Goal: Task Accomplishment & Management: Use online tool/utility

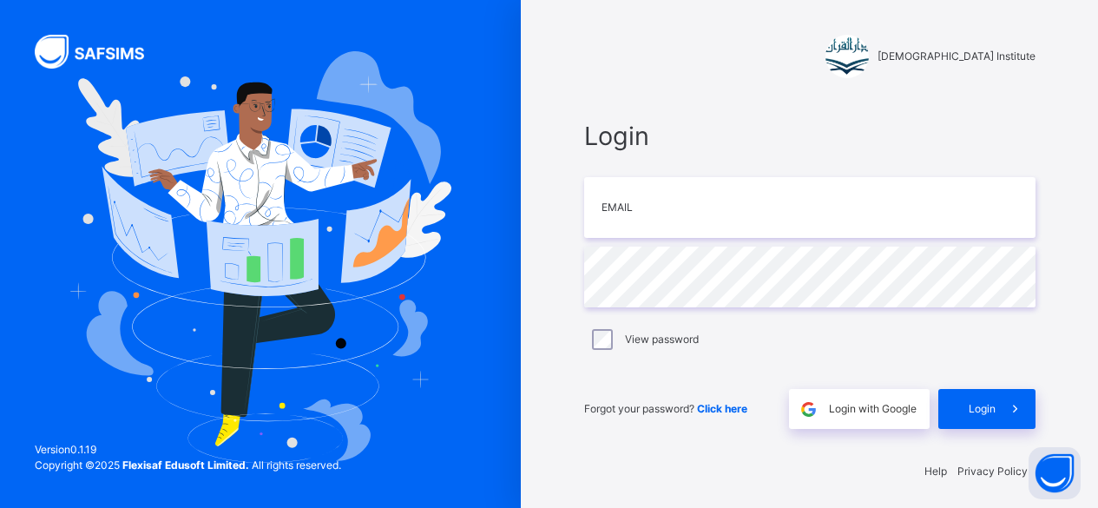
scroll to position [5, 0]
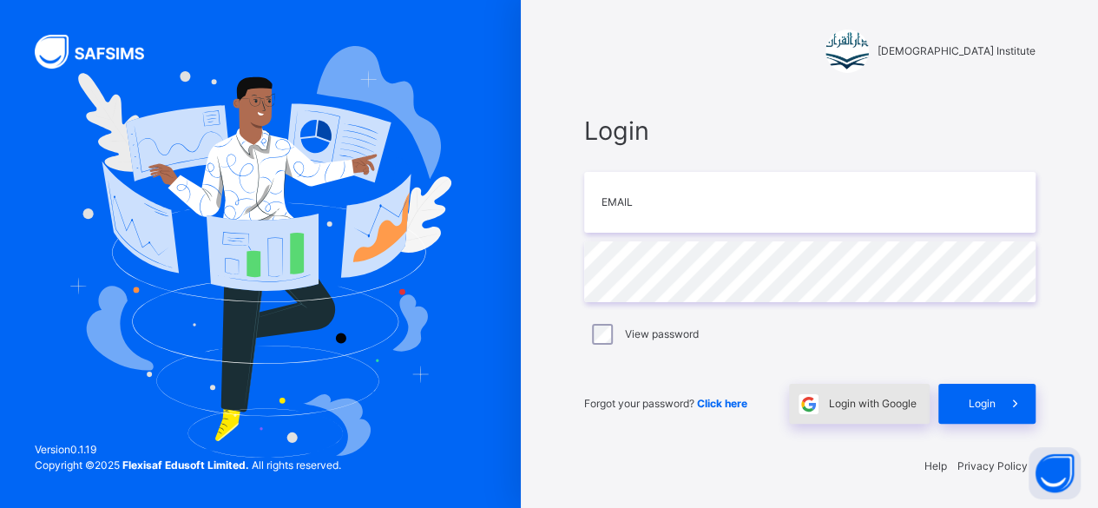
click at [871, 407] on span "Login with Google" at bounding box center [873, 404] width 88 height 16
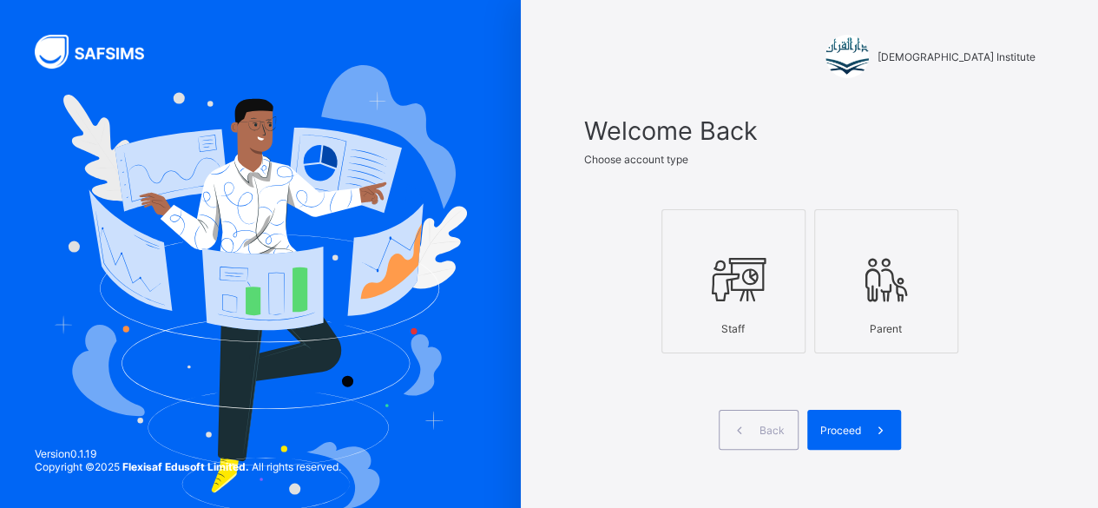
click at [755, 293] on icon at bounding box center [733, 279] width 61 height 52
click at [873, 432] on span at bounding box center [881, 430] width 40 height 40
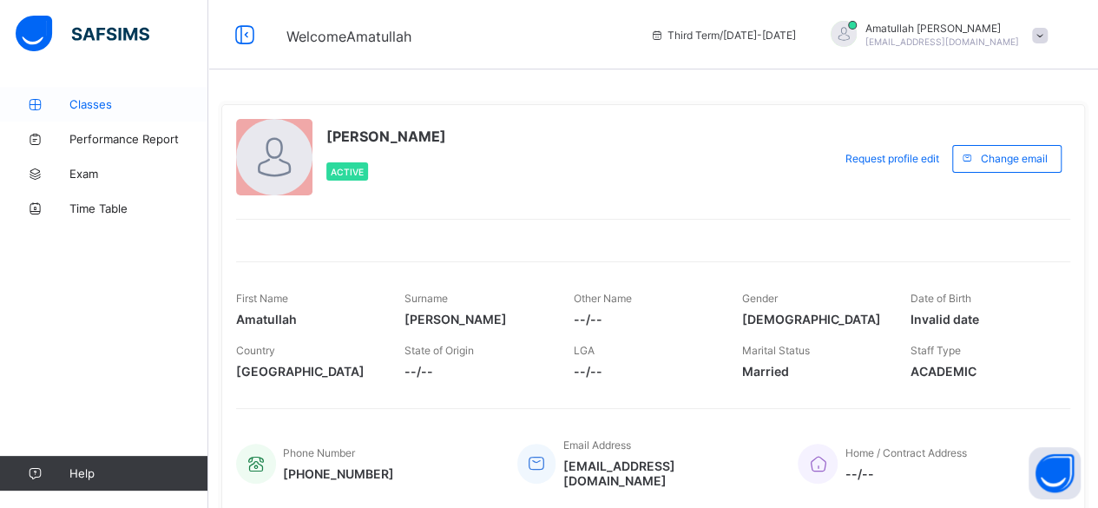
click at [153, 94] on link "Classes" at bounding box center [104, 104] width 208 height 35
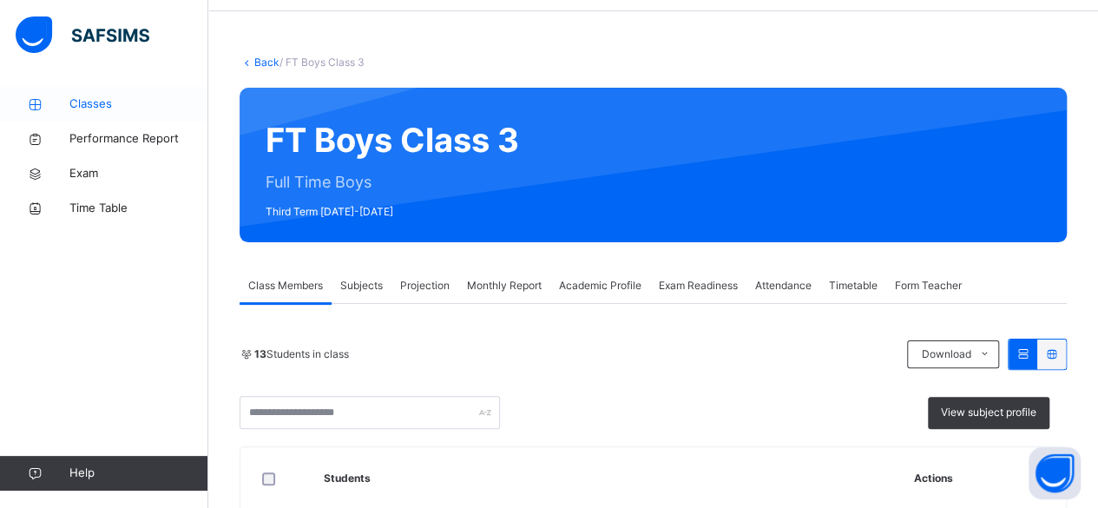
scroll to position [154, 0]
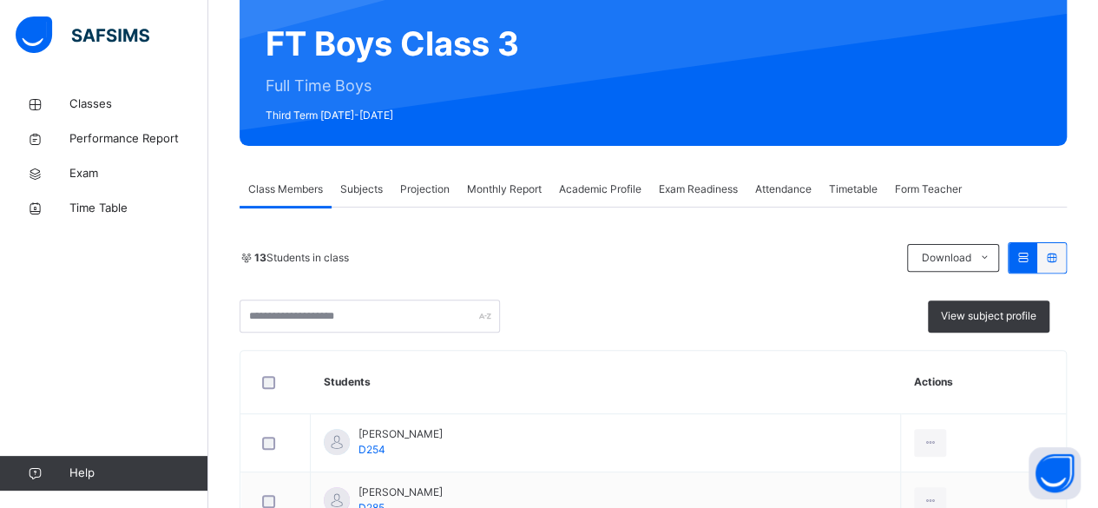
click at [454, 192] on div "Projection" at bounding box center [424, 189] width 67 height 35
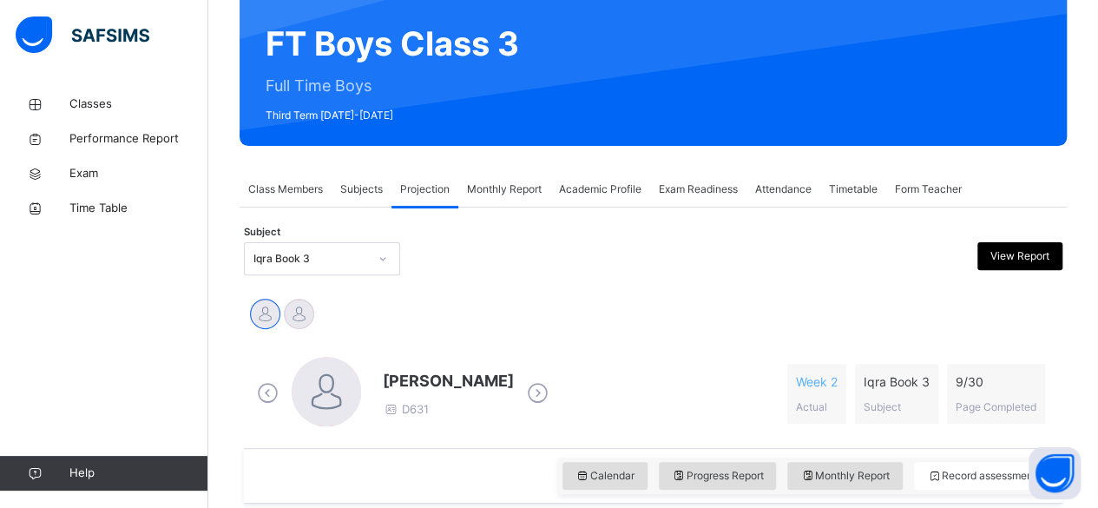
click at [772, 187] on span "Attendance" at bounding box center [783, 189] width 56 height 16
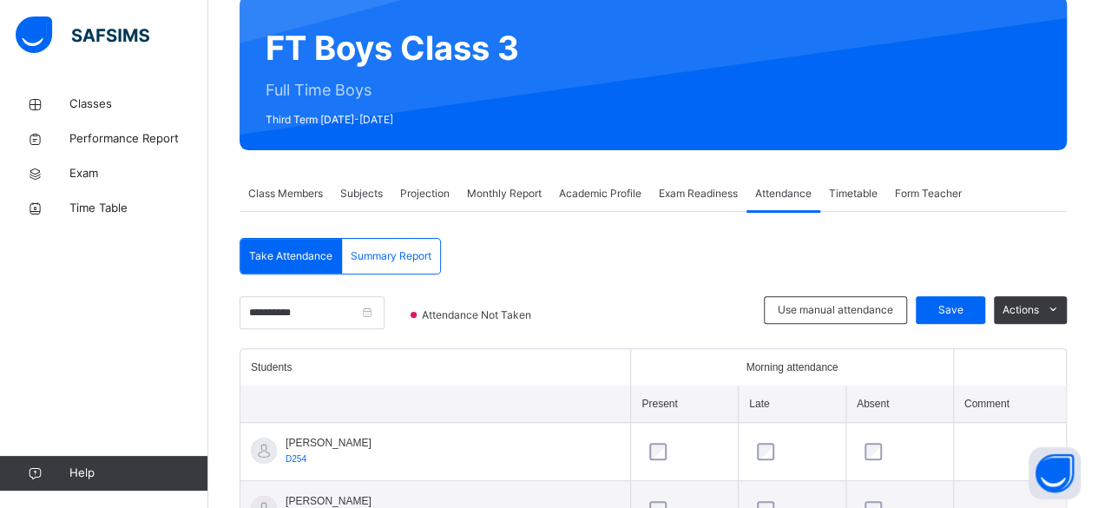
scroll to position [179, 0]
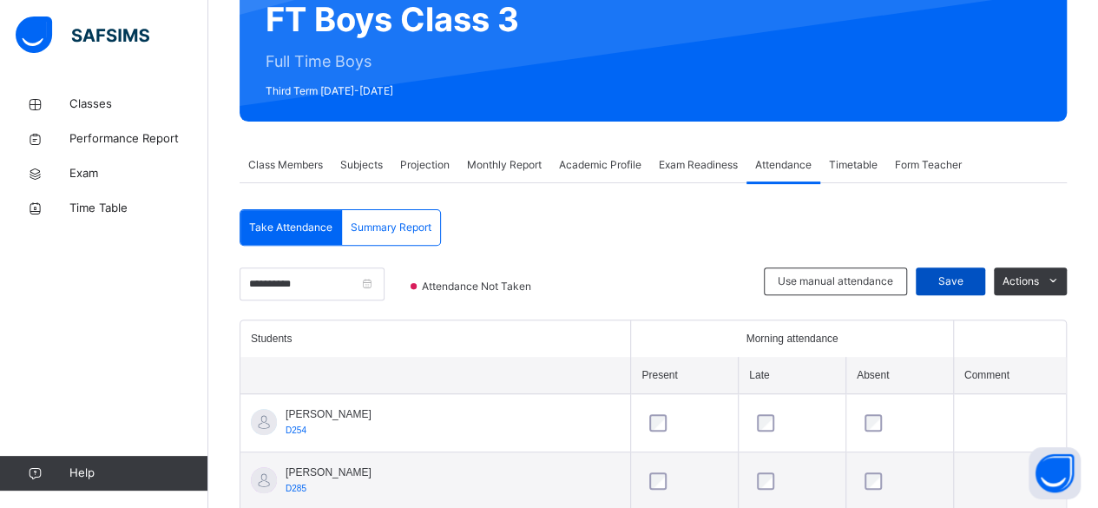
click at [957, 285] on span "Save" at bounding box center [950, 281] width 43 height 16
click at [84, 101] on span "Classes" at bounding box center [138, 103] width 139 height 17
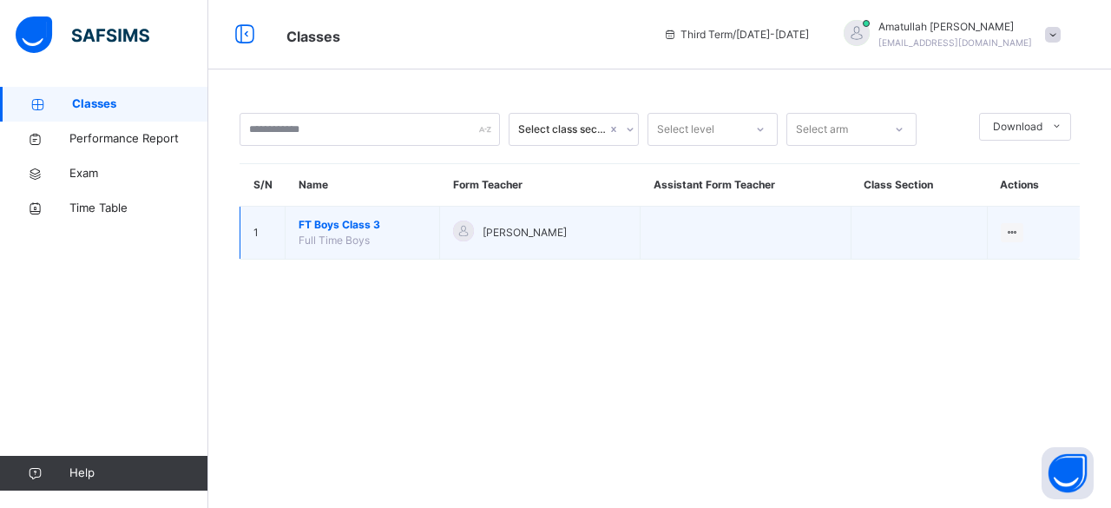
click at [353, 226] on span "FT Boys Class 3" at bounding box center [363, 225] width 128 height 16
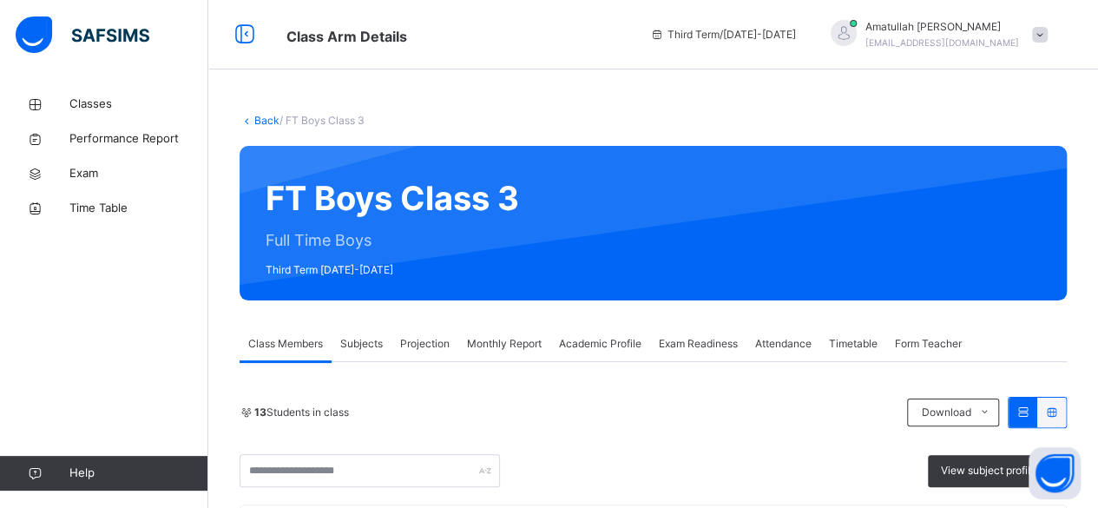
click at [418, 344] on span "Projection" at bounding box center [424, 344] width 49 height 16
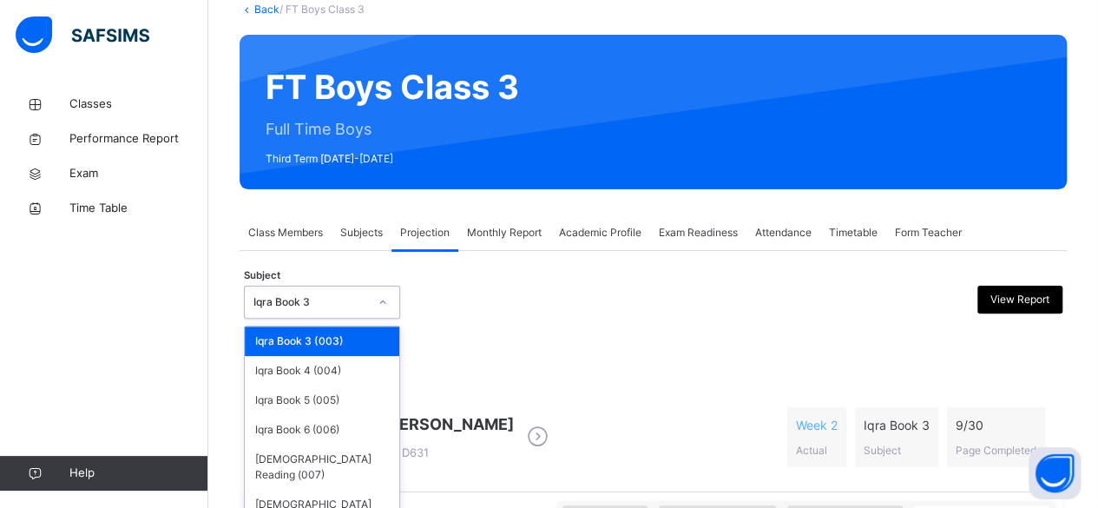
scroll to position [114, 0]
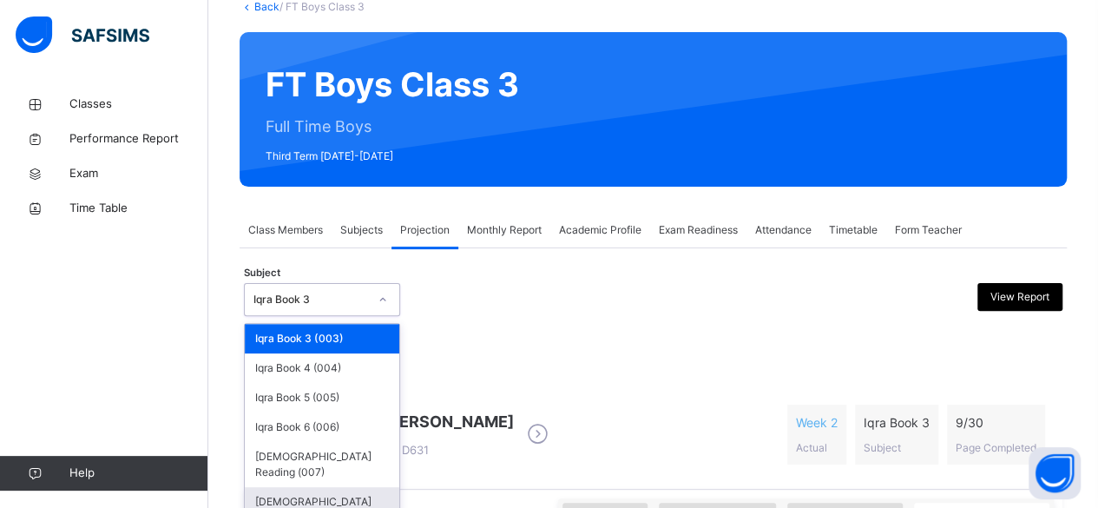
click at [290, 487] on div "[DEMOGRAPHIC_DATA] Memorisation (008)" at bounding box center [322, 509] width 154 height 45
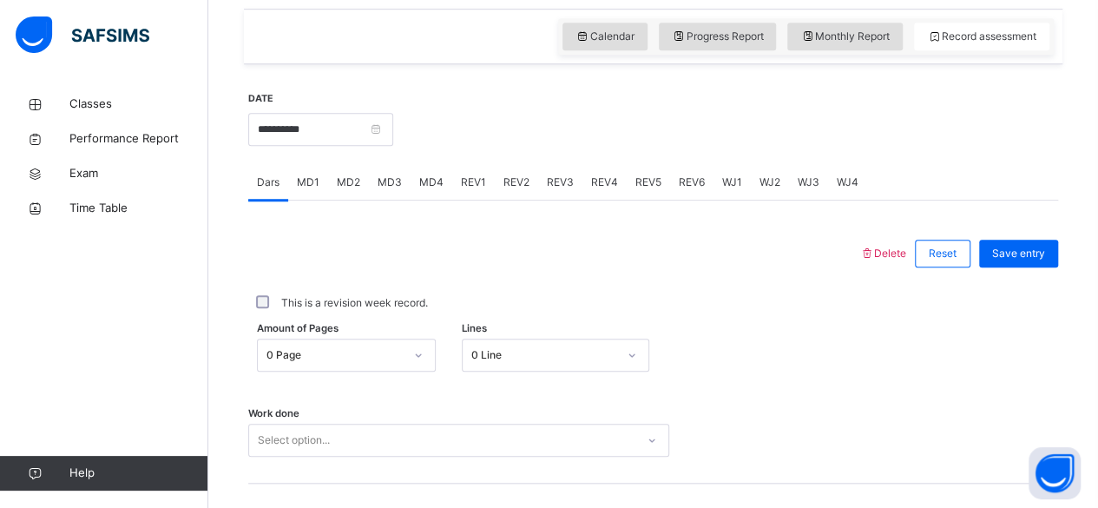
scroll to position [599, 0]
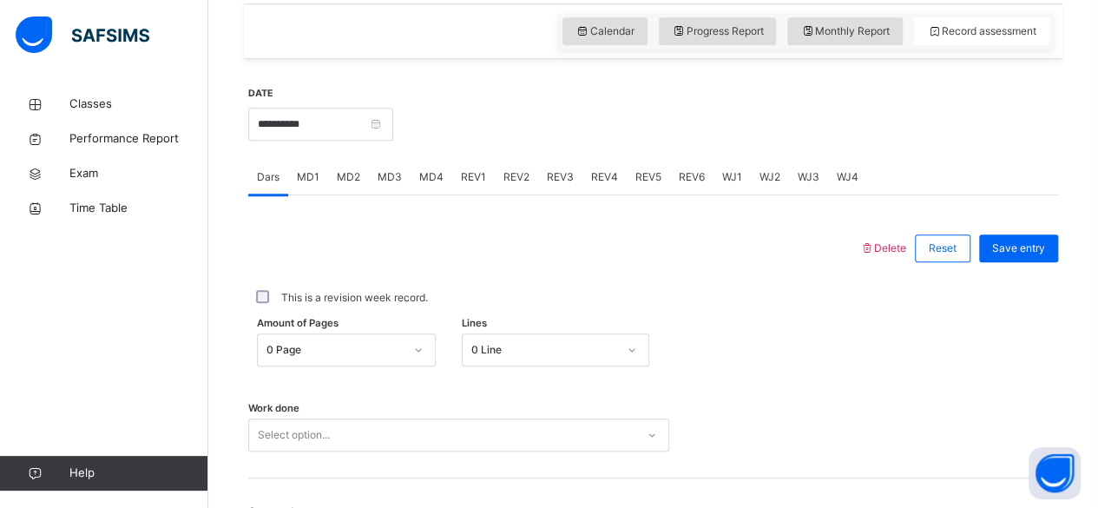
click at [359, 181] on div "MD2" at bounding box center [348, 177] width 41 height 35
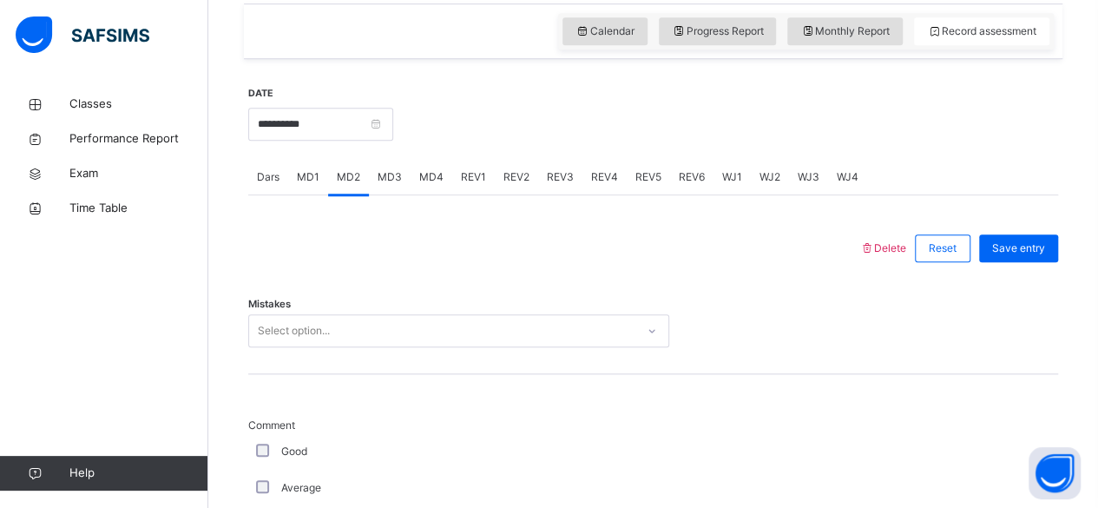
click at [397, 184] on div "MD3" at bounding box center [390, 177] width 42 height 35
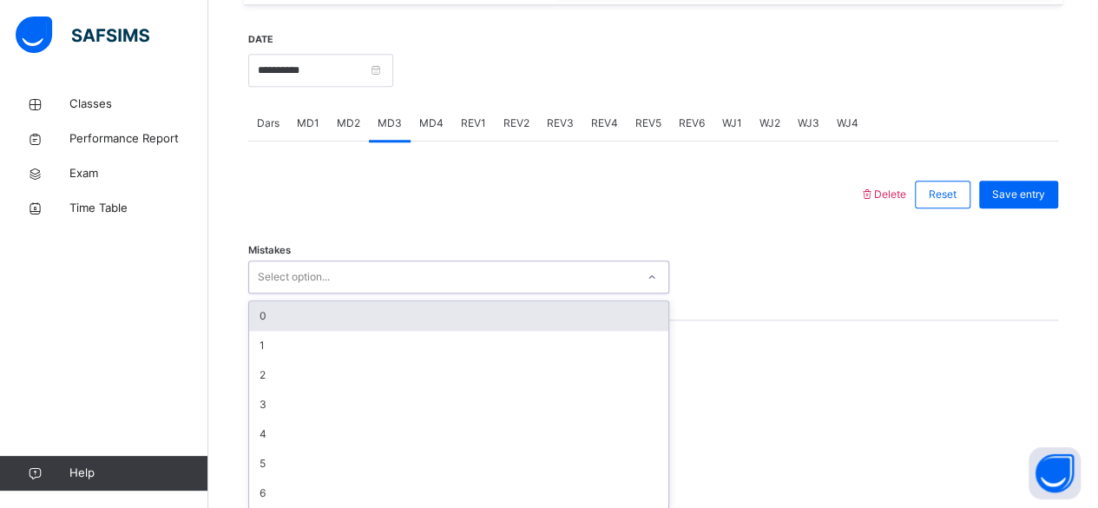
scroll to position [658, 0]
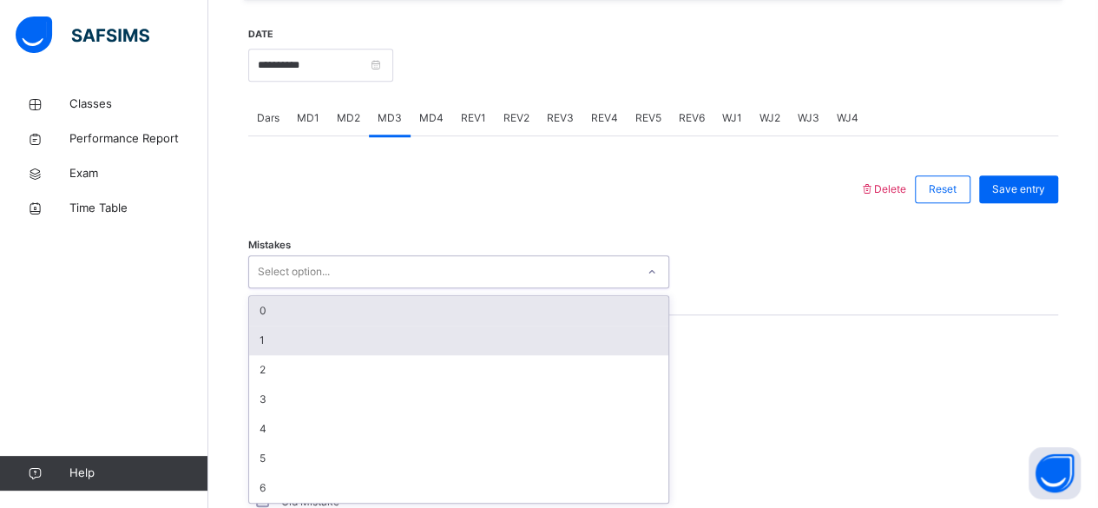
click at [368, 346] on div "1" at bounding box center [458, 340] width 419 height 30
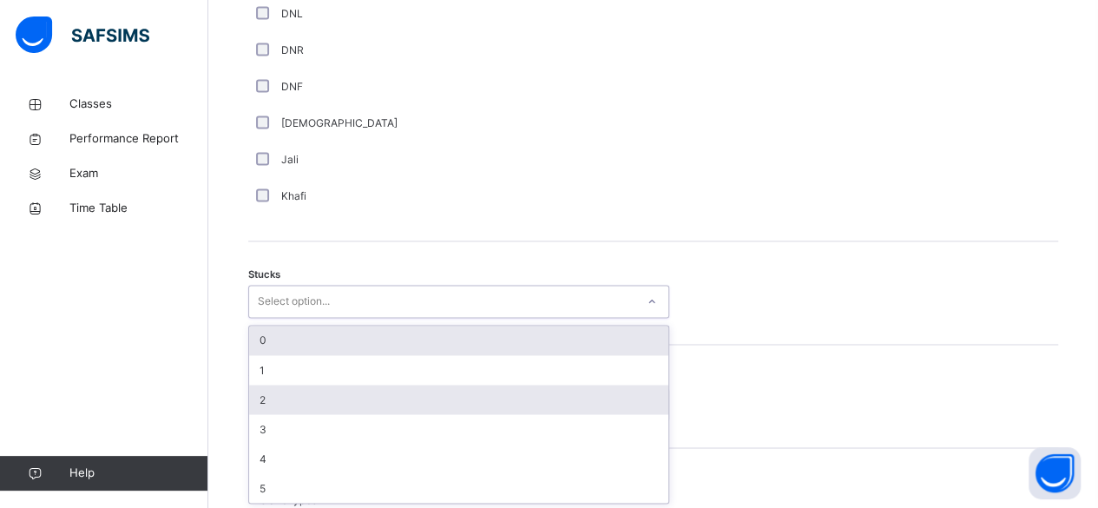
click at [325, 407] on div "2" at bounding box center [458, 399] width 419 height 30
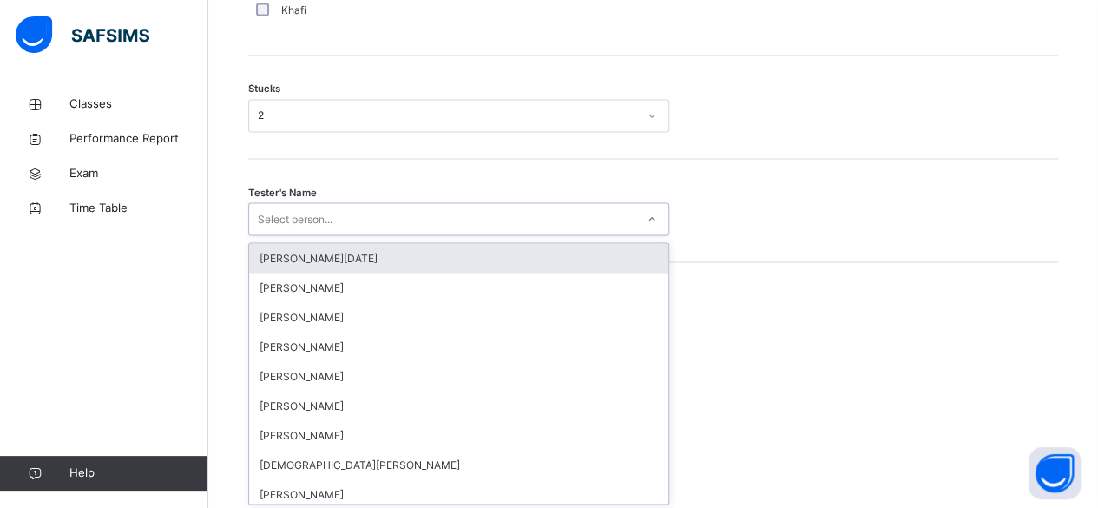
scroll to position [1477, 0]
type input "***"
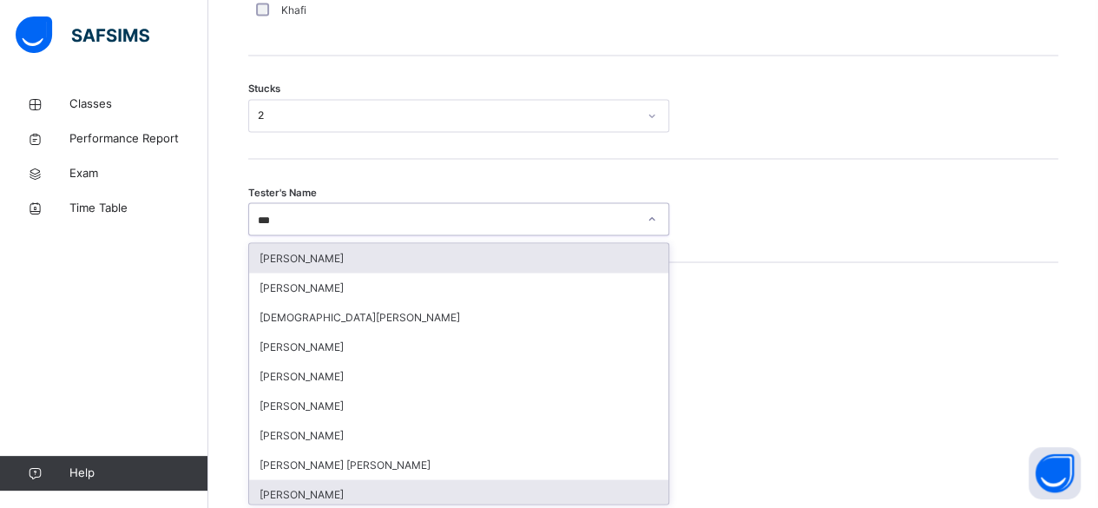
click at [293, 479] on div "Muhsin Hussein" at bounding box center [458, 494] width 419 height 30
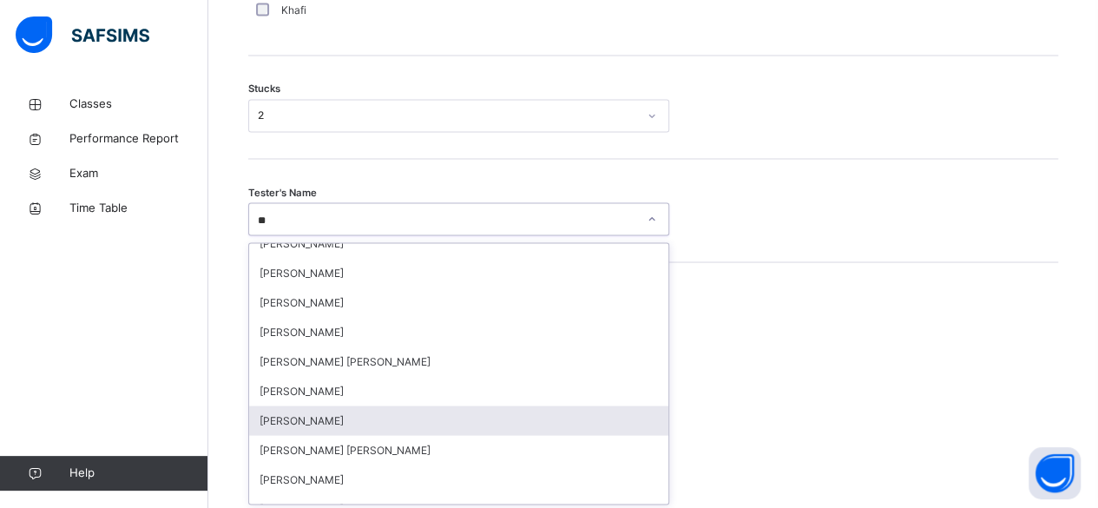
scroll to position [251, 0]
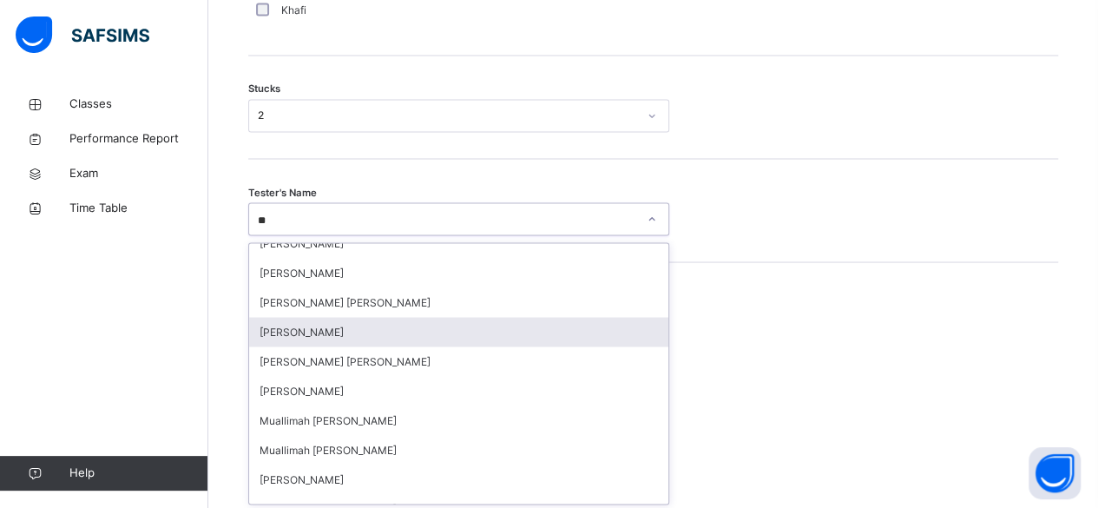
type input "***"
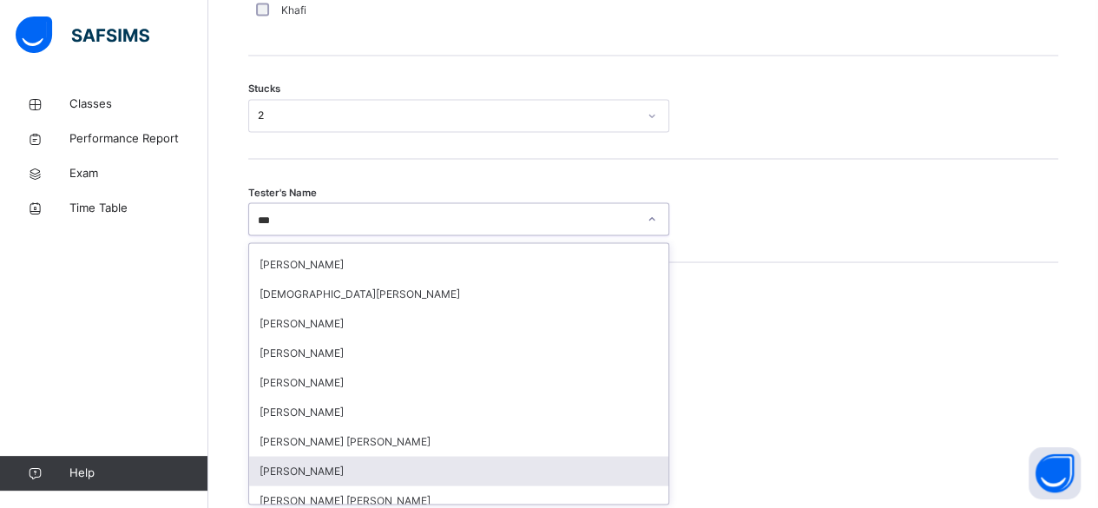
scroll to position [0, 0]
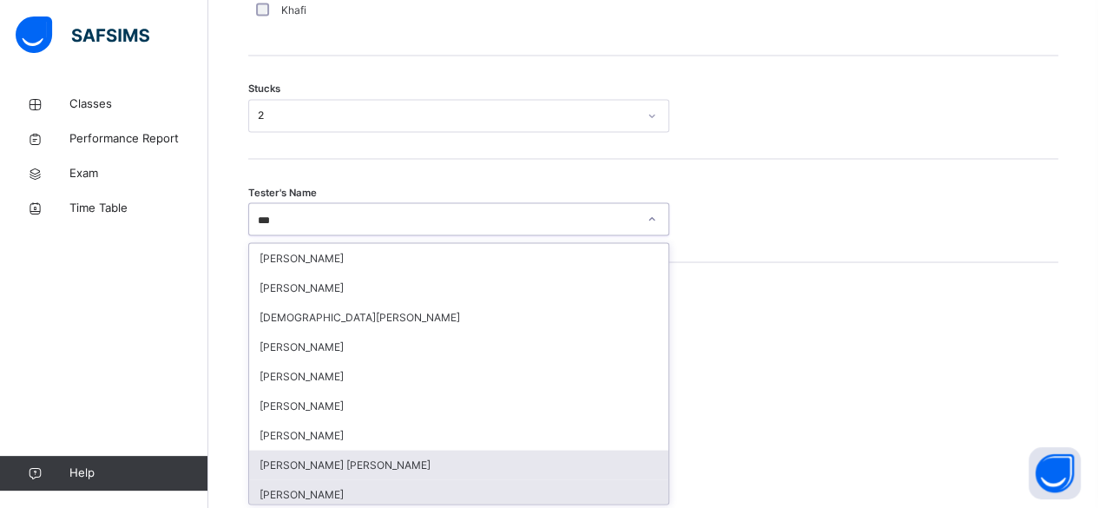
click at [479, 462] on div "MUHAMMAD OWAIS SHAHID" at bounding box center [458, 465] width 419 height 30
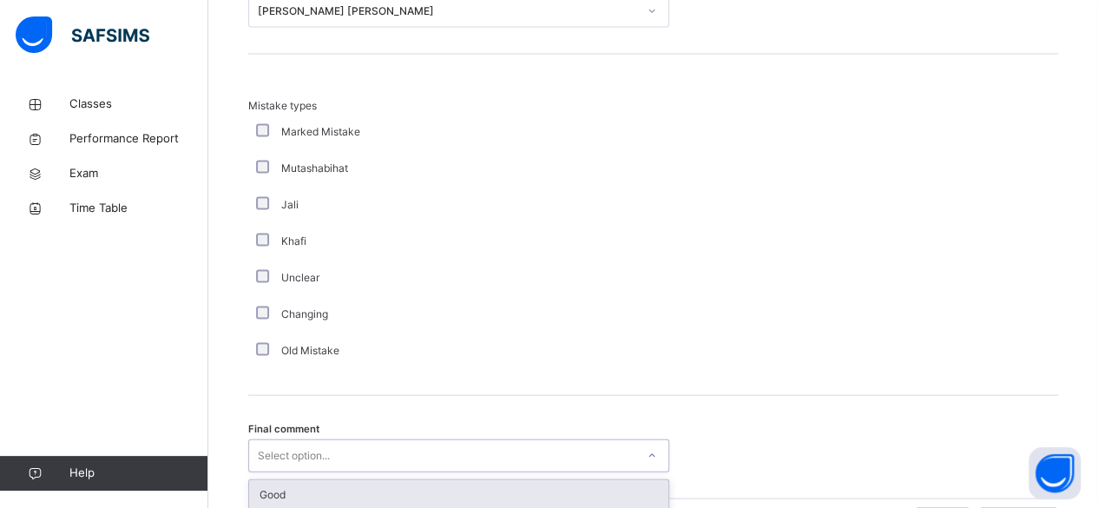
scroll to position [1795, 0]
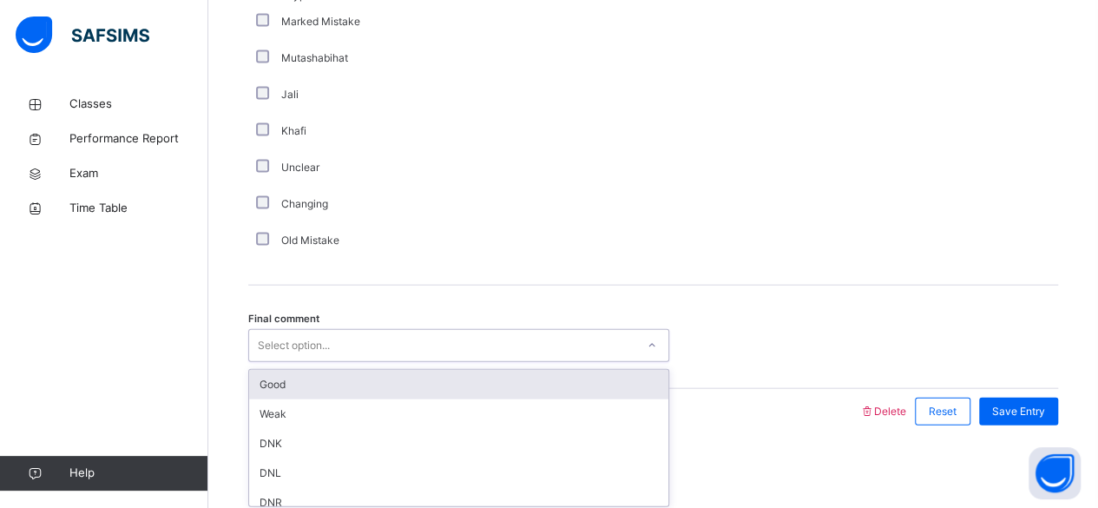
click at [502, 385] on div "Good" at bounding box center [458, 385] width 419 height 30
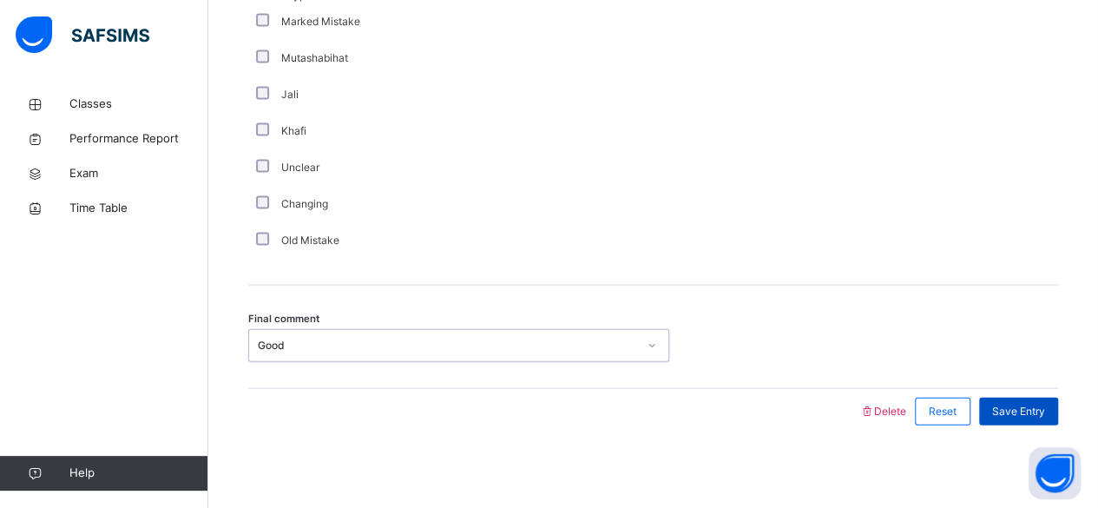
click at [1033, 406] on span "Save Entry" at bounding box center [1018, 412] width 53 height 16
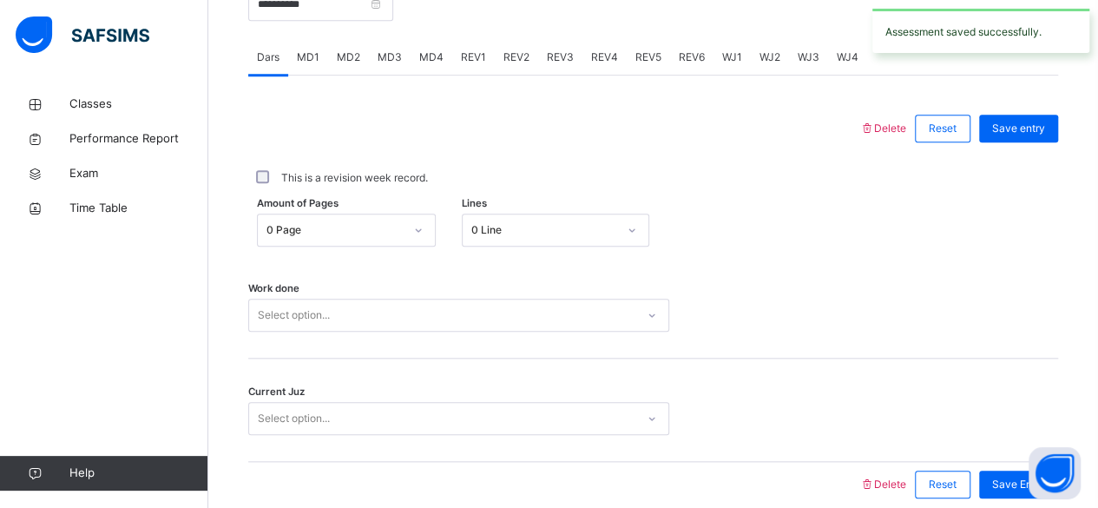
scroll to position [719, 0]
click at [474, 64] on div "REV1" at bounding box center [473, 57] width 43 height 35
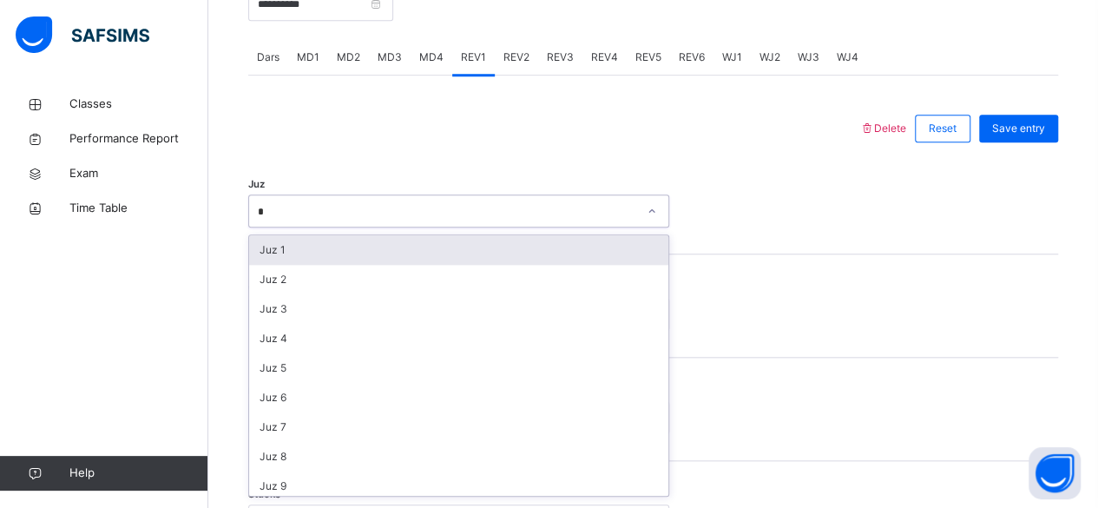
type input "**"
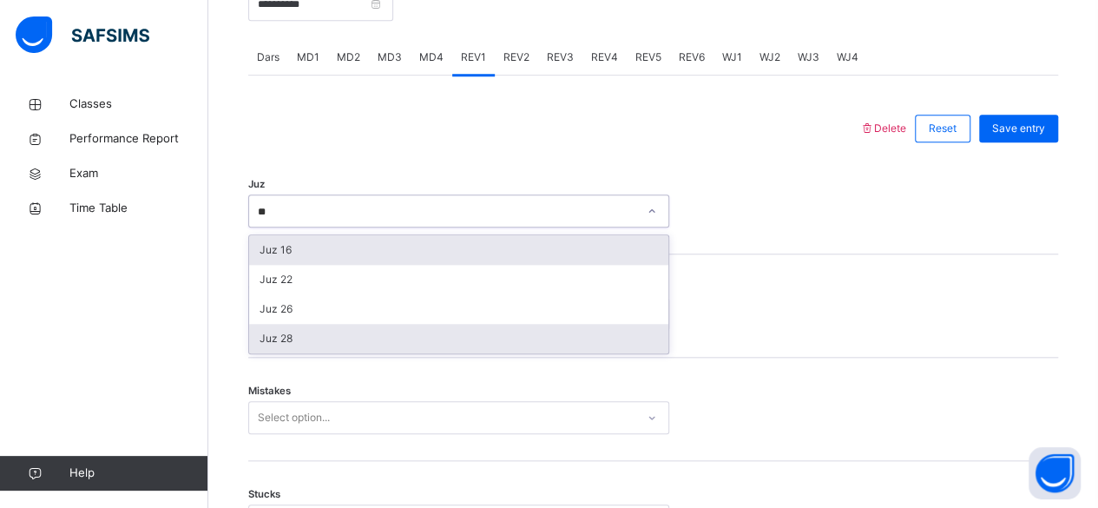
click at [407, 344] on div "Juz 28" at bounding box center [458, 339] width 419 height 30
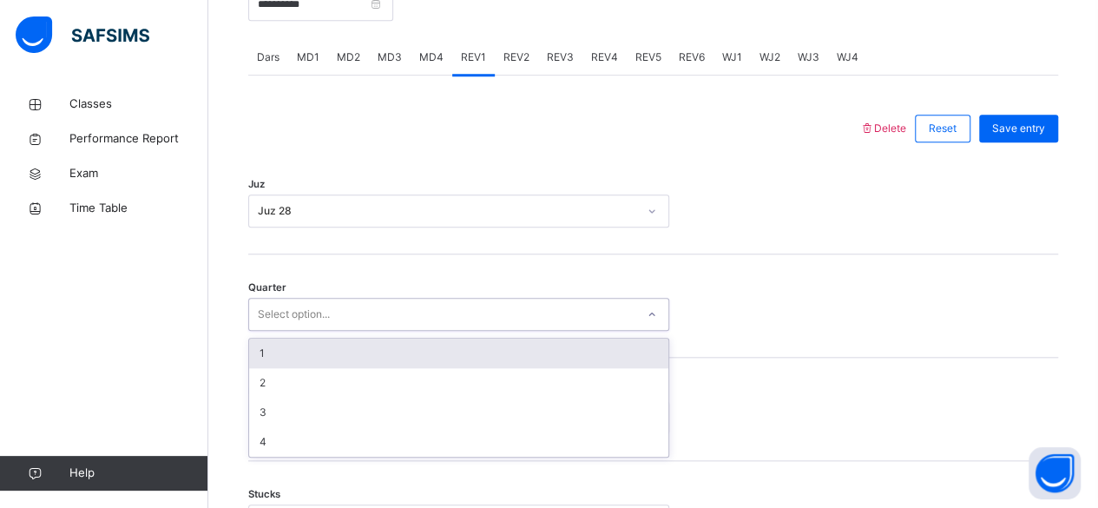
type input "*"
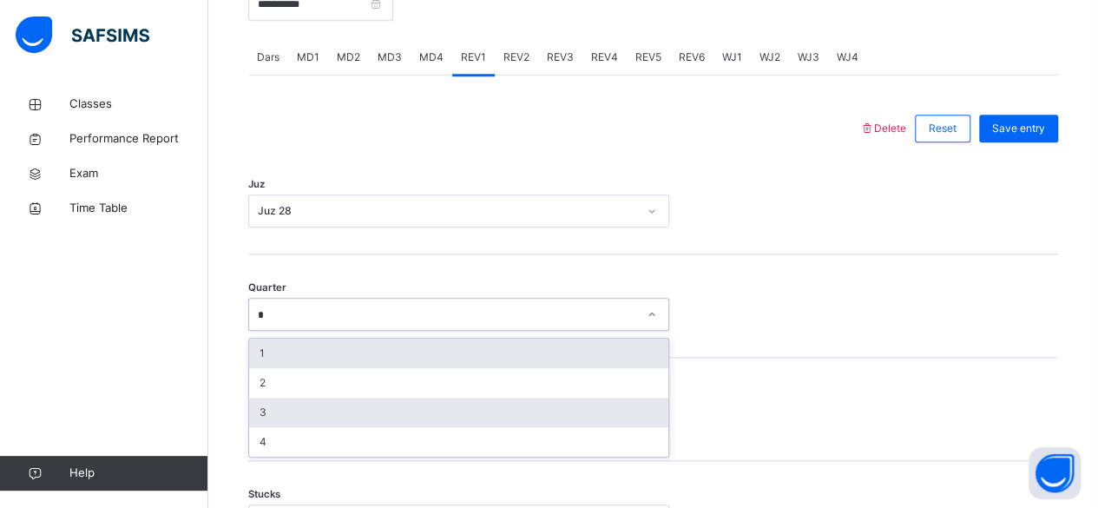
click at [291, 415] on div "3" at bounding box center [458, 412] width 419 height 30
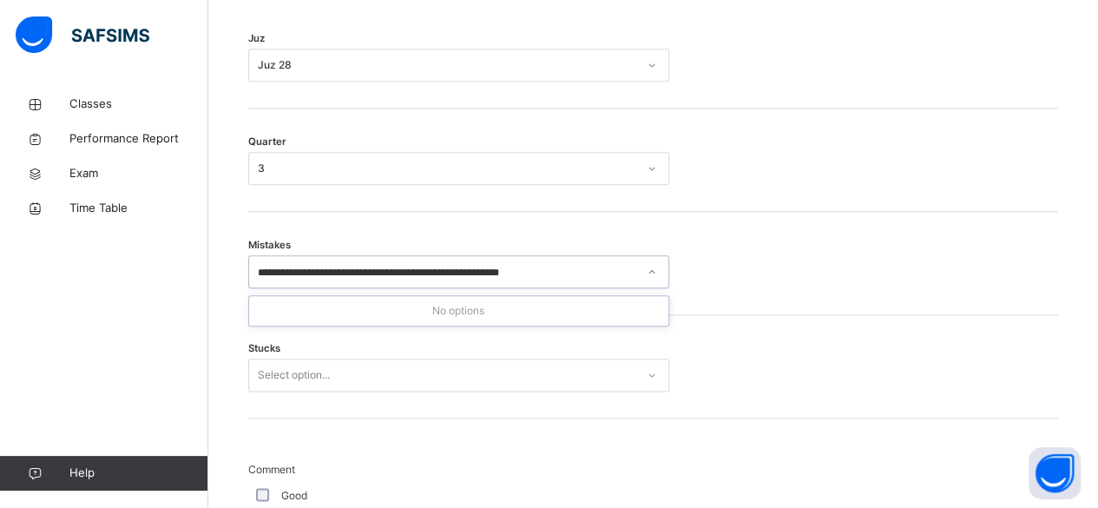
scroll to position [0, 0]
type input "*"
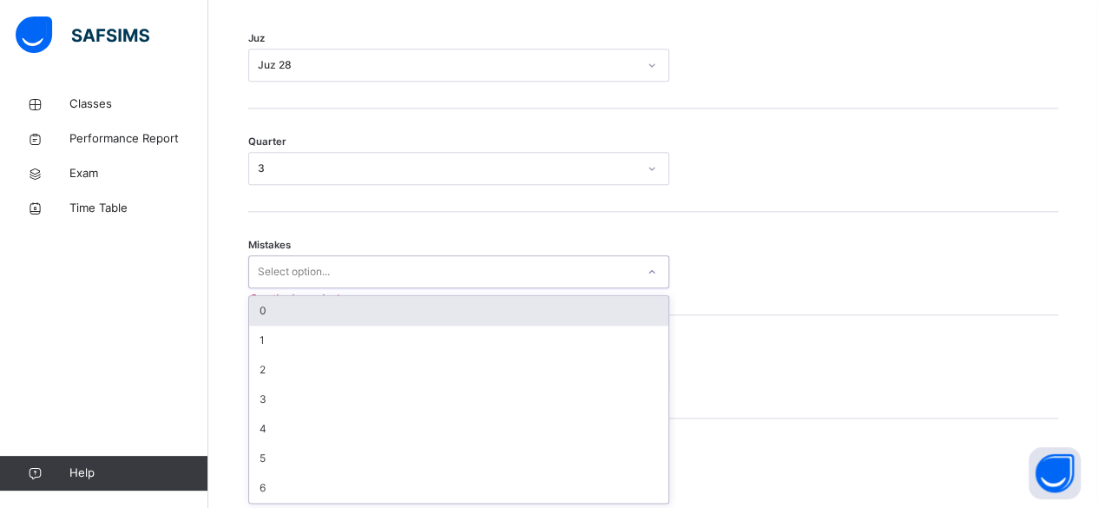
click at [584, 314] on div "0" at bounding box center [458, 311] width 419 height 30
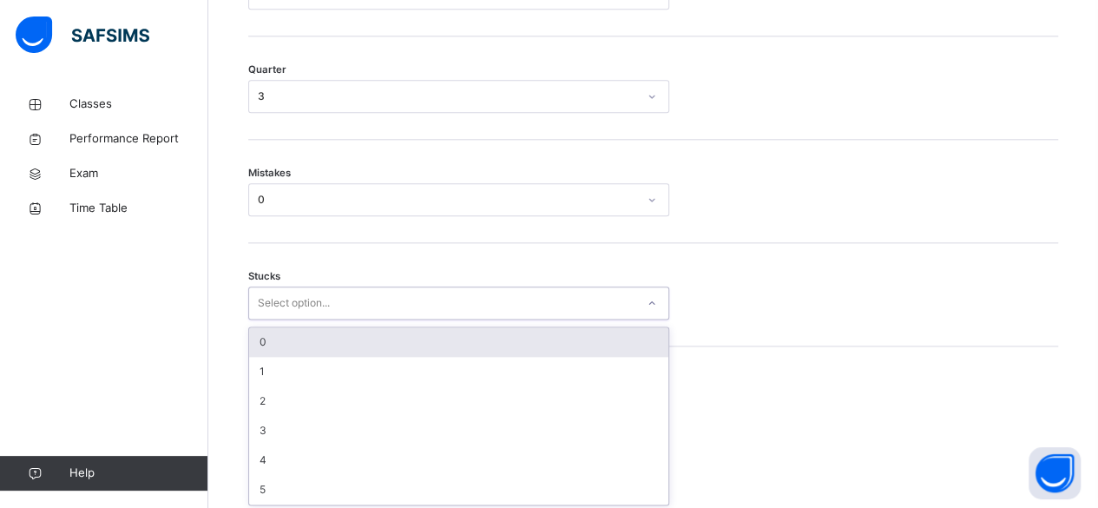
scroll to position [937, 0]
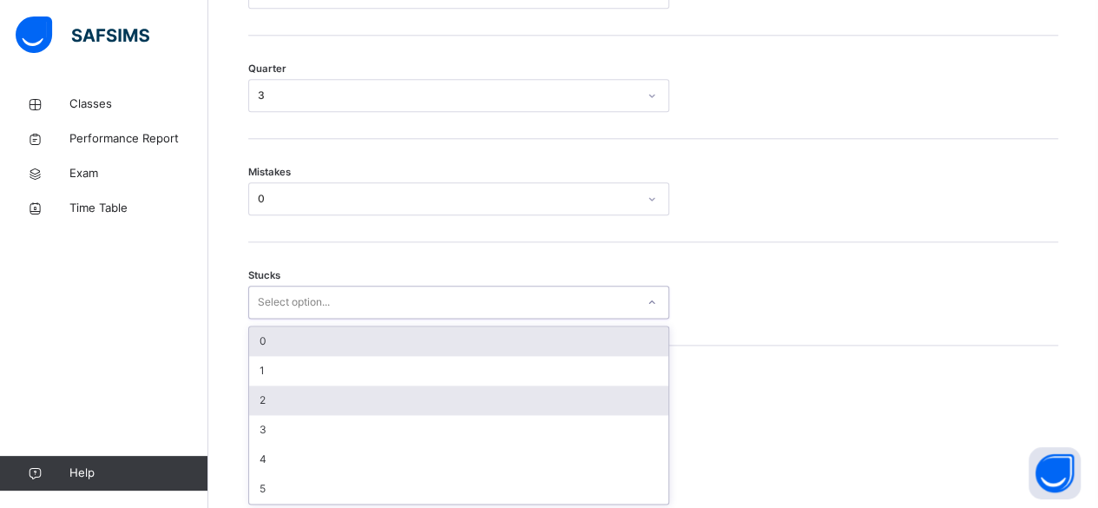
click at [542, 391] on div "2" at bounding box center [458, 400] width 419 height 30
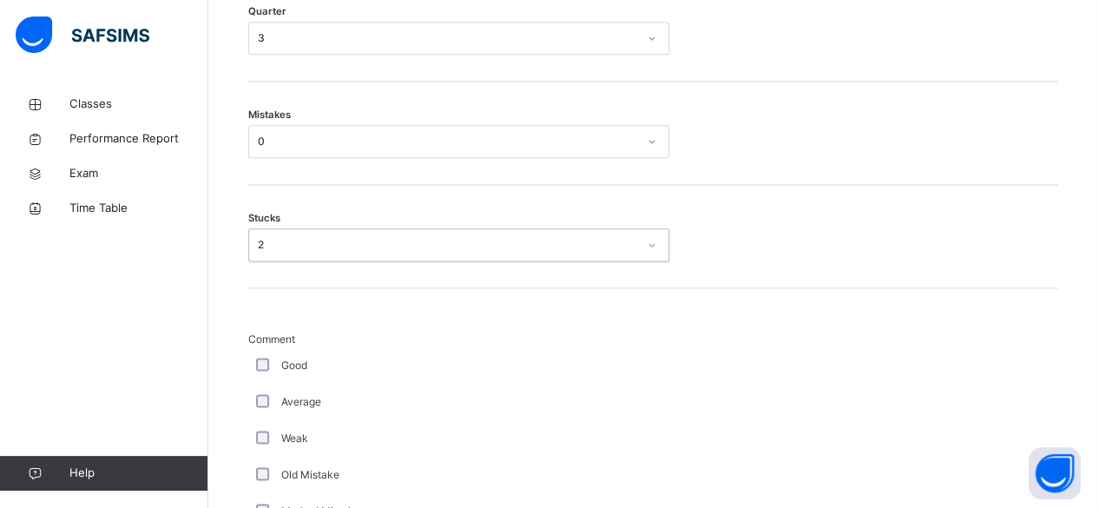
scroll to position [1066, 0]
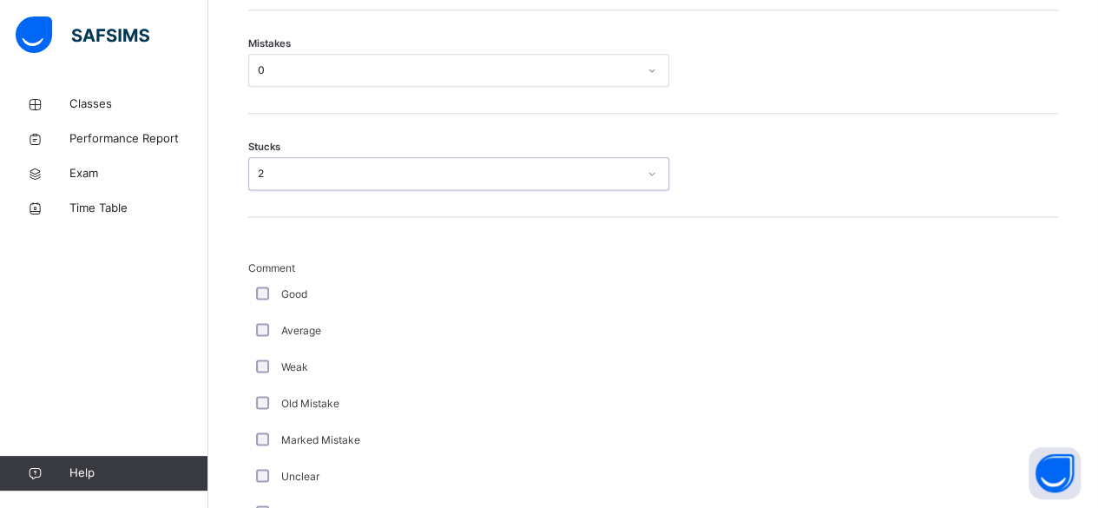
click at [273, 308] on div "Good" at bounding box center [465, 294] width 434 height 36
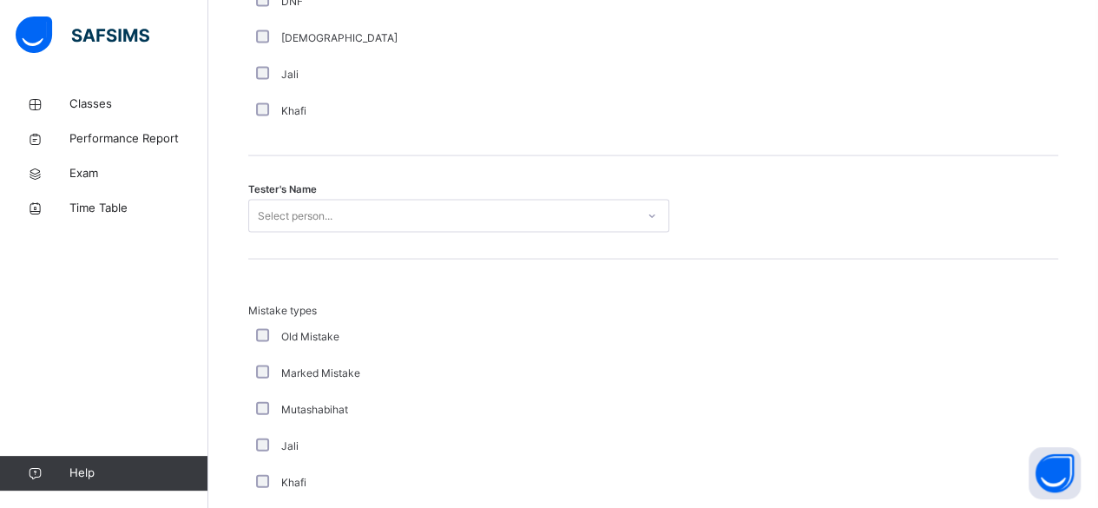
scroll to position [1687, 0]
type input "**"
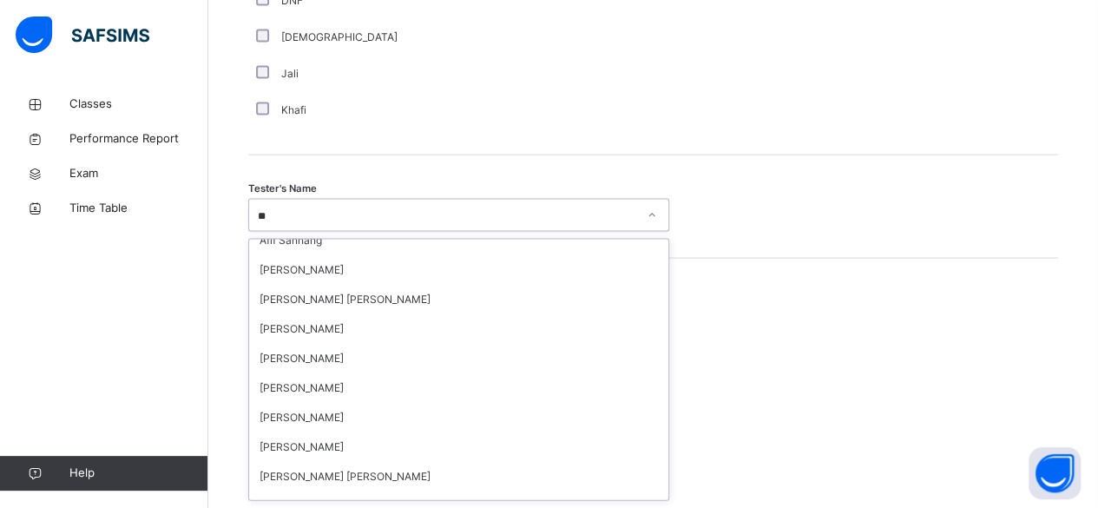
scroll to position [89, 0]
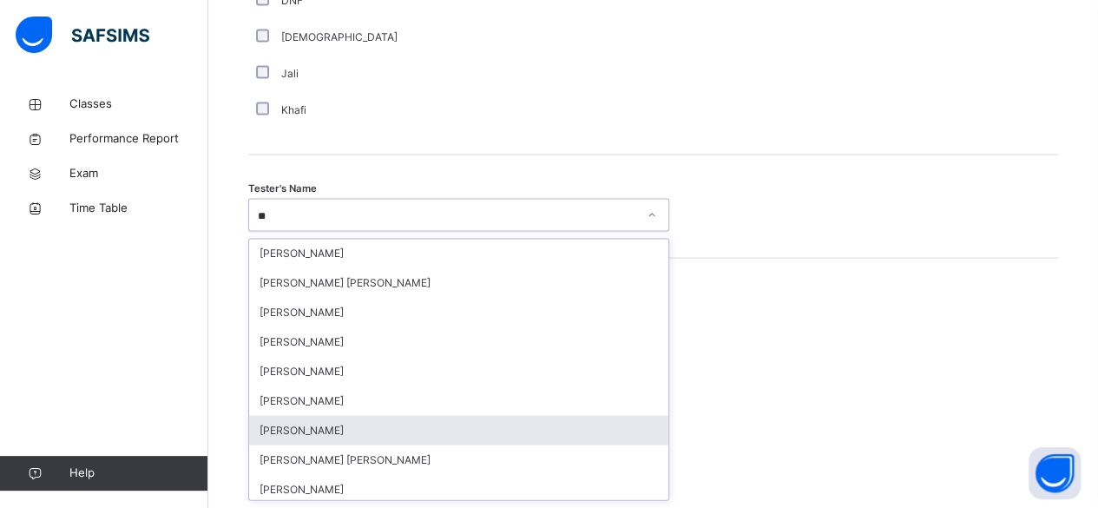
click at [561, 431] on div "Saifullah Lwin Myo" at bounding box center [458, 431] width 419 height 30
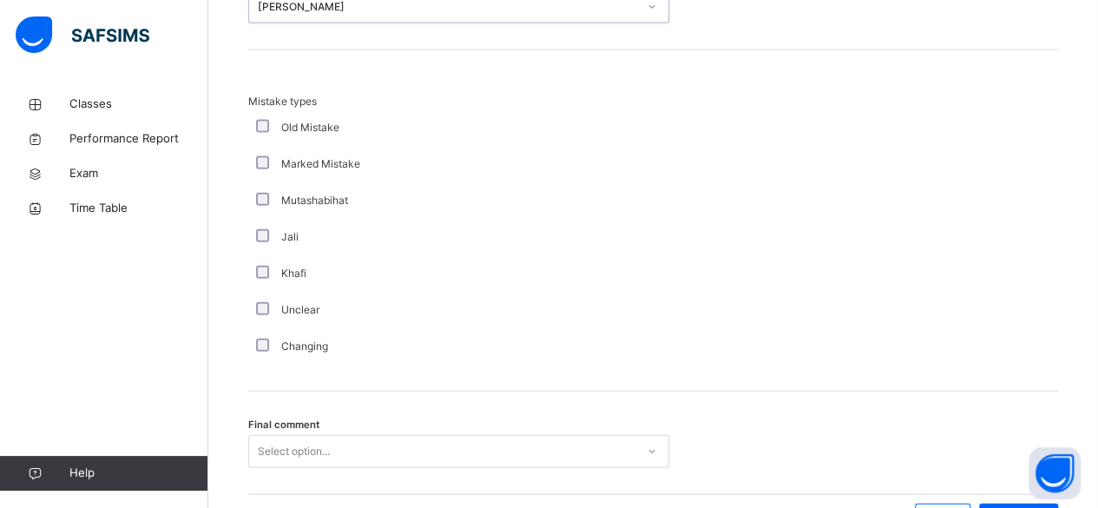
scroll to position [2001, 0]
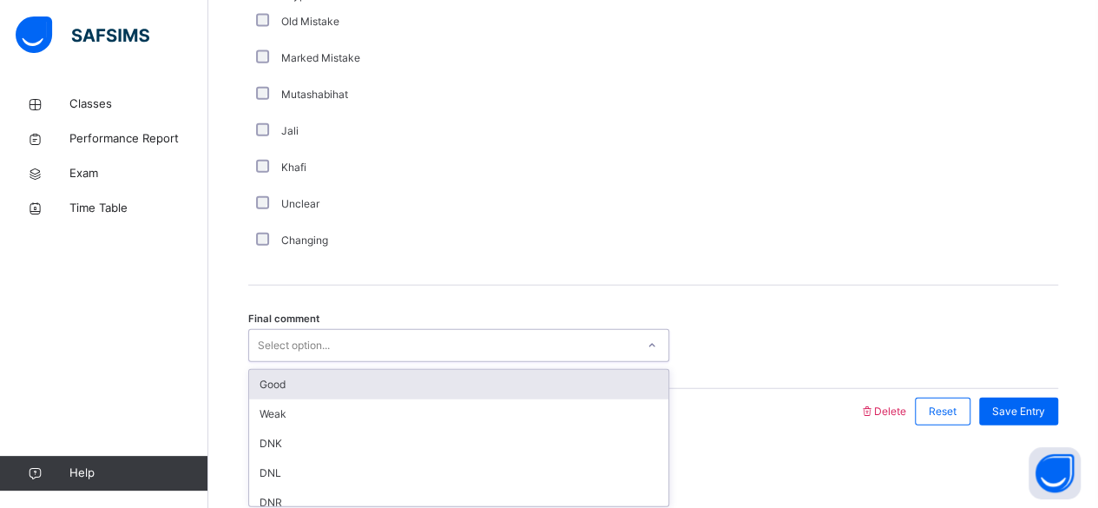
click at [618, 377] on div "Good" at bounding box center [458, 385] width 419 height 30
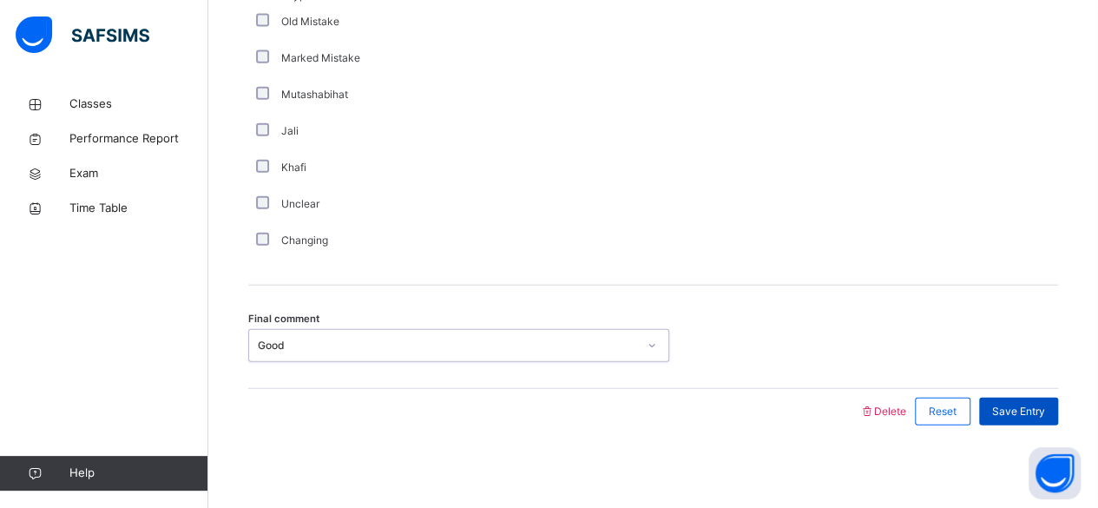
click at [1013, 415] on div "Save Entry" at bounding box center [1018, 411] width 79 height 28
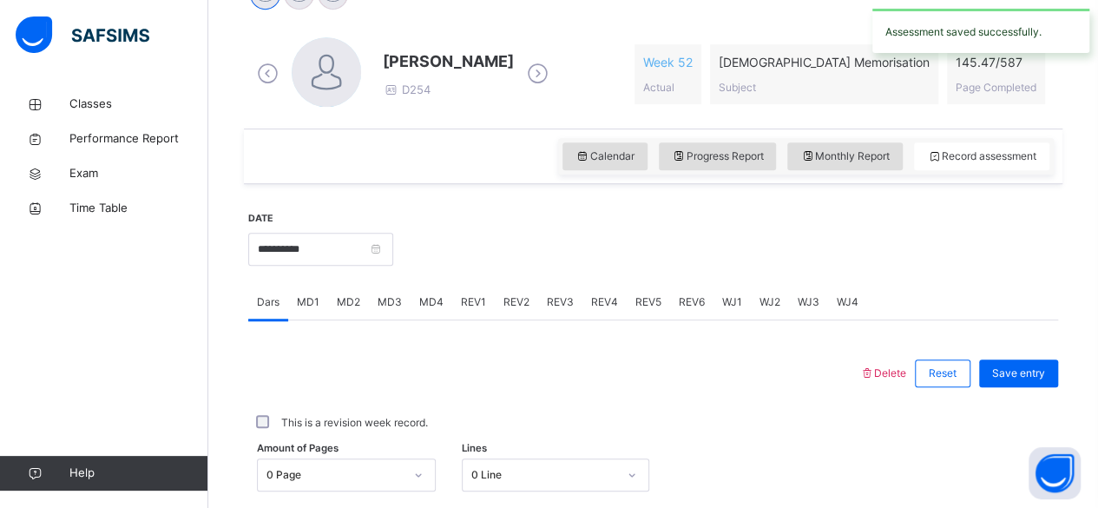
scroll to position [476, 0]
click at [419, 302] on span "MD4" at bounding box center [431, 300] width 24 height 16
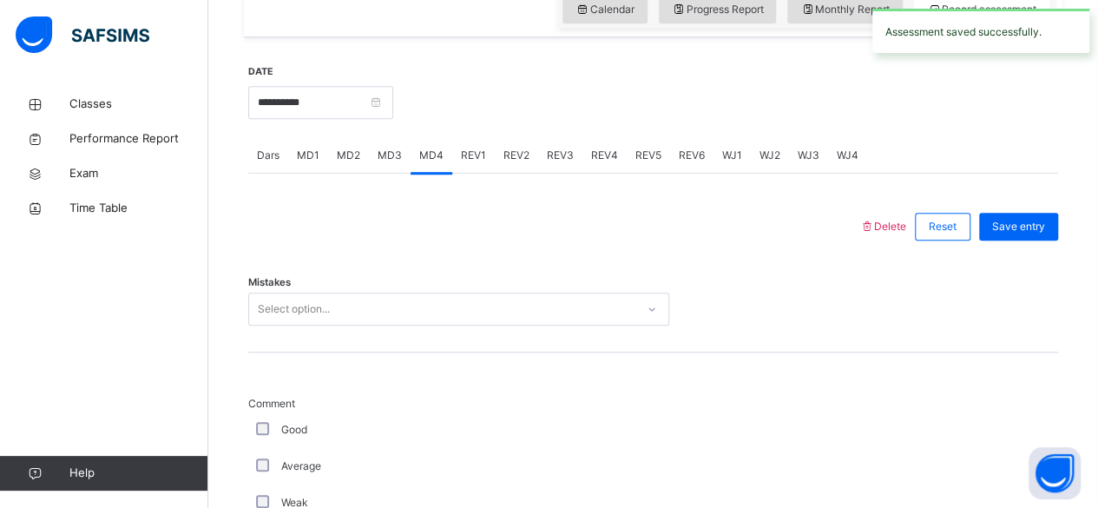
scroll to position [621, 0]
click at [384, 155] on span "MD3" at bounding box center [389, 155] width 24 height 16
click at [427, 154] on span "MD4" at bounding box center [431, 155] width 24 height 16
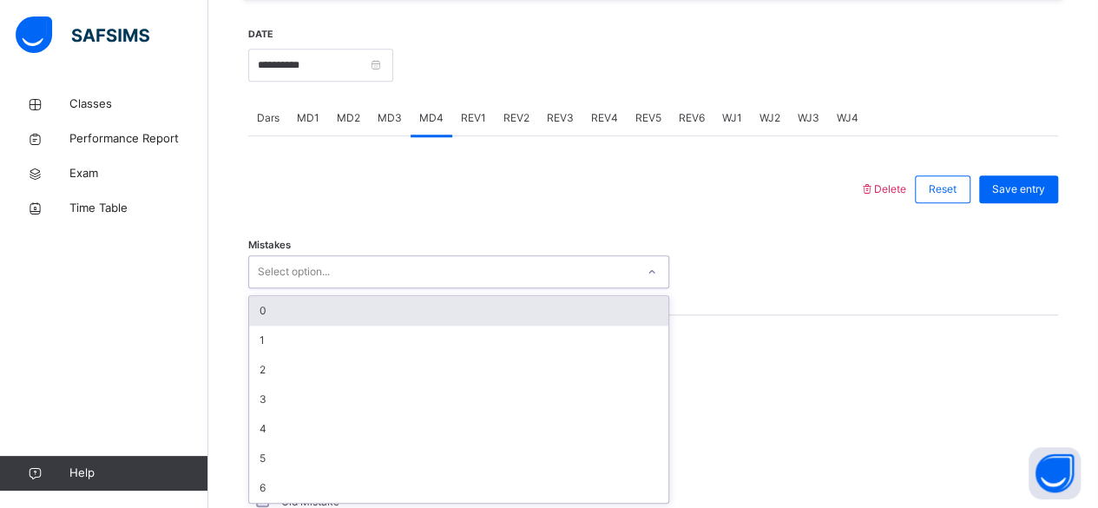
scroll to position [658, 0]
click at [568, 316] on div "0" at bounding box center [458, 311] width 419 height 30
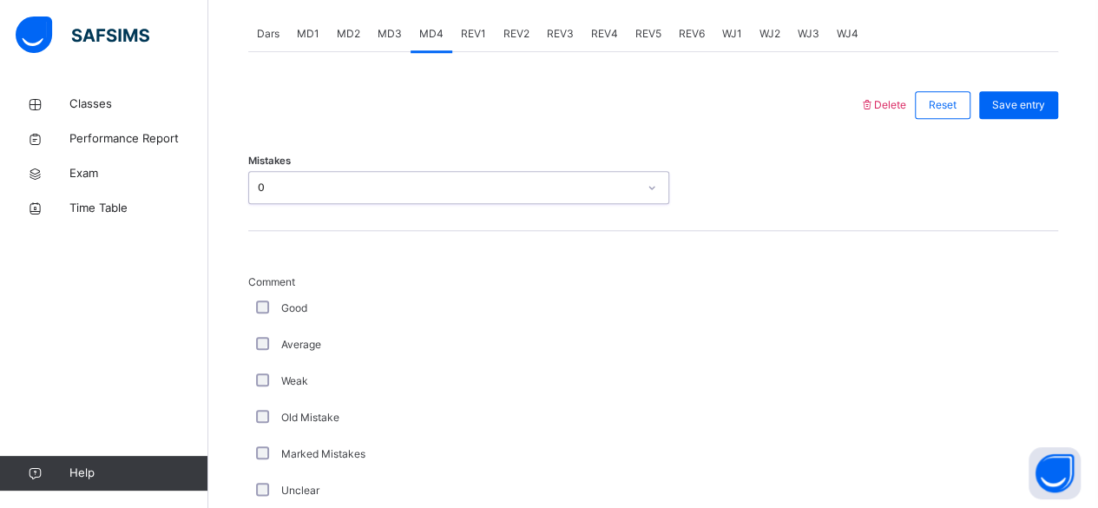
scroll to position [744, 0]
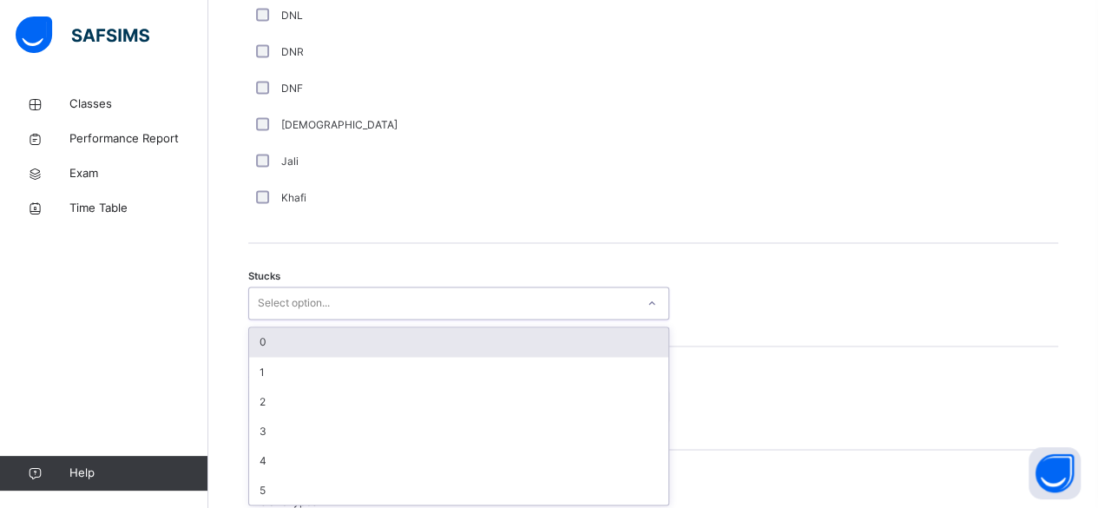
scroll to position [1291, 0]
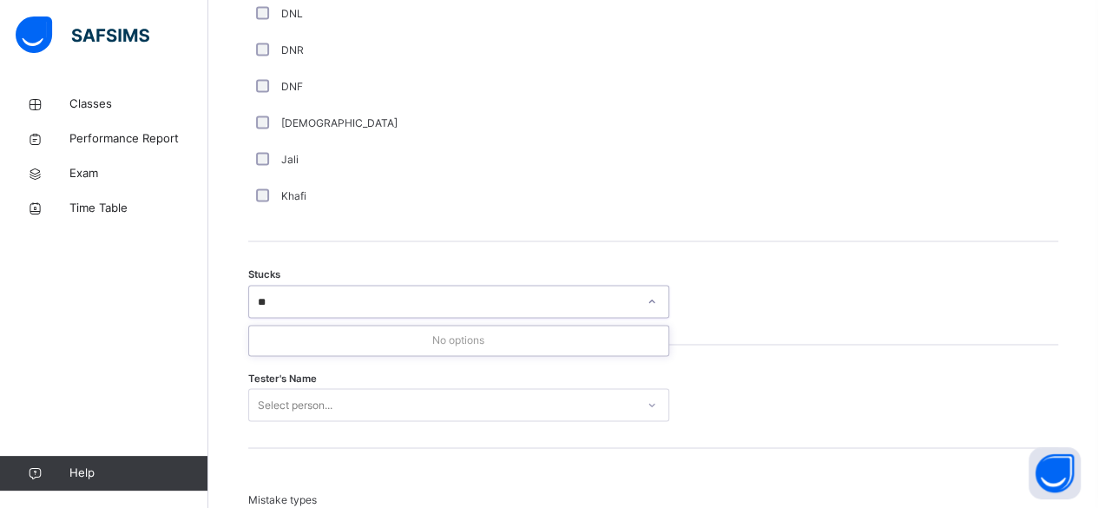
type input "*"
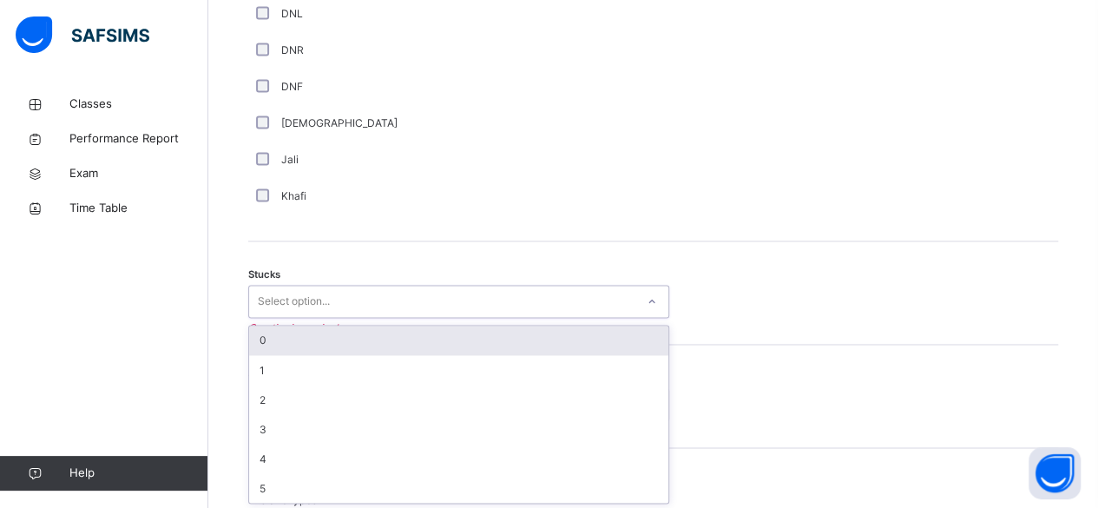
click at [481, 340] on div "0" at bounding box center [458, 340] width 419 height 30
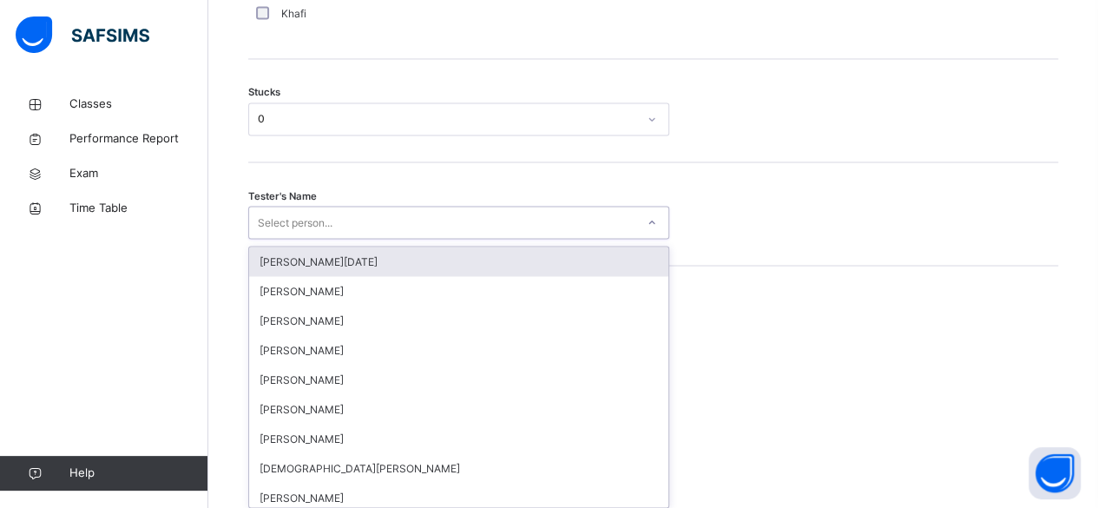
scroll to position [1477, 0]
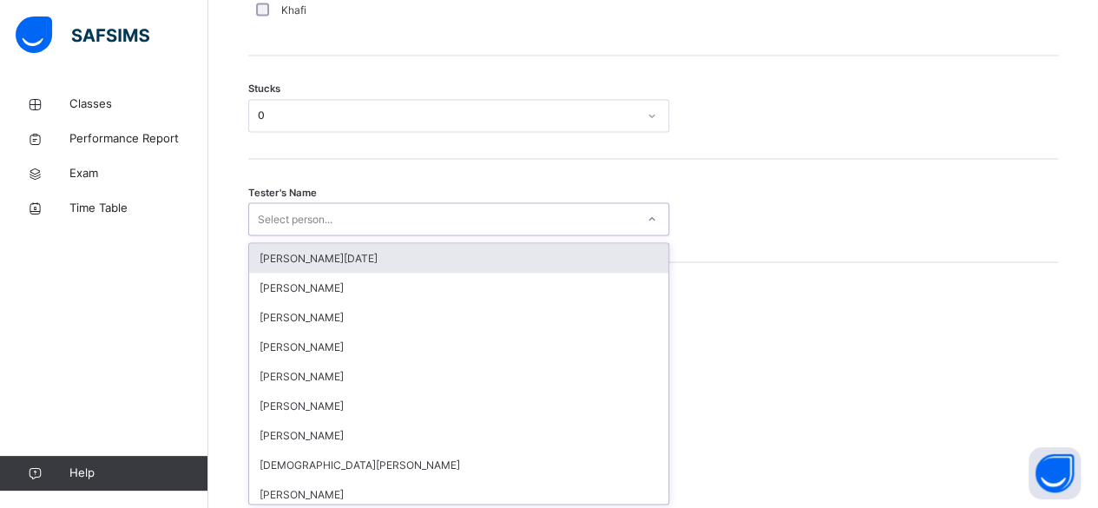
click at [700, 196] on div "Tester's Name option Abdullah Raja focused, 1 of 88. 88 results available. Use …" at bounding box center [653, 210] width 810 height 103
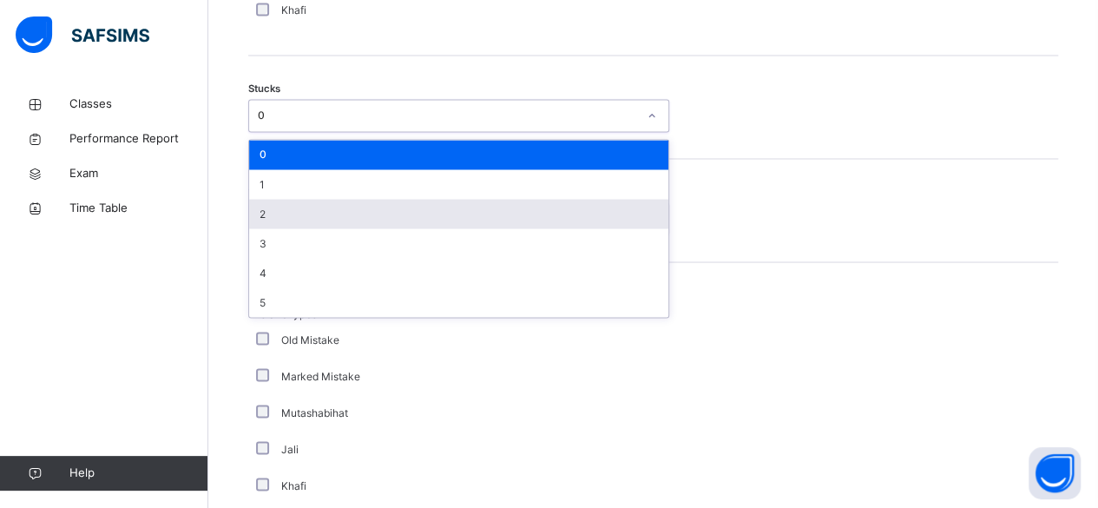
click at [276, 210] on div "2" at bounding box center [458, 214] width 419 height 30
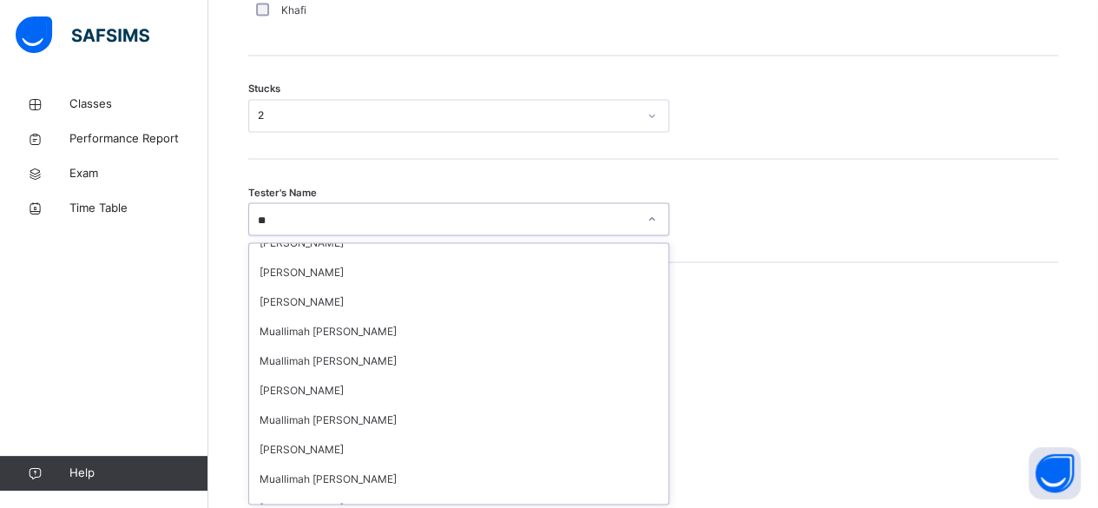
scroll to position [123, 0]
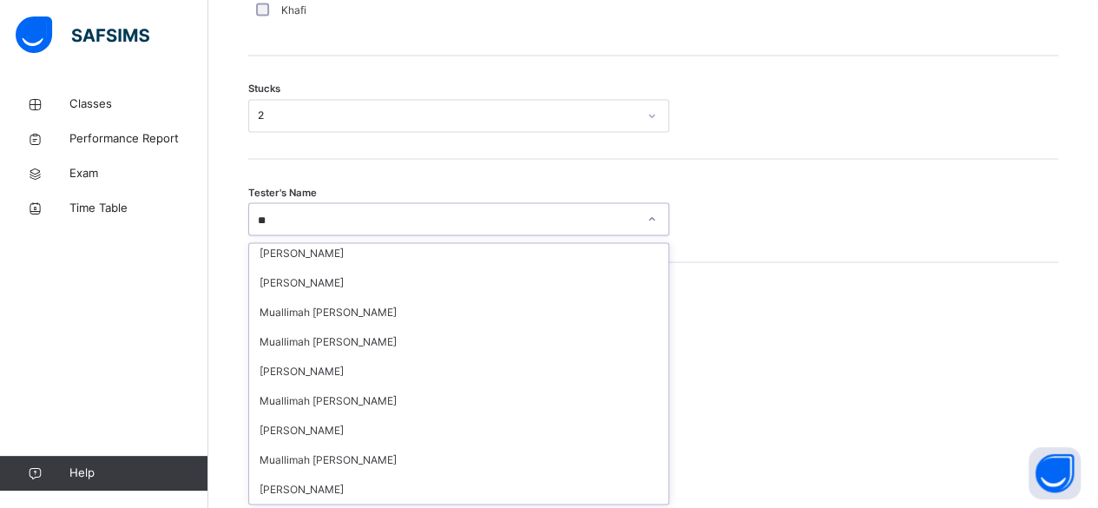
type input "*"
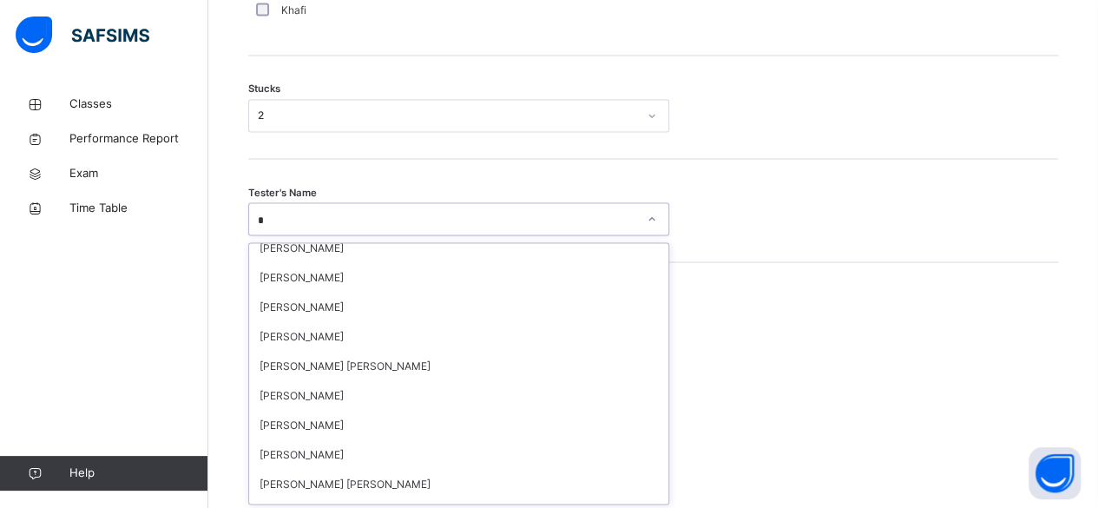
scroll to position [719, 0]
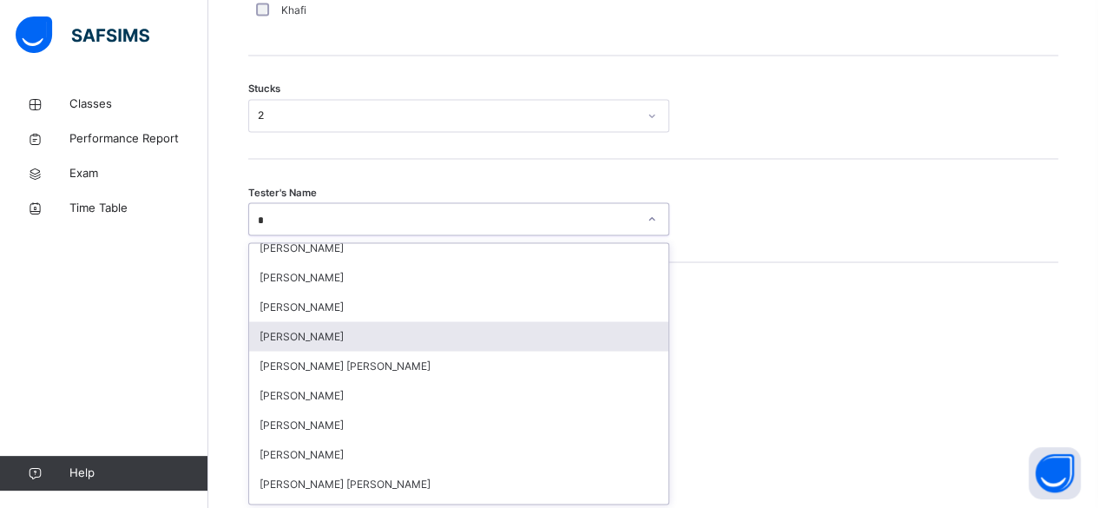
click at [332, 321] on div "Abdibaasit Hussein" at bounding box center [458, 336] width 419 height 30
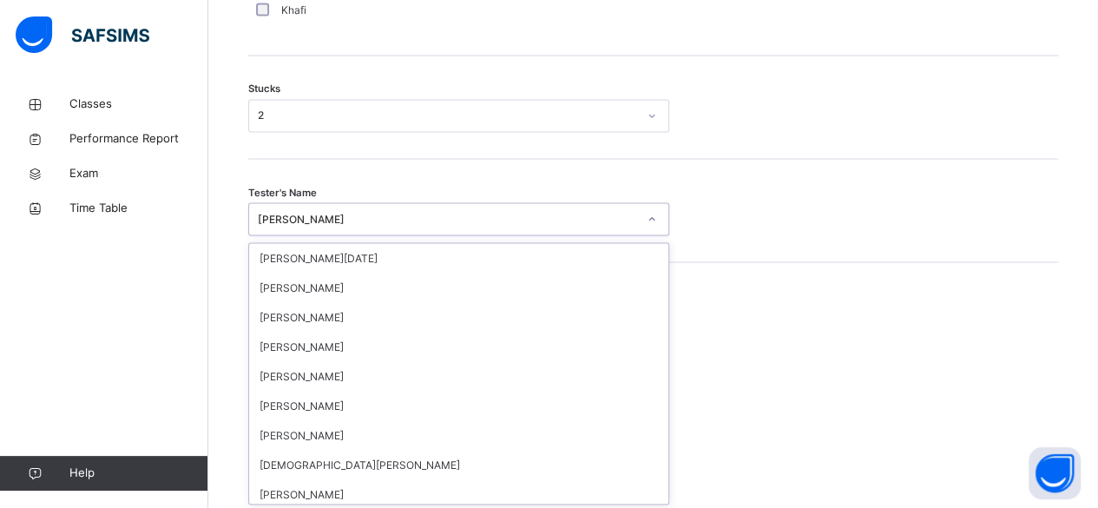
scroll to position [1165, 0]
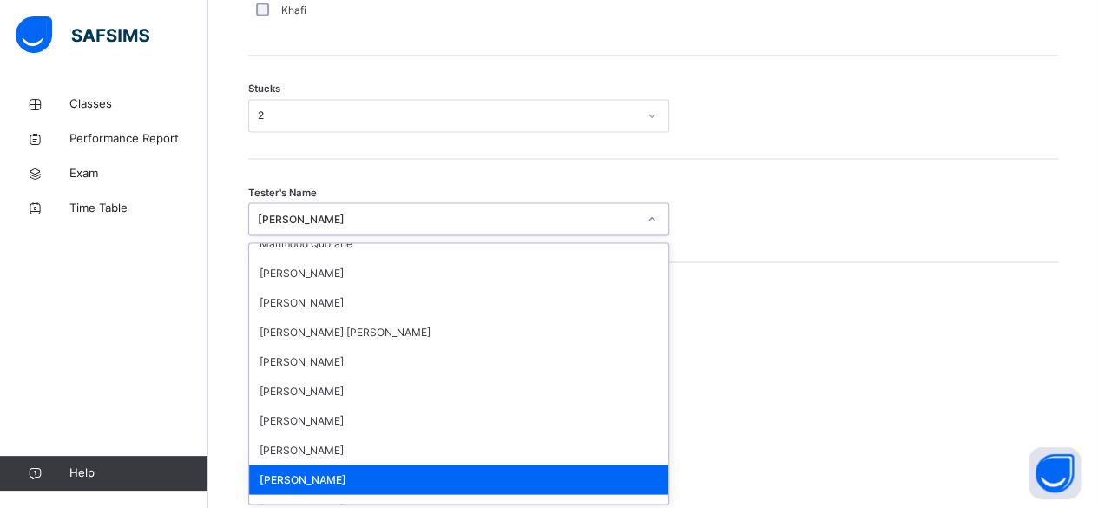
type input "*"
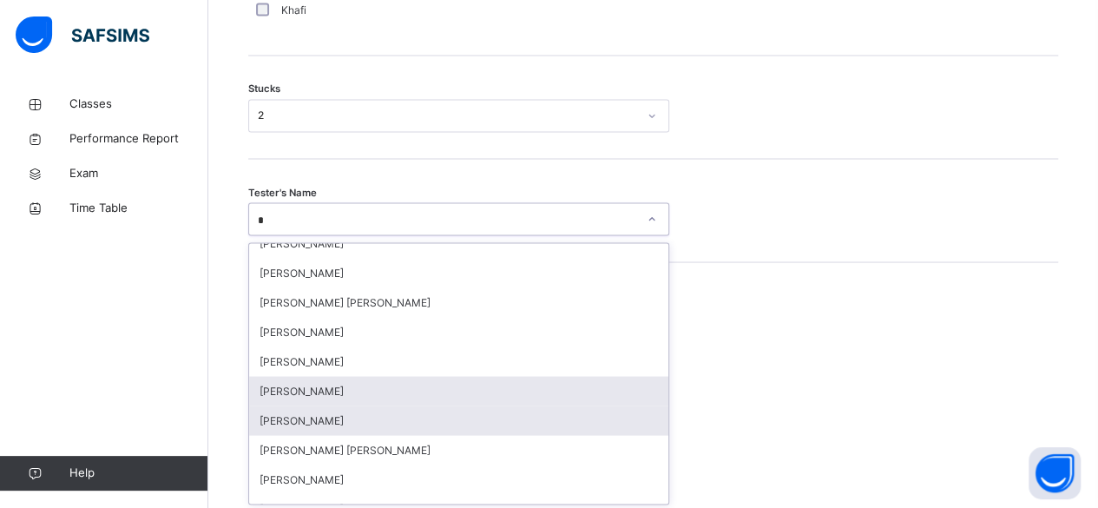
click at [382, 391] on div "Saifullah Lwin Myo" at bounding box center [458, 391] width 419 height 30
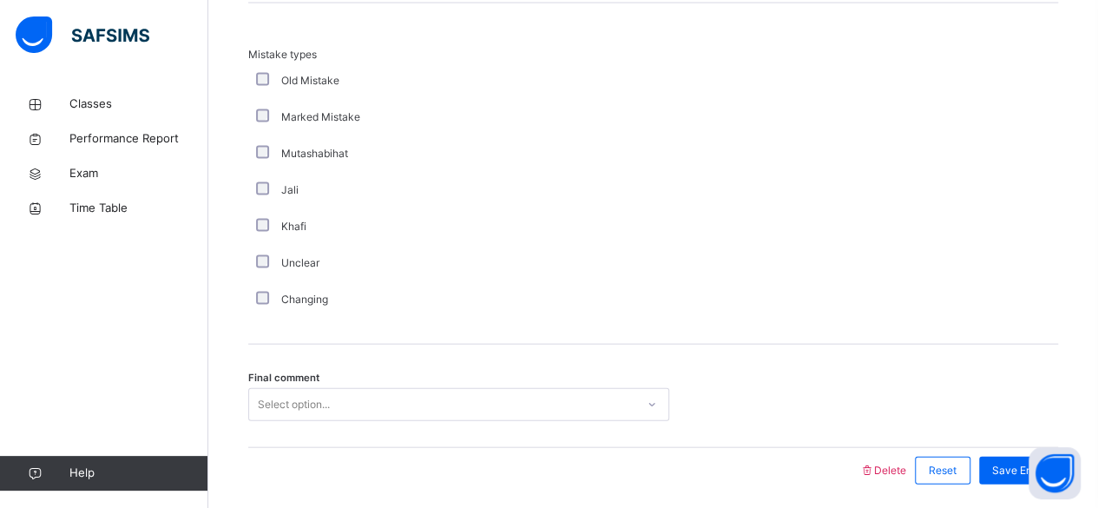
scroll to position [1795, 0]
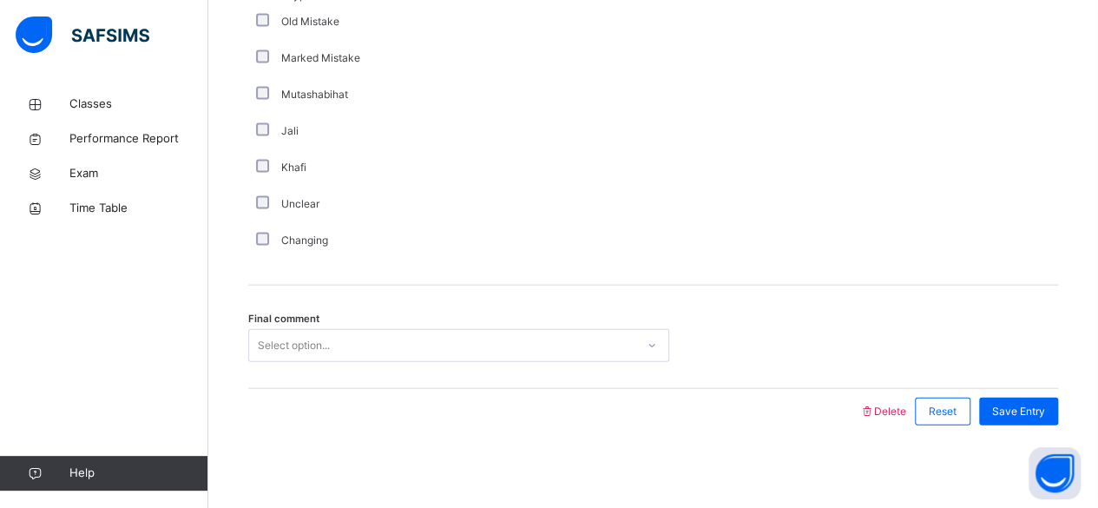
click at [372, 384] on div "Final comment Select option..." at bounding box center [653, 337] width 810 height 103
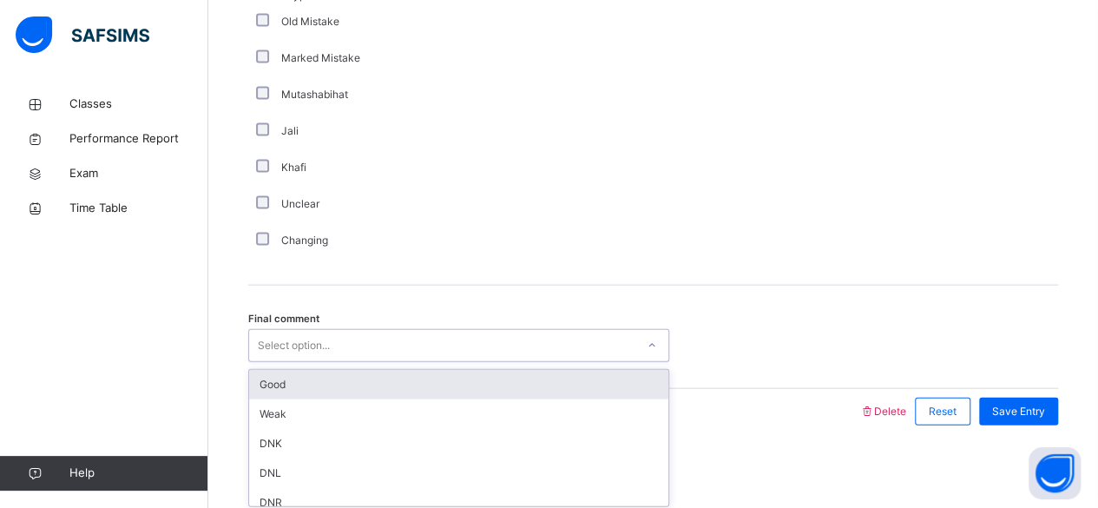
click at [319, 391] on div "Good" at bounding box center [458, 385] width 419 height 30
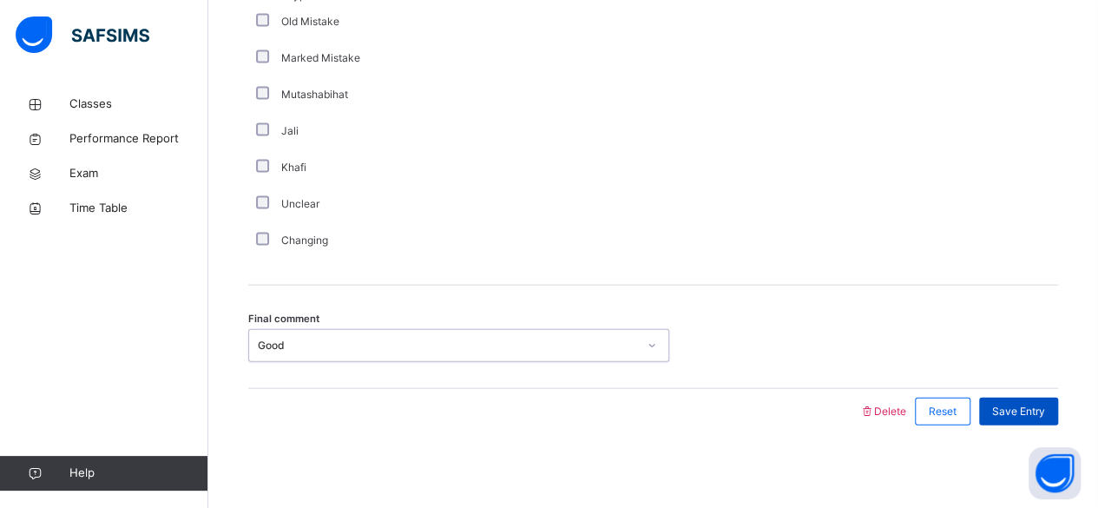
click at [1045, 408] on span "Save Entry" at bounding box center [1018, 412] width 53 height 16
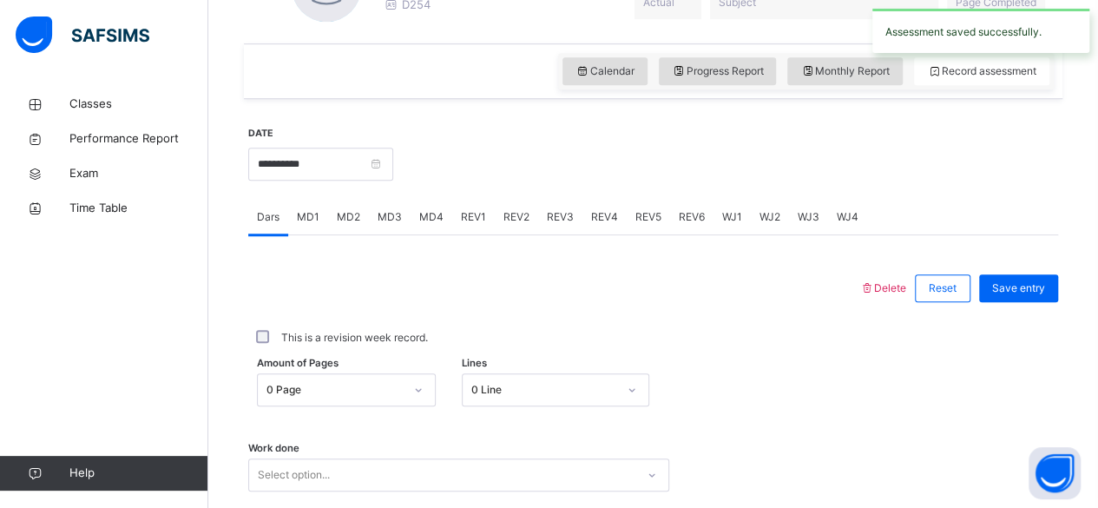
scroll to position [557, 0]
click at [429, 220] on span "MD4" at bounding box center [431, 219] width 24 height 16
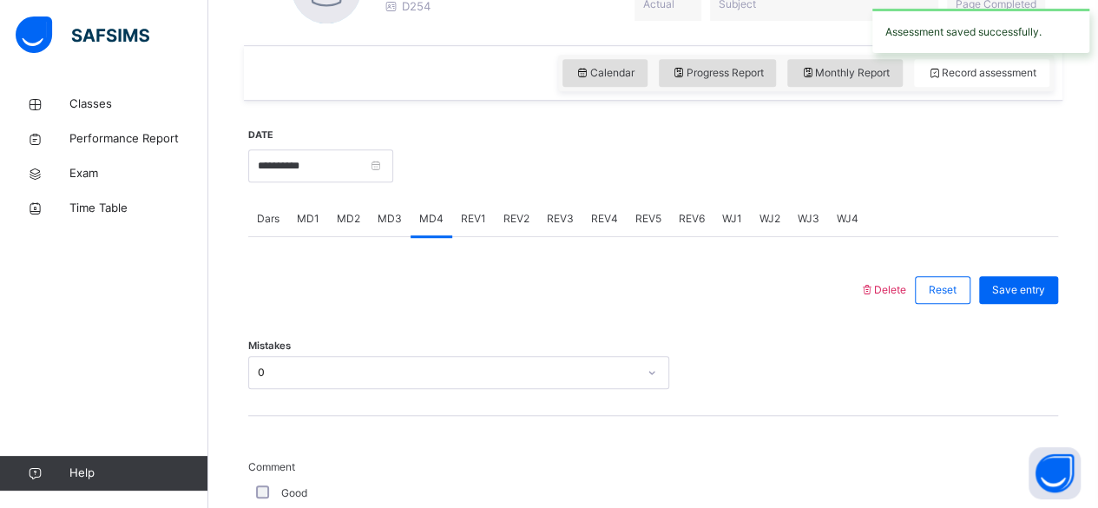
click at [465, 231] on div "REV1" at bounding box center [473, 218] width 43 height 35
click at [522, 226] on div "REV2" at bounding box center [516, 218] width 43 height 35
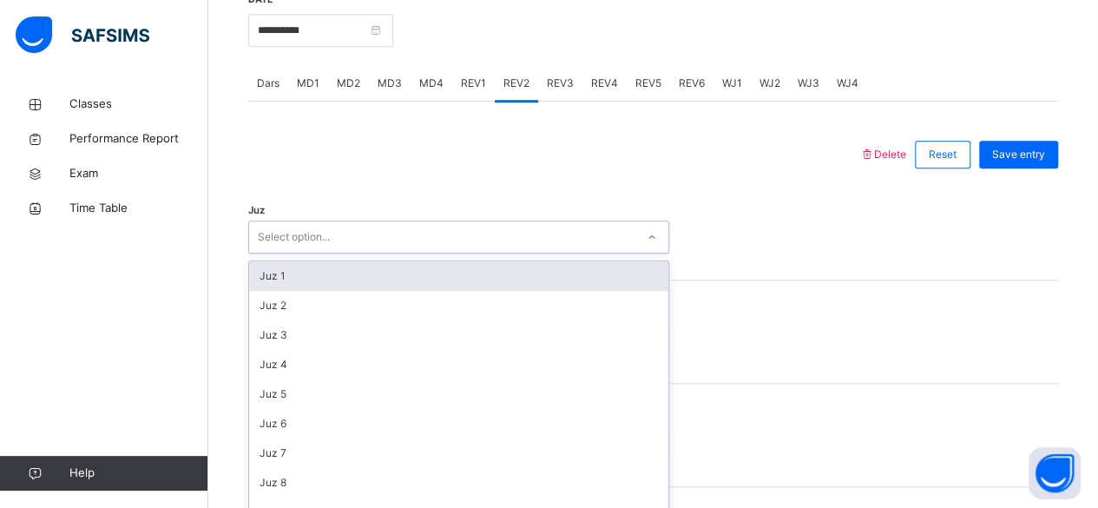
scroll to position [712, 0]
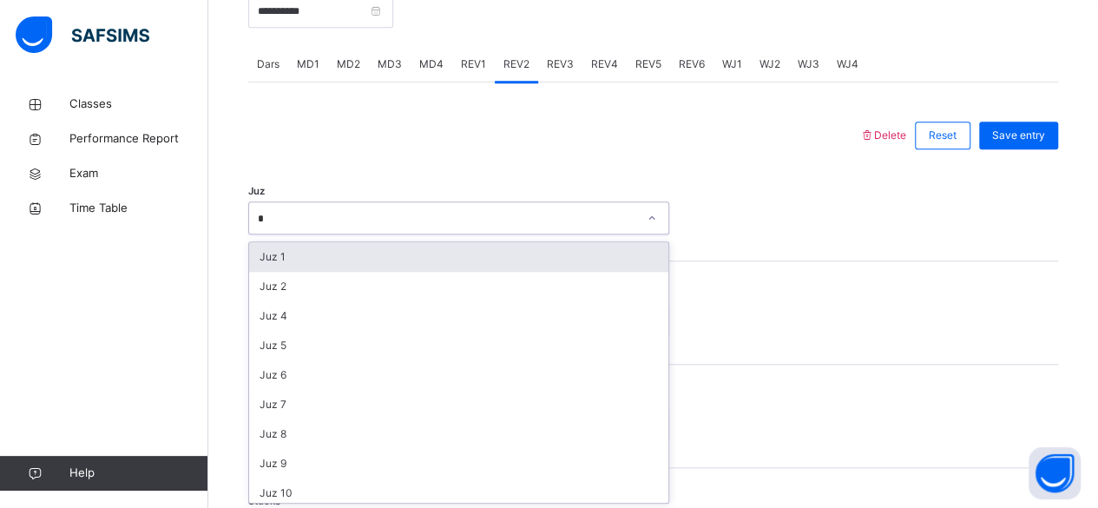
type input "**"
click at [397, 262] on div "Juz 28" at bounding box center [458, 257] width 419 height 30
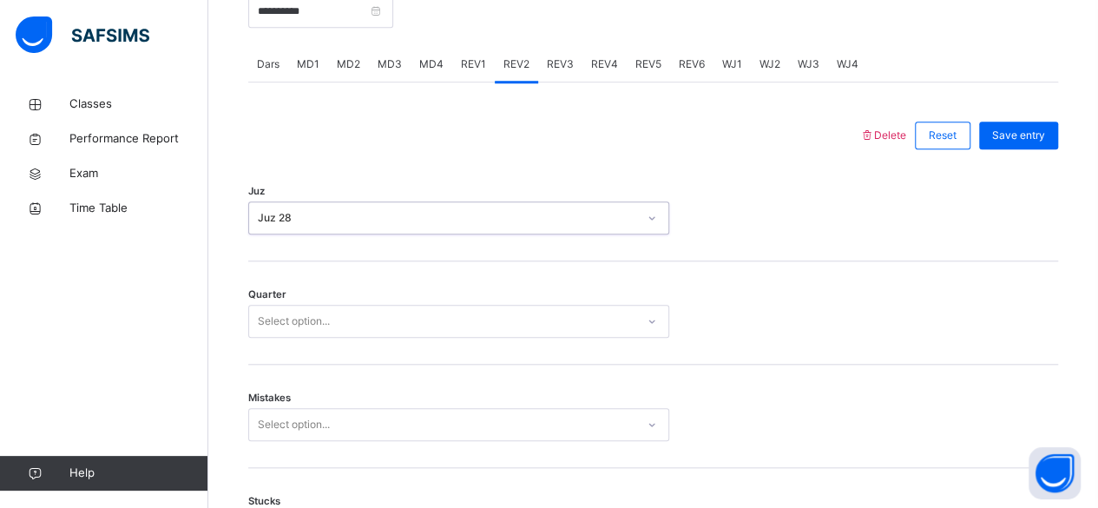
click at [392, 345] on div "Quarter Select option..." at bounding box center [653, 312] width 810 height 103
click at [453, 350] on div "Quarter Select option..." at bounding box center [653, 312] width 810 height 103
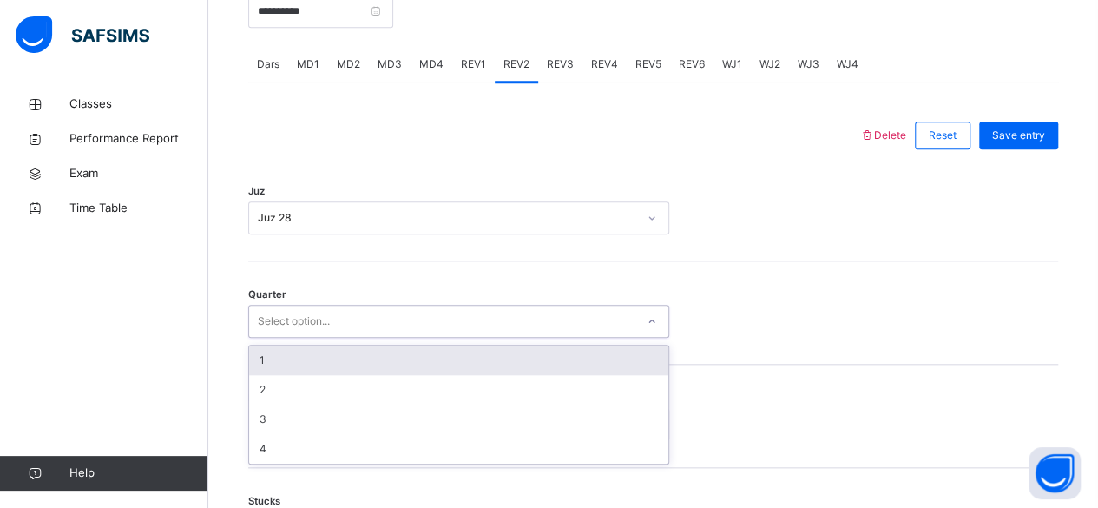
click at [566, 251] on div "Juz Juz 28" at bounding box center [653, 209] width 810 height 103
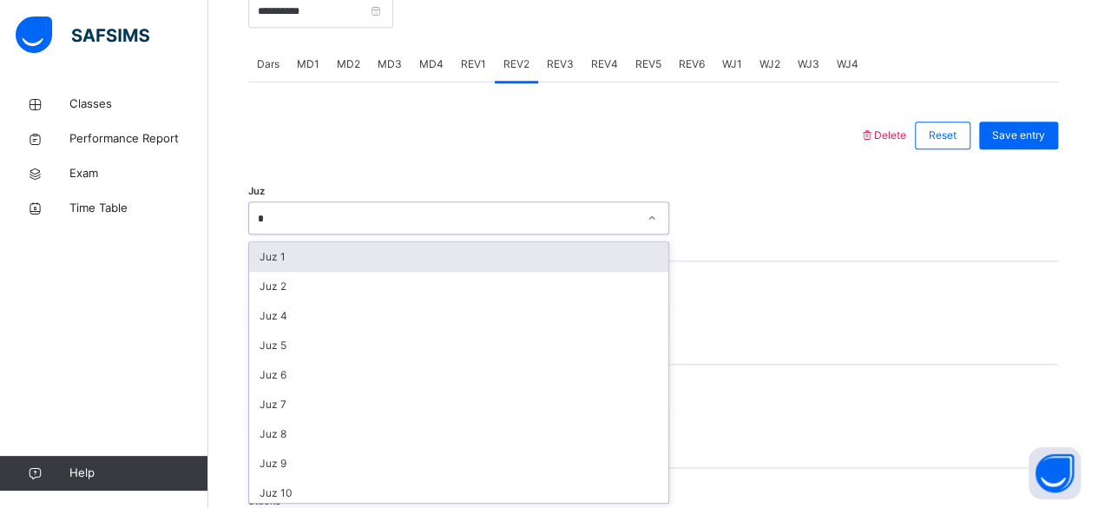
type input "**"
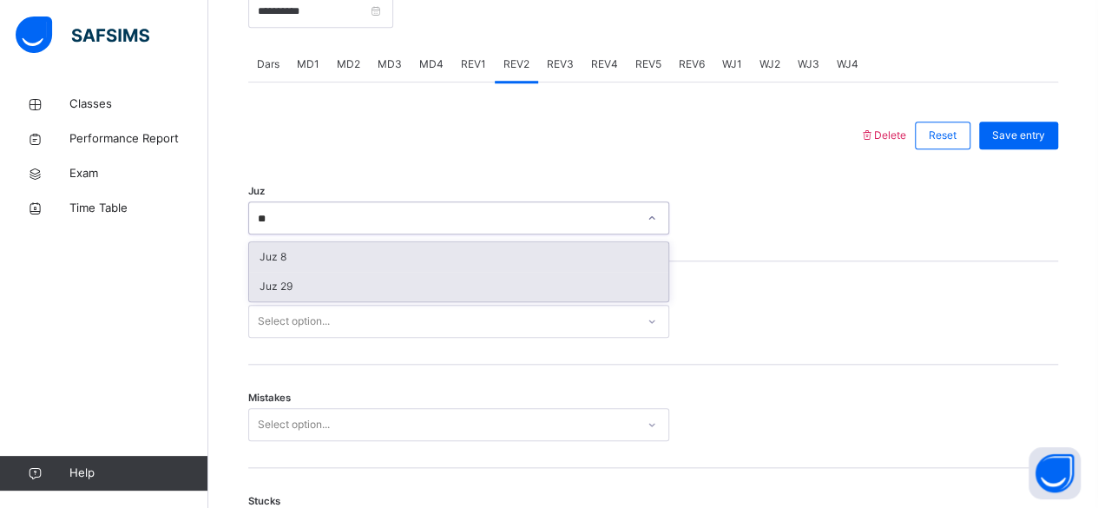
click at [458, 295] on div "Juz 29" at bounding box center [458, 287] width 419 height 30
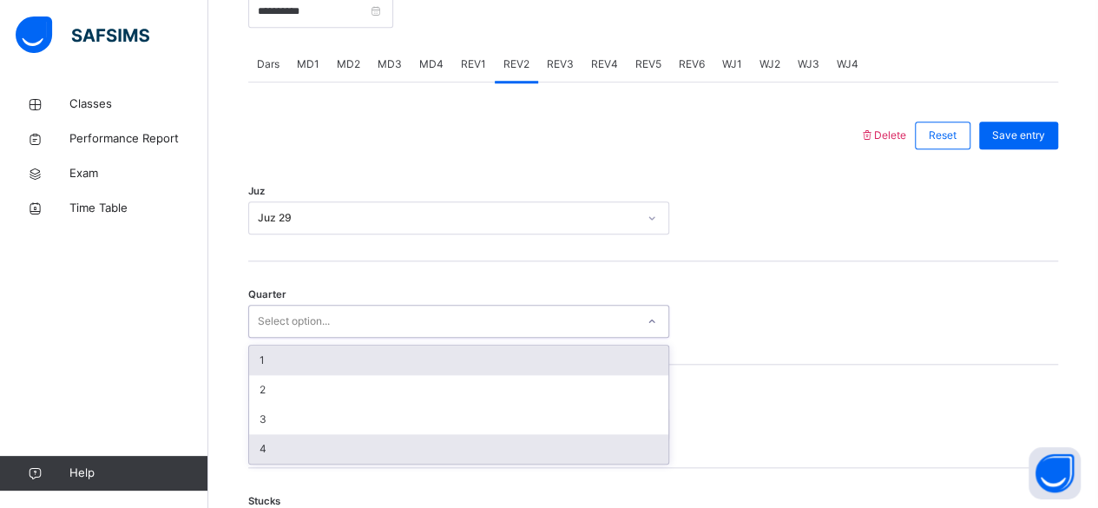
click at [533, 450] on div "4" at bounding box center [458, 449] width 419 height 30
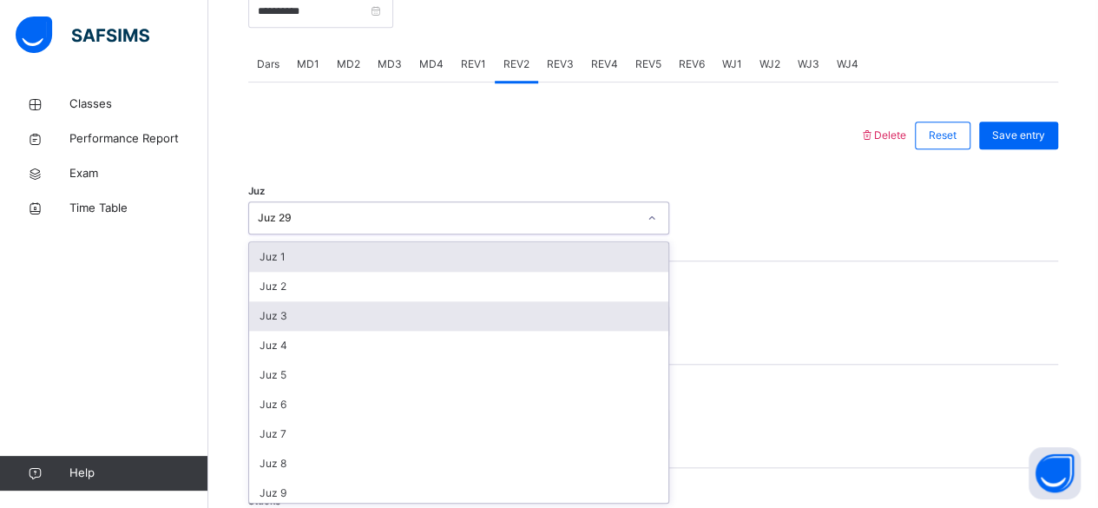
click at [535, 326] on div "Juz 3" at bounding box center [458, 316] width 419 height 30
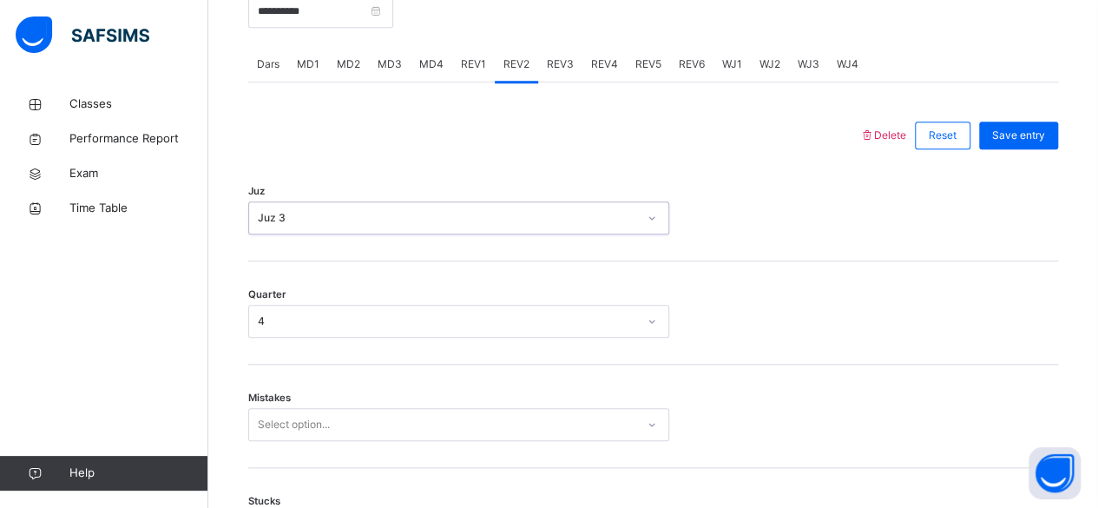
click at [708, 189] on div "Juz option Juz 3, selected. 0 results available. Select is focused ,type to ref…" at bounding box center [653, 209] width 810 height 103
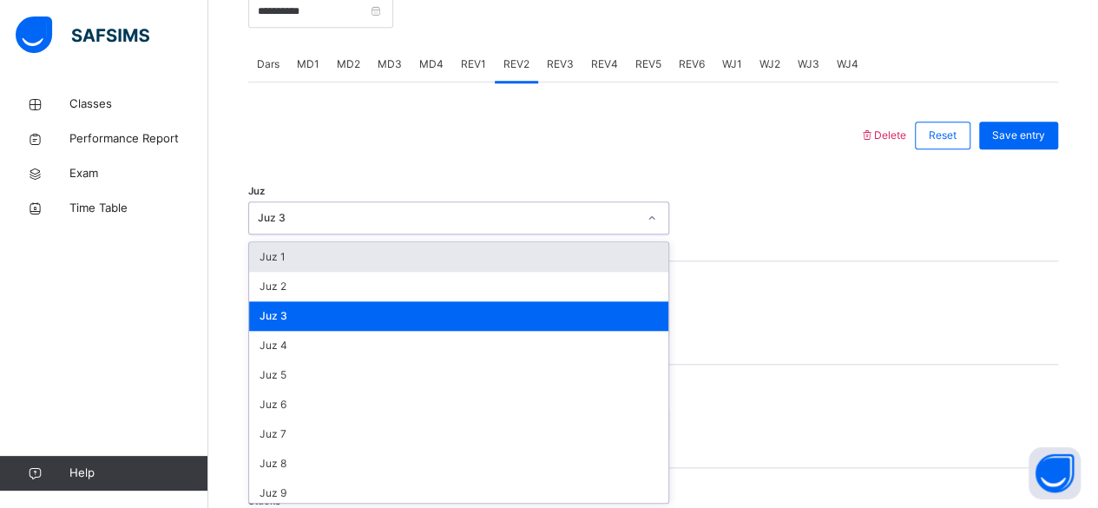
click at [609, 243] on div "Juz 1" at bounding box center [458, 257] width 419 height 30
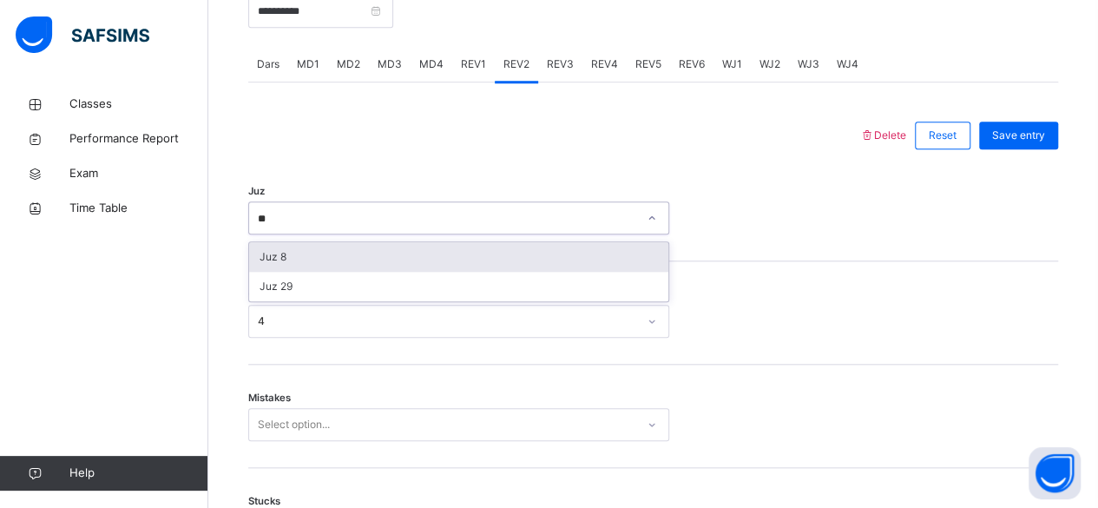
type input "**"
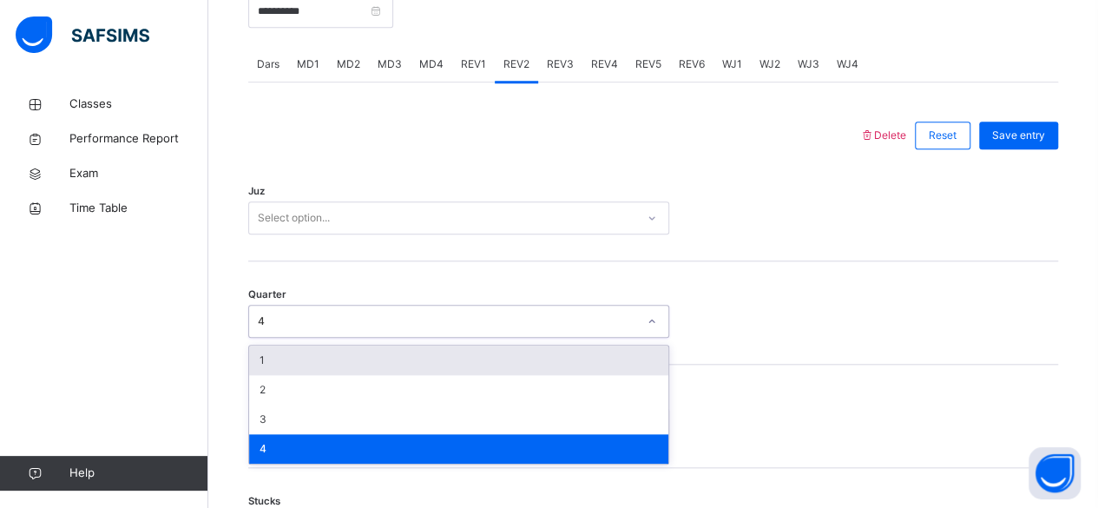
click at [405, 364] on div "1" at bounding box center [458, 360] width 419 height 30
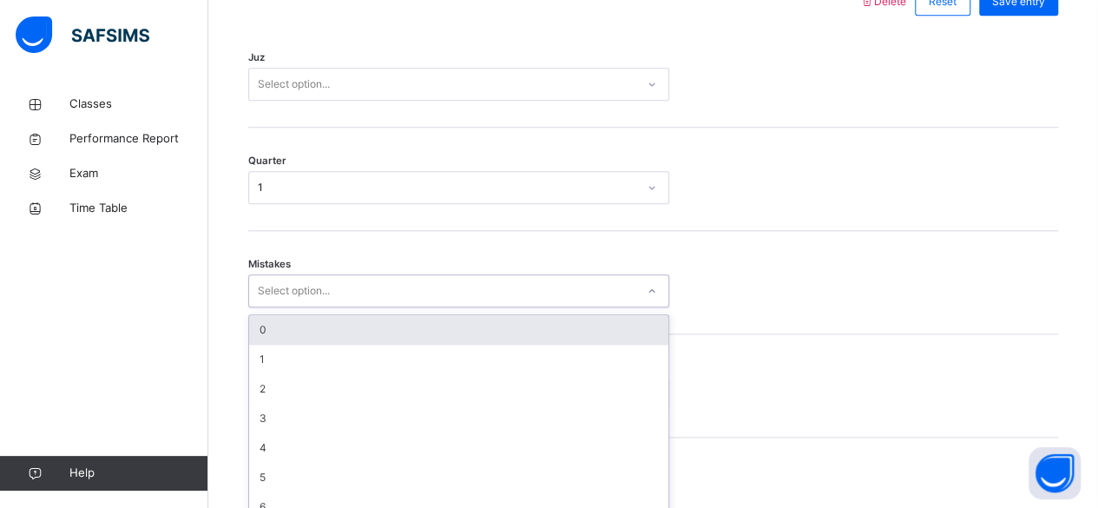
scroll to position [864, 0]
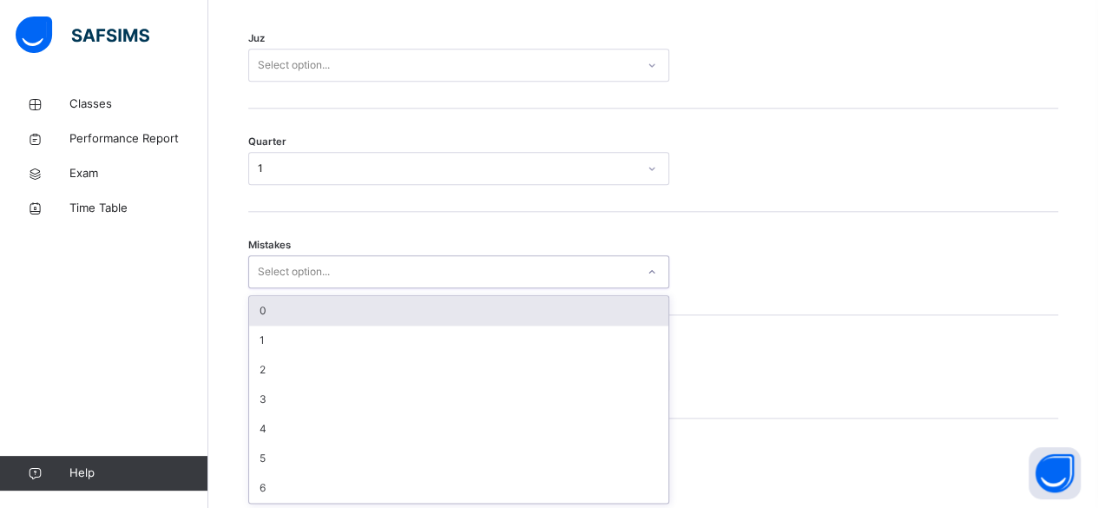
click at [452, 312] on div "0" at bounding box center [458, 311] width 419 height 30
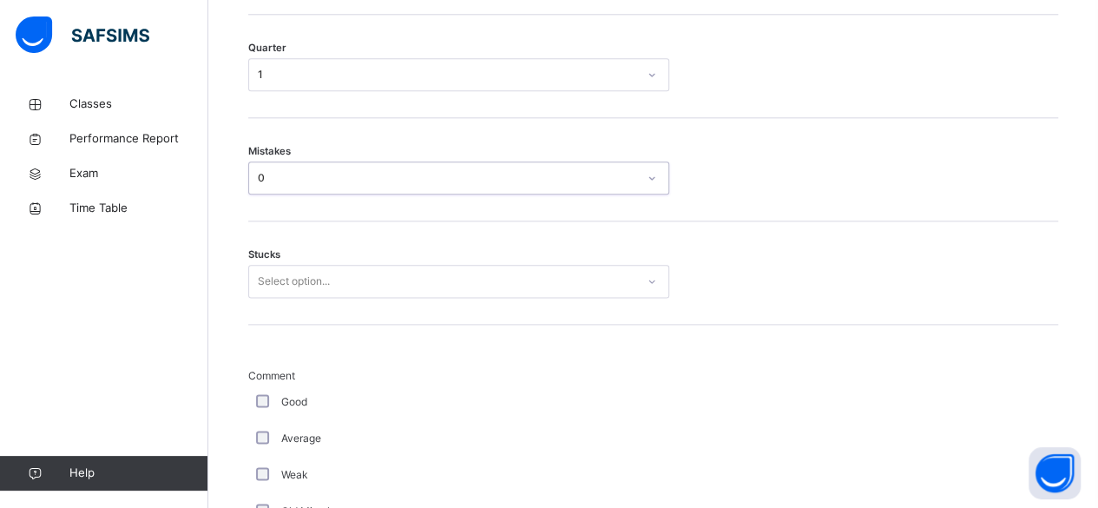
scroll to position [970, 0]
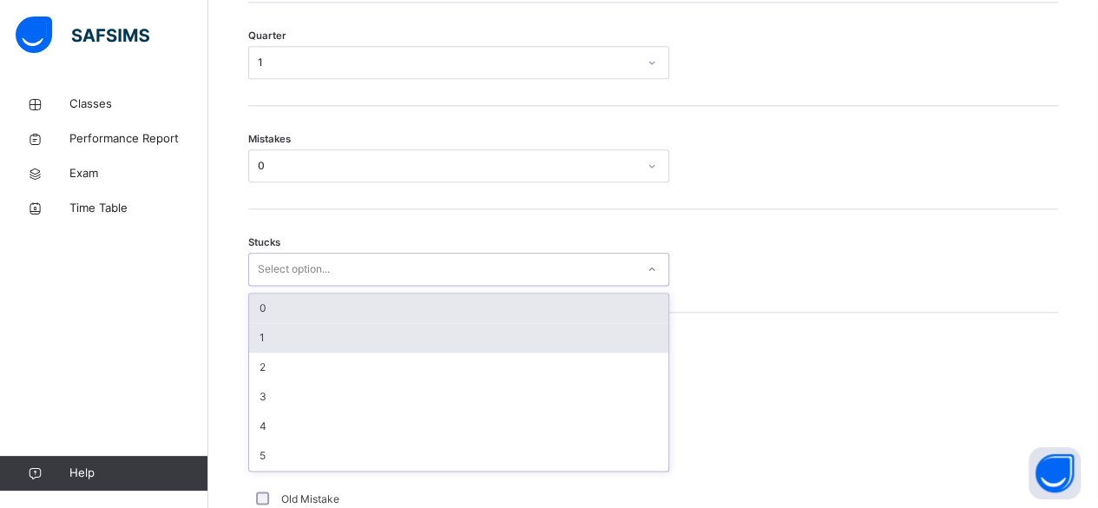
click at [376, 345] on div "1" at bounding box center [458, 338] width 419 height 30
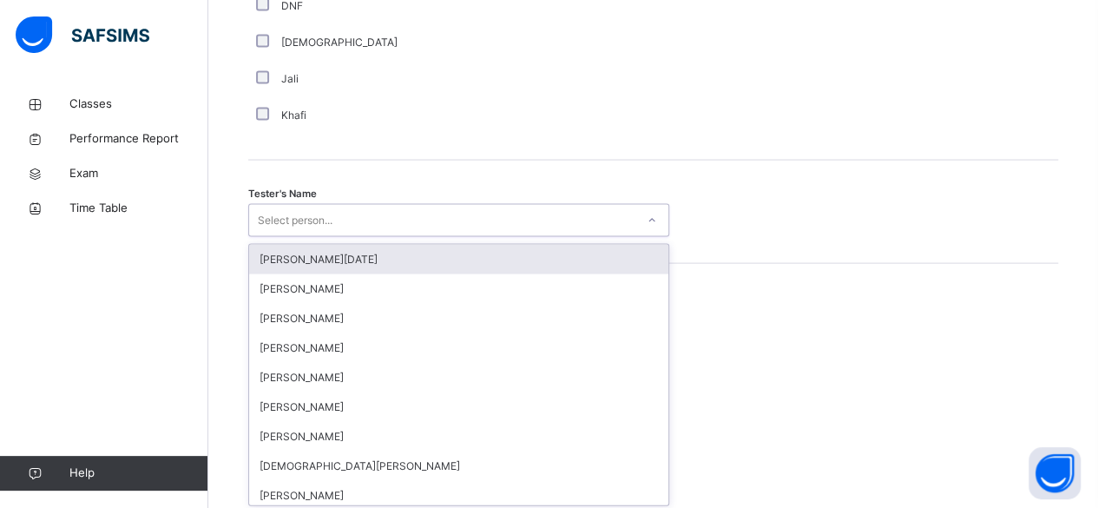
scroll to position [1684, 0]
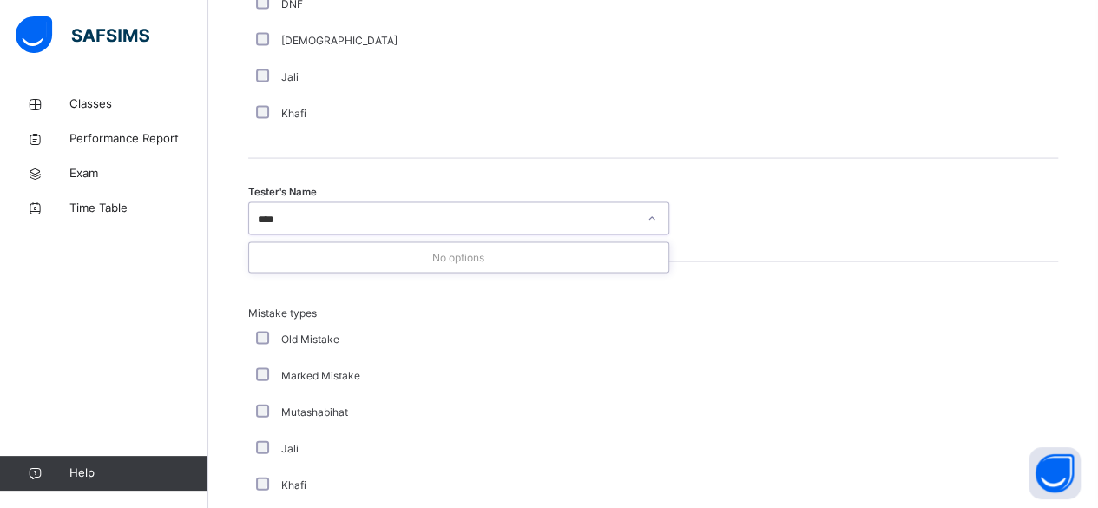
type input "***"
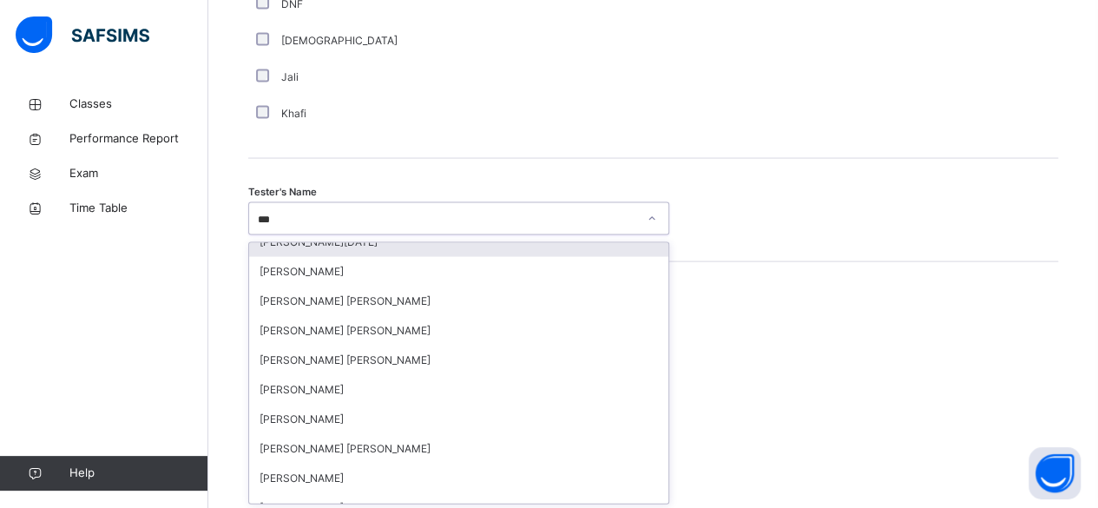
scroll to position [17, 0]
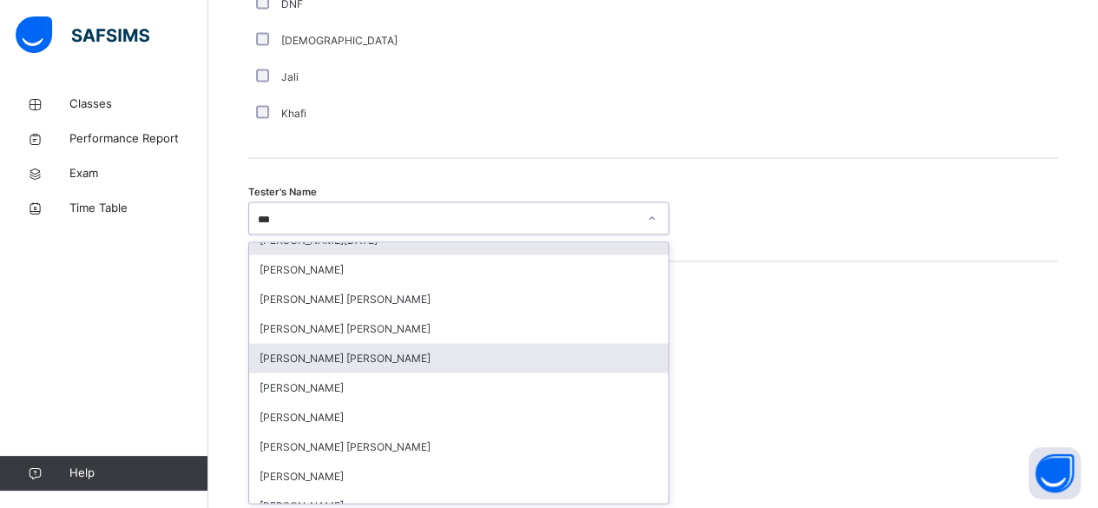
click at [402, 364] on div "Abdul Raheem Durani" at bounding box center [458, 359] width 419 height 30
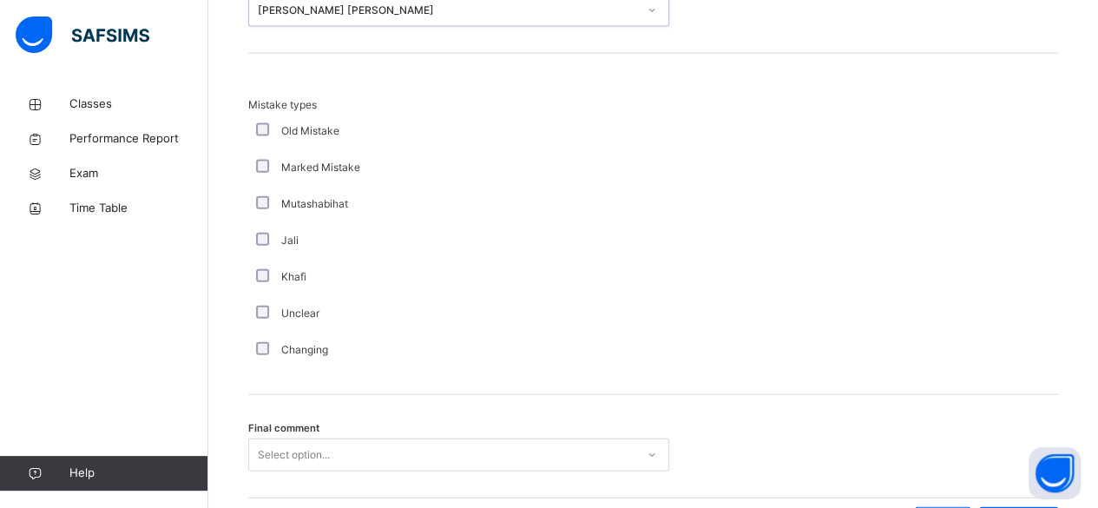
scroll to position [2001, 0]
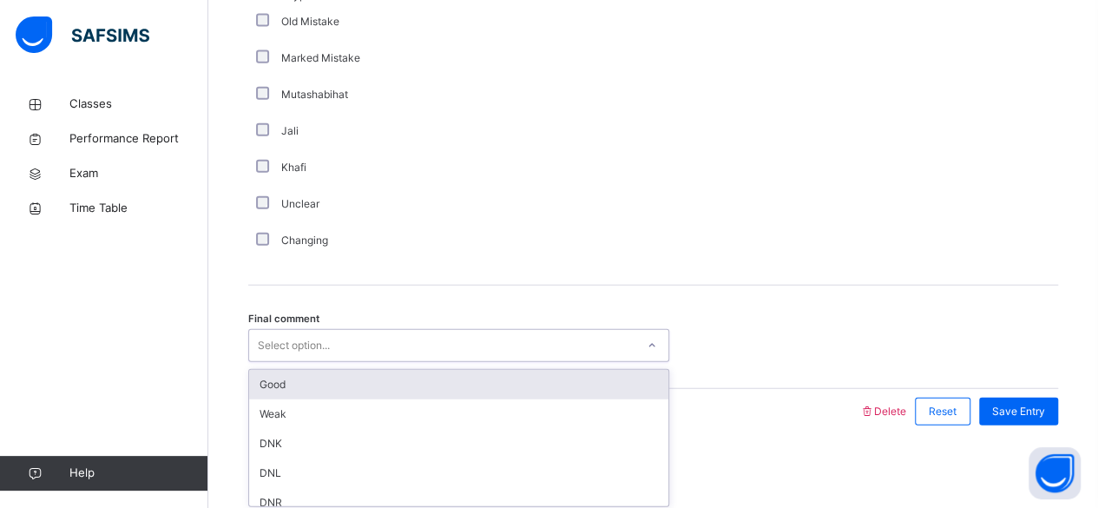
click at [467, 383] on div "Good" at bounding box center [458, 385] width 419 height 30
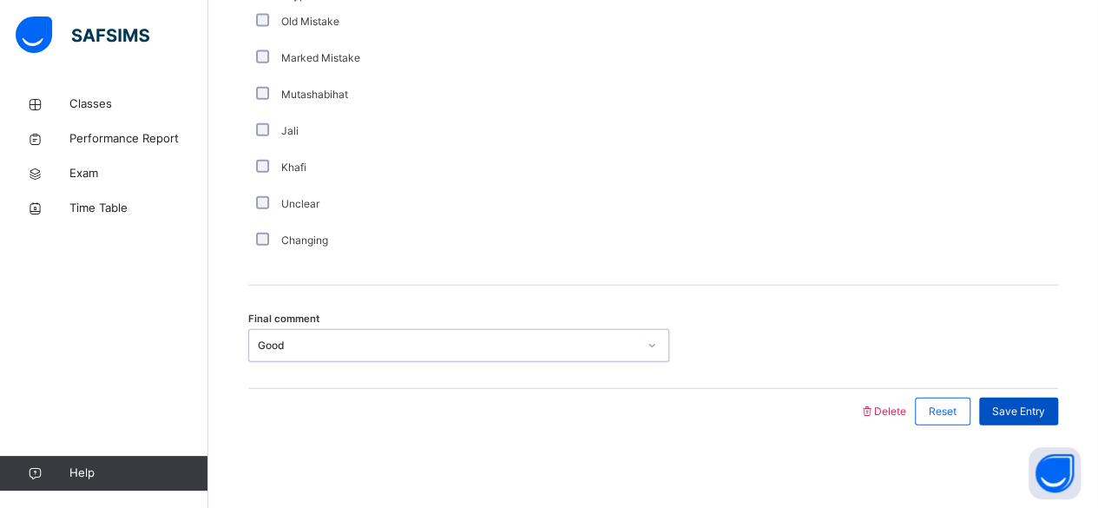
click at [1026, 407] on span "Save Entry" at bounding box center [1018, 412] width 53 height 16
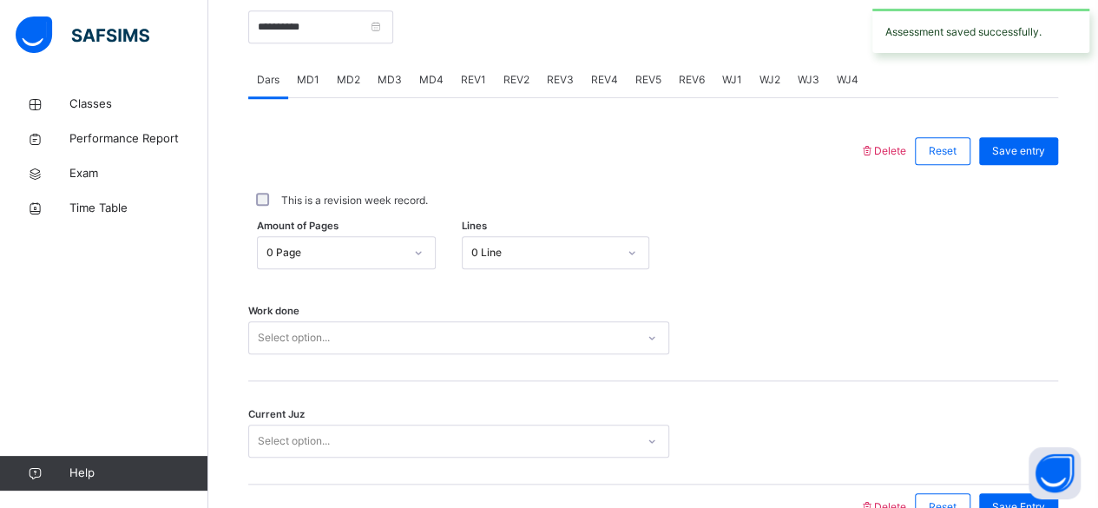
scroll to position [632, 0]
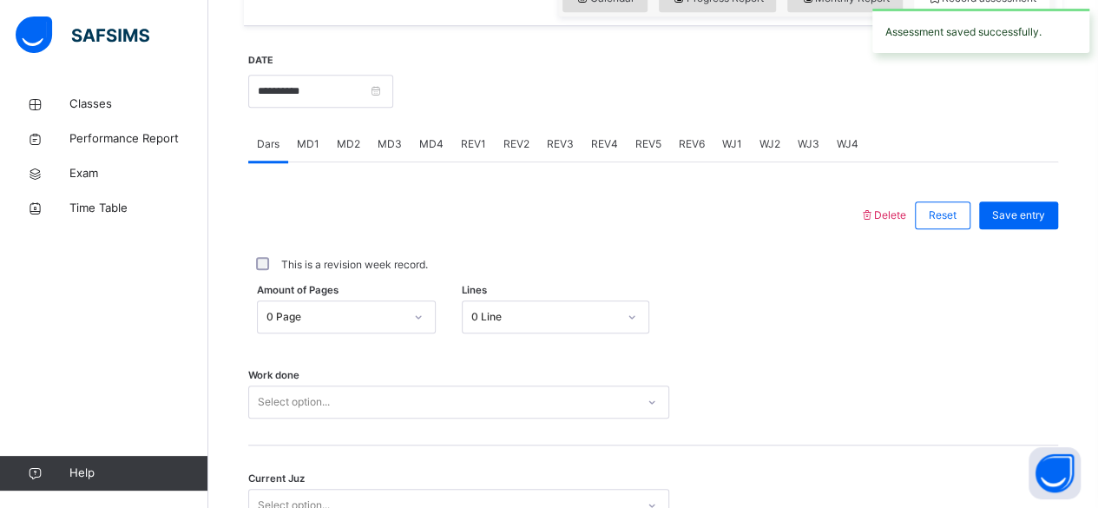
click at [430, 138] on span "MD4" at bounding box center [431, 144] width 24 height 16
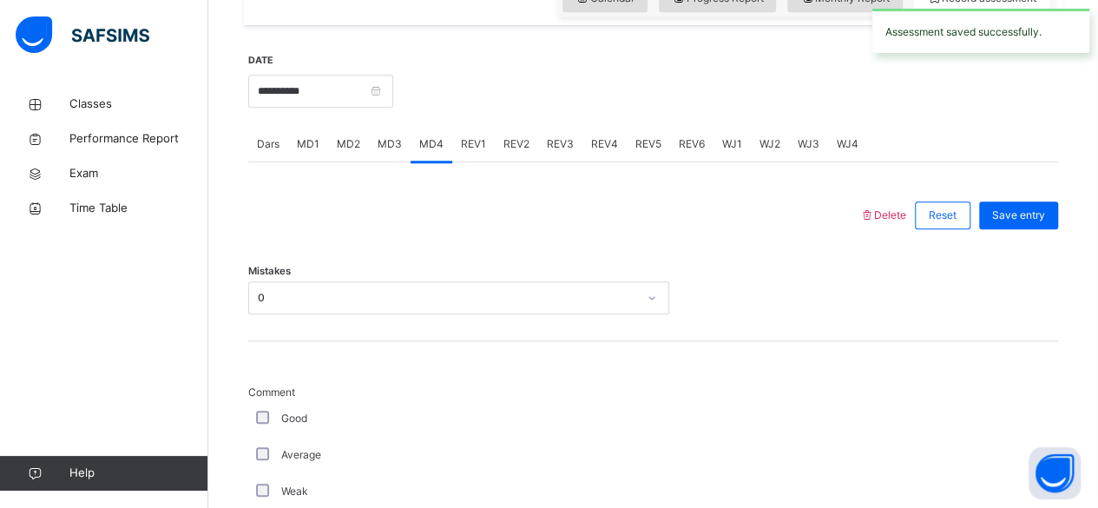
click at [395, 146] on span "MD3" at bounding box center [389, 144] width 24 height 16
click at [429, 142] on span "MD4" at bounding box center [431, 144] width 24 height 16
click at [463, 154] on div "REV1" at bounding box center [473, 144] width 43 height 35
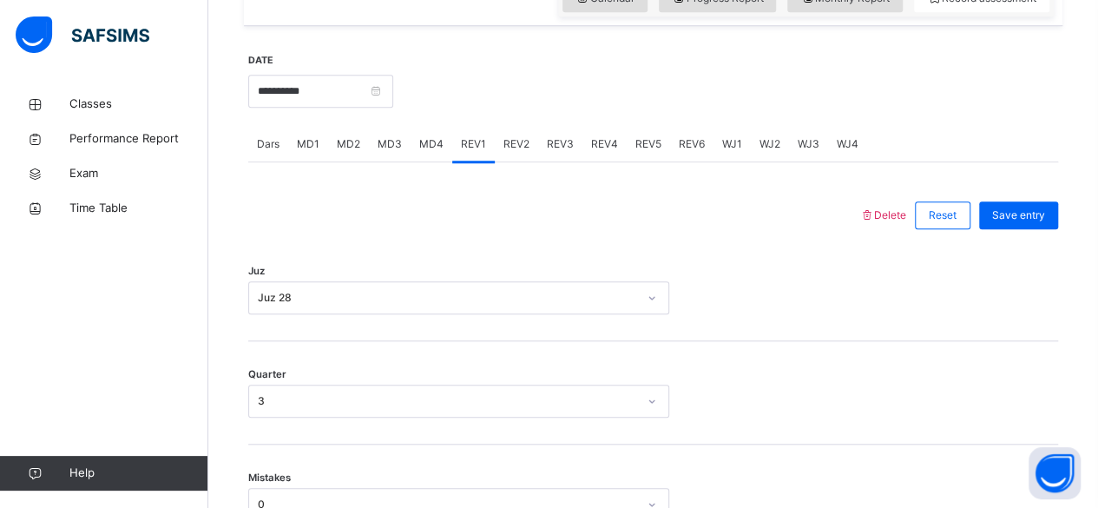
click at [514, 157] on div "REV2" at bounding box center [516, 144] width 43 height 35
click at [563, 157] on div "REV3" at bounding box center [560, 144] width 44 height 35
click at [509, 153] on div "REV2" at bounding box center [516, 144] width 43 height 35
click at [557, 142] on span "REV3" at bounding box center [560, 144] width 27 height 16
click at [505, 144] on span "REV2" at bounding box center [516, 144] width 26 height 16
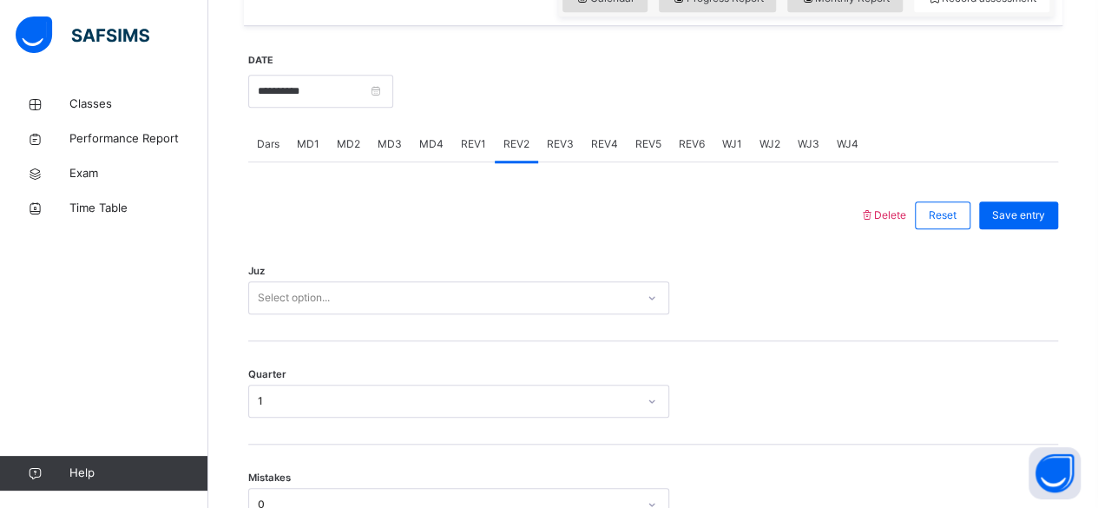
click at [464, 149] on span "REV1" at bounding box center [473, 144] width 25 height 16
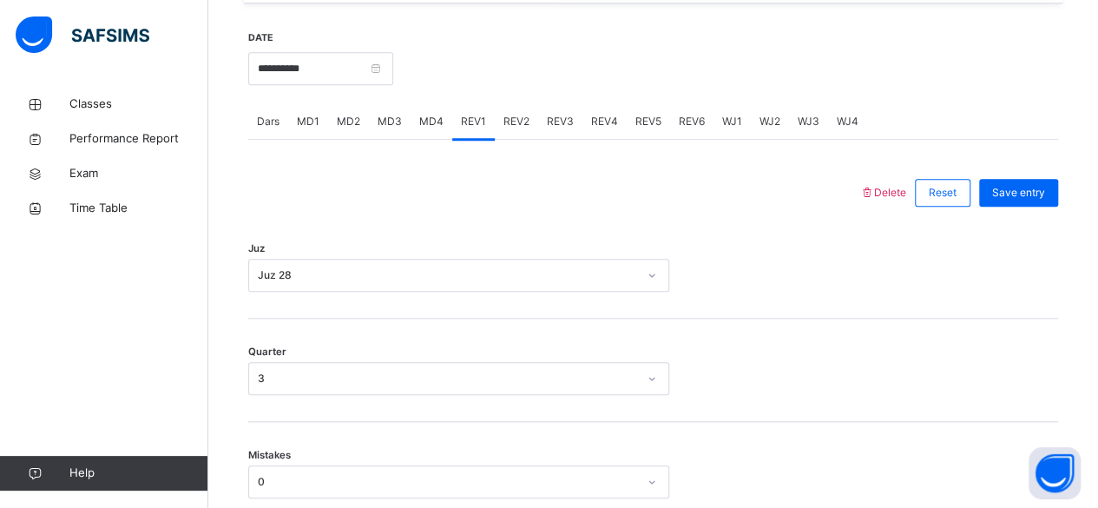
scroll to position [653, 0]
click at [518, 134] on div "REV2" at bounding box center [516, 122] width 43 height 35
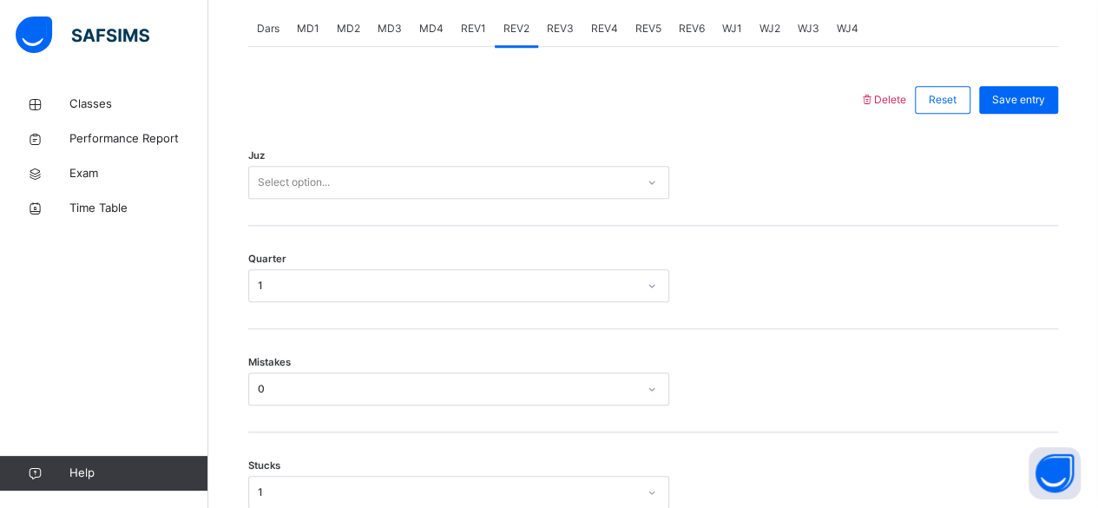
scroll to position [749, 0]
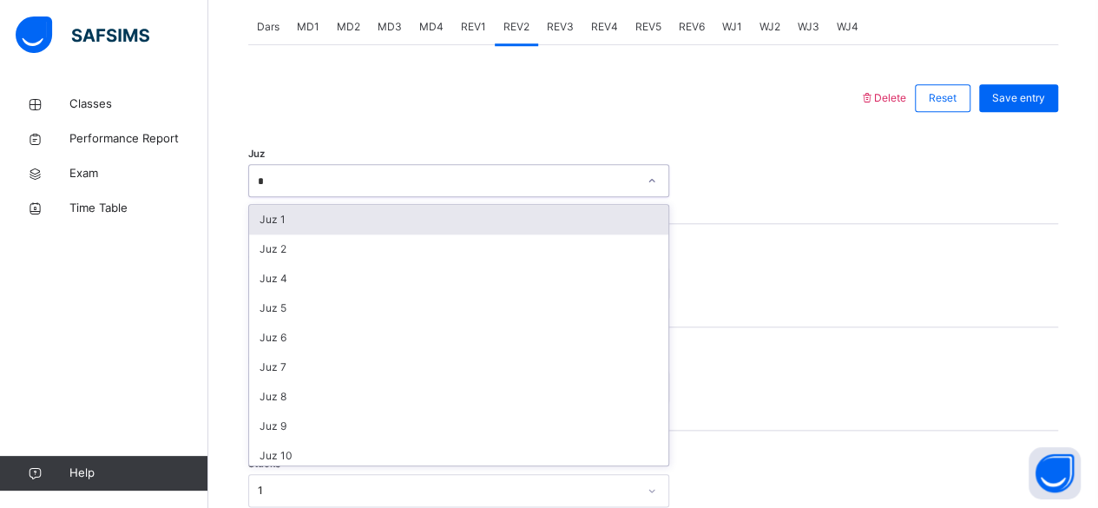
type input "**"
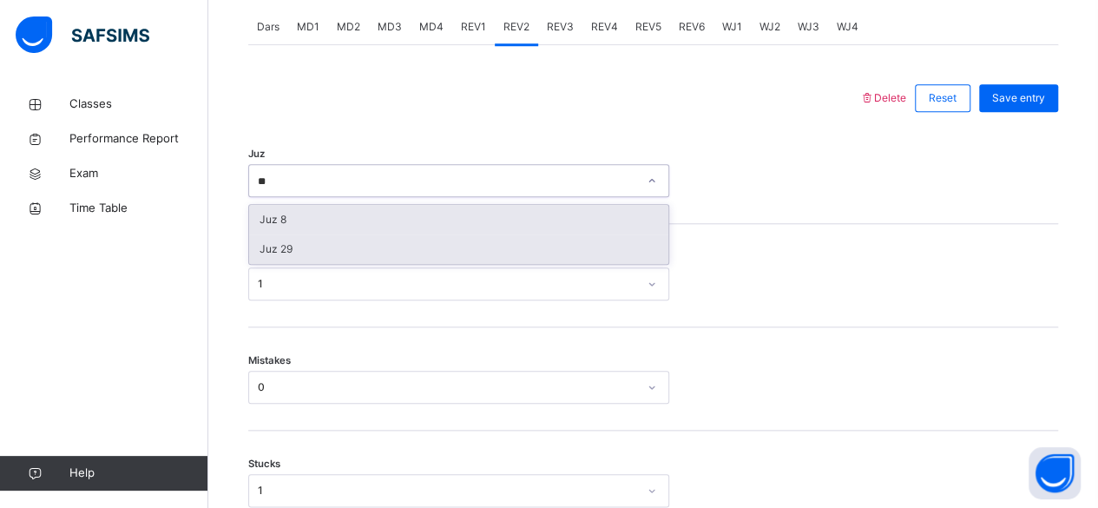
click at [351, 254] on div "Juz 29" at bounding box center [458, 249] width 419 height 30
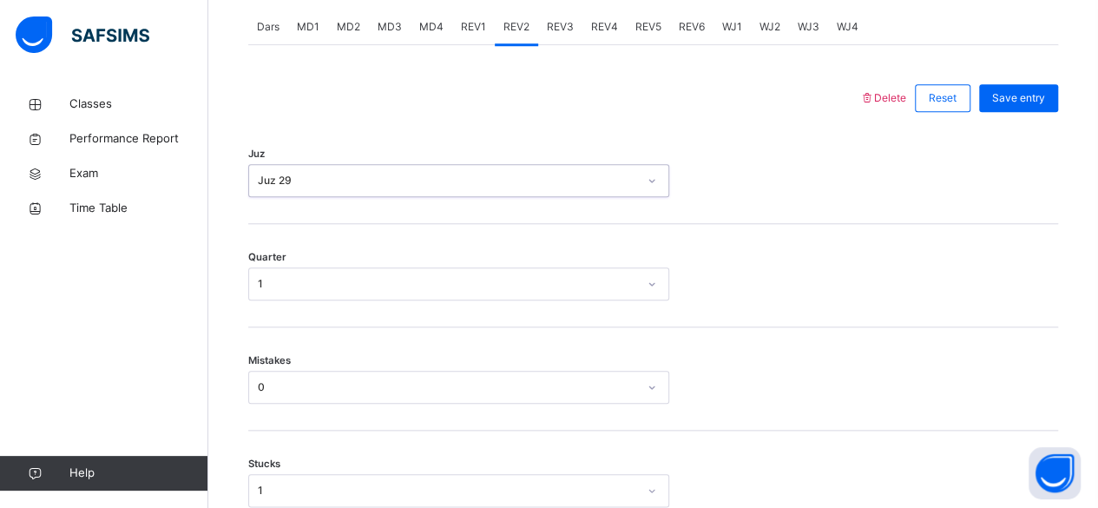
click at [1033, 95] on span "Save entry" at bounding box center [1018, 98] width 53 height 16
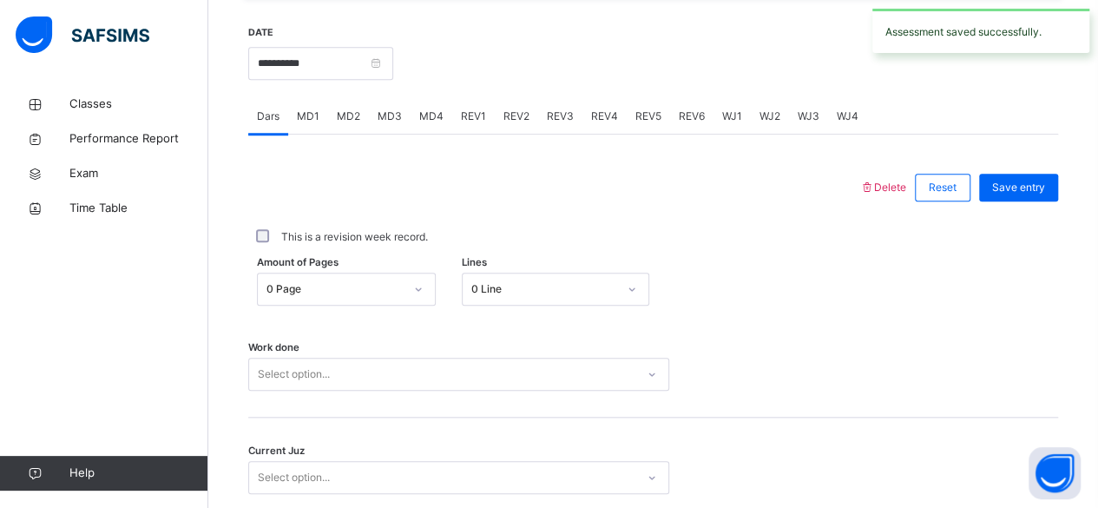
scroll to position [649, 0]
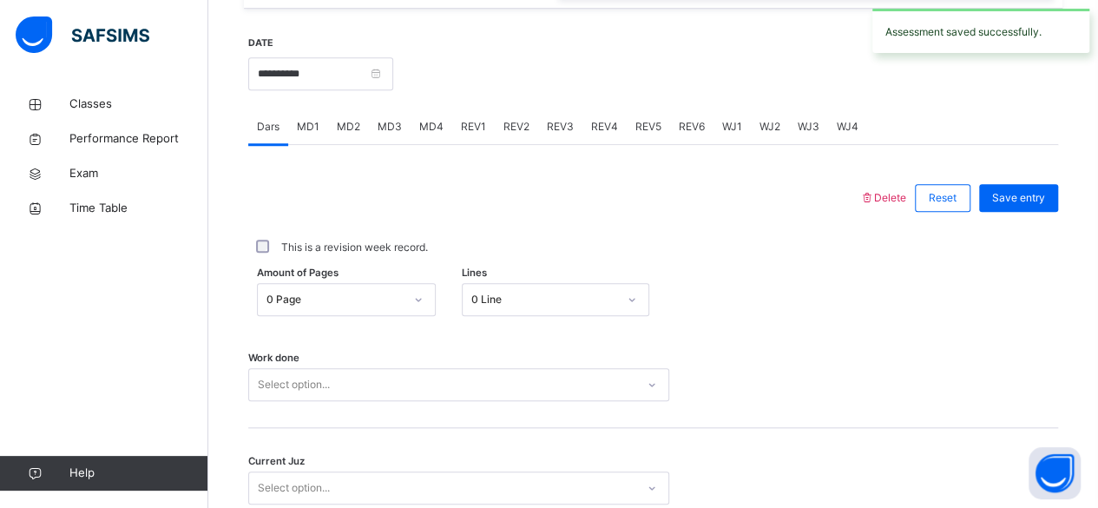
click at [496, 123] on div "REV2" at bounding box center [516, 126] width 43 height 35
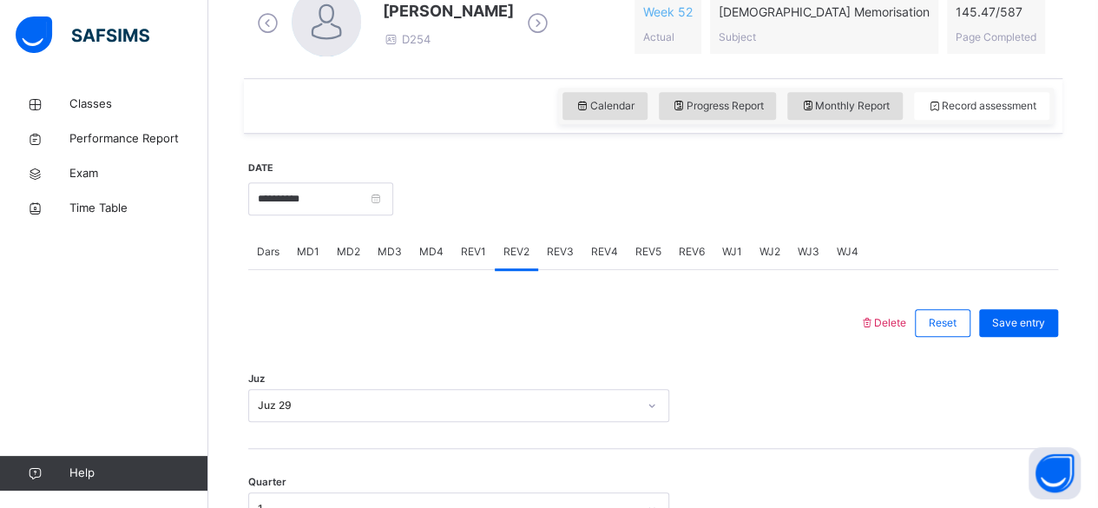
scroll to position [525, 0]
click at [571, 248] on div "REV3" at bounding box center [560, 250] width 44 height 35
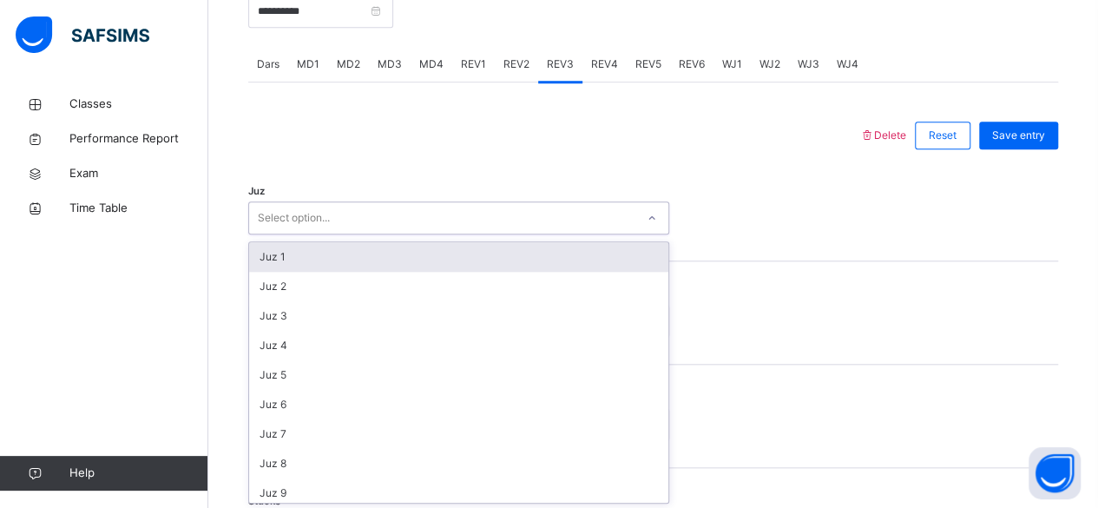
scroll to position [712, 0]
type input "**"
click at [541, 259] on div "Juz 28" at bounding box center [458, 257] width 419 height 30
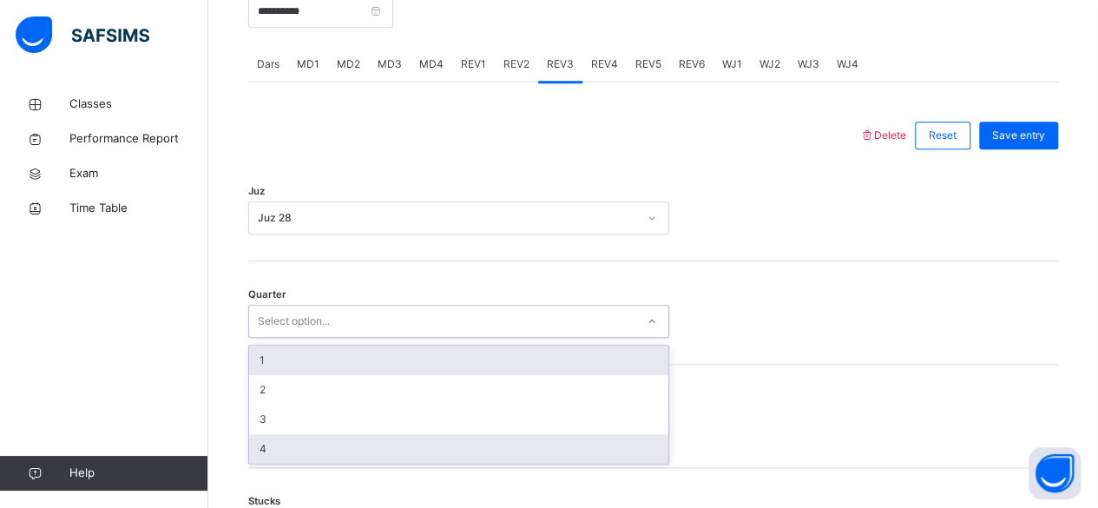
click at [393, 456] on div "4" at bounding box center [458, 449] width 419 height 30
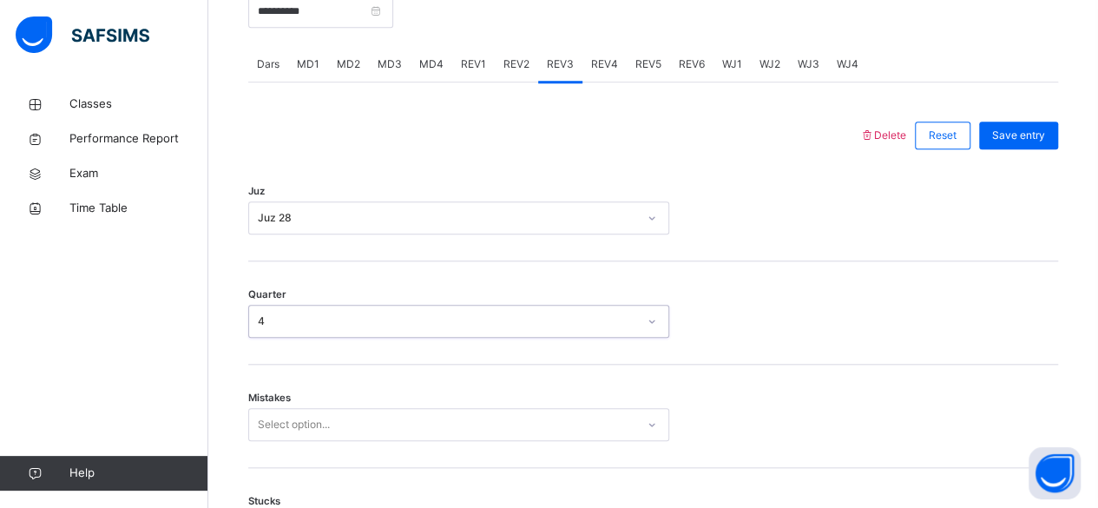
click at [397, 452] on div "Mistakes Select option..." at bounding box center [653, 415] width 810 height 103
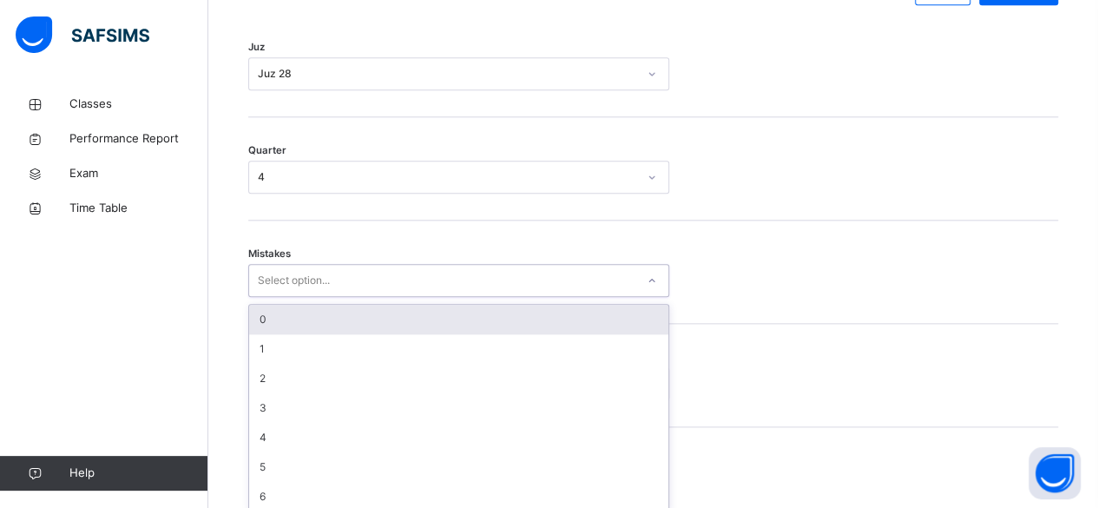
scroll to position [864, 0]
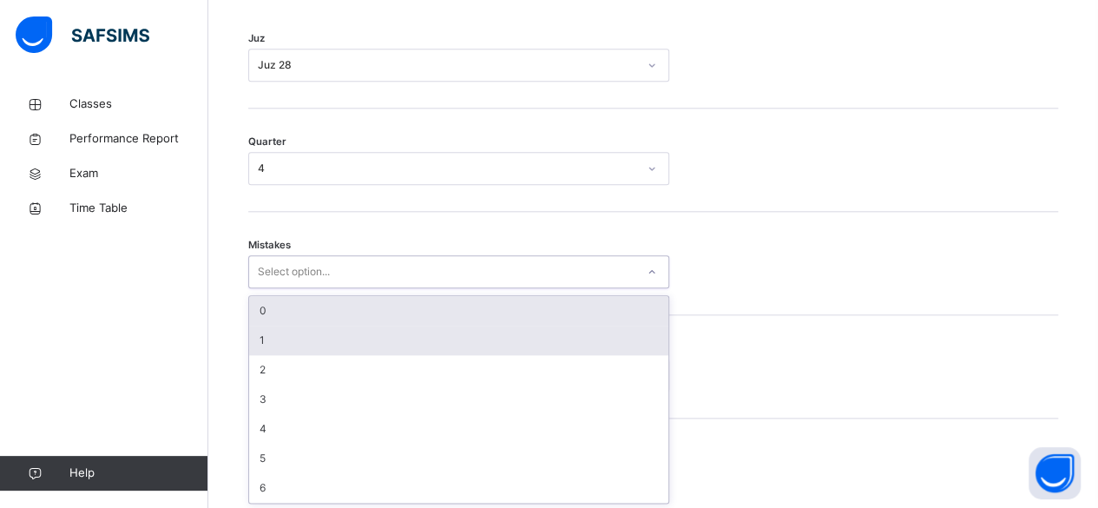
click at [463, 325] on div "1" at bounding box center [458, 340] width 419 height 30
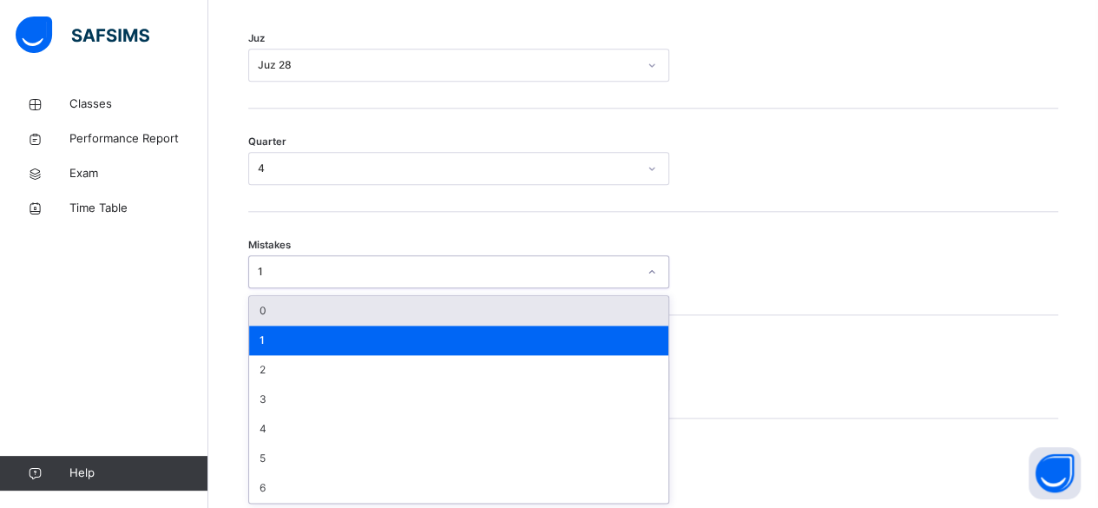
click at [474, 309] on div "0" at bounding box center [458, 311] width 419 height 30
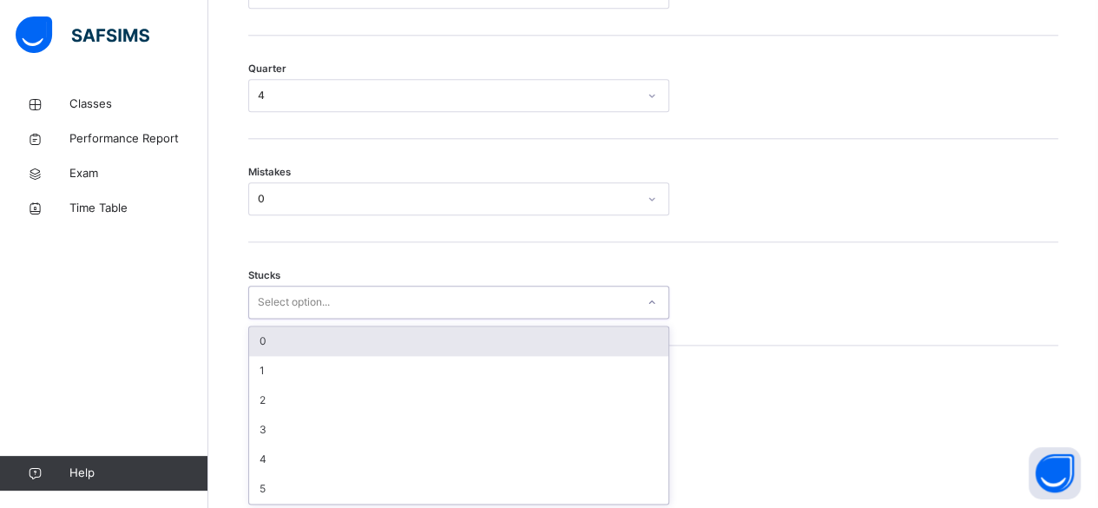
scroll to position [937, 0]
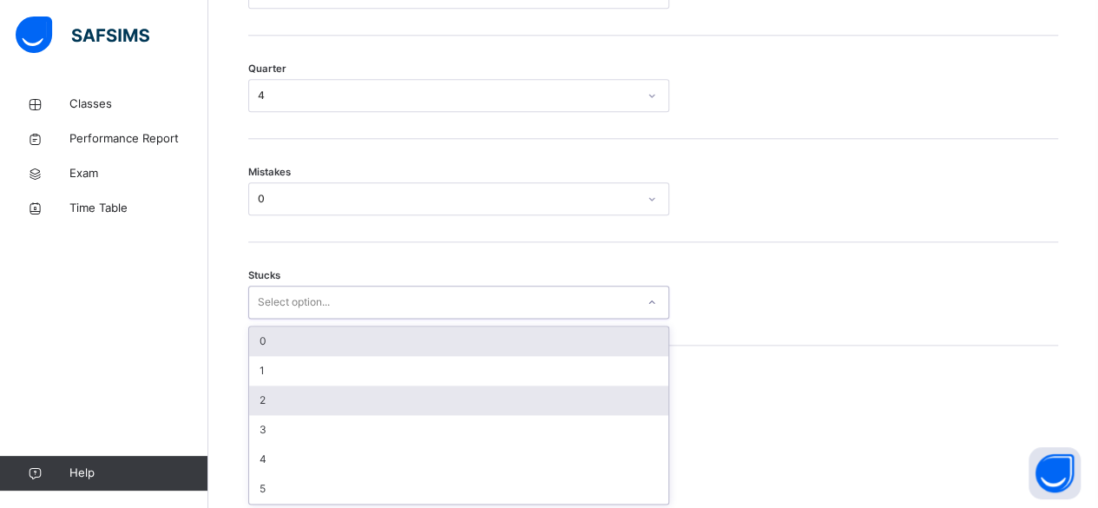
click at [385, 410] on div "2" at bounding box center [458, 400] width 419 height 30
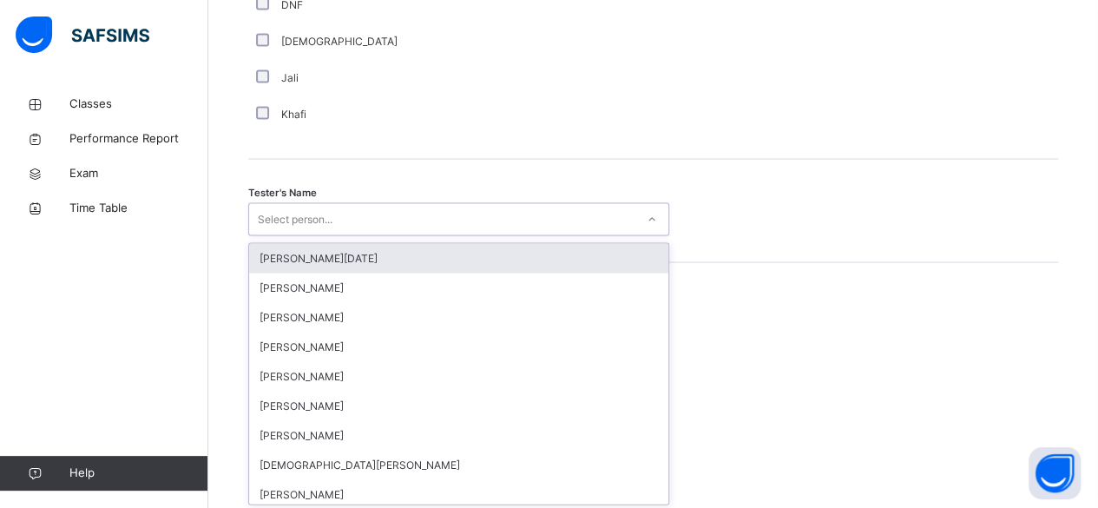
scroll to position [1684, 0]
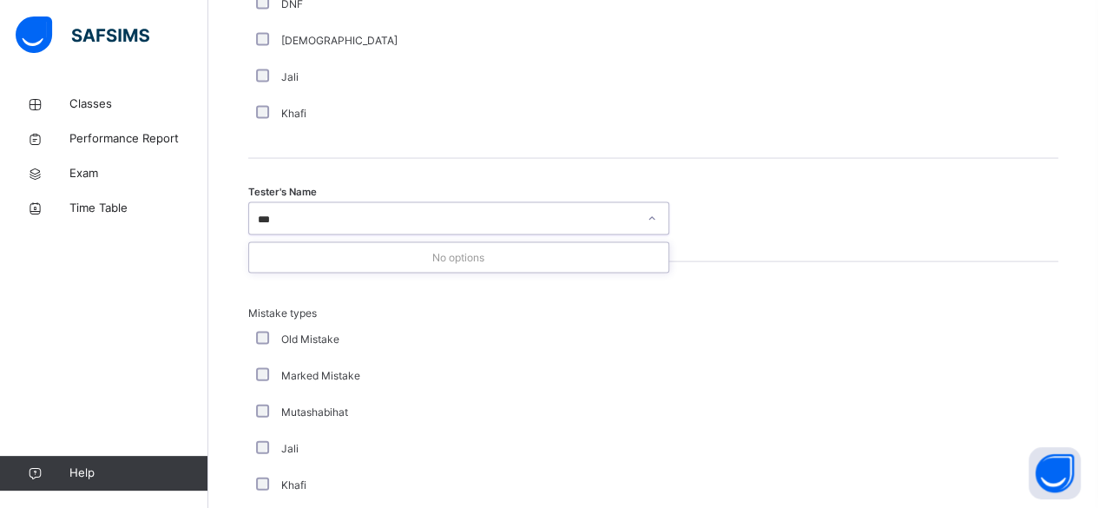
type input "**"
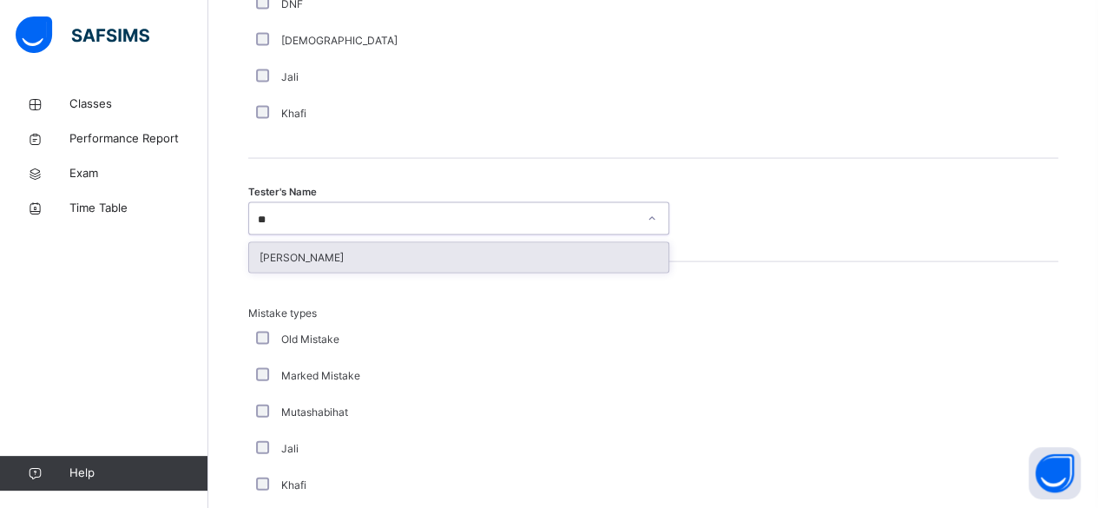
click at [397, 268] on div "Saifullah Lwin Myo" at bounding box center [458, 258] width 419 height 30
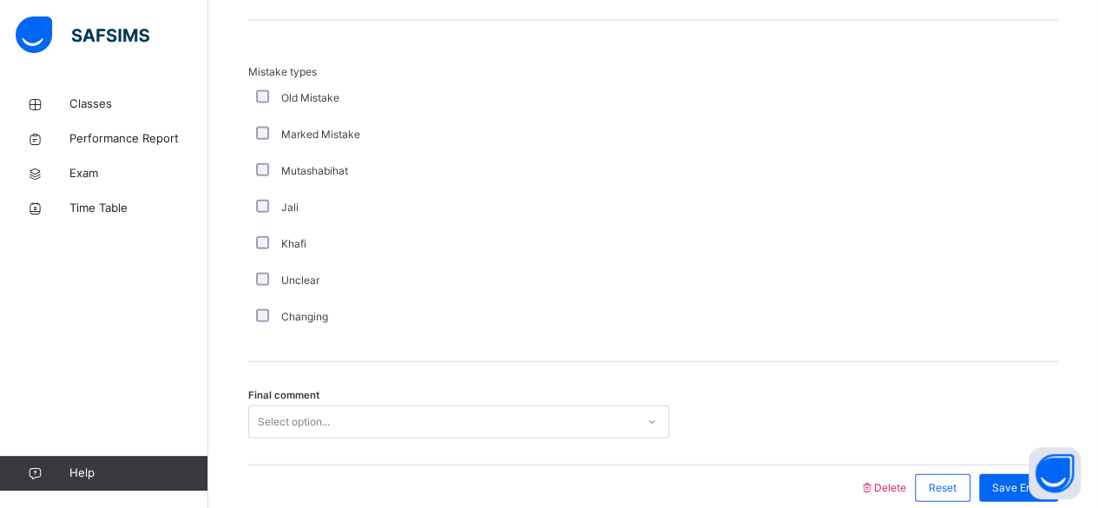
scroll to position [2001, 0]
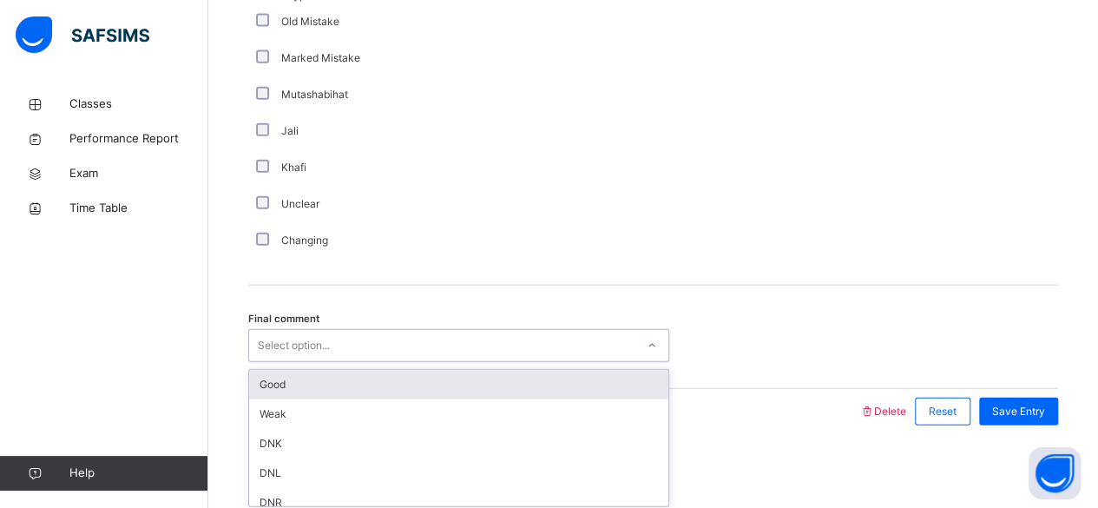
click at [361, 383] on div "Good" at bounding box center [458, 385] width 419 height 30
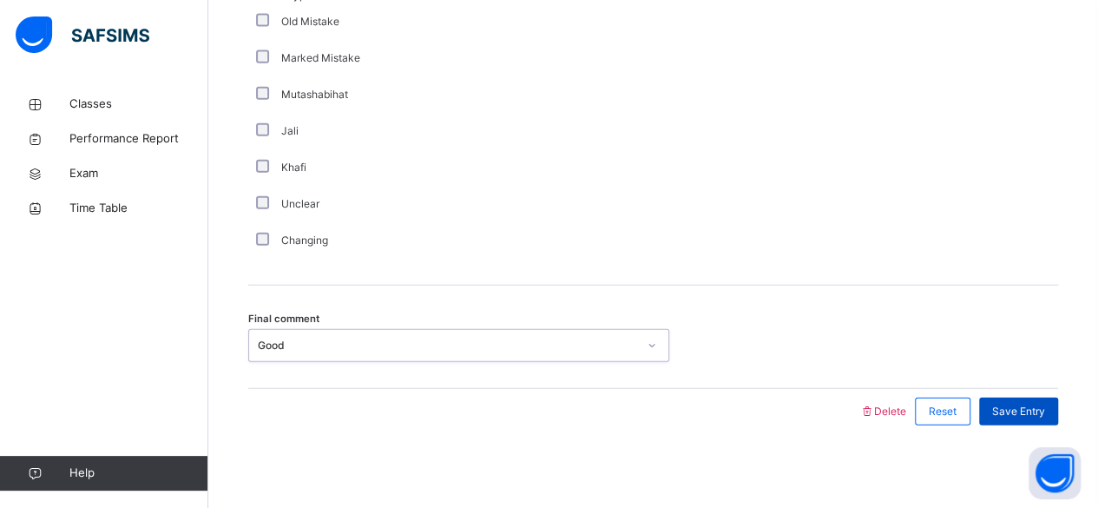
click at [1035, 404] on span "Save Entry" at bounding box center [1018, 412] width 53 height 16
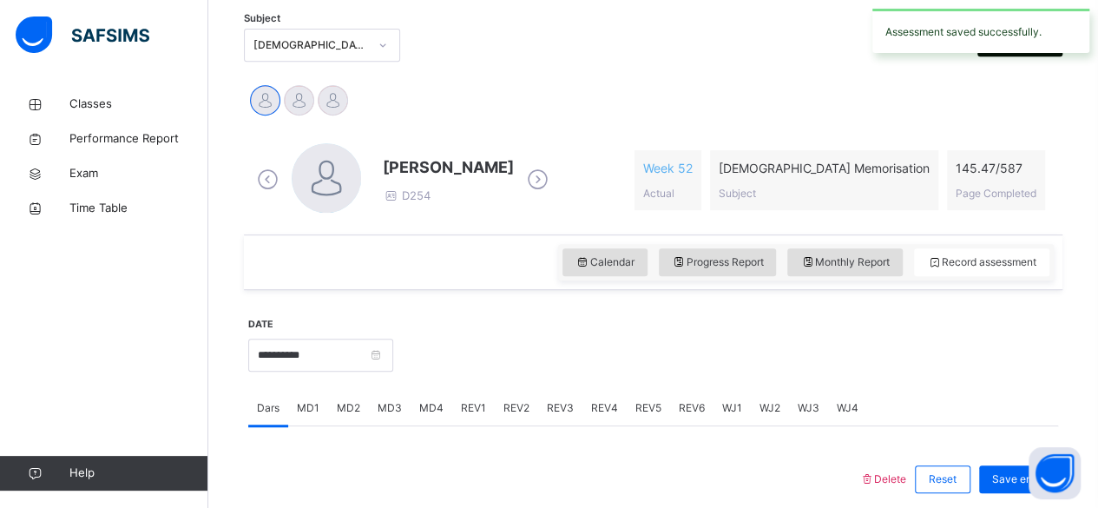
scroll to position [368, 0]
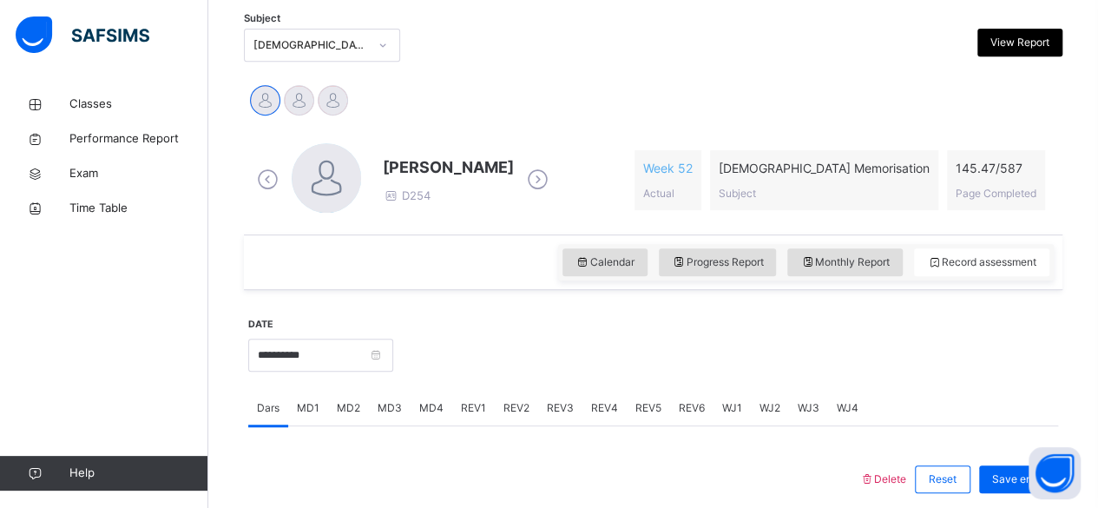
click at [609, 413] on span "REV4" at bounding box center [604, 408] width 27 height 16
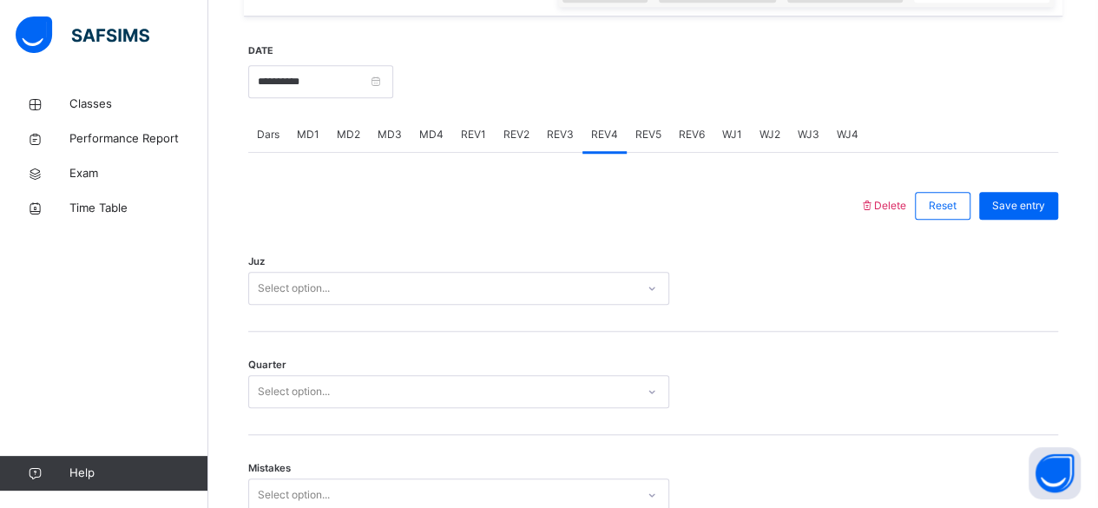
scroll to position [644, 0]
click at [557, 147] on div "REV3" at bounding box center [560, 132] width 44 height 35
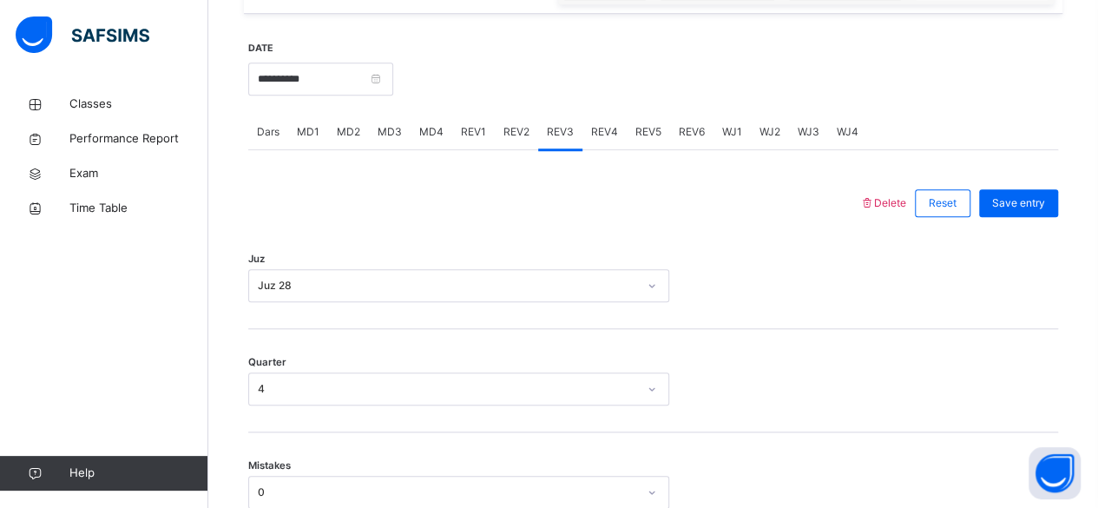
click at [522, 146] on div "REV2" at bounding box center [516, 132] width 43 height 35
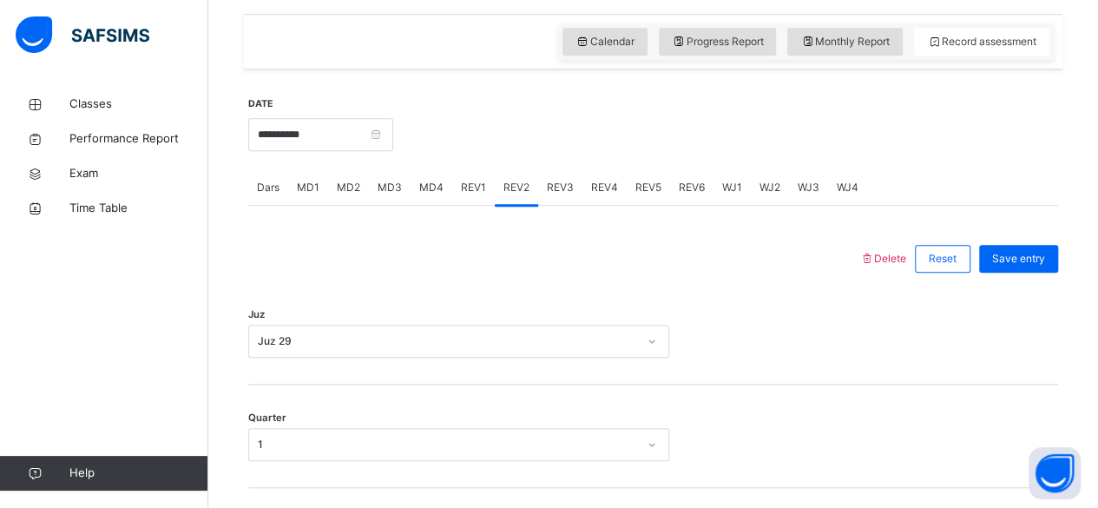
scroll to position [588, 0]
click at [429, 200] on div "MD4" at bounding box center [431, 188] width 42 height 35
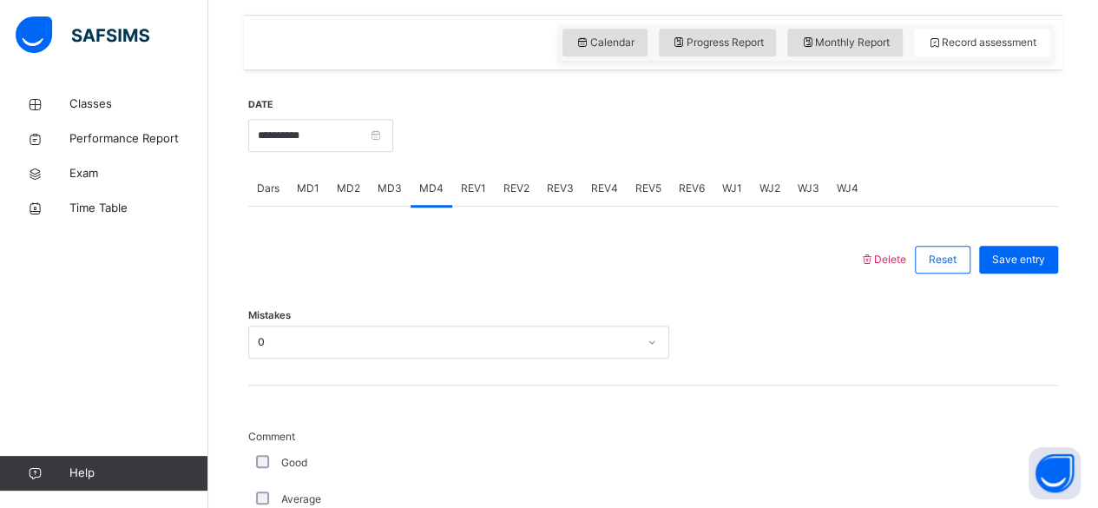
click at [392, 182] on span "MD3" at bounding box center [389, 189] width 24 height 16
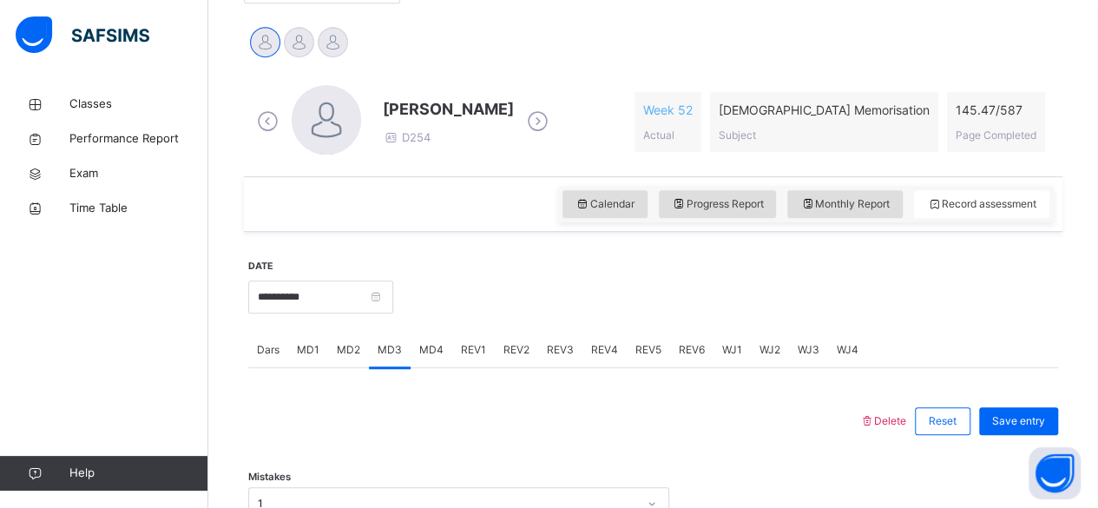
scroll to position [423, 0]
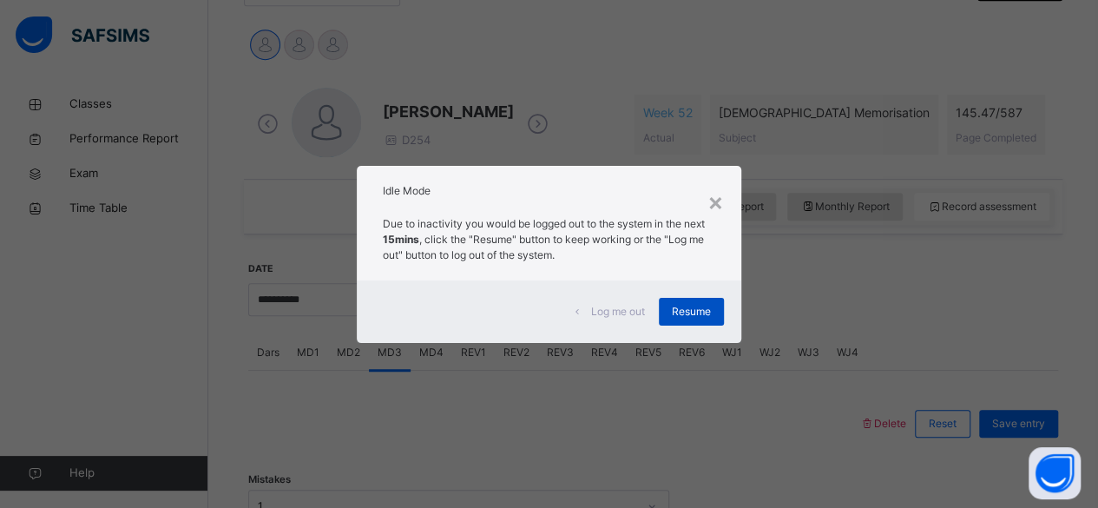
click at [683, 308] on span "Resume" at bounding box center [691, 312] width 39 height 16
click at [665, 321] on div "Resume" at bounding box center [691, 312] width 65 height 28
click at [624, 311] on span "Log me out" at bounding box center [618, 312] width 54 height 16
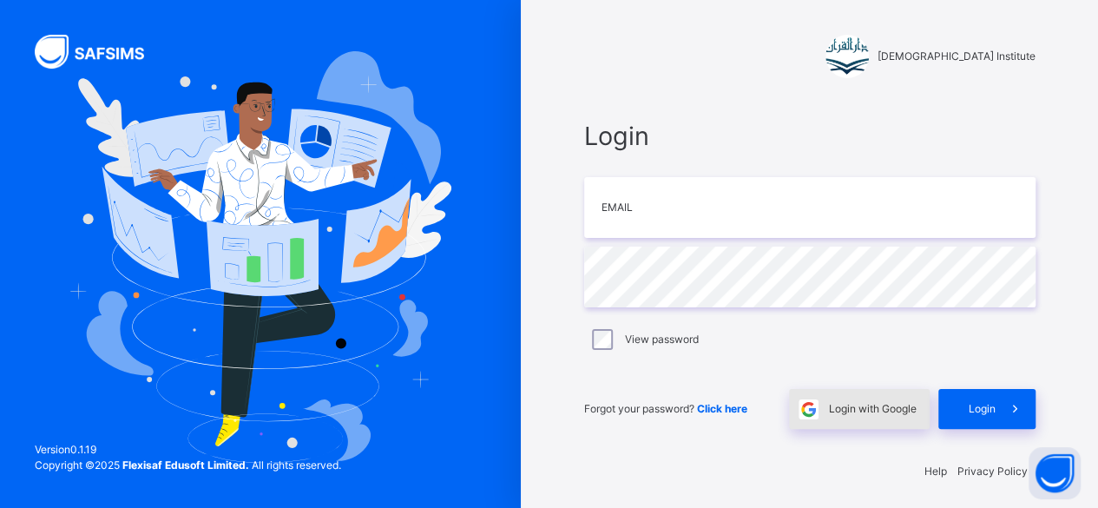
click at [840, 417] on div "Login with Google" at bounding box center [859, 409] width 141 height 40
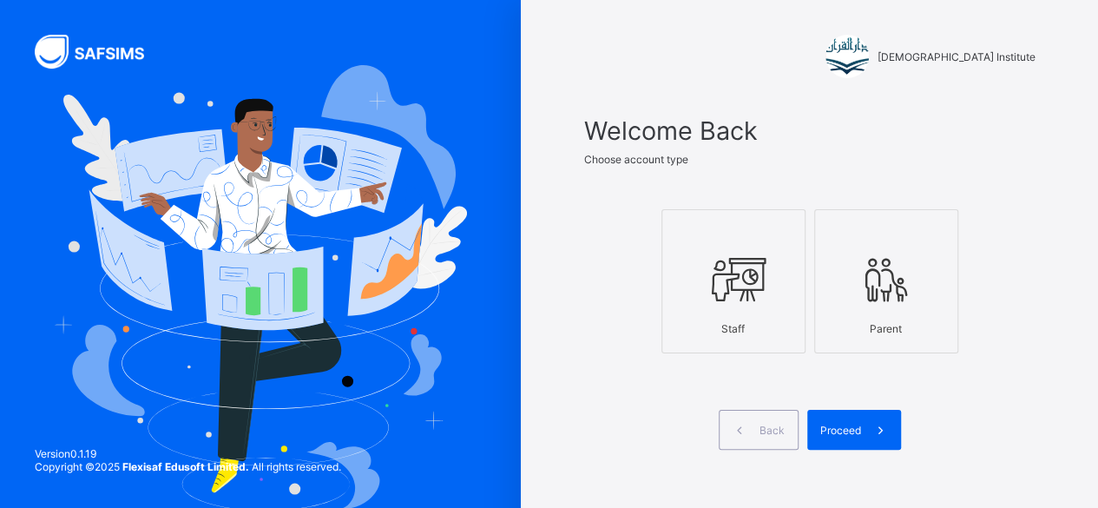
click at [725, 270] on icon at bounding box center [733, 279] width 61 height 52
click at [734, 284] on icon at bounding box center [733, 279] width 61 height 52
click at [757, 300] on icon at bounding box center [733, 279] width 61 height 52
click at [856, 431] on span "Proceed" at bounding box center [840, 429] width 41 height 13
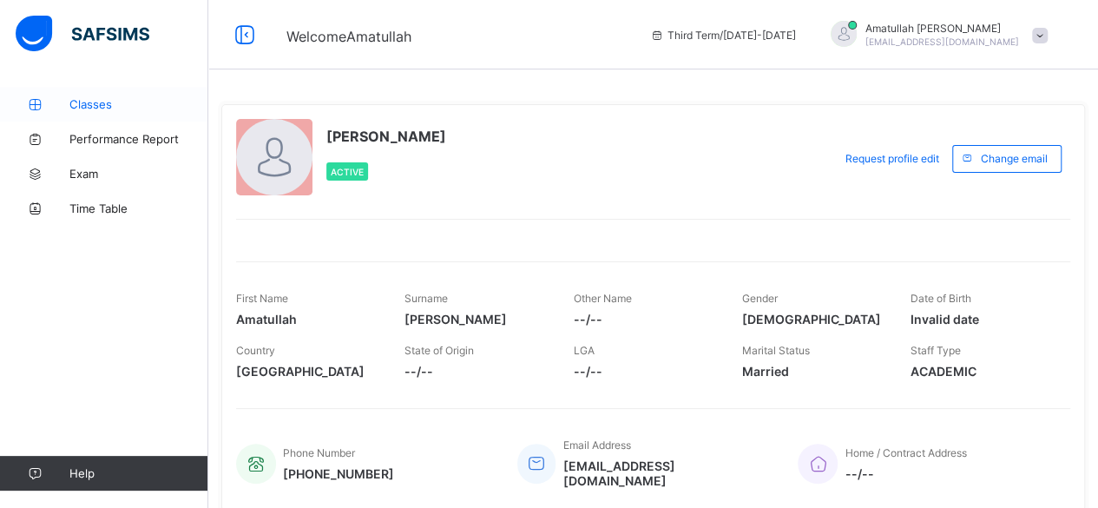
click at [89, 108] on span "Classes" at bounding box center [138, 104] width 139 height 14
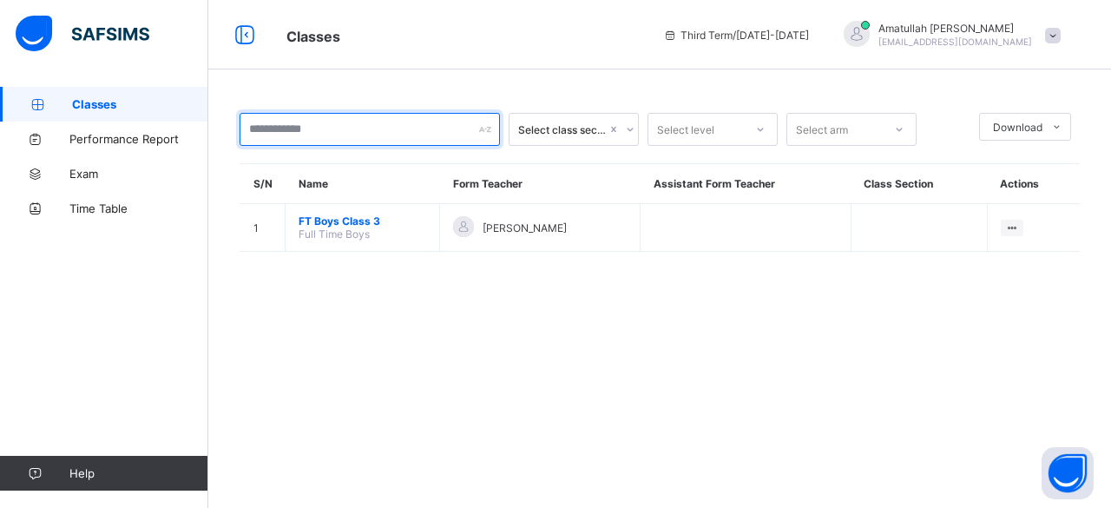
click at [299, 126] on input "text" at bounding box center [370, 129] width 260 height 33
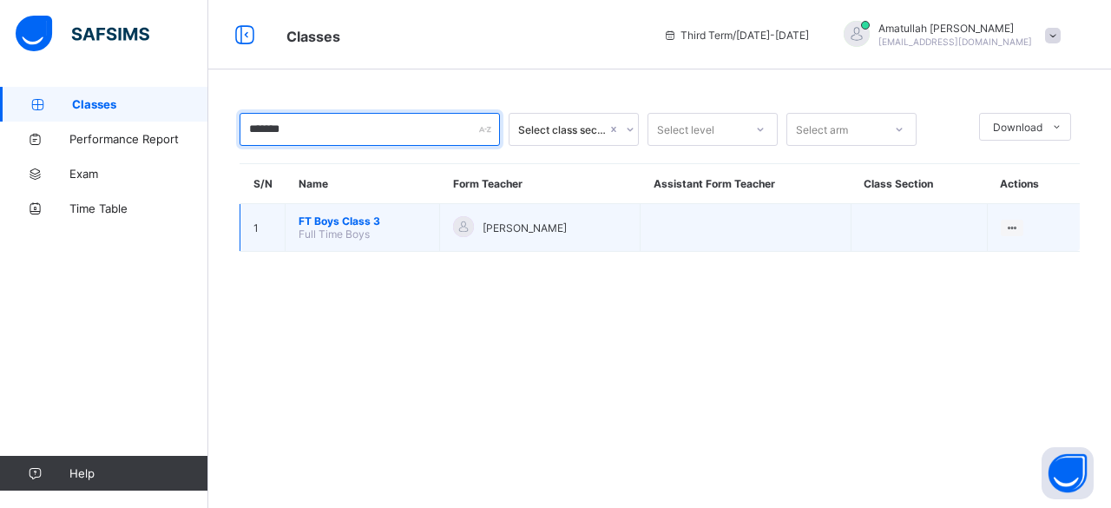
type input "*******"
click at [347, 216] on span "FT Boys Class 3" at bounding box center [363, 220] width 128 height 13
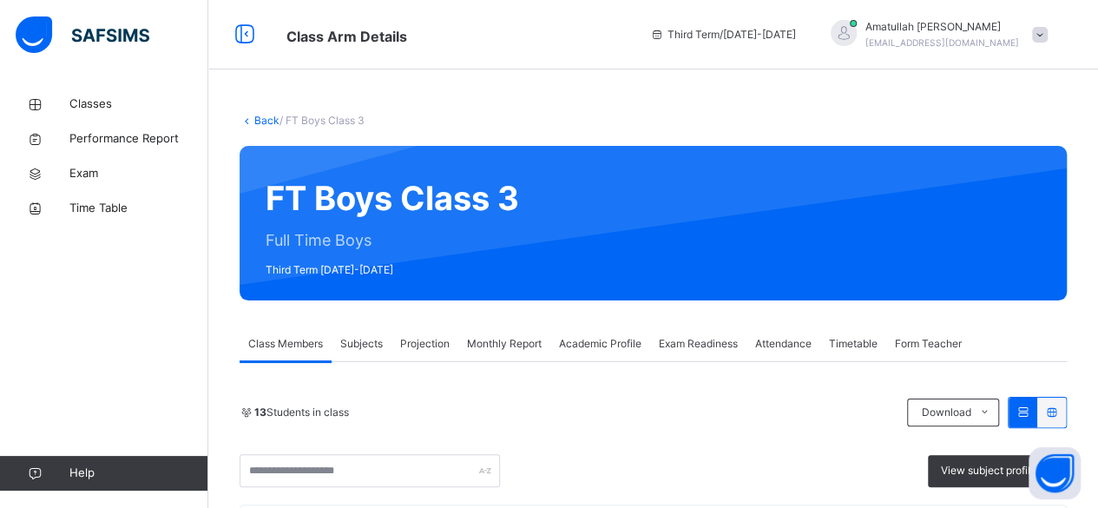
click at [423, 341] on span "Projection" at bounding box center [424, 344] width 49 height 16
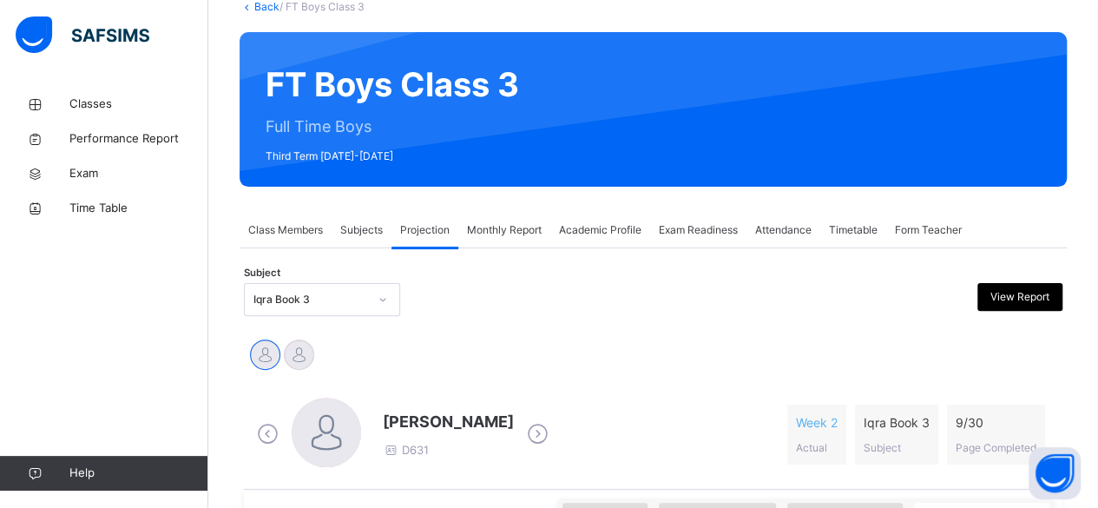
scroll to position [121, 0]
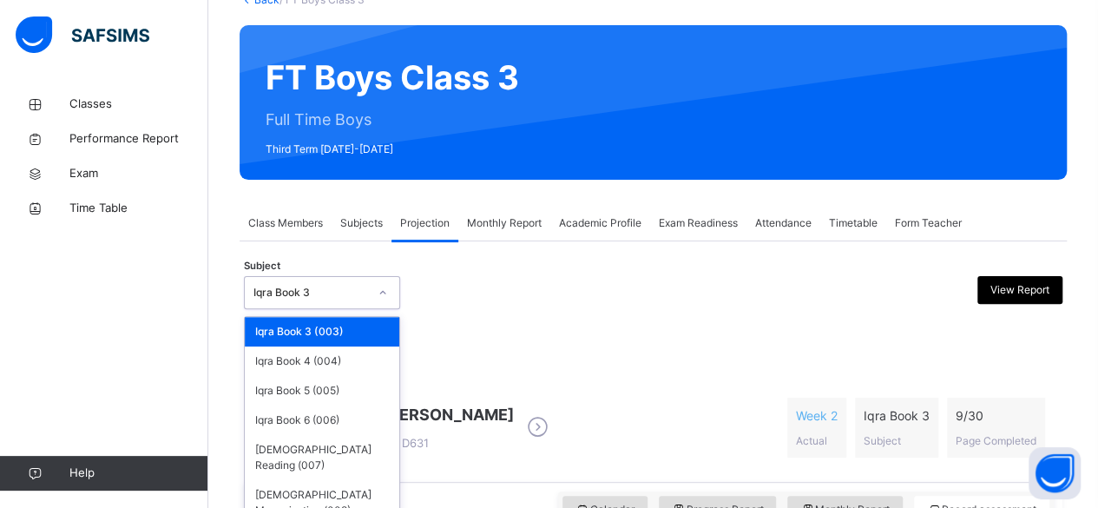
click at [311, 292] on div "Iqra Book 3" at bounding box center [310, 293] width 115 height 16
click at [352, 480] on div "[DEMOGRAPHIC_DATA] Memorisation (008)" at bounding box center [322, 502] width 154 height 45
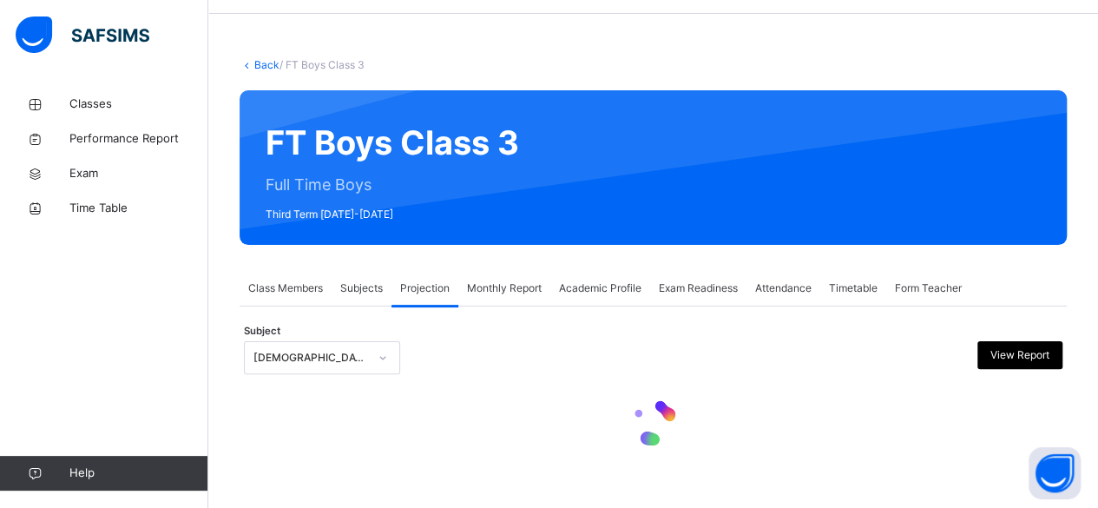
click at [352, 464] on div "Back / FT Boys Class 3 FT Boys Class 3 Full Time Boys Third Term 2024-2025 Clas…" at bounding box center [652, 269] width 889 height 477
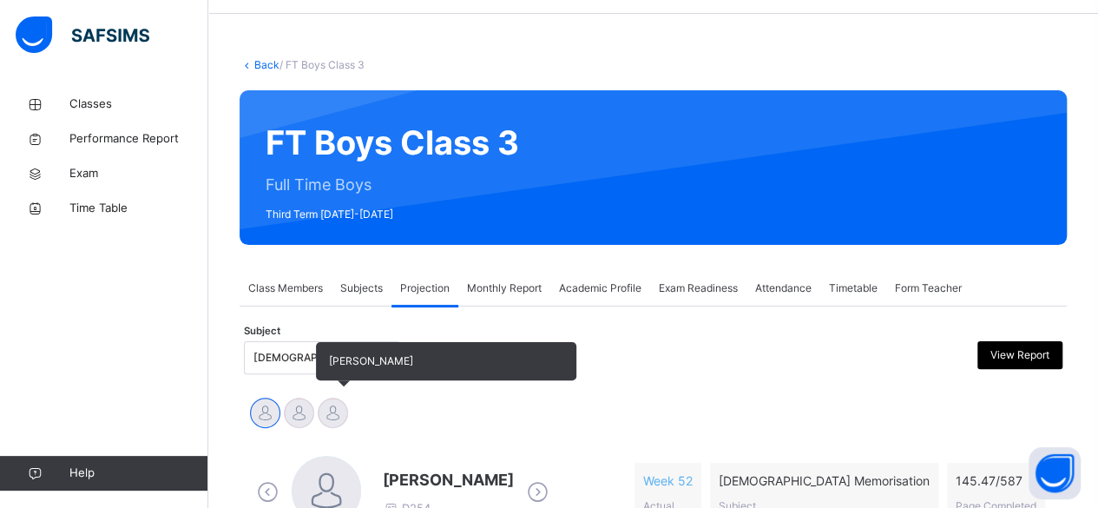
click at [337, 424] on div at bounding box center [333, 412] width 30 height 30
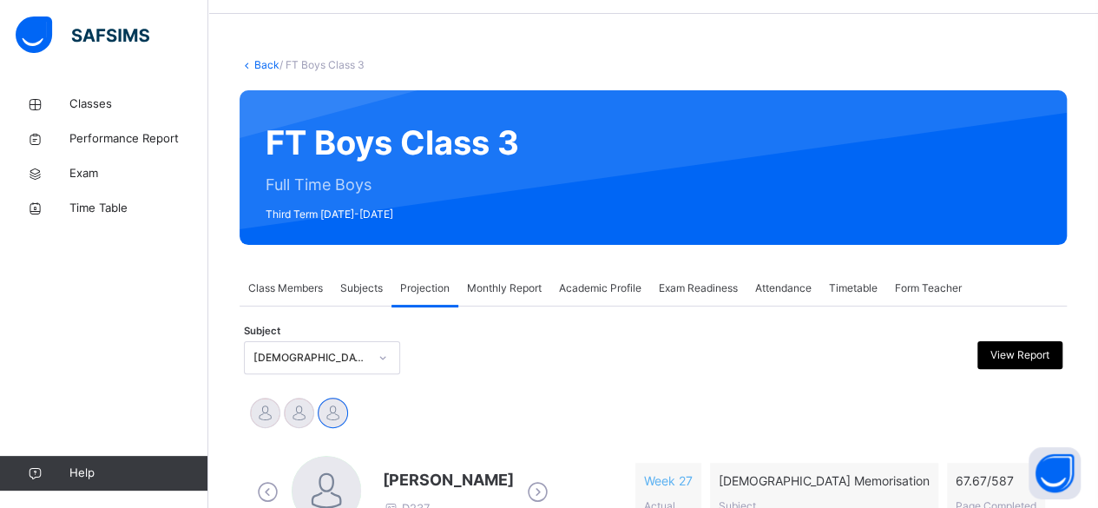
click at [266, 490] on icon at bounding box center [268, 492] width 30 height 26
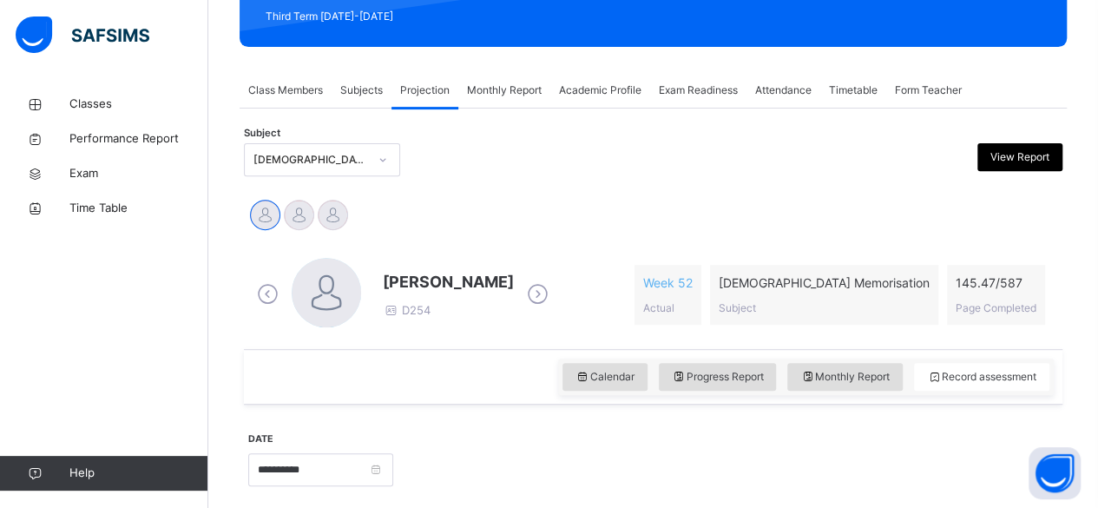
scroll to position [254, 0]
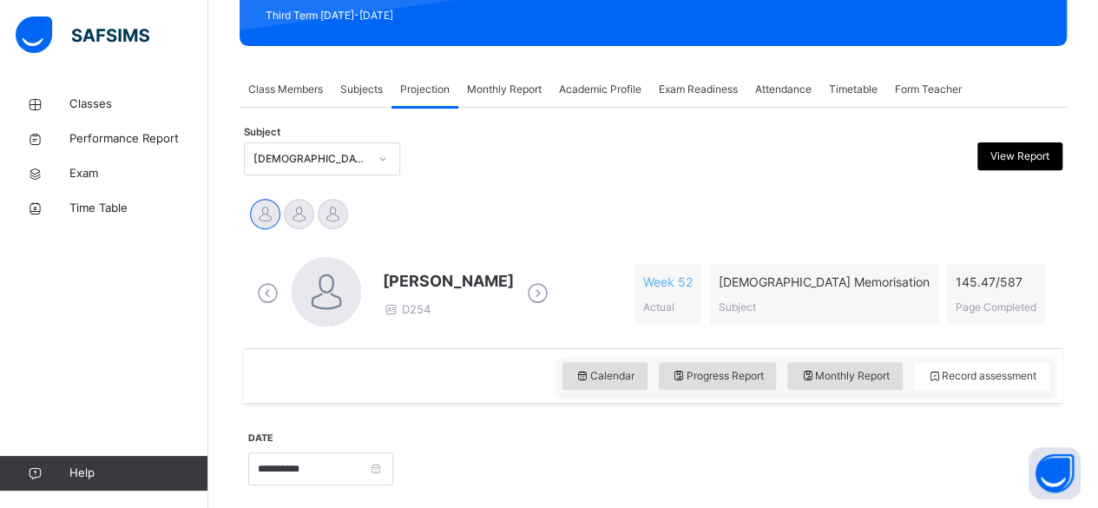
drag, startPoint x: 385, startPoint y: 279, endPoint x: 520, endPoint y: 279, distance: 134.5
click at [514, 279] on span "[PERSON_NAME]" at bounding box center [448, 280] width 131 height 23
drag, startPoint x: 469, startPoint y: 294, endPoint x: 382, endPoint y: 273, distance: 89.2
click at [382, 274] on div "Abubakr Adem Ali D254" at bounding box center [403, 294] width 300 height 74
click at [856, 148] on div at bounding box center [757, 158] width 198 height 33
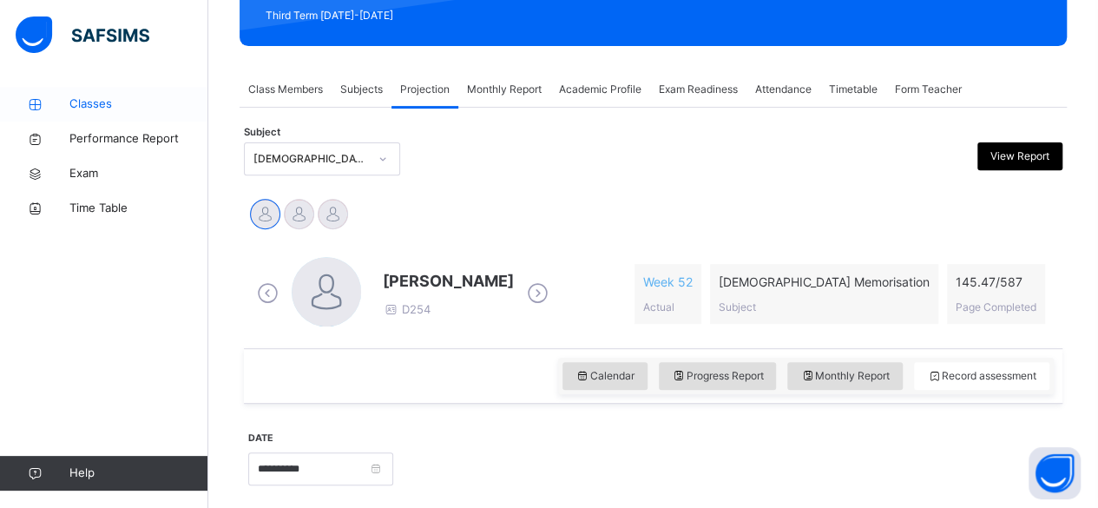
click at [61, 105] on icon at bounding box center [34, 104] width 69 height 13
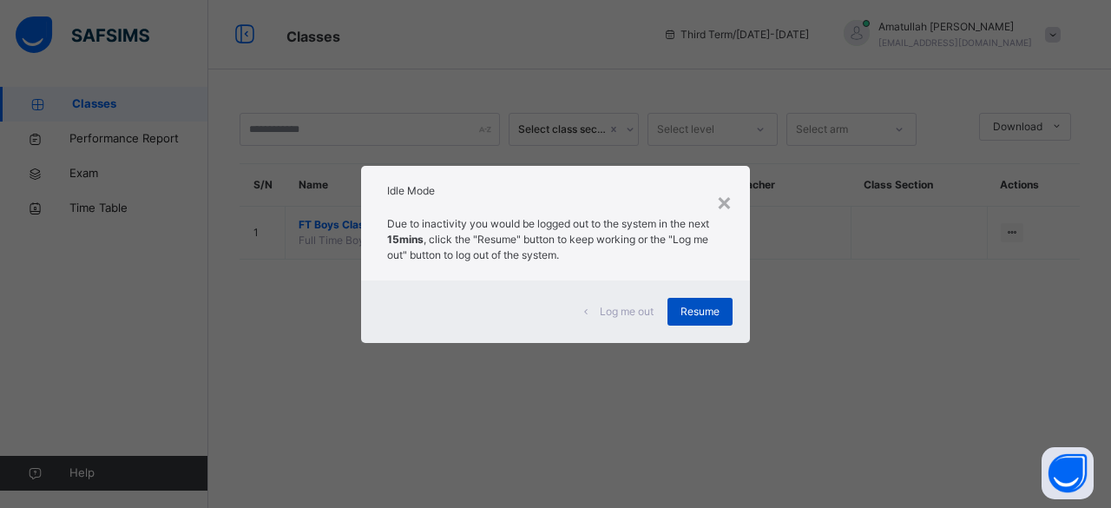
click at [691, 310] on span "Resume" at bounding box center [699, 312] width 39 height 16
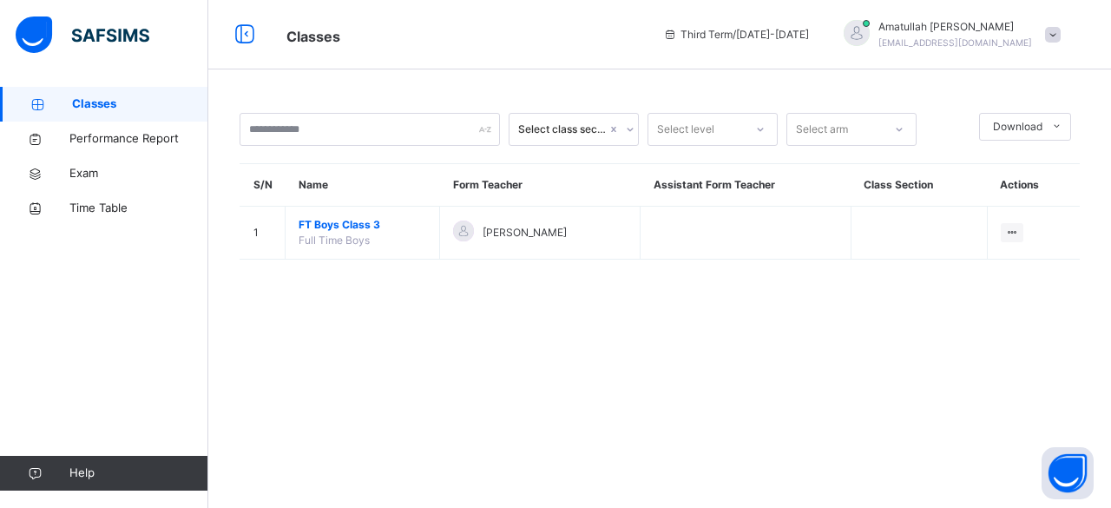
click at [691, 310] on div "Select class section Select level Select arm Download Pdf Report Excel Report S…" at bounding box center [659, 254] width 903 height 508
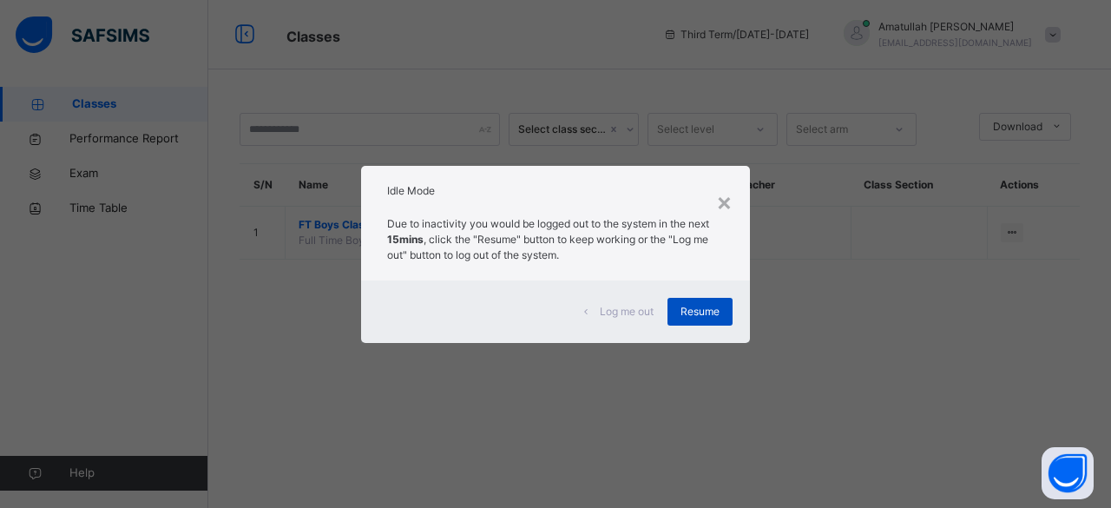
click at [691, 310] on span "Resume" at bounding box center [699, 312] width 39 height 16
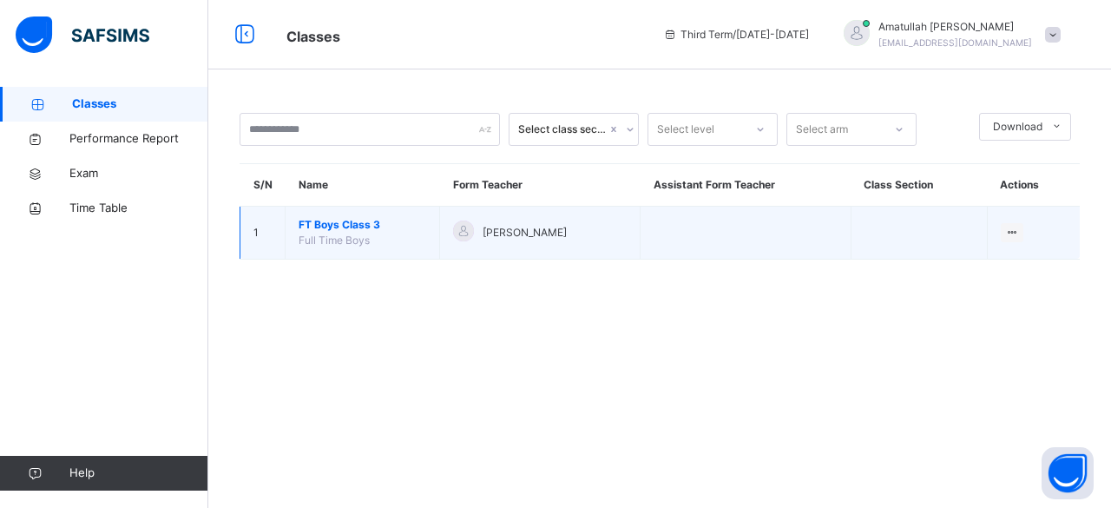
click at [326, 227] on span "FT Boys Class 3" at bounding box center [363, 225] width 128 height 16
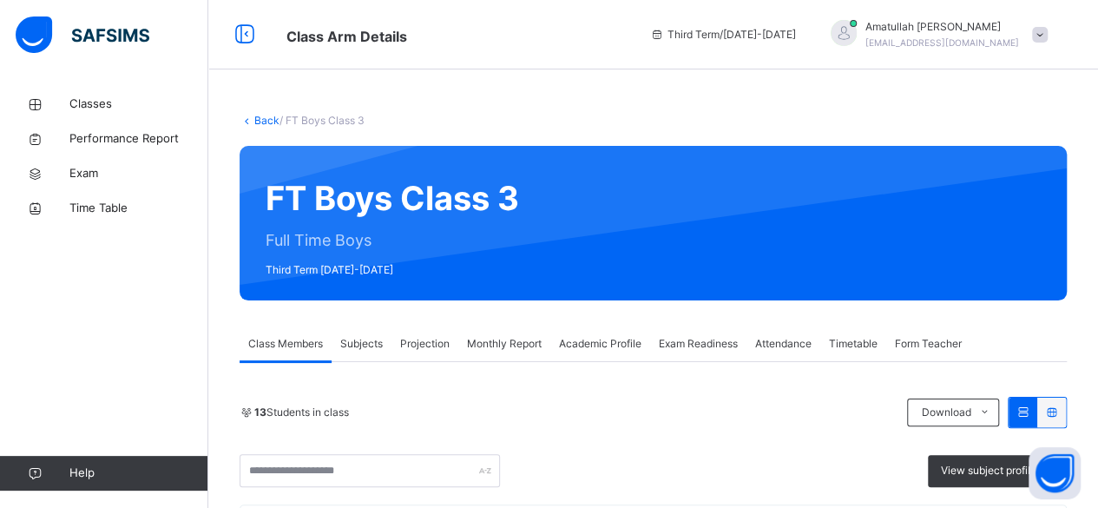
click at [410, 344] on span "Projection" at bounding box center [424, 344] width 49 height 16
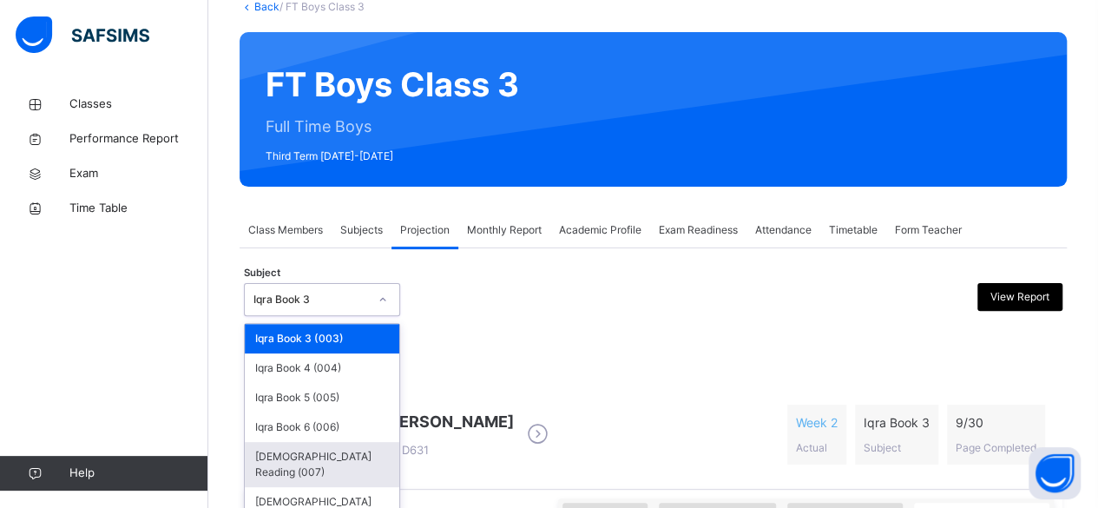
click at [345, 458] on div "[DEMOGRAPHIC_DATA] Reading (007)" at bounding box center [322, 464] width 154 height 45
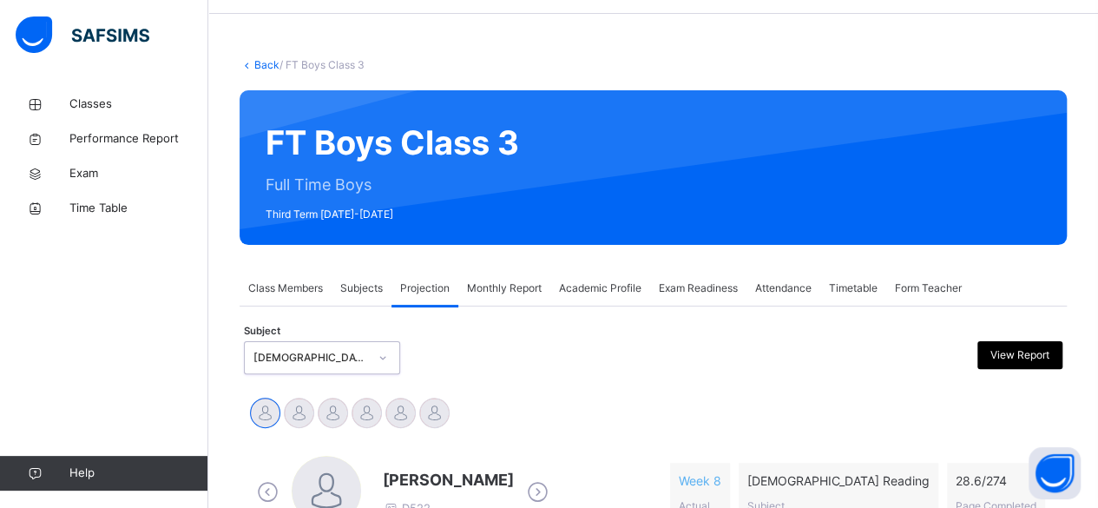
scroll to position [114, 0]
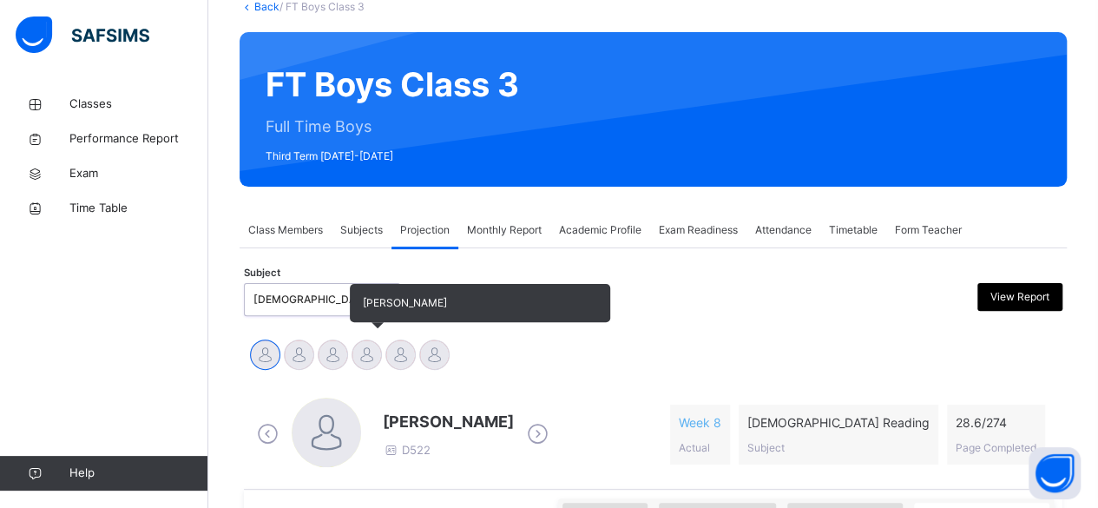
click at [373, 354] on div at bounding box center [366, 354] width 30 height 30
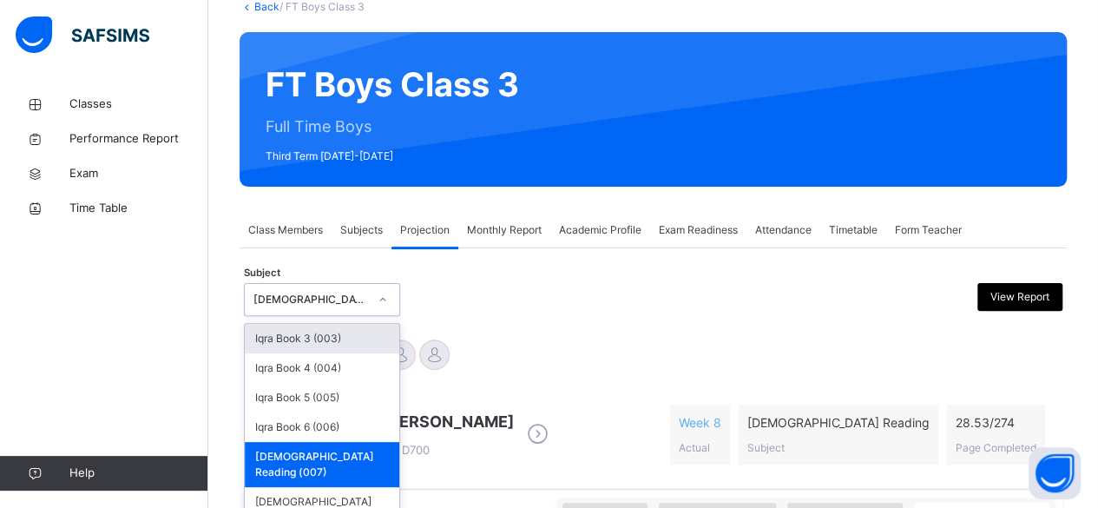
click at [520, 404] on div "Idris Boquizada D700" at bounding box center [403, 434] width 300 height 74
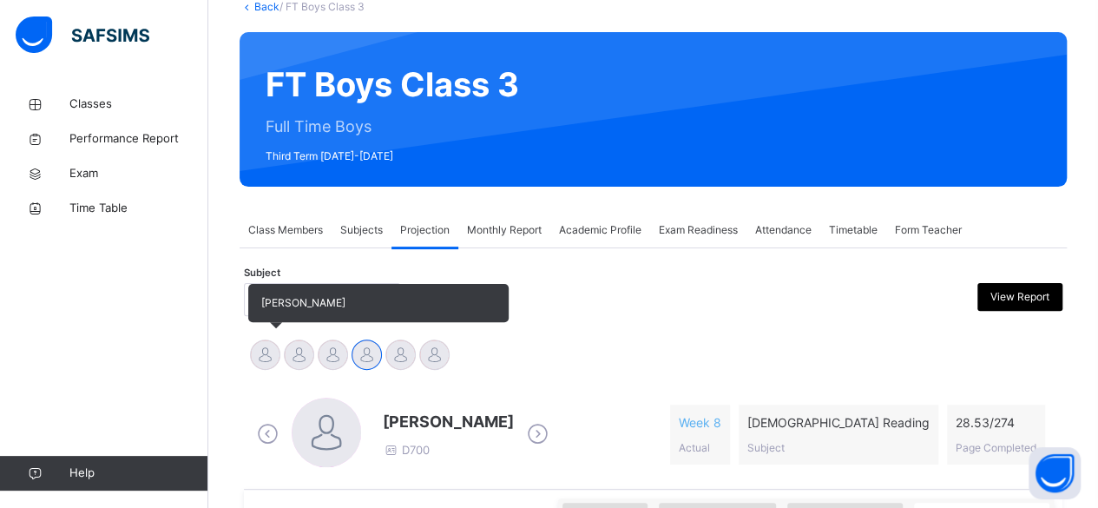
click at [259, 368] on div "[PERSON_NAME]" at bounding box center [265, 357] width 34 height 38
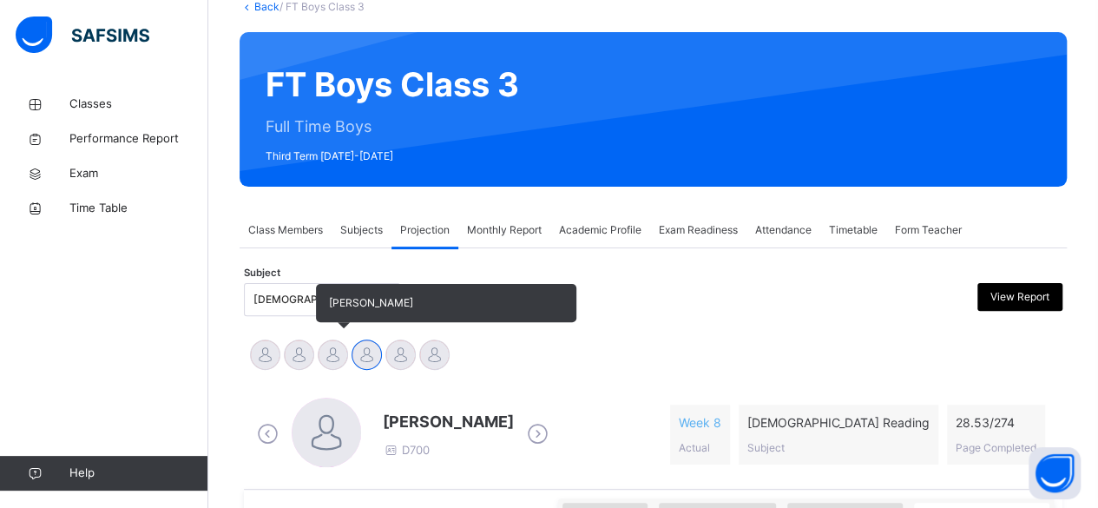
click at [325, 367] on div at bounding box center [333, 354] width 30 height 30
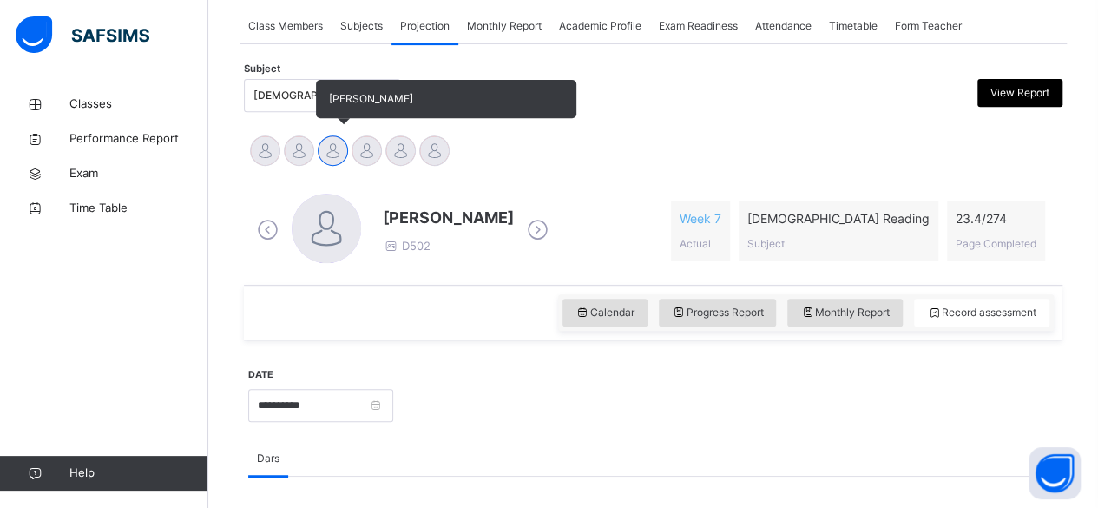
scroll to position [344, 0]
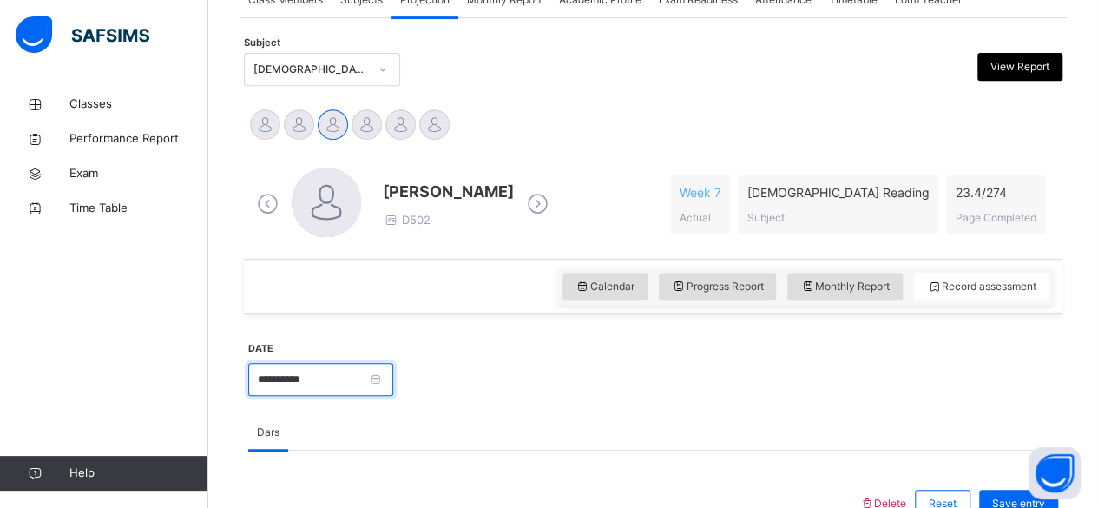
click at [393, 373] on input "**********" at bounding box center [320, 379] width 145 height 33
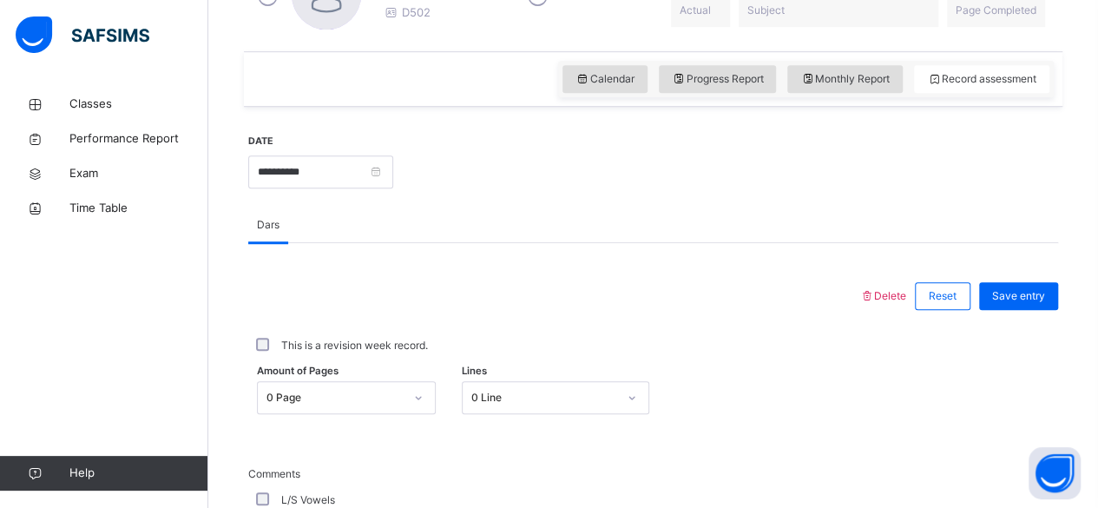
scroll to position [562, 0]
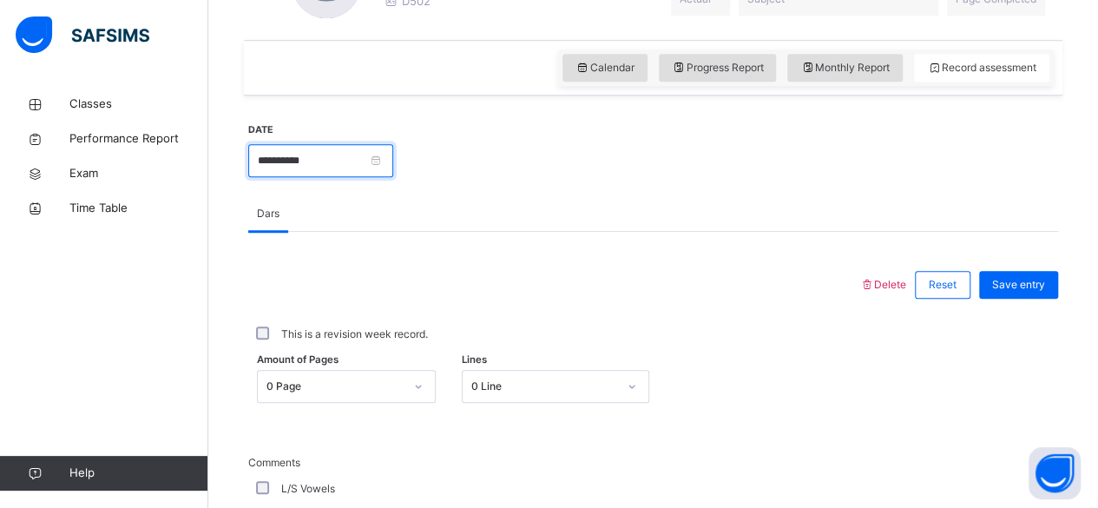
click at [393, 166] on input "**********" at bounding box center [320, 160] width 145 height 33
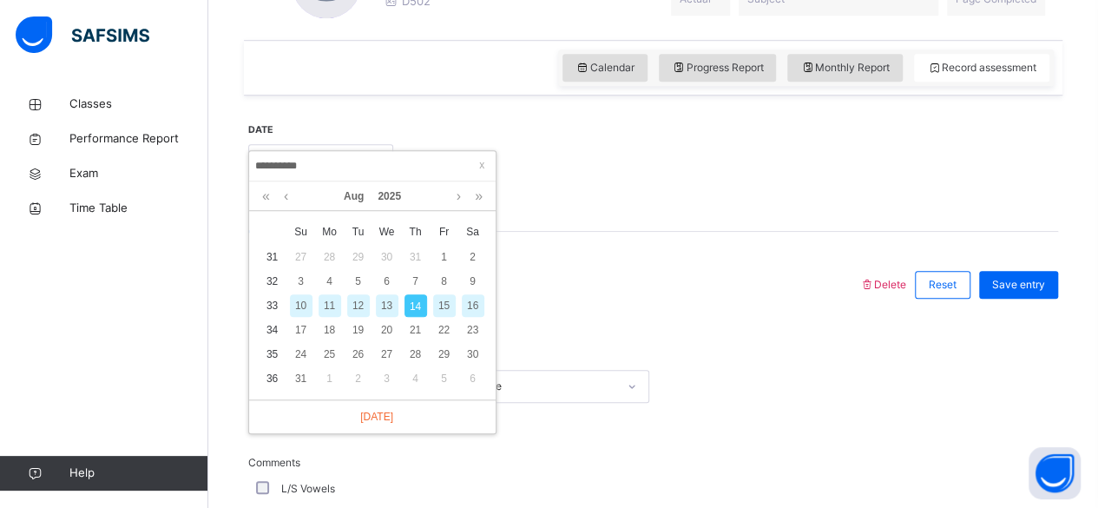
click at [386, 305] on div "13" at bounding box center [387, 305] width 23 height 23
type input "**********"
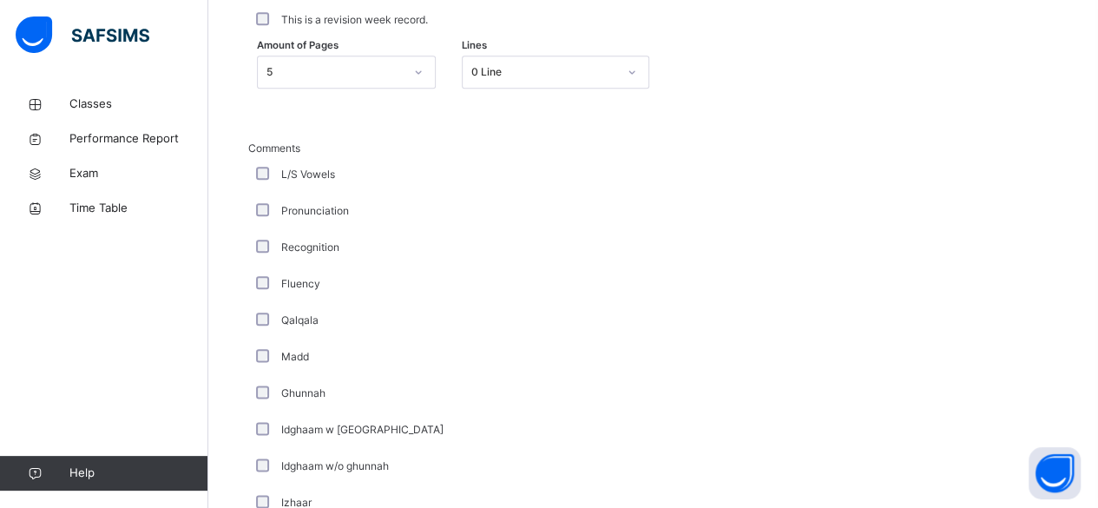
scroll to position [892, 0]
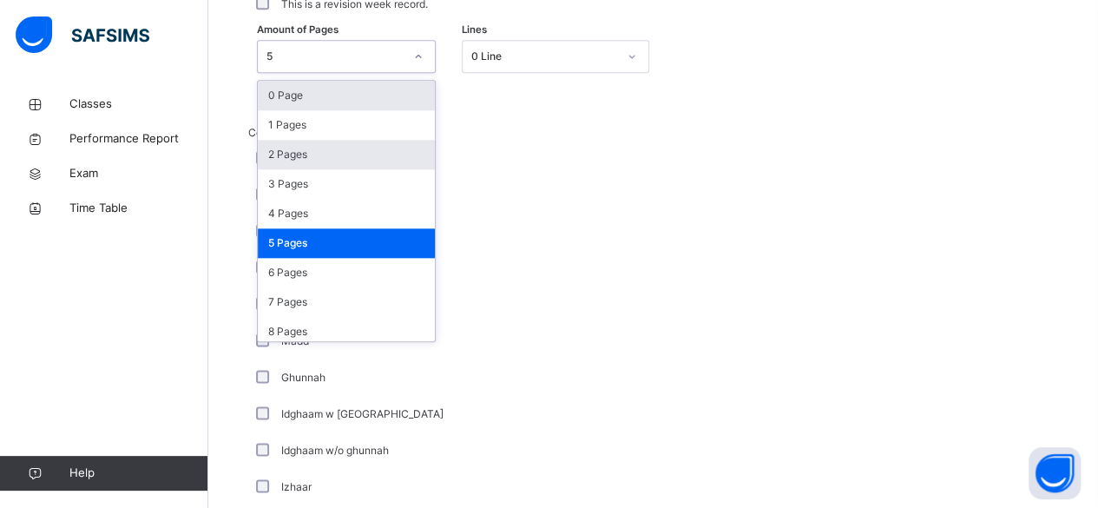
click at [309, 160] on div "2 Pages" at bounding box center [346, 155] width 177 height 30
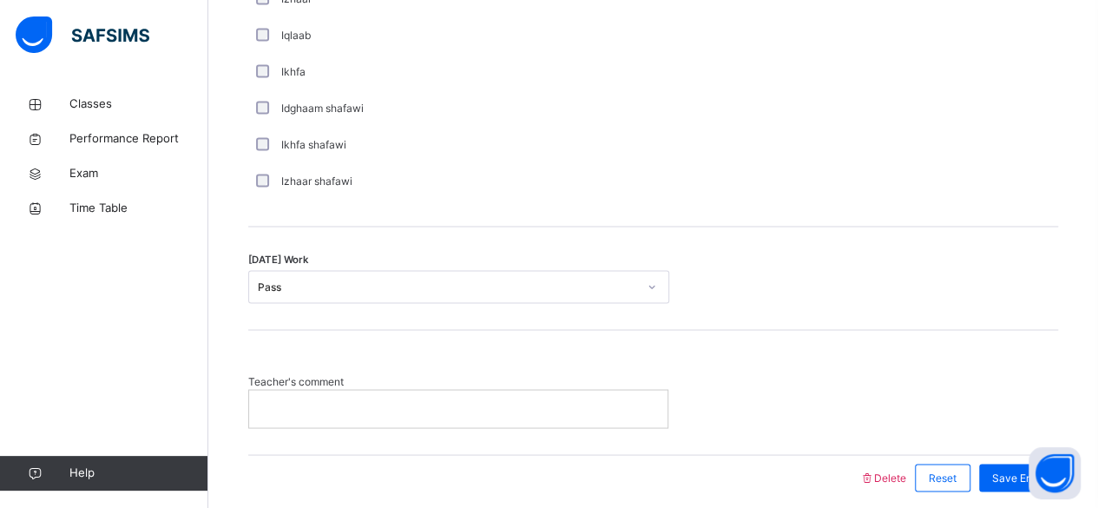
scroll to position [1446, 0]
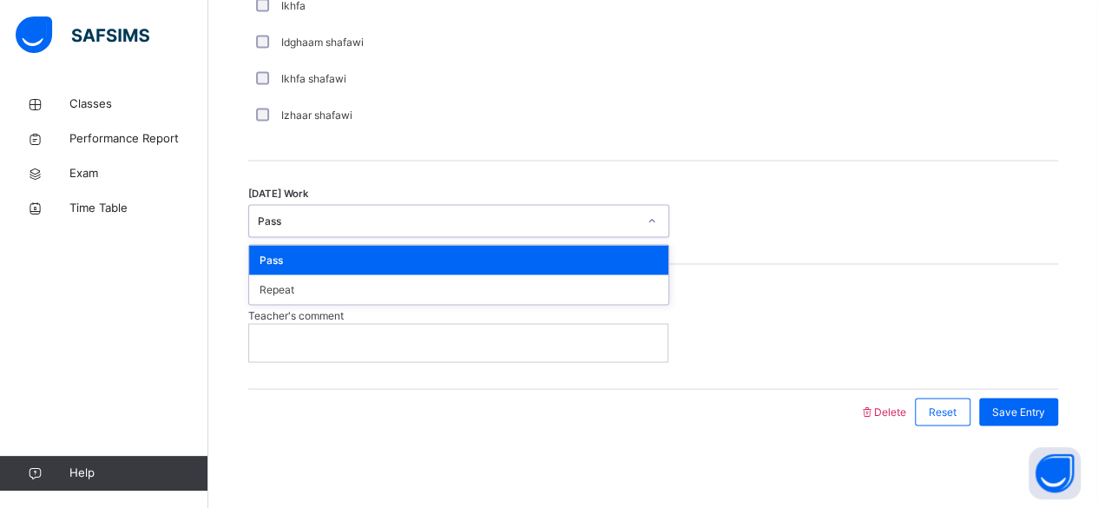
click at [786, 343] on div "Teacher's comment" at bounding box center [653, 334] width 810 height 54
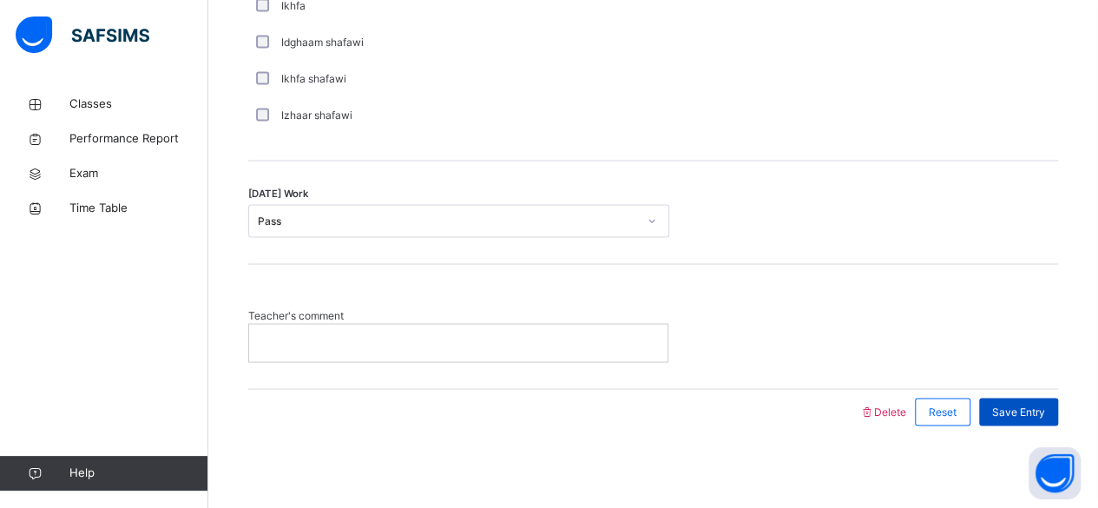
click at [1027, 404] on span "Save Entry" at bounding box center [1018, 412] width 53 height 16
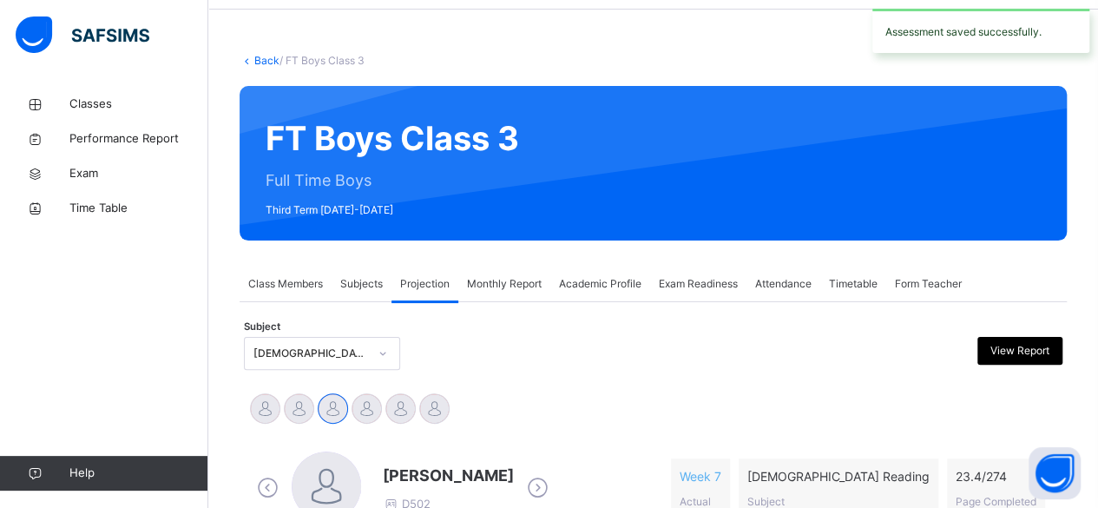
scroll to position [168, 0]
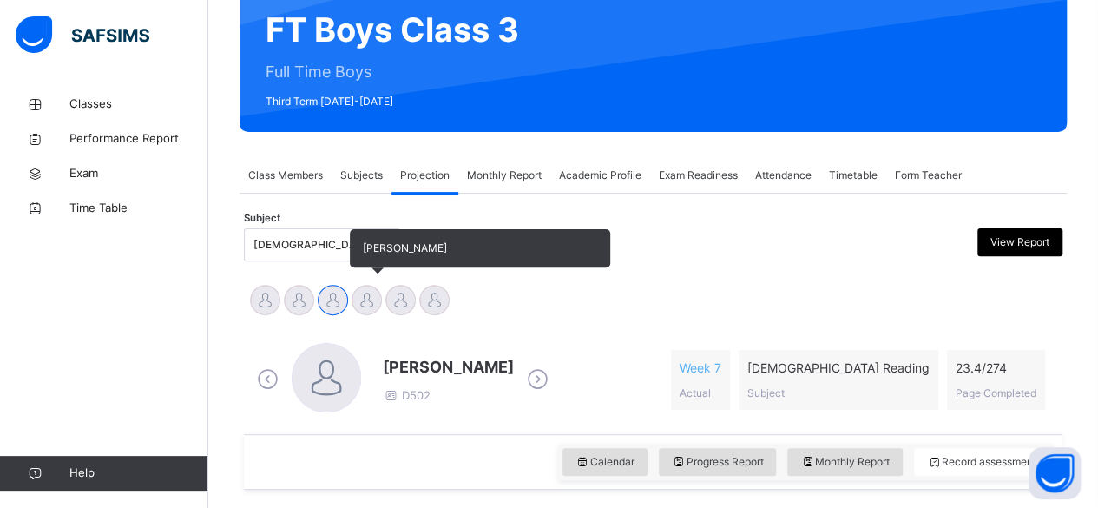
click at [361, 302] on div at bounding box center [366, 300] width 30 height 30
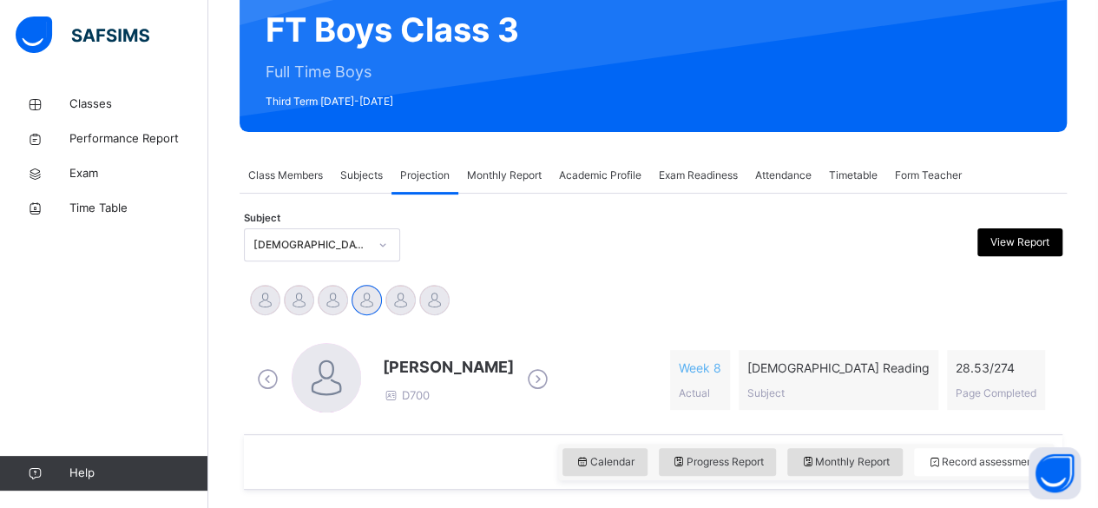
click at [665, 280] on div "Aminah Cruse Ammar Osman Ibrahim Yusuf Idris Boquizada Mohammad Hanzalah Siddiq…" at bounding box center [653, 302] width 818 height 47
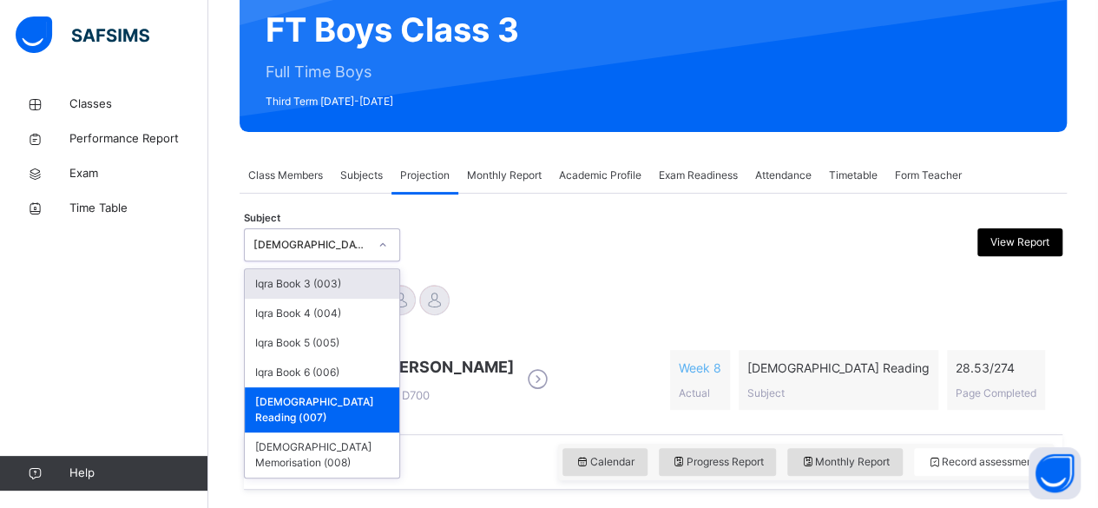
click at [334, 230] on div "[DEMOGRAPHIC_DATA] Reading (007)" at bounding box center [322, 244] width 156 height 33
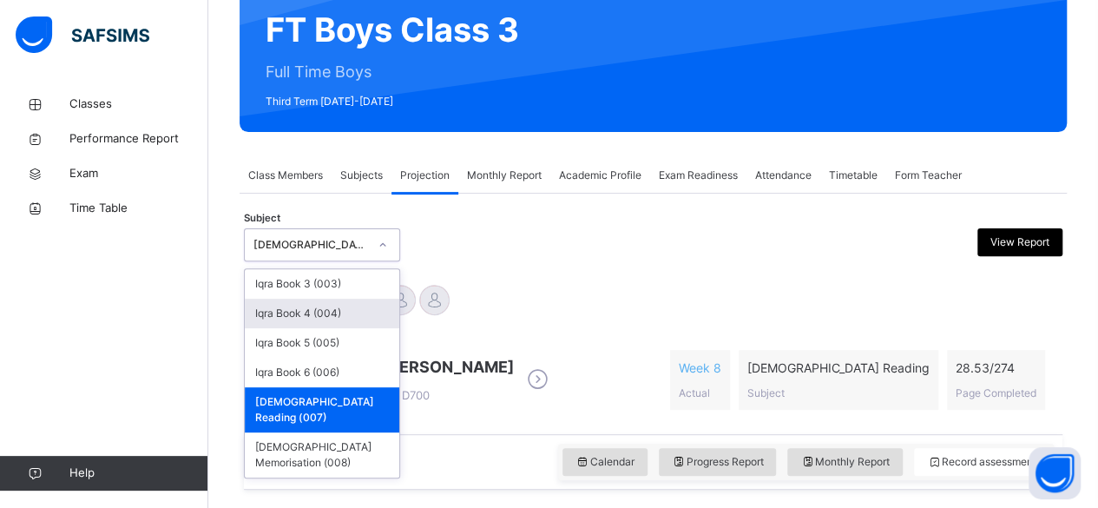
click at [341, 319] on div "Iqra Book 4 (004)" at bounding box center [322, 314] width 154 height 30
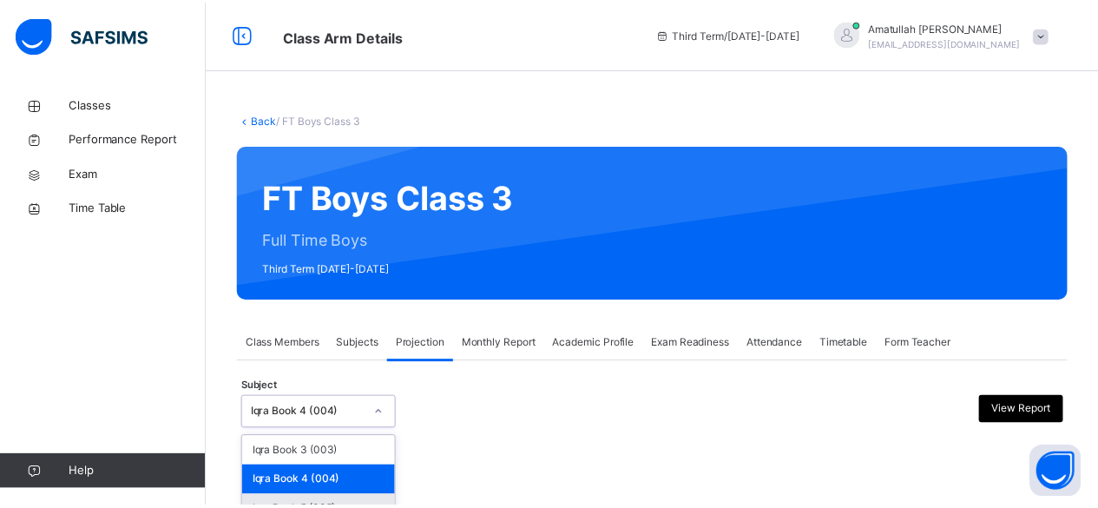
scroll to position [106, 0]
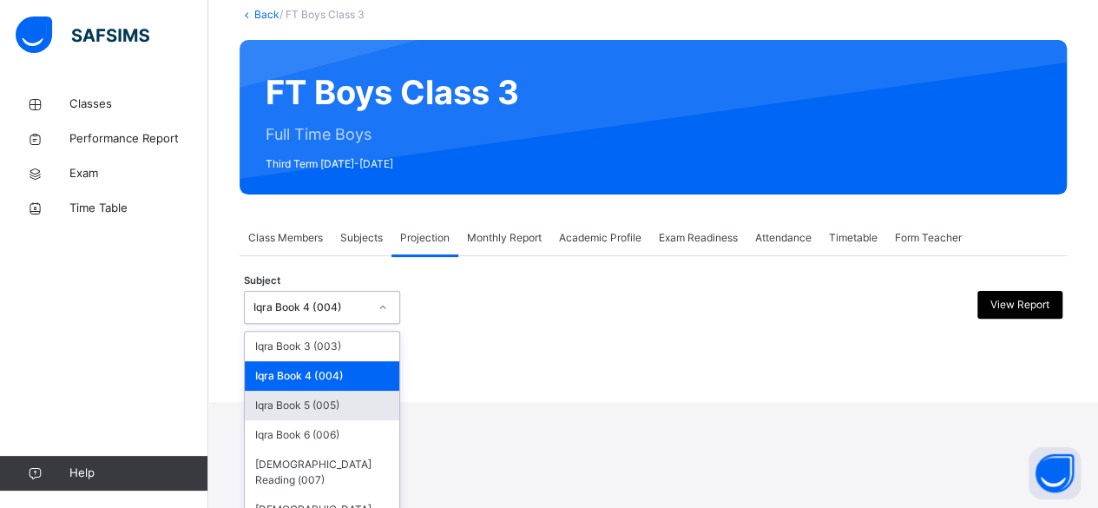
click at [354, 324] on div "option Iqra Book 4 (004), selected. option Iqra Book 5 (005) focused, 3 of 6. 6…" at bounding box center [322, 307] width 156 height 33
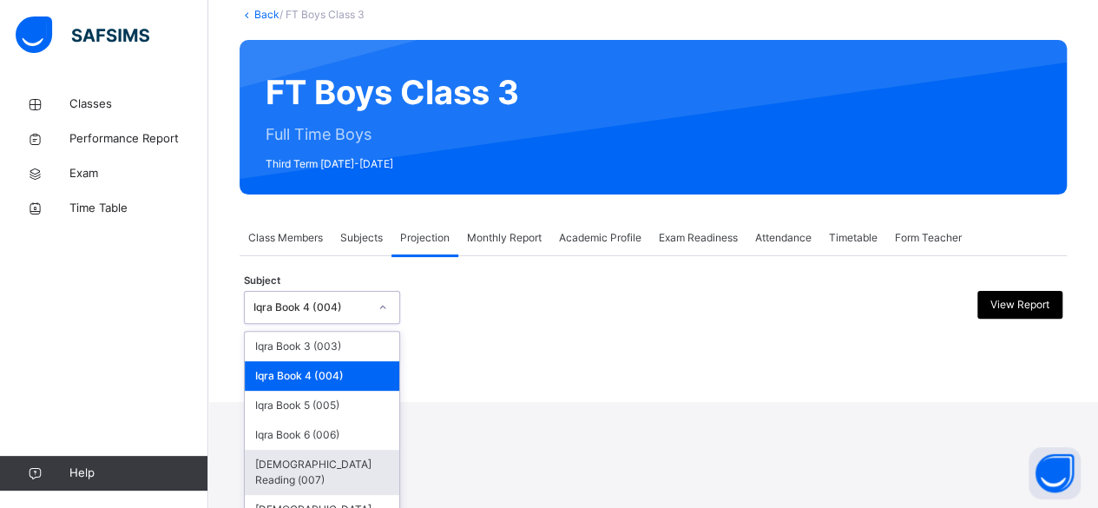
click at [365, 465] on div "[DEMOGRAPHIC_DATA] Reading (007)" at bounding box center [322, 472] width 154 height 45
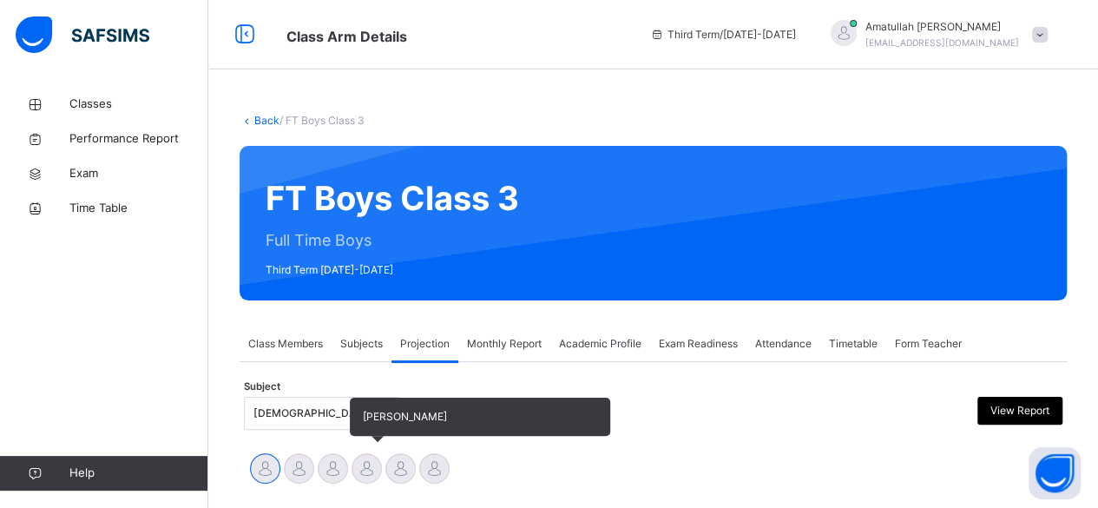
click at [362, 466] on div at bounding box center [366, 468] width 30 height 30
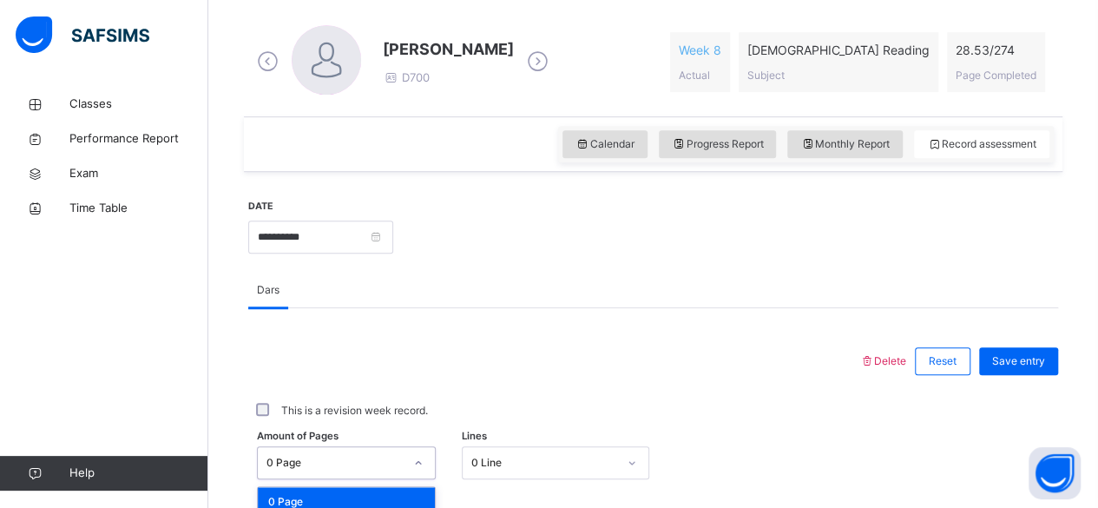
scroll to position [731, 0]
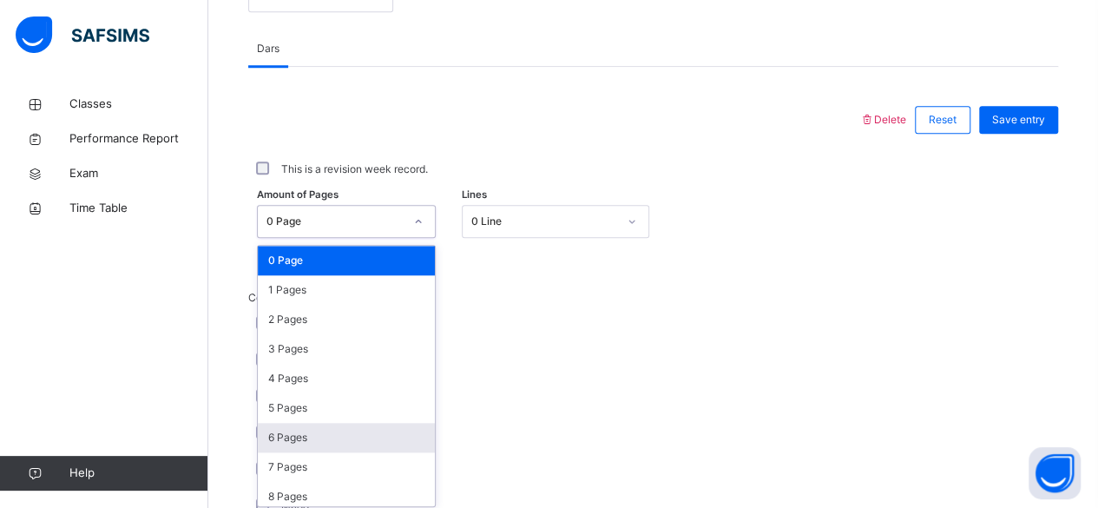
click at [322, 238] on div "option 6 Pages focused, 7 of 275. 275 results available. Use Up and Down to cho…" at bounding box center [346, 221] width 179 height 33
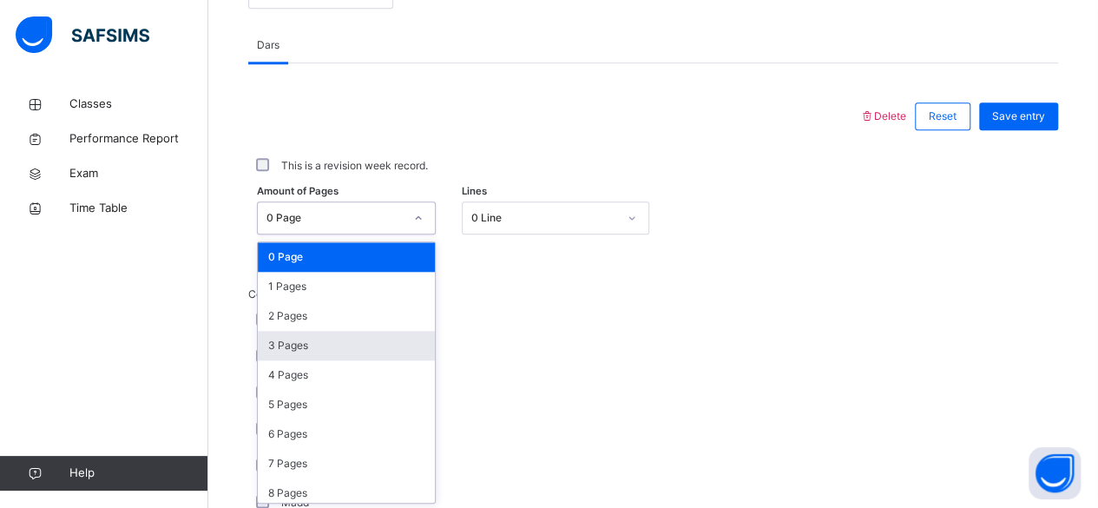
click at [288, 346] on div "3 Pages" at bounding box center [346, 346] width 177 height 30
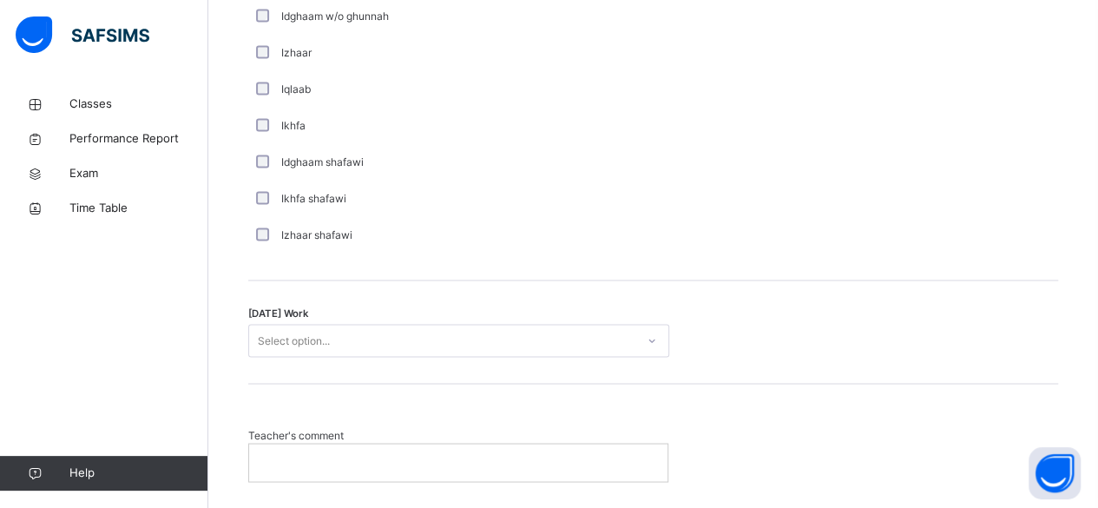
scroll to position [1323, 0]
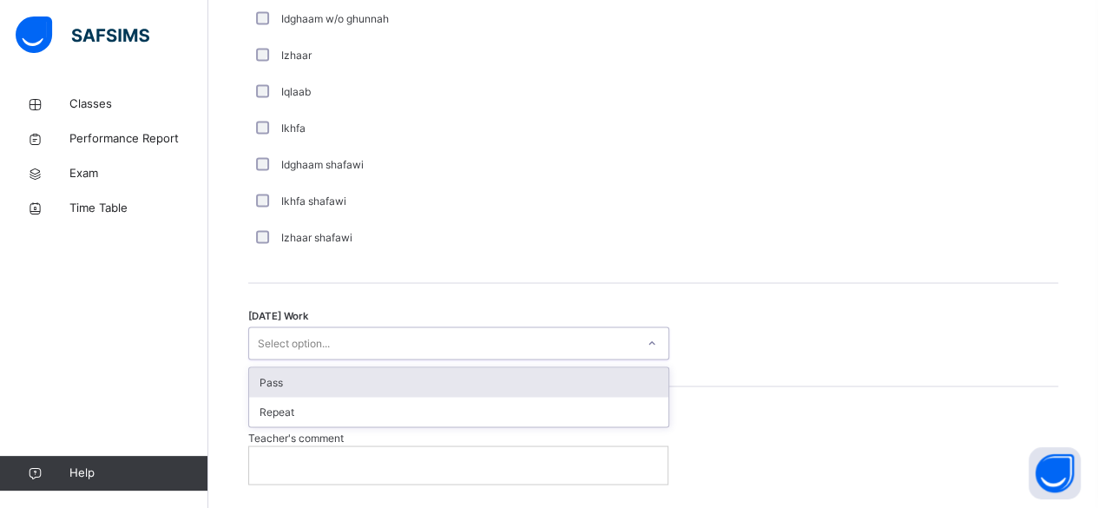
click at [378, 332] on div "Select option..." at bounding box center [442, 343] width 386 height 27
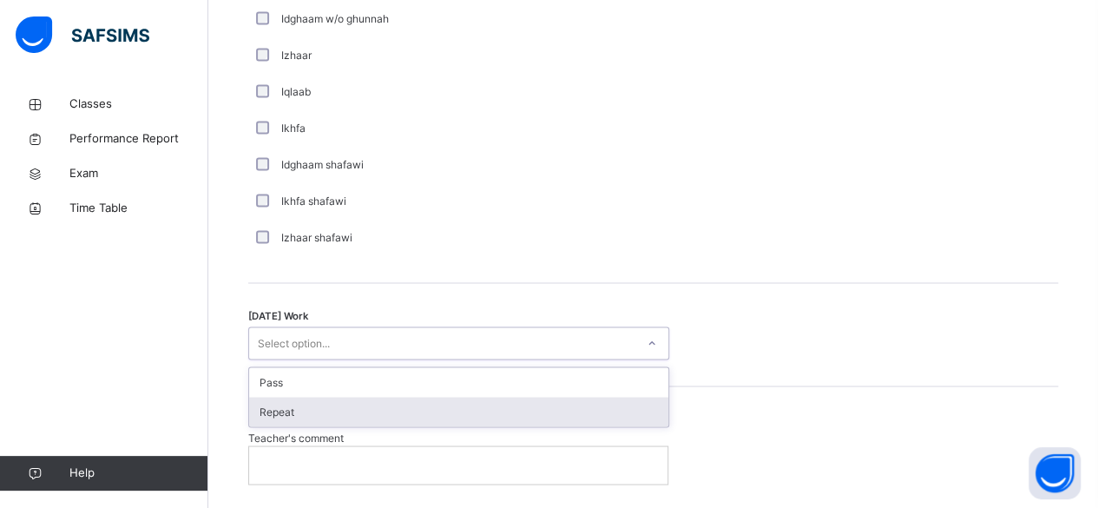
click at [385, 421] on div "Repeat" at bounding box center [458, 412] width 419 height 30
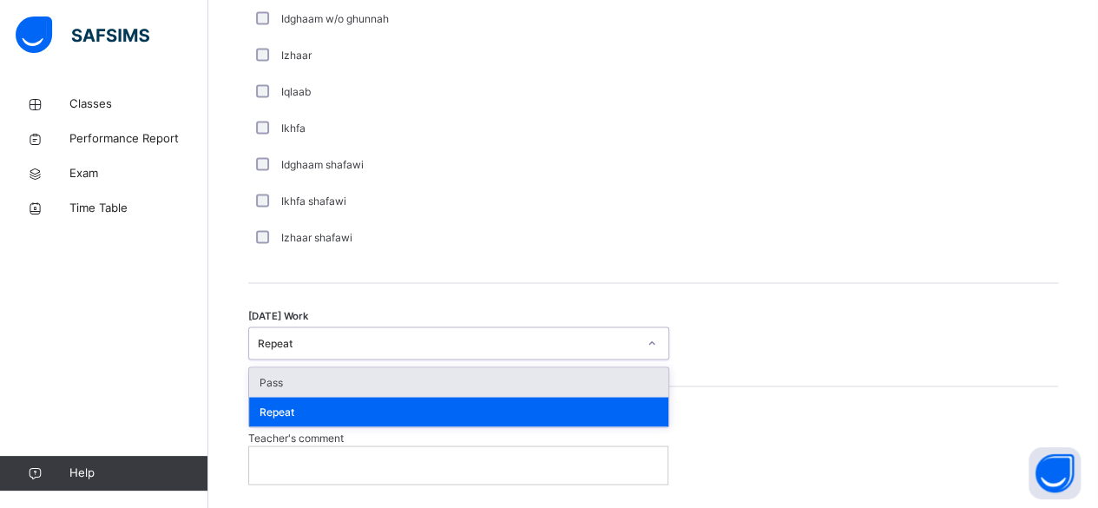
drag, startPoint x: 367, startPoint y: 332, endPoint x: 369, endPoint y: 362, distance: 29.6
click at [369, 362] on div "Today's Work option Repeat, selected. option Pass focused, 1 of 2. 2 results av…" at bounding box center [653, 334] width 810 height 103
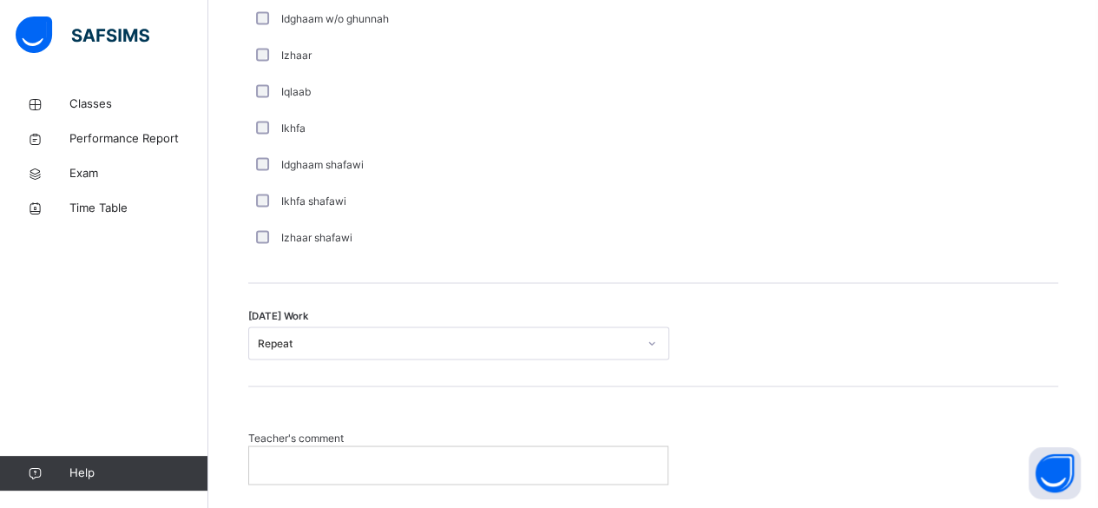
drag, startPoint x: 369, startPoint y: 362, endPoint x: 358, endPoint y: 342, distance: 22.5
click at [358, 342] on div "Today's Work Repeat" at bounding box center [653, 334] width 810 height 103
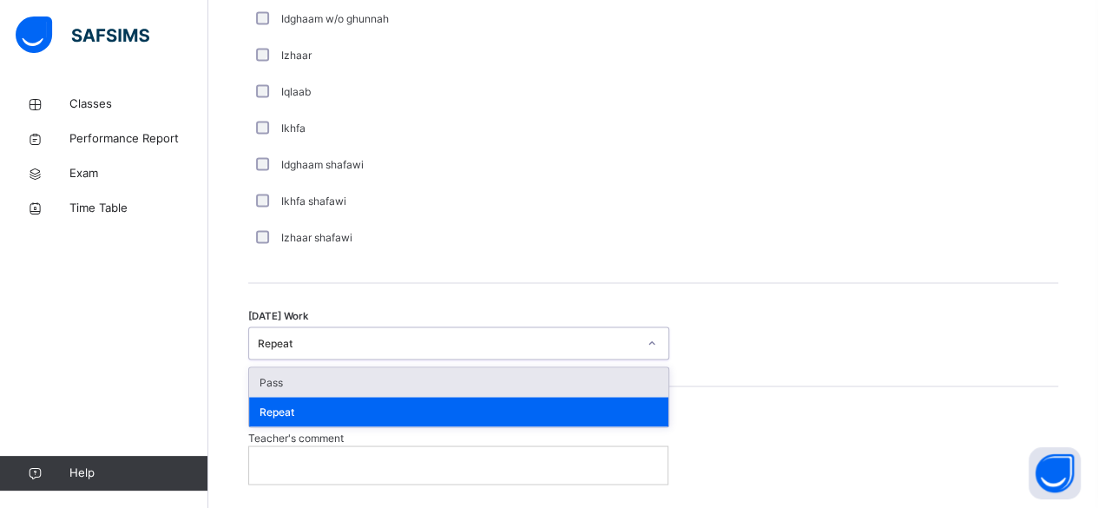
drag, startPoint x: 358, startPoint y: 342, endPoint x: 356, endPoint y: 391, distance: 49.5
click at [356, 359] on div "option Repeat, selected. option Pass focused, 1 of 2. 2 results available. Use …" at bounding box center [458, 342] width 421 height 33
click at [356, 391] on div "Pass" at bounding box center [458, 382] width 419 height 30
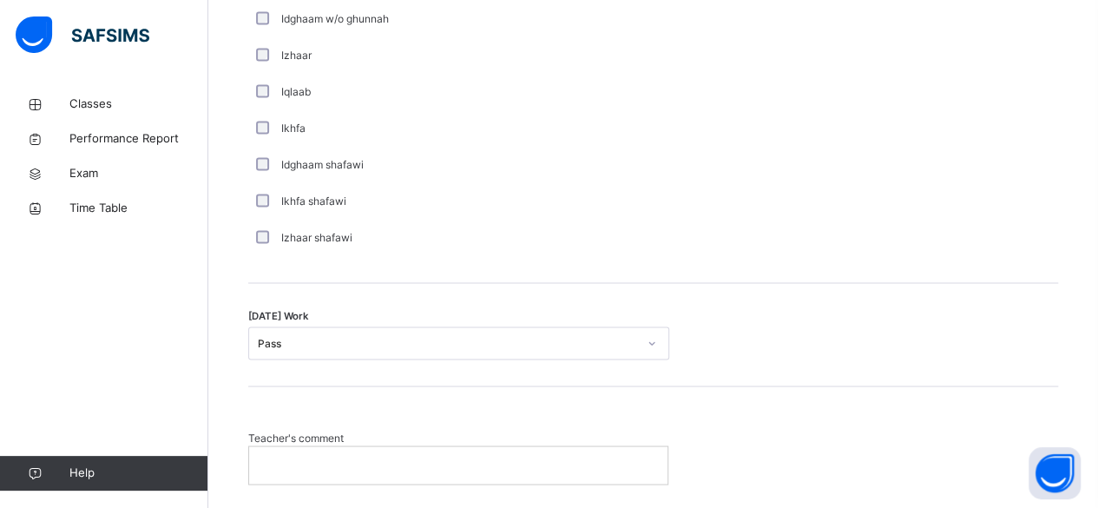
click at [312, 456] on p at bounding box center [458, 464] width 392 height 16
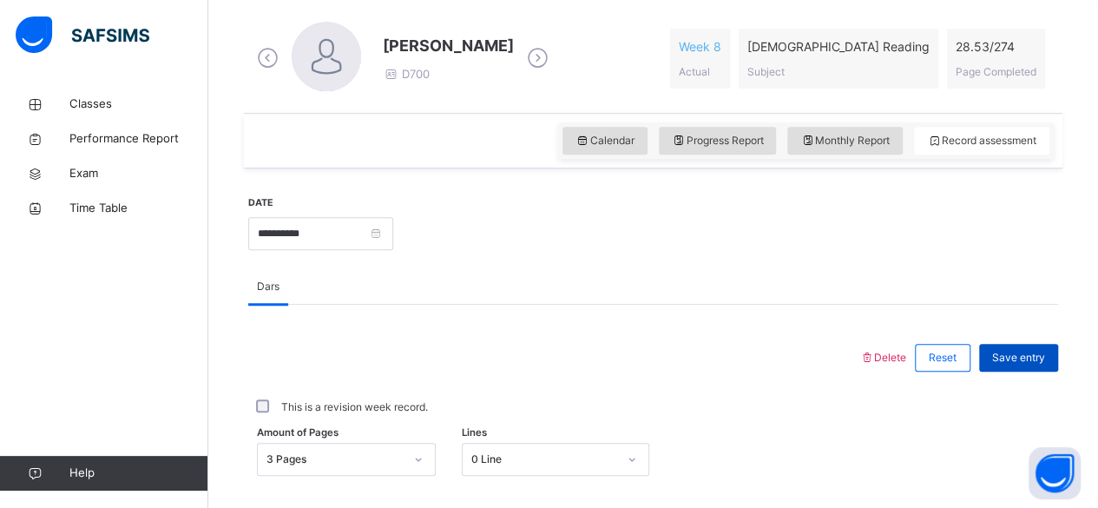
click at [1027, 364] on div "Save entry" at bounding box center [1018, 358] width 79 height 28
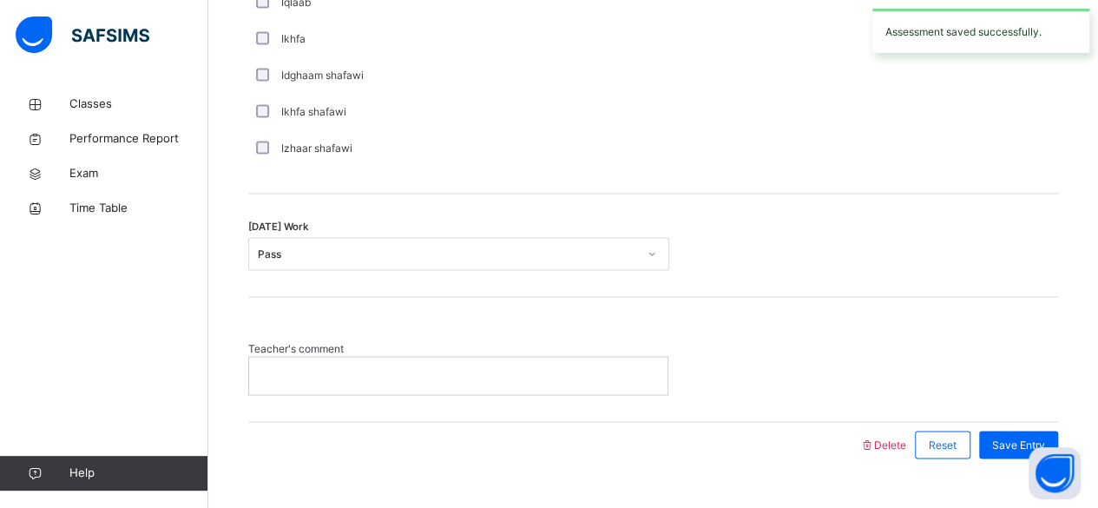
scroll to position [1446, 0]
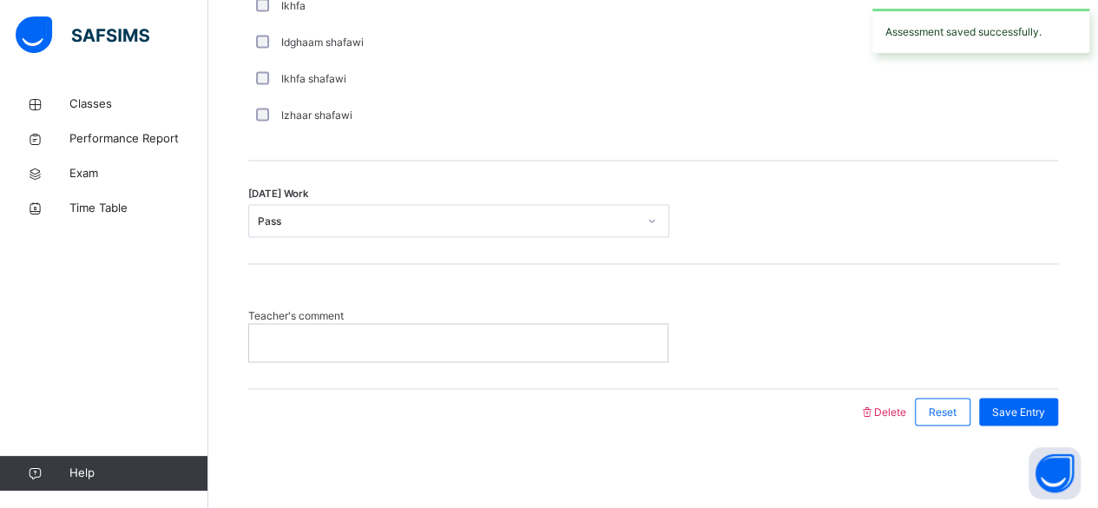
click at [539, 345] on p at bounding box center [458, 342] width 392 height 16
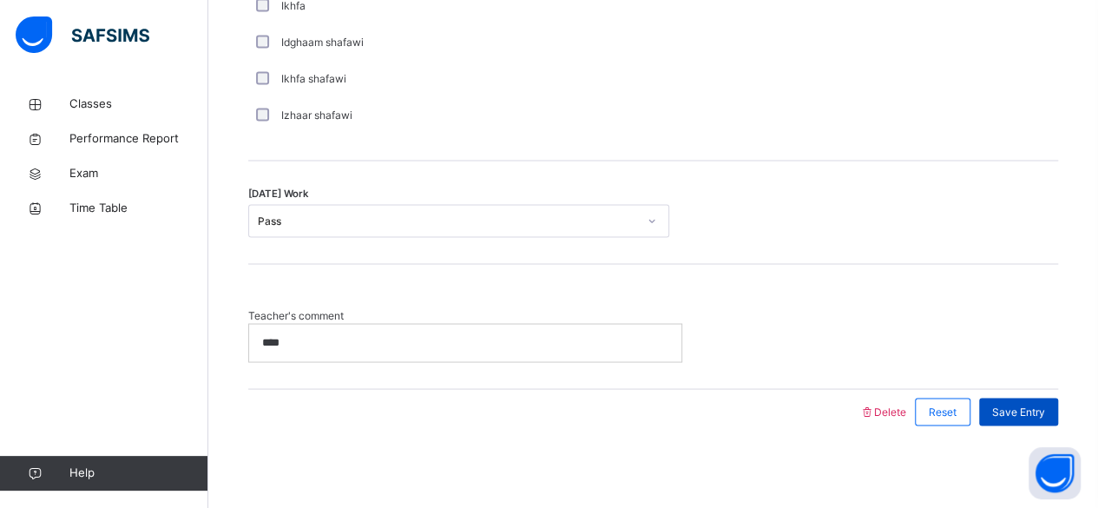
click at [1033, 413] on span "Save Entry" at bounding box center [1018, 412] width 53 height 16
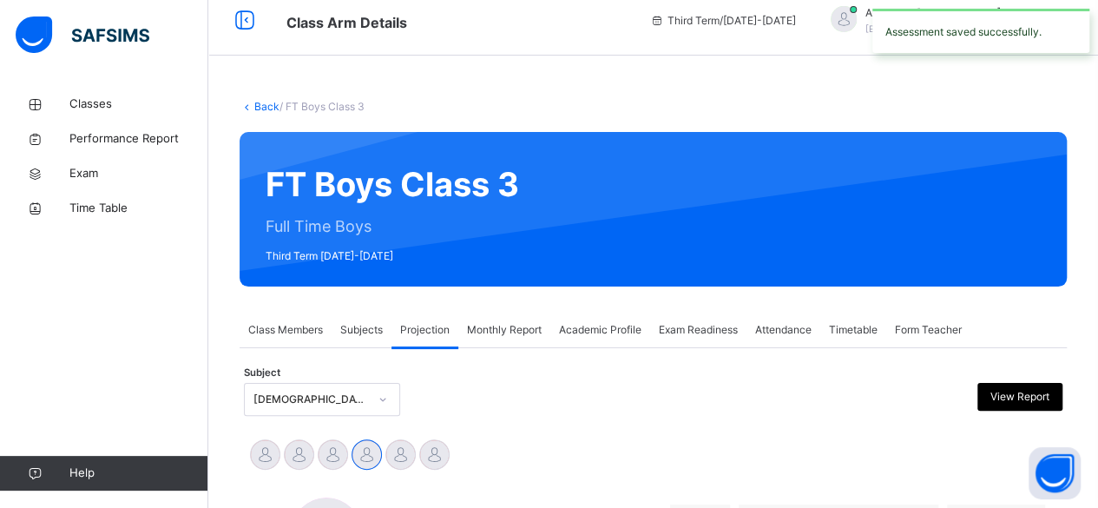
scroll to position [0, 0]
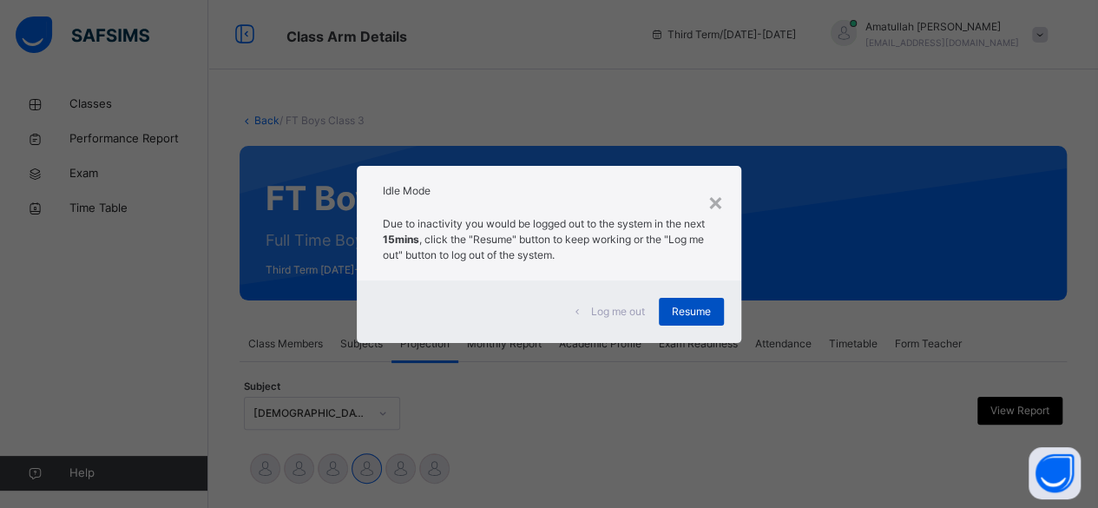
click at [679, 321] on div "Resume" at bounding box center [691, 312] width 65 height 28
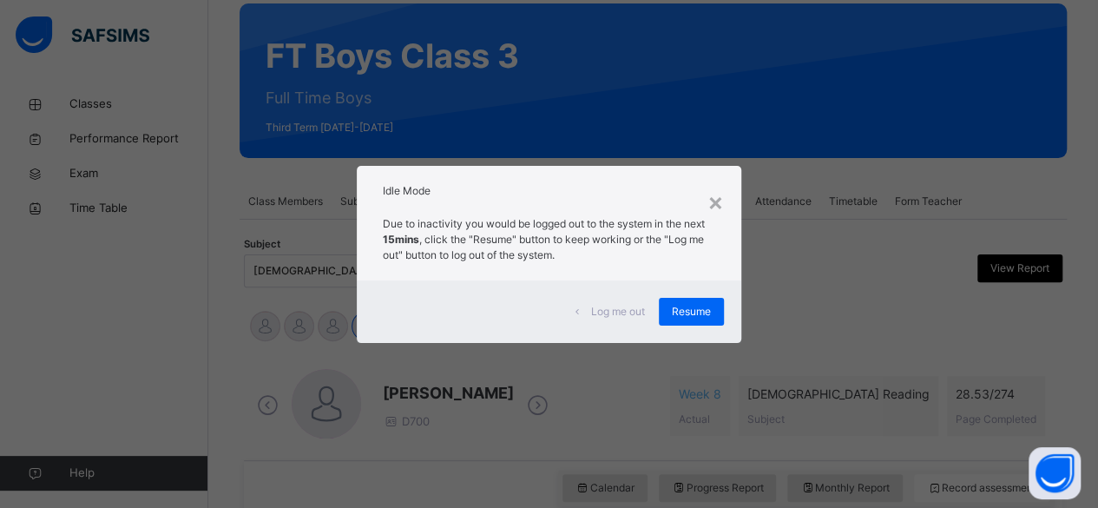
scroll to position [153, 0]
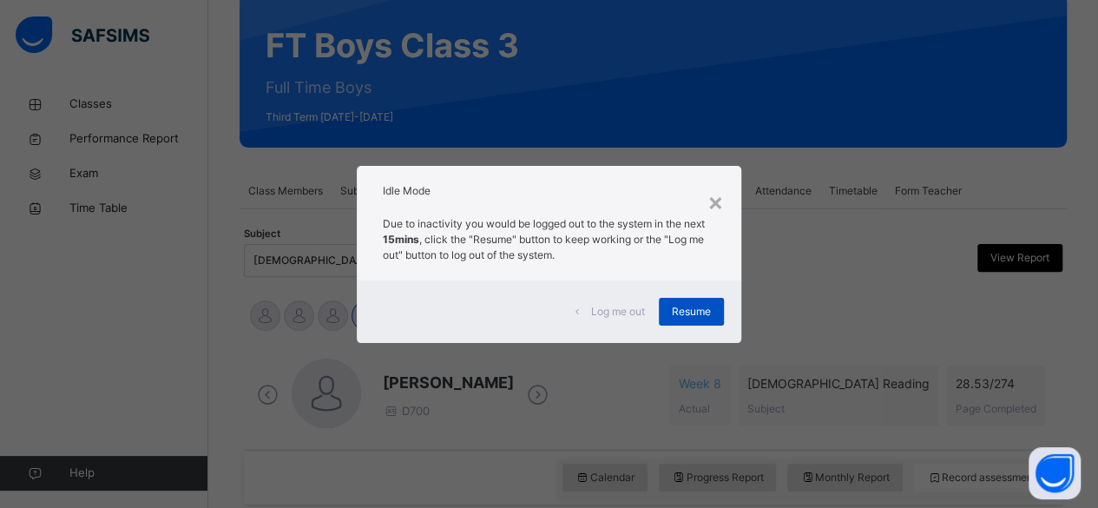
click at [688, 319] on div "Resume" at bounding box center [691, 312] width 65 height 28
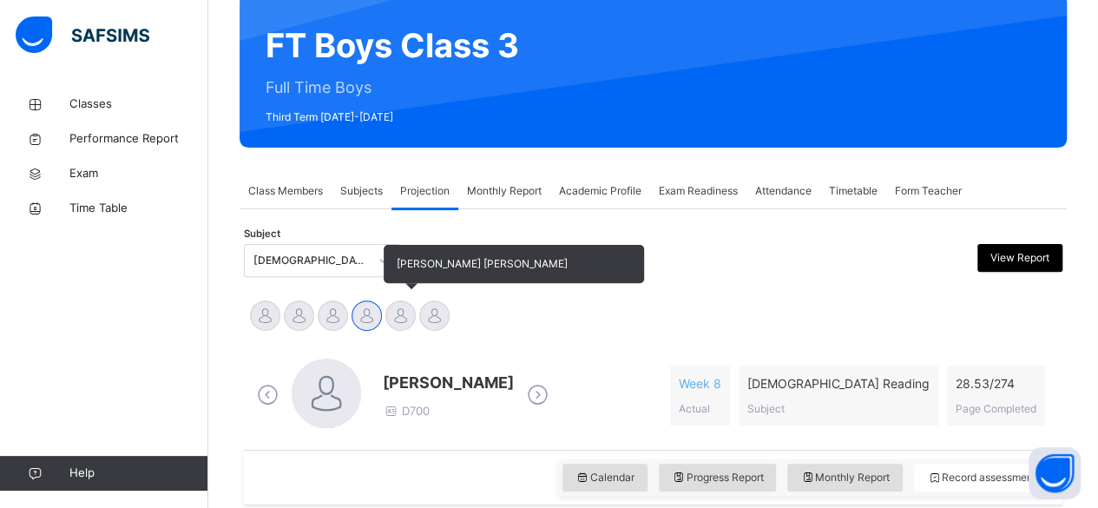
click at [391, 319] on div at bounding box center [400, 315] width 30 height 30
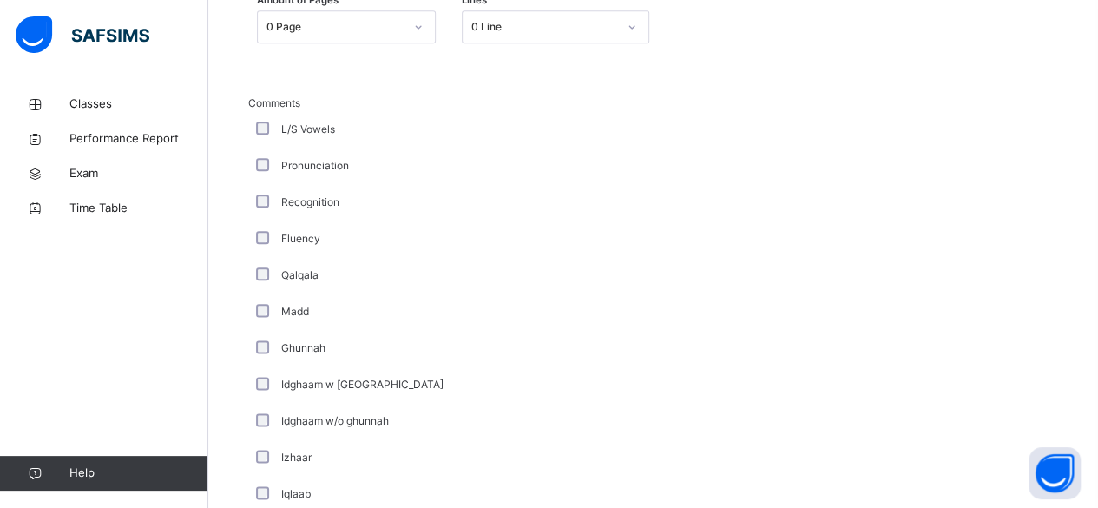
scroll to position [925, 0]
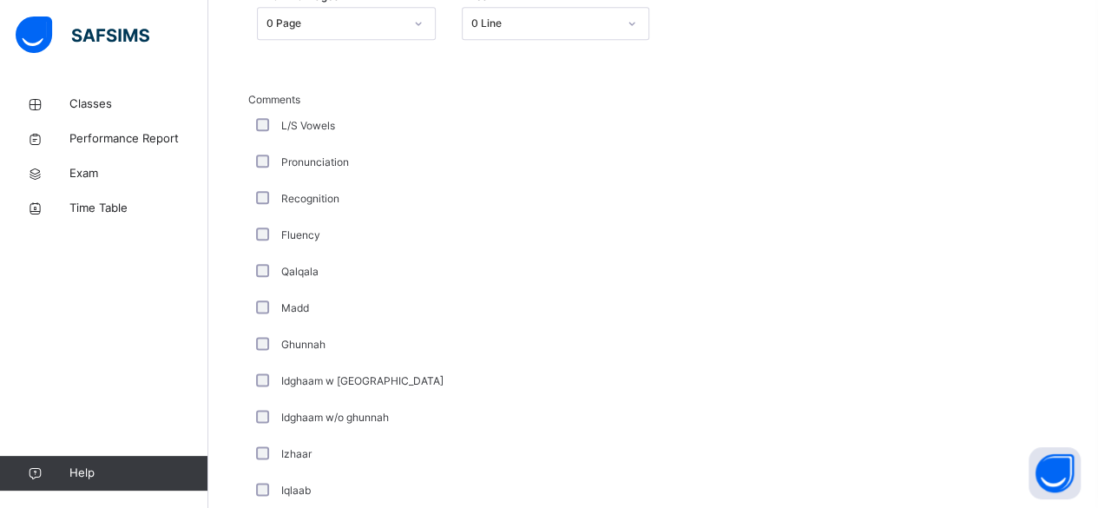
click at [325, 17] on div "0 Page" at bounding box center [334, 24] width 137 height 16
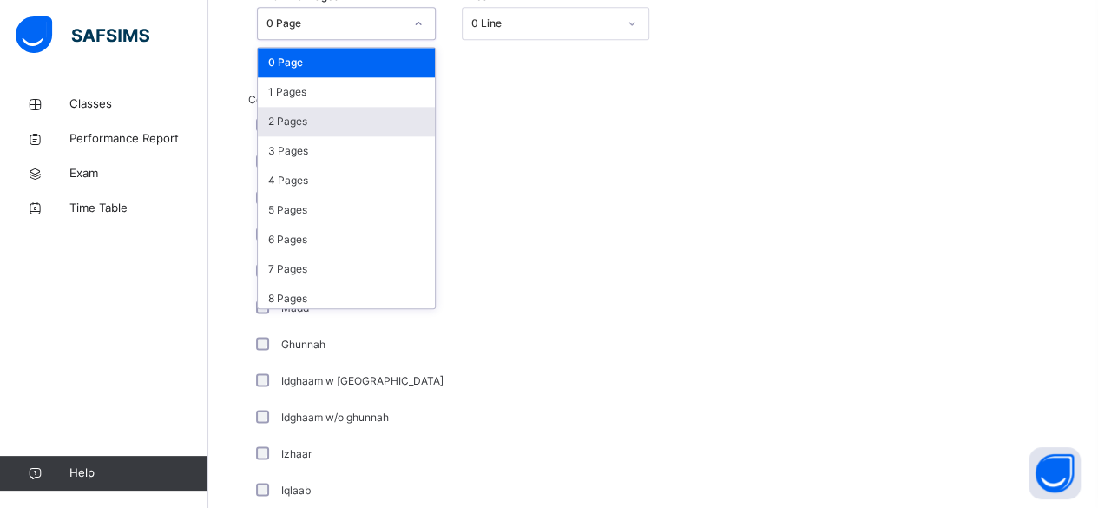
click at [326, 107] on div "2 Pages" at bounding box center [346, 122] width 177 height 30
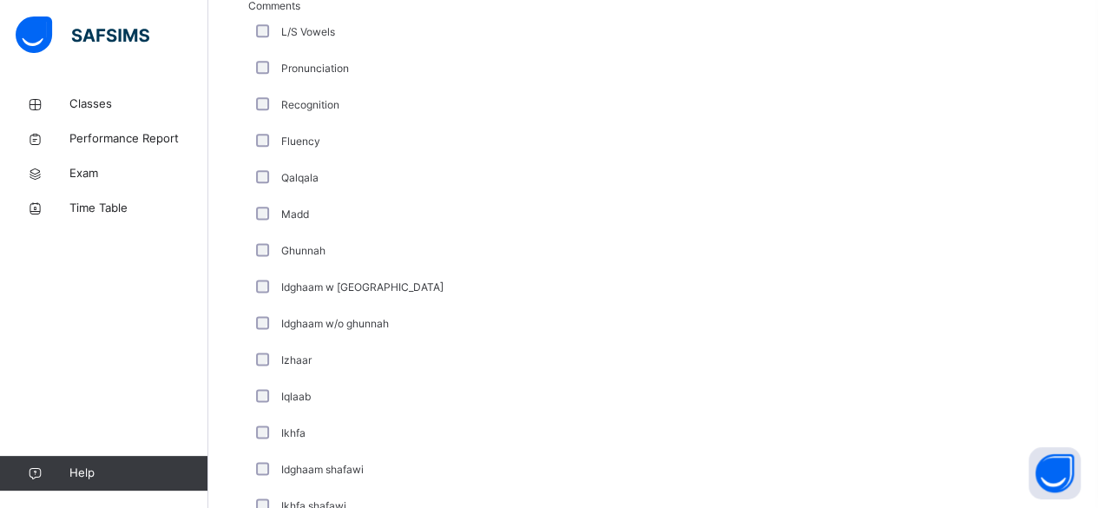
scroll to position [1018, 0]
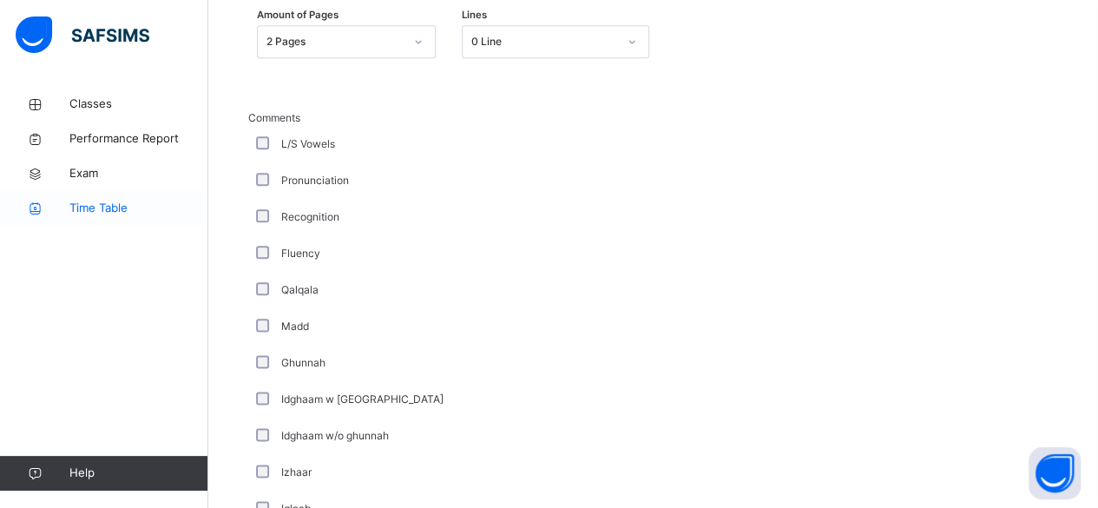
click at [194, 213] on span "Time Table" at bounding box center [138, 208] width 139 height 17
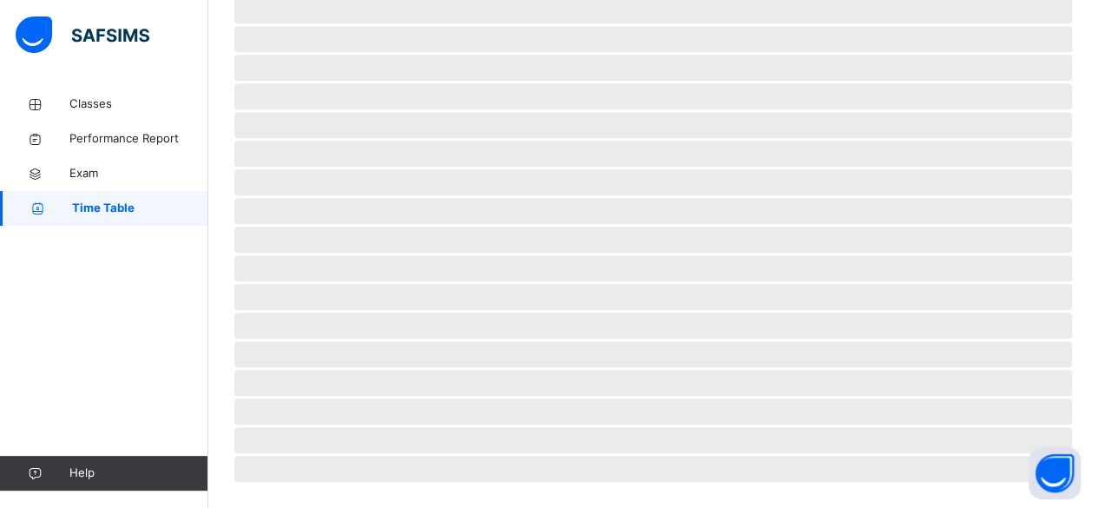
scroll to position [21, 0]
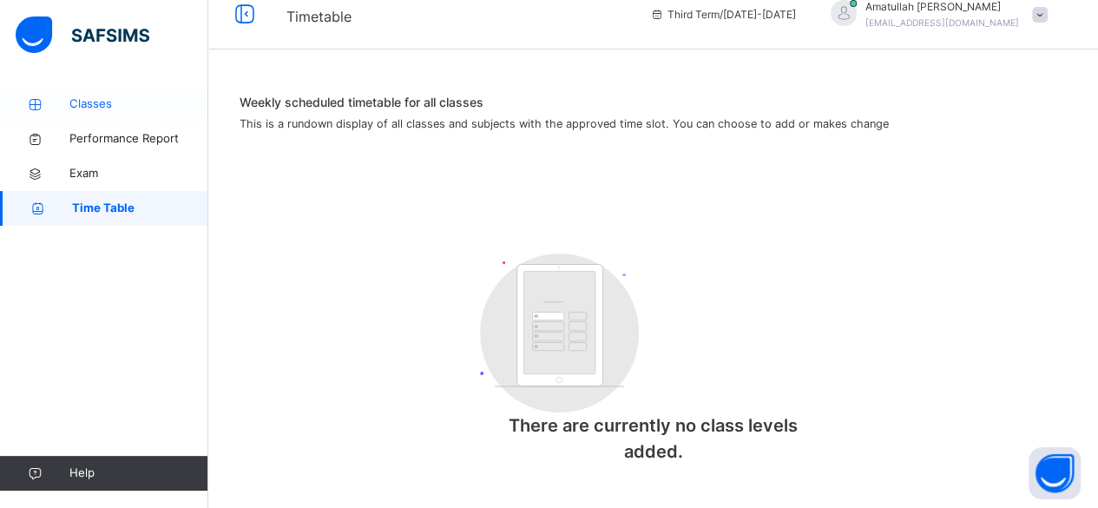
click at [118, 113] on link "Classes" at bounding box center [104, 104] width 208 height 35
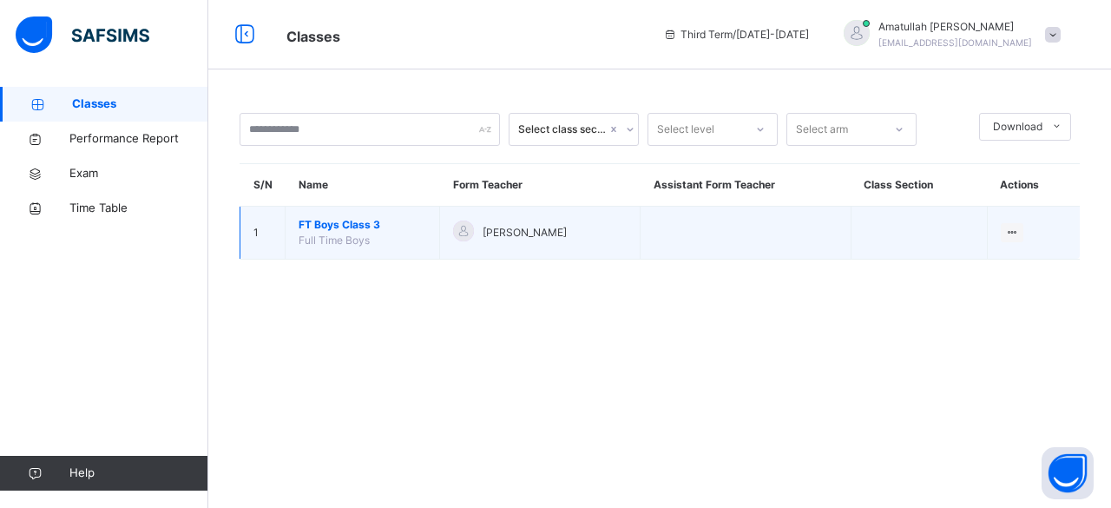
click at [409, 245] on td "FT Boys Class 3 Full Time Boys" at bounding box center [363, 233] width 154 height 53
click at [370, 232] on td "FT Boys Class 3 Full Time Boys" at bounding box center [363, 233] width 154 height 53
click at [344, 225] on span "FT Boys Class 3" at bounding box center [363, 225] width 128 height 16
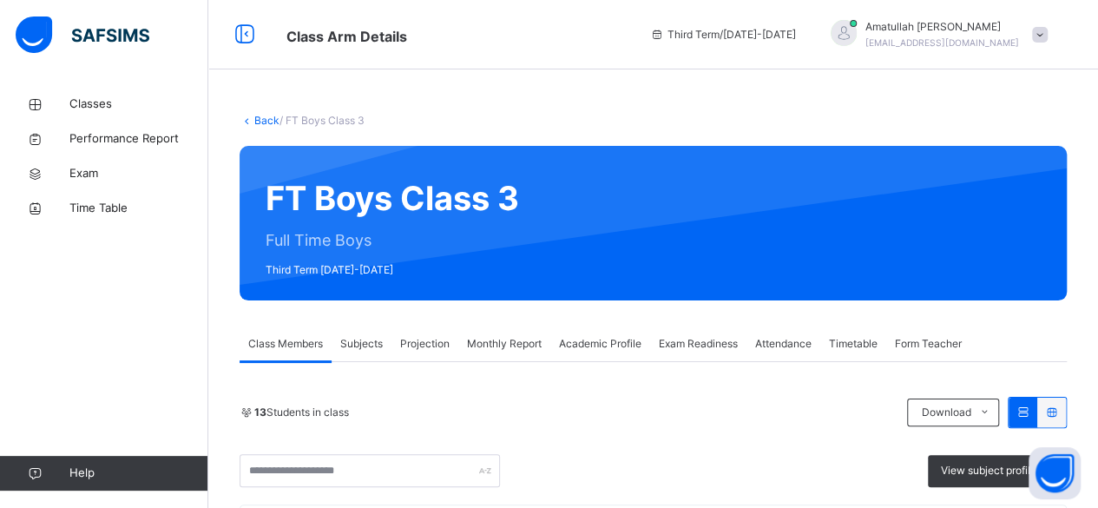
click at [432, 350] on span "Projection" at bounding box center [424, 344] width 49 height 16
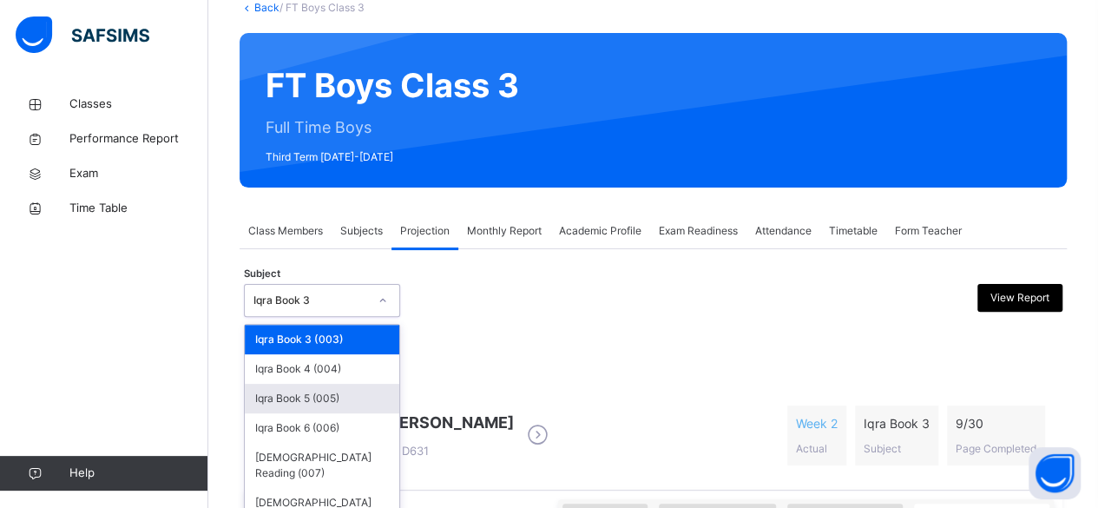
click at [312, 317] on div "option Iqra Book 5 (005) focused, 3 of 6. 6 results available. Use Up and Down …" at bounding box center [322, 300] width 156 height 33
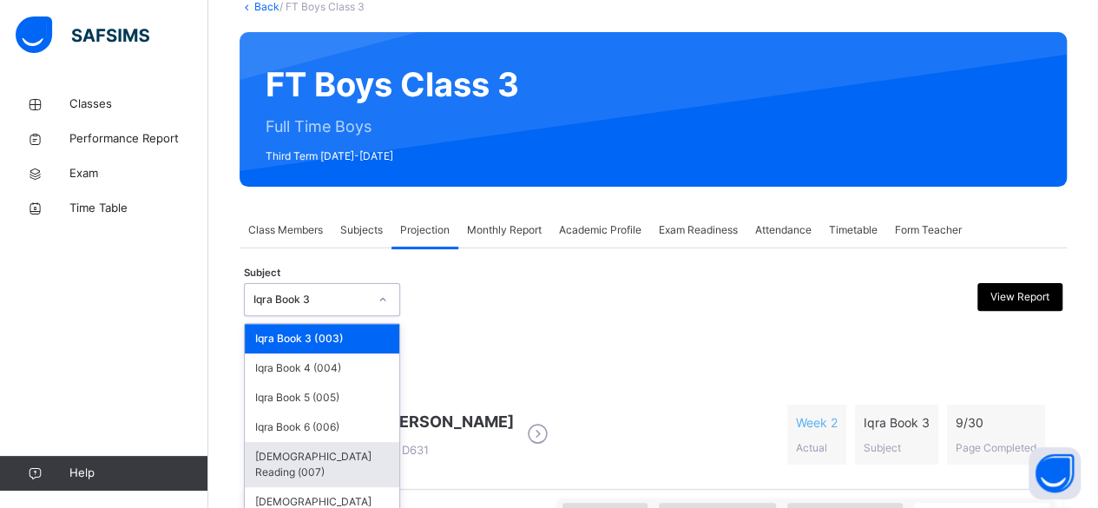
click at [335, 447] on div "[DEMOGRAPHIC_DATA] Reading (007)" at bounding box center [322, 464] width 154 height 45
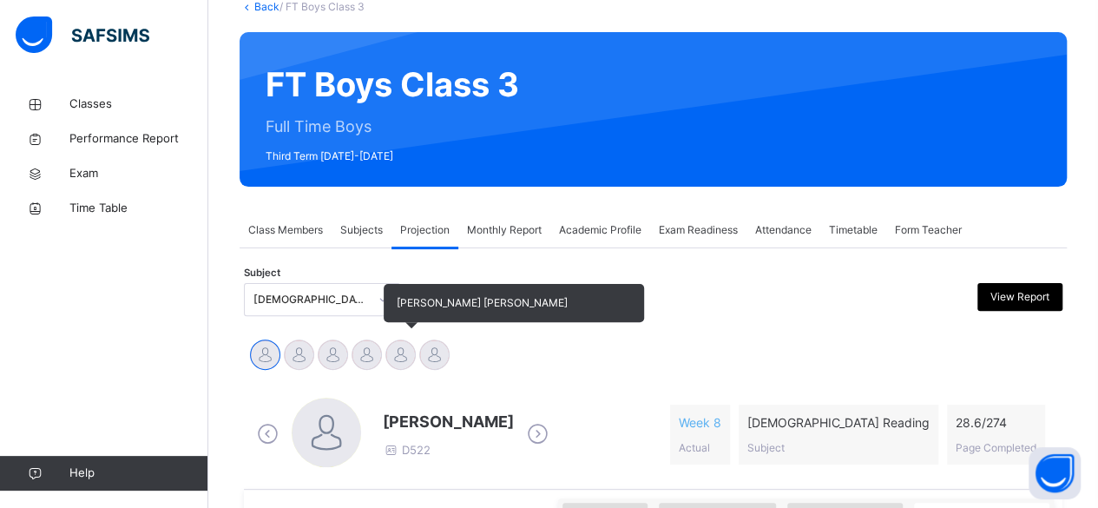
click at [397, 354] on div at bounding box center [400, 354] width 30 height 30
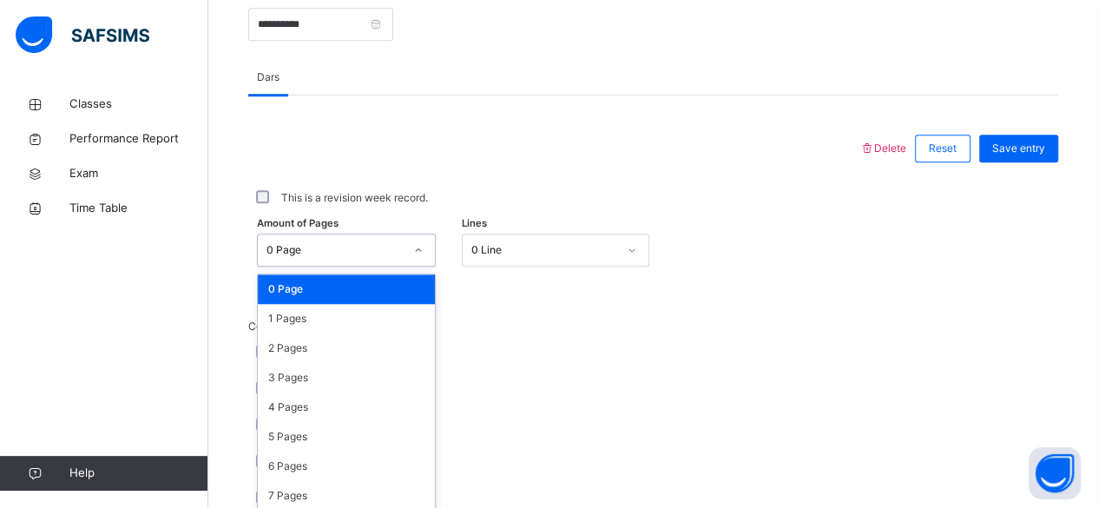
scroll to position [731, 0]
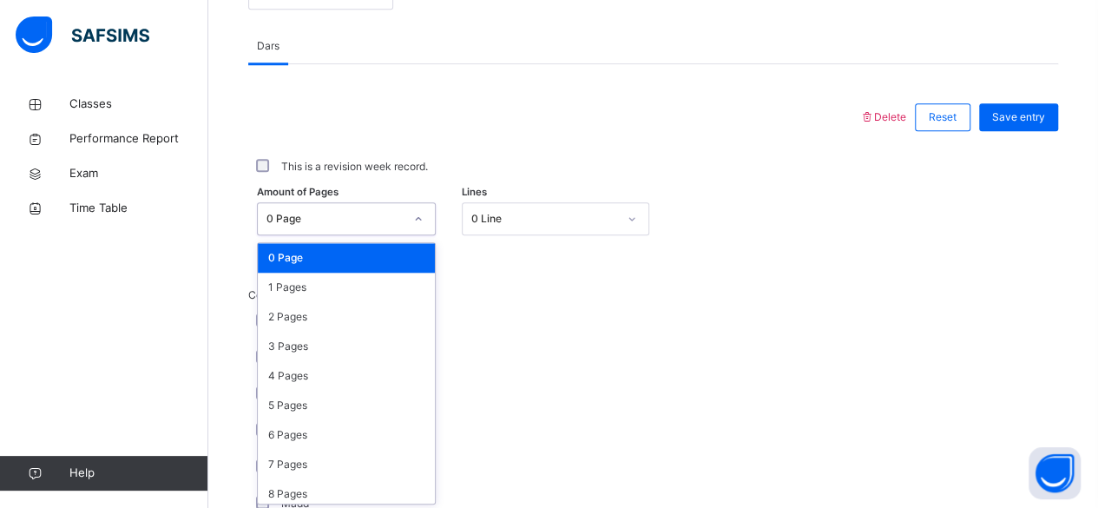
click at [380, 235] on div "option 0 Page focused, 1 of 275. 275 results available. Use Up and Down to choo…" at bounding box center [346, 218] width 179 height 33
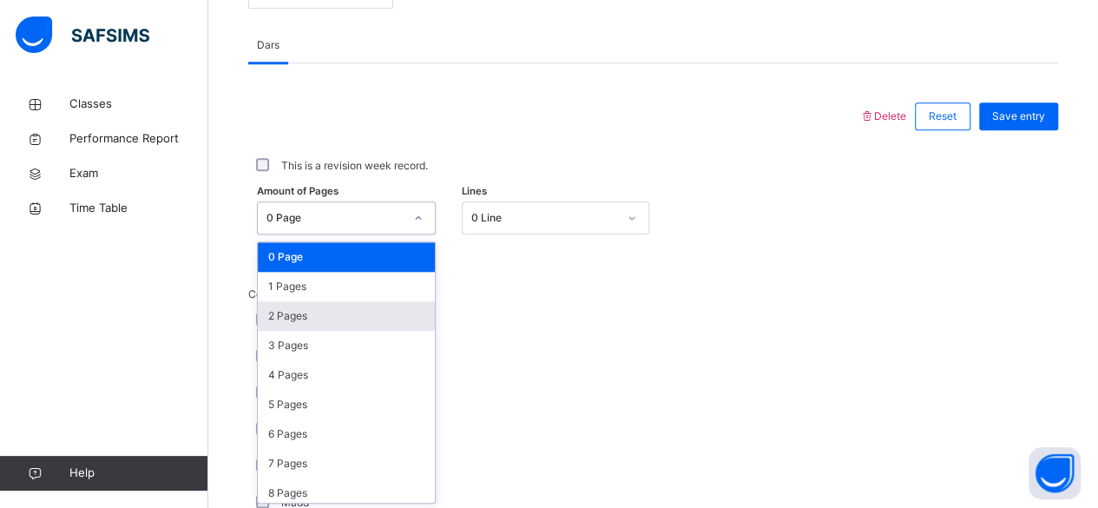
click at [377, 310] on div "2 Pages" at bounding box center [346, 316] width 177 height 30
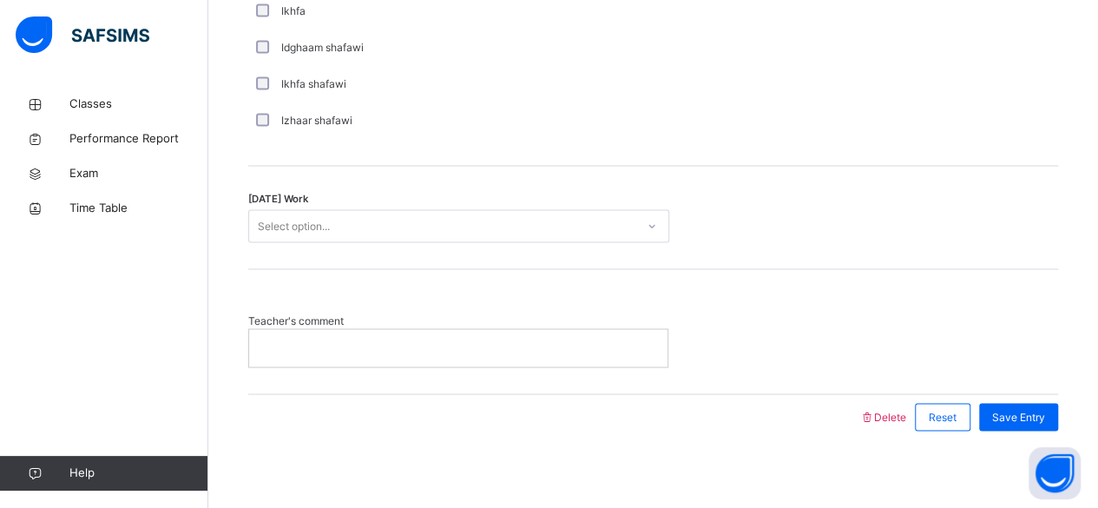
scroll to position [1446, 0]
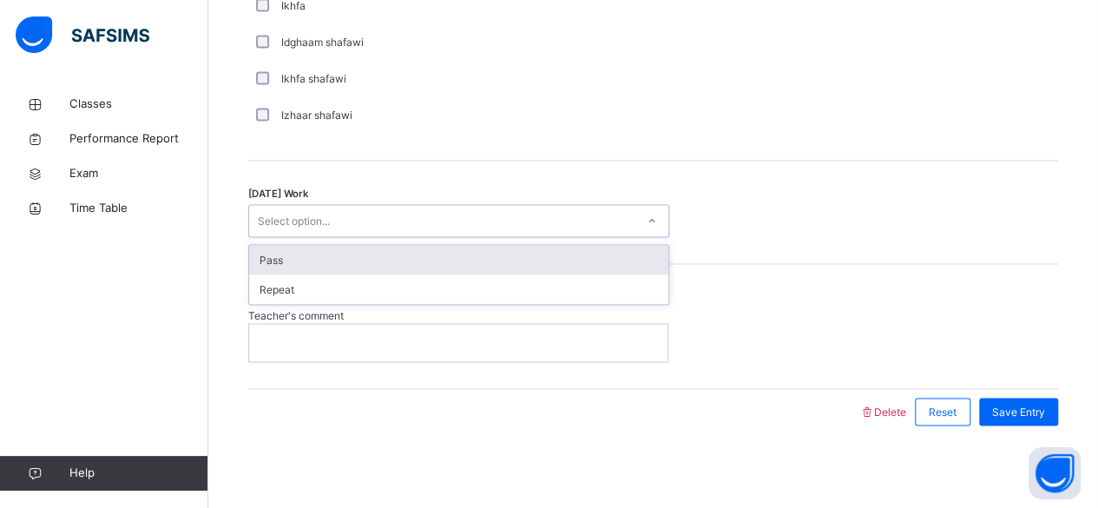
click at [380, 216] on div "Select option..." at bounding box center [442, 220] width 386 height 27
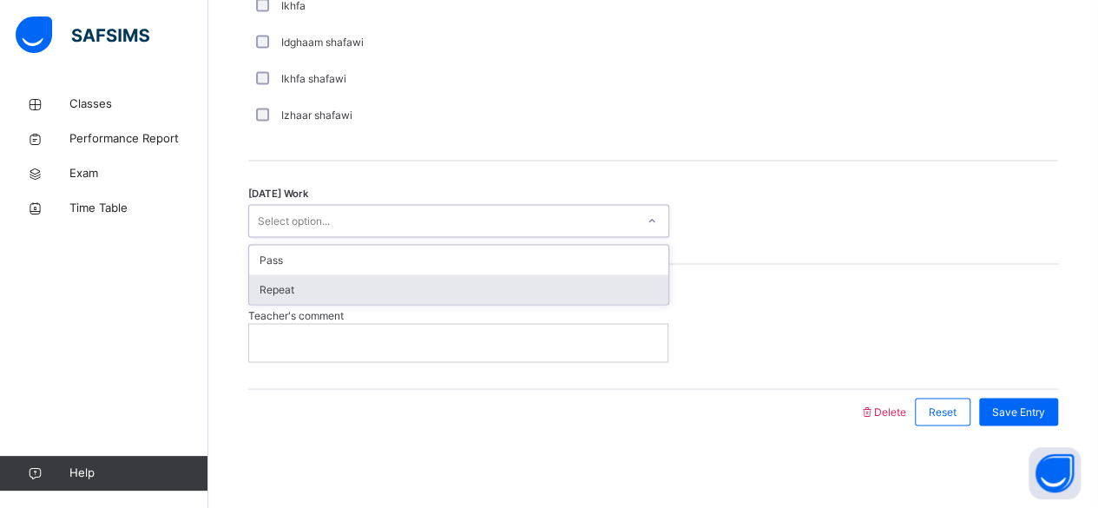
click at [382, 280] on div "Repeat" at bounding box center [458, 289] width 419 height 30
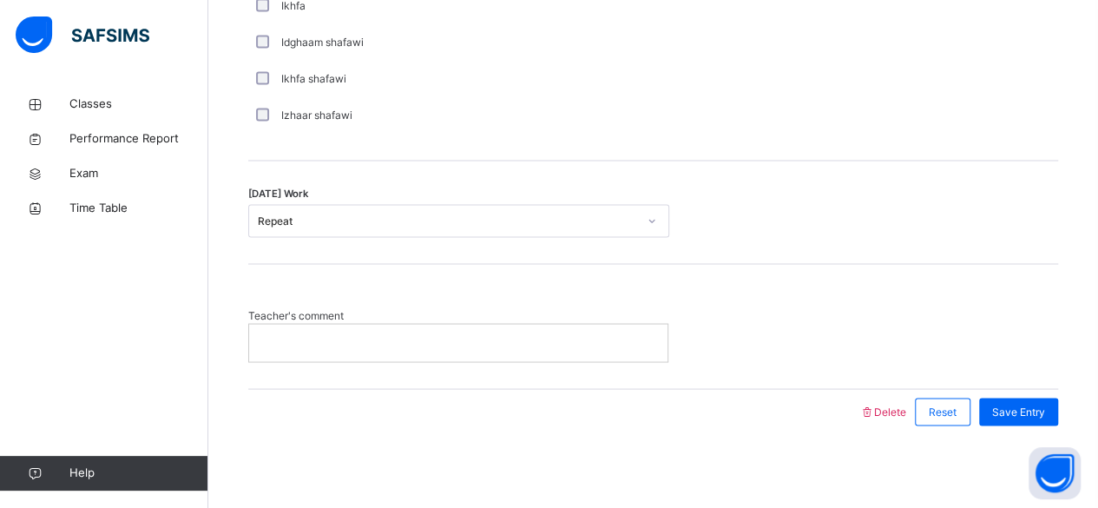
click at [377, 338] on p at bounding box center [458, 342] width 392 height 16
click at [1037, 405] on span "Save Entry" at bounding box center [1018, 412] width 53 height 16
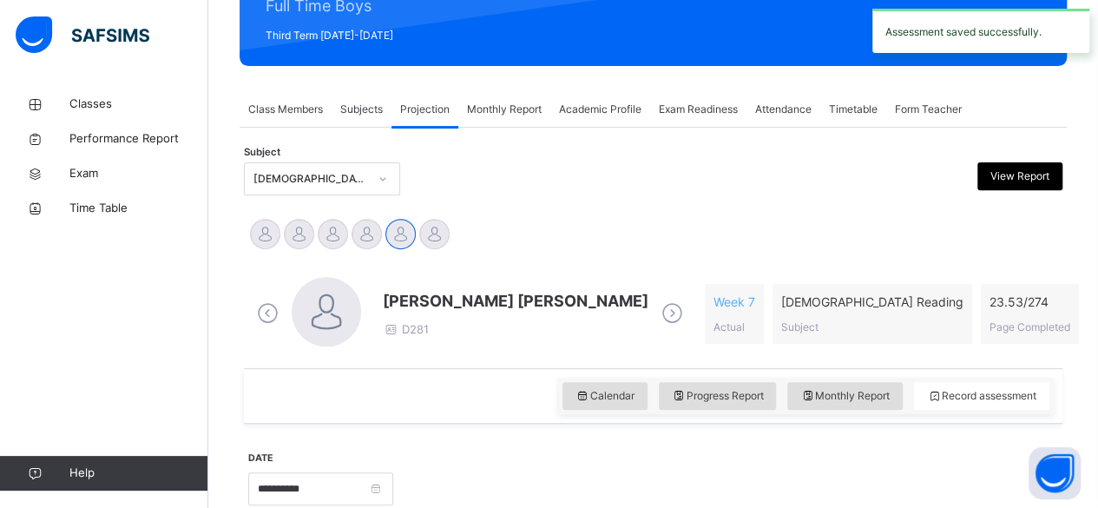
scroll to position [222, 0]
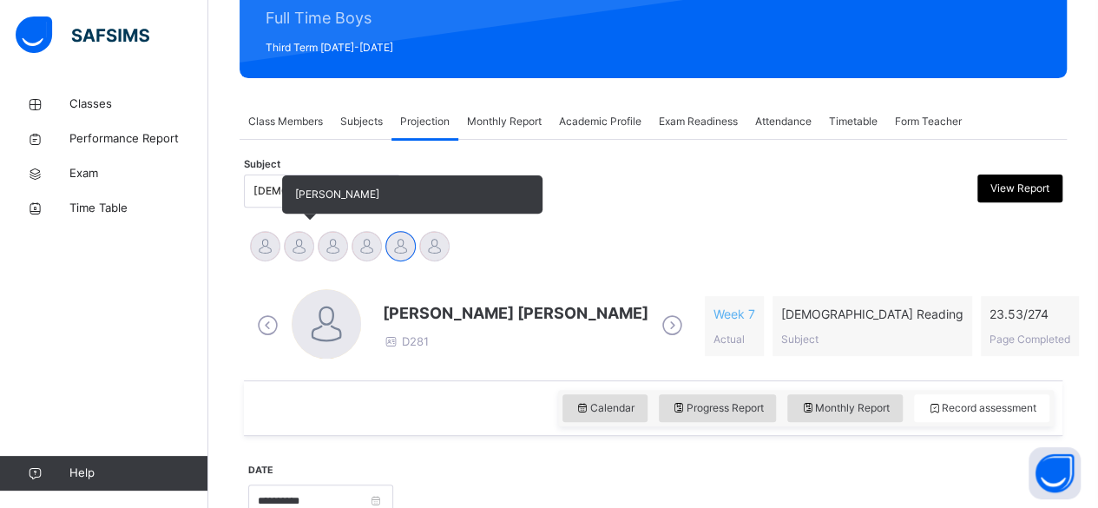
click at [300, 232] on div at bounding box center [299, 246] width 30 height 30
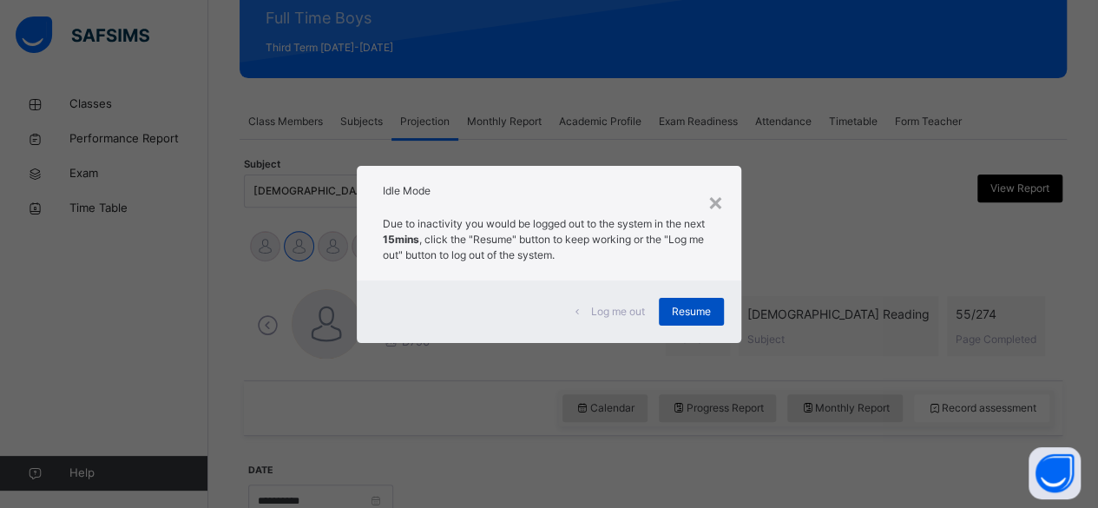
click at [664, 309] on div "Resume" at bounding box center [691, 312] width 65 height 28
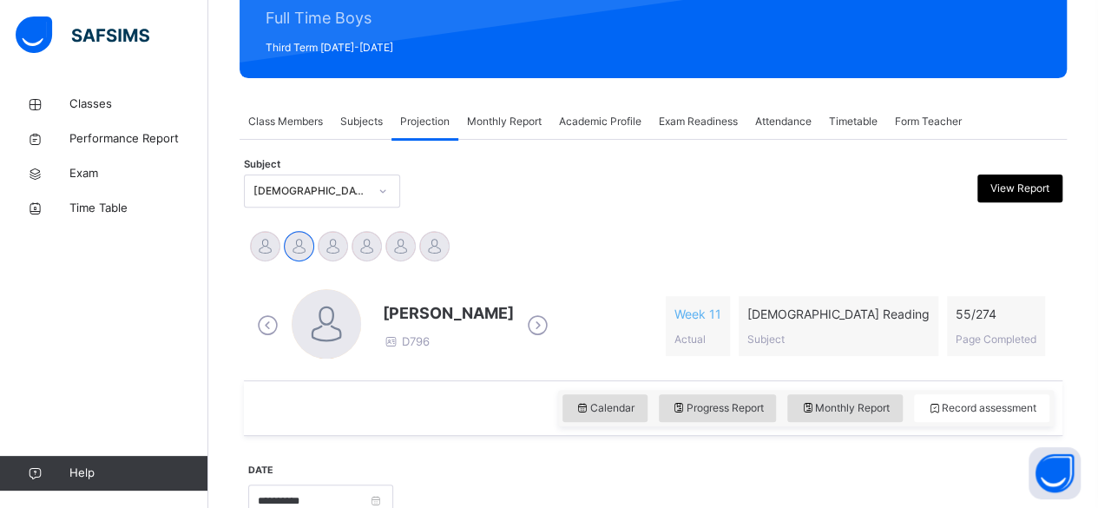
click at [474, 317] on span "[PERSON_NAME]" at bounding box center [448, 312] width 131 height 23
click at [406, 318] on span "[PERSON_NAME]" at bounding box center [448, 312] width 131 height 23
click at [592, 244] on div "Aminah Cruse Ammar Osman Ibrahim Yusuf Idris Boquizada Mohammad Hanzalah Siddiq…" at bounding box center [653, 248] width 810 height 38
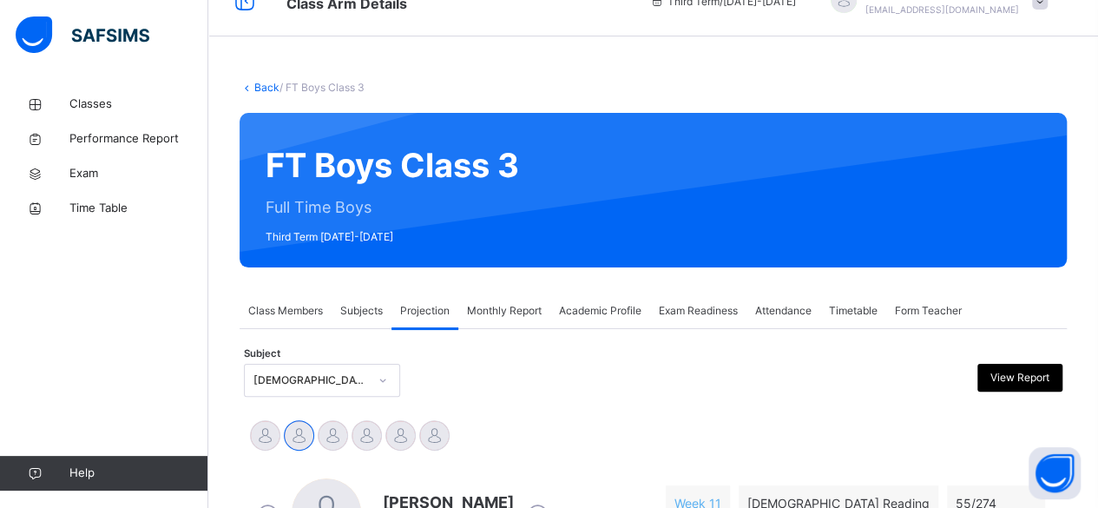
scroll to position [35, 0]
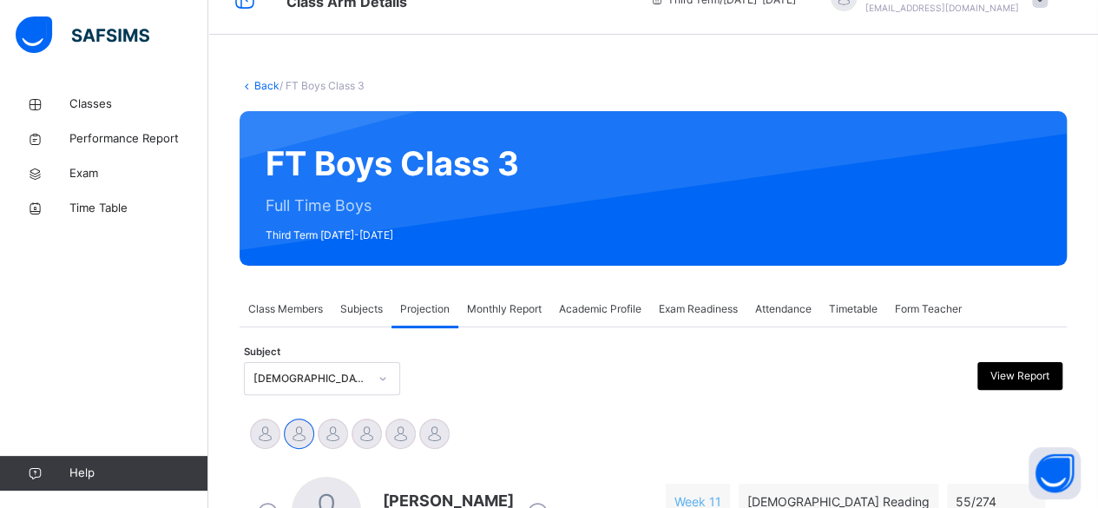
click at [592, 244] on div at bounding box center [793, 188] width 496 height 120
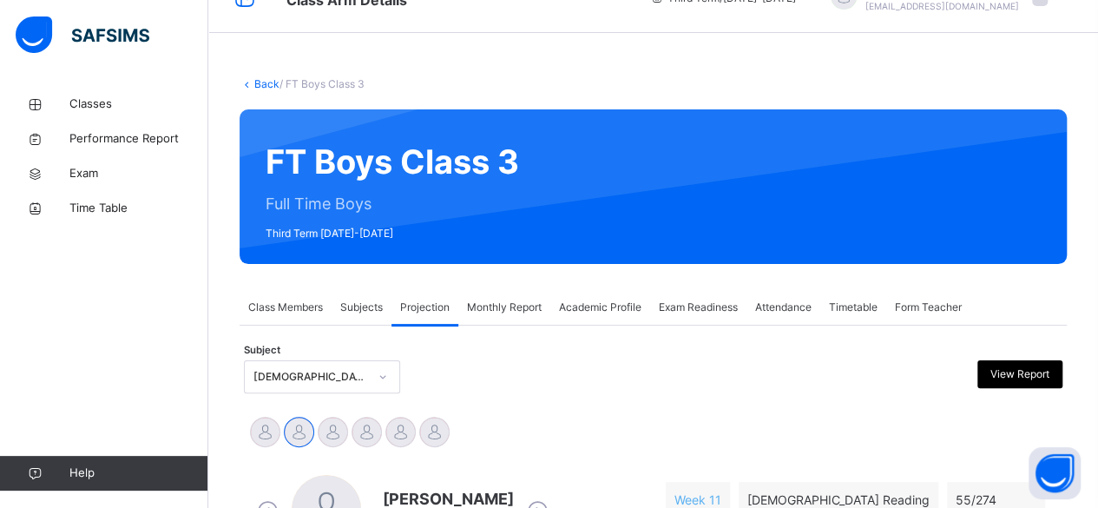
scroll to position [0, 0]
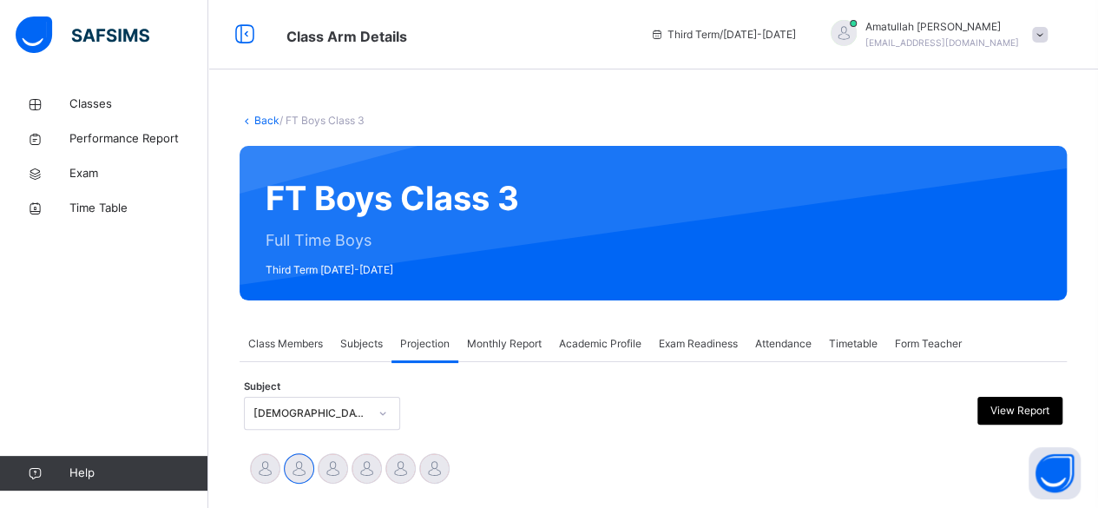
click at [620, 336] on span "Academic Profile" at bounding box center [600, 344] width 82 height 16
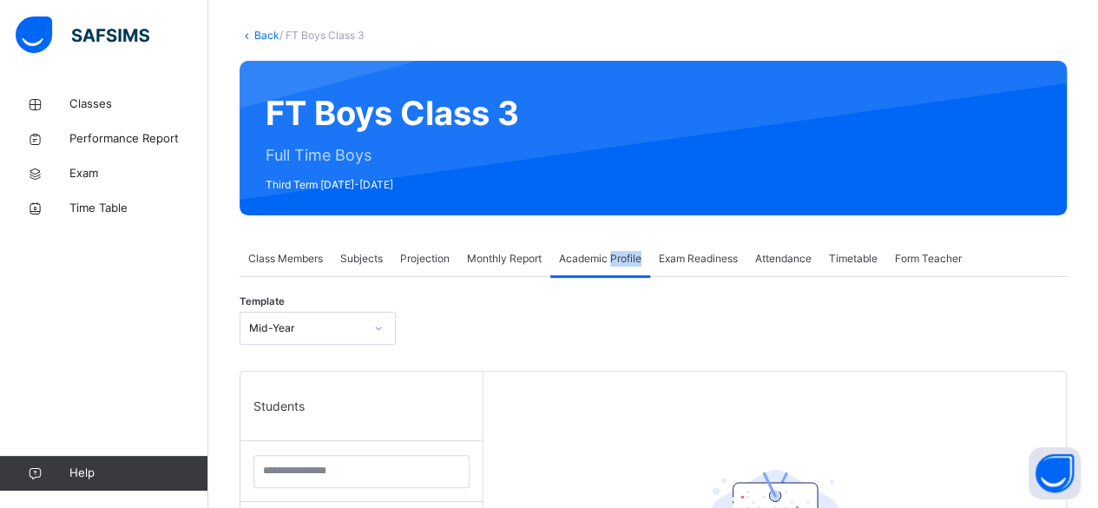
scroll to position [86, 0]
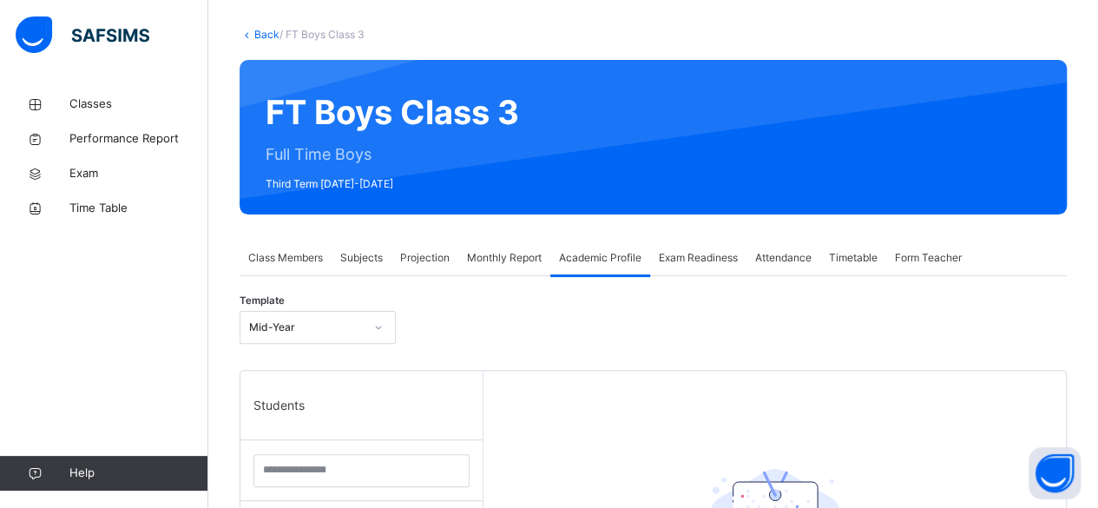
click at [443, 261] on span "Projection" at bounding box center [424, 258] width 49 height 16
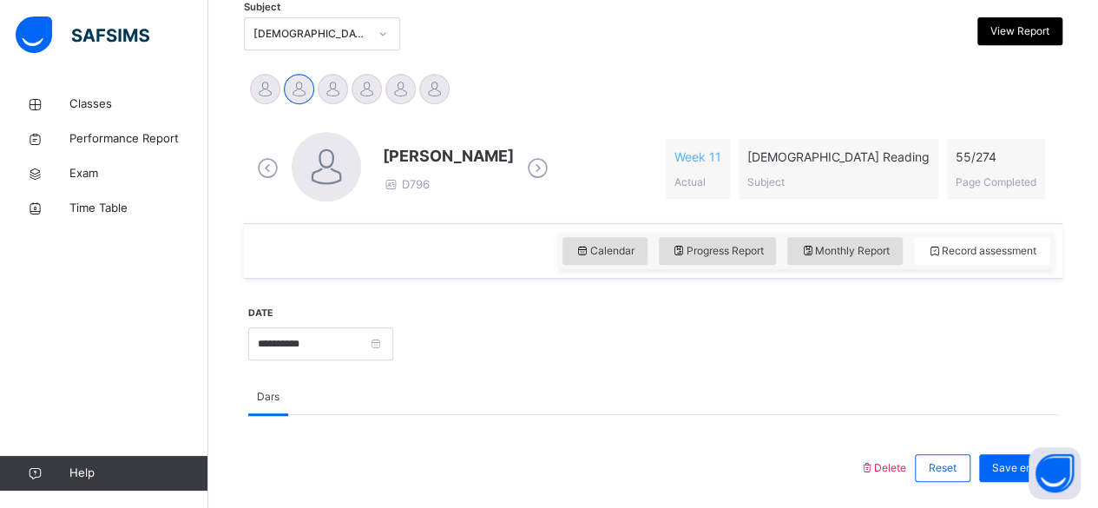
scroll to position [266, 0]
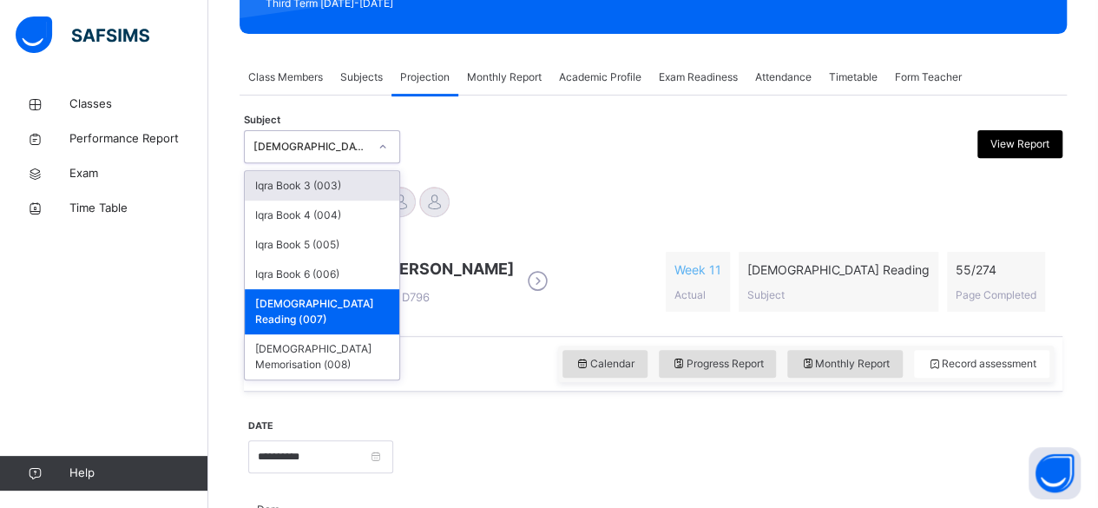
click at [286, 139] on div "[DEMOGRAPHIC_DATA] Reading (007)" at bounding box center [310, 147] width 115 height 16
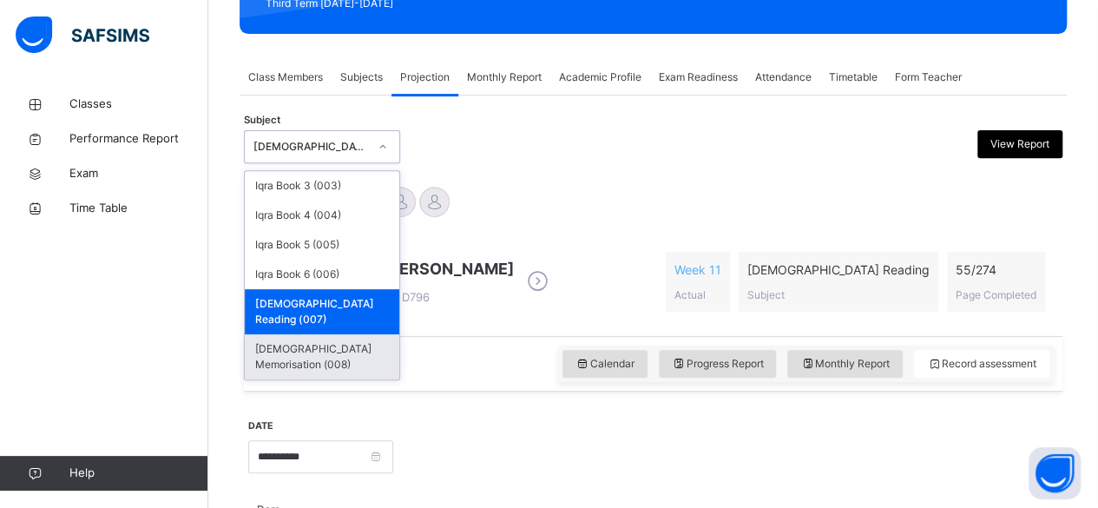
click at [364, 337] on div "[DEMOGRAPHIC_DATA] Memorisation (008)" at bounding box center [322, 356] width 154 height 45
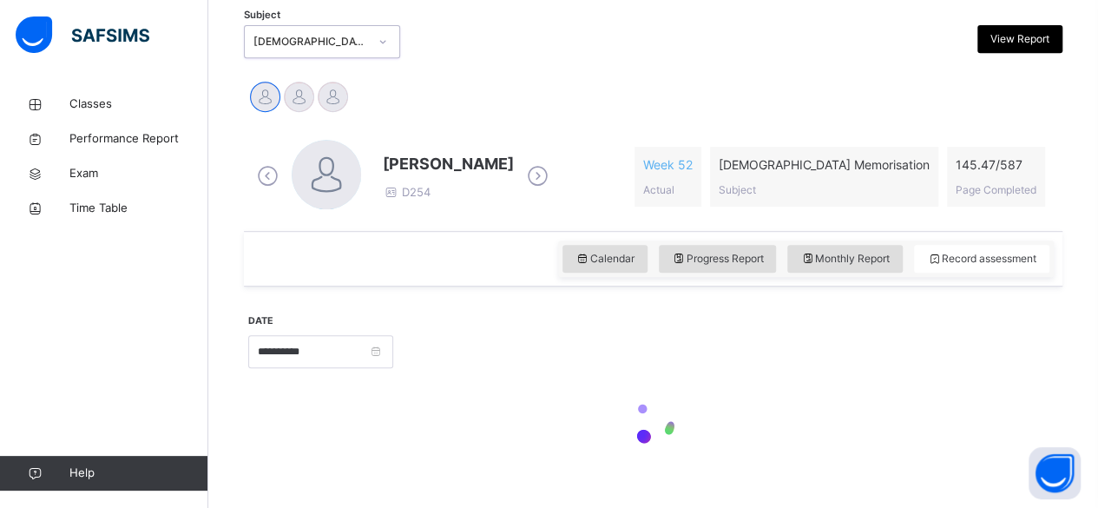
scroll to position [401, 0]
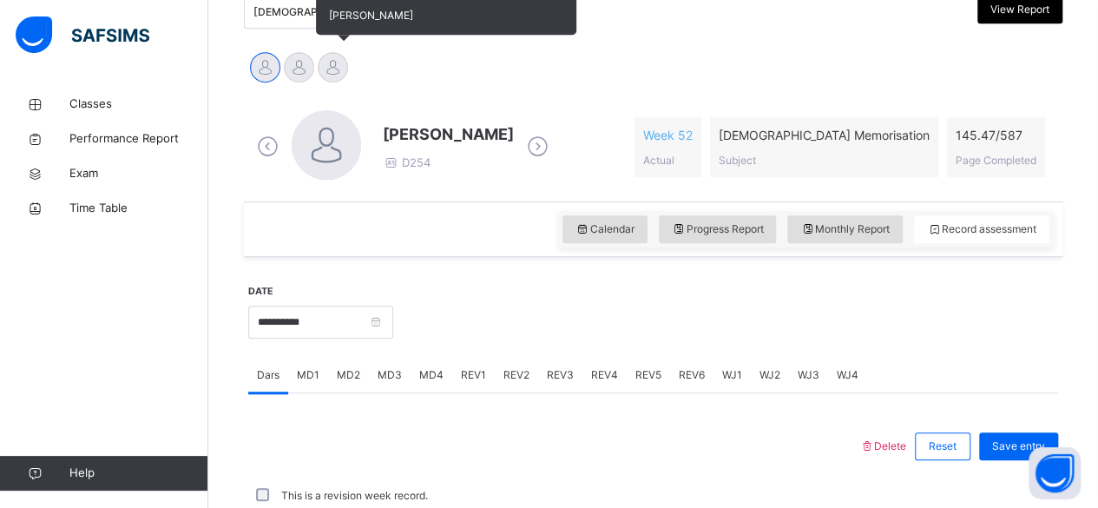
click at [335, 58] on div at bounding box center [333, 67] width 30 height 30
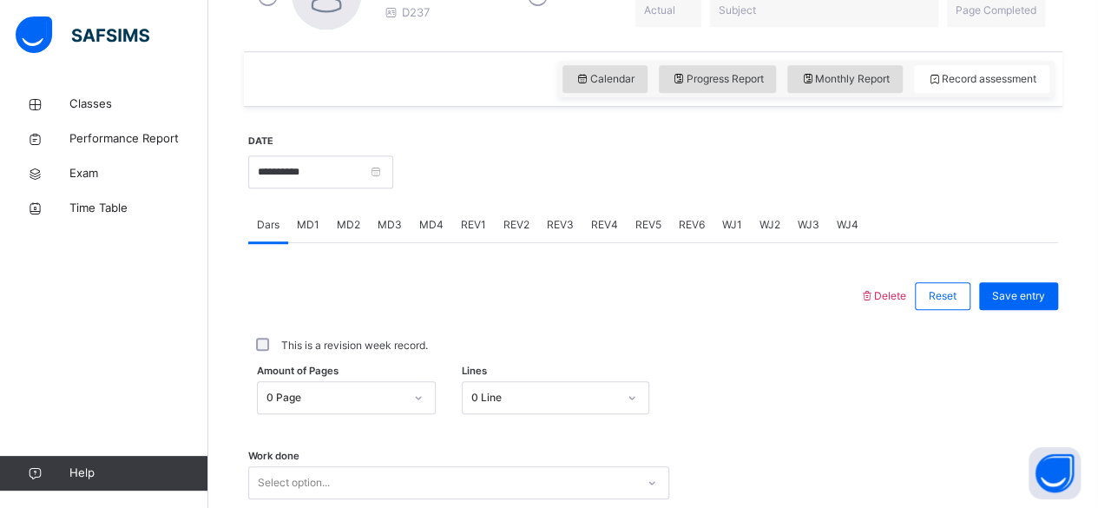
scroll to position [559, 0]
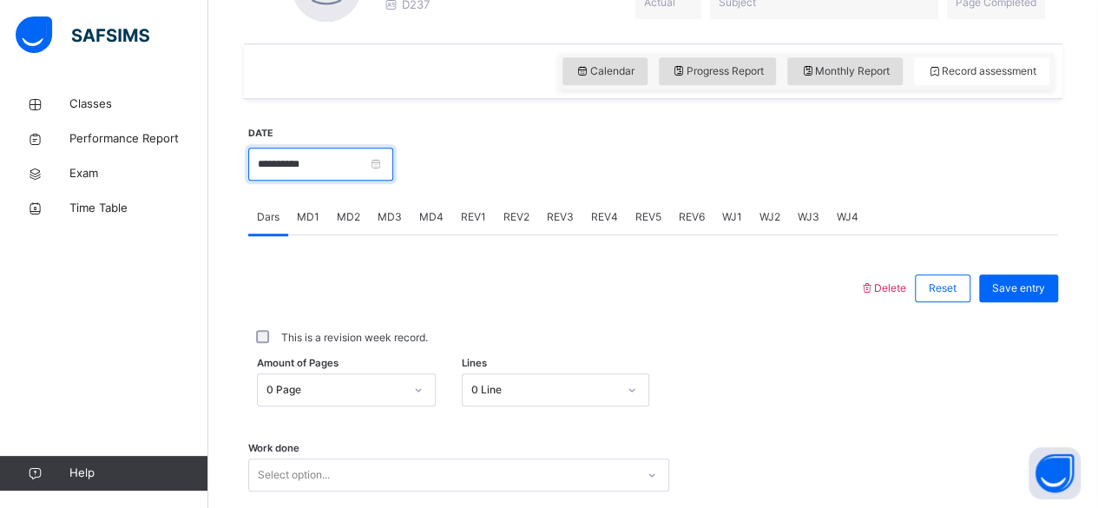
click at [301, 176] on input "**********" at bounding box center [320, 164] width 145 height 33
click at [561, 313] on div "This is a revision week record." at bounding box center [653, 338] width 810 height 54
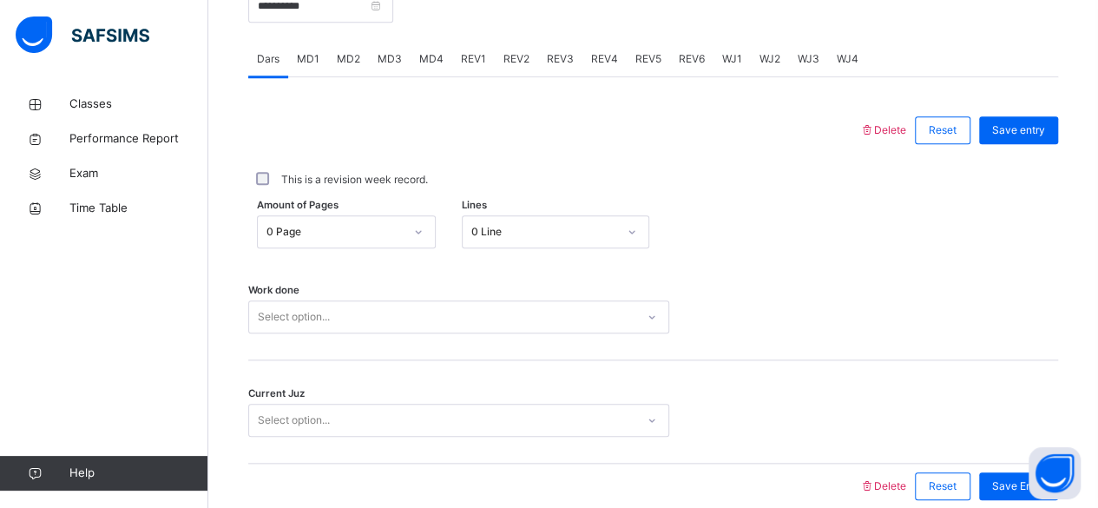
click at [389, 248] on div "0 Page" at bounding box center [346, 231] width 179 height 33
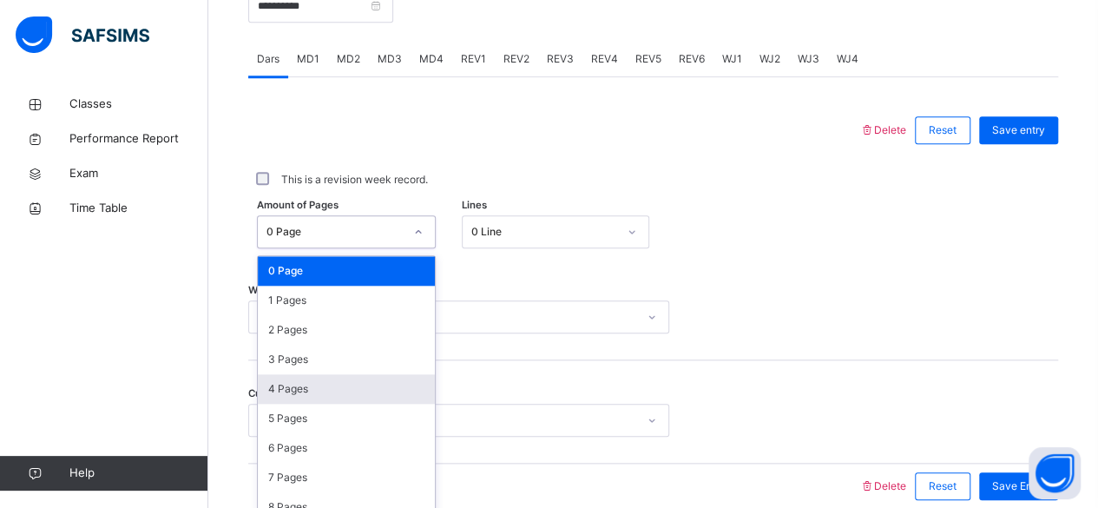
scroll to position [731, 0]
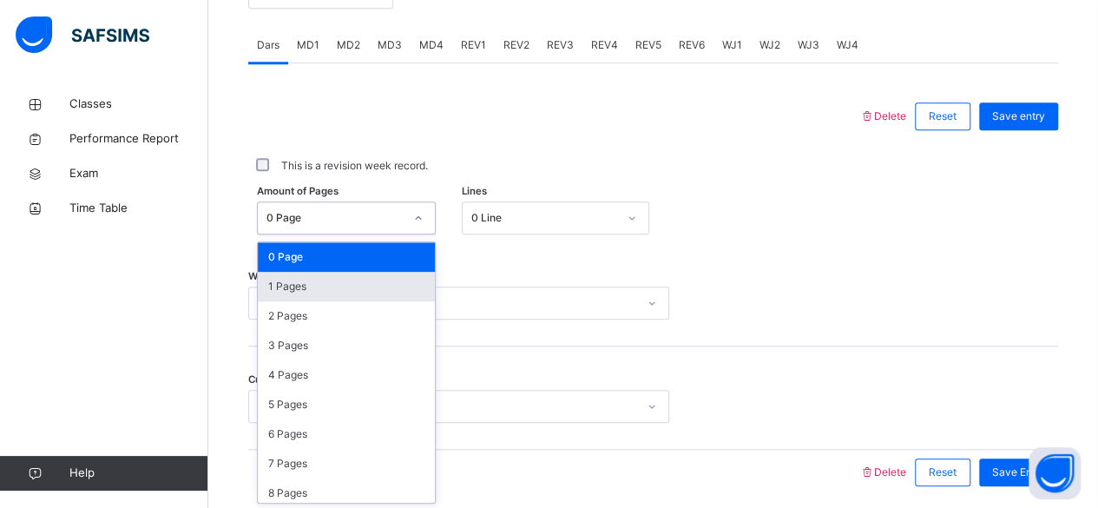
click at [388, 282] on div "1 Pages" at bounding box center [346, 287] width 177 height 30
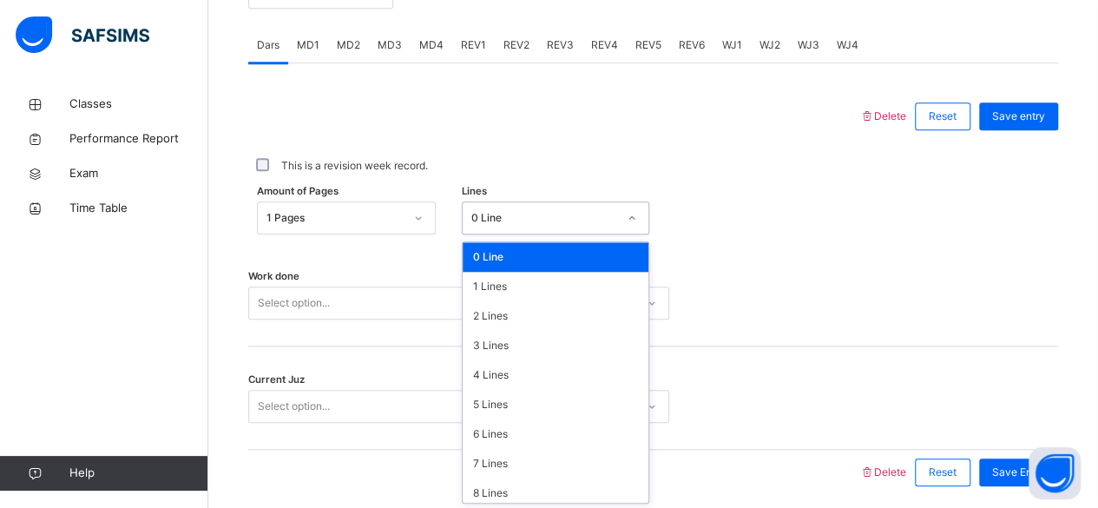
click at [486, 214] on div "0 Line" at bounding box center [544, 218] width 146 height 16
click at [481, 275] on div "1 Lines" at bounding box center [556, 287] width 186 height 30
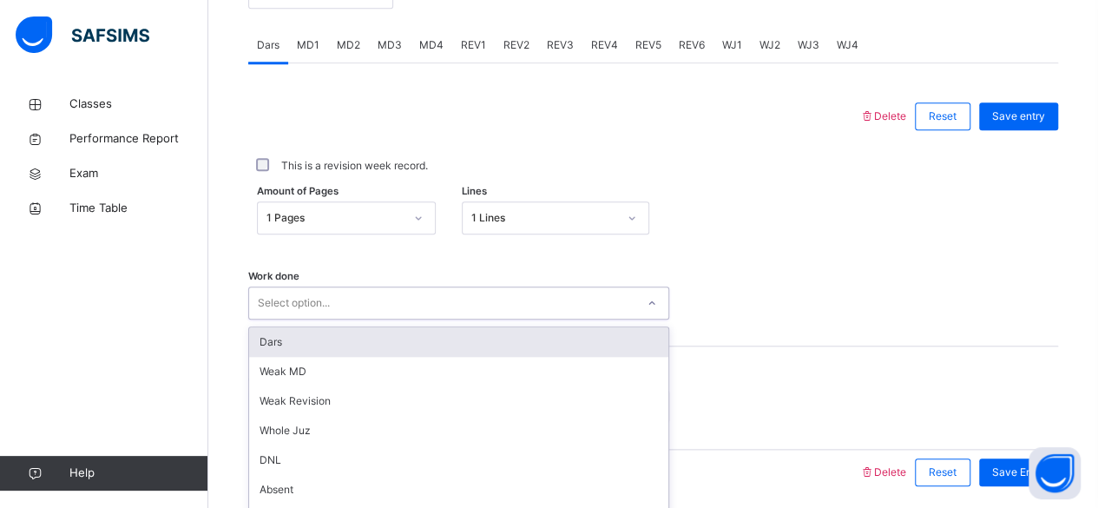
scroll to position [793, 0]
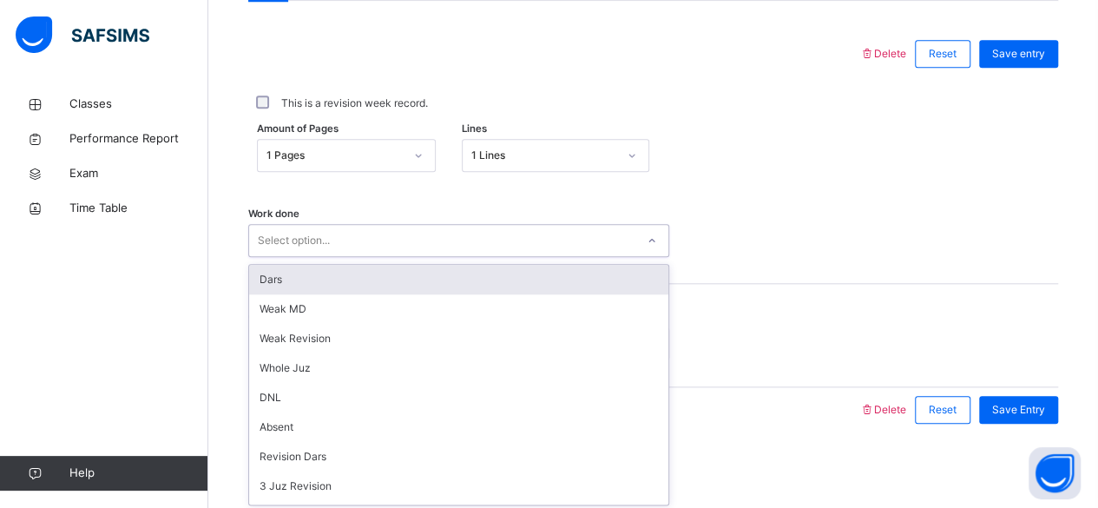
click at [468, 257] on div "option Dars focused, 1 of 16. 16 results available. Use Up and Down to choose o…" at bounding box center [458, 240] width 421 height 33
click at [446, 274] on div "Dars" at bounding box center [458, 280] width 419 height 30
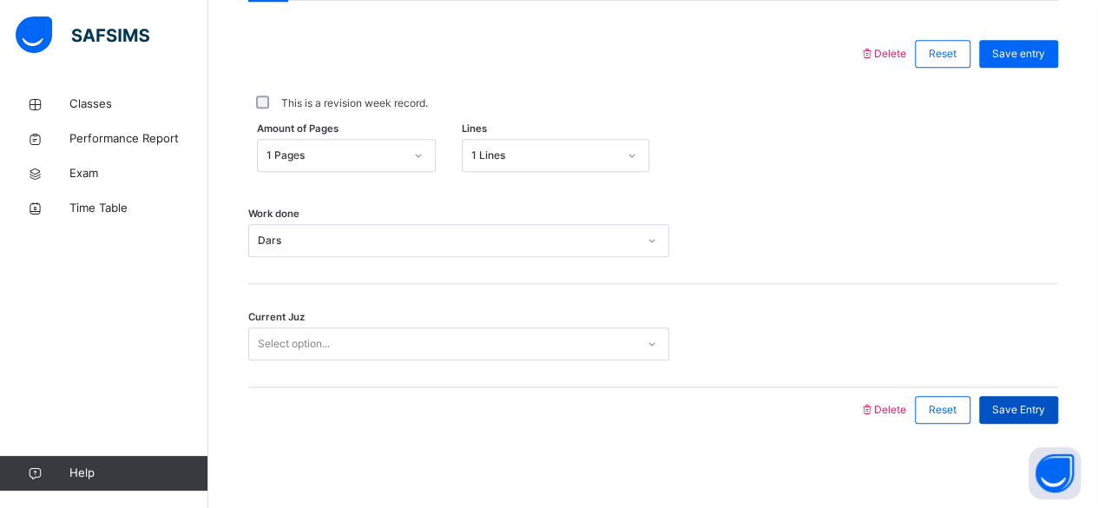
click at [1024, 409] on span "Save Entry" at bounding box center [1018, 410] width 53 height 16
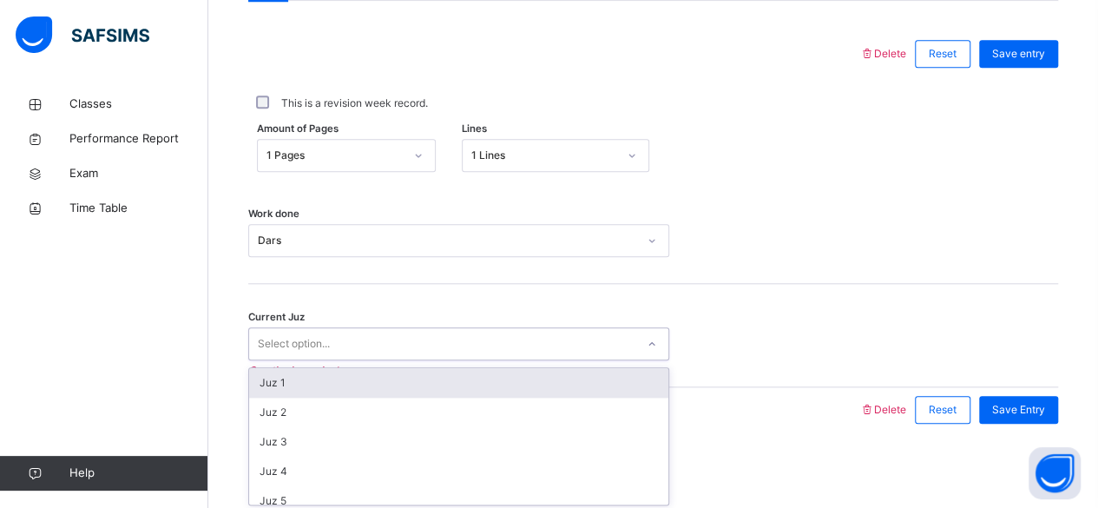
click at [420, 351] on div "Select option..." at bounding box center [442, 344] width 386 height 27
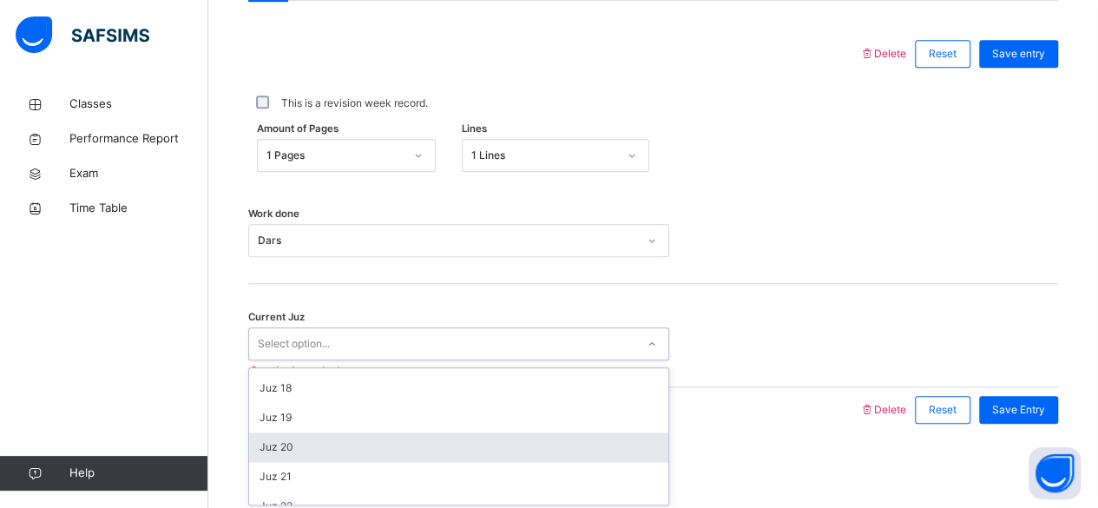
scroll to position [749, 0]
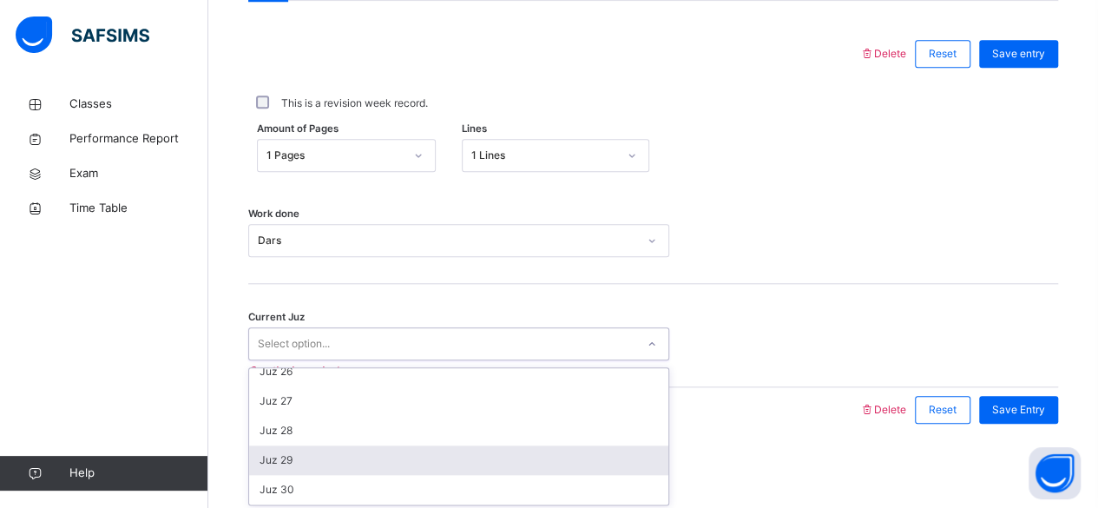
click at [450, 456] on div "Juz 29" at bounding box center [458, 460] width 419 height 30
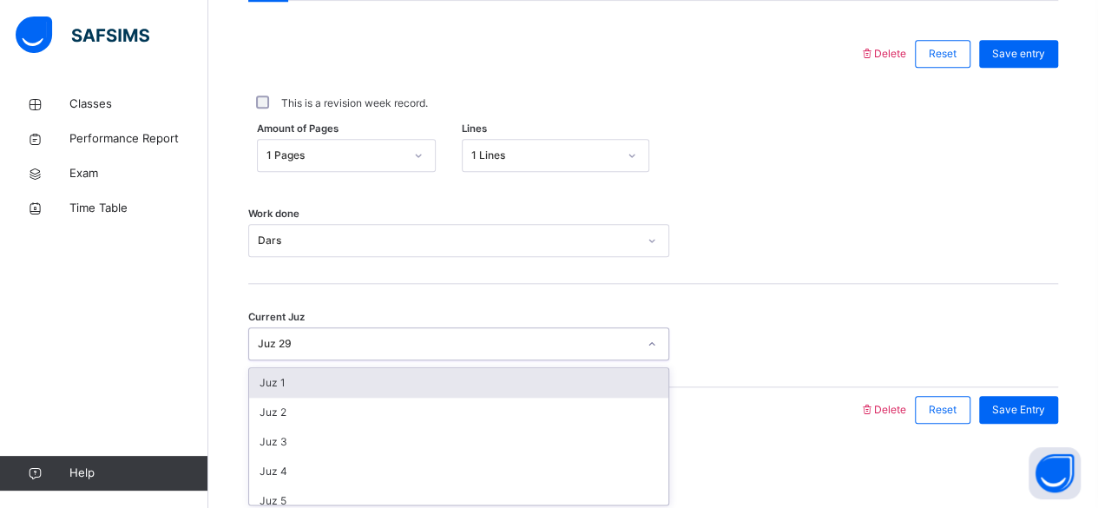
click at [505, 351] on div "Juz 29" at bounding box center [442, 344] width 386 height 27
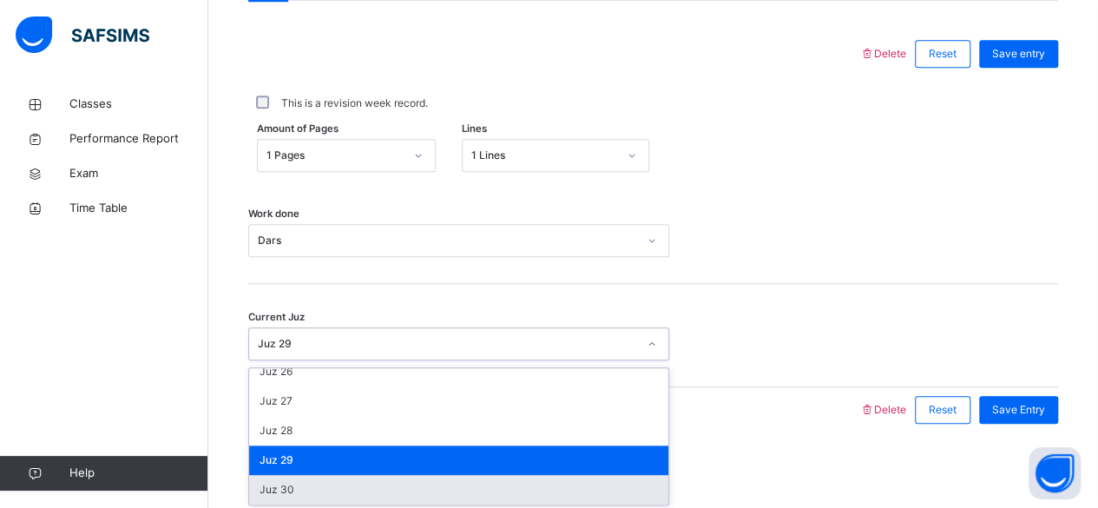
click at [590, 499] on div "Juz 30" at bounding box center [458, 490] width 419 height 30
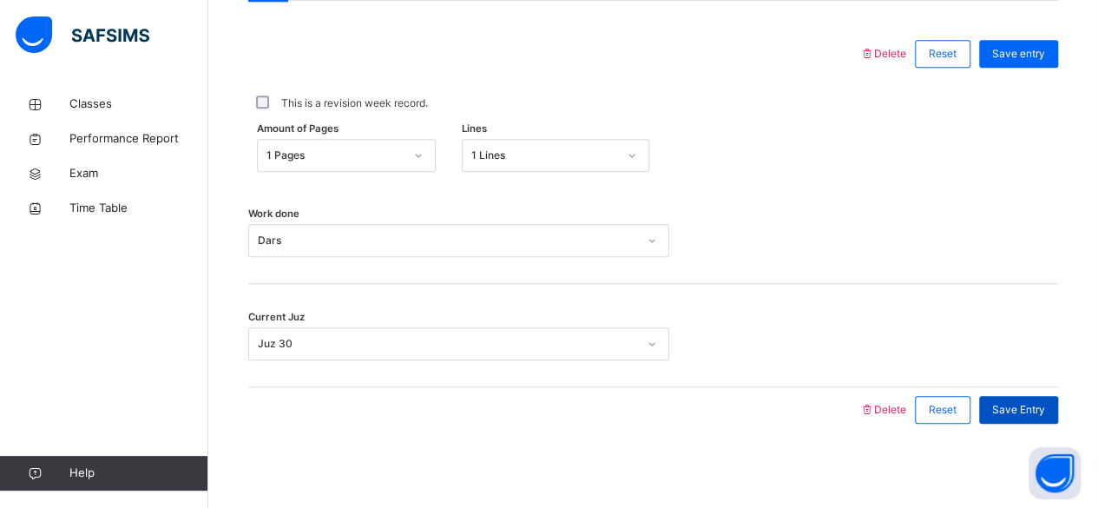
click at [1023, 409] on span "Save Entry" at bounding box center [1018, 410] width 53 height 16
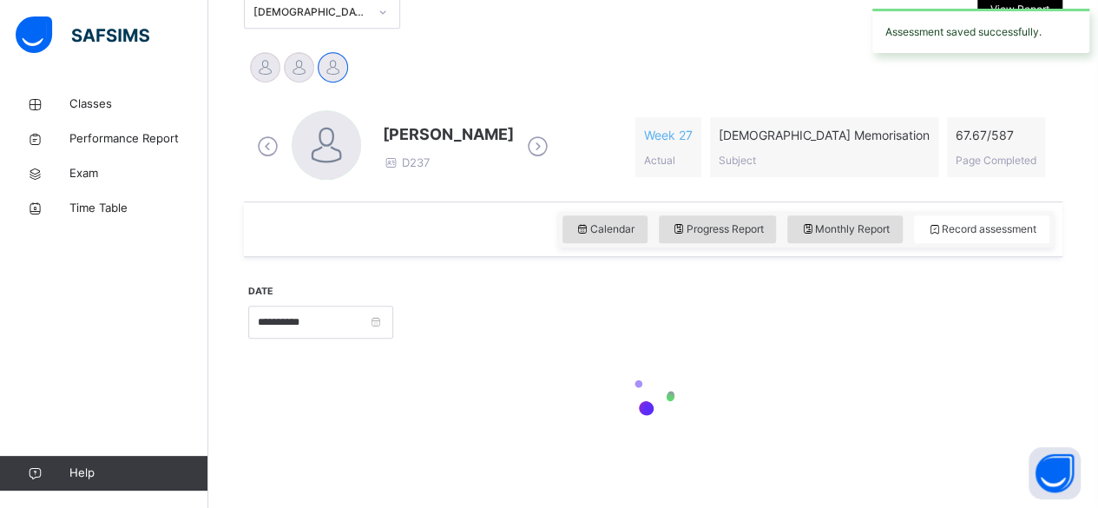
scroll to position [793, 0]
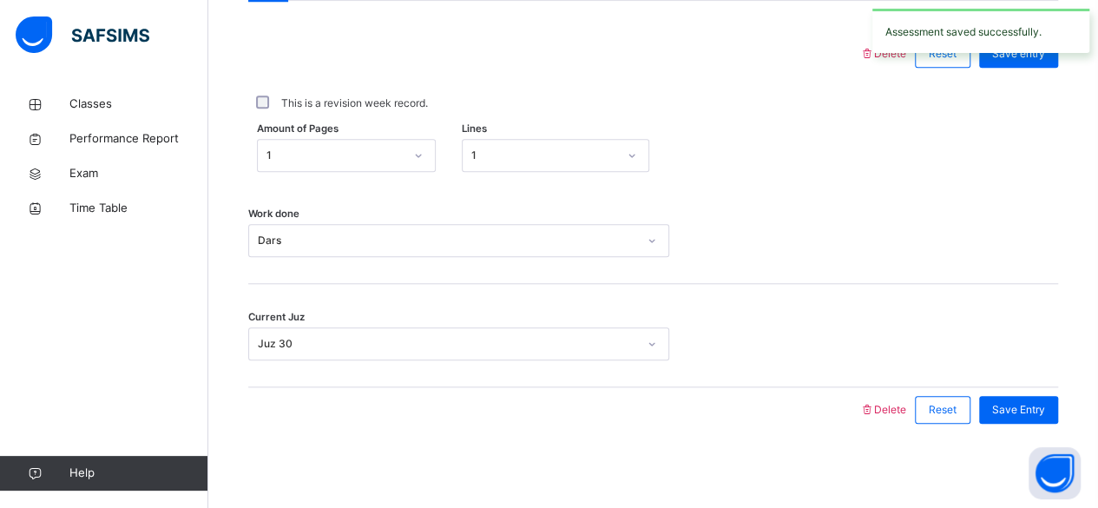
click at [664, 277] on div "Work done Dars" at bounding box center [653, 232] width 810 height 103
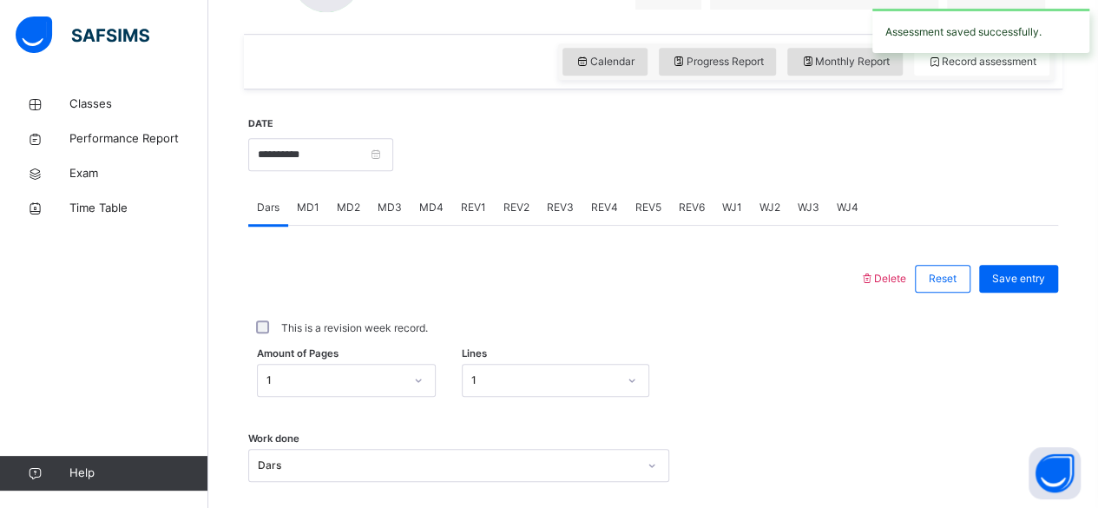
scroll to position [567, 0]
click at [425, 205] on span "MD4" at bounding box center [431, 209] width 24 height 16
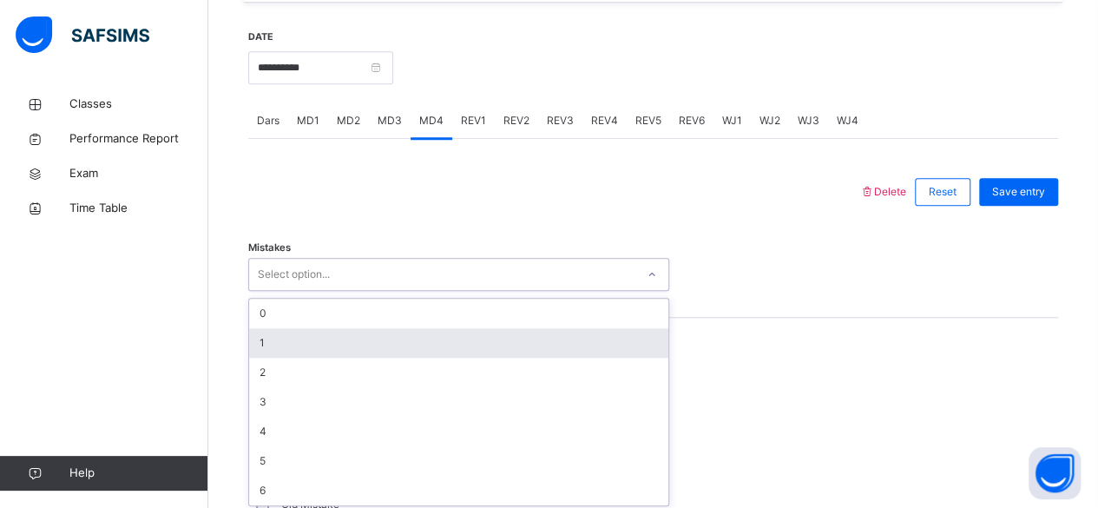
click at [410, 291] on div "option 1 focused, 2 of 7. 7 results available. Use Up and Down to choose option…" at bounding box center [458, 274] width 421 height 33
click at [410, 335] on div "1" at bounding box center [458, 340] width 419 height 30
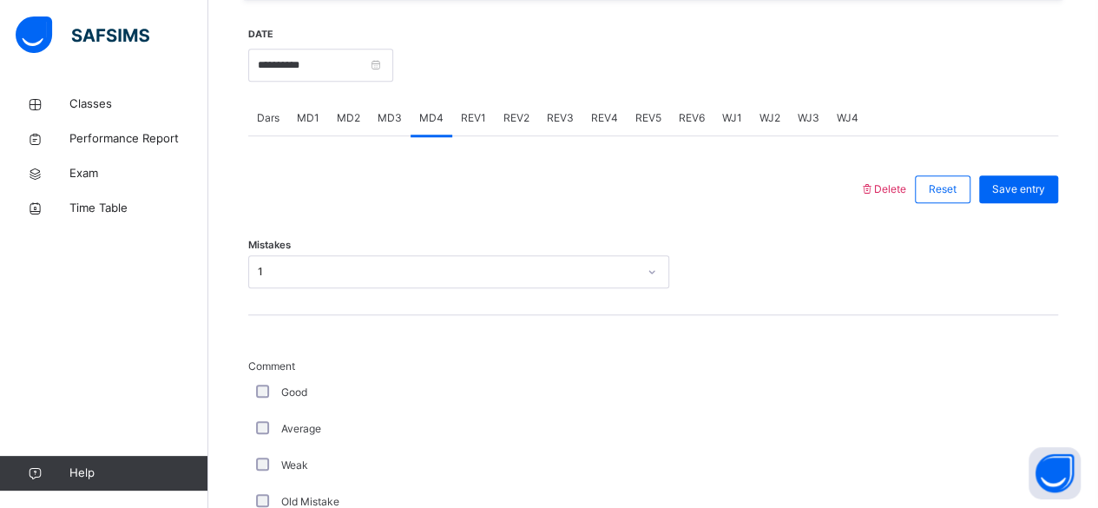
click at [253, 390] on div "Good" at bounding box center [465, 392] width 425 height 16
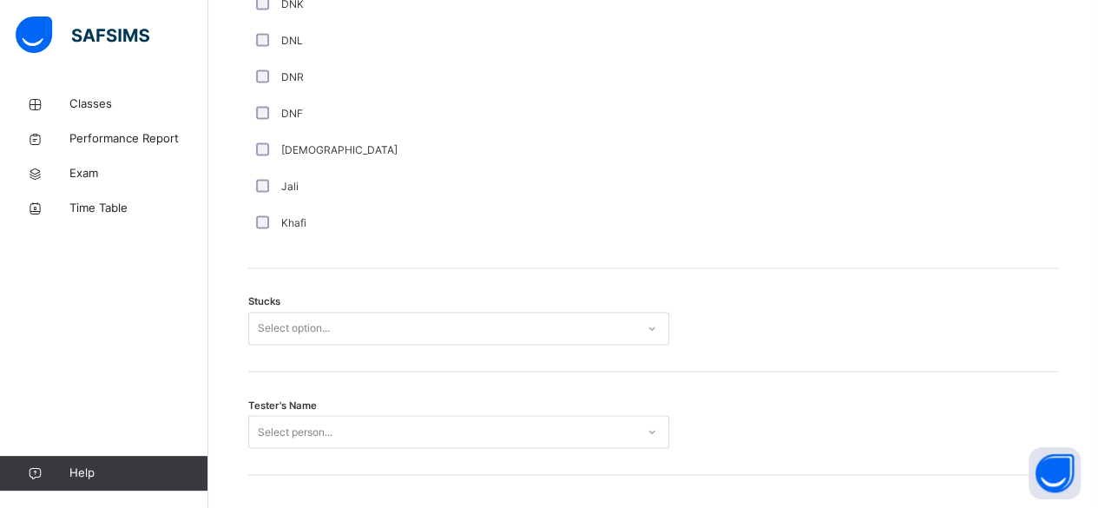
scroll to position [1312, 0]
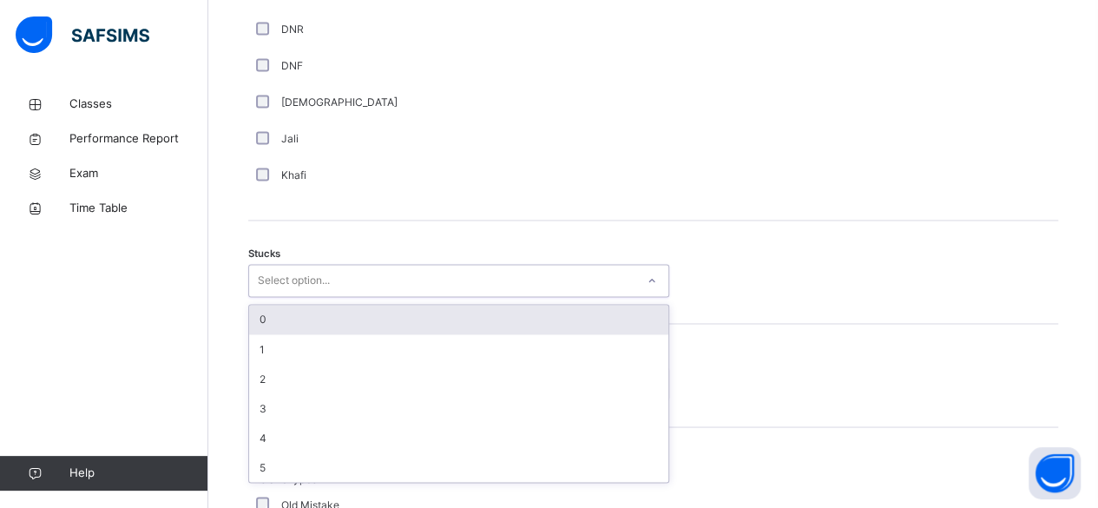
click at [389, 280] on div "Select option..." at bounding box center [442, 280] width 386 height 27
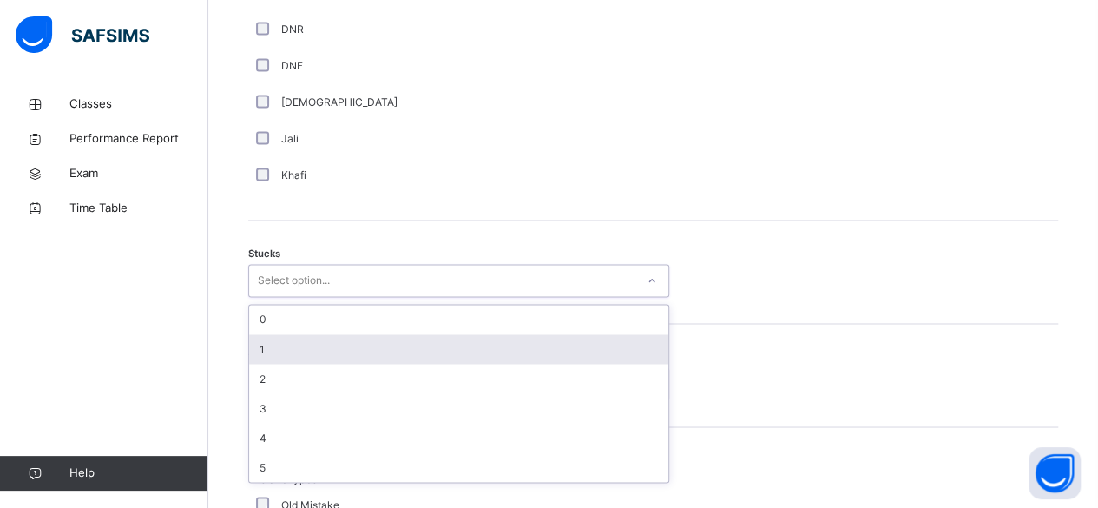
click at [399, 351] on div "1" at bounding box center [458, 349] width 419 height 30
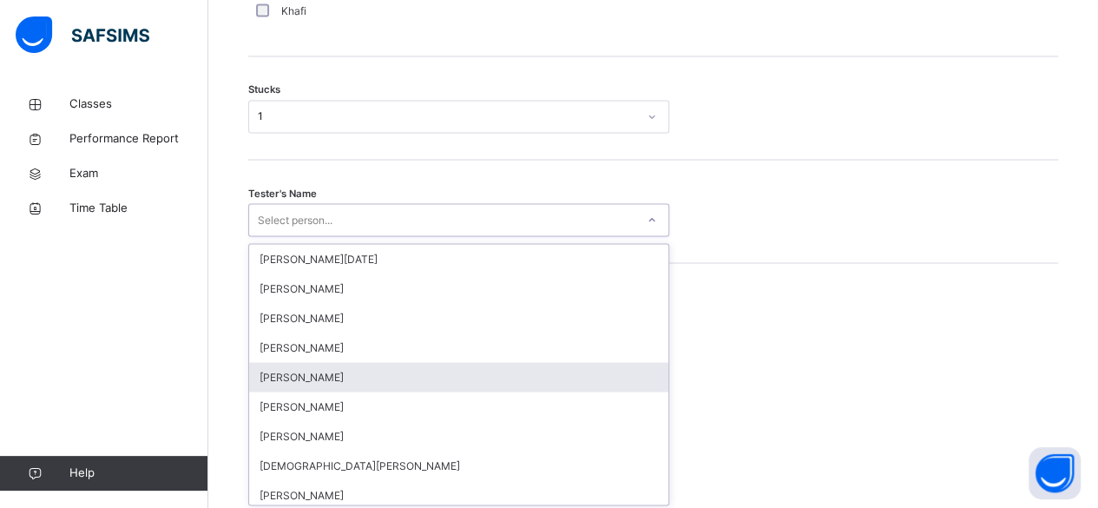
click at [396, 236] on div "option Sayed Ahmed focused, 5 of 88. 88 results available. Use Up and Down to c…" at bounding box center [458, 219] width 421 height 33
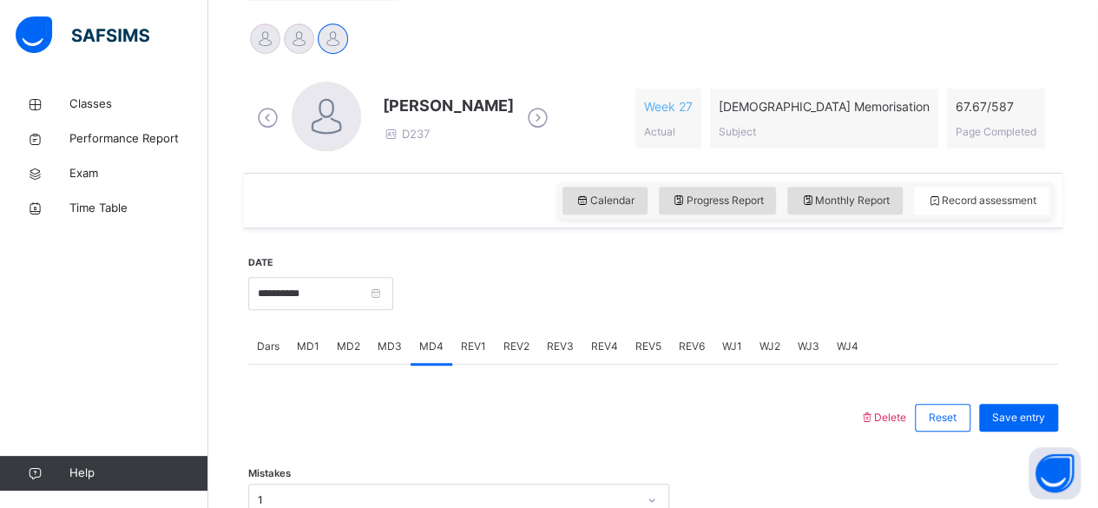
scroll to position [377, 0]
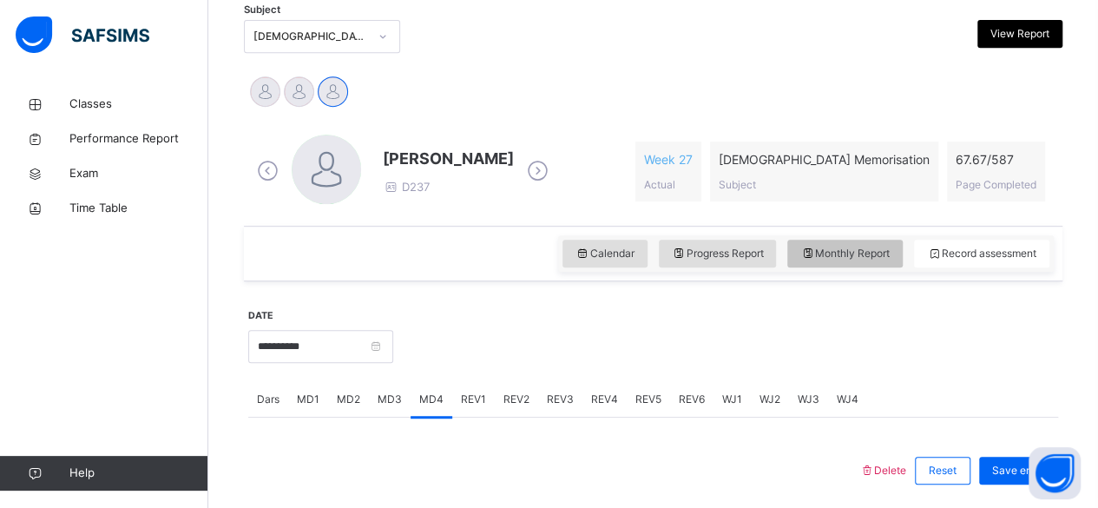
click at [874, 252] on span "Monthly Report" at bounding box center [844, 254] width 89 height 16
select select "****"
select select "*"
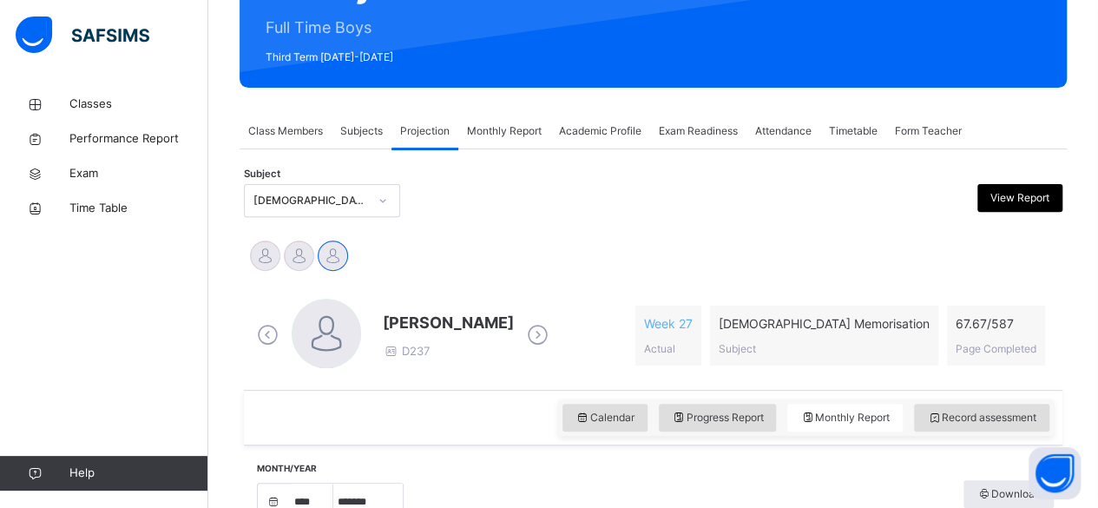
scroll to position [212, 0]
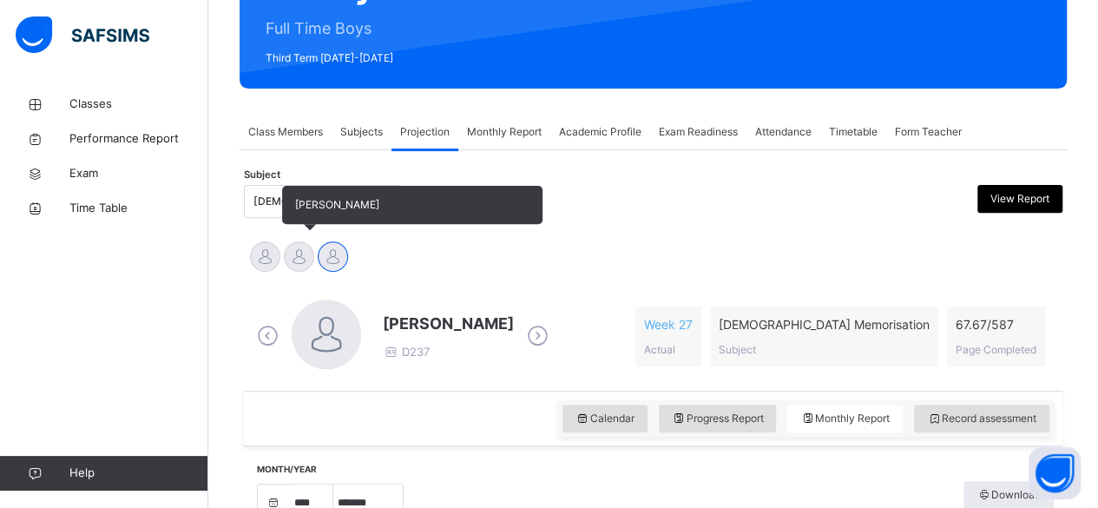
click at [304, 258] on div at bounding box center [299, 256] width 30 height 30
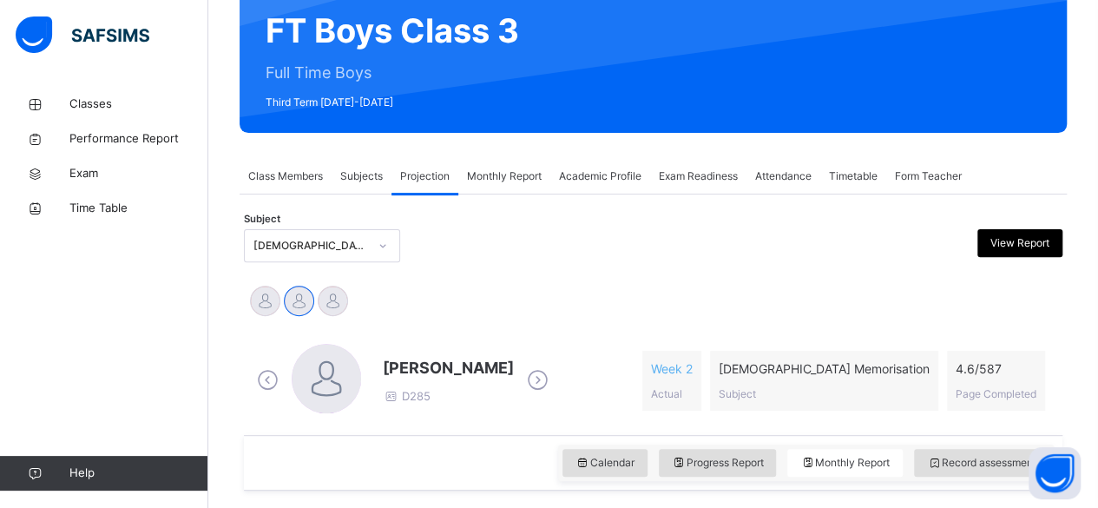
scroll to position [0, 0]
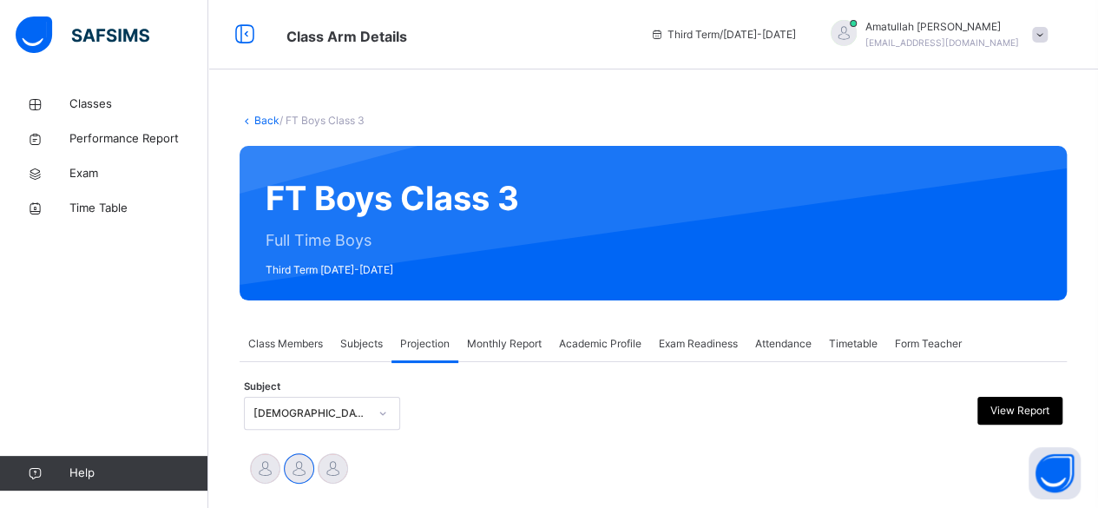
click at [293, 342] on span "Class Members" at bounding box center [285, 344] width 75 height 16
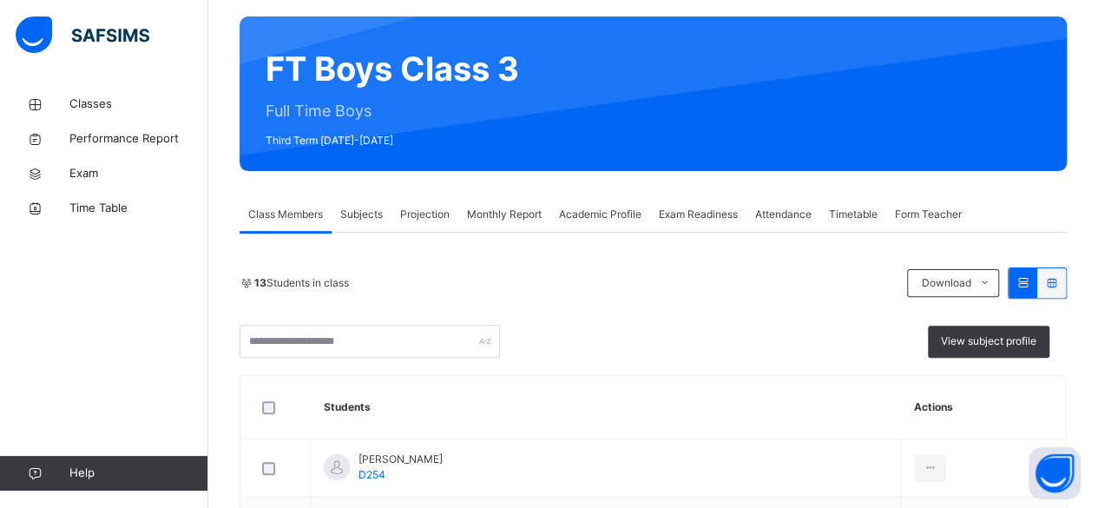
scroll to position [128, 0]
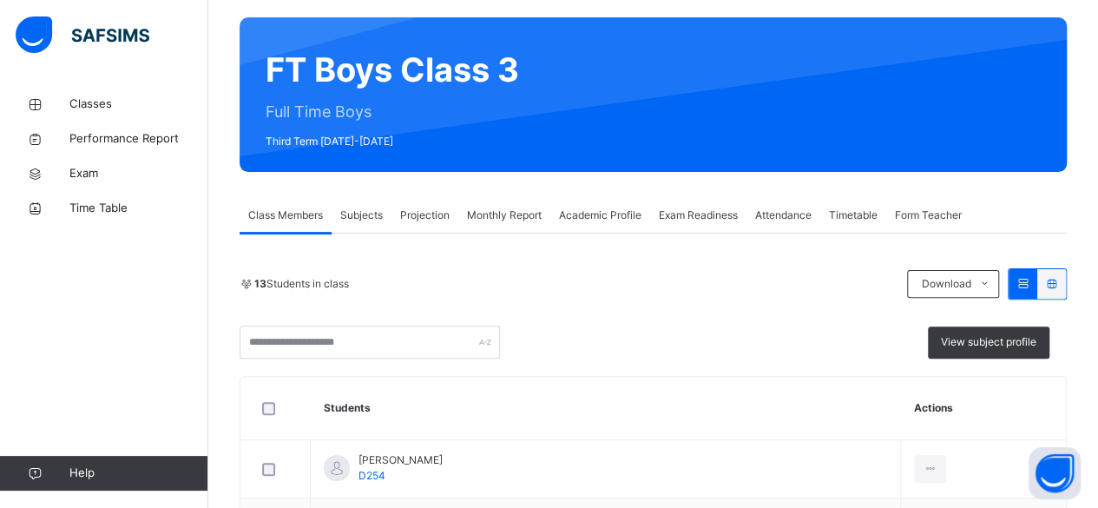
click at [378, 214] on span "Subjects" at bounding box center [361, 215] width 43 height 16
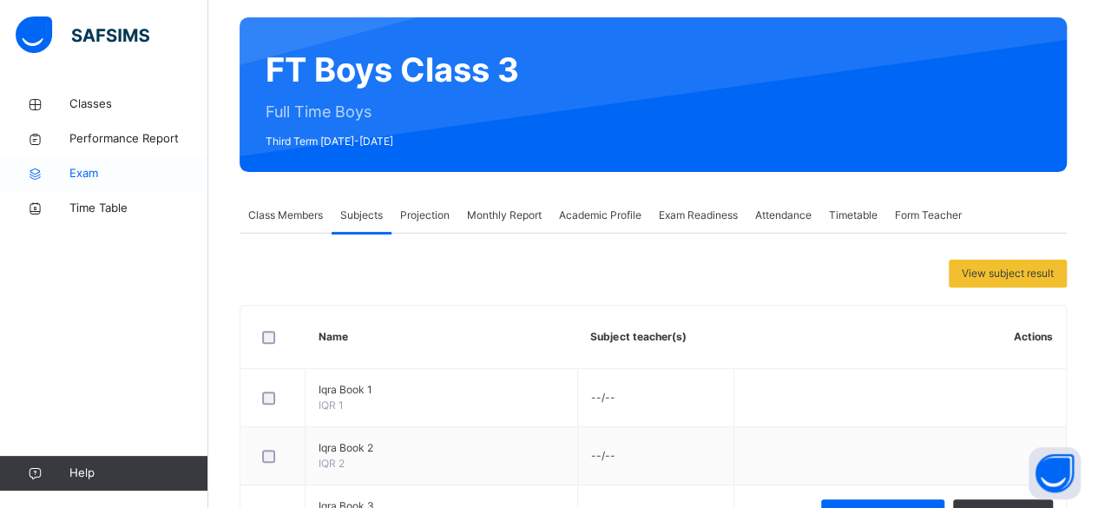
click at [71, 167] on span "Exam" at bounding box center [138, 173] width 139 height 17
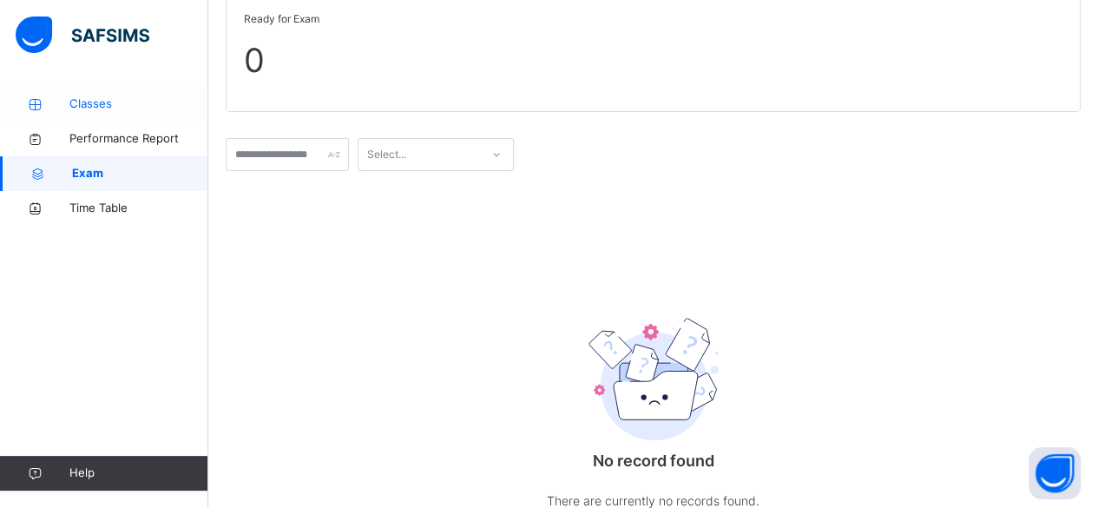
click at [84, 95] on span "Classes" at bounding box center [138, 103] width 139 height 17
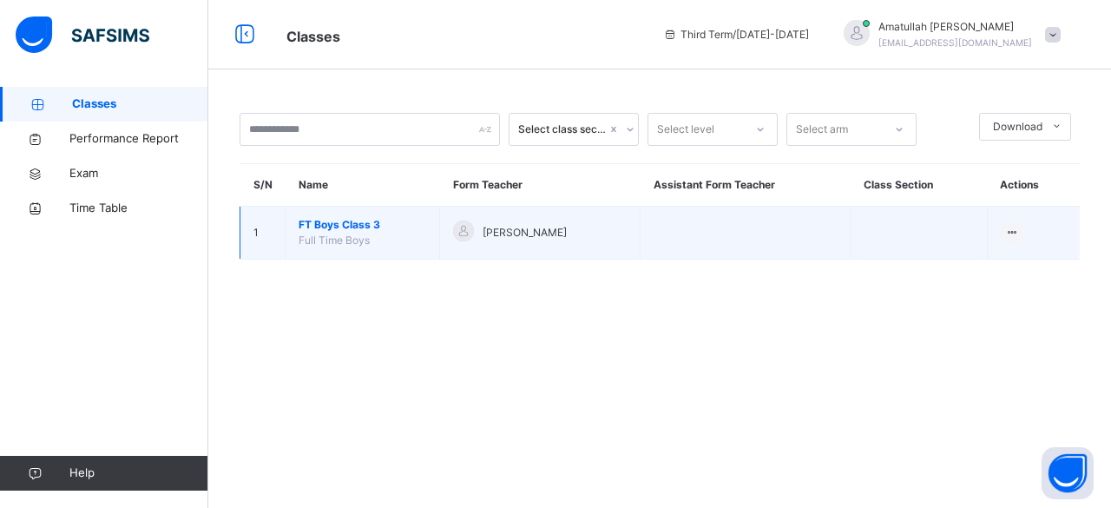
click at [361, 240] on span "Full Time Boys" at bounding box center [334, 239] width 71 height 13
click at [535, 238] on span "[PERSON_NAME]" at bounding box center [524, 233] width 84 height 16
drag, startPoint x: 535, startPoint y: 238, endPoint x: 604, endPoint y: 248, distance: 70.2
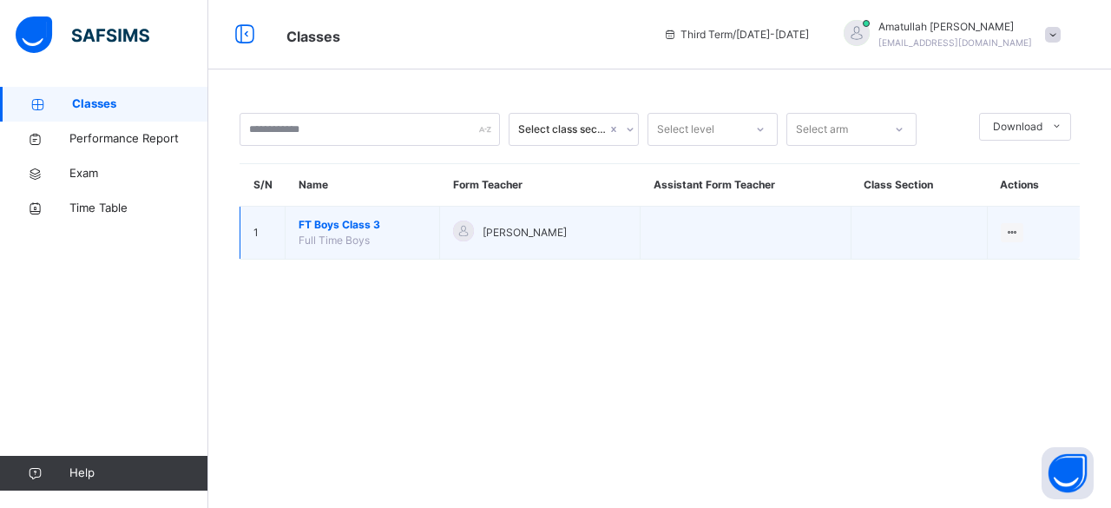
click at [345, 248] on td "FT Boys Class 3 Full Time Boys" at bounding box center [363, 233] width 154 height 53
click at [354, 220] on span "FT Boys Class 3" at bounding box center [363, 225] width 128 height 16
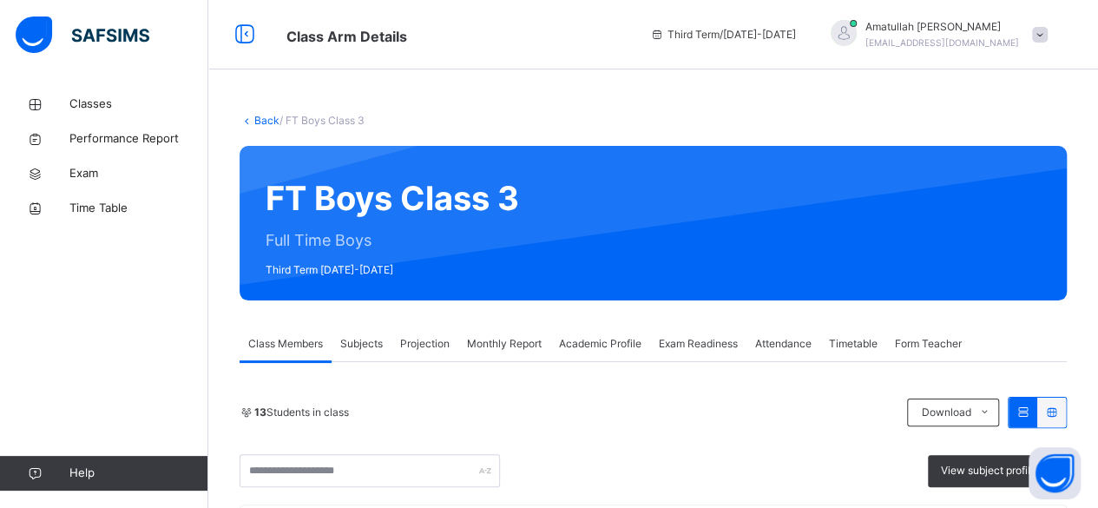
click at [427, 336] on span "Projection" at bounding box center [424, 344] width 49 height 16
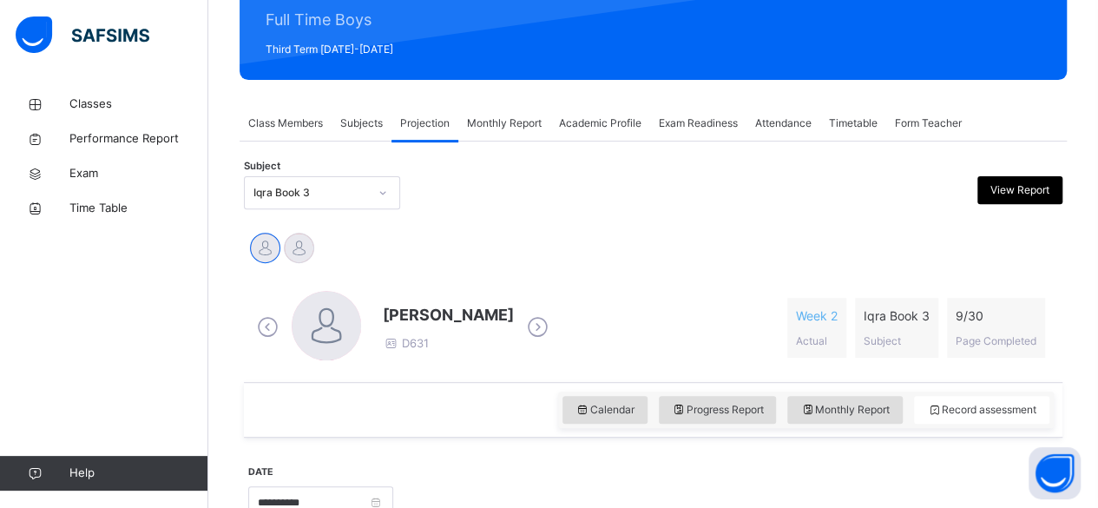
scroll to position [220, 0]
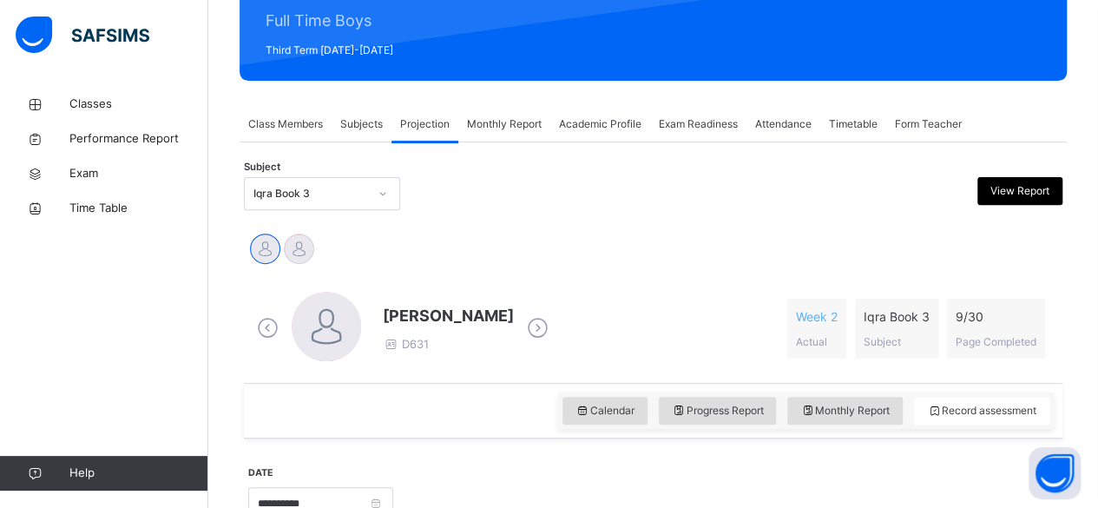
click at [329, 191] on div "Iqra Book 3" at bounding box center [310, 194] width 115 height 16
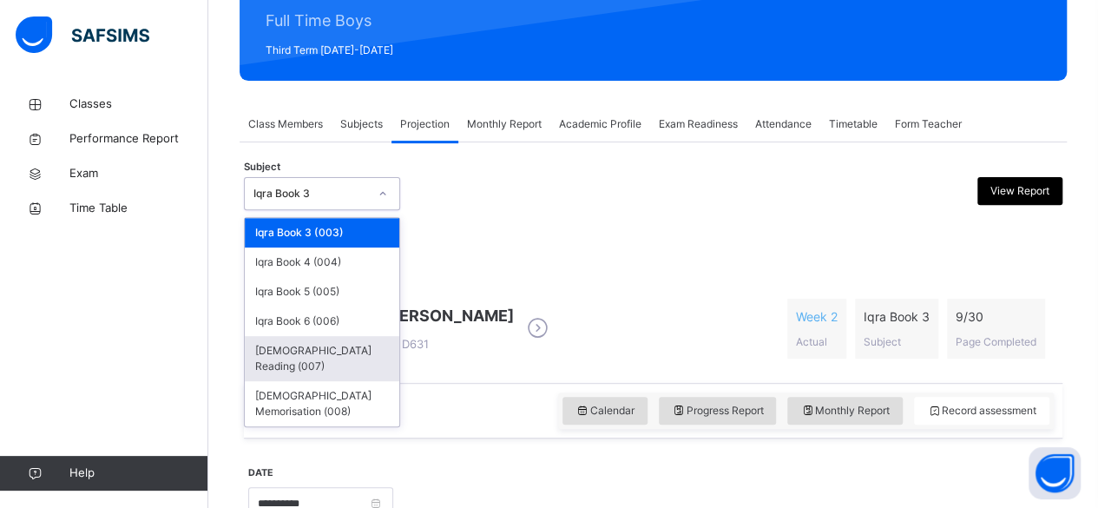
click at [327, 350] on div "[DEMOGRAPHIC_DATA] Reading (007)" at bounding box center [322, 358] width 154 height 45
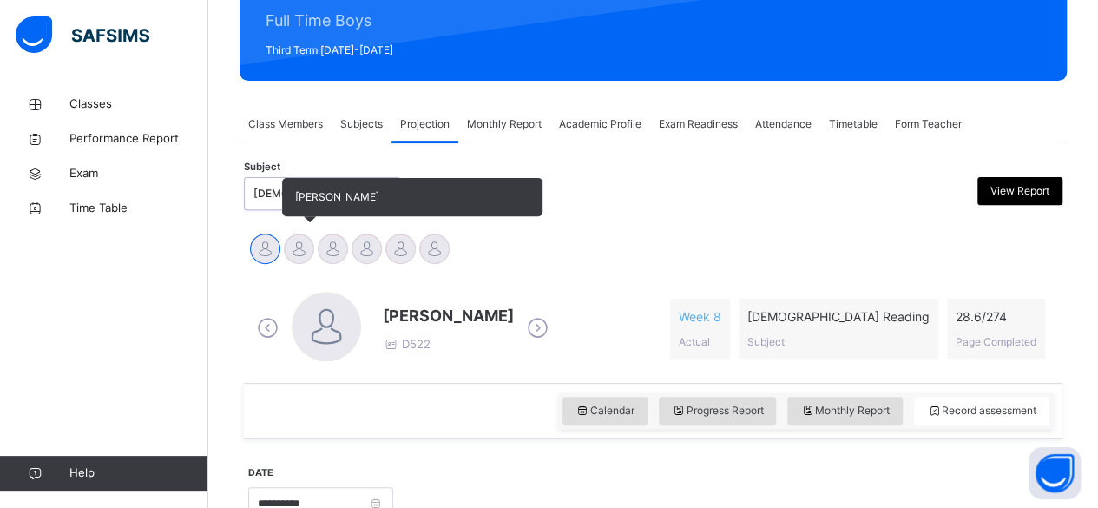
click at [299, 246] on div at bounding box center [299, 248] width 30 height 30
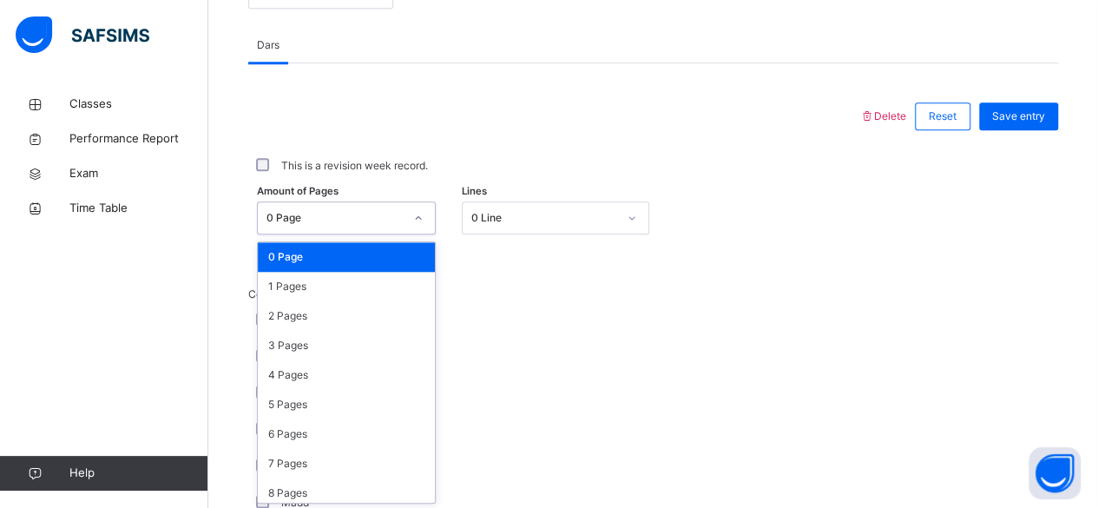
scroll to position [731, 0]
click at [343, 378] on div "4 Pages" at bounding box center [346, 375] width 177 height 30
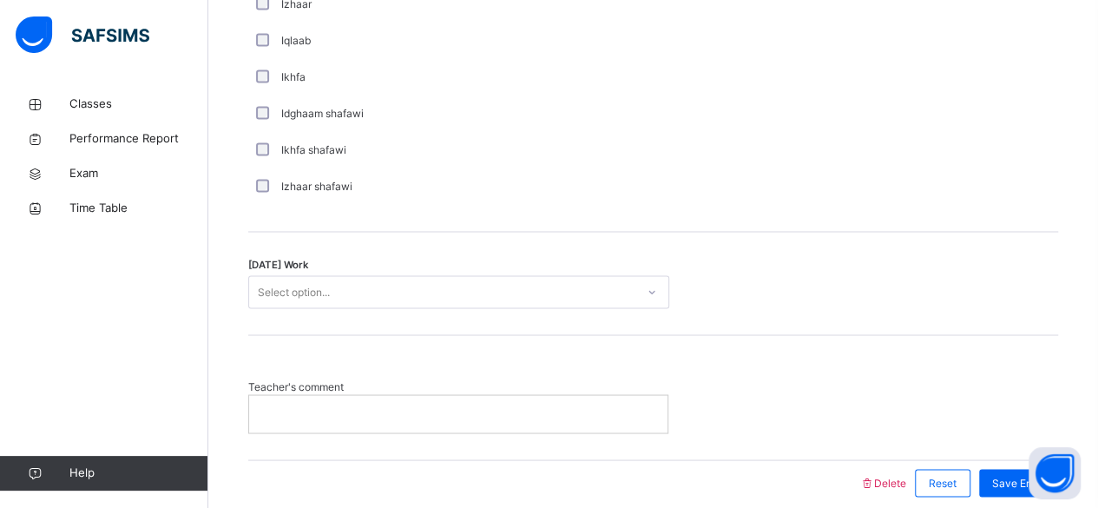
scroll to position [1446, 0]
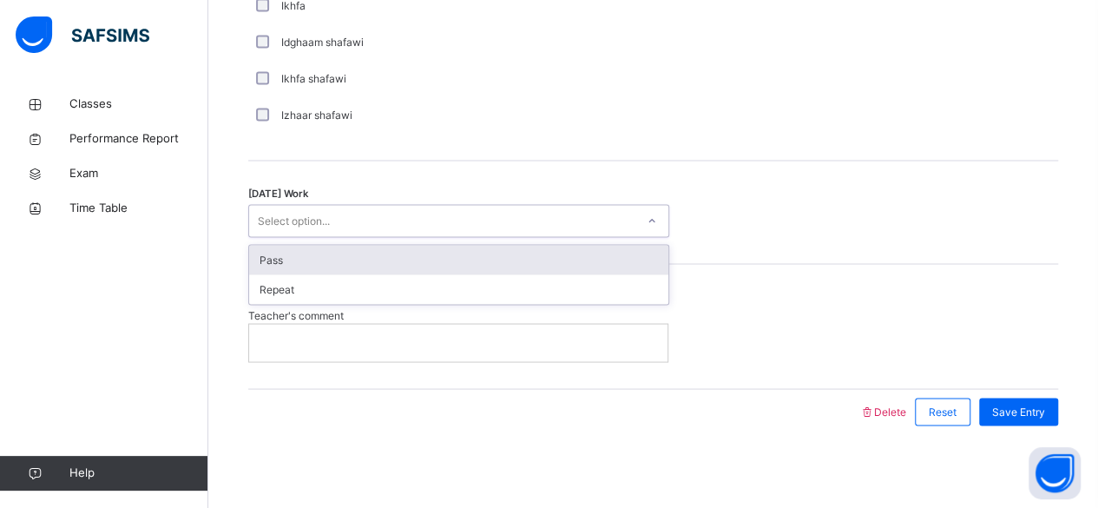
click at [400, 263] on div "Pass" at bounding box center [458, 260] width 419 height 30
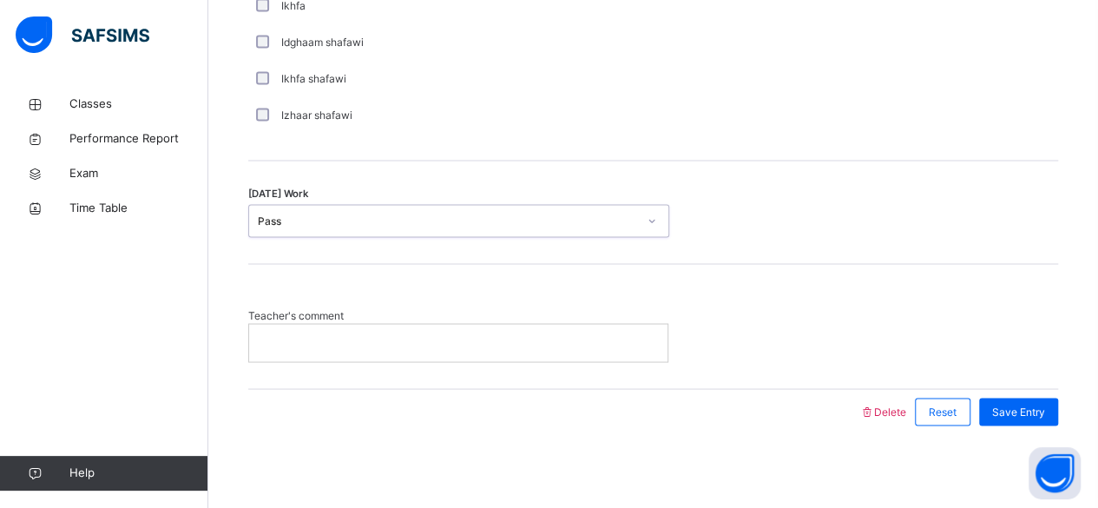
click at [396, 349] on div at bounding box center [458, 342] width 418 height 36
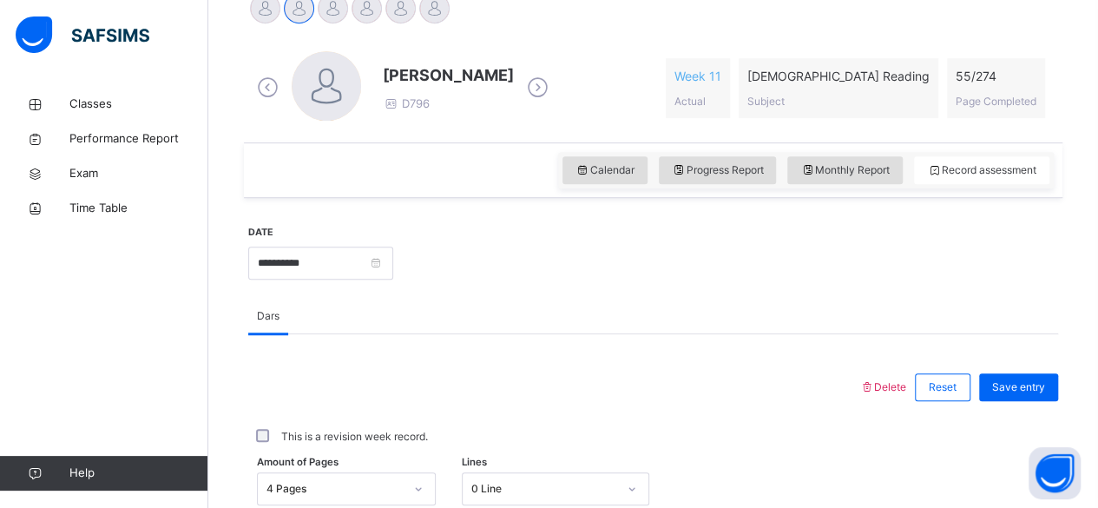
scroll to position [463, 0]
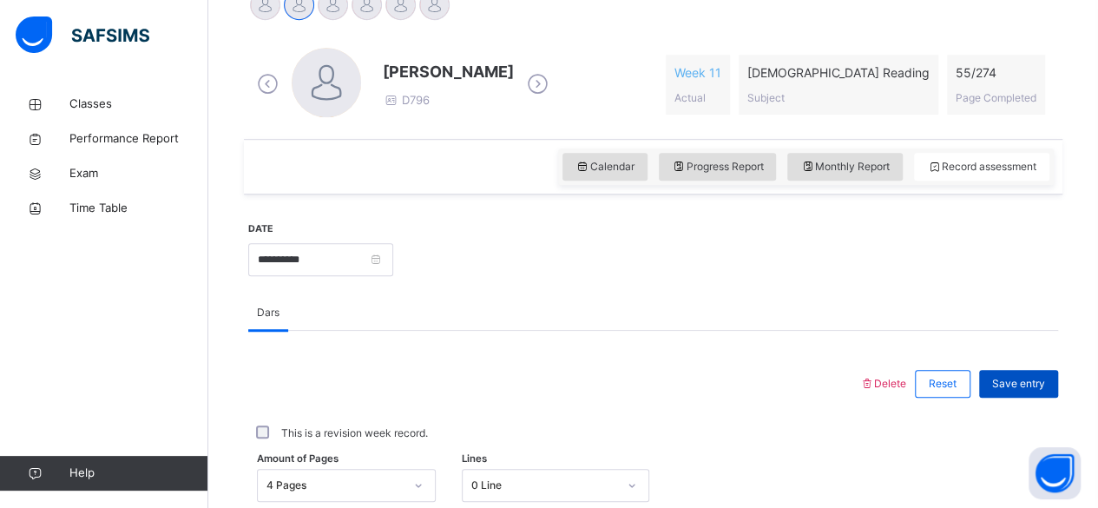
click at [1043, 390] on div "Save entry" at bounding box center [1018, 384] width 79 height 28
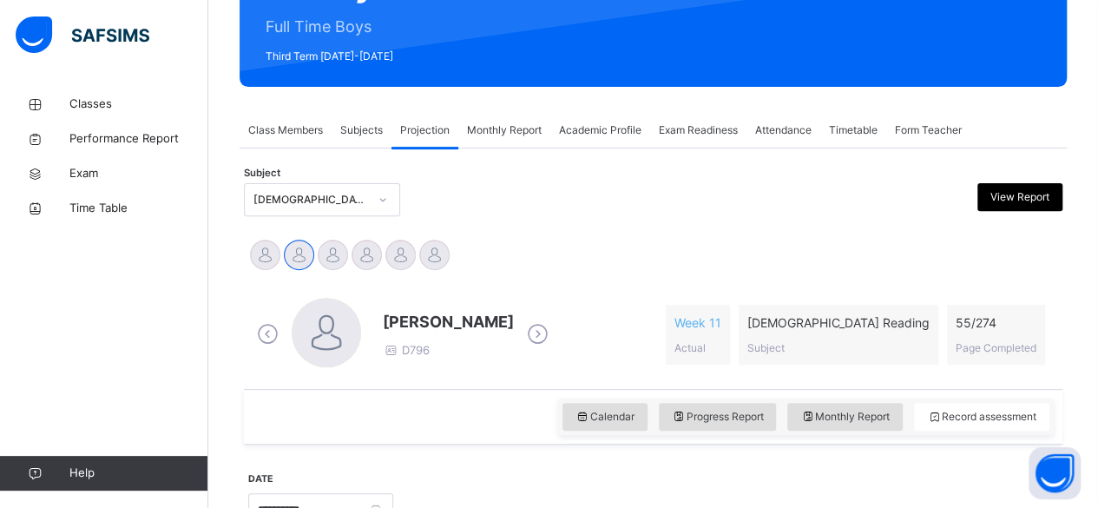
scroll to position [200, 0]
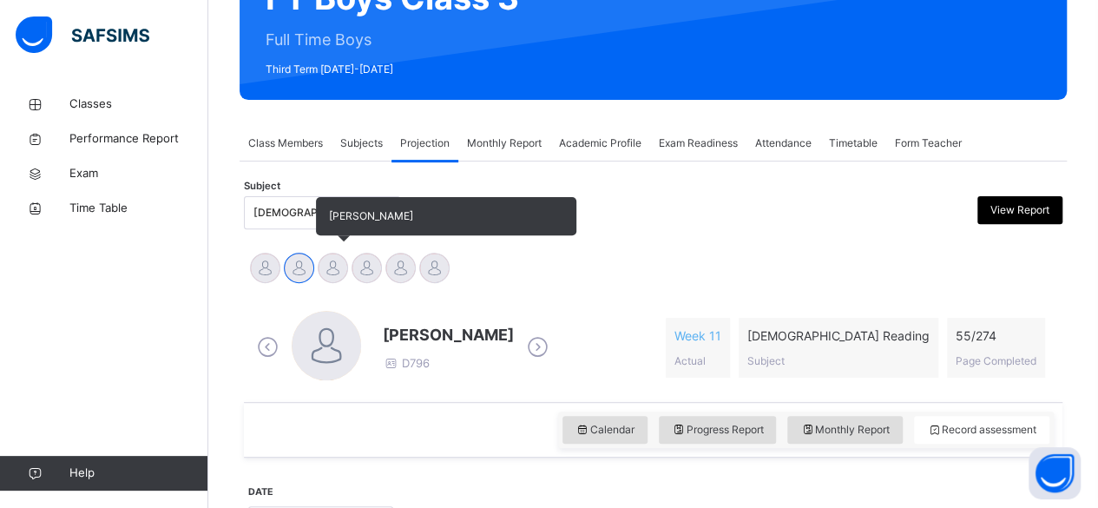
click at [332, 263] on div at bounding box center [333, 268] width 30 height 30
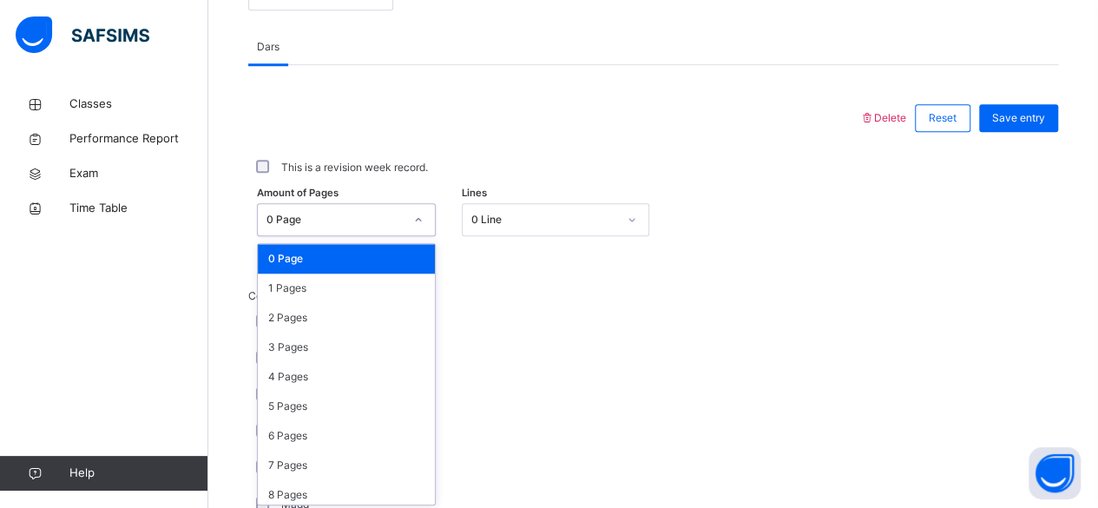
scroll to position [731, 0]
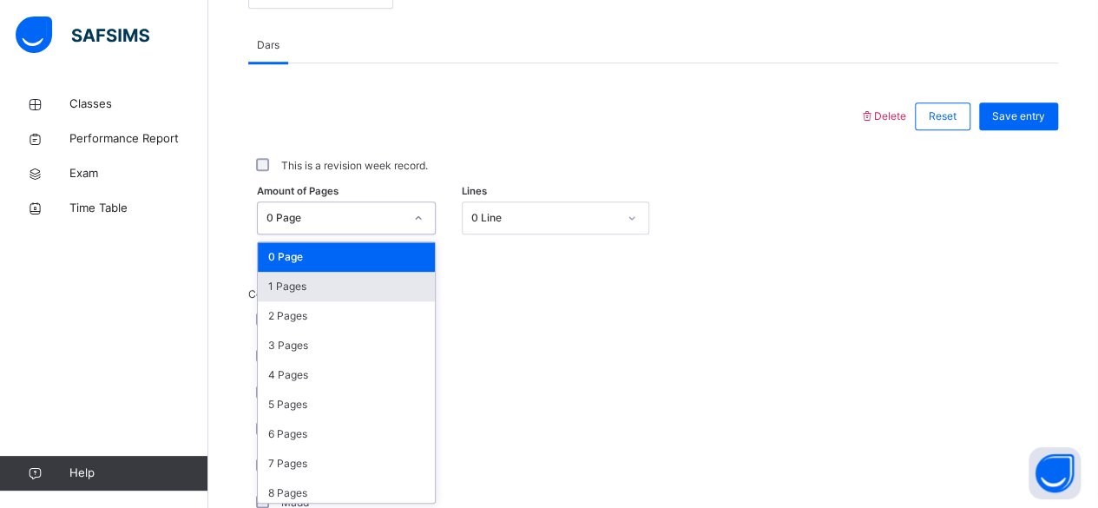
click at [325, 291] on div "1 Pages" at bounding box center [346, 287] width 177 height 30
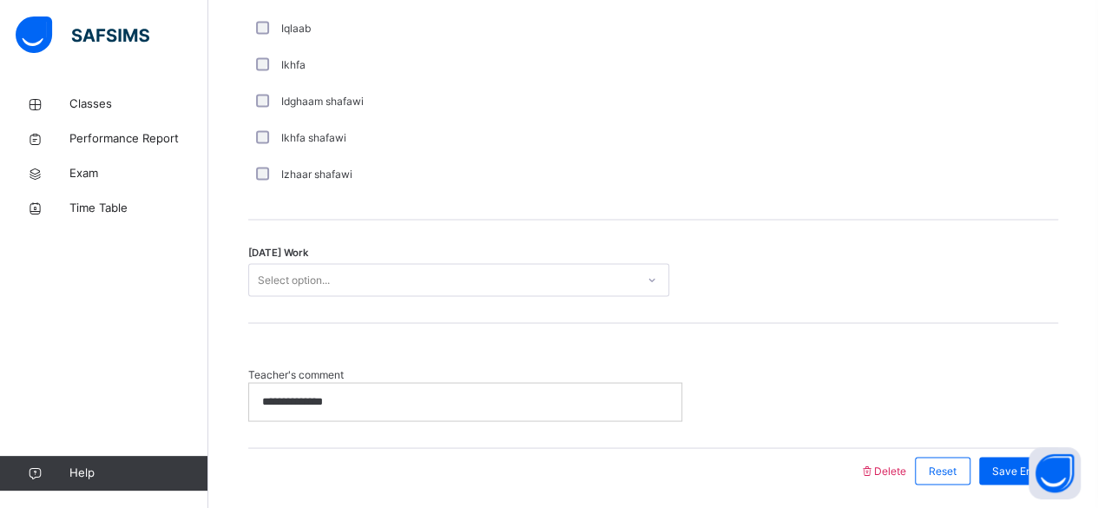
scroll to position [1446, 0]
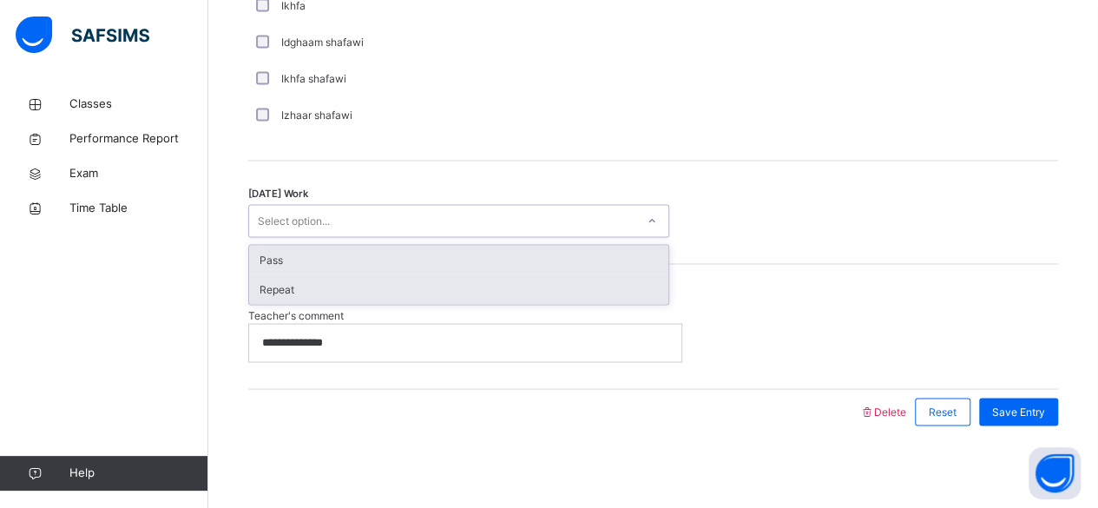
click at [401, 280] on div "Repeat" at bounding box center [458, 289] width 419 height 30
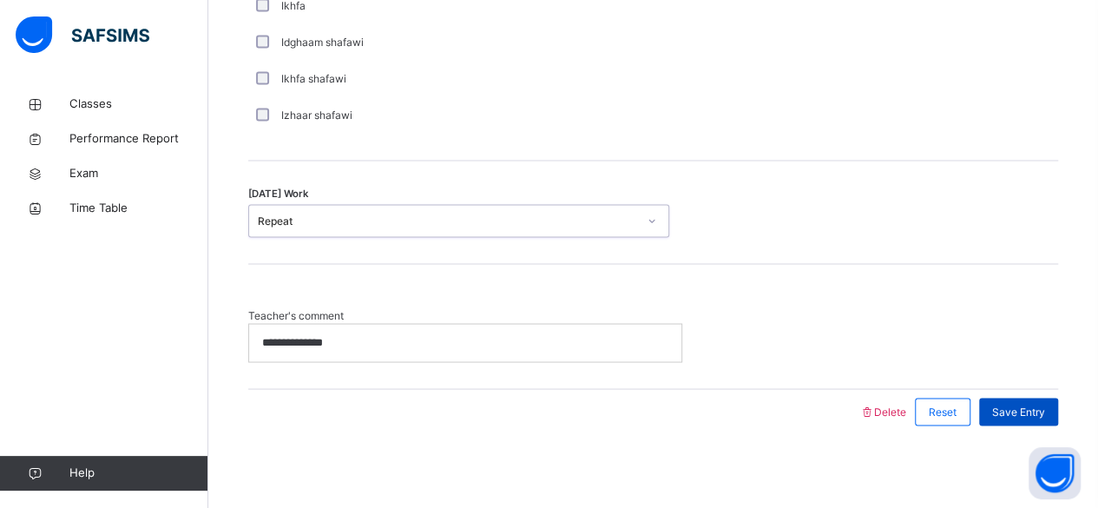
click at [1045, 410] on span "Save Entry" at bounding box center [1018, 412] width 53 height 16
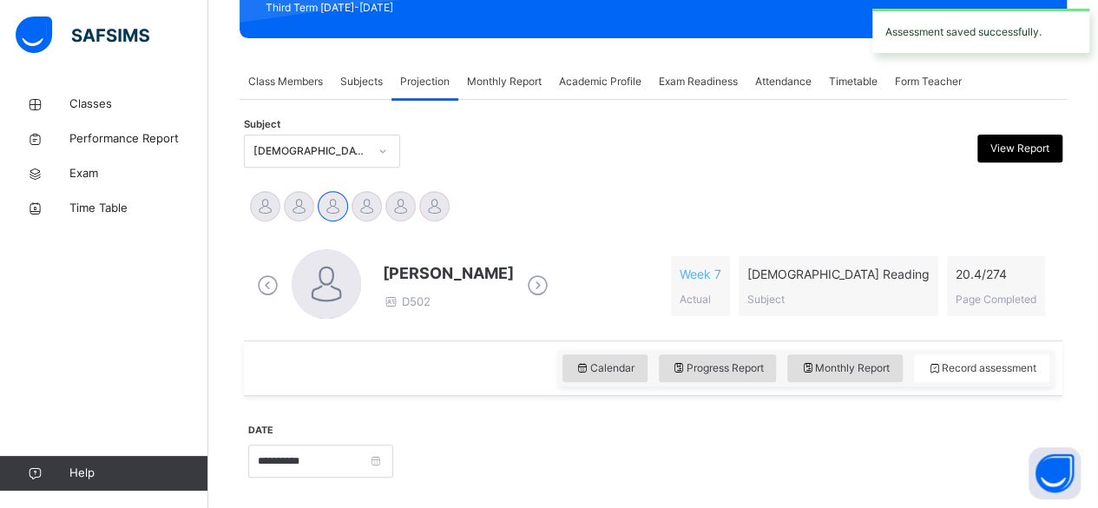
scroll to position [235, 0]
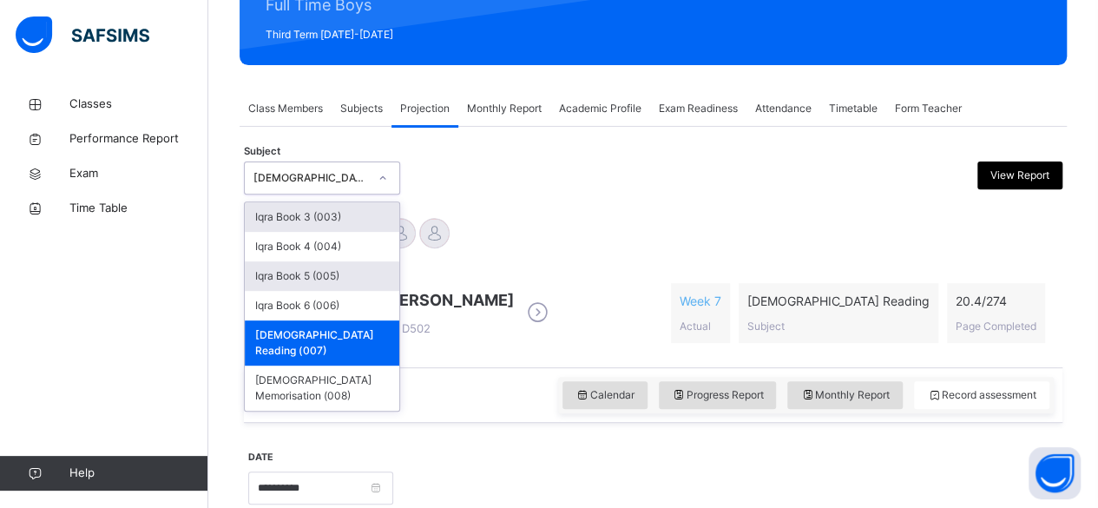
click at [345, 279] on div "Iqra Book 5 (005)" at bounding box center [322, 276] width 154 height 30
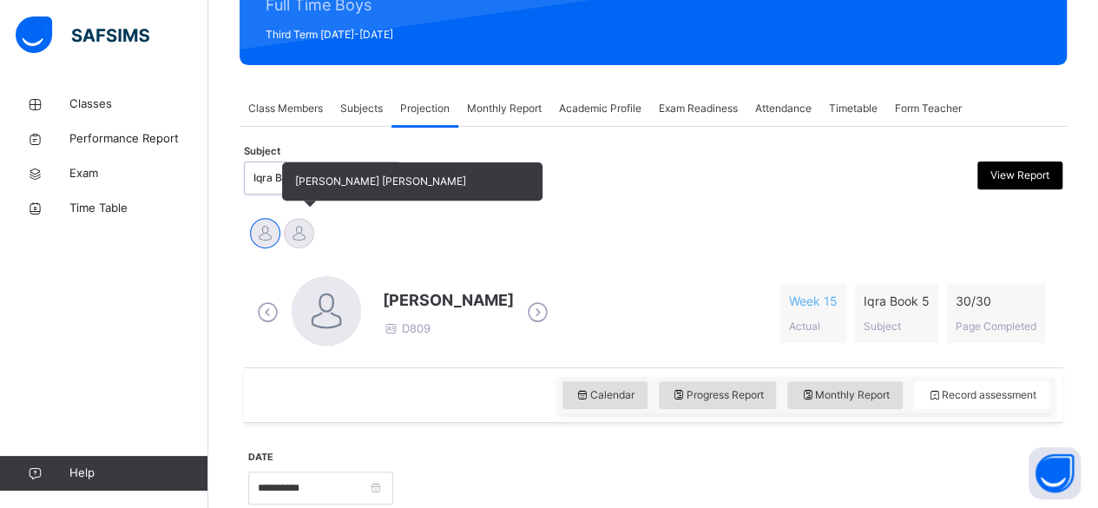
click at [292, 244] on div at bounding box center [299, 233] width 30 height 30
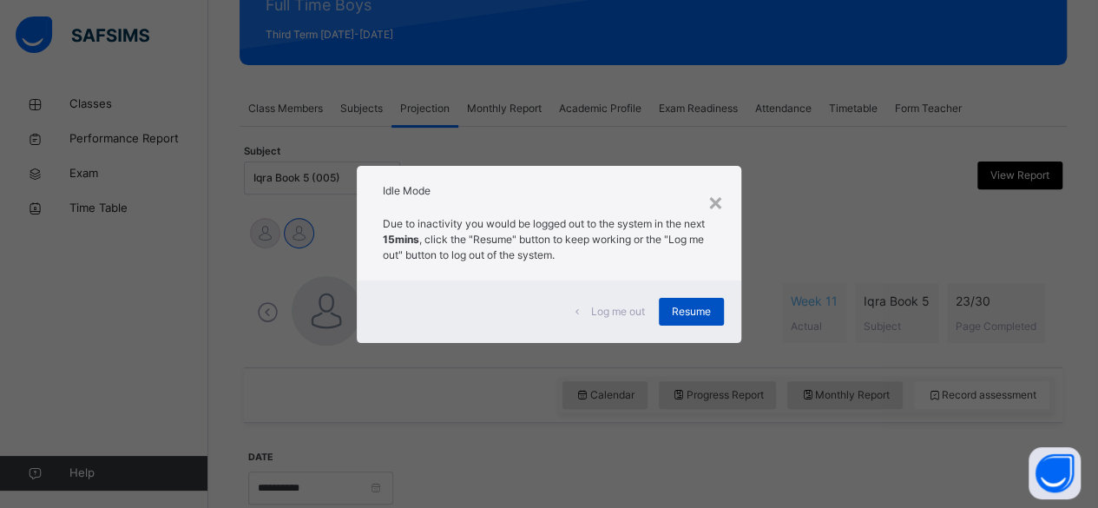
click at [713, 325] on div "Resume" at bounding box center [691, 312] width 65 height 28
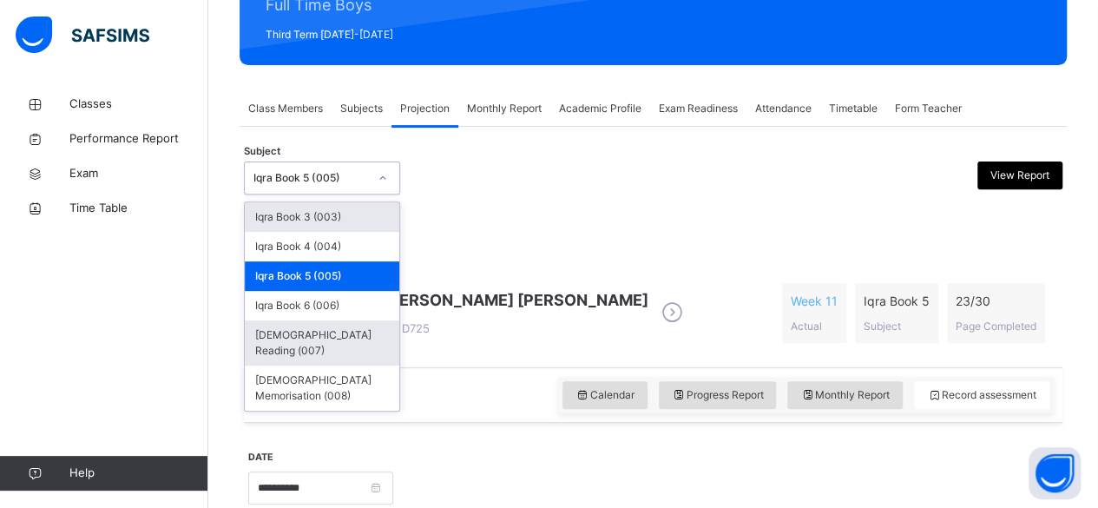
click at [271, 341] on div "[DEMOGRAPHIC_DATA] Reading (007)" at bounding box center [322, 342] width 154 height 45
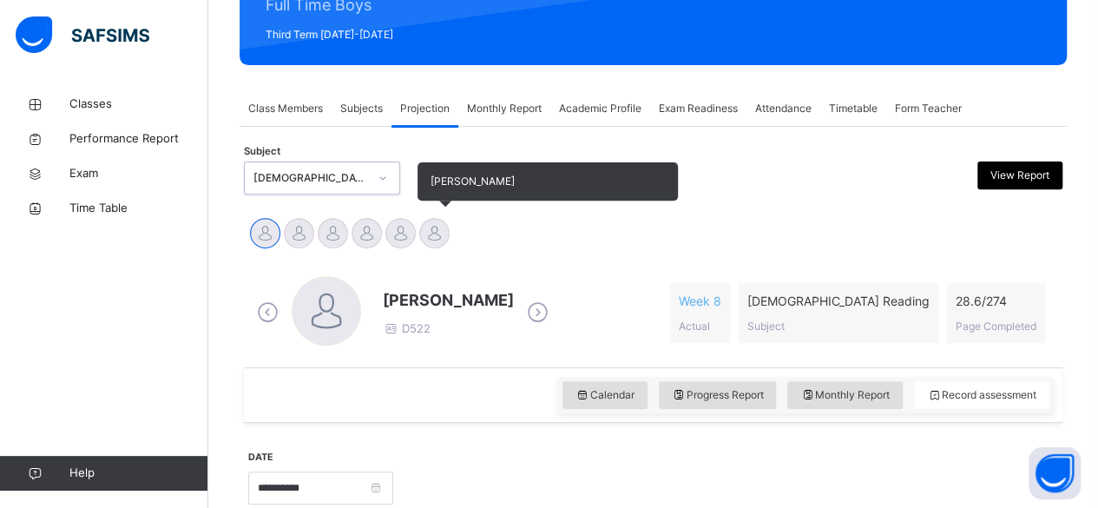
click at [441, 246] on div "[PERSON_NAME]" at bounding box center [434, 235] width 34 height 38
click at [445, 222] on div at bounding box center [434, 233] width 30 height 30
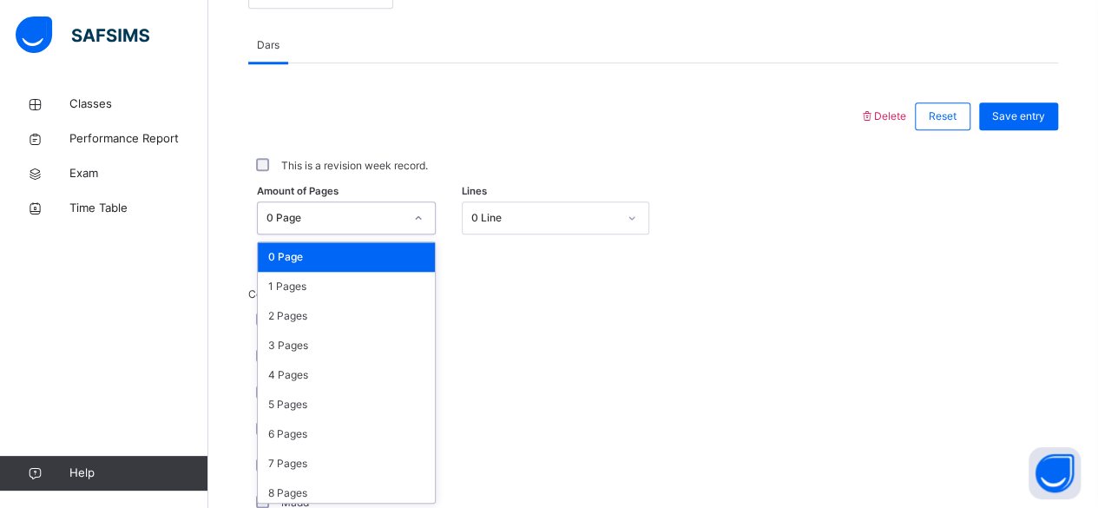
scroll to position [731, 0]
click at [265, 321] on div "2 Pages" at bounding box center [346, 316] width 177 height 30
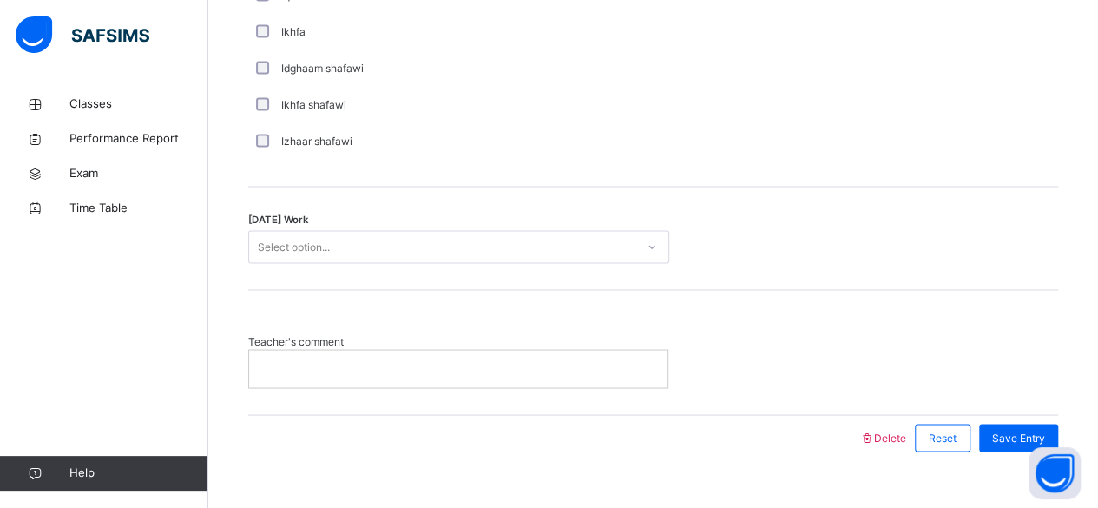
scroll to position [1426, 0]
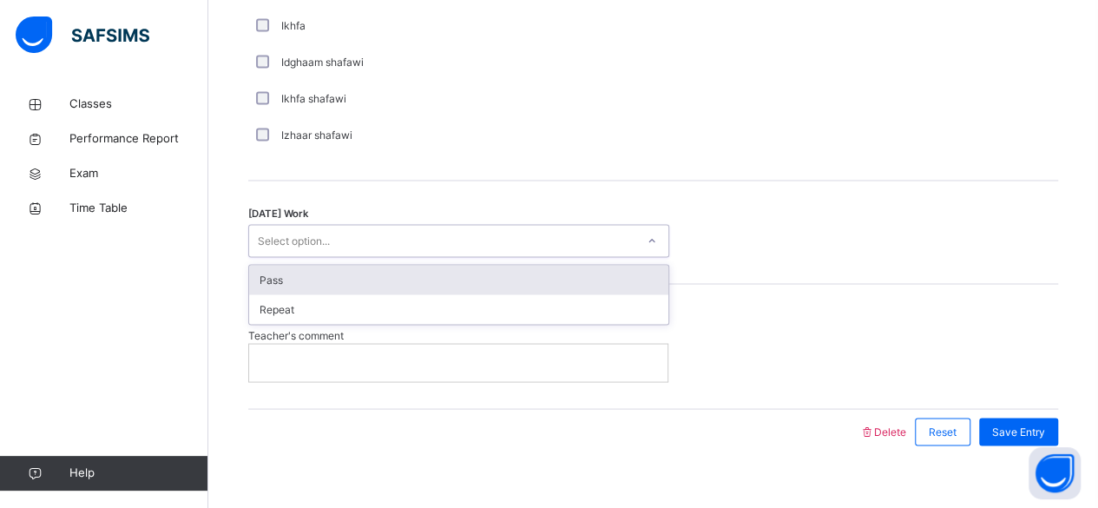
click at [266, 279] on div "Pass" at bounding box center [458, 280] width 419 height 30
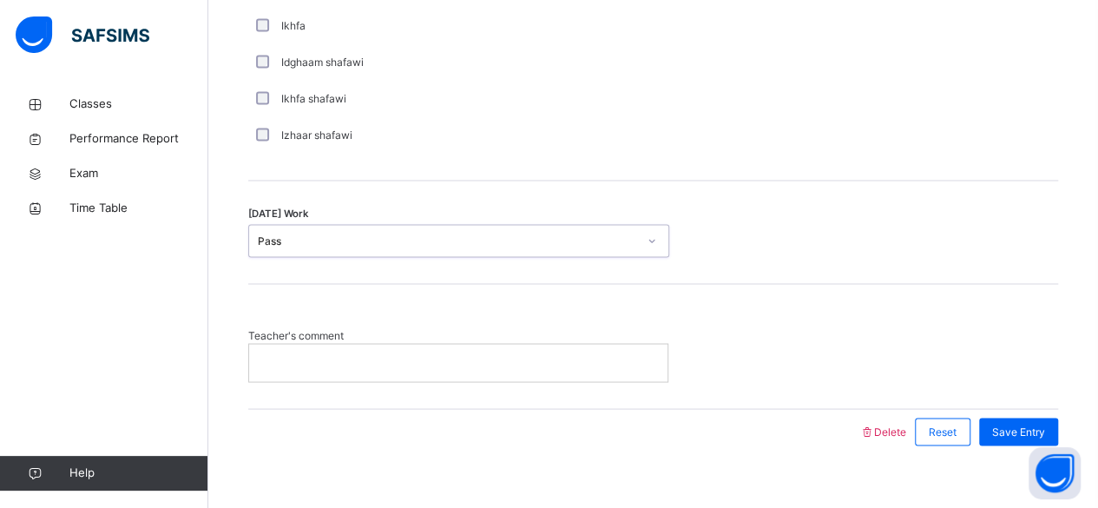
click at [270, 370] on div at bounding box center [458, 362] width 418 height 36
click at [713, 327] on div "Teacher's comment" at bounding box center [653, 354] width 810 height 54
click at [548, 354] on p at bounding box center [458, 362] width 392 height 16
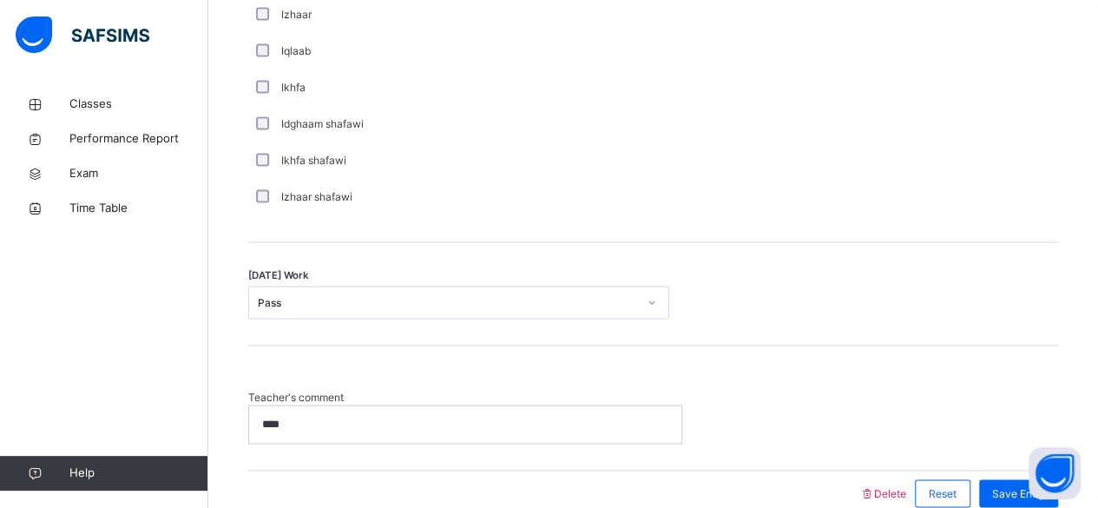
scroll to position [1364, 0]
click at [1007, 485] on span "Save Entry" at bounding box center [1018, 493] width 53 height 16
click at [1015, 489] on span "Save Entry" at bounding box center [1018, 493] width 53 height 16
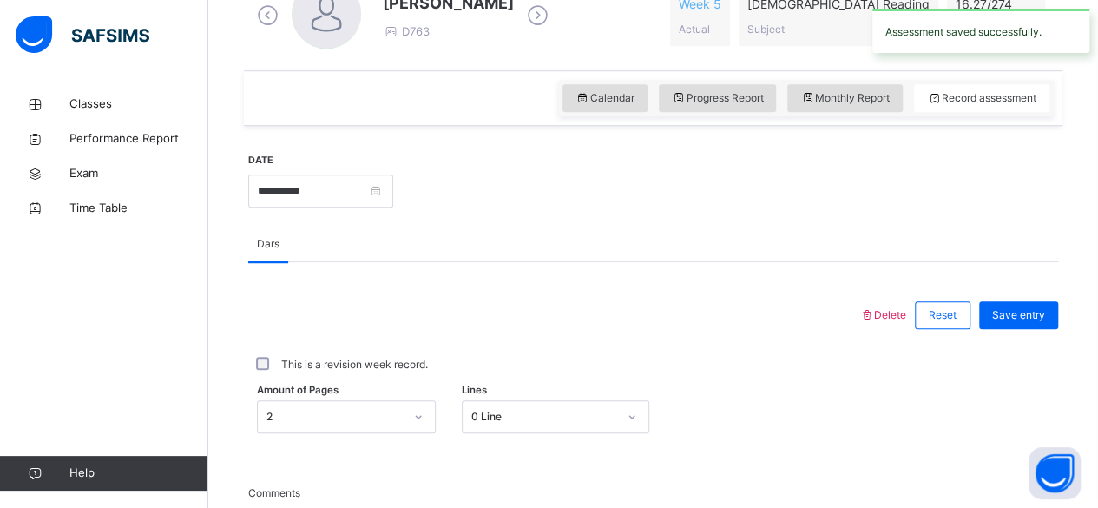
scroll to position [531, 0]
click at [1034, 325] on div "Save entry" at bounding box center [1018, 316] width 79 height 28
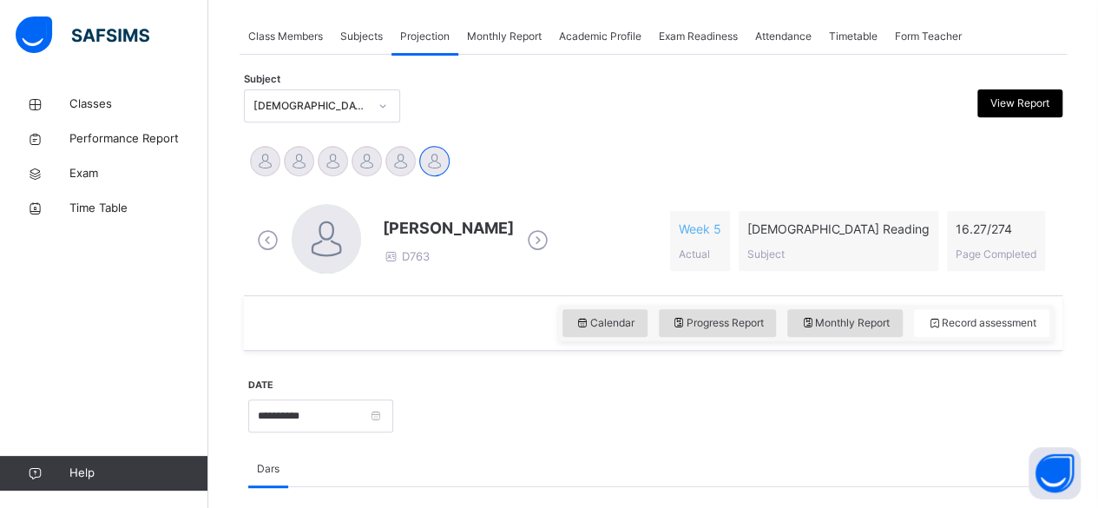
scroll to position [306, 0]
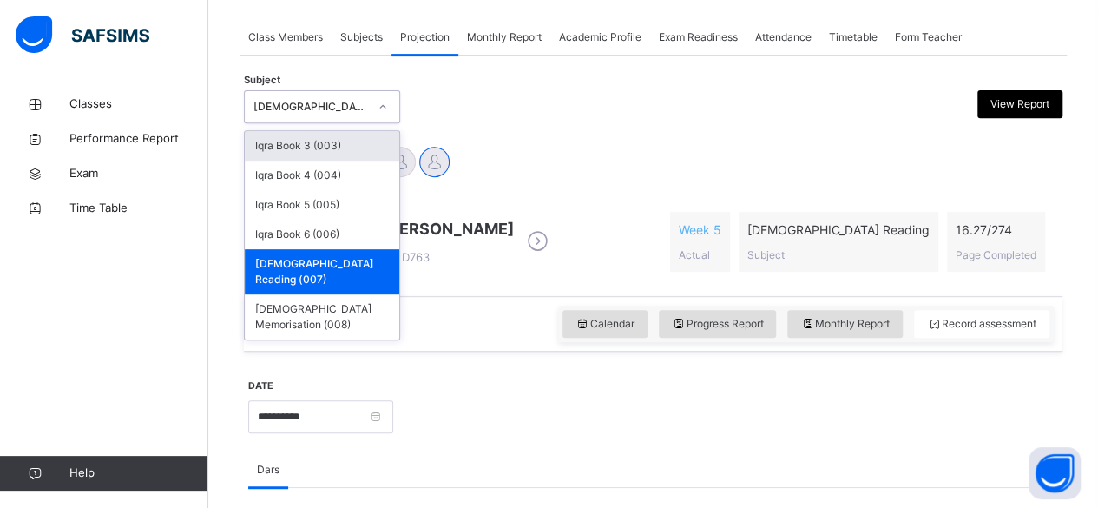
click at [340, 90] on div "[DEMOGRAPHIC_DATA] Reading (007)" at bounding box center [322, 106] width 156 height 33
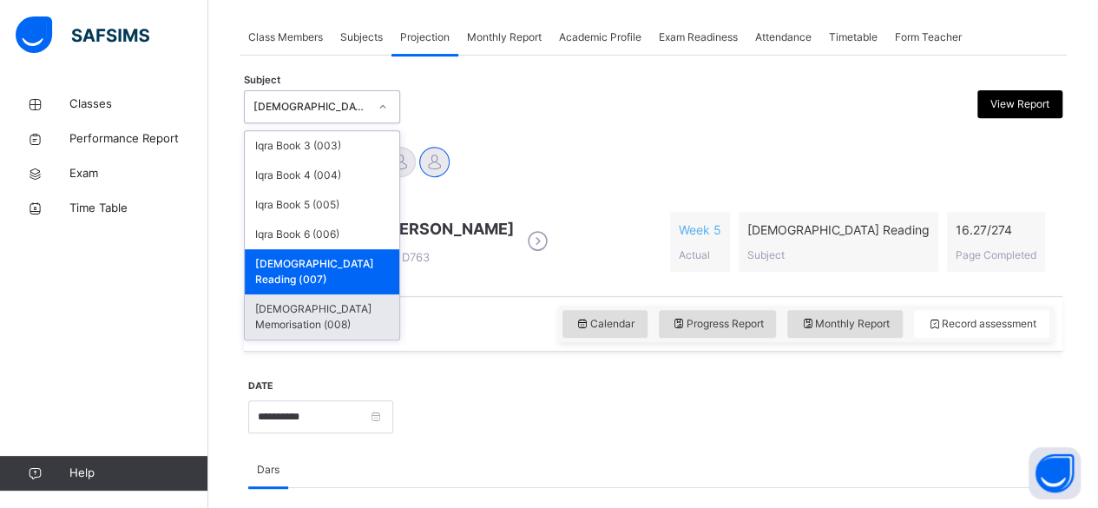
click at [295, 294] on div "[DEMOGRAPHIC_DATA] Memorisation (008)" at bounding box center [322, 316] width 154 height 45
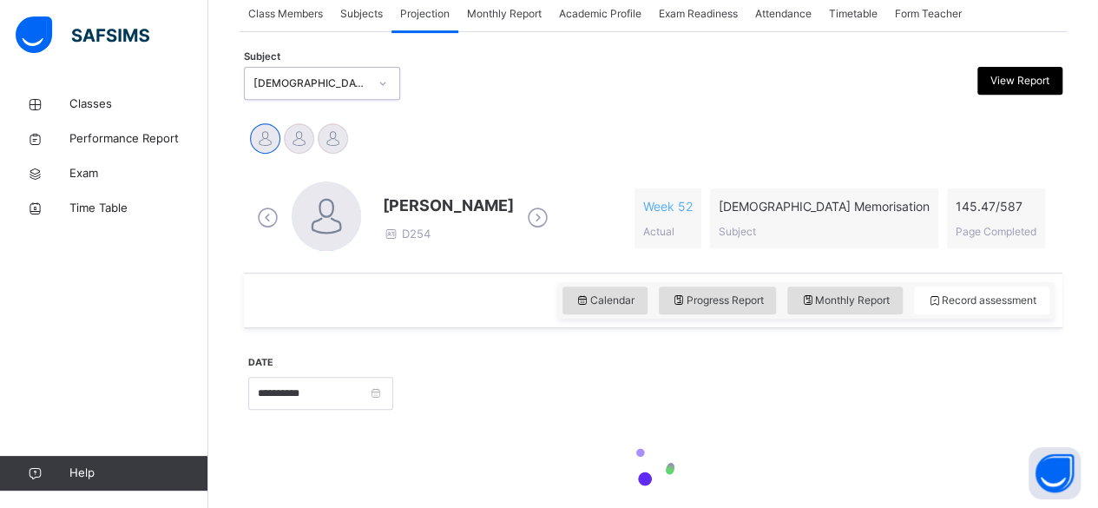
scroll to position [332, 0]
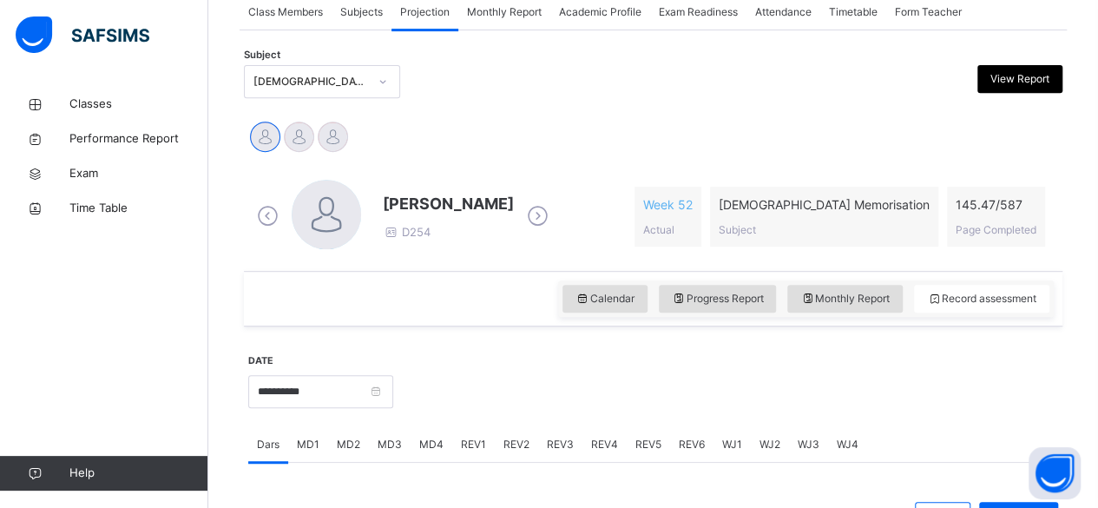
click at [552, 220] on icon at bounding box center [537, 216] width 30 height 26
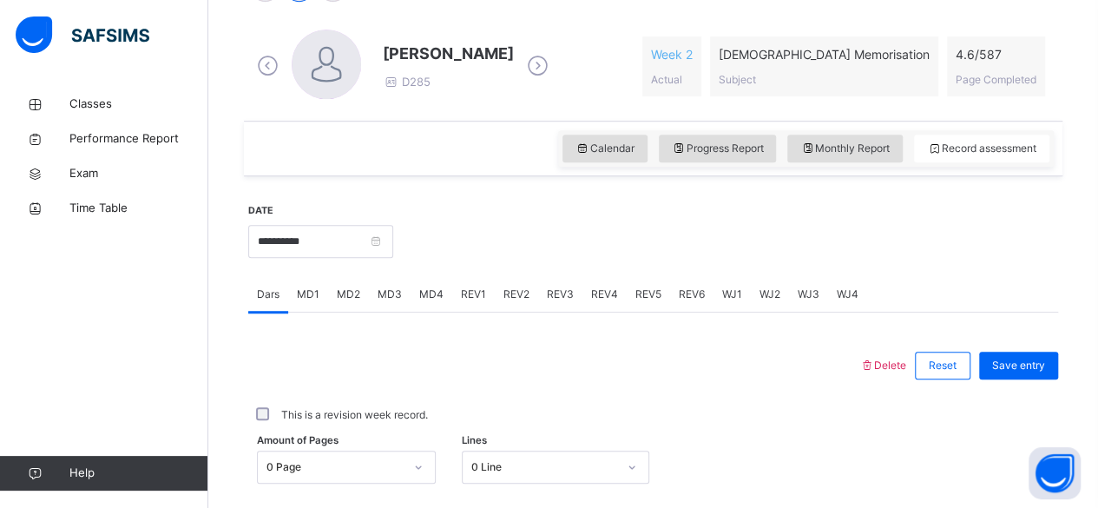
scroll to position [503, 0]
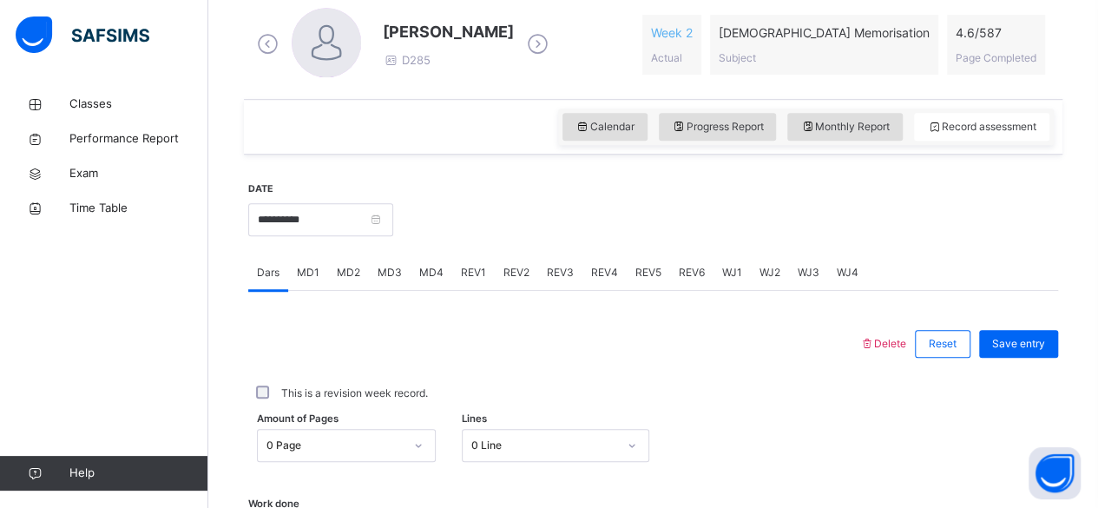
click at [428, 271] on span "MD4" at bounding box center [431, 273] width 24 height 16
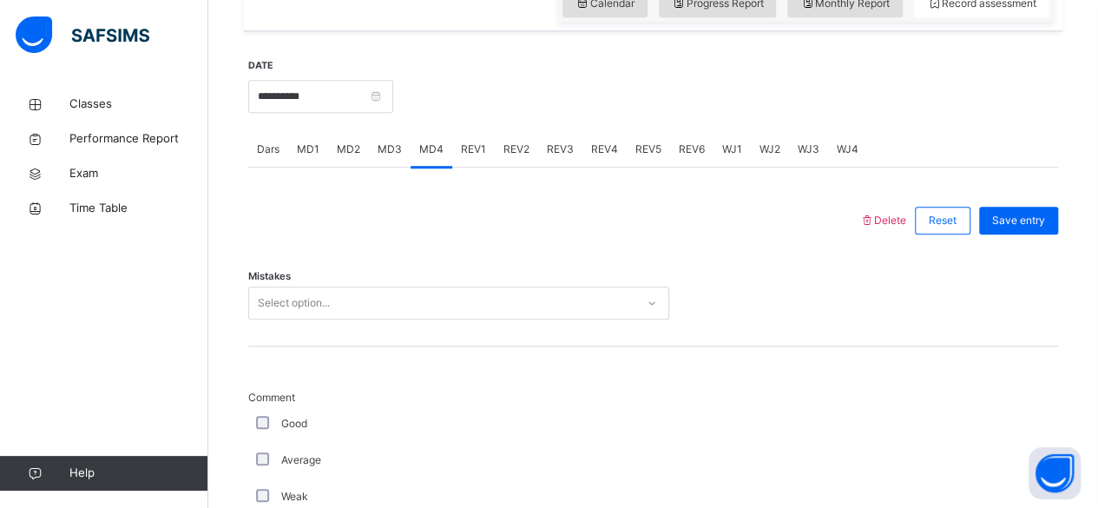
scroll to position [636, 0]
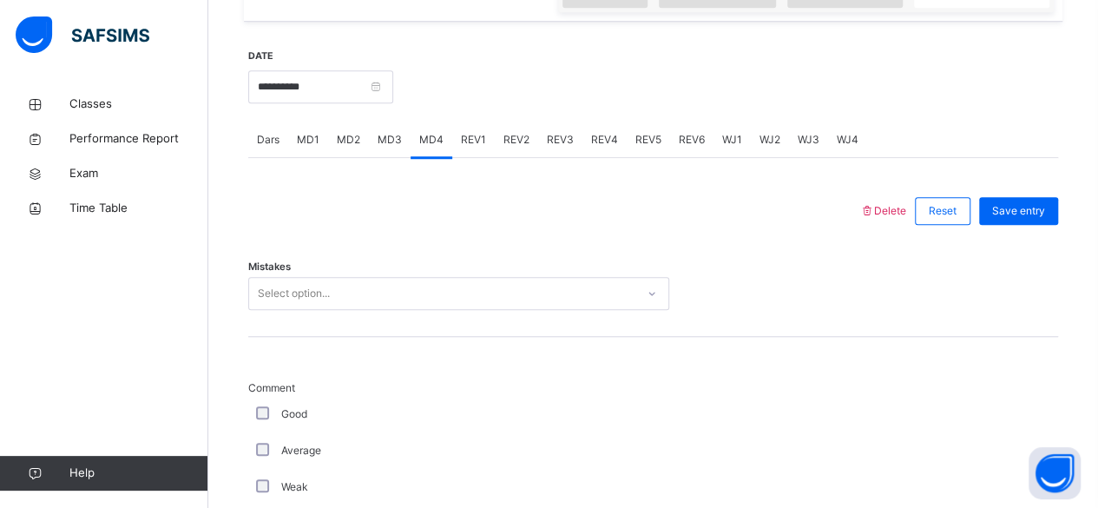
click at [368, 299] on div "Mistakes Select option..." at bounding box center [653, 284] width 810 height 103
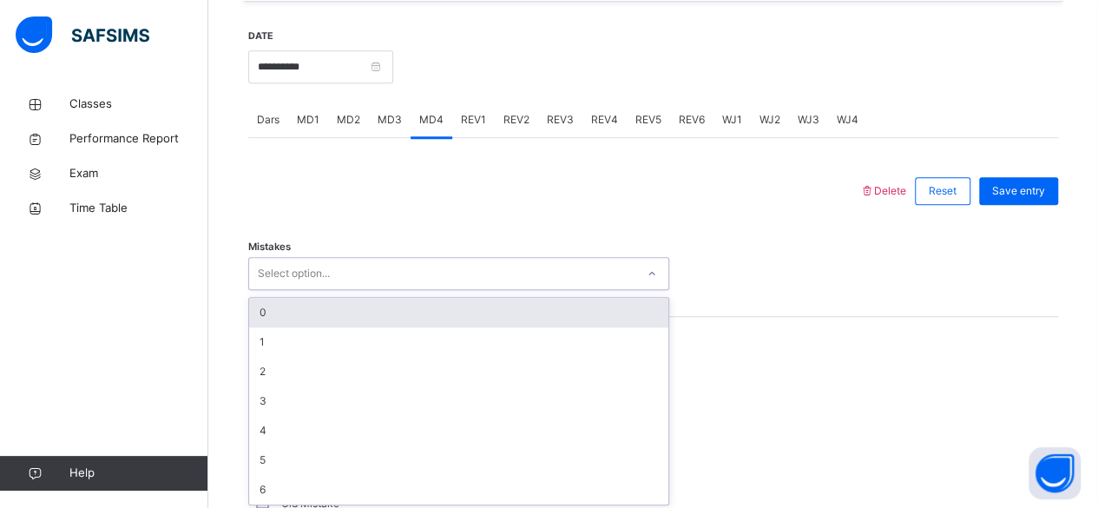
scroll to position [658, 0]
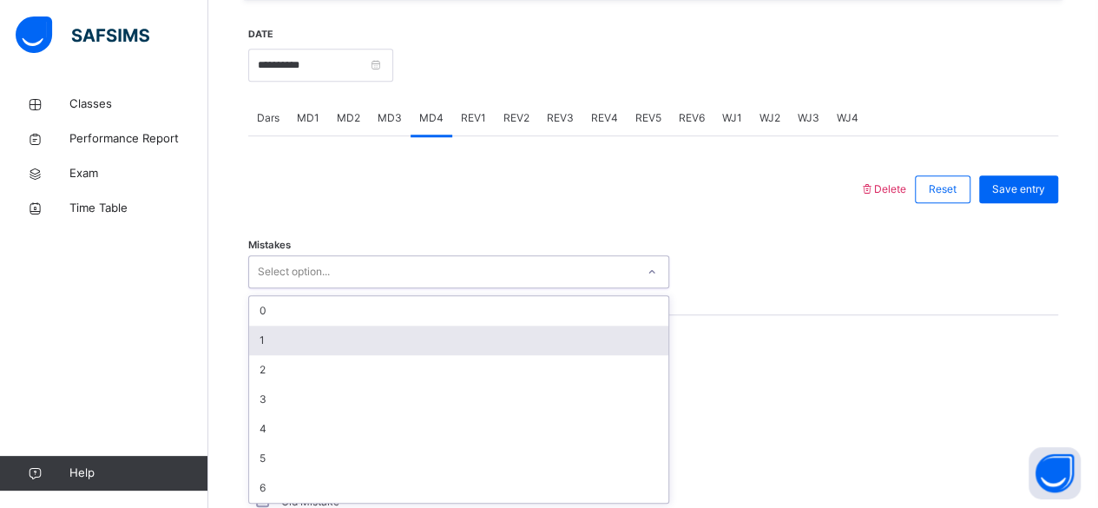
click at [358, 349] on div "1" at bounding box center [458, 340] width 419 height 30
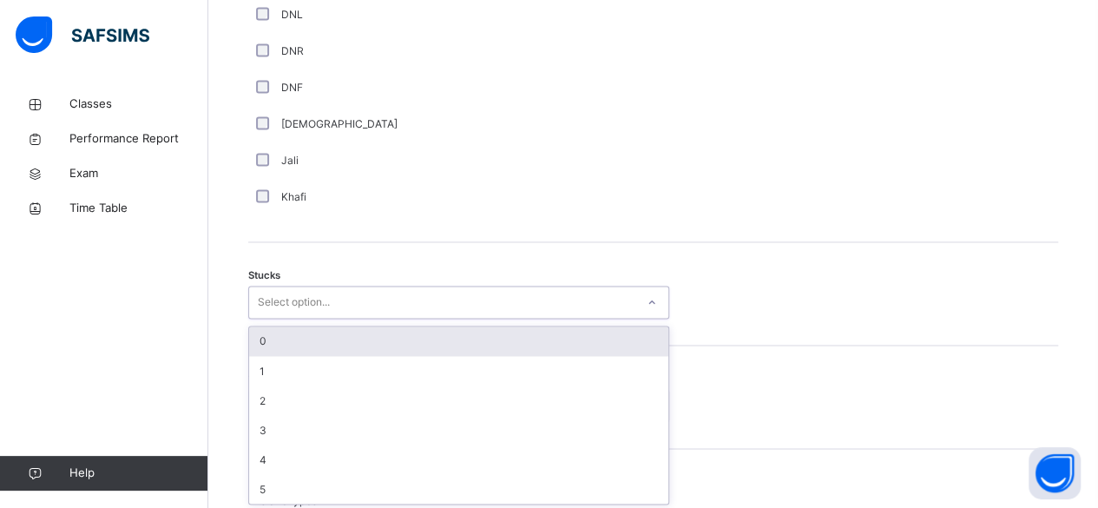
scroll to position [1291, 0]
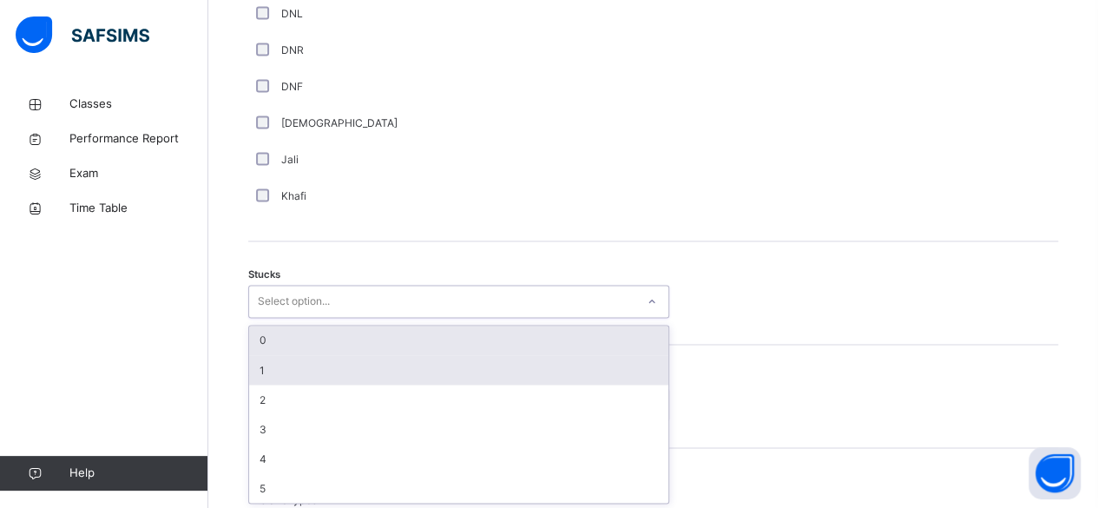
click at [262, 371] on div "1" at bounding box center [458, 370] width 419 height 30
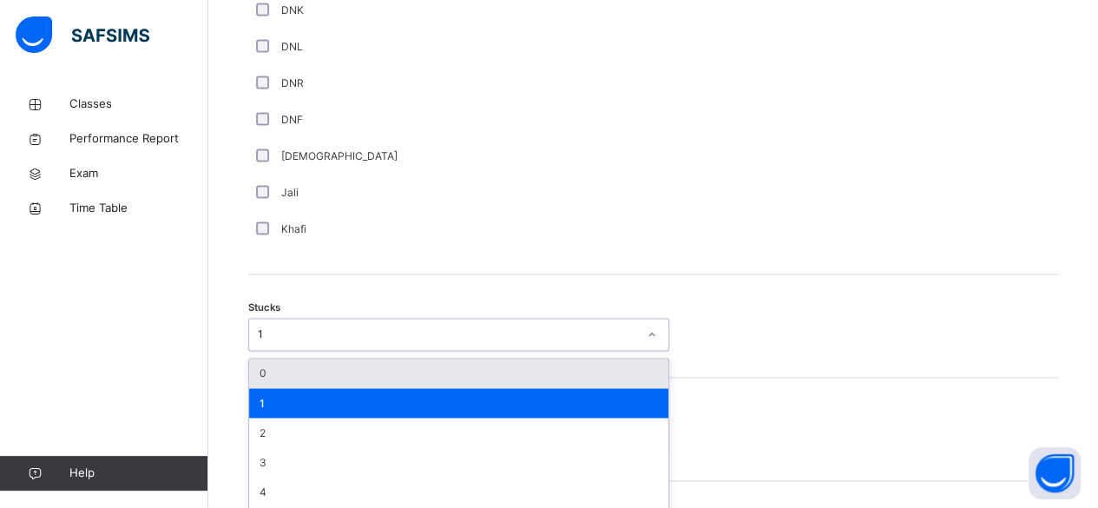
click at [844, 333] on div "Stucks option 1, selected. option 0 focused, 1 of 6. 6 results available. Use U…" at bounding box center [653, 334] width 810 height 33
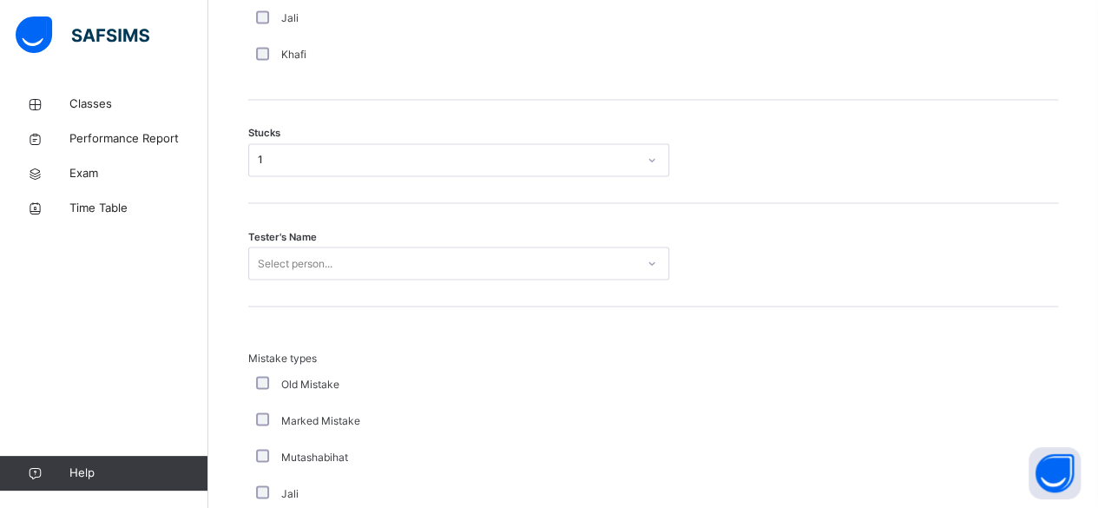
scroll to position [1524, 0]
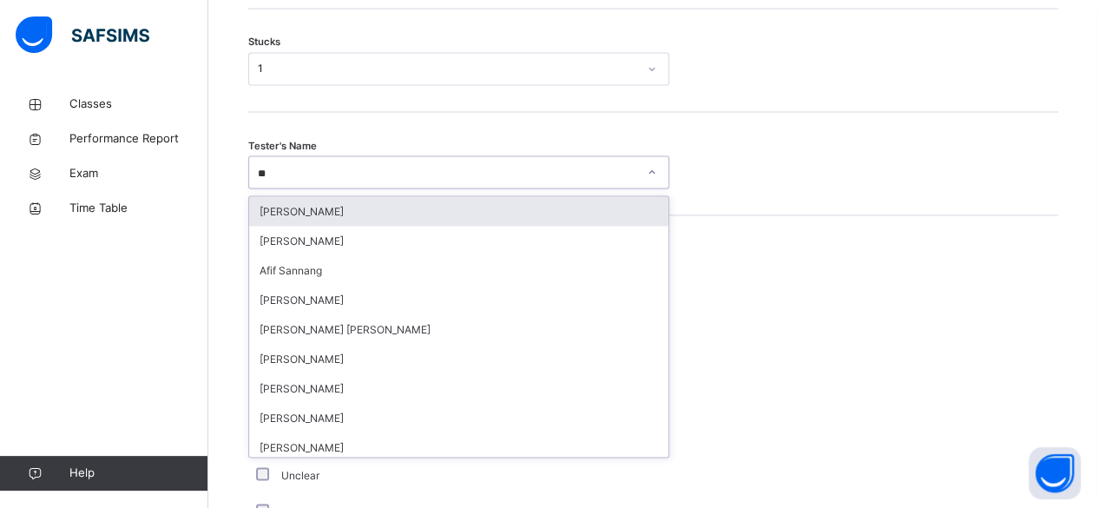
type input "***"
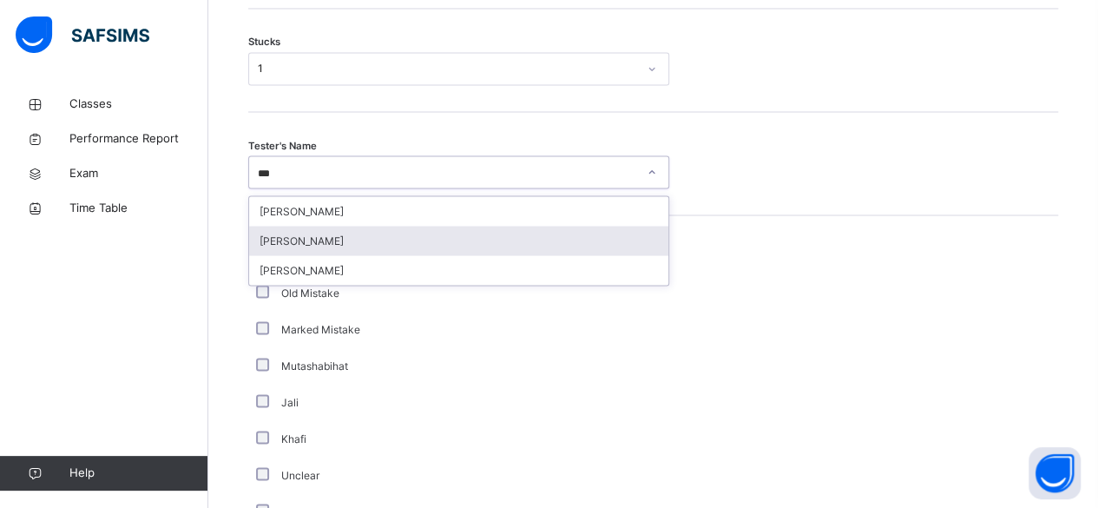
click at [295, 233] on div "Saifullah Lwin Myo" at bounding box center [458, 241] width 419 height 30
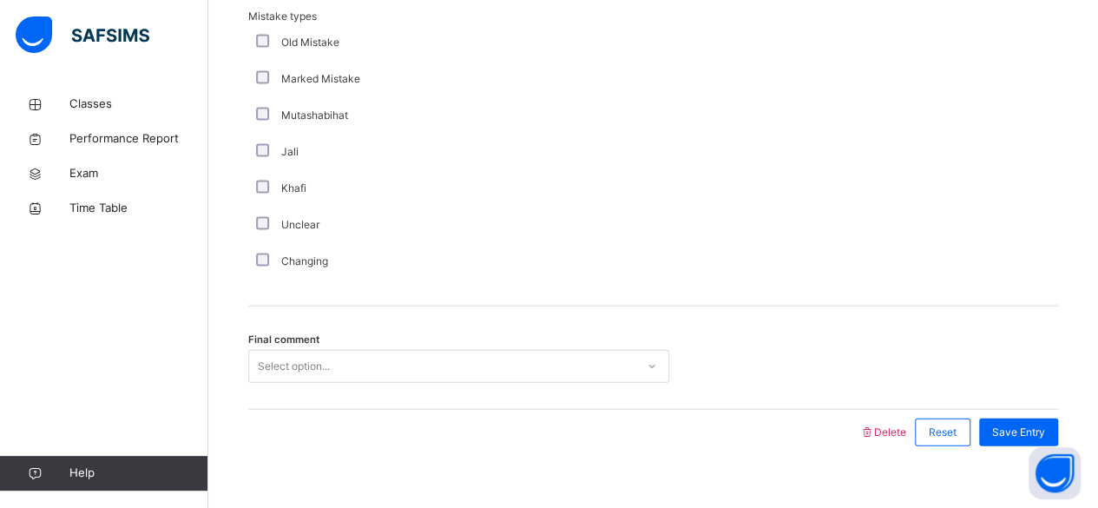
scroll to position [1795, 0]
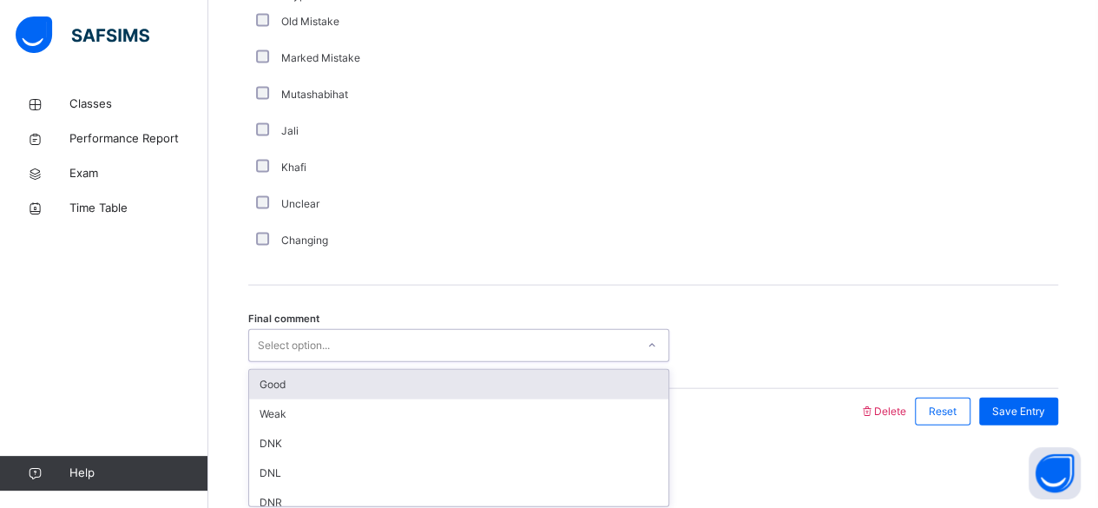
click at [273, 380] on div "Good" at bounding box center [458, 385] width 419 height 30
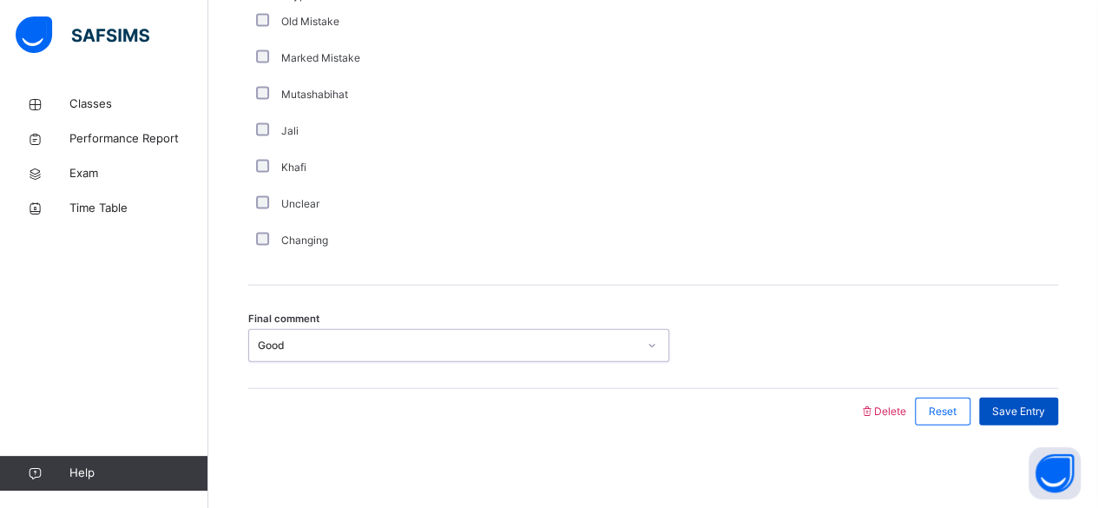
click at [1025, 407] on span "Save Entry" at bounding box center [1018, 412] width 53 height 16
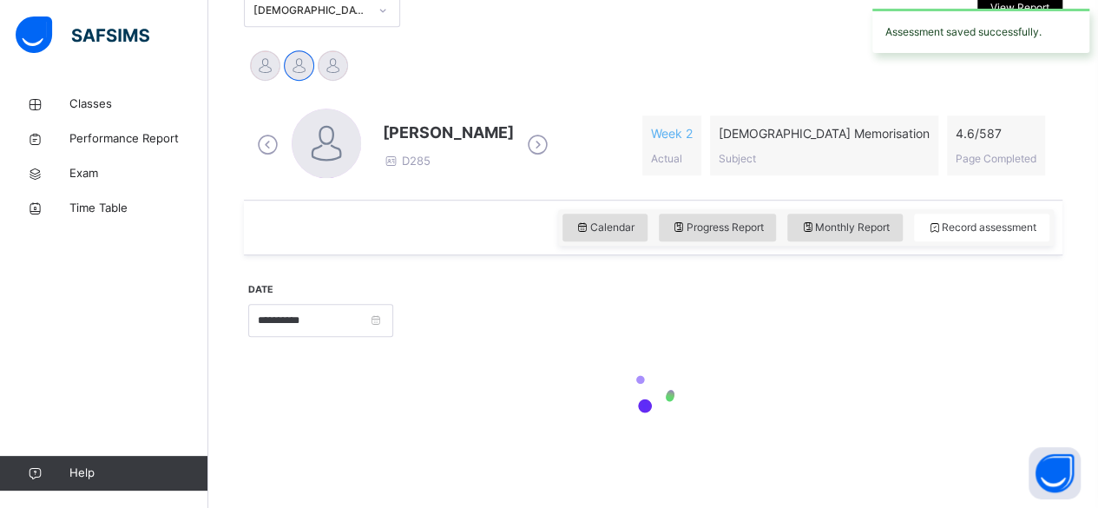
scroll to position [401, 0]
click at [835, 235] on span "Monthly Report" at bounding box center [844, 229] width 89 height 16
select select "****"
select select "*"
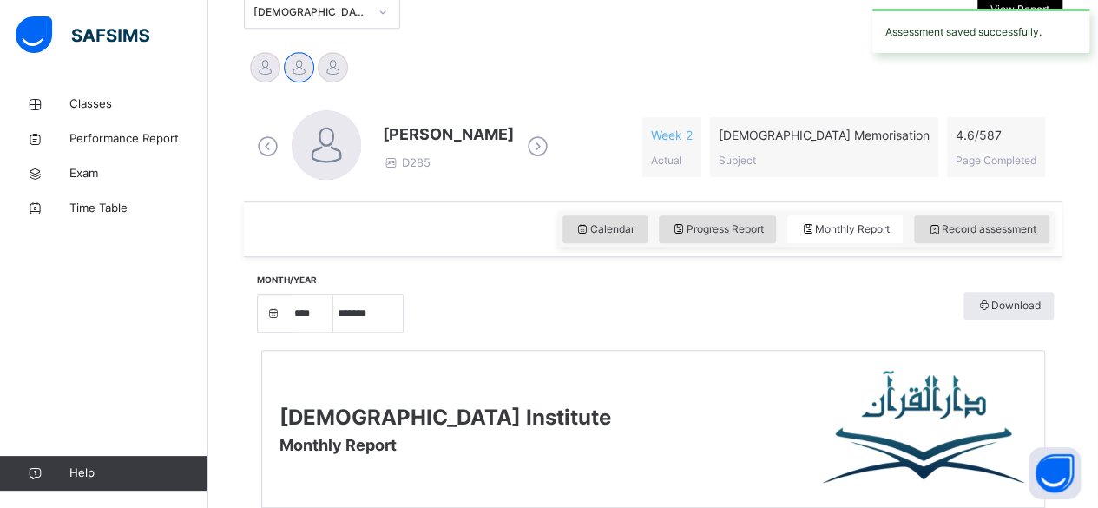
click at [910, 469] on img at bounding box center [925, 428] width 204 height 121
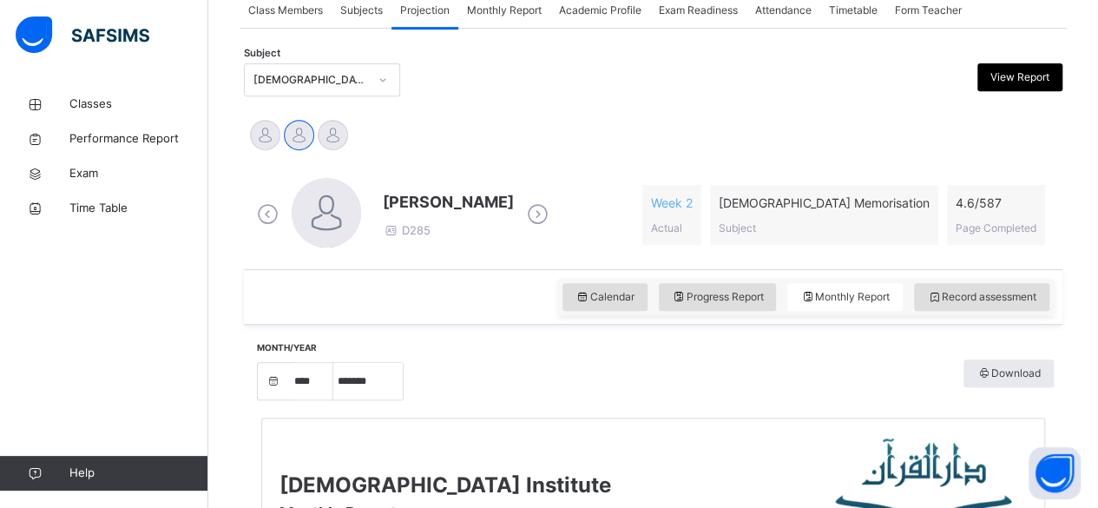
scroll to position [332, 0]
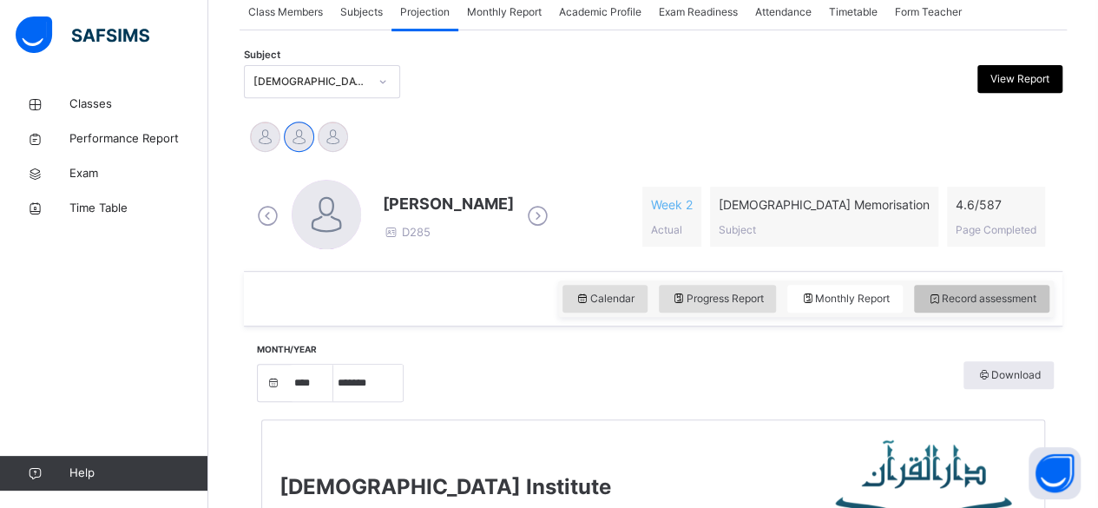
click at [995, 309] on div "Record assessment" at bounding box center [981, 299] width 135 height 28
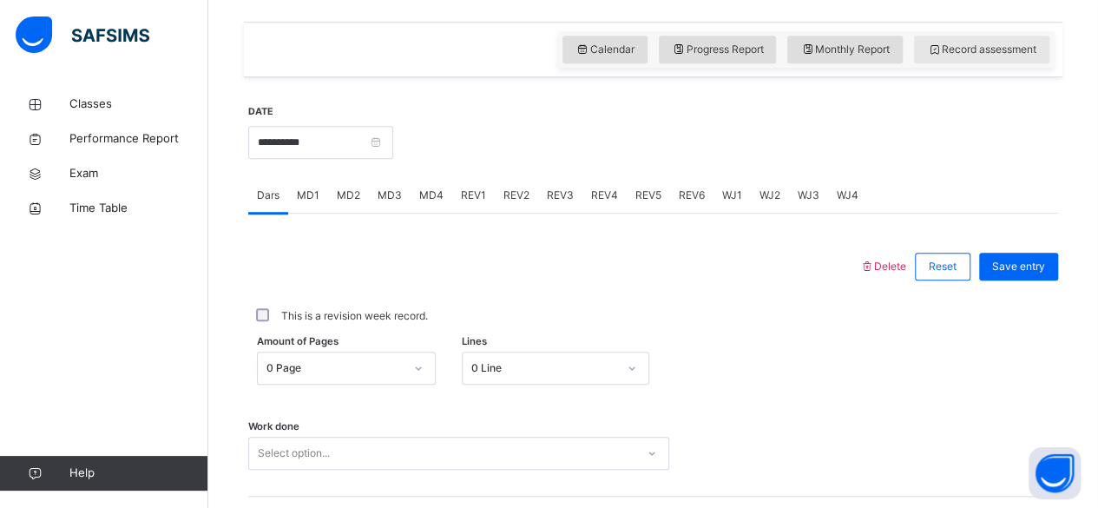
scroll to position [581, 0]
click at [420, 194] on span "MD4" at bounding box center [431, 195] width 24 height 16
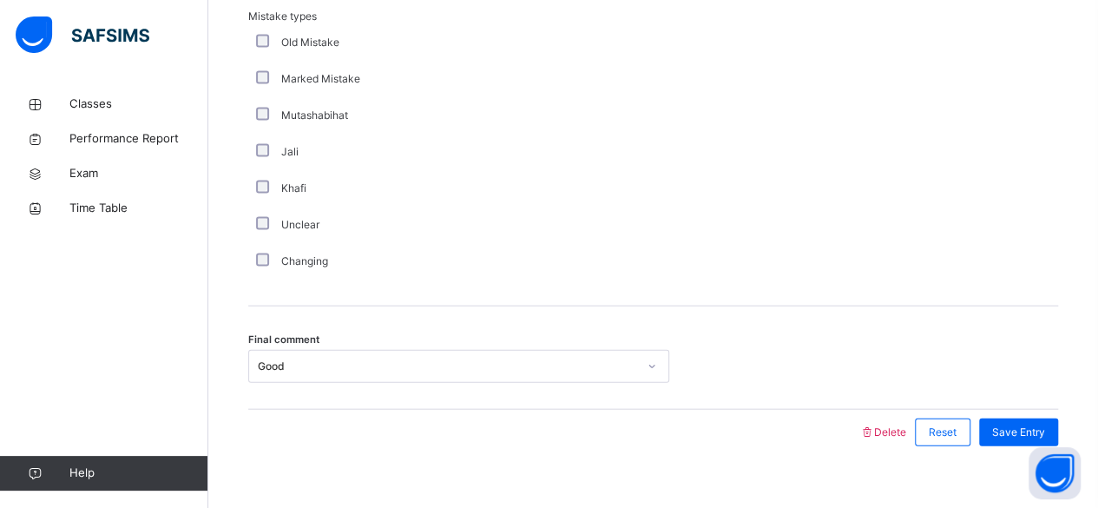
scroll to position [1795, 0]
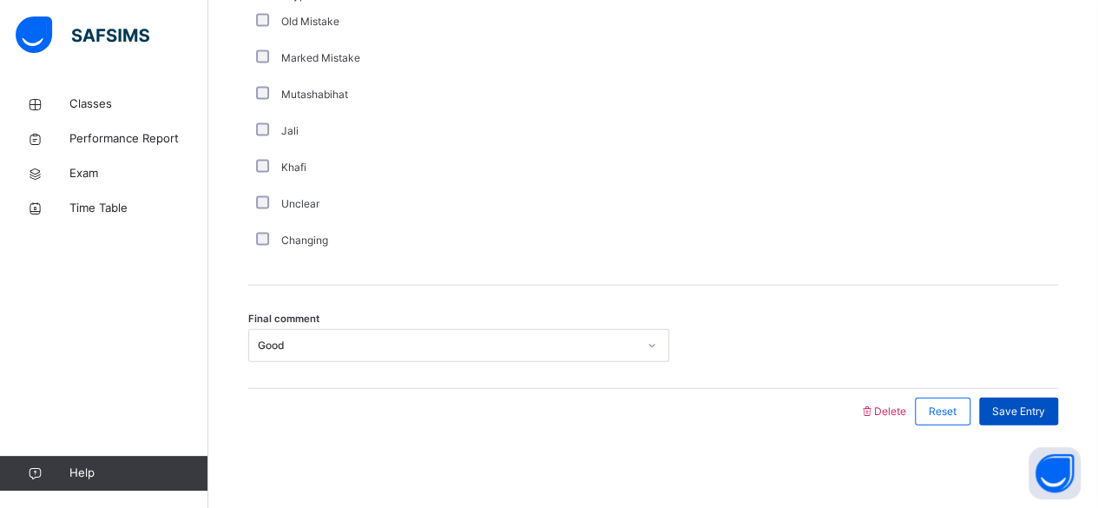
click at [1035, 418] on div "Save Entry" at bounding box center [1018, 411] width 79 height 28
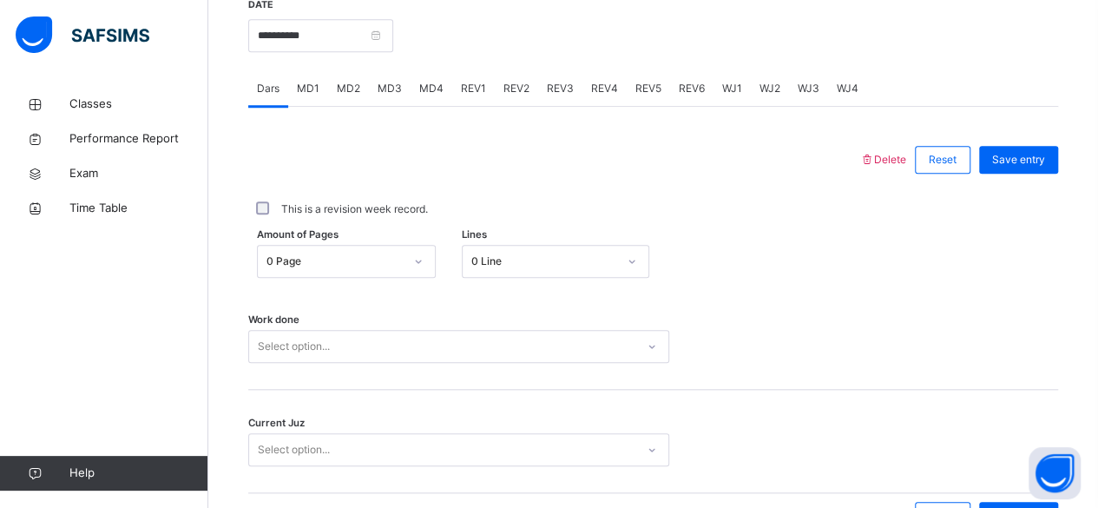
scroll to position [686, 0]
click at [684, 263] on div "Amount of Pages 0 Page Lines 0 Line" at bounding box center [653, 262] width 810 height 33
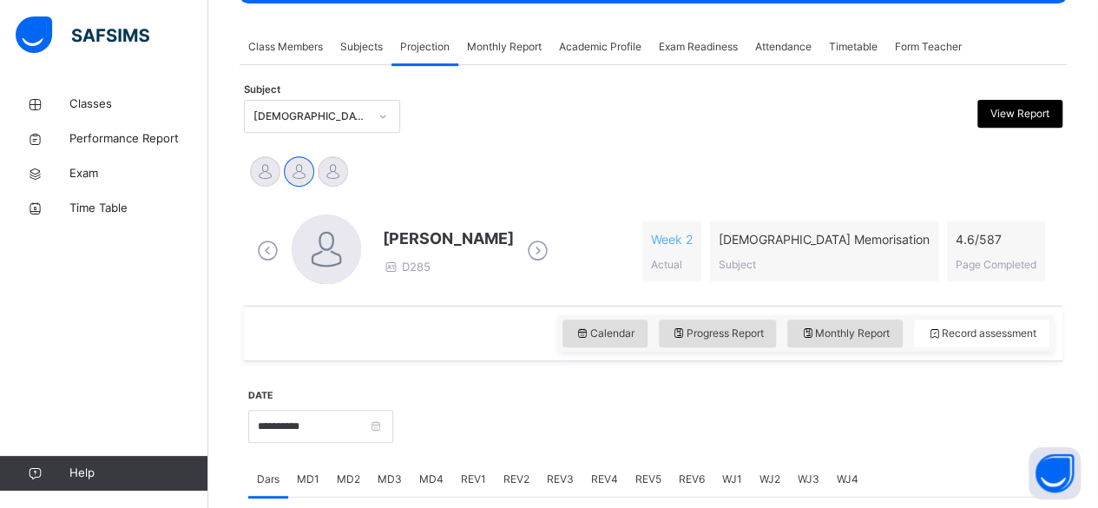
scroll to position [287, 0]
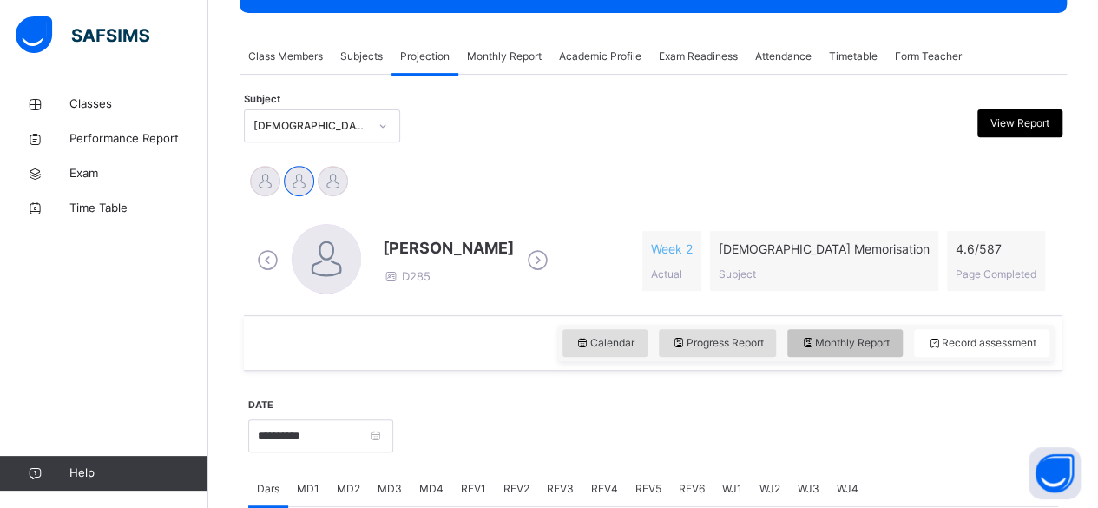
click at [842, 349] on div "Monthly Report" at bounding box center [844, 343] width 115 height 28
select select "****"
select select "*"
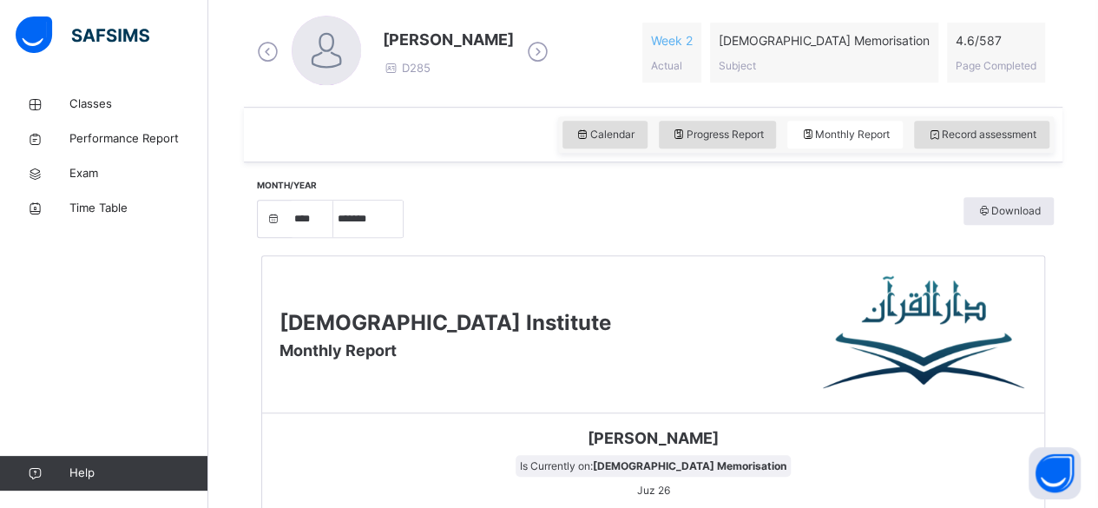
click at [736, 354] on div "Darul Quran Institute Monthly Report" at bounding box center [653, 334] width 782 height 157
click at [995, 137] on span "Record assessment" at bounding box center [981, 135] width 109 height 16
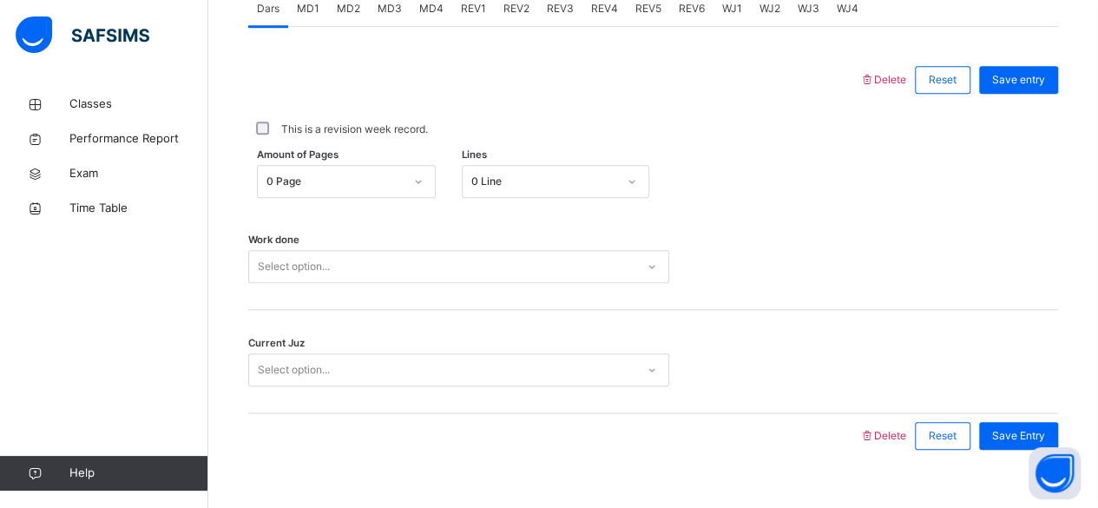
scroll to position [710, 0]
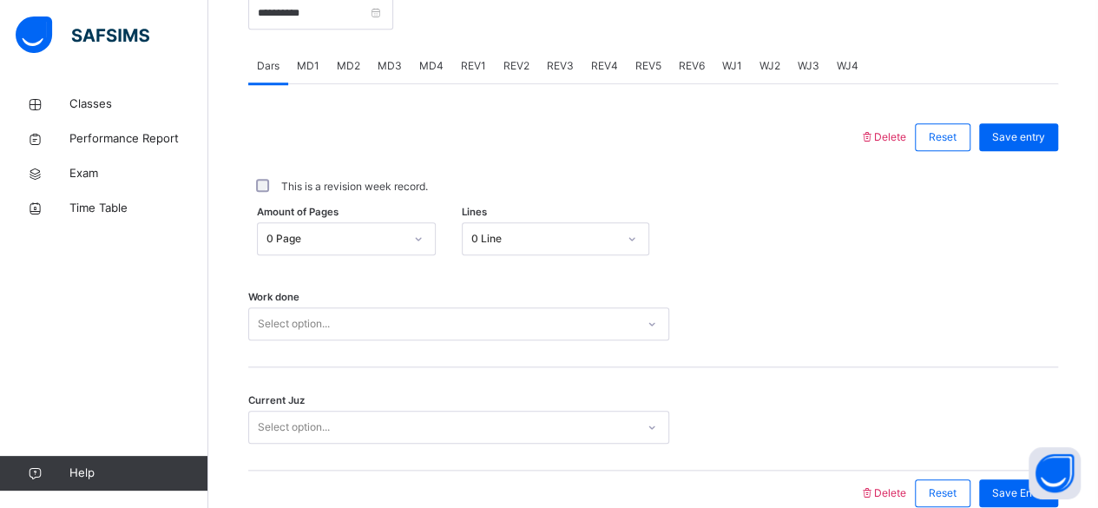
click at [420, 76] on div "MD4" at bounding box center [431, 66] width 42 height 35
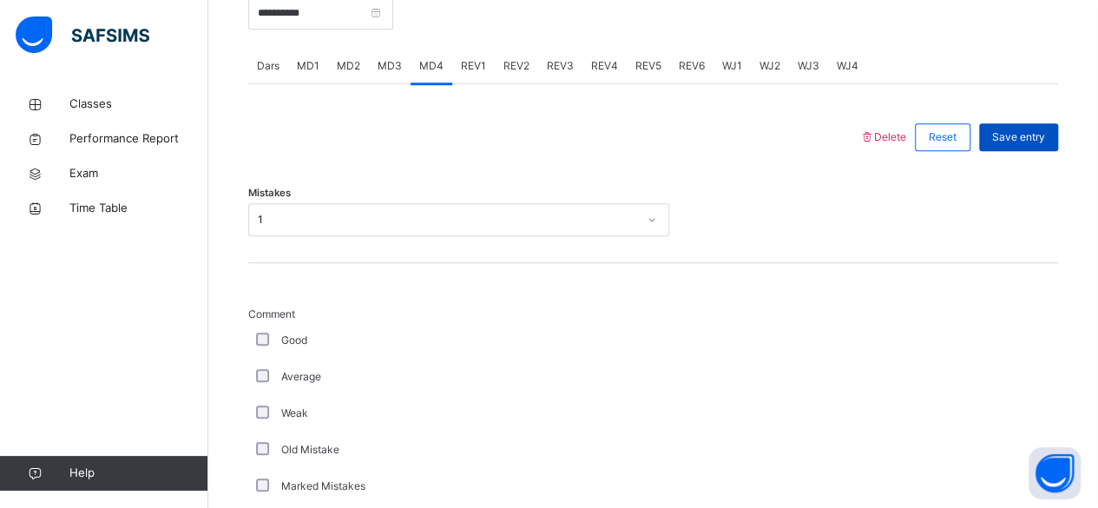
click at [1038, 144] on div "Save entry" at bounding box center [1018, 137] width 79 height 28
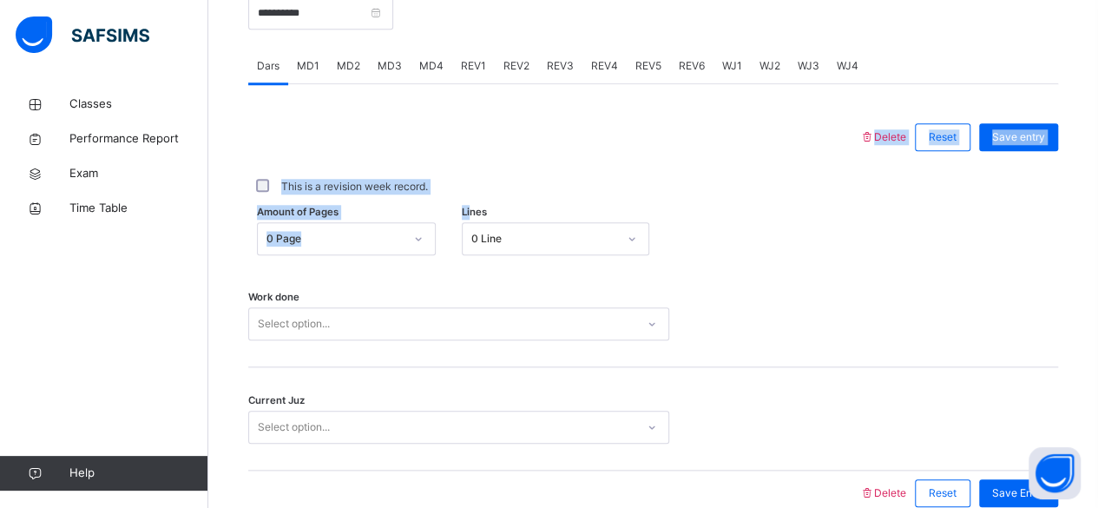
drag, startPoint x: 475, startPoint y: 206, endPoint x: 614, endPoint y: 128, distance: 160.1
click at [614, 128] on div "Delete Reset Save entry This is a revision week record. Amount of Pages 0 Page …" at bounding box center [653, 315] width 810 height 401
click at [826, 199] on div "This is a revision week record." at bounding box center [653, 186] width 810 height 36
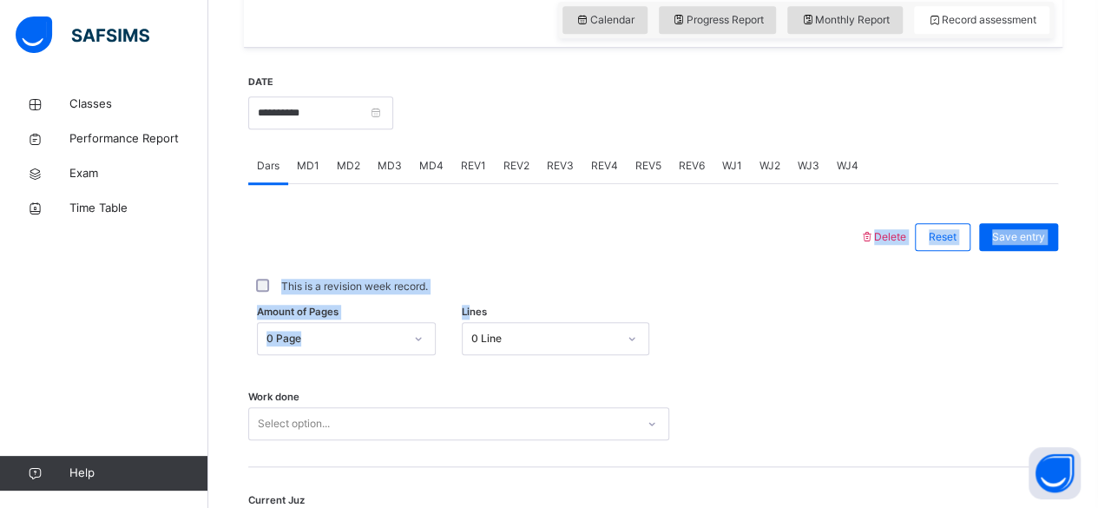
scroll to position [609, 0]
click at [727, 349] on div "Amount of Pages 0 Page Lines 0 Line" at bounding box center [653, 339] width 810 height 33
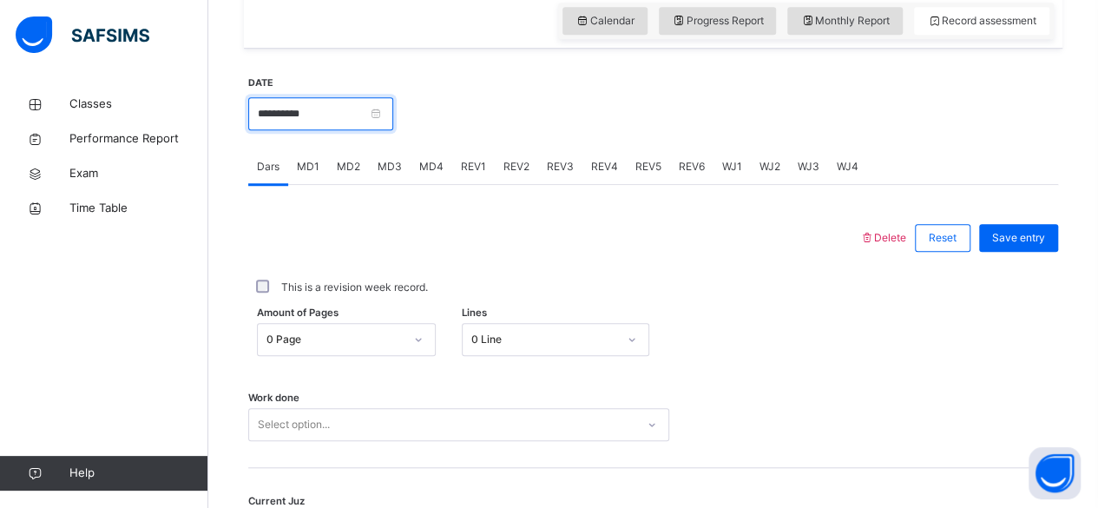
click at [338, 115] on input "**********" at bounding box center [320, 113] width 145 height 33
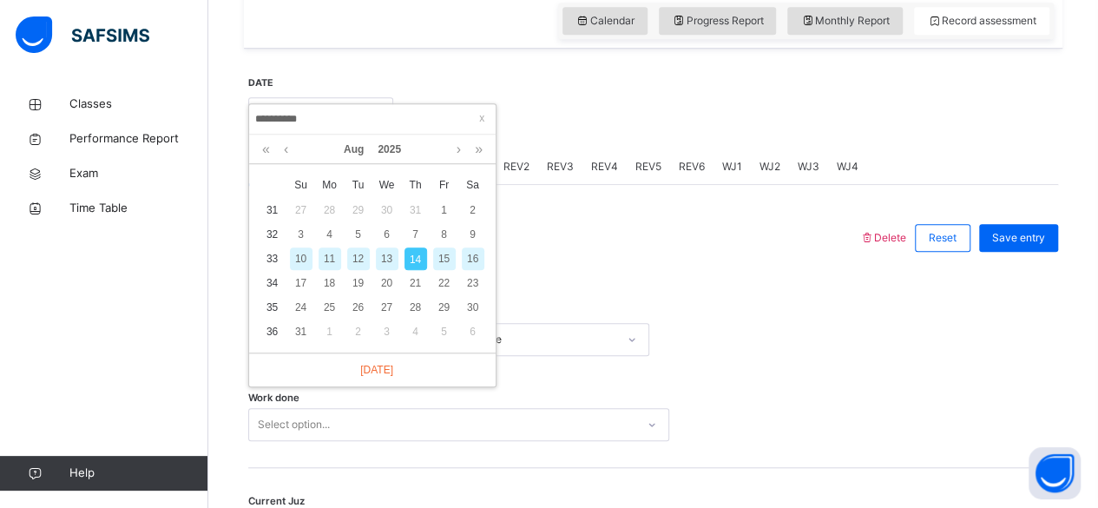
click at [525, 97] on div at bounding box center [725, 112] width 647 height 75
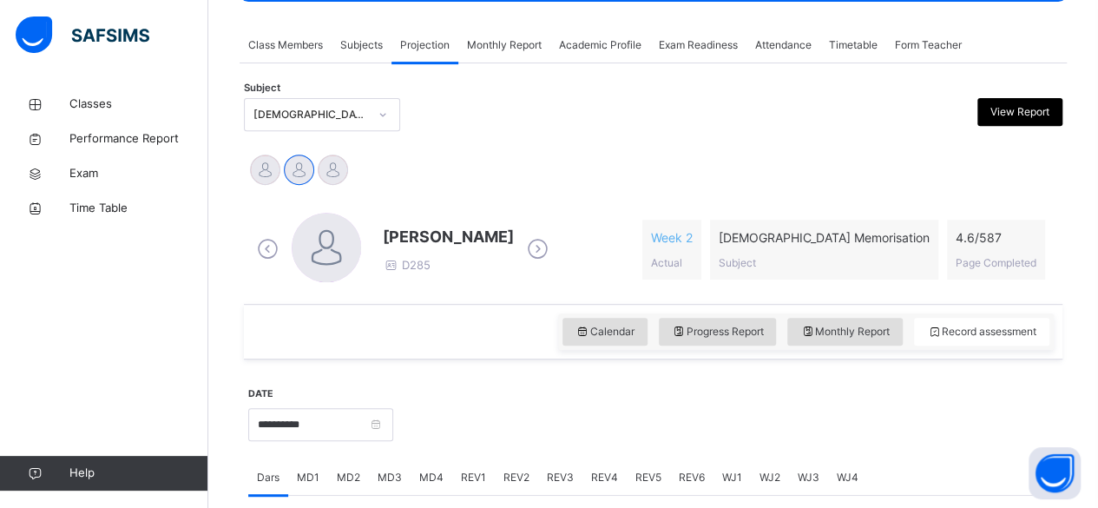
scroll to position [286, 0]
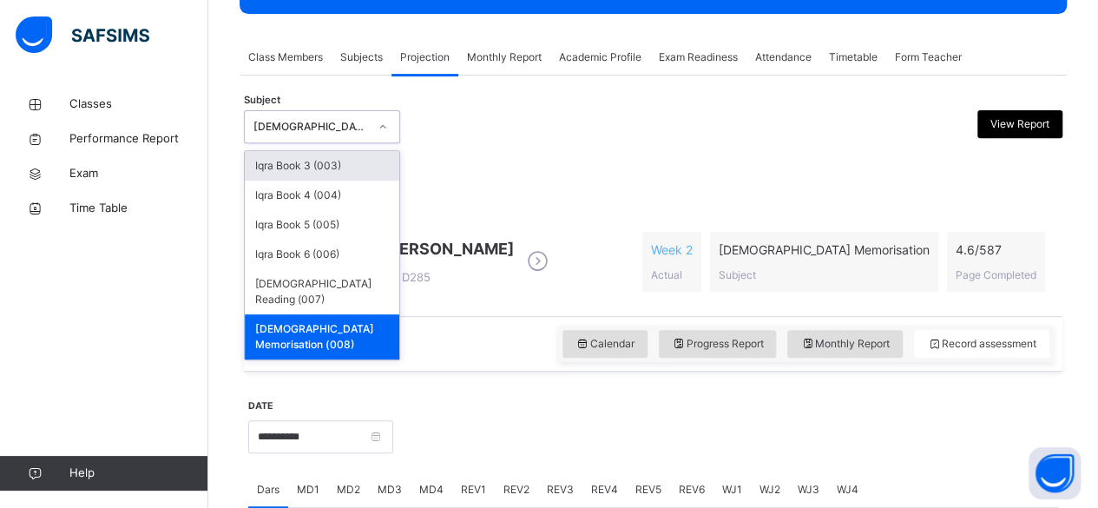
click at [357, 168] on div "Iqra Book 3 (003)" at bounding box center [322, 166] width 154 height 30
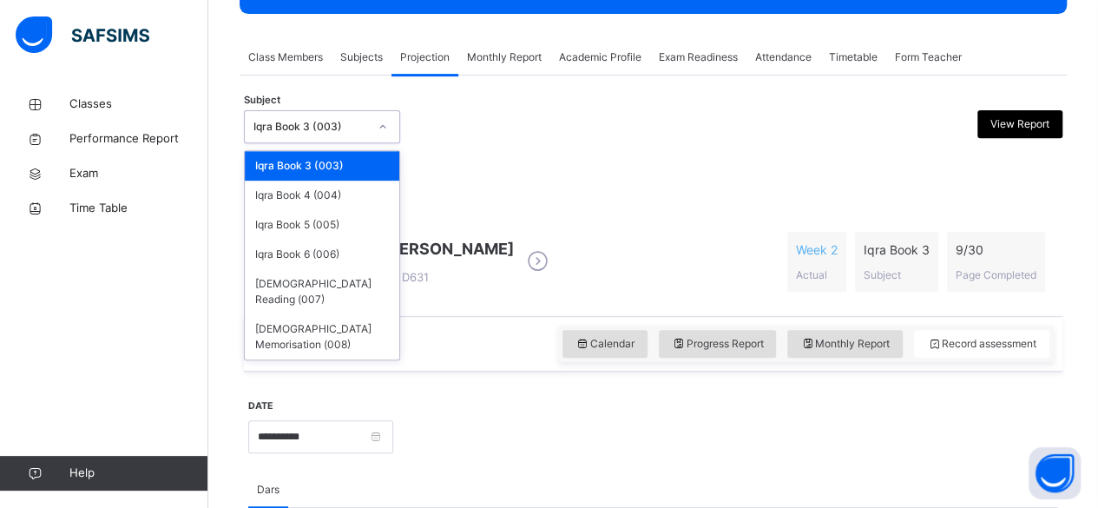
click at [318, 124] on div "Iqra Book 3 (003)" at bounding box center [310, 127] width 115 height 16
click at [300, 228] on div "Iqra Book 5 (005)" at bounding box center [322, 225] width 154 height 30
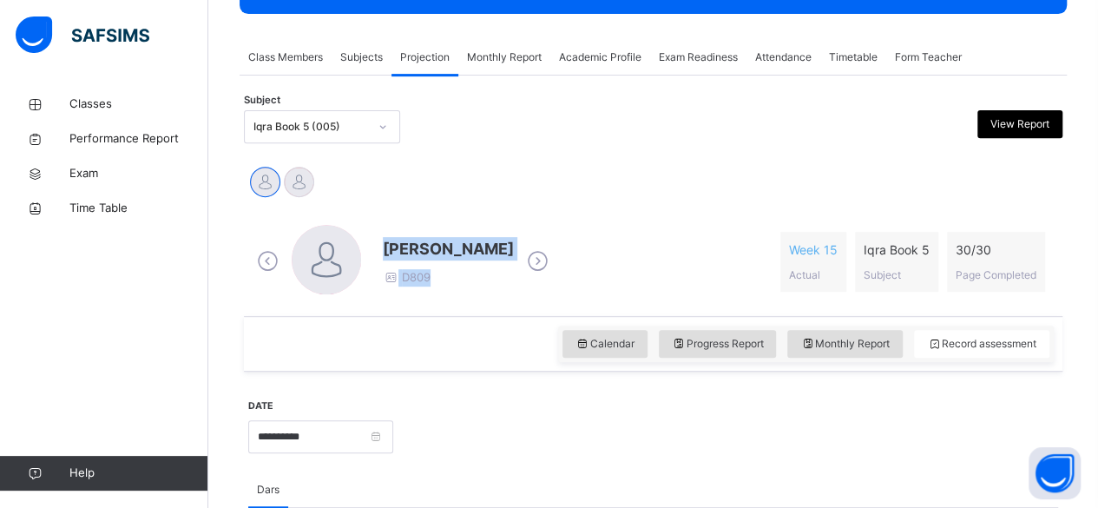
drag, startPoint x: 385, startPoint y: 240, endPoint x: 541, endPoint y: 241, distance: 155.3
click at [541, 241] on div "MAISARA RUHANA D809" at bounding box center [403, 262] width 300 height 74
click at [472, 199] on div "MAISARA RUHANA Mohammed Zufar Khan" at bounding box center [653, 184] width 810 height 38
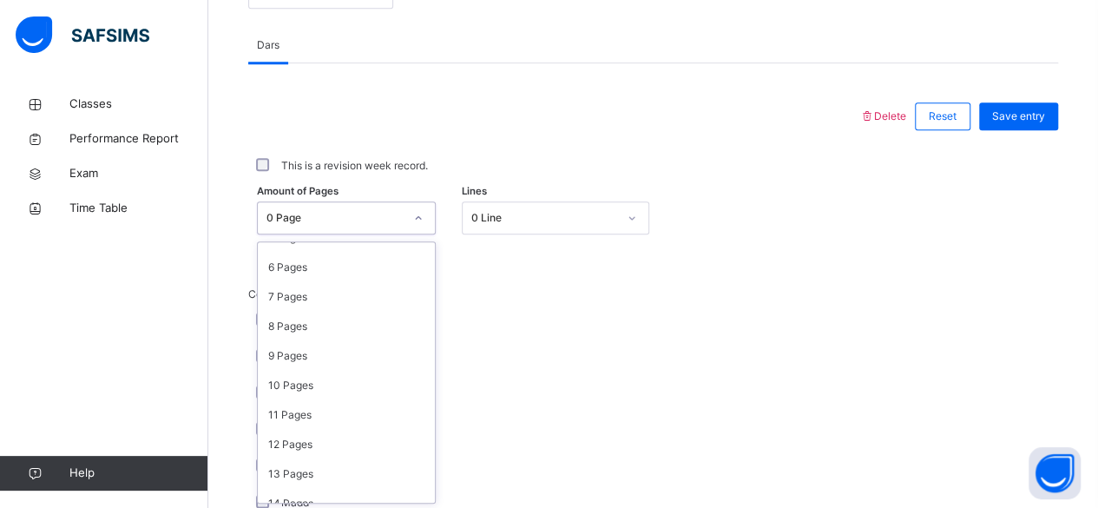
scroll to position [169, 0]
click at [290, 378] on div "10 Pages" at bounding box center [346, 383] width 177 height 30
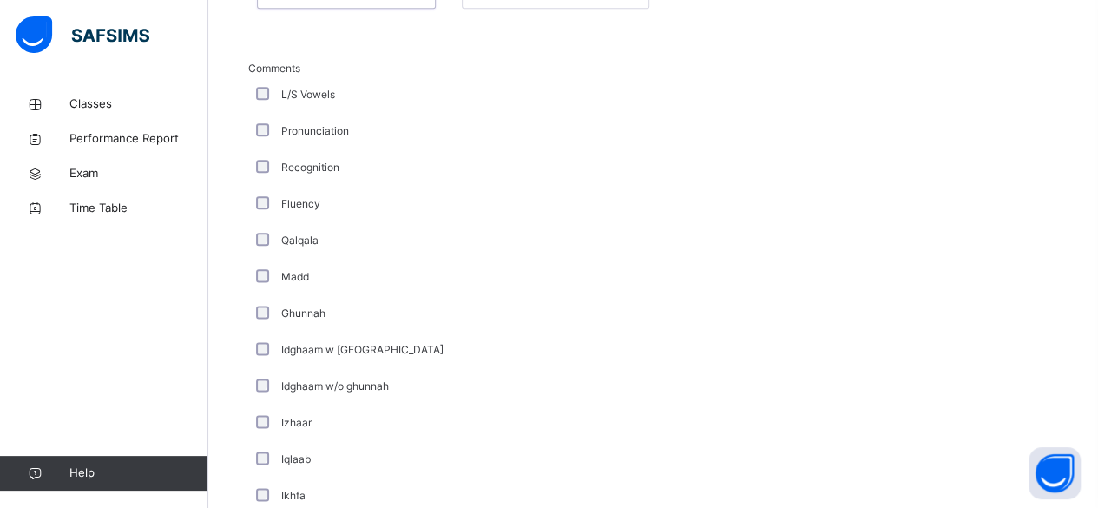
scroll to position [958, 0]
click at [234, 317] on div "Back / FT Boys Class 3 FT Boys Class 3 Full Time Boys Third Term 2024-2025 Clas…" at bounding box center [652, 64] width 889 height 1871
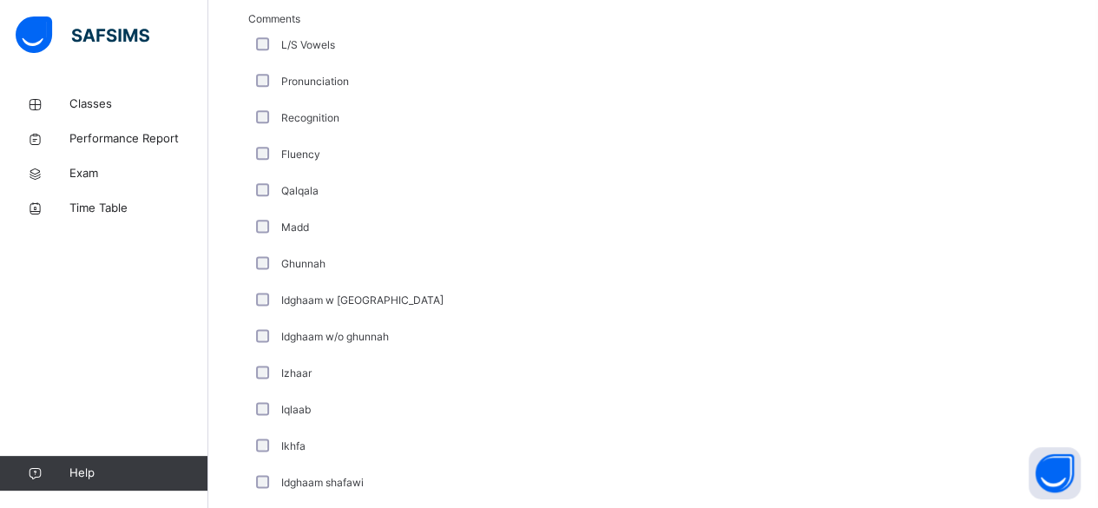
scroll to position [1005, 0]
click at [96, 353] on div "Classes Performance Report Exam Time Table Help" at bounding box center [104, 288] width 208 height 438
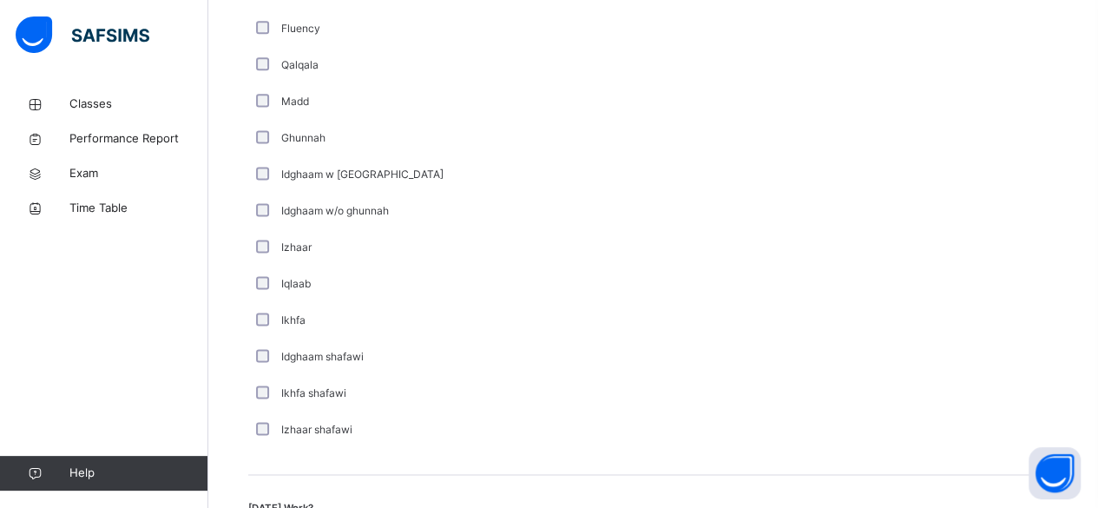
scroll to position [1133, 0]
click at [257, 337] on div "Idghaam shafawi" at bounding box center [465, 355] width 434 height 36
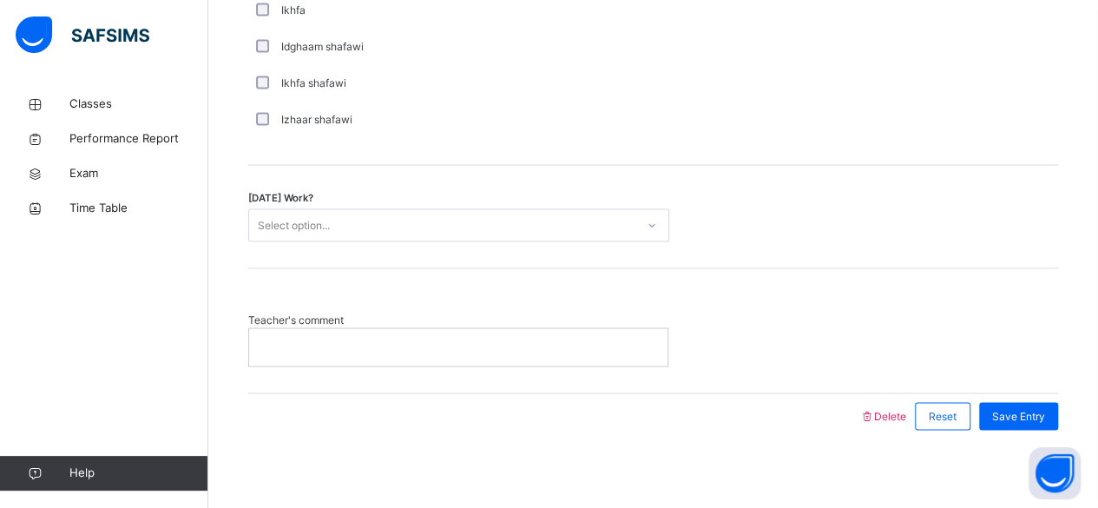
scroll to position [1446, 0]
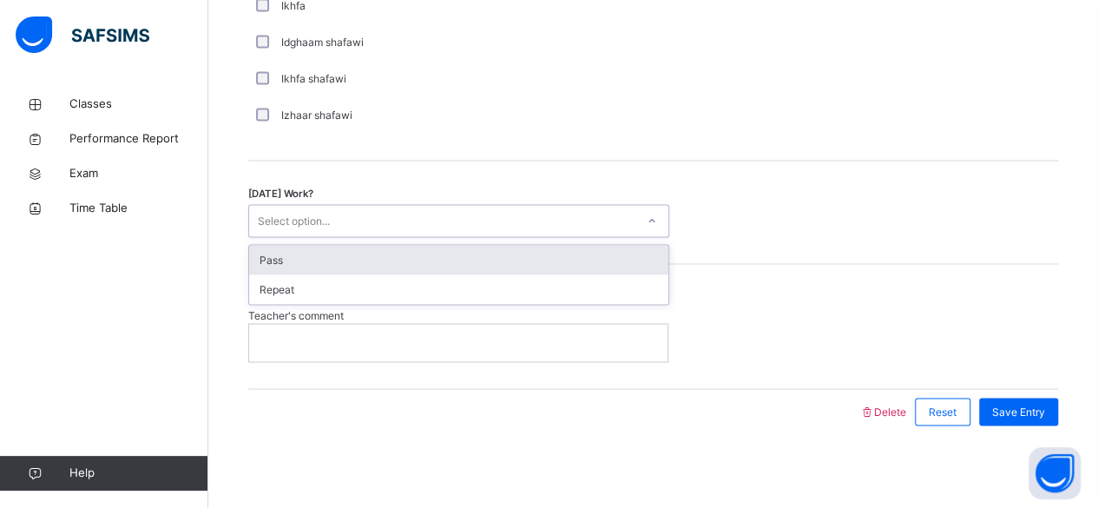
click at [298, 220] on div "Select option..." at bounding box center [294, 220] width 72 height 33
click at [297, 261] on div "Pass" at bounding box center [458, 260] width 419 height 30
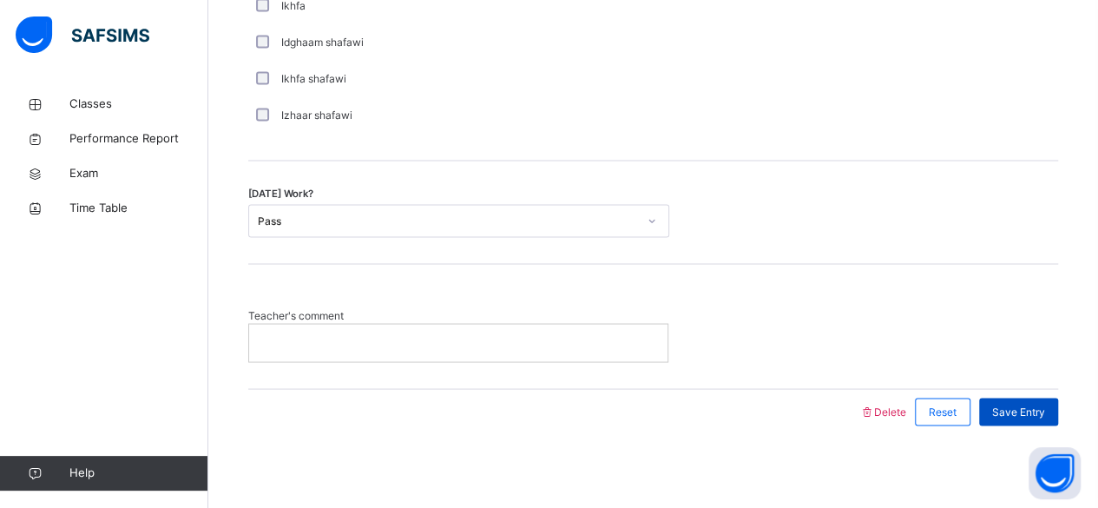
click at [1035, 405] on span "Save Entry" at bounding box center [1018, 412] width 53 height 16
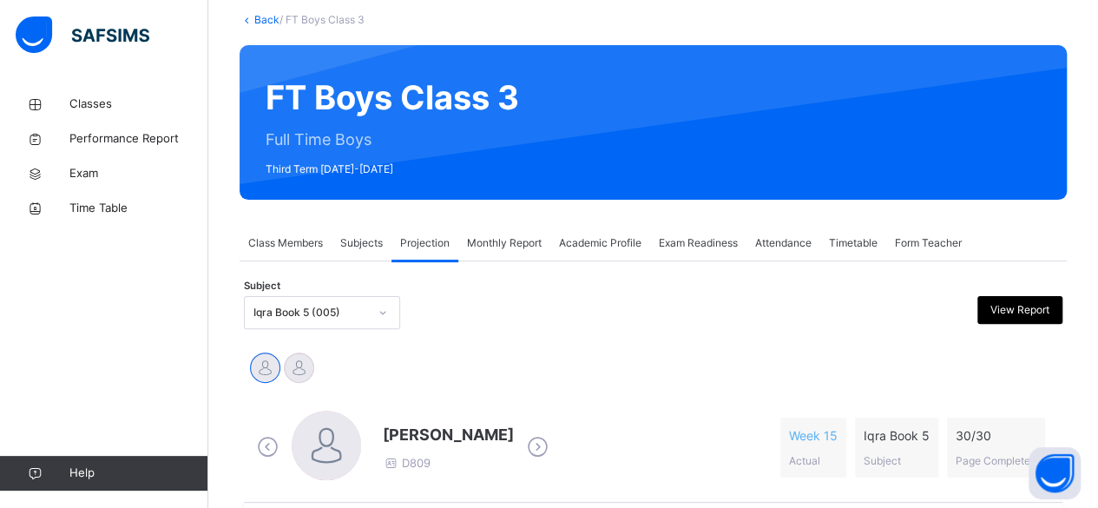
scroll to position [0, 0]
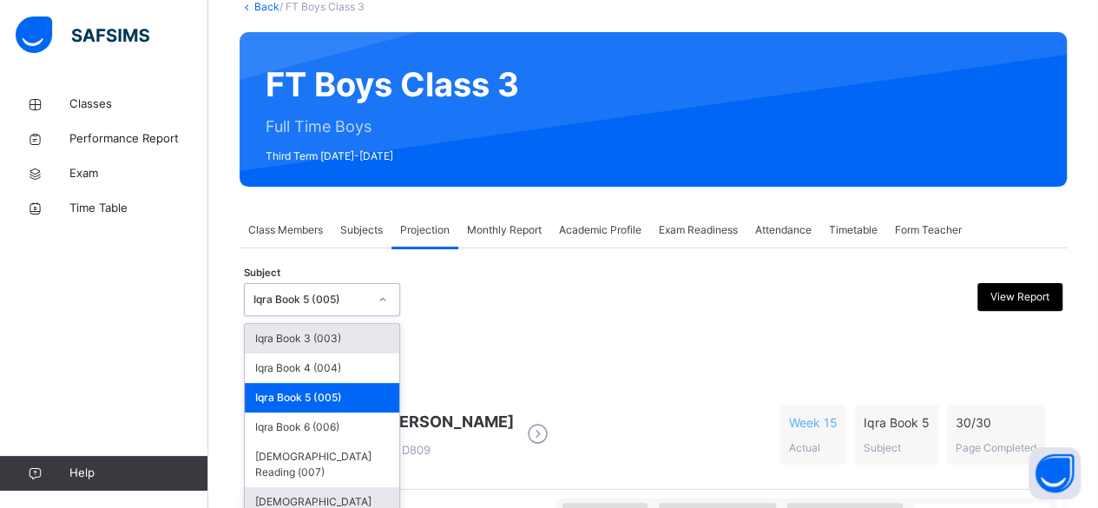
click at [351, 487] on div "[DEMOGRAPHIC_DATA] Memorisation (008)" at bounding box center [322, 509] width 154 height 45
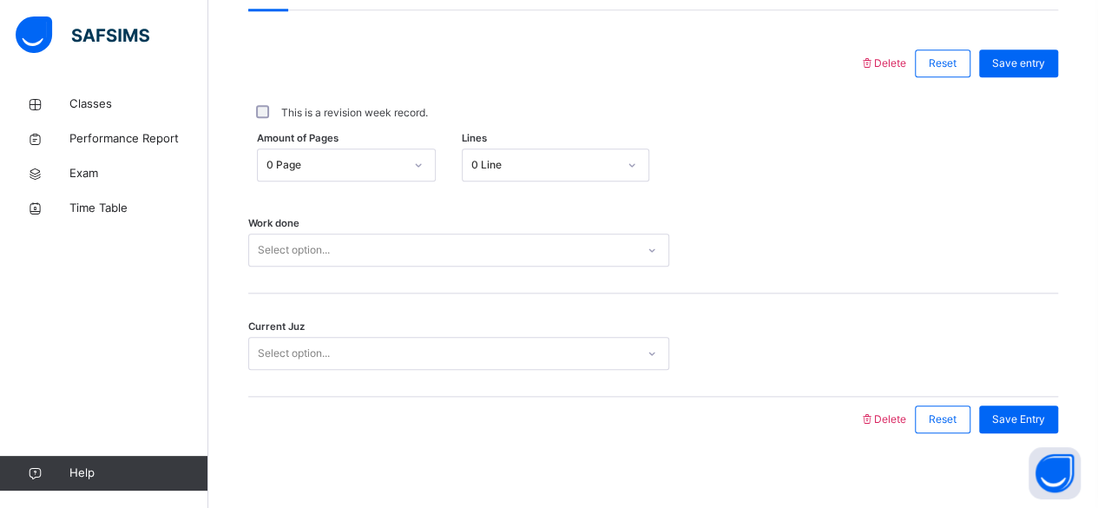
scroll to position [793, 0]
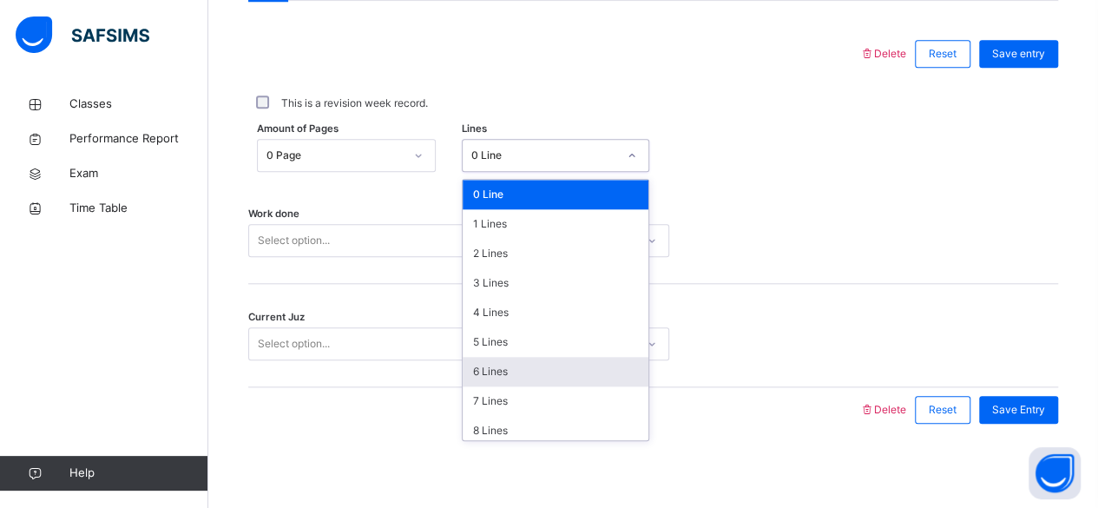
click at [507, 378] on div "6 Lines" at bounding box center [556, 372] width 186 height 30
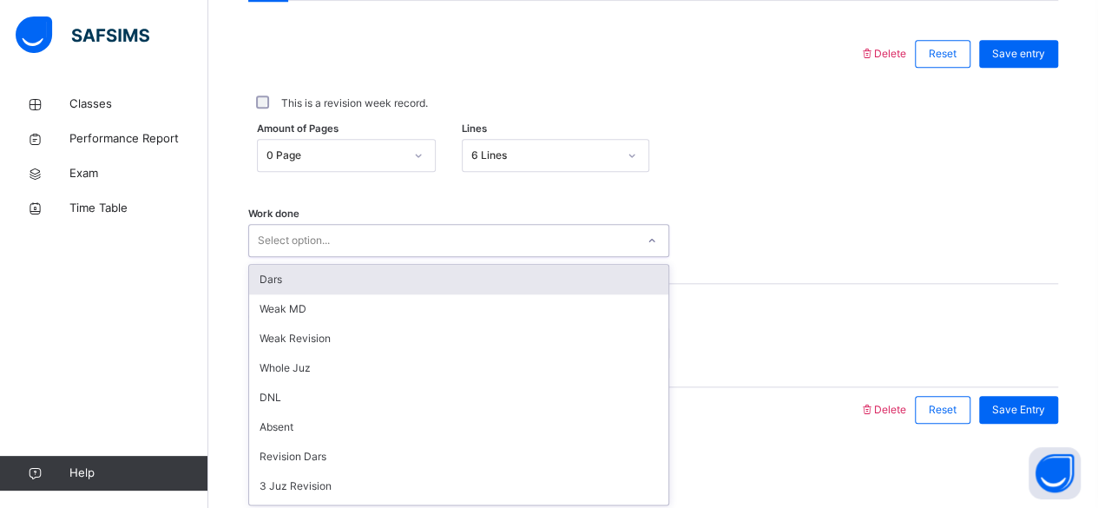
click at [492, 269] on div "Dars" at bounding box center [458, 280] width 419 height 30
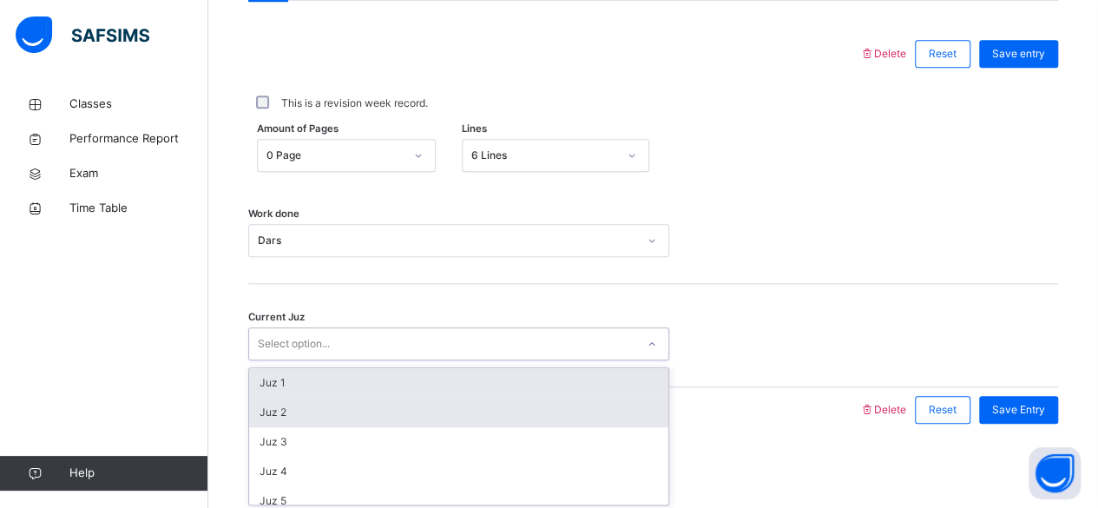
click at [401, 410] on div "Juz 2" at bounding box center [458, 412] width 419 height 30
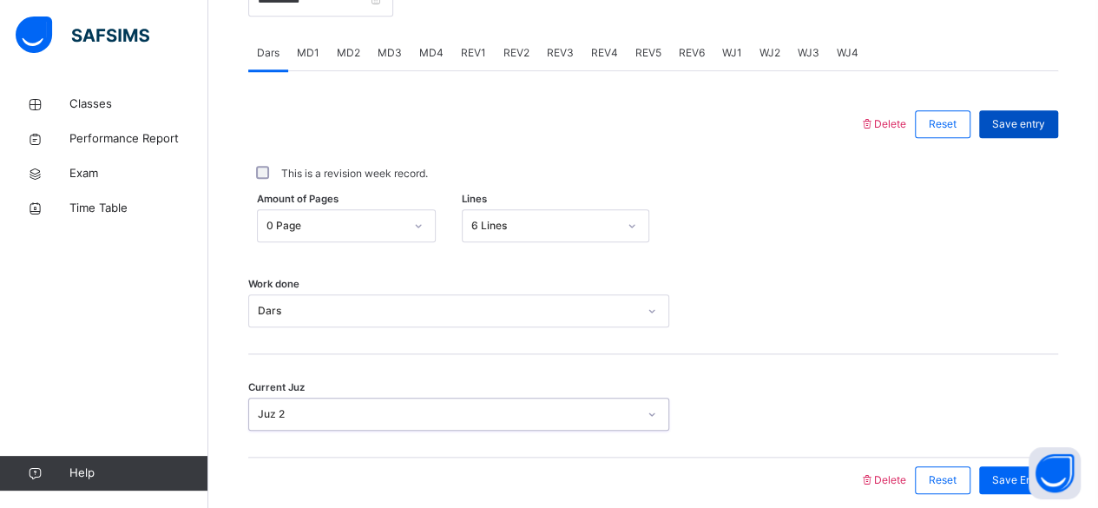
click at [1028, 111] on div "Save entry" at bounding box center [1018, 124] width 79 height 28
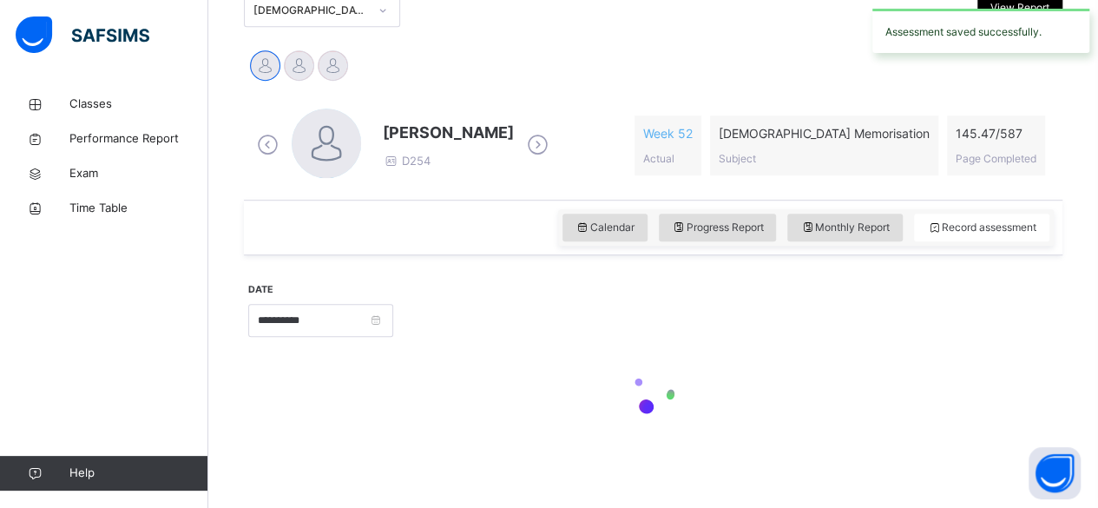
scroll to position [401, 0]
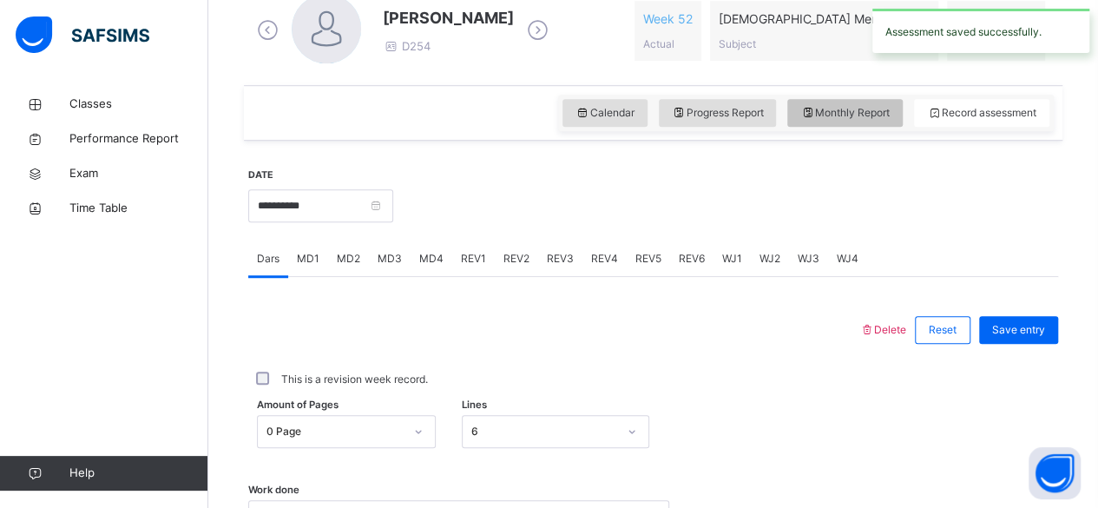
click at [878, 114] on span "Monthly Report" at bounding box center [844, 113] width 89 height 16
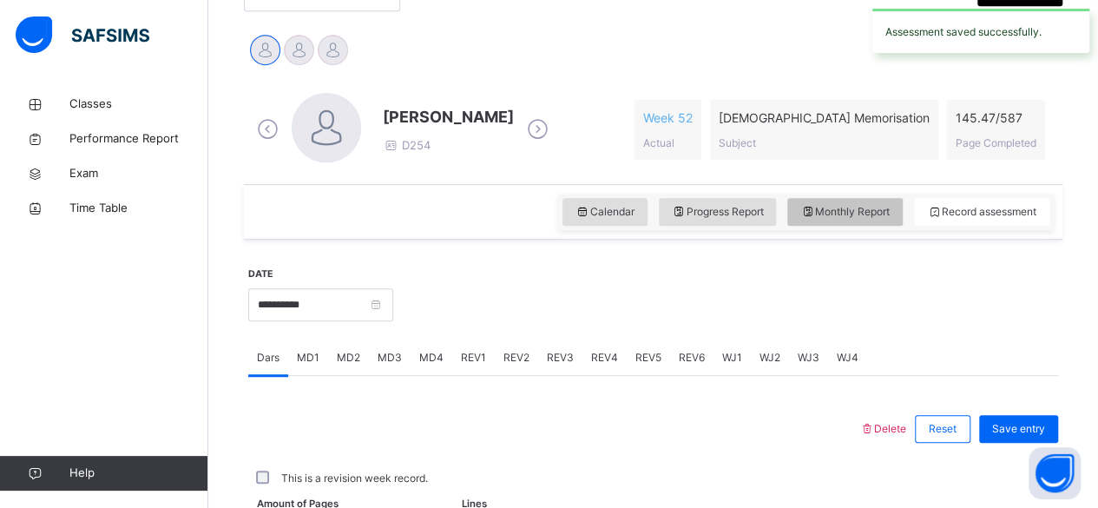
select select "****"
select select "*"
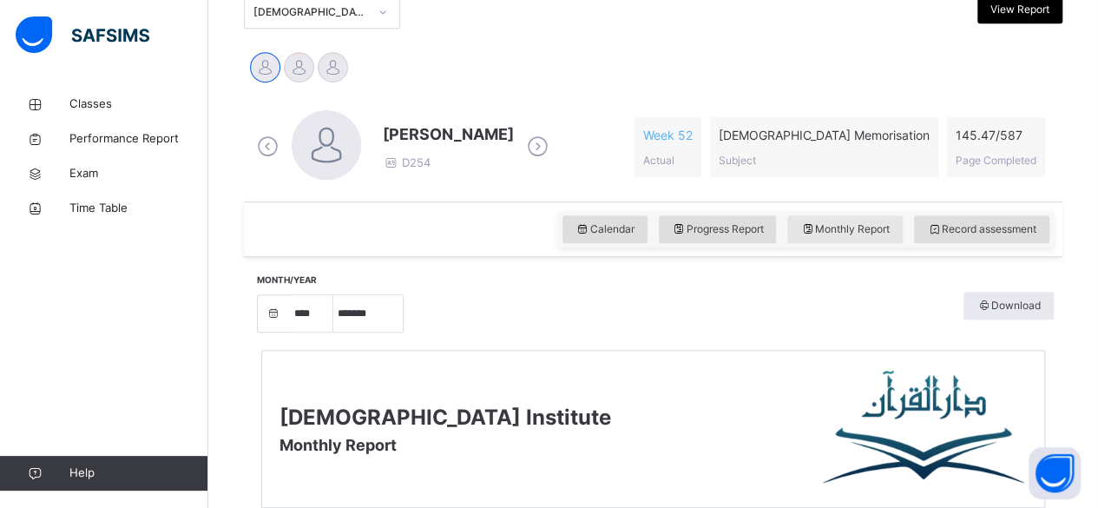
click at [873, 224] on span "Monthly Report" at bounding box center [844, 229] width 89 height 16
click at [962, 240] on div "Record assessment" at bounding box center [981, 229] width 135 height 28
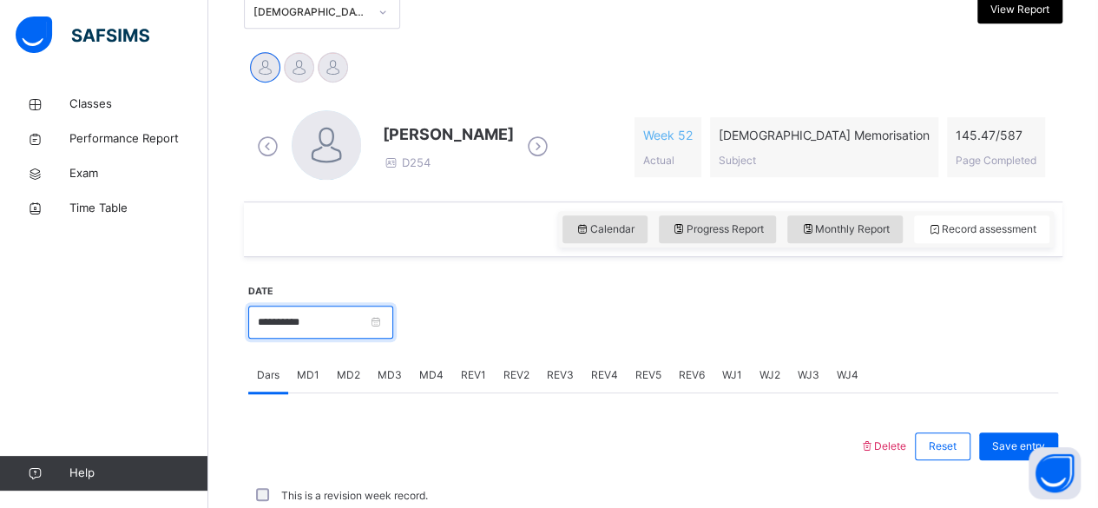
click at [362, 318] on input "**********" at bounding box center [320, 321] width 145 height 33
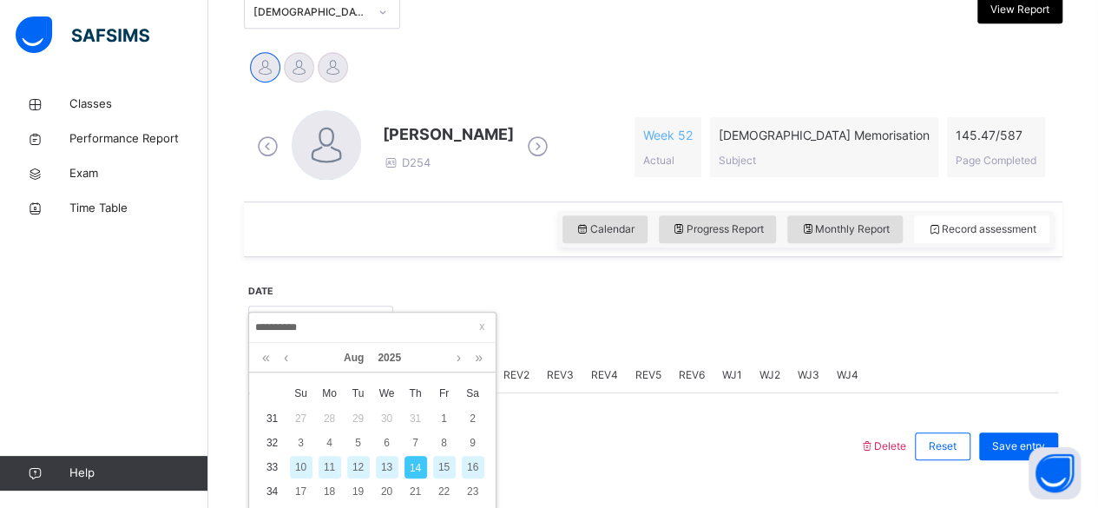
click at [387, 468] on div "13" at bounding box center [387, 467] width 23 height 23
type input "**********"
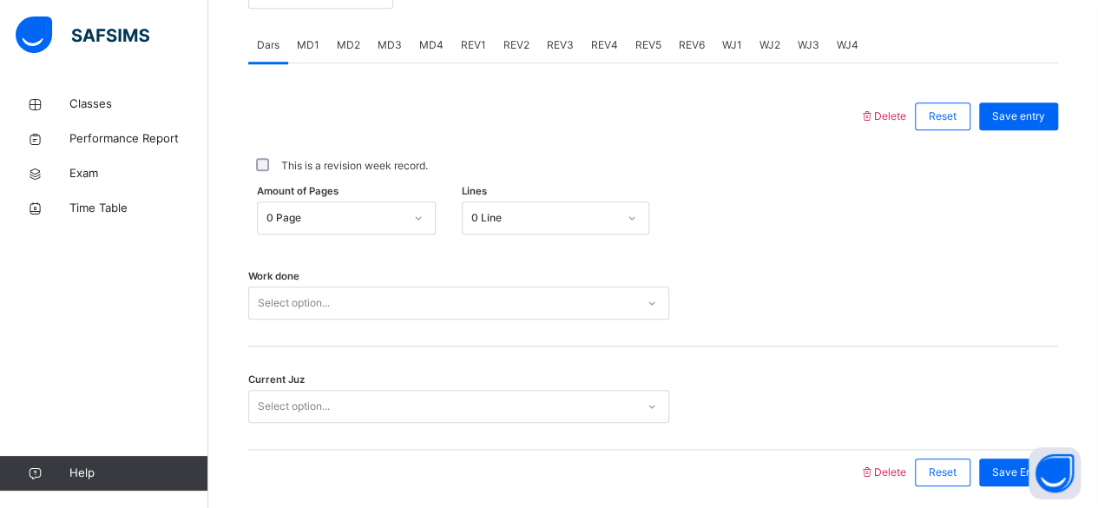
scroll to position [793, 0]
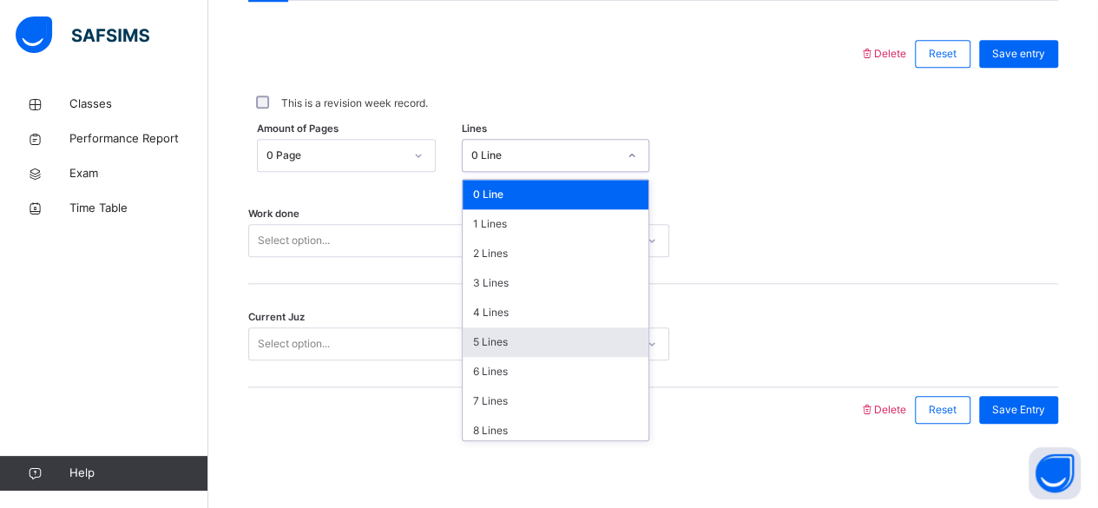
click at [533, 345] on div "5 Lines" at bounding box center [556, 342] width 186 height 30
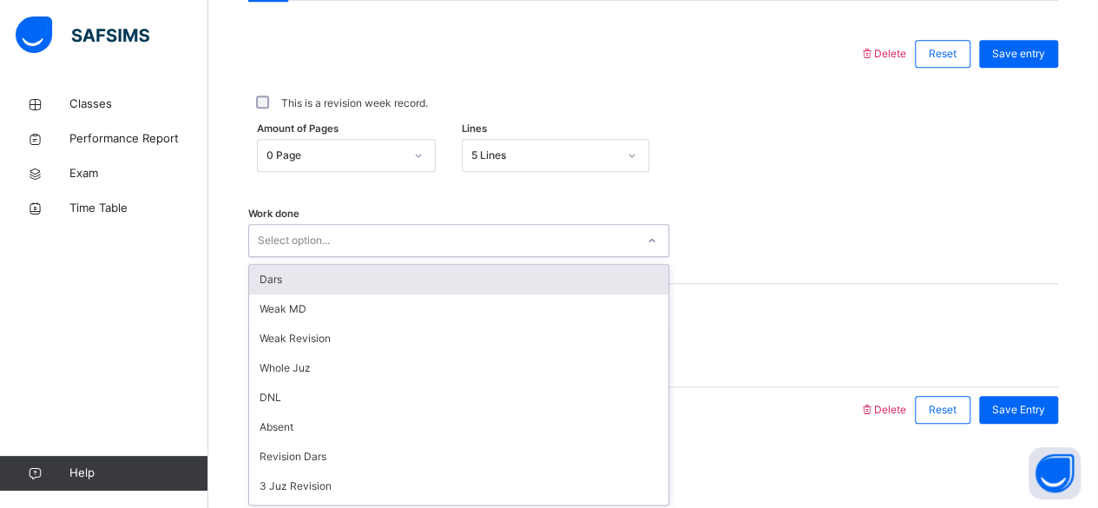
click at [348, 285] on div "Dars" at bounding box center [458, 280] width 419 height 30
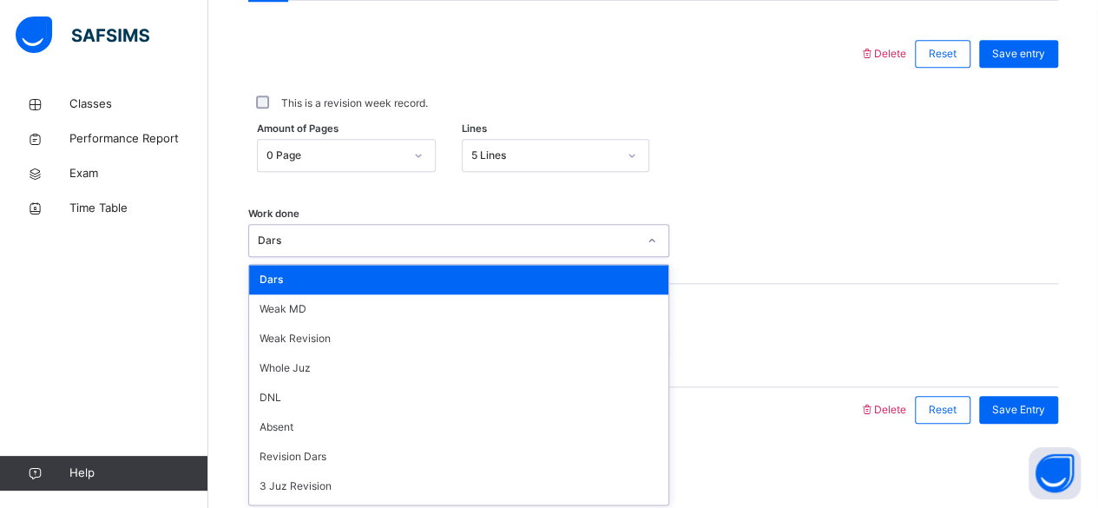
click at [746, 194] on div "Work done option Dars, selected. option Dars focused, 1 of 16. 16 results avail…" at bounding box center [653, 232] width 810 height 103
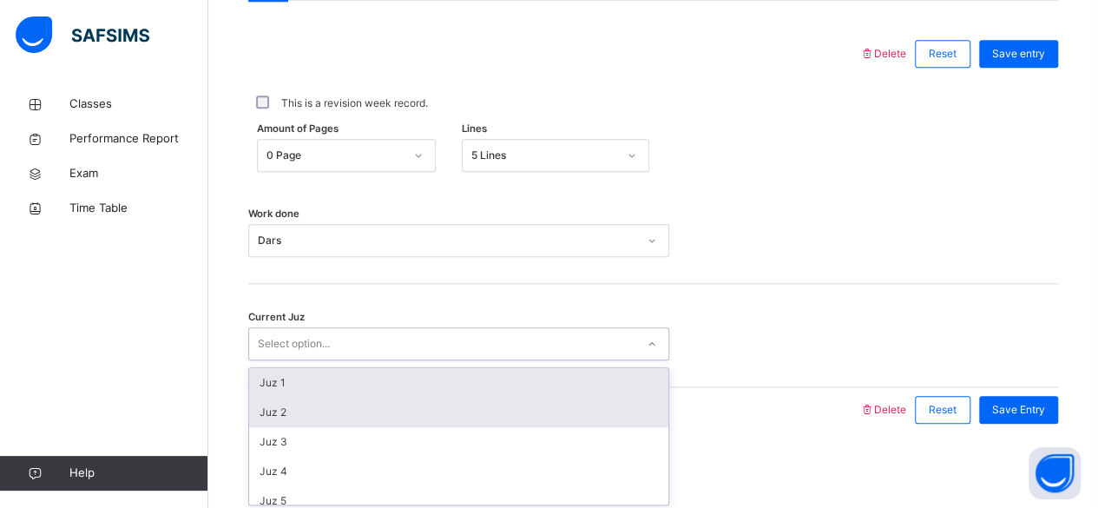
click at [319, 422] on div "Juz 2" at bounding box center [458, 412] width 419 height 30
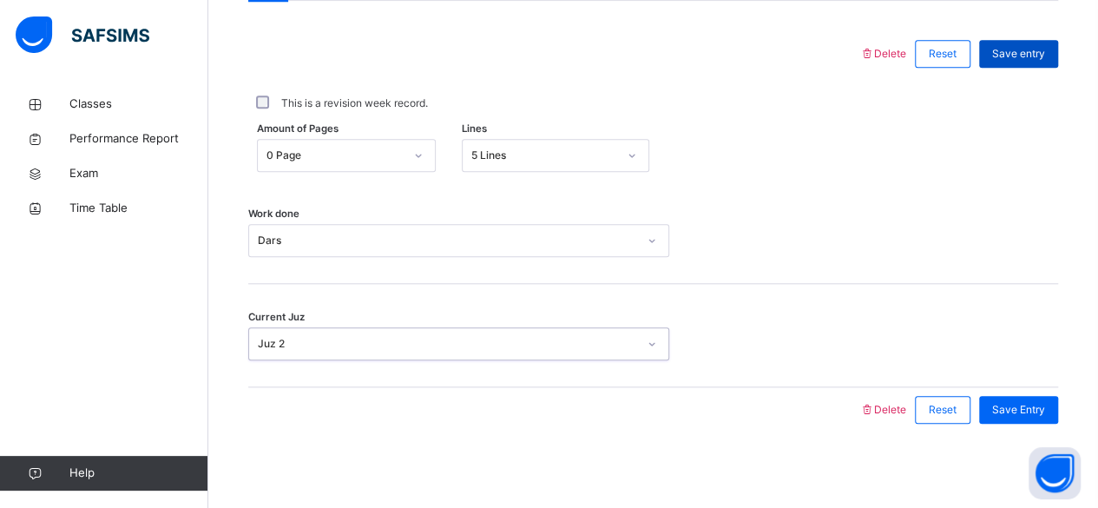
click at [1017, 52] on span "Save entry" at bounding box center [1018, 54] width 53 height 16
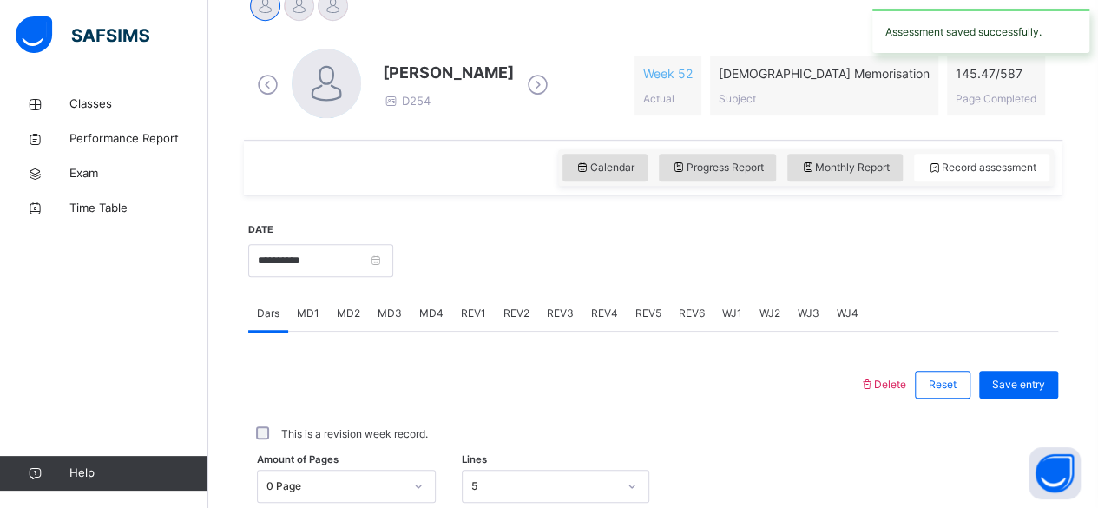
scroll to position [486, 0]
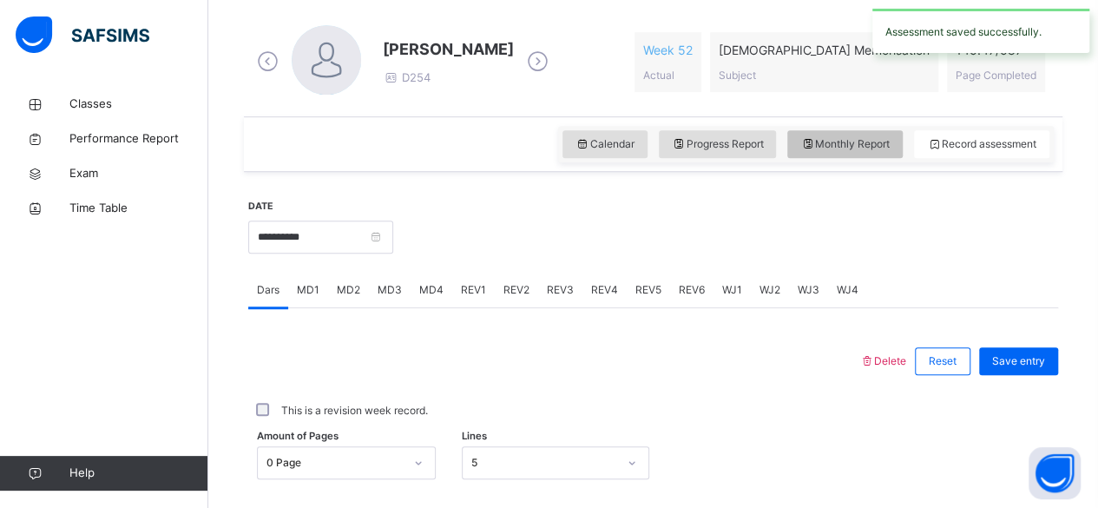
click at [862, 145] on span "Monthly Report" at bounding box center [844, 144] width 89 height 16
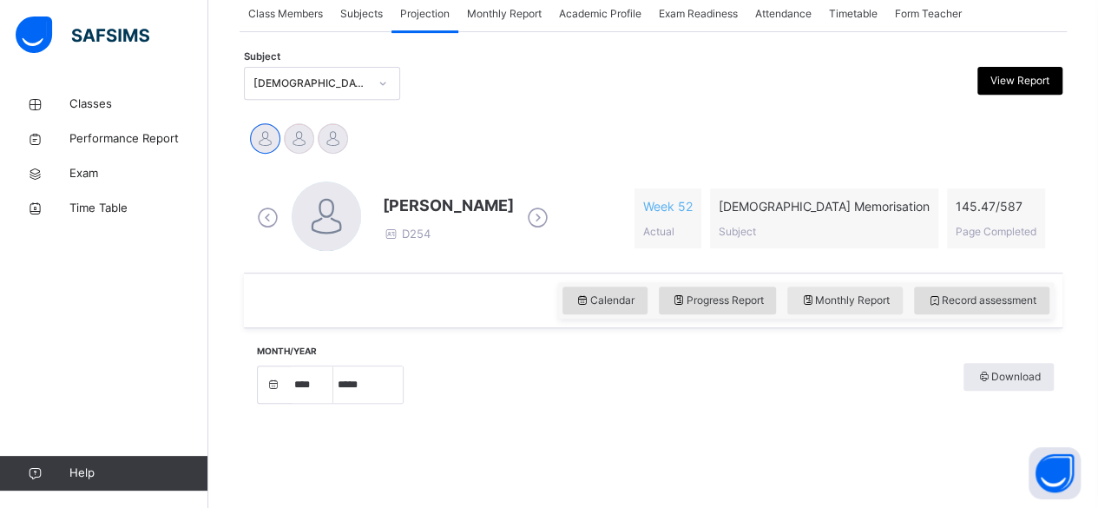
select select "*"
select select "****"
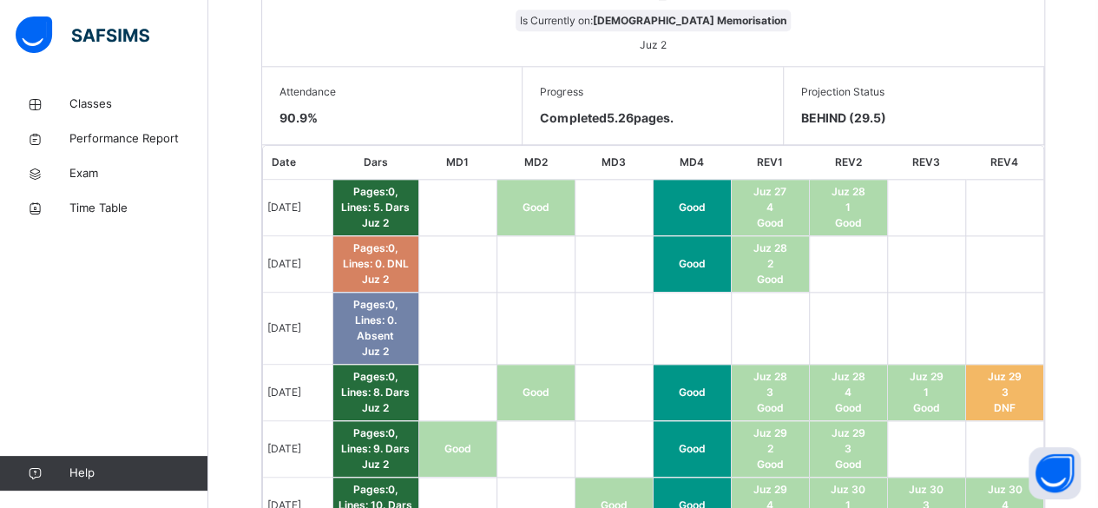
scroll to position [942, 0]
click at [830, 112] on span "BEHIND (29.5)" at bounding box center [913, 117] width 225 height 18
click at [819, 110] on span "BEHIND (29.5)" at bounding box center [913, 117] width 225 height 18
click at [823, 111] on span "BEHIND (29.5)" at bounding box center [913, 117] width 225 height 18
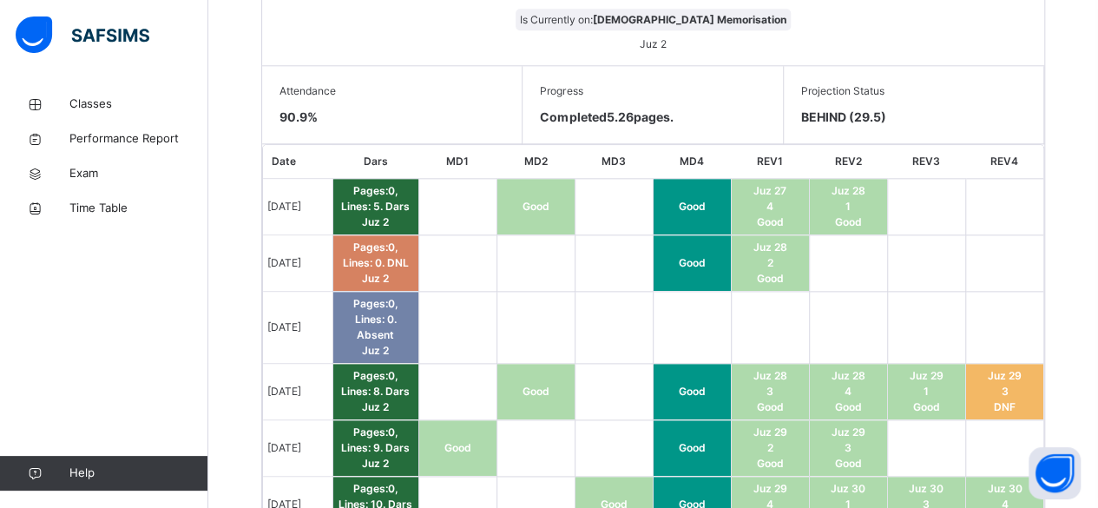
click at [661, 83] on span "Progress" at bounding box center [652, 91] width 225 height 16
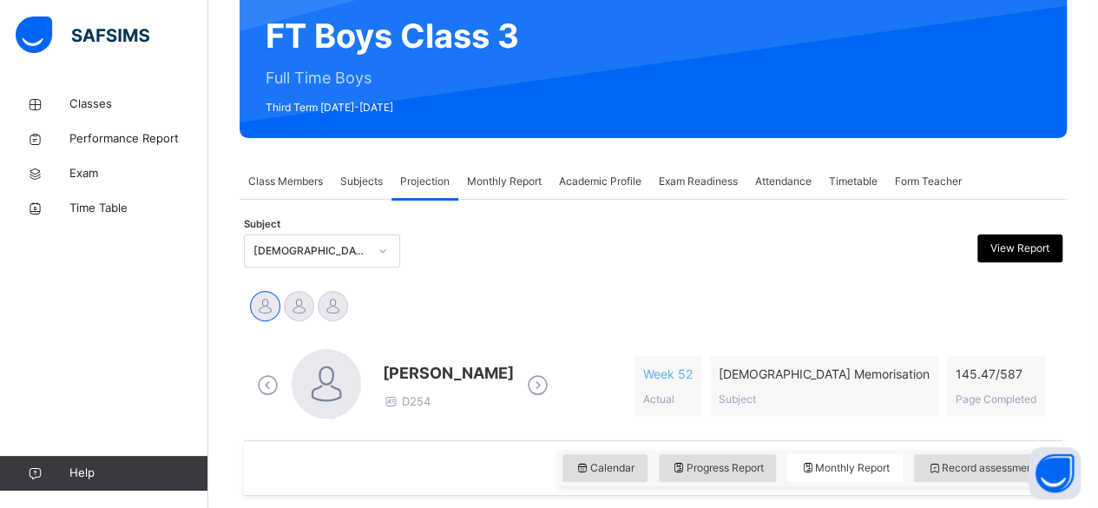
scroll to position [174, 0]
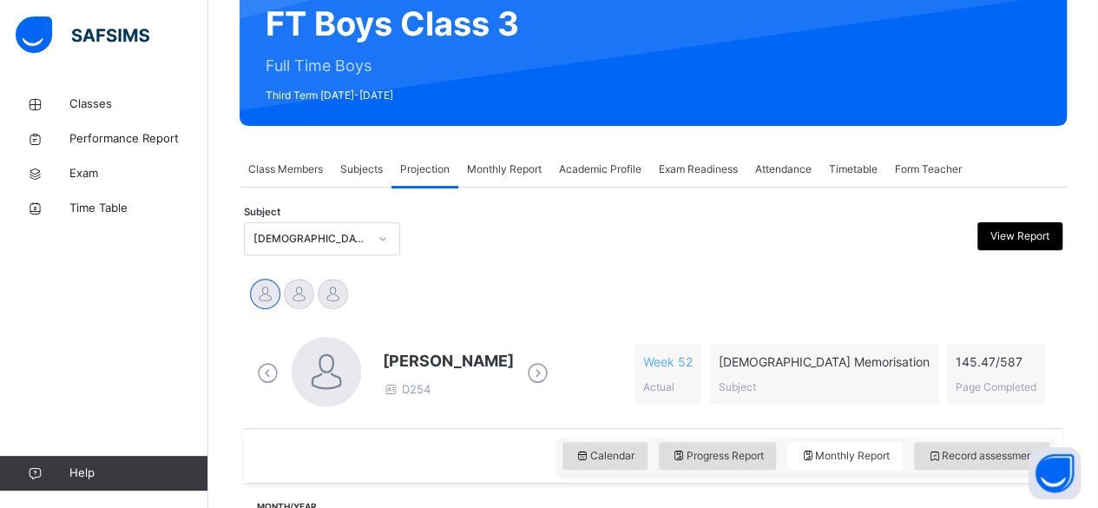
click at [554, 163] on div "Academic Profile" at bounding box center [600, 169] width 100 height 35
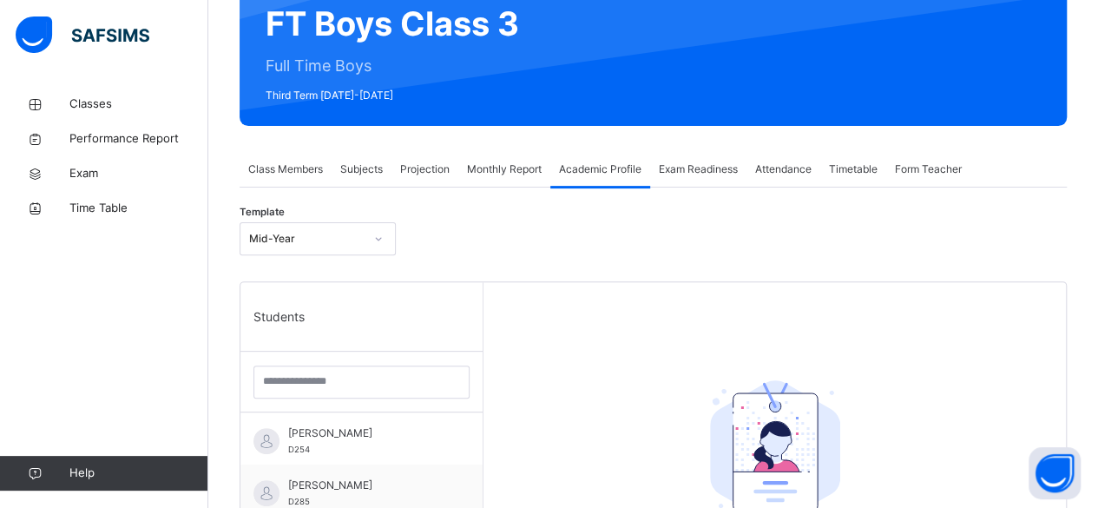
click at [522, 169] on span "Monthly Report" at bounding box center [504, 169] width 75 height 16
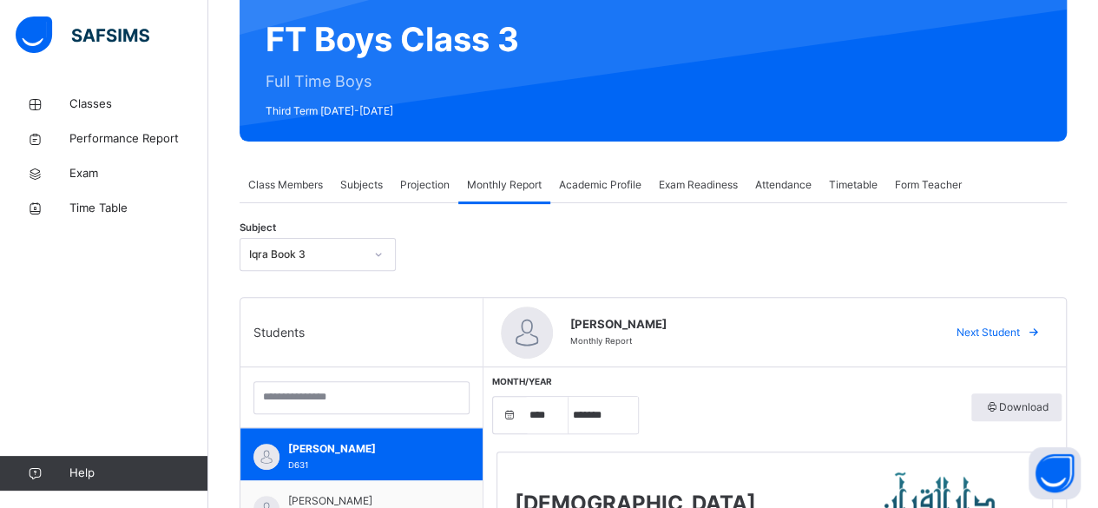
scroll to position [163, 0]
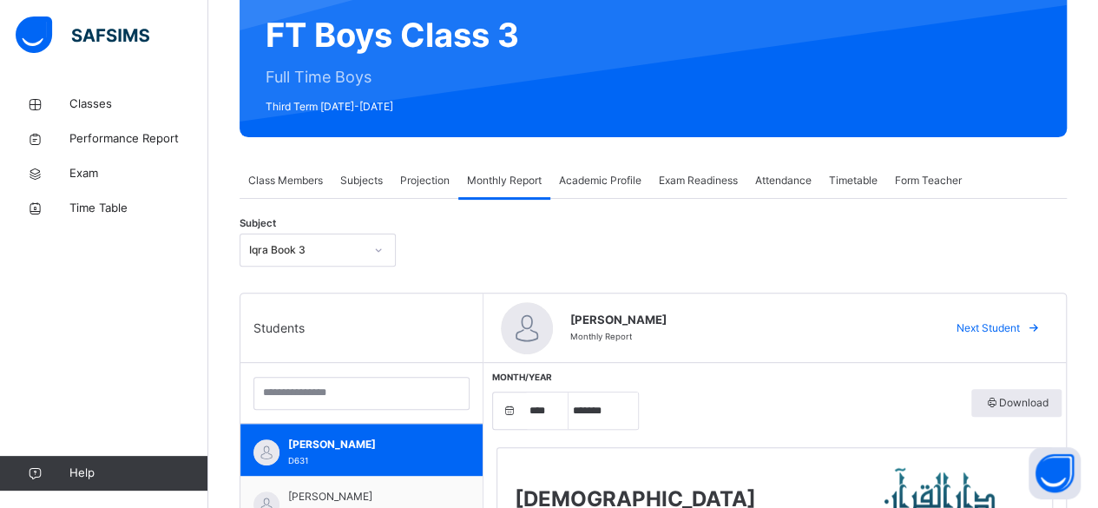
click at [429, 181] on span "Projection" at bounding box center [424, 181] width 49 height 16
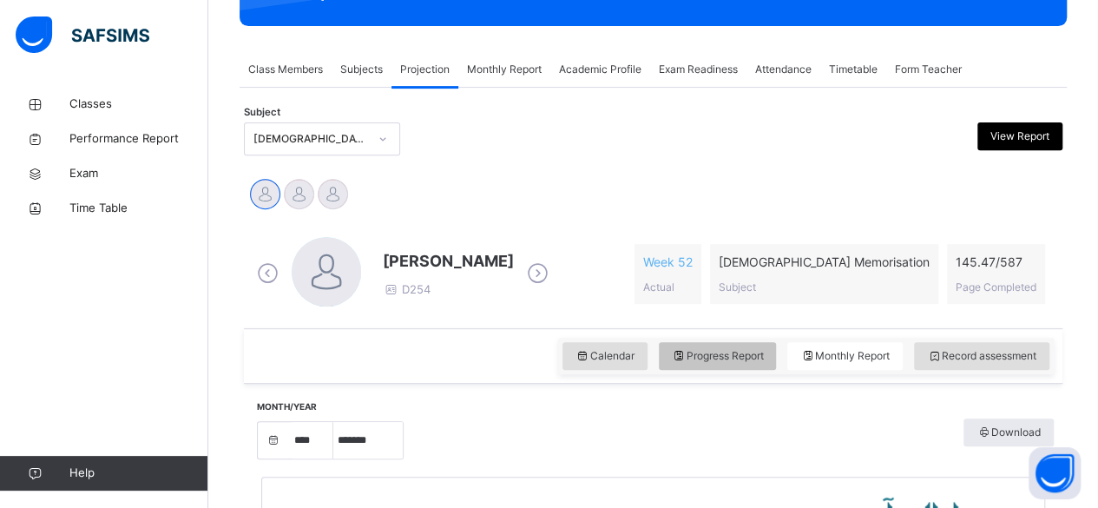
click at [753, 359] on span "Progress Report" at bounding box center [718, 356] width 92 height 16
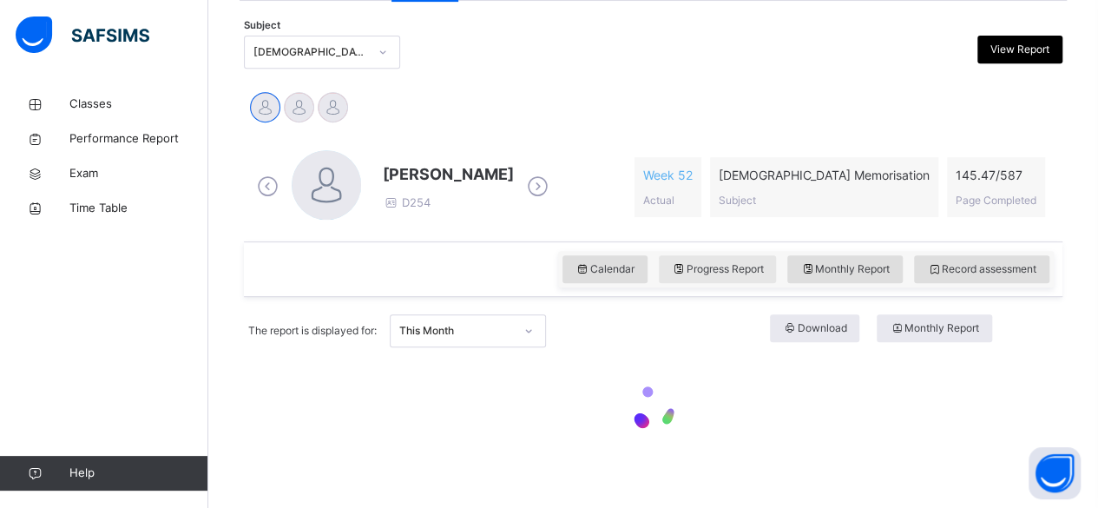
scroll to position [377, 0]
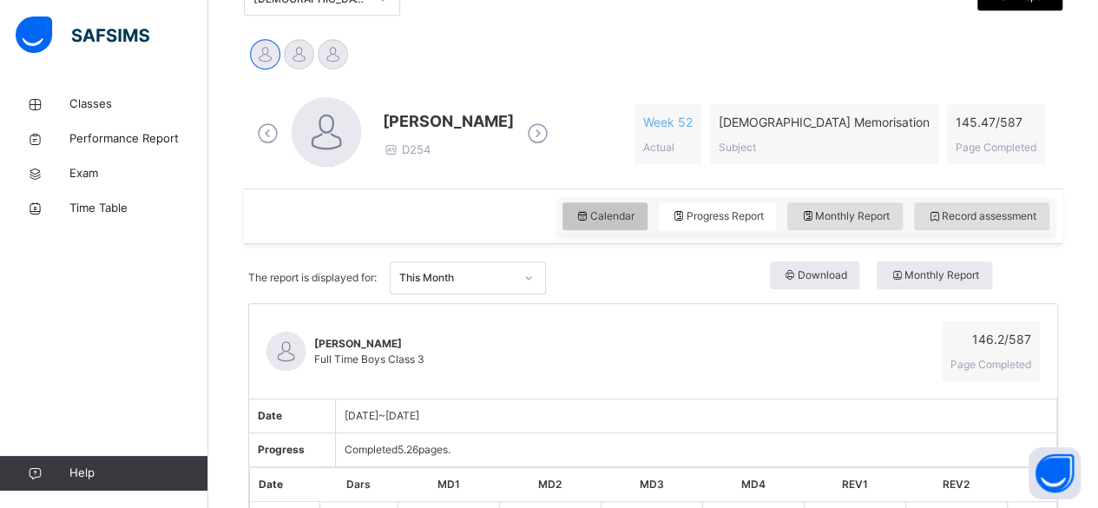
click at [588, 211] on icon at bounding box center [582, 216] width 15 height 16
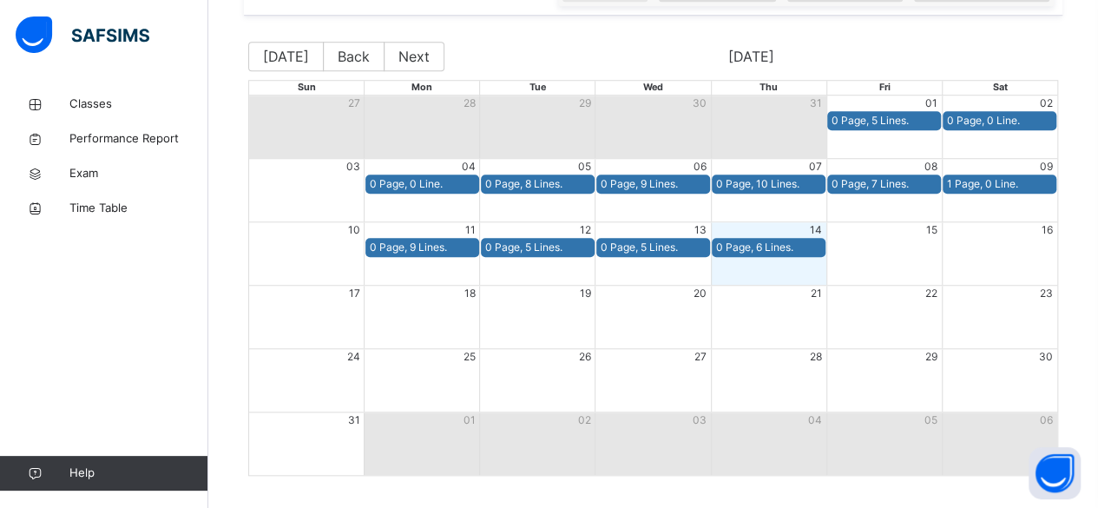
scroll to position [614, 0]
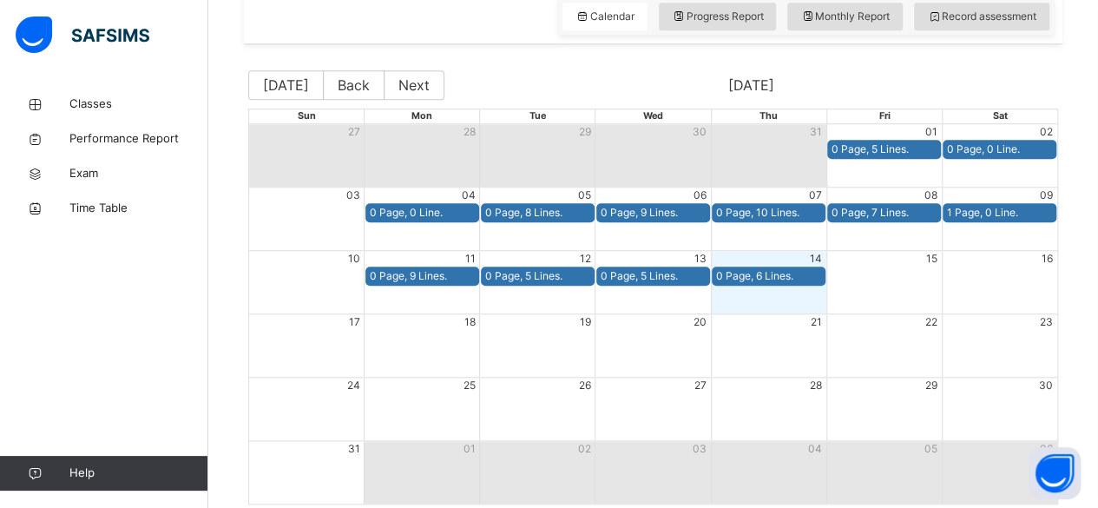
click at [397, 207] on div "0 Page, 0 Line." at bounding box center [422, 213] width 105 height 16
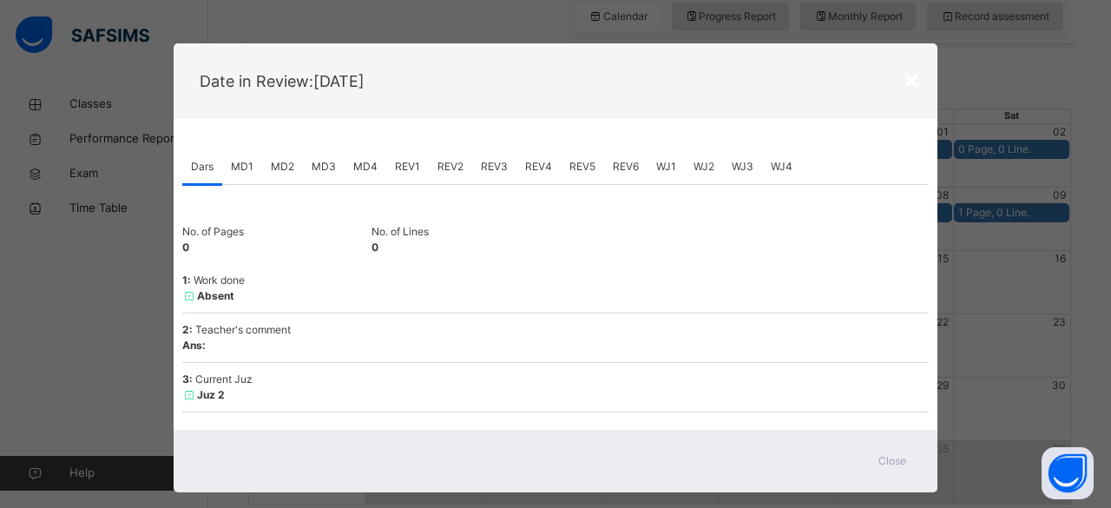
click at [932, 365] on div "Dars MD1 MD2 MD3 MD4 REV1 REV2 REV3 REV4 REV5 REV6 WJ1 WJ2 WJ3 WJ4 Dars More Op…" at bounding box center [556, 274] width 764 height 311
click at [903, 468] on div "Close" at bounding box center [892, 461] width 56 height 28
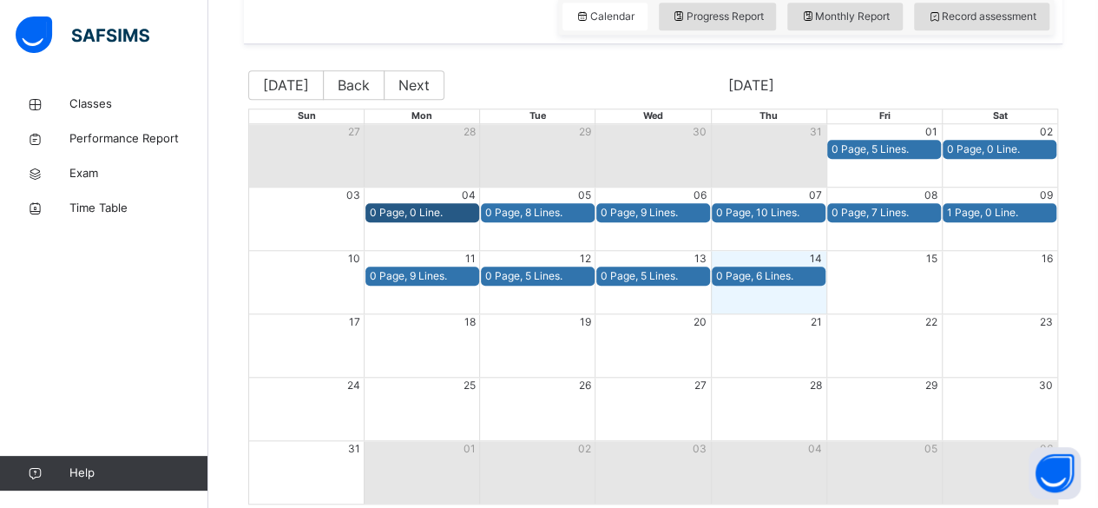
click at [997, 151] on div "0 Page, 0 Line." at bounding box center [999, 149] width 105 height 16
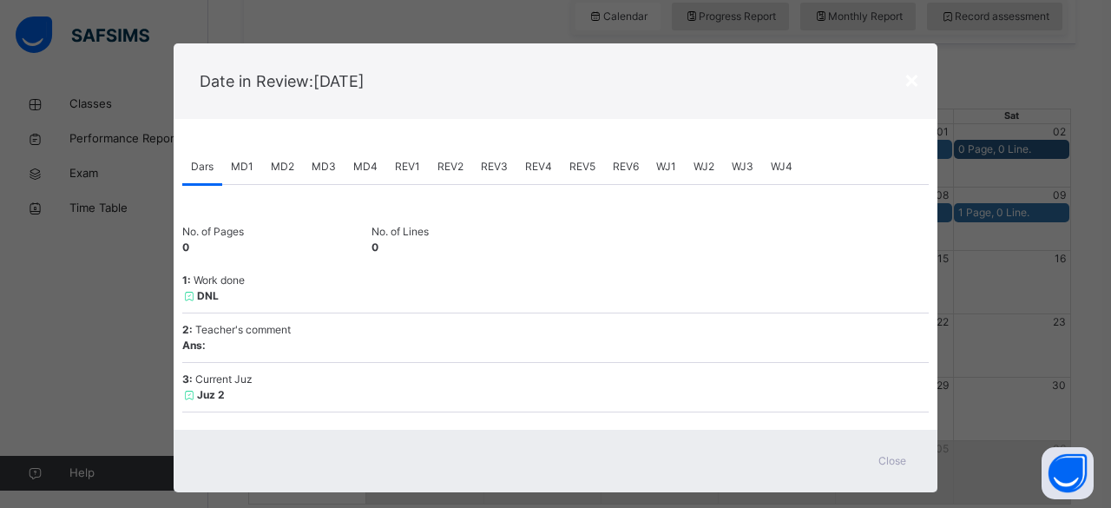
click at [904, 453] on div "Close" at bounding box center [892, 461] width 56 height 28
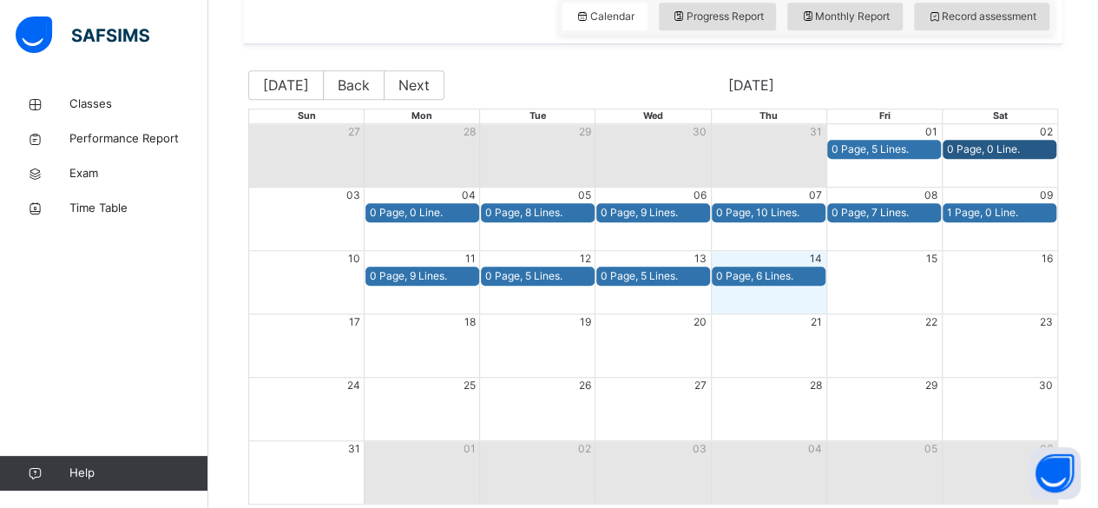
click at [922, 141] on div "0 Page, 5 Lines." at bounding box center [883, 149] width 105 height 16
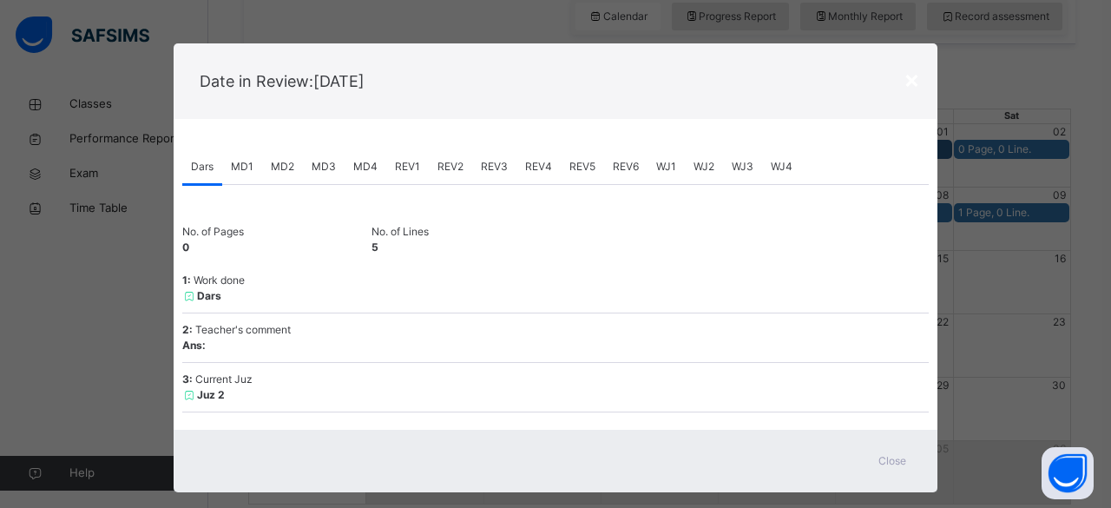
click at [896, 409] on div "3 : Current Juz Juz 2" at bounding box center [555, 387] width 746 height 49
click at [913, 457] on div "Close" at bounding box center [892, 461] width 56 height 28
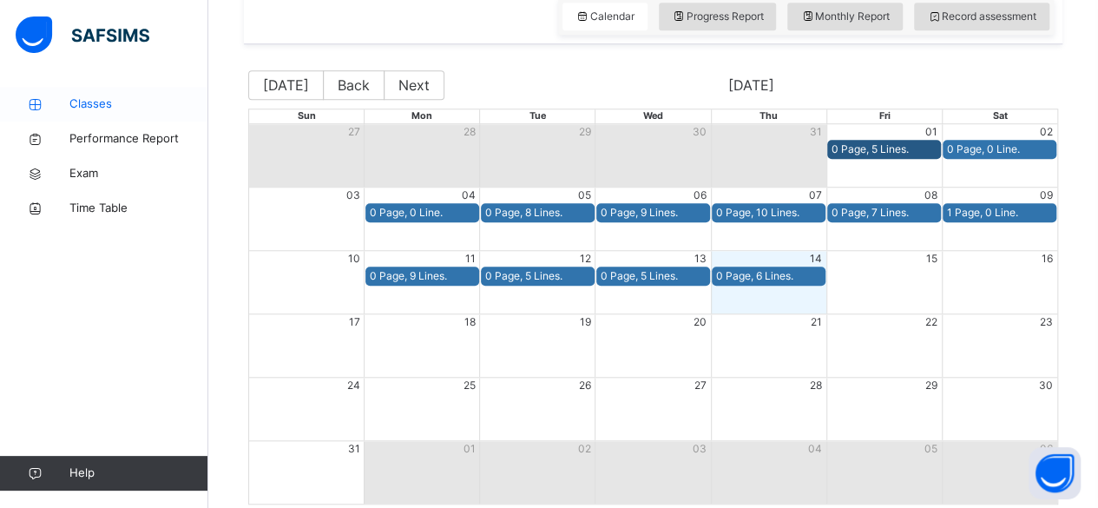
click at [66, 102] on icon at bounding box center [34, 104] width 69 height 13
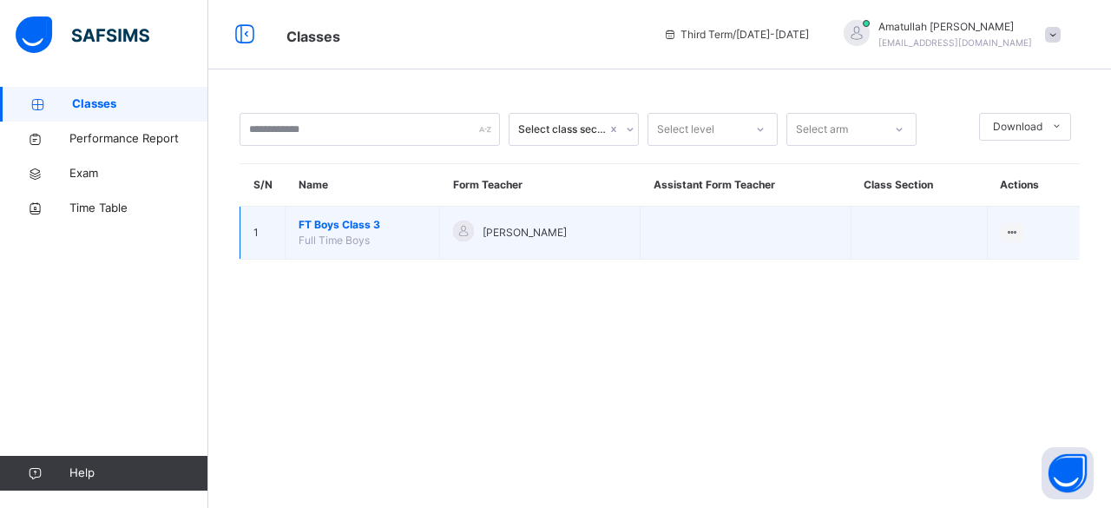
click at [324, 223] on span "FT Boys Class 3" at bounding box center [363, 225] width 128 height 16
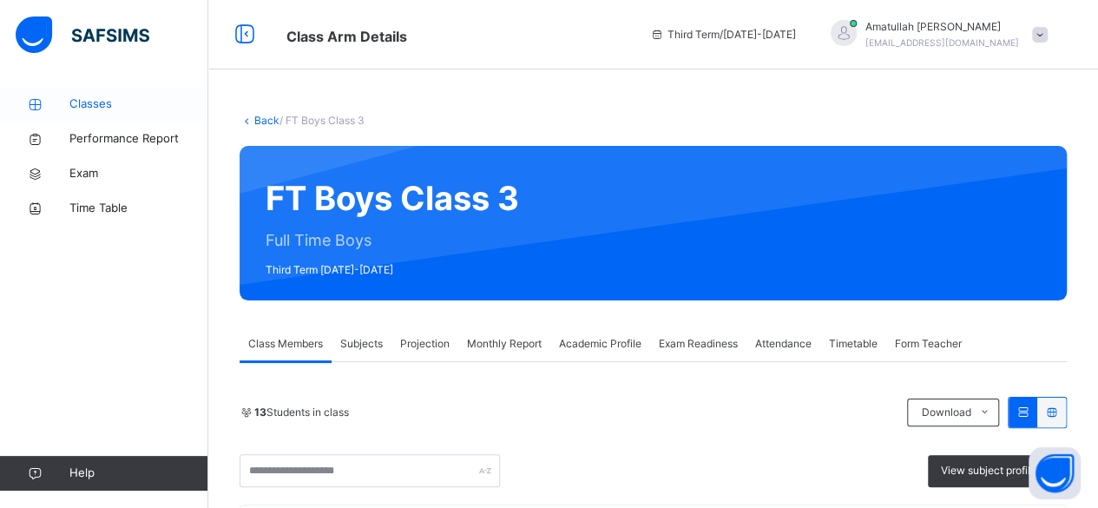
click at [96, 101] on span "Classes" at bounding box center [138, 103] width 139 height 17
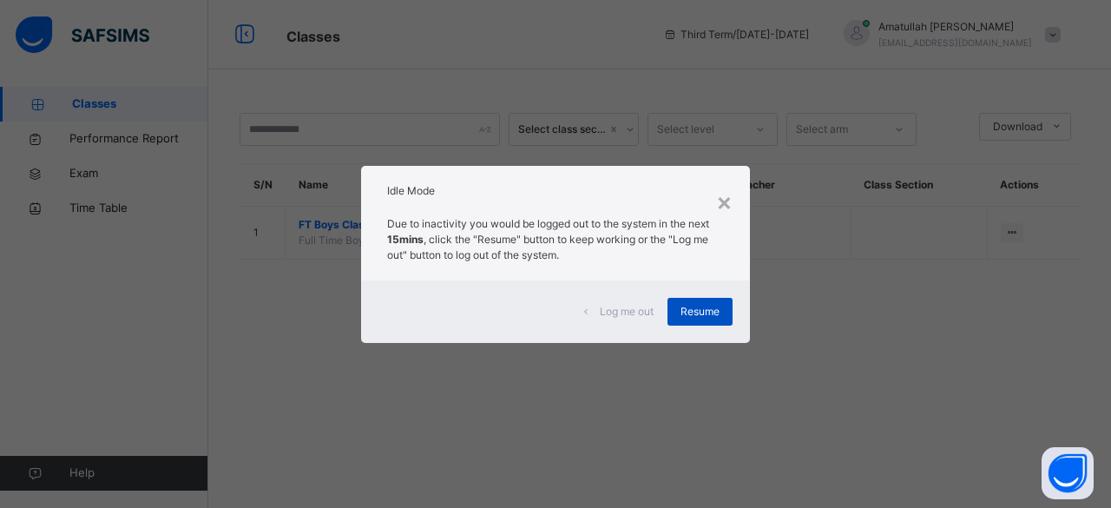
click at [704, 324] on div "Resume" at bounding box center [699, 312] width 65 height 28
click at [698, 315] on span "Resume" at bounding box center [699, 312] width 39 height 16
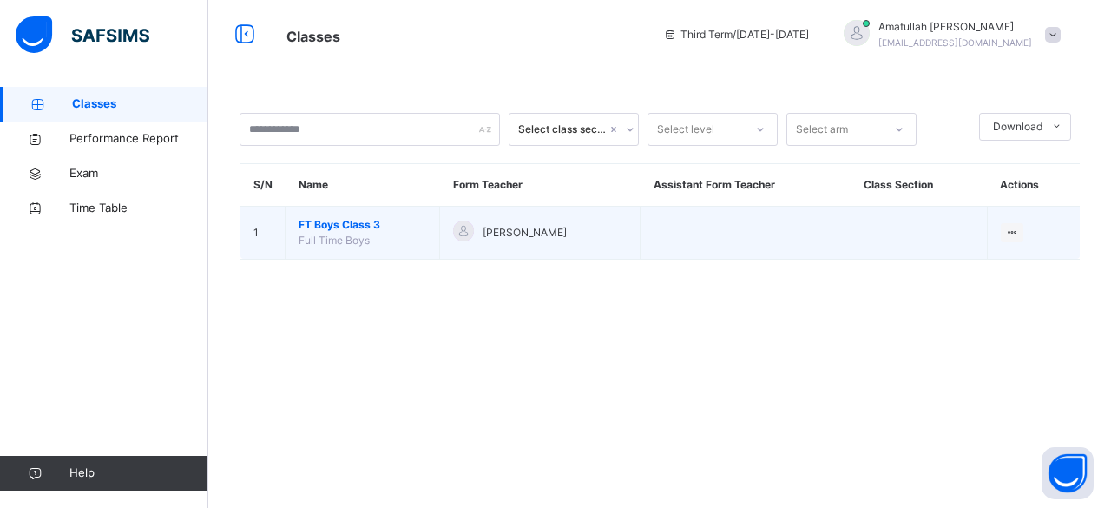
click at [361, 224] on span "FT Boys Class 3" at bounding box center [363, 225] width 128 height 16
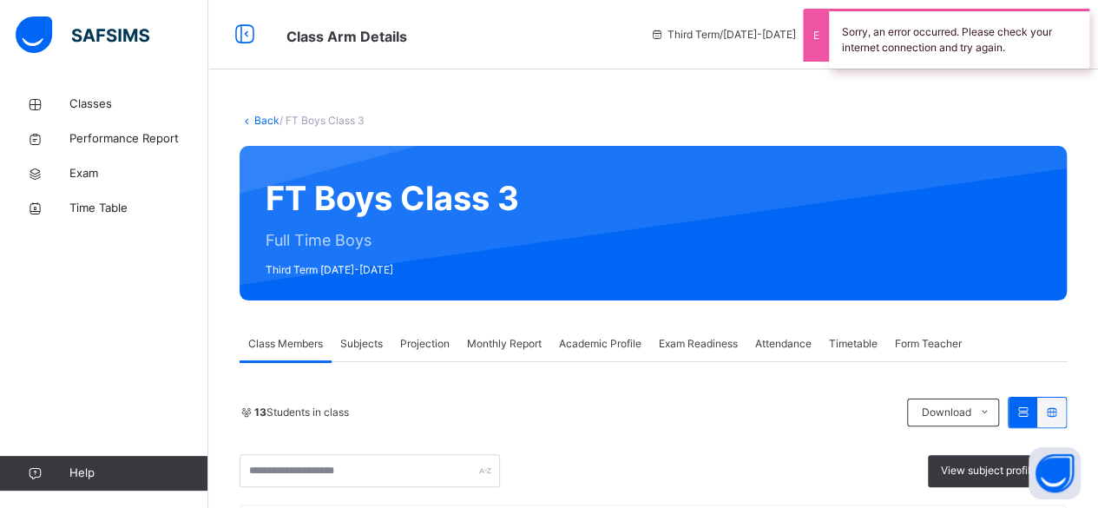
click at [429, 352] on div "Projection" at bounding box center [424, 343] width 67 height 35
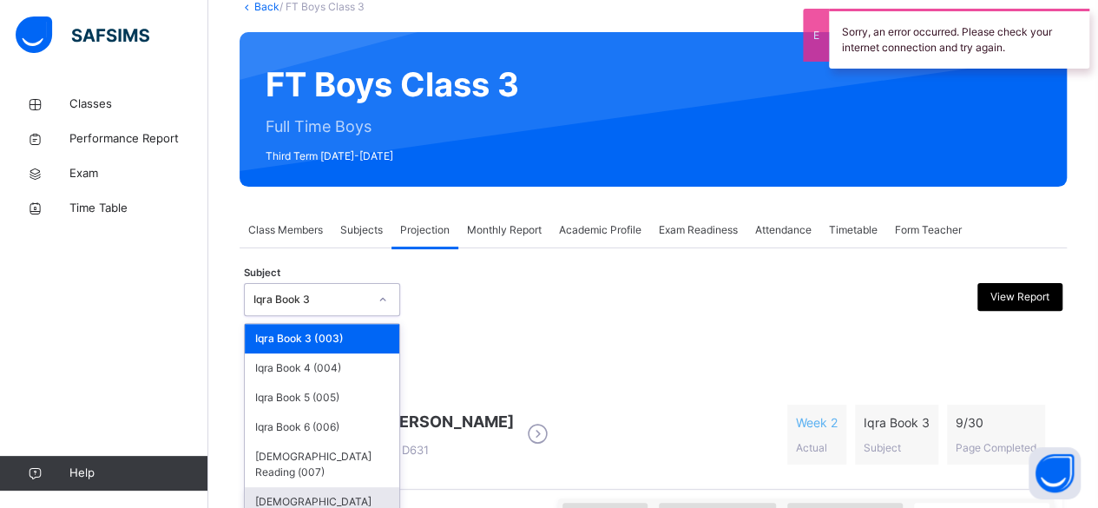
click at [351, 488] on div "[DEMOGRAPHIC_DATA] Memorisation (008)" at bounding box center [322, 509] width 154 height 45
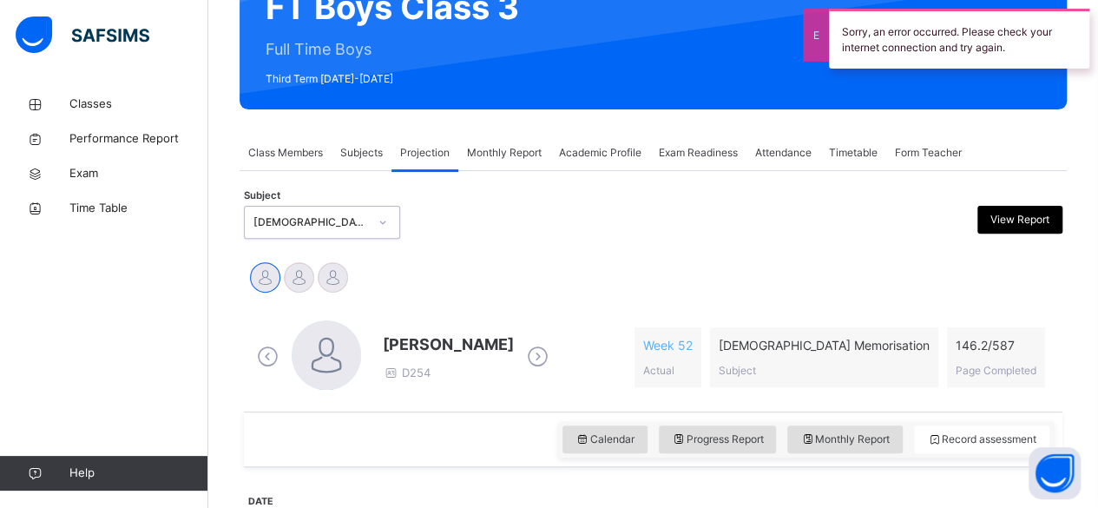
scroll to position [196, 0]
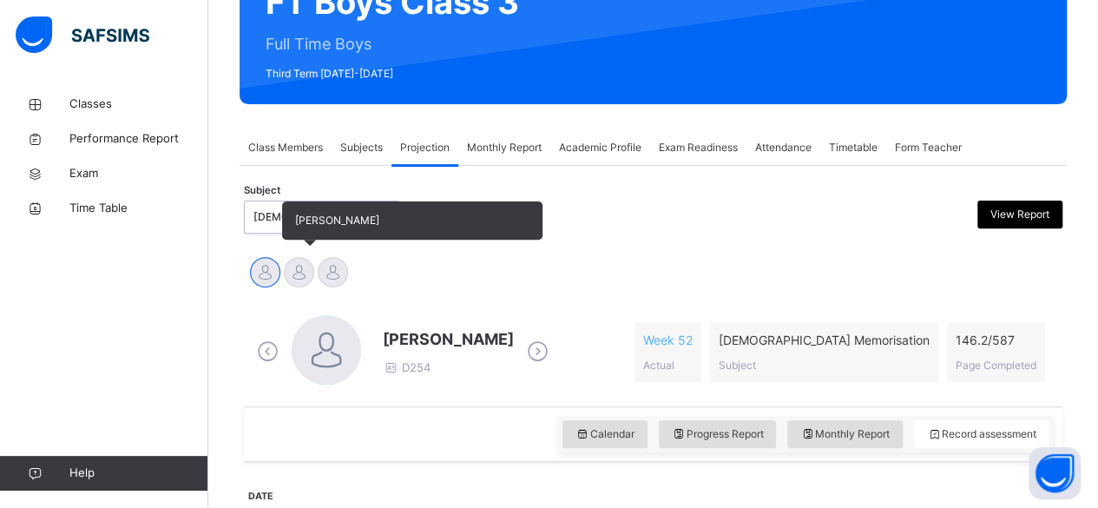
click at [294, 279] on div at bounding box center [299, 272] width 30 height 30
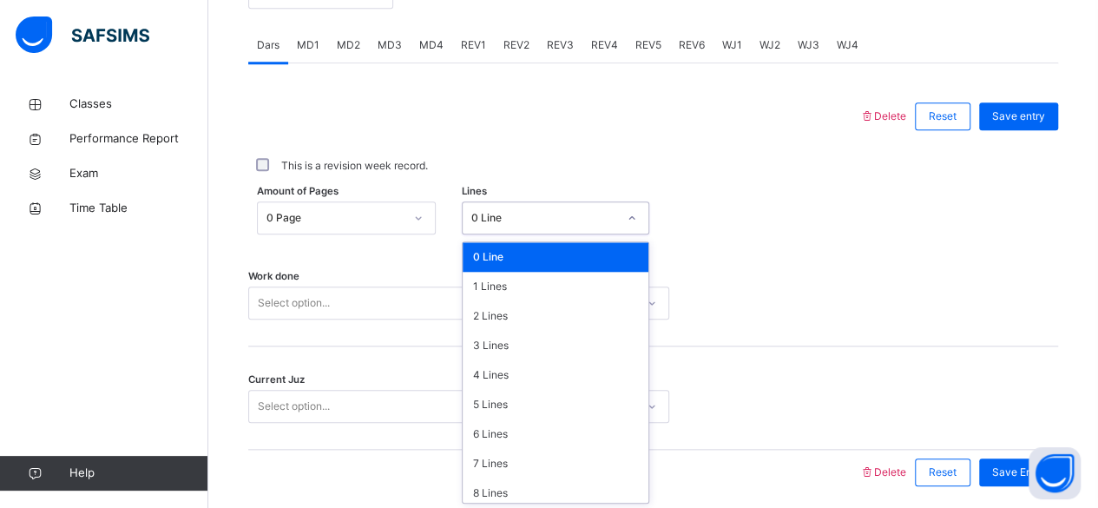
scroll to position [731, 0]
click at [533, 318] on div "2 Lines" at bounding box center [556, 316] width 186 height 30
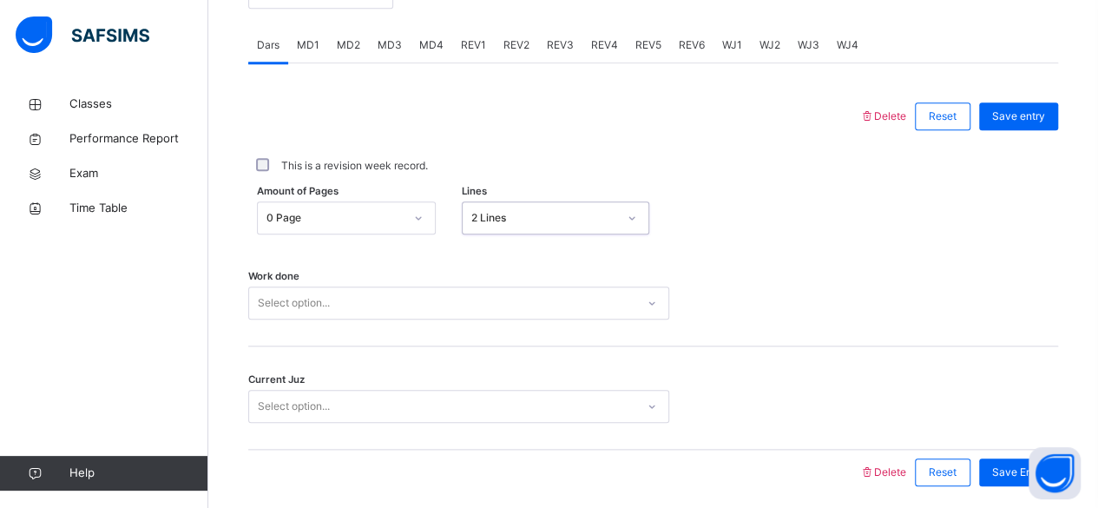
scroll to position [793, 0]
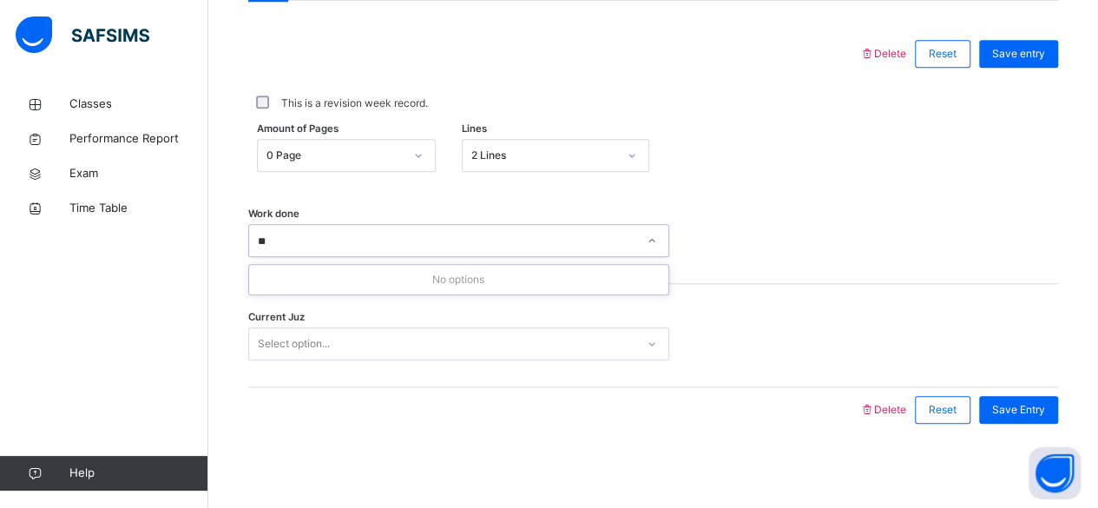
type input "*"
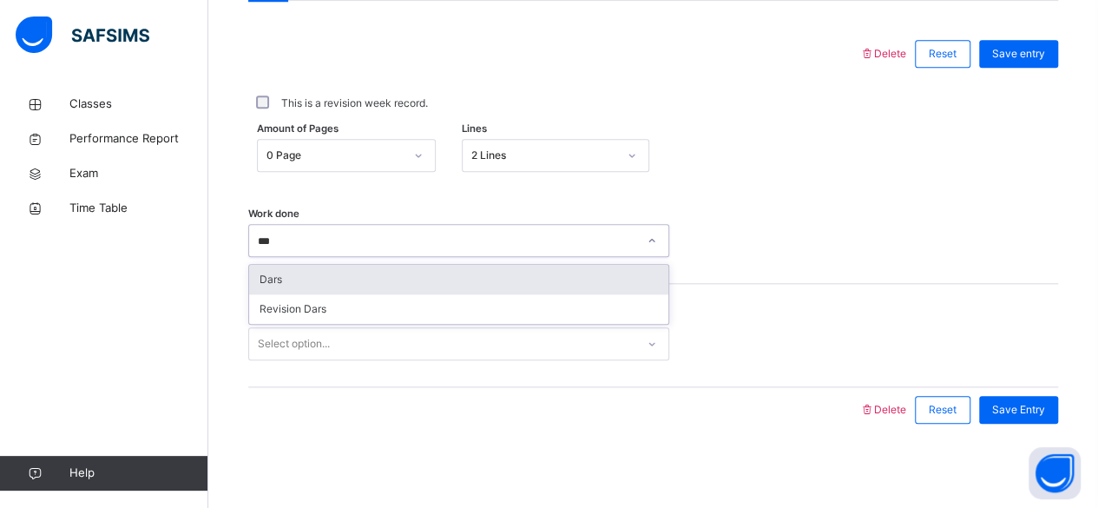
type input "****"
click at [284, 278] on div "Dars" at bounding box center [458, 280] width 419 height 30
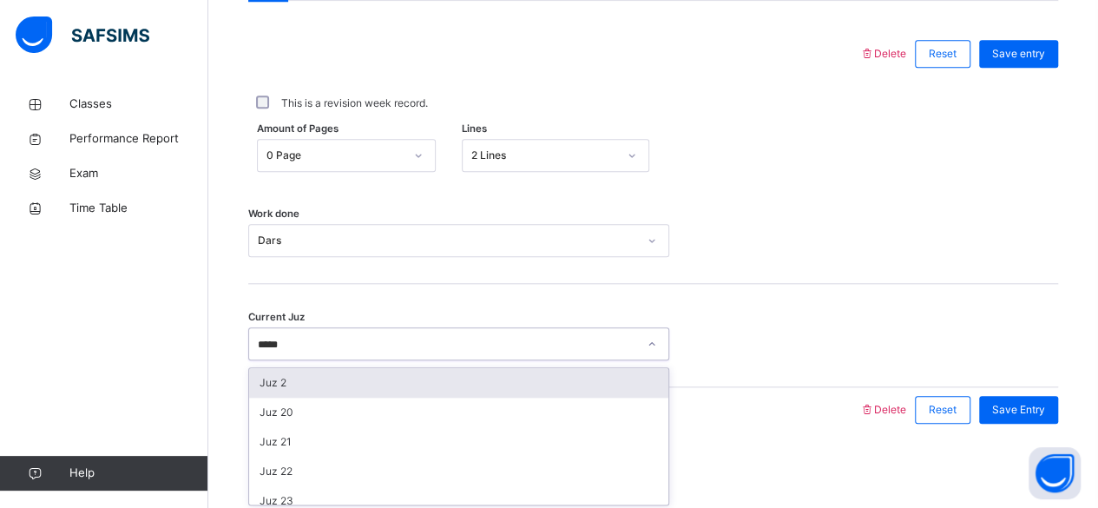
type input "******"
click at [530, 392] on div "Juz 26" at bounding box center [458, 383] width 419 height 30
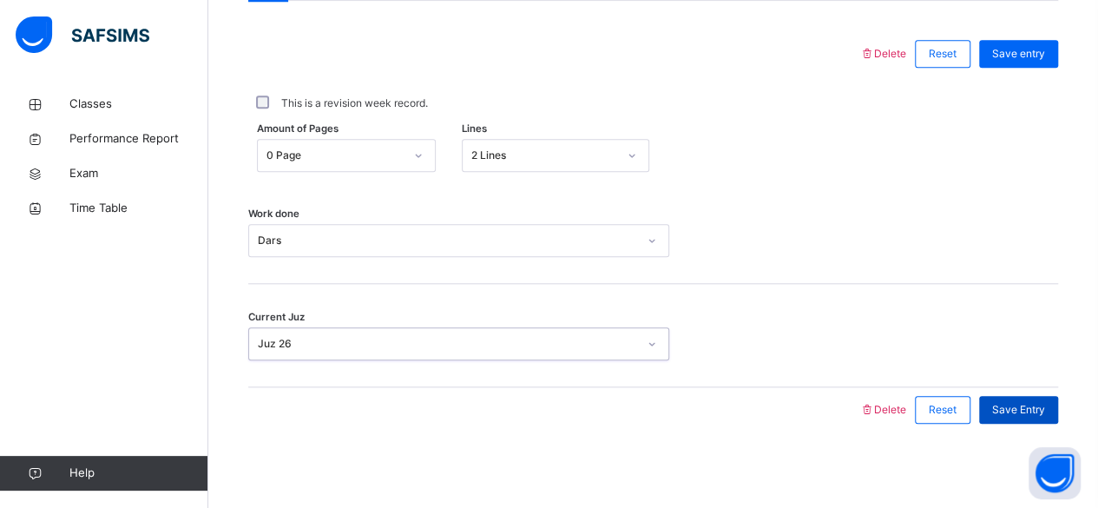
click at [1035, 416] on div "Save Entry" at bounding box center [1018, 410] width 79 height 28
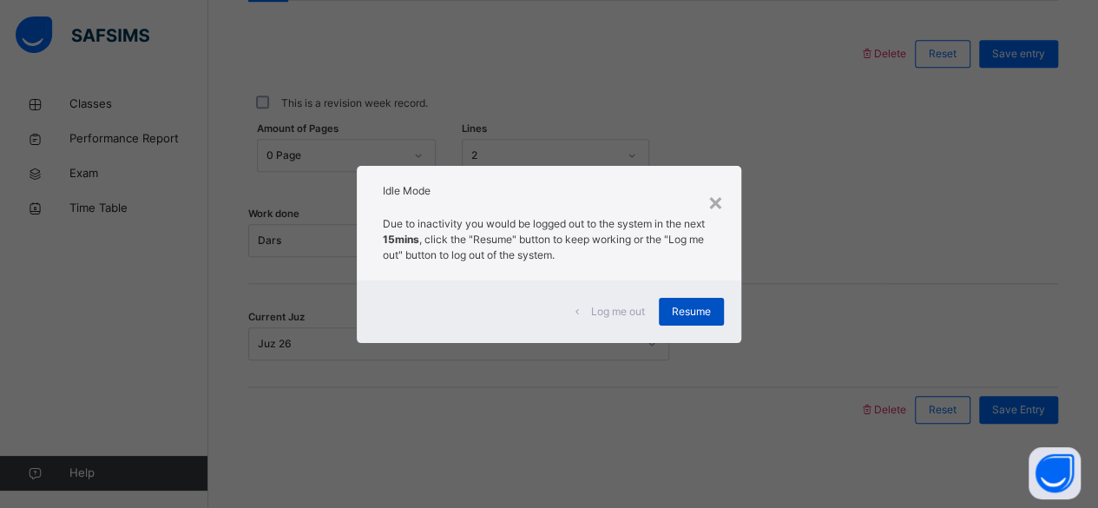
click at [684, 298] on div "Resume" at bounding box center [691, 312] width 65 height 28
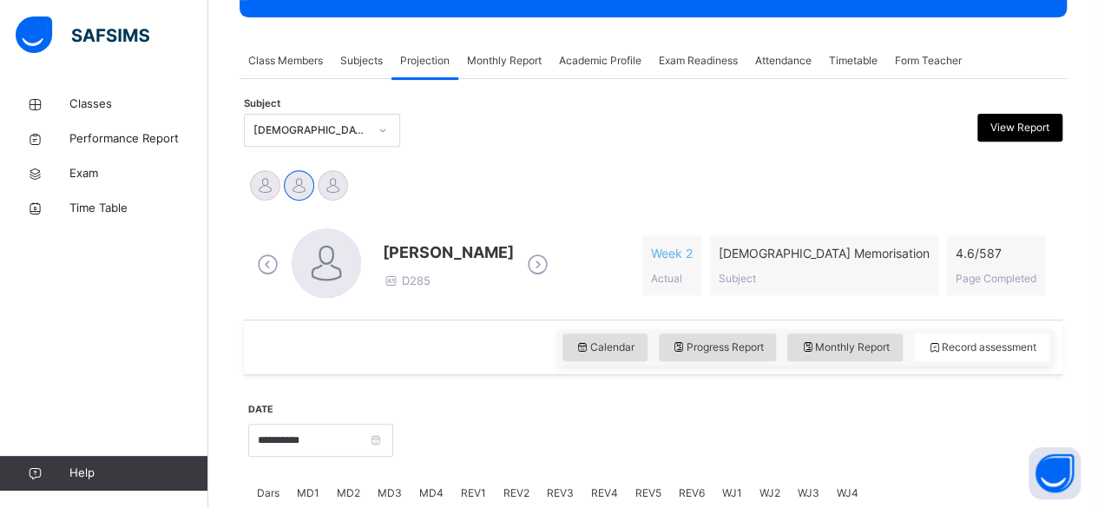
scroll to position [99, 0]
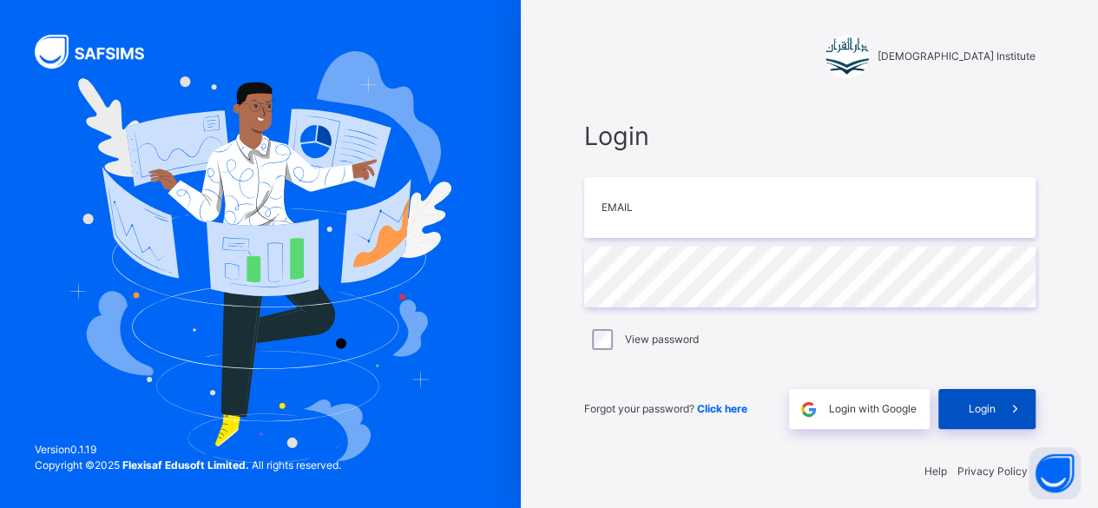
click at [1023, 416] on icon at bounding box center [1015, 409] width 18 height 20
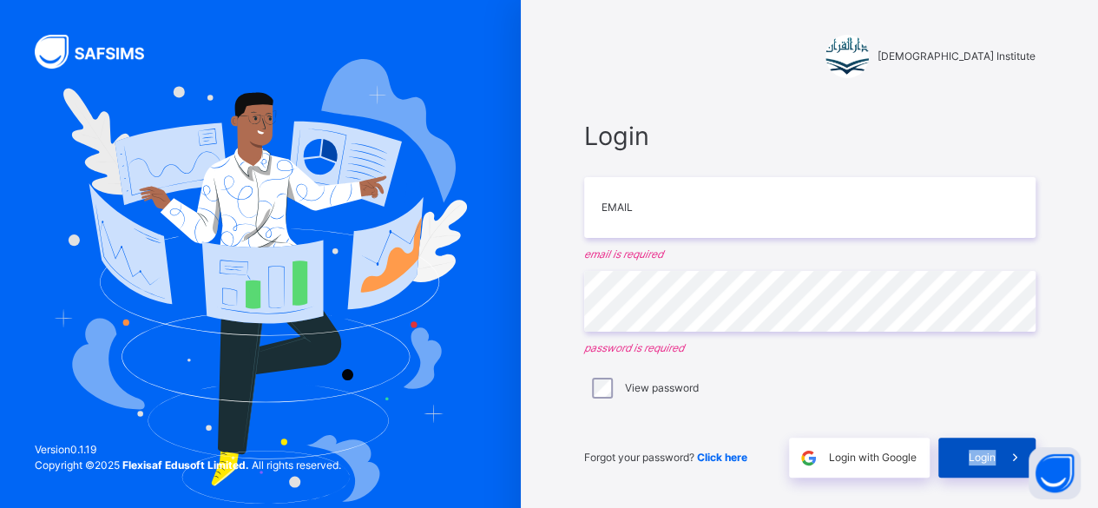
drag, startPoint x: 1023, startPoint y: 416, endPoint x: 967, endPoint y: 443, distance: 62.9
click at [967, 443] on div "Login Email email is required Password password is required View password Forgo…" at bounding box center [809, 297] width 451 height 360
click at [967, 443] on div "Login" at bounding box center [986, 457] width 97 height 40
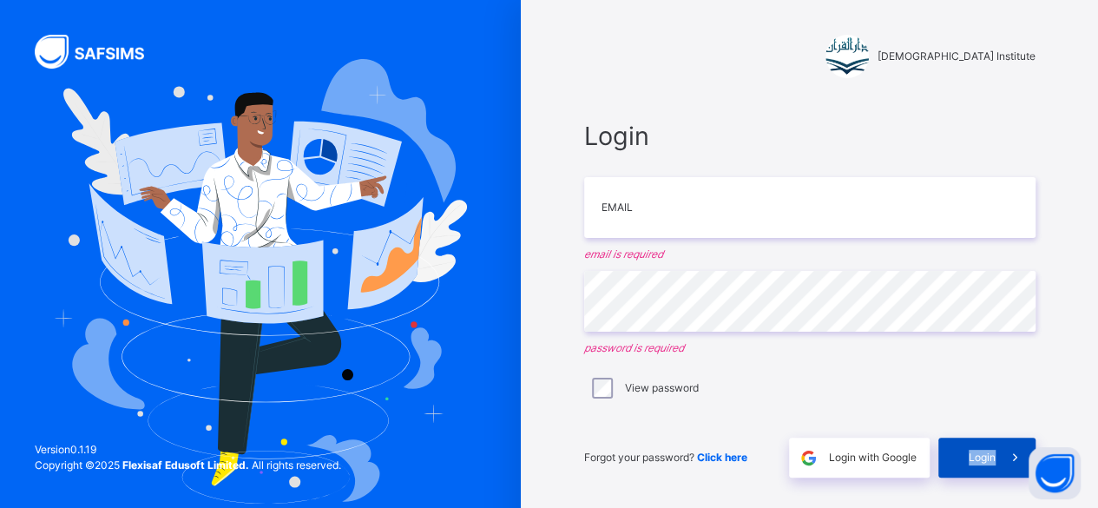
click at [967, 443] on div "Login" at bounding box center [986, 457] width 97 height 40
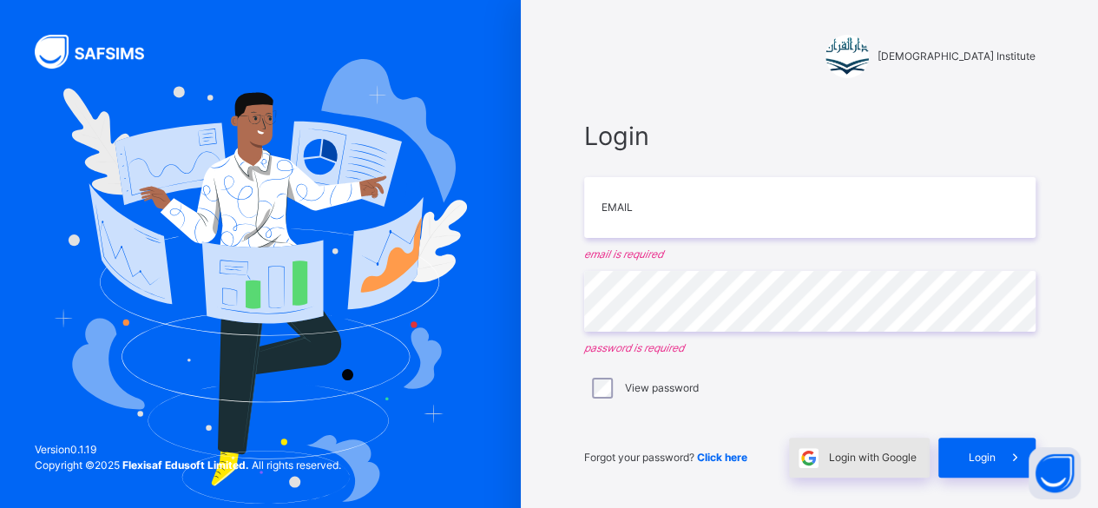
click at [896, 451] on span "Login with Google" at bounding box center [873, 458] width 88 height 16
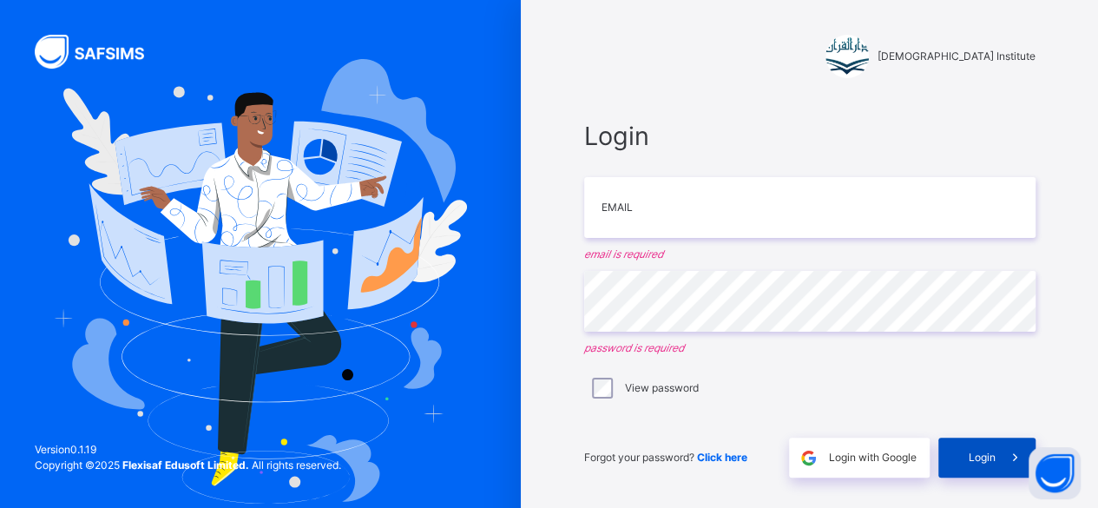
click at [982, 457] on span "Login" at bounding box center [981, 458] width 27 height 16
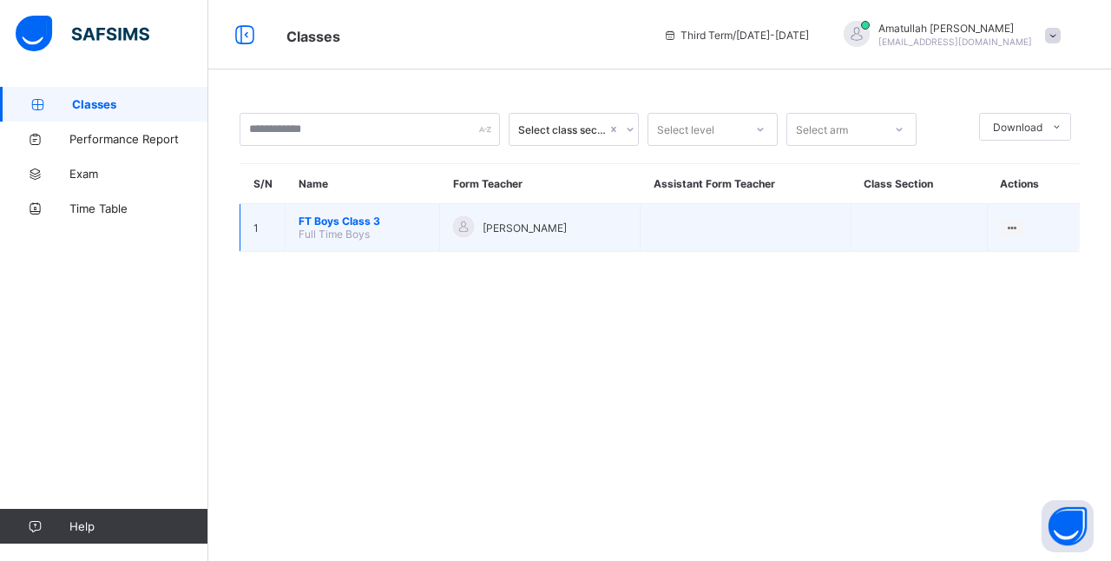
click at [309, 223] on span "FT Boys Class 3" at bounding box center [363, 220] width 128 height 13
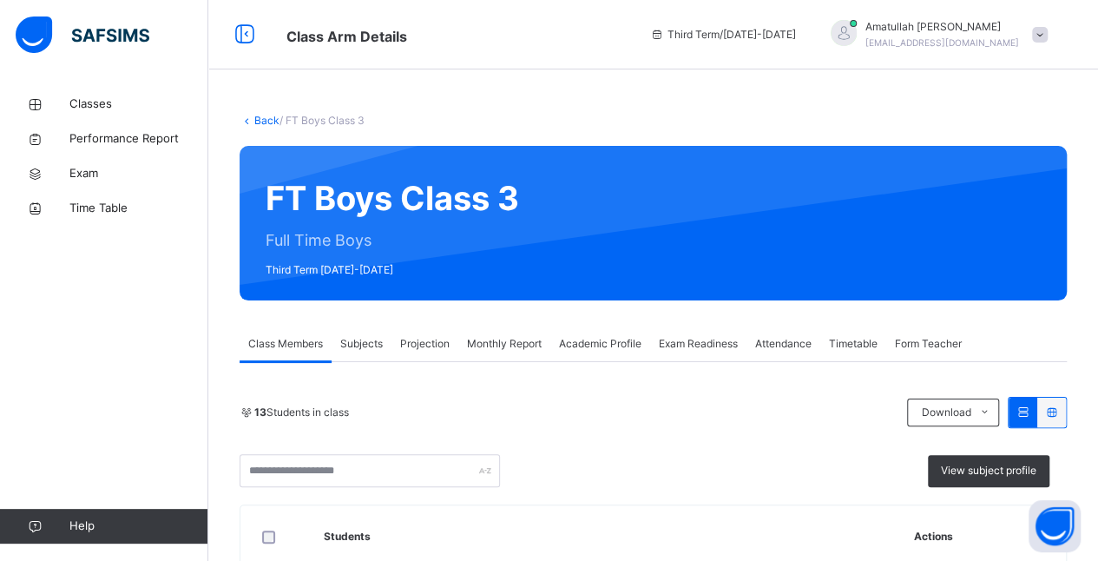
click at [414, 354] on div "Projection" at bounding box center [424, 343] width 67 height 35
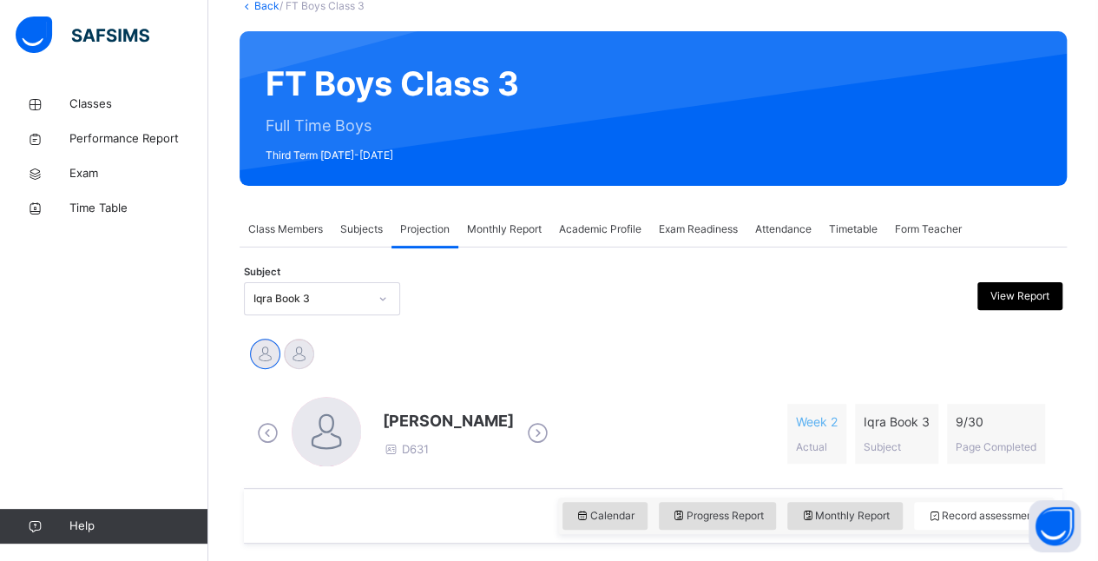
scroll to position [121, 0]
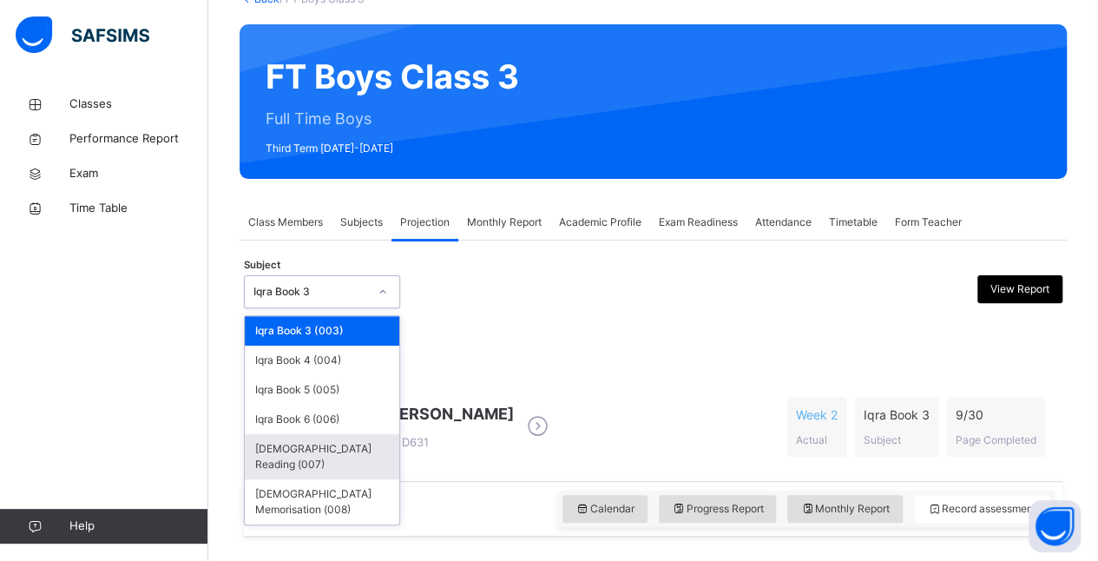
click at [272, 448] on div "[DEMOGRAPHIC_DATA] Reading (007)" at bounding box center [322, 456] width 154 height 45
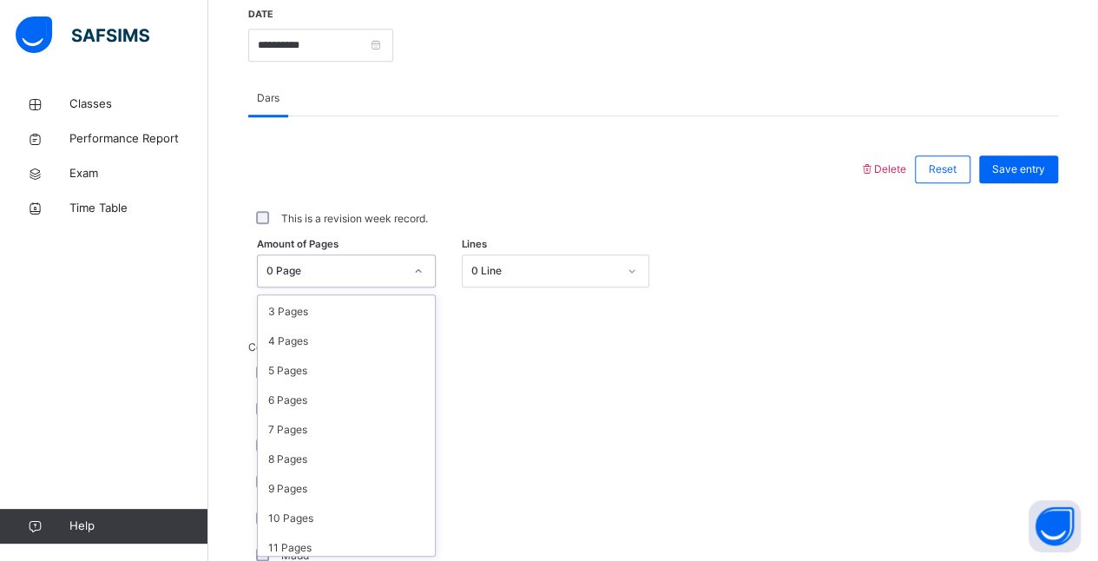
scroll to position [89, 0]
click at [278, 370] on div "5 Pages" at bounding box center [346, 369] width 177 height 30
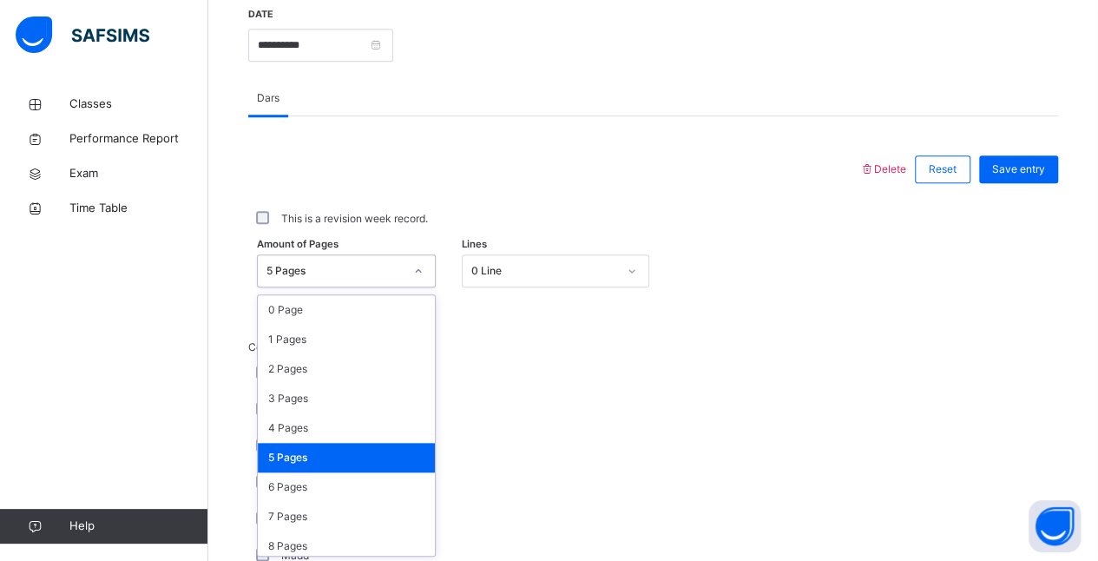
click at [571, 433] on div "Recognition" at bounding box center [465, 446] width 434 height 36
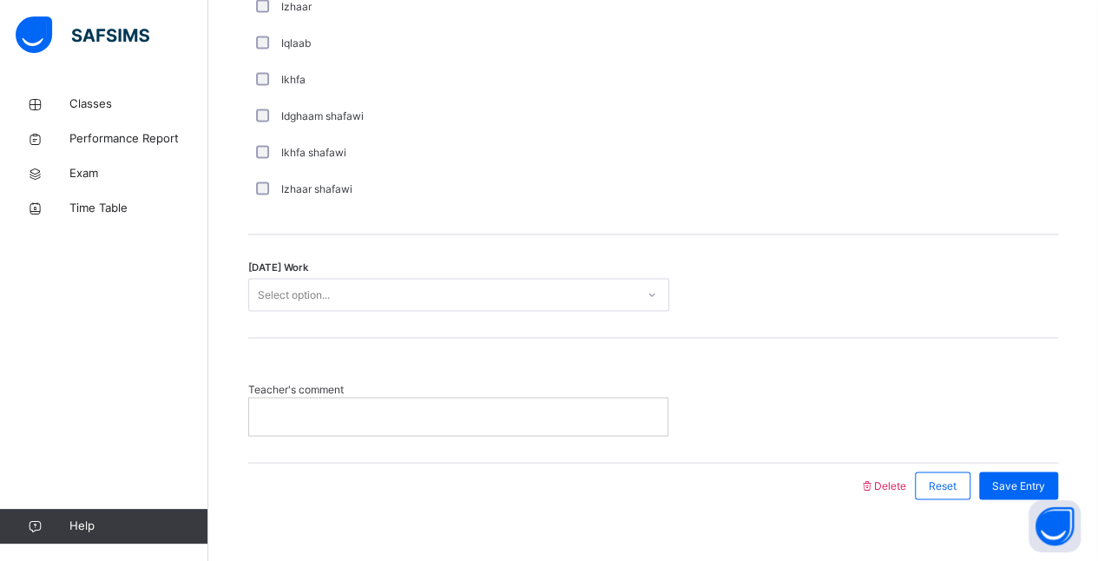
scroll to position [1382, 0]
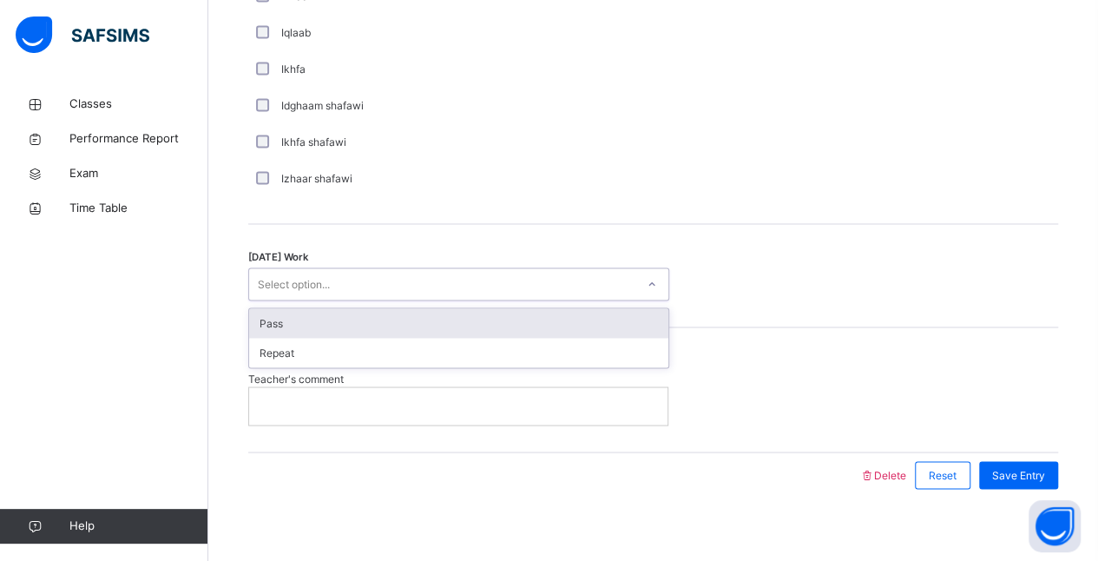
click at [284, 322] on div "Pass" at bounding box center [458, 323] width 419 height 30
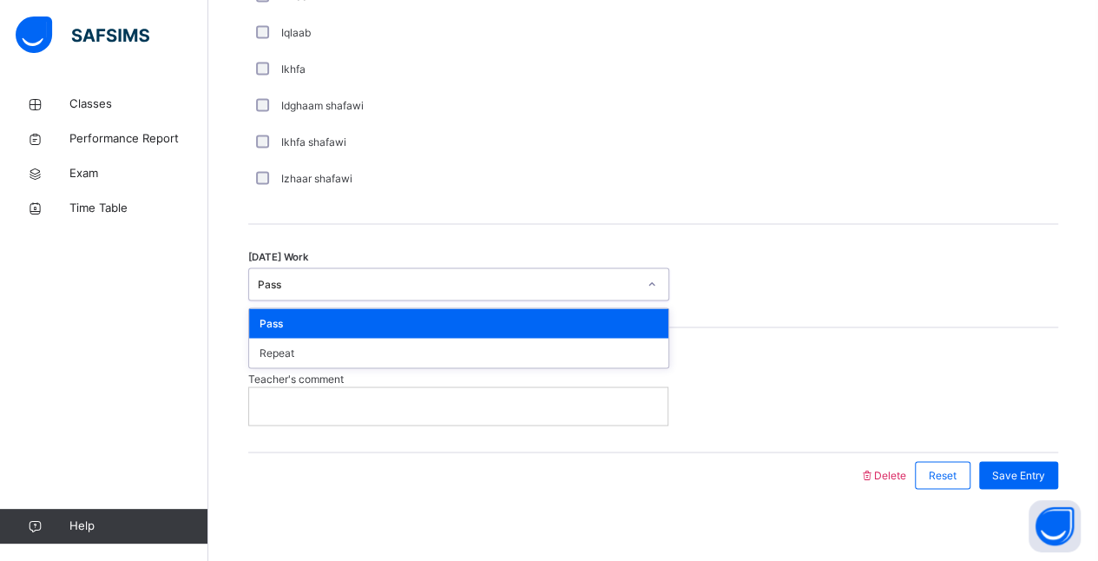
click at [727, 465] on div at bounding box center [554, 474] width 594 height 45
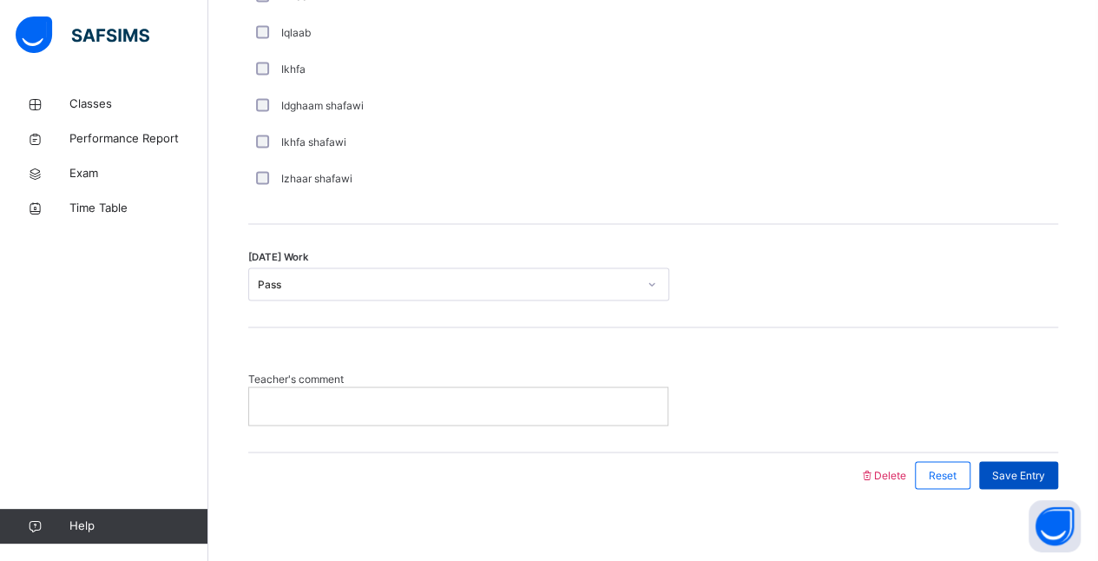
click at [1035, 467] on span "Save Entry" at bounding box center [1018, 475] width 53 height 16
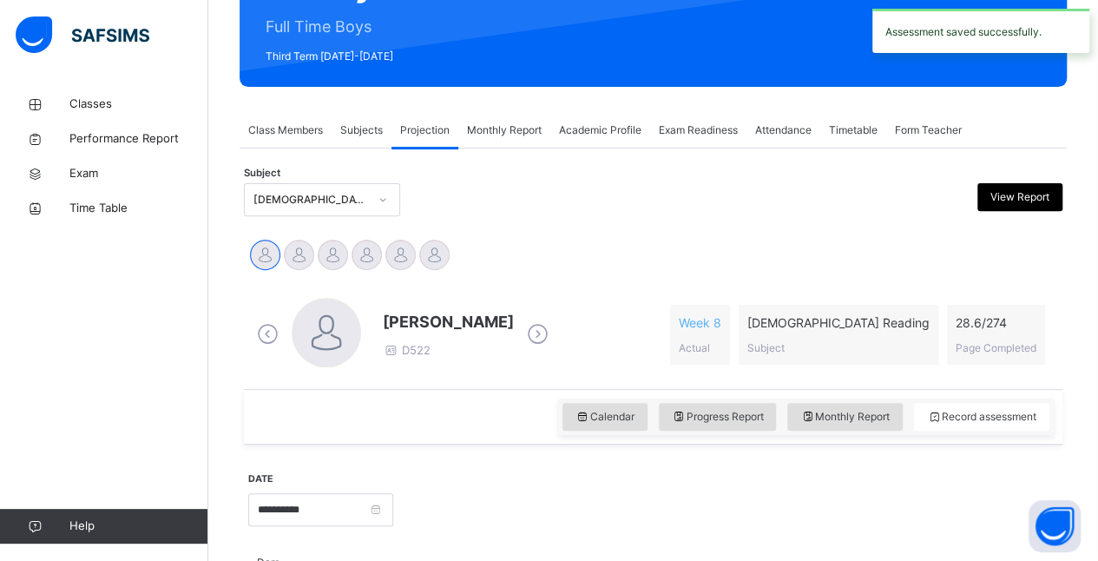
scroll to position [200, 0]
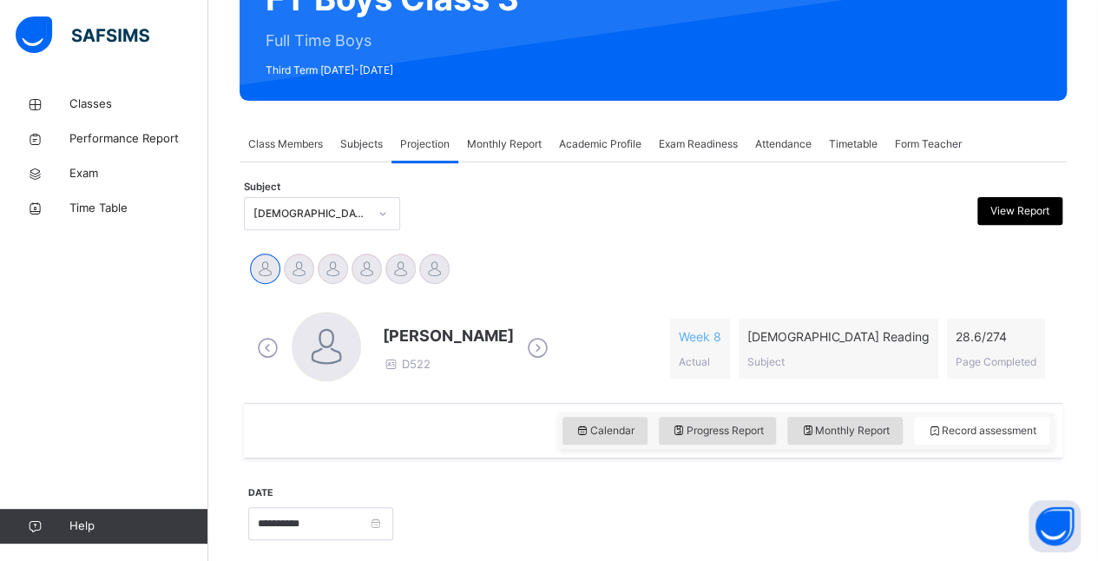
click at [604, 154] on div "Academic Profile" at bounding box center [600, 144] width 100 height 35
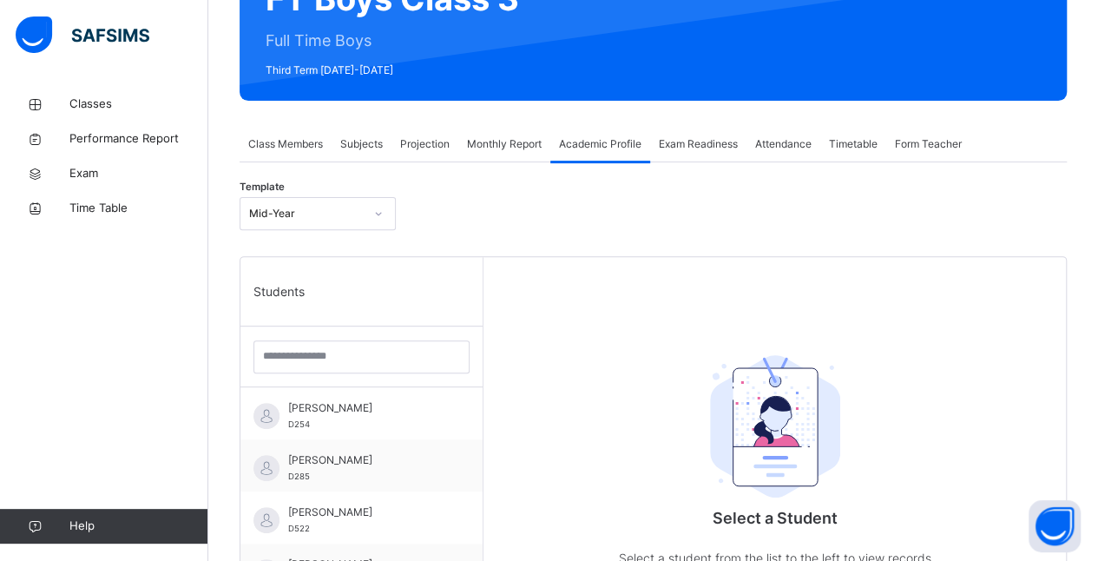
click at [522, 144] on span "Monthly Report" at bounding box center [504, 144] width 75 height 16
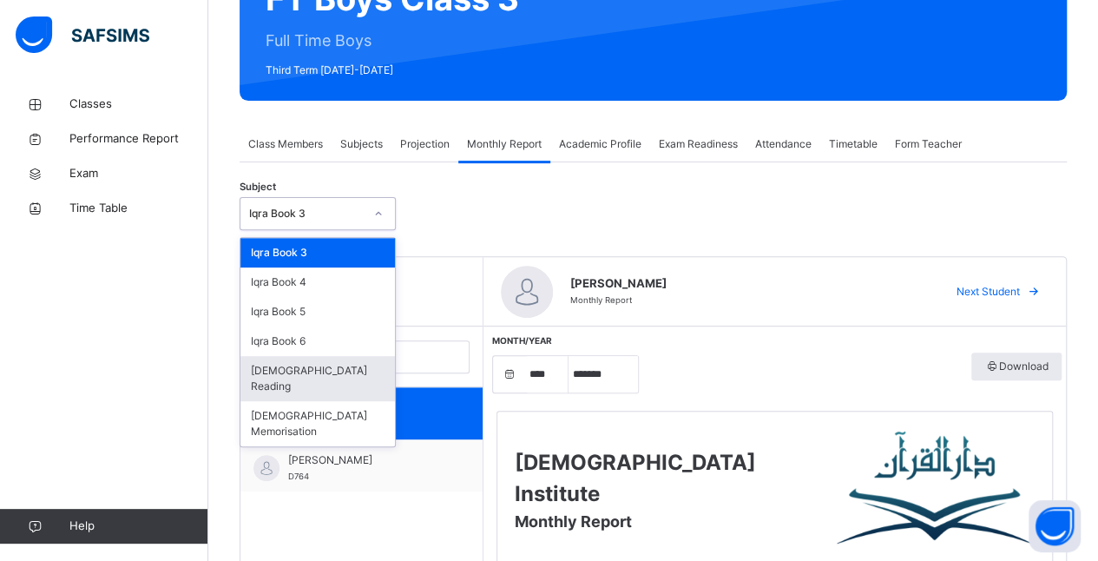
click at [265, 371] on div "[DEMOGRAPHIC_DATA] Reading" at bounding box center [317, 378] width 154 height 45
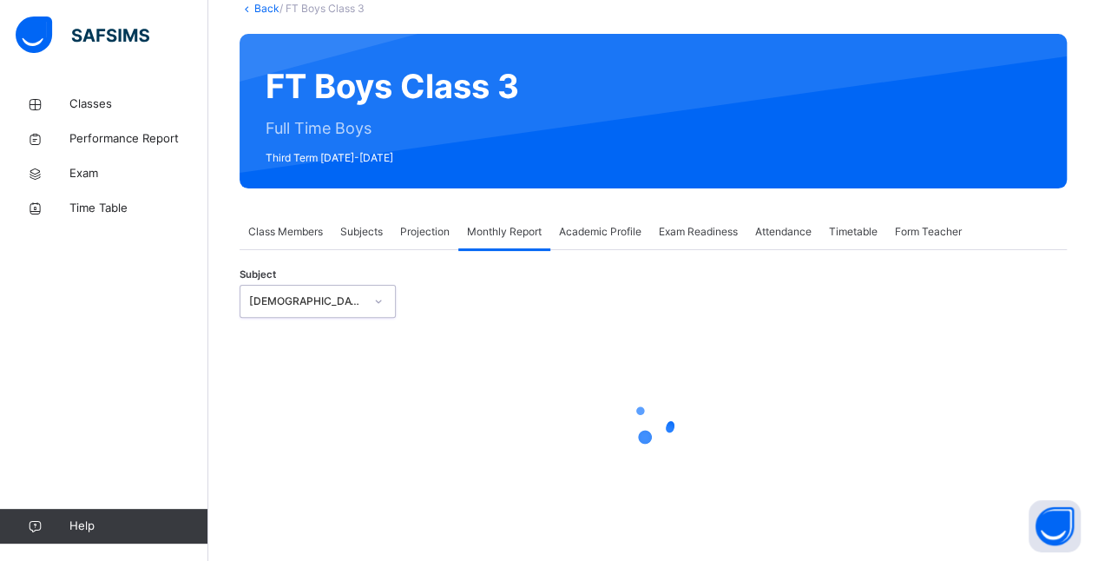
select select "****"
select select "*"
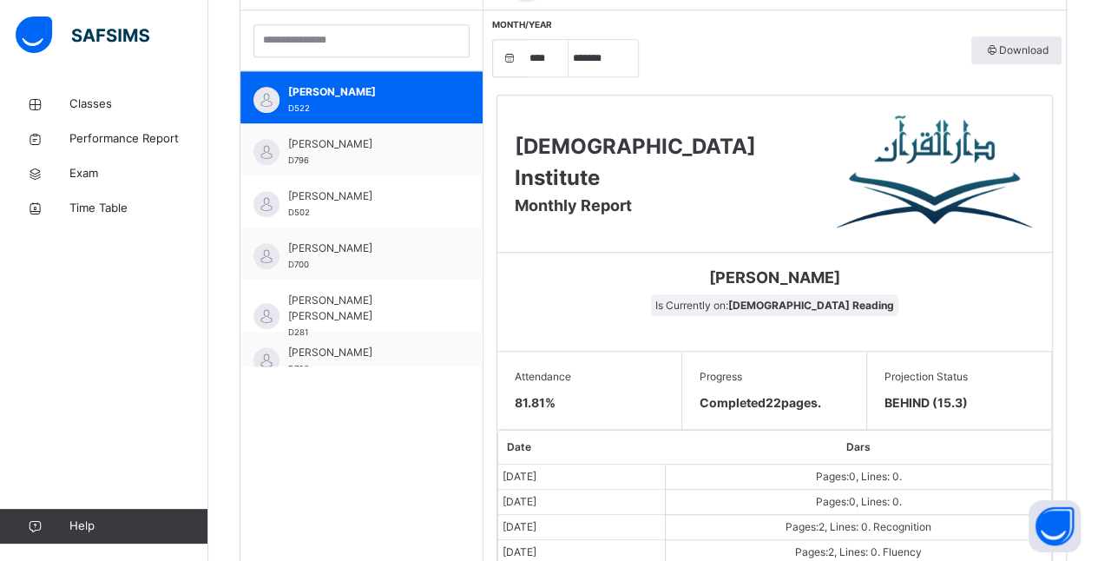
scroll to position [515, 0]
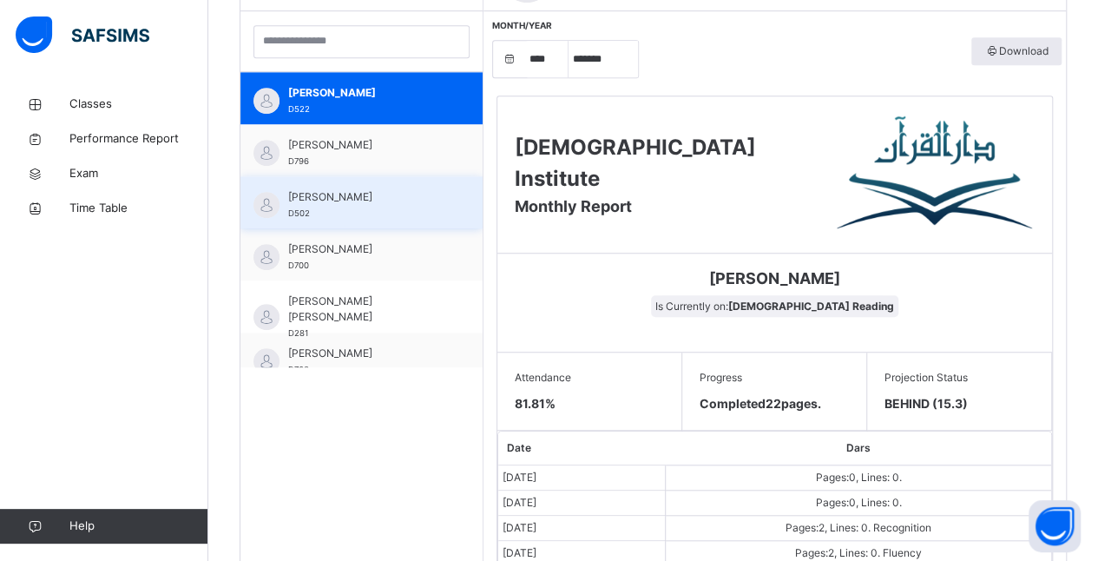
click at [279, 206] on img at bounding box center [266, 205] width 26 height 26
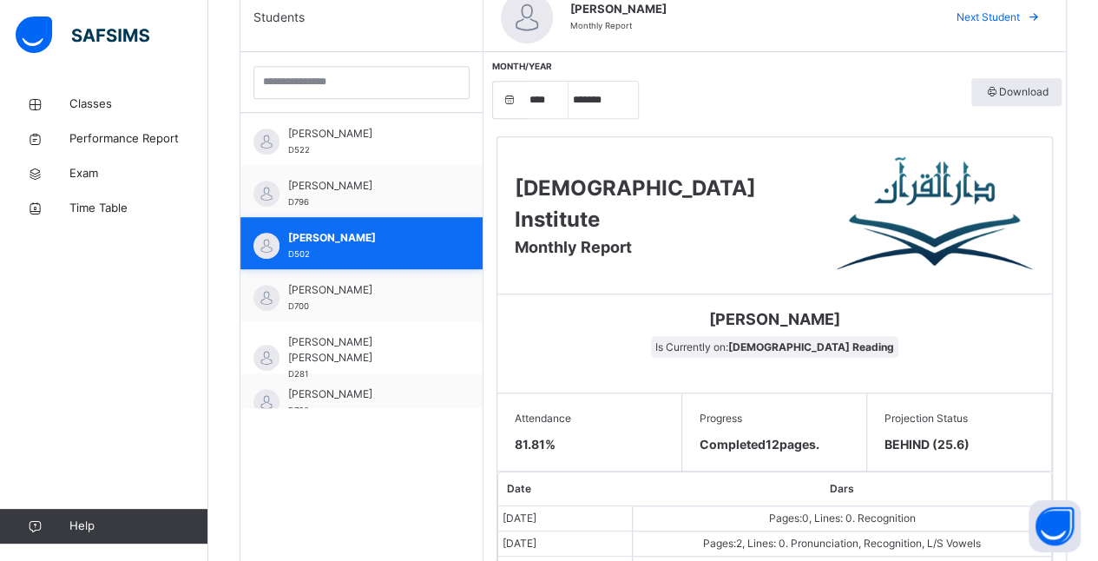
scroll to position [470, 0]
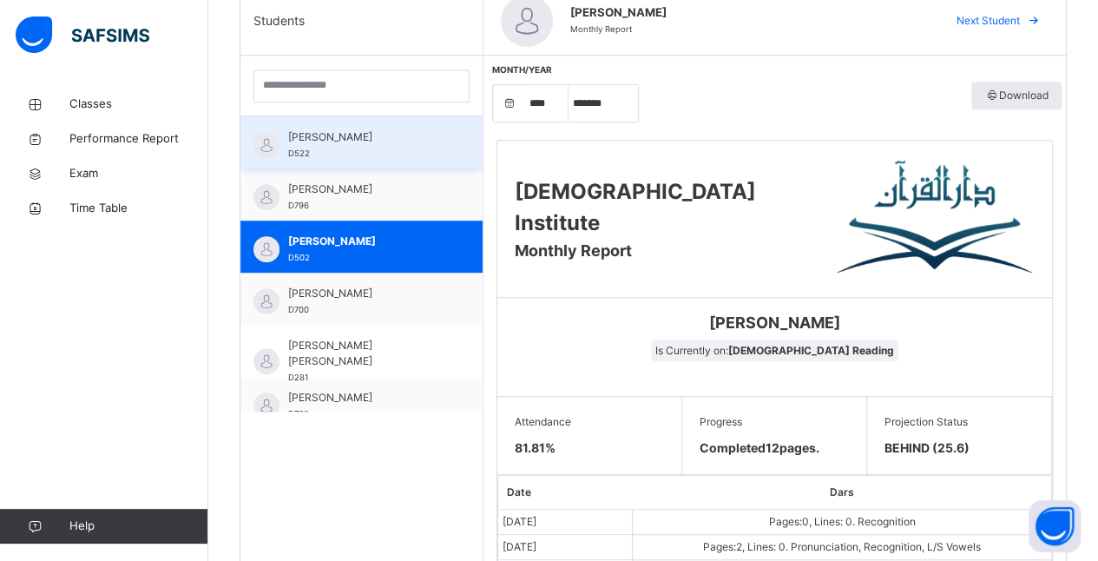
click at [265, 142] on img at bounding box center [266, 145] width 26 height 26
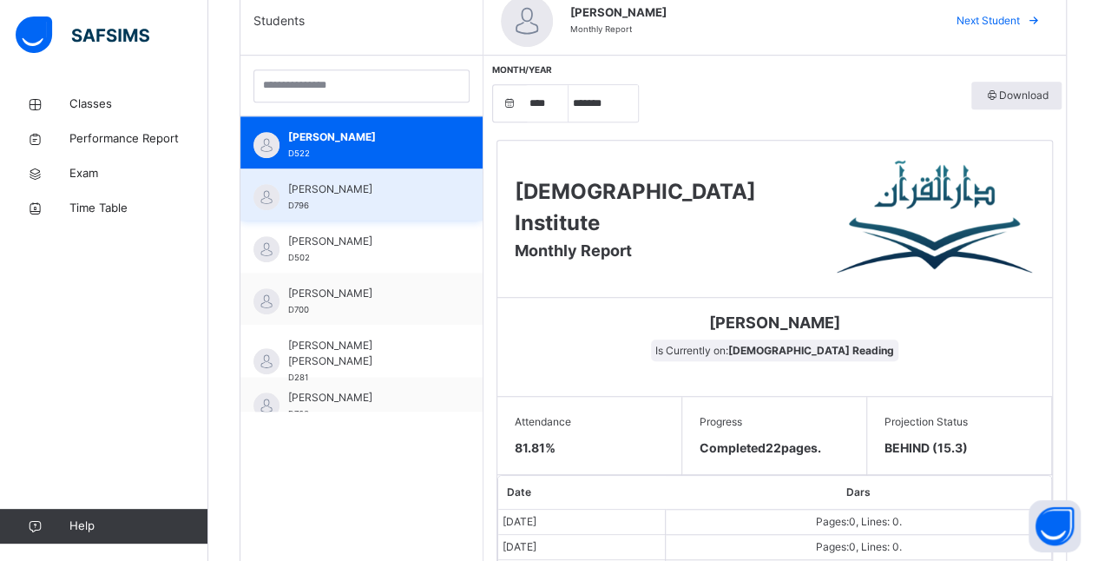
click at [284, 198] on div "[PERSON_NAME] D796" at bounding box center [361, 194] width 242 height 52
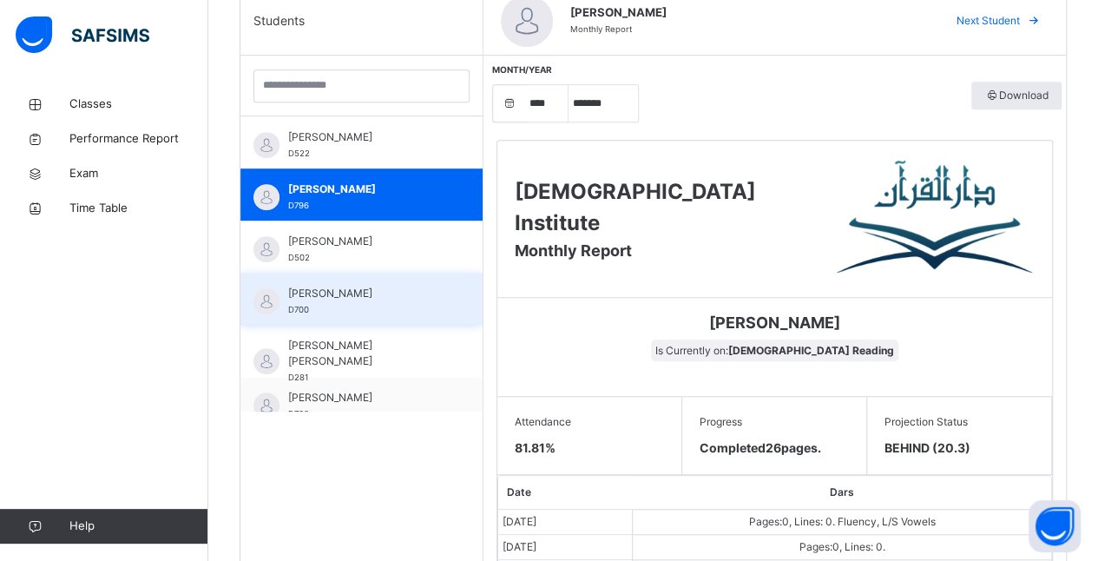
click at [292, 300] on div "[PERSON_NAME] D700" at bounding box center [365, 301] width 155 height 31
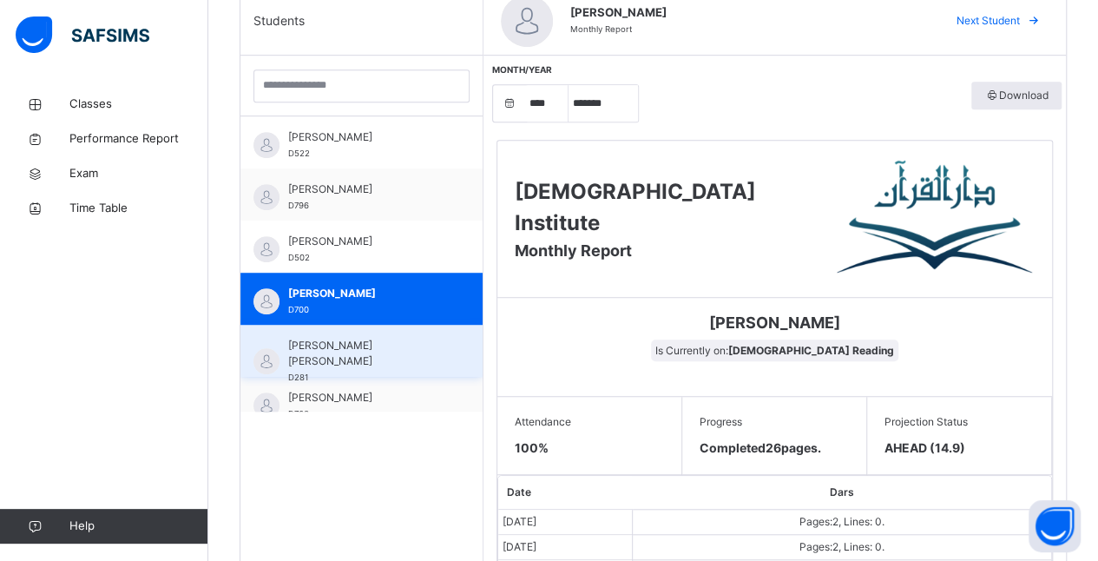
click at [305, 344] on span "[PERSON_NAME] [PERSON_NAME]" at bounding box center [365, 353] width 155 height 31
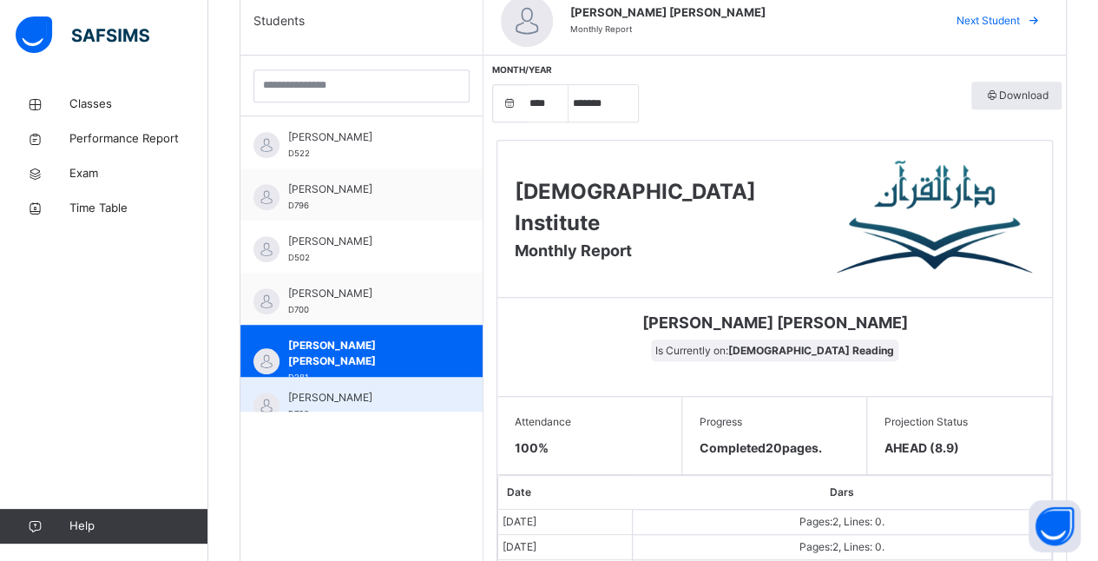
click at [307, 392] on span "[PERSON_NAME]" at bounding box center [365, 398] width 155 height 16
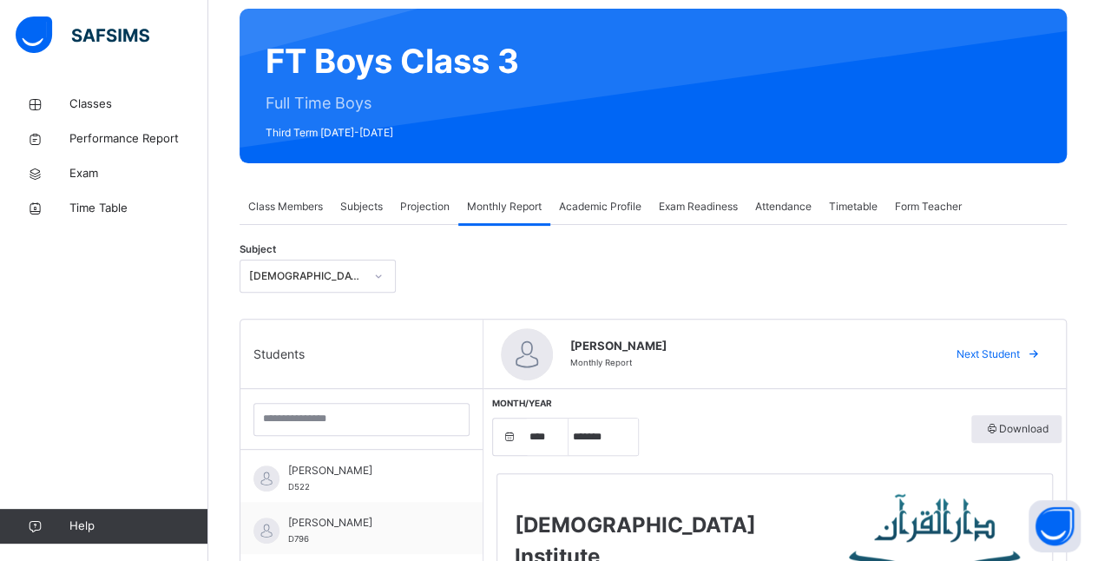
scroll to position [120, 0]
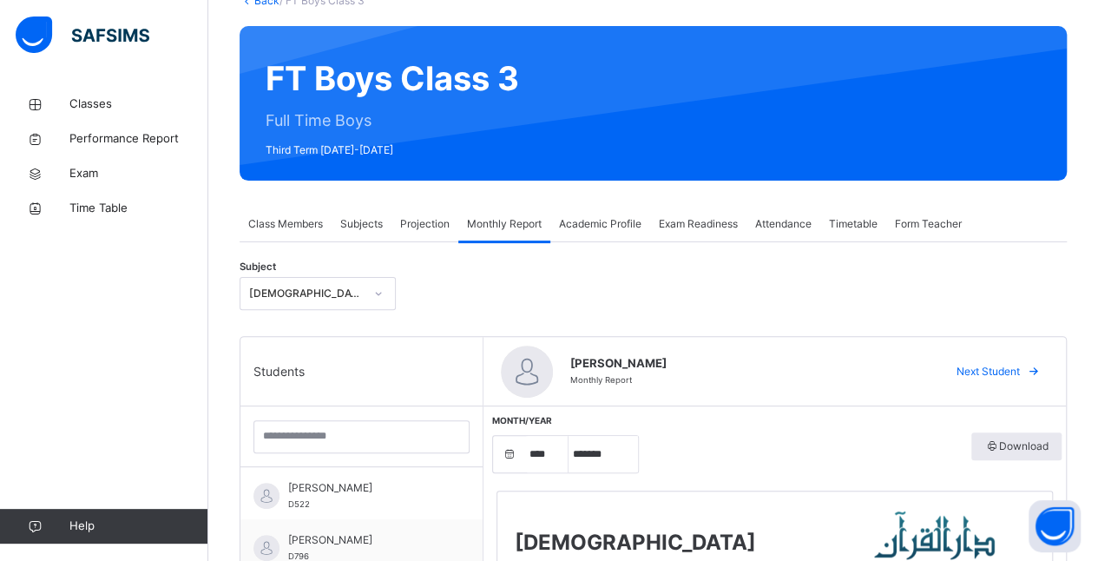
click at [429, 222] on span "Projection" at bounding box center [424, 224] width 49 height 16
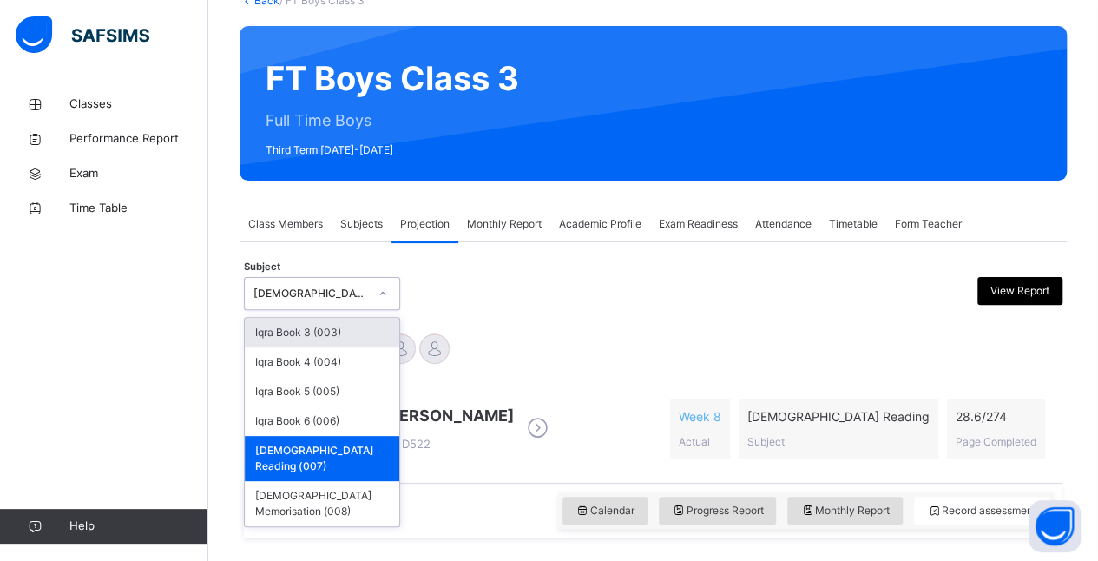
click at [343, 290] on div "[DEMOGRAPHIC_DATA] Reading (007)" at bounding box center [310, 294] width 115 height 16
click at [340, 333] on div "Iqra Book 3 (003)" at bounding box center [322, 333] width 154 height 30
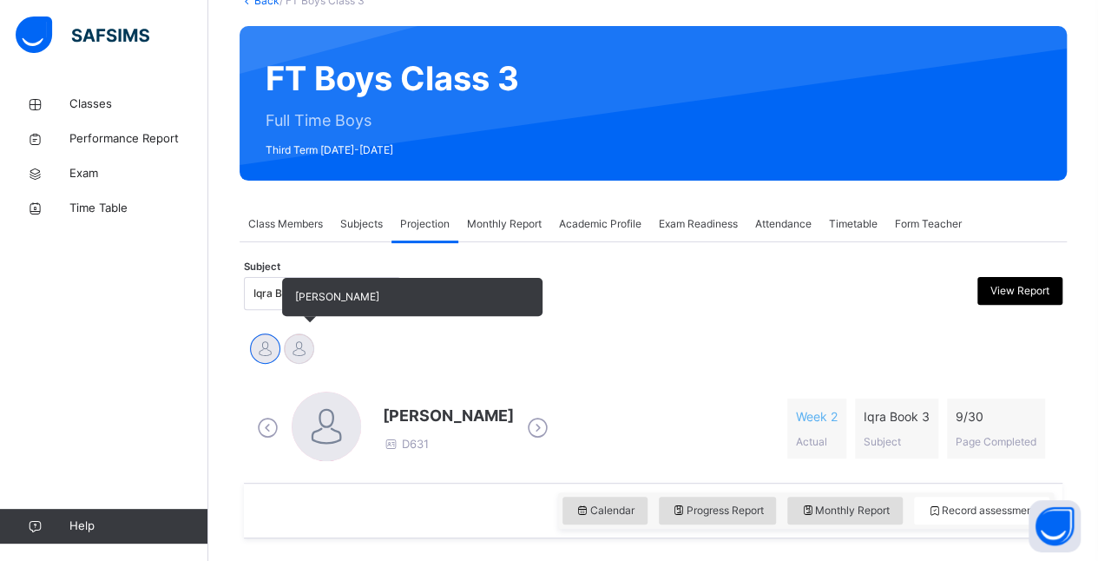
click at [305, 343] on div at bounding box center [299, 348] width 30 height 30
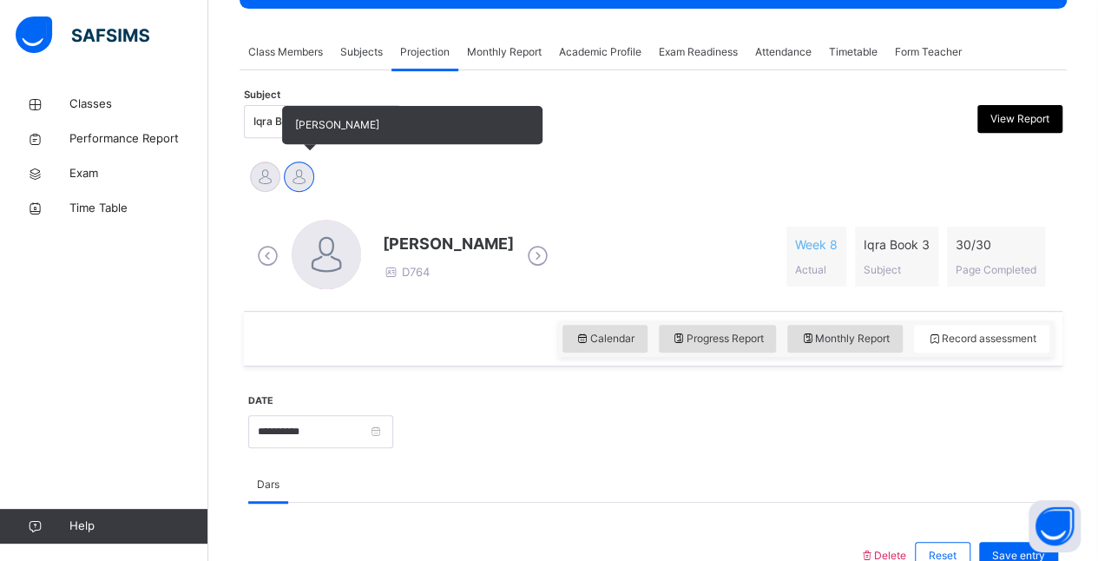
scroll to position [293, 0]
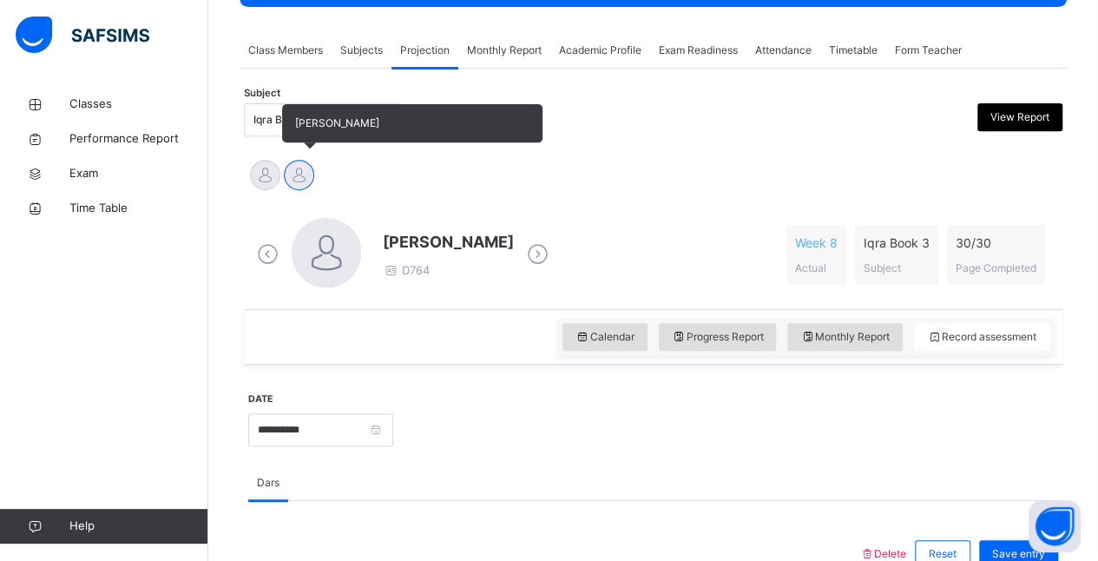
click at [305, 343] on div "Calendar Progress Report Monthly Report Record assessment" at bounding box center [653, 337] width 818 height 56
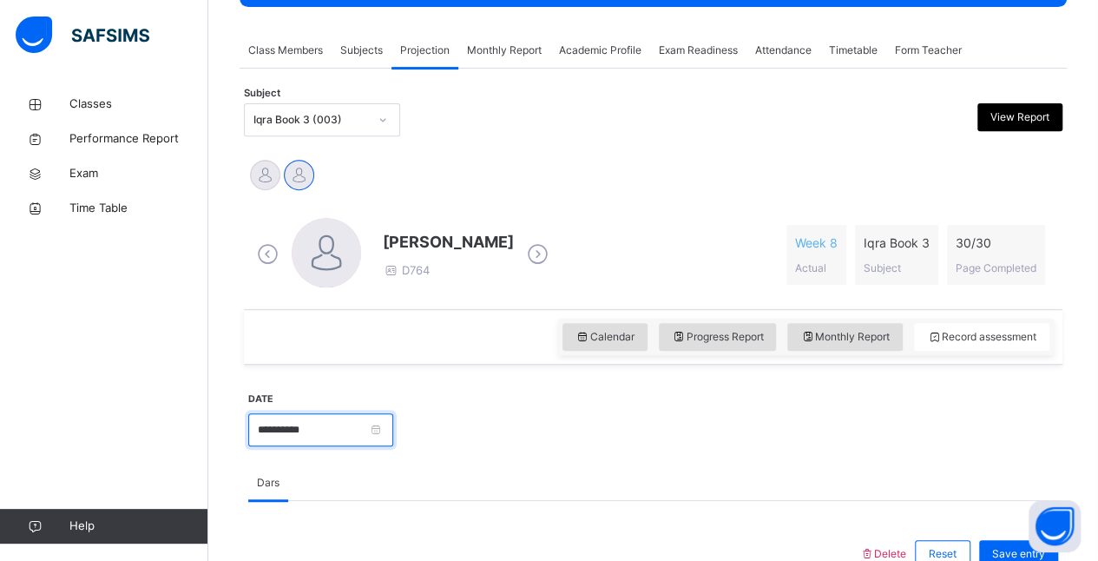
click at [393, 421] on input "**********" at bounding box center [320, 429] width 145 height 33
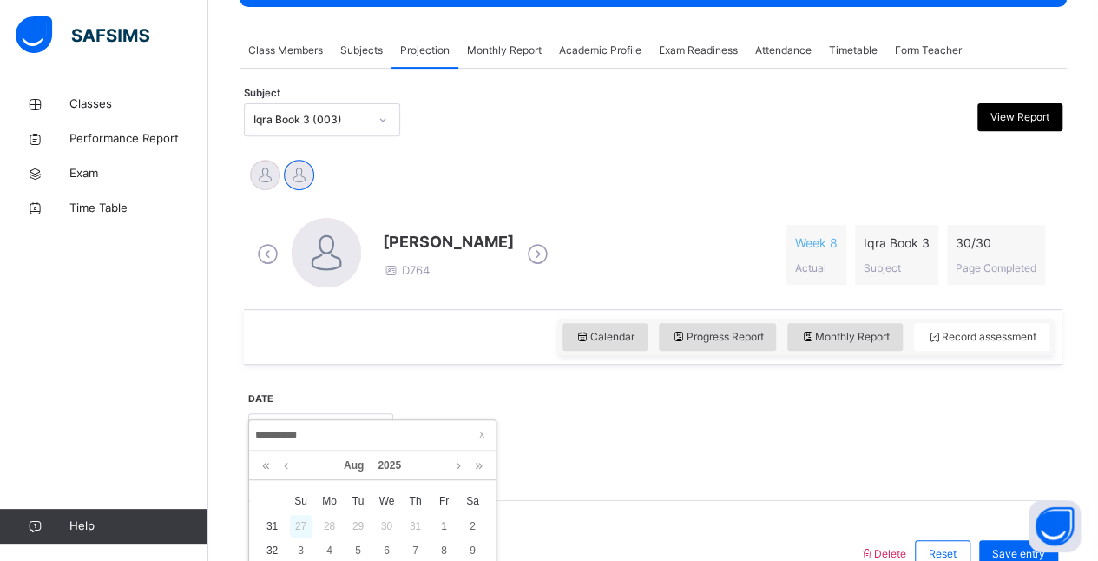
click at [300, 527] on div "27" at bounding box center [301, 526] width 23 height 23
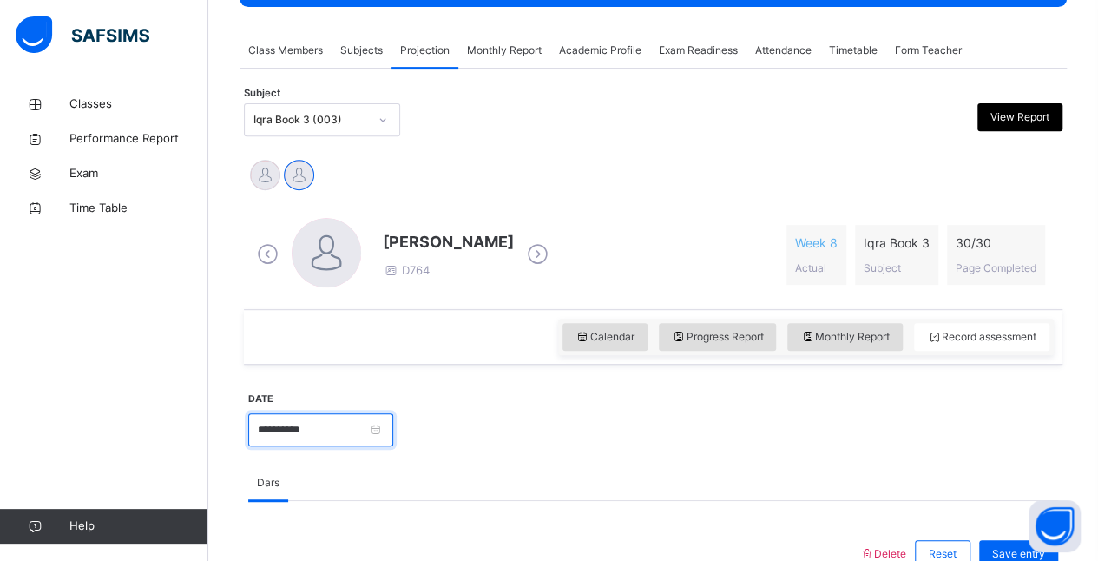
click at [393, 430] on input "**********" at bounding box center [320, 429] width 145 height 33
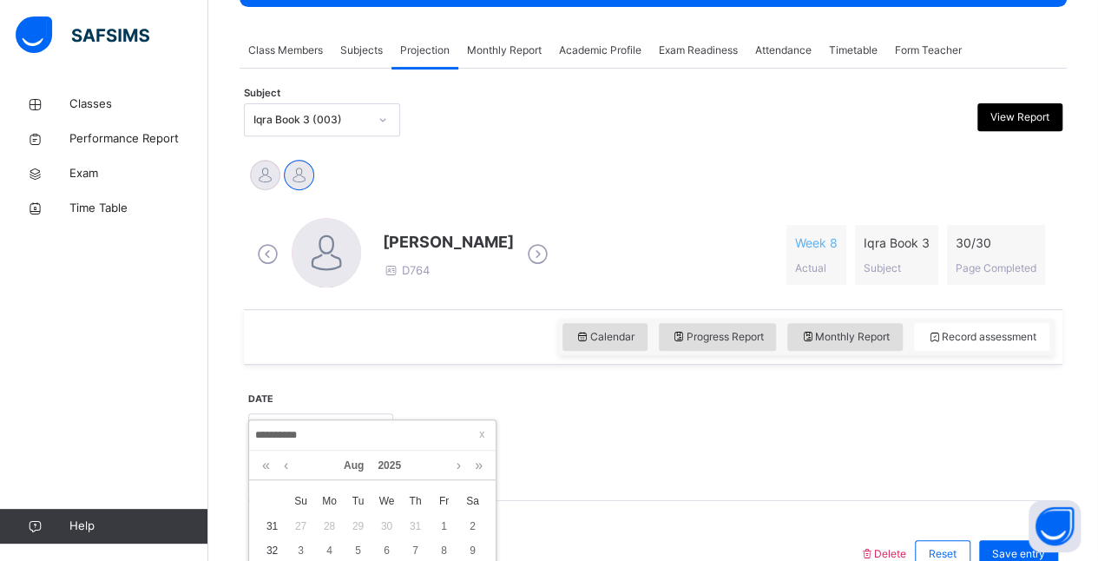
click at [515, 409] on div at bounding box center [725, 428] width 647 height 75
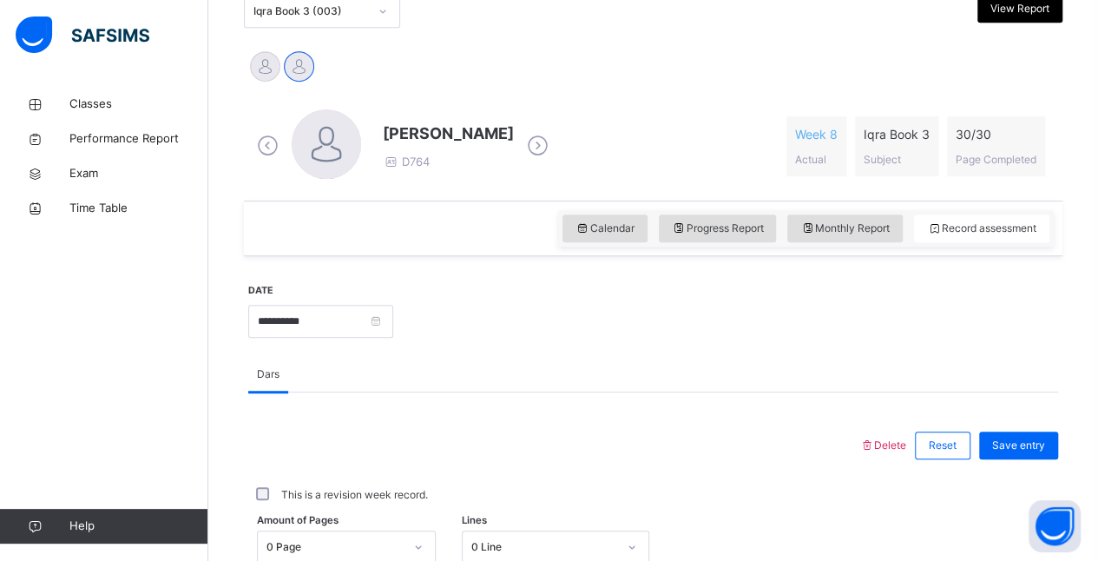
scroll to position [397, 0]
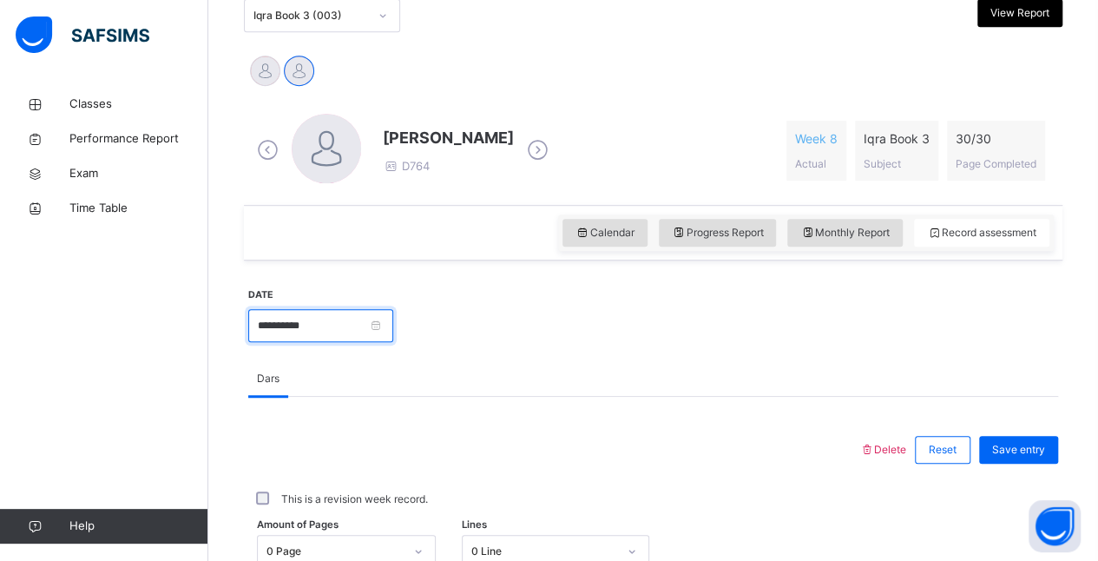
click at [393, 326] on input "**********" at bounding box center [320, 325] width 145 height 33
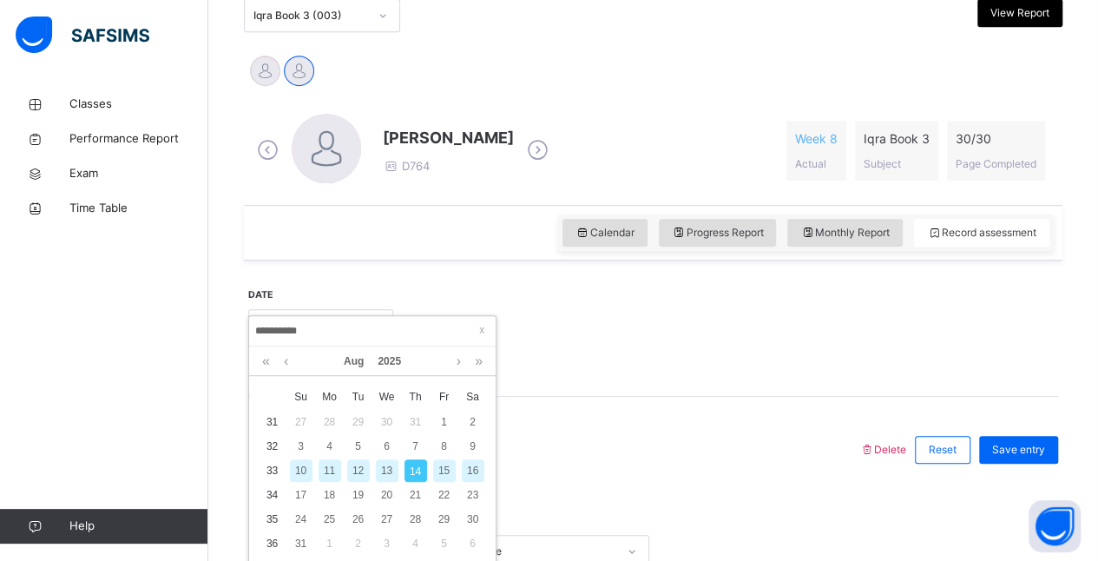
click at [388, 467] on div "13" at bounding box center [387, 470] width 23 height 23
type input "**********"
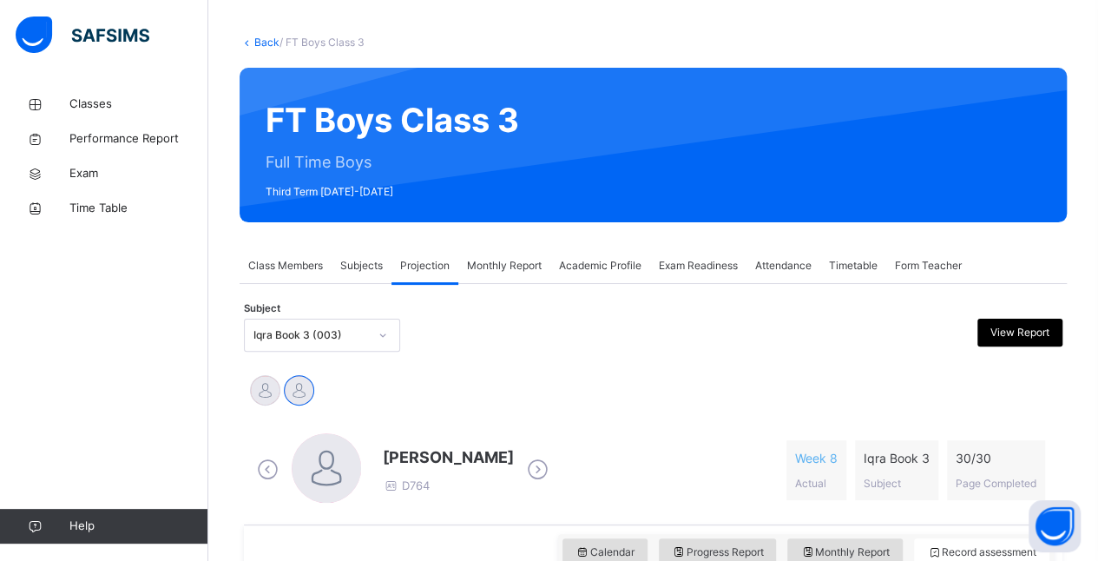
scroll to position [66, 0]
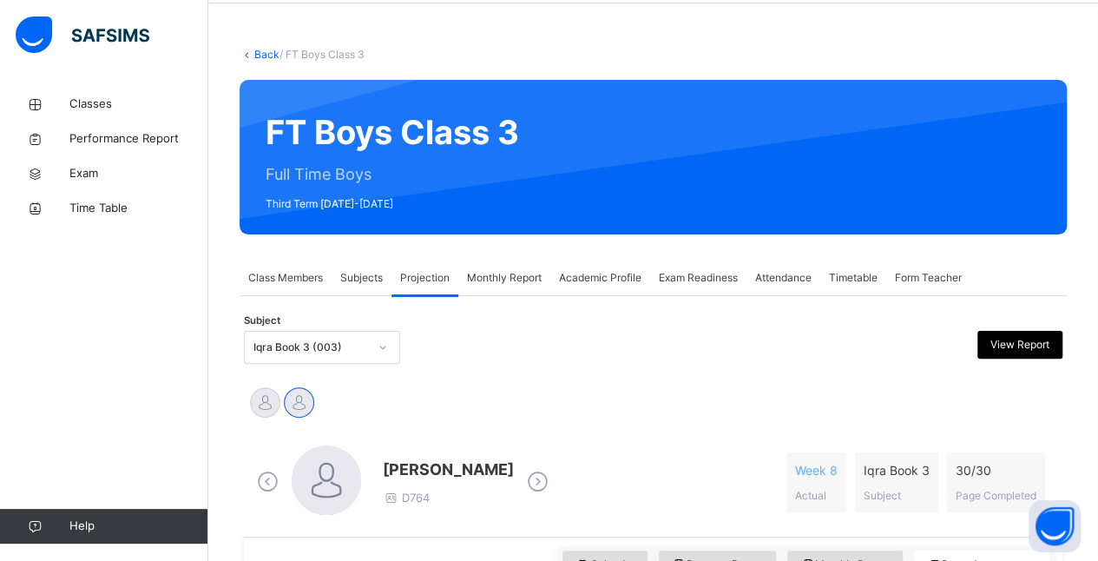
click at [509, 291] on div "Monthly Report" at bounding box center [504, 277] width 92 height 35
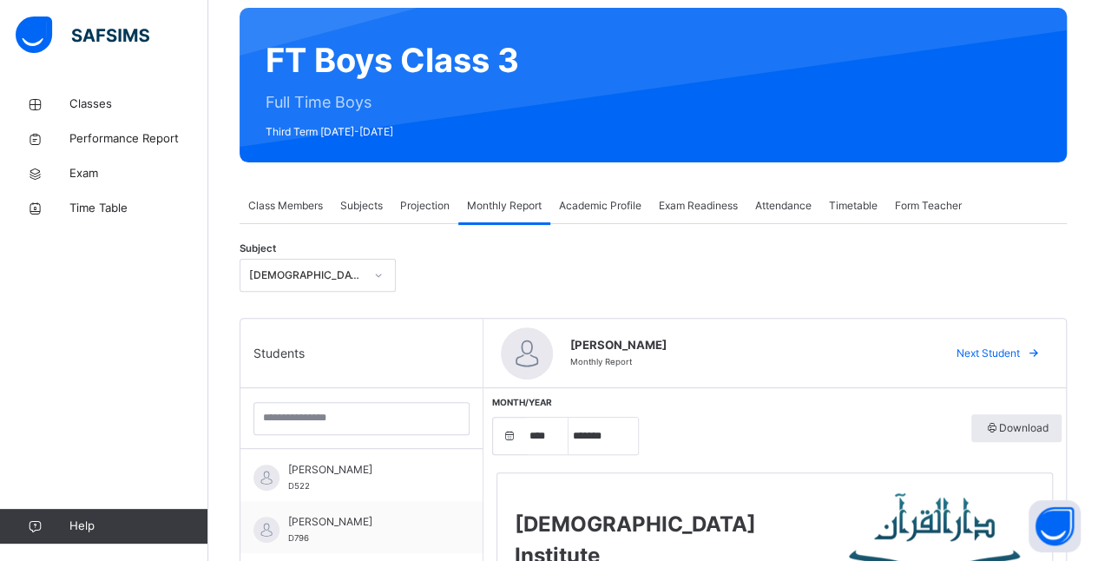
scroll to position [139, 0]
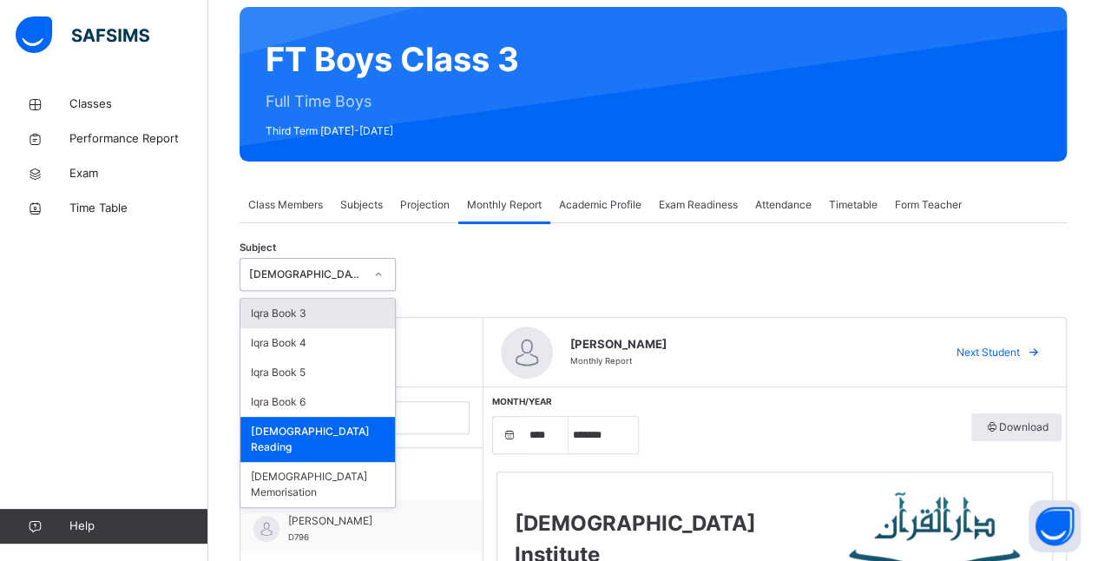
click at [252, 325] on div "Iqra Book 3" at bounding box center [317, 314] width 154 height 30
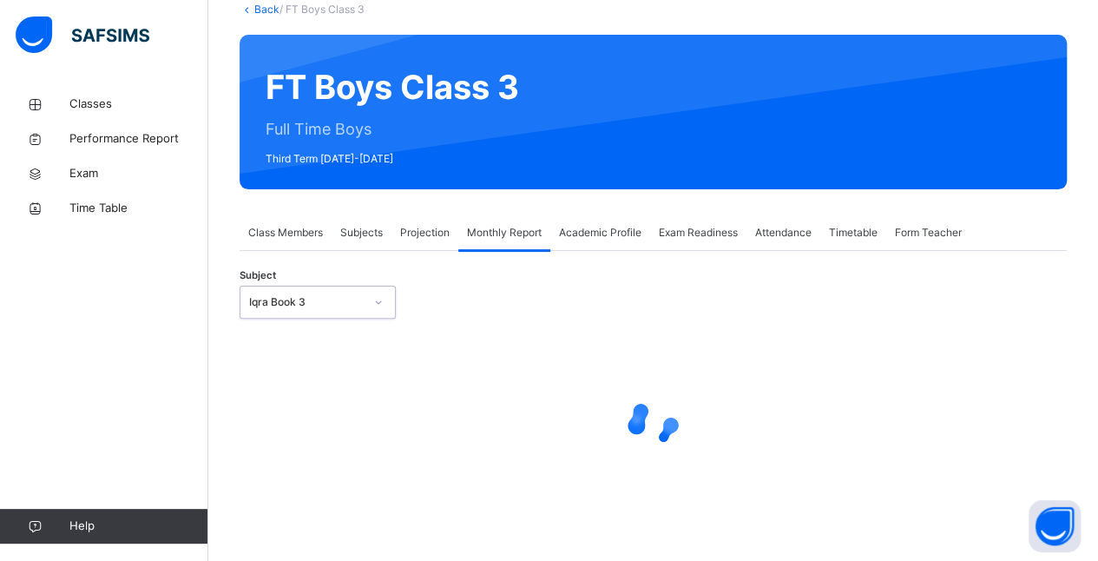
select select "****"
select select "*"
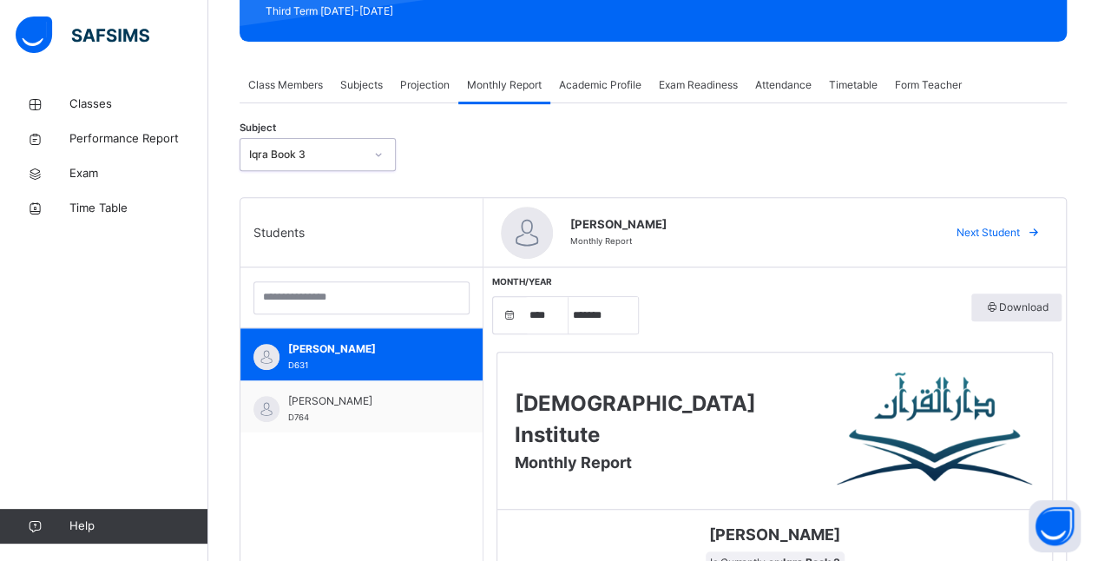
scroll to position [266, 0]
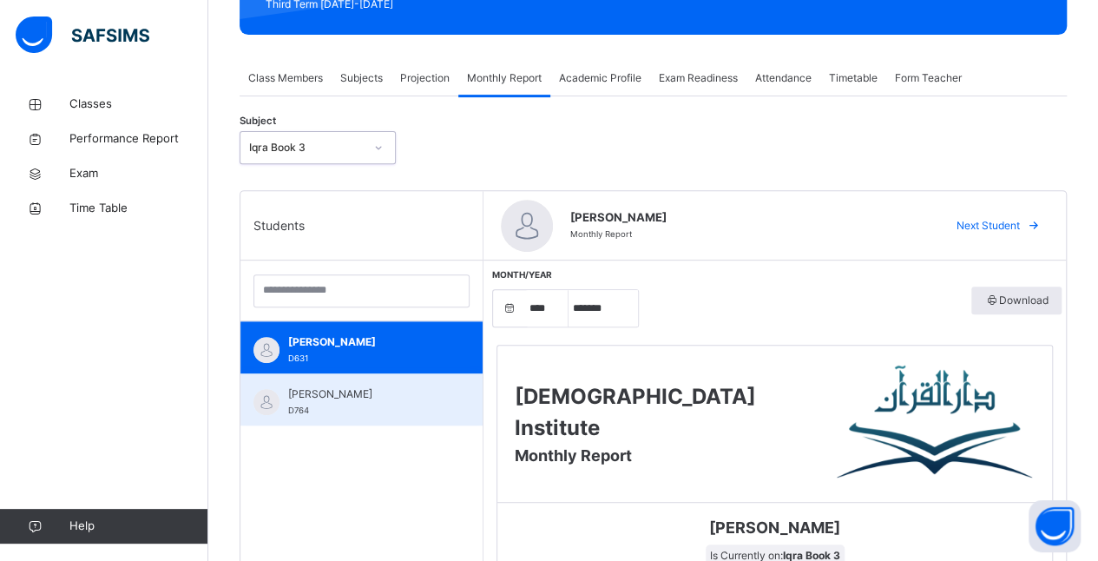
click at [269, 418] on div "[PERSON_NAME] D764" at bounding box center [361, 399] width 242 height 52
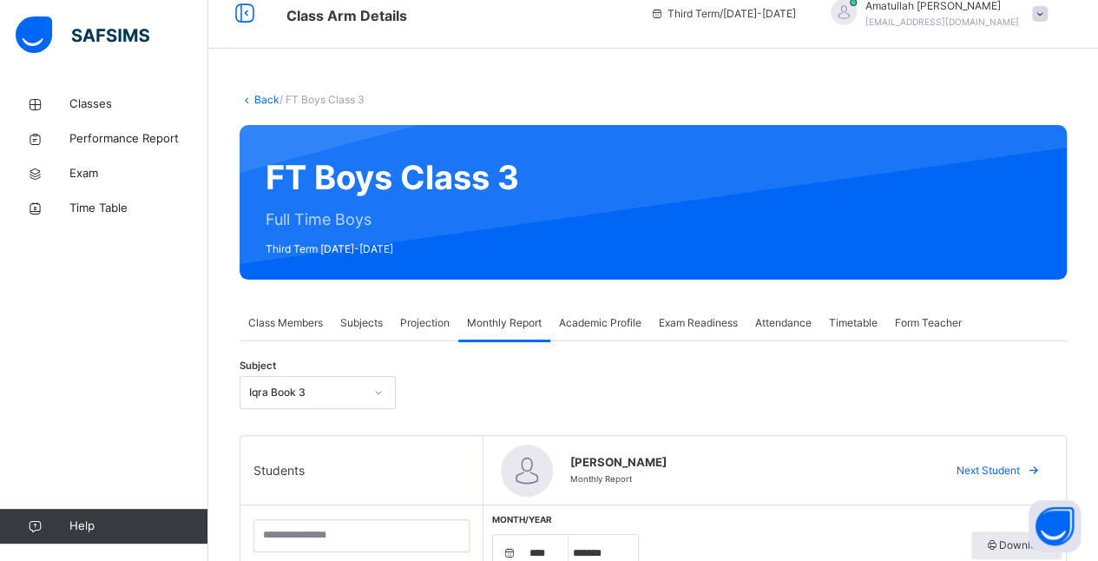
scroll to position [0, 0]
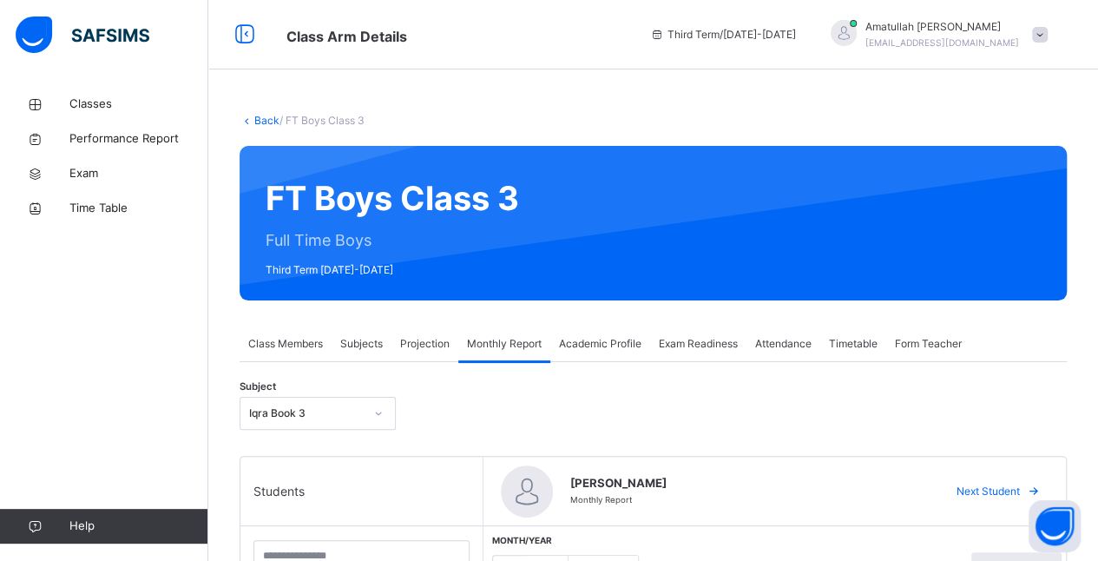
click at [411, 350] on span "Projection" at bounding box center [424, 344] width 49 height 16
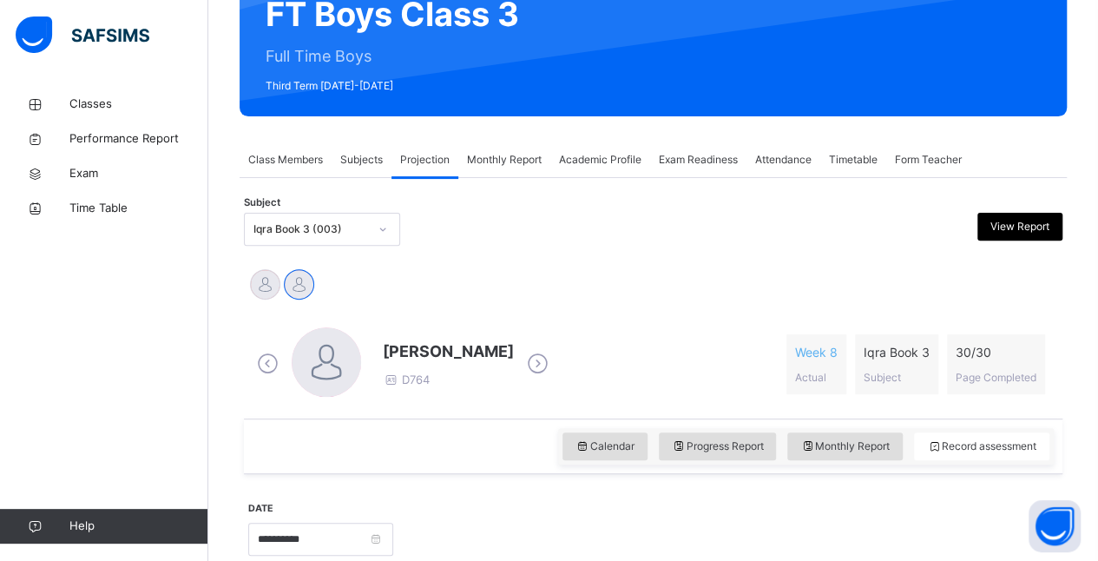
scroll to position [187, 0]
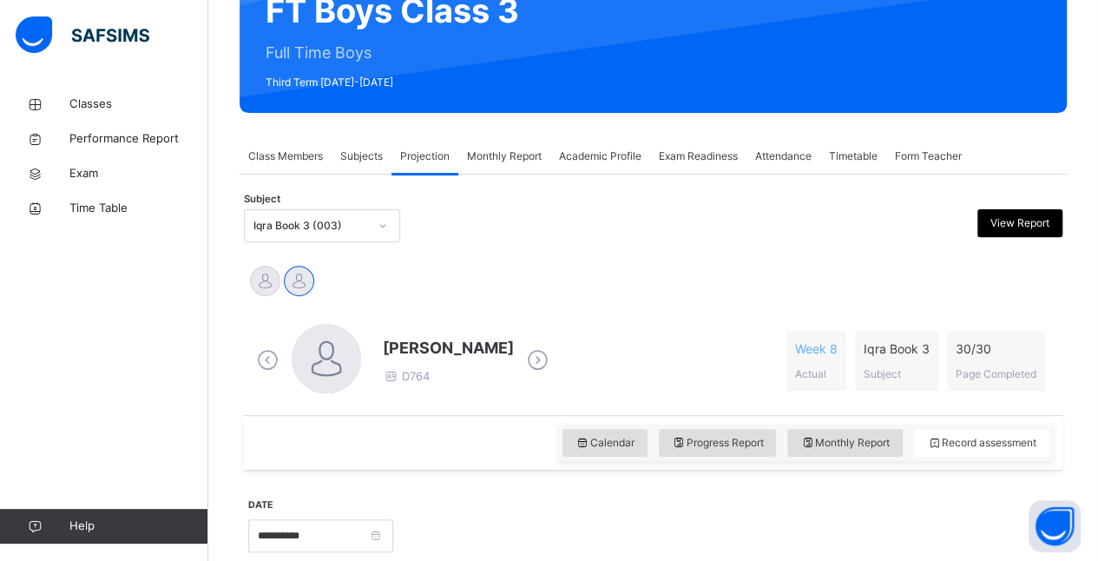
click at [365, 155] on span "Subjects" at bounding box center [361, 156] width 43 height 16
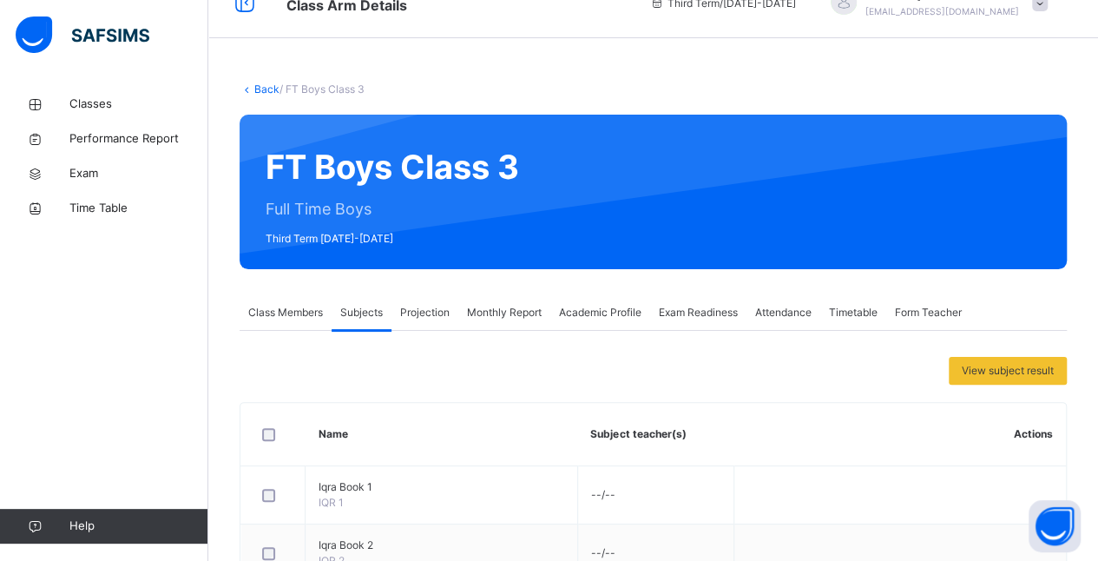
scroll to position [0, 0]
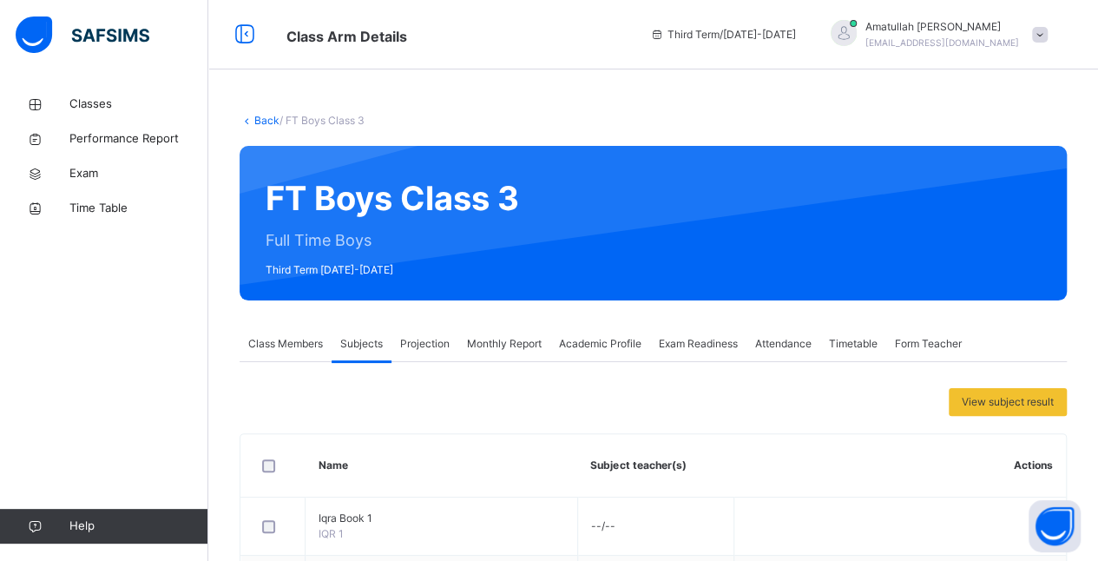
click at [297, 340] on span "Class Members" at bounding box center [285, 344] width 75 height 16
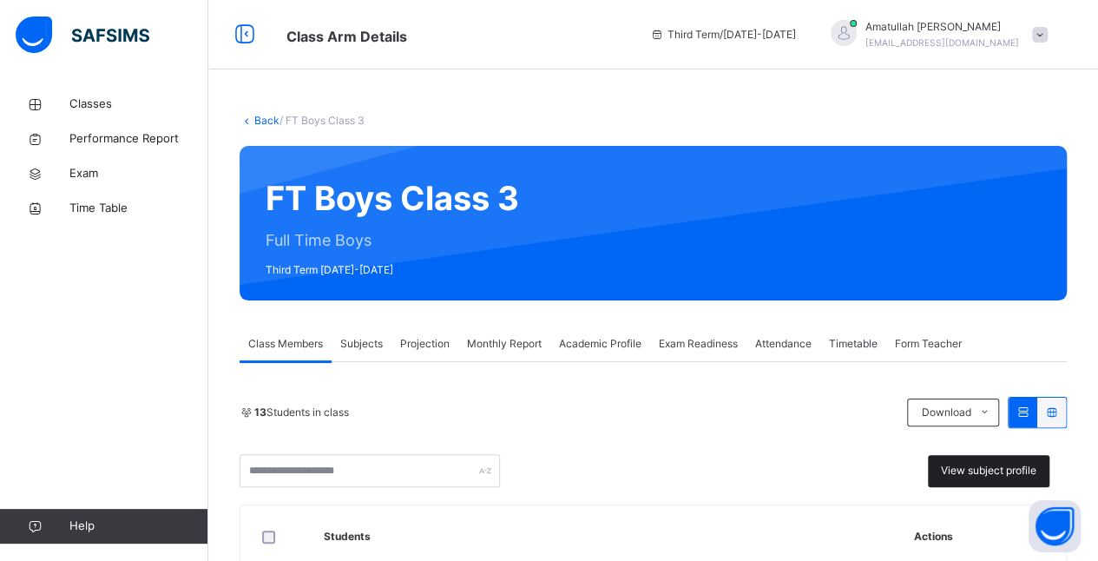
click at [1013, 469] on span "View subject profile" at bounding box center [988, 471] width 95 height 16
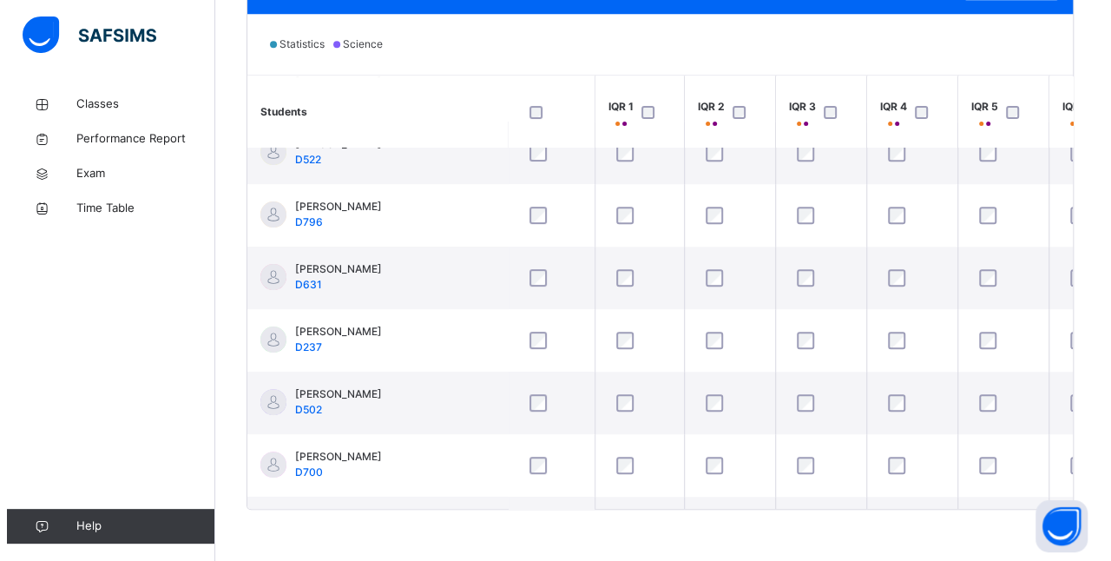
scroll to position [149, 0]
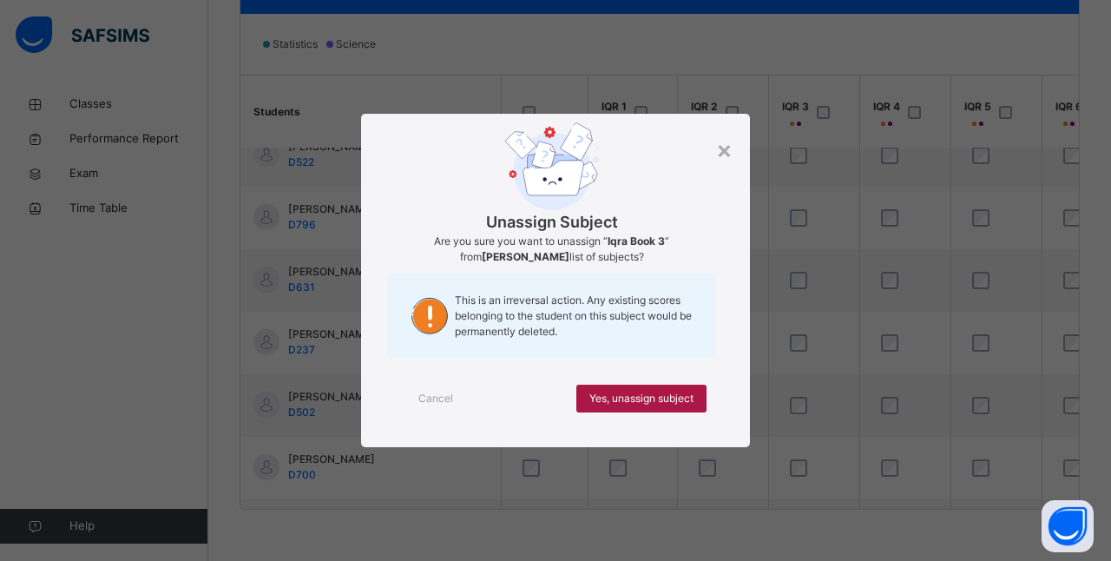
click at [641, 404] on span "Yes, unassign subject" at bounding box center [641, 399] width 104 height 16
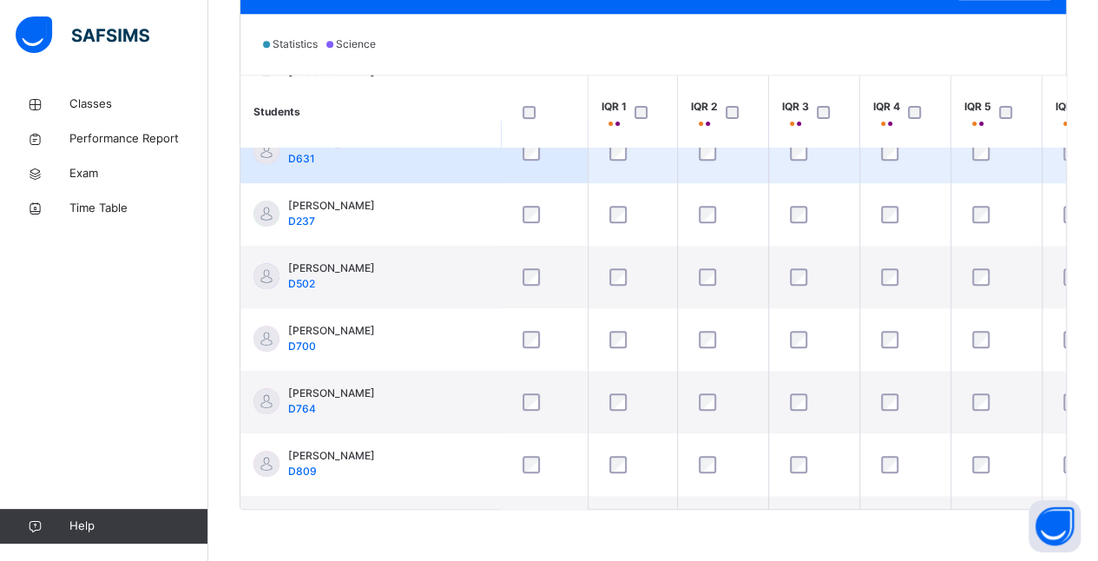
scroll to position [448, 0]
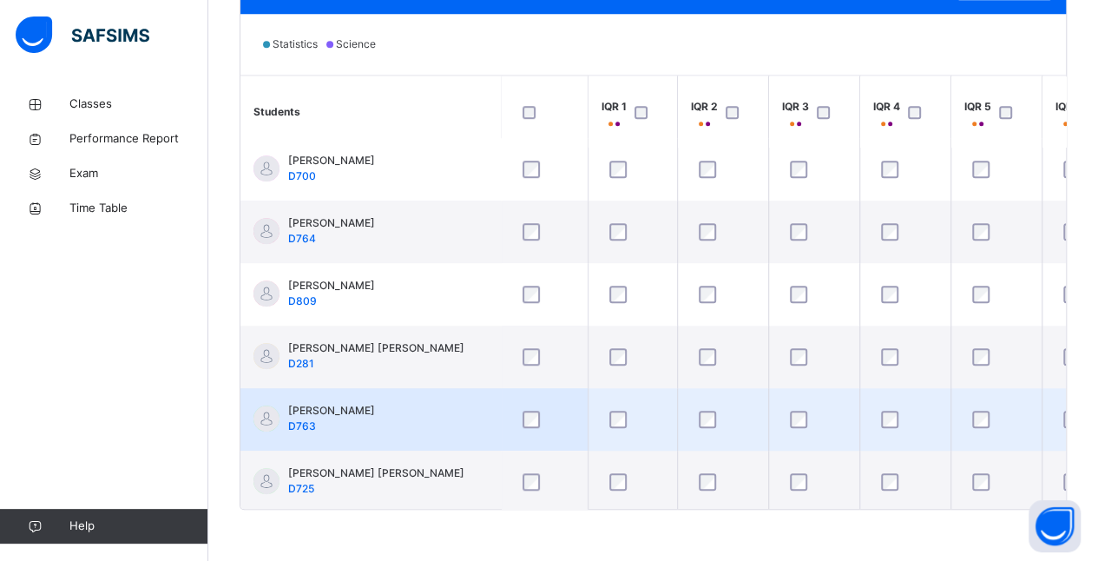
click at [870, 442] on td at bounding box center [904, 419] width 91 height 62
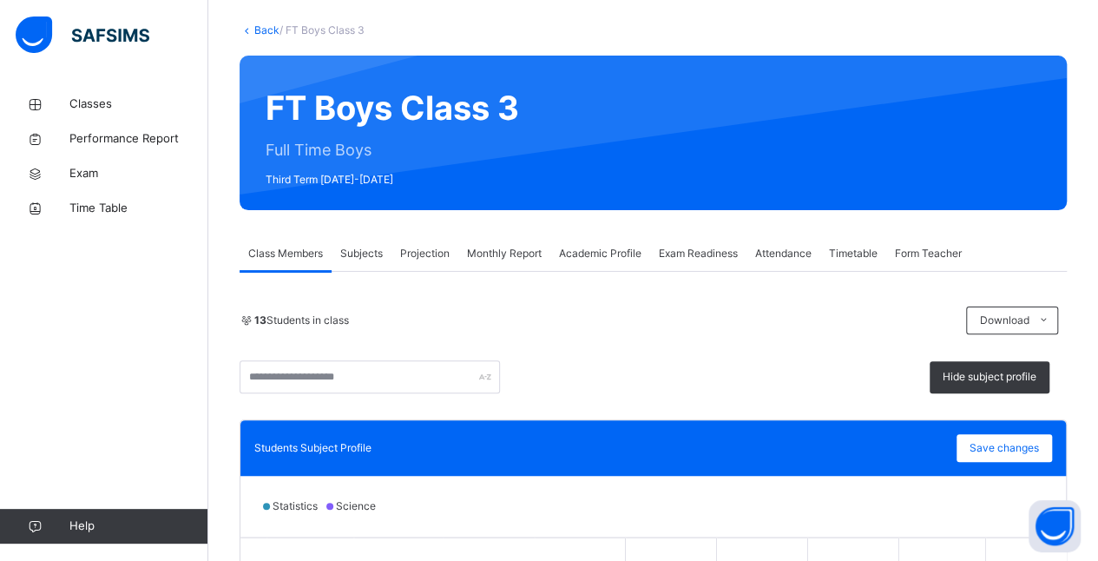
scroll to position [221, 0]
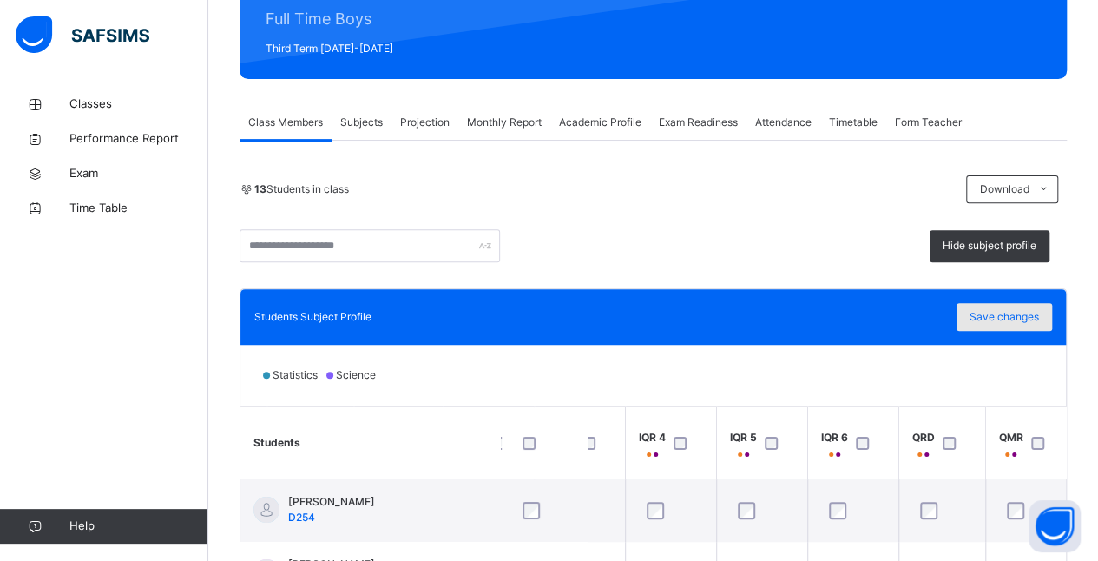
click at [1023, 321] on span "Save changes" at bounding box center [1003, 317] width 69 height 16
click at [366, 126] on span "Subjects" at bounding box center [361, 123] width 43 height 16
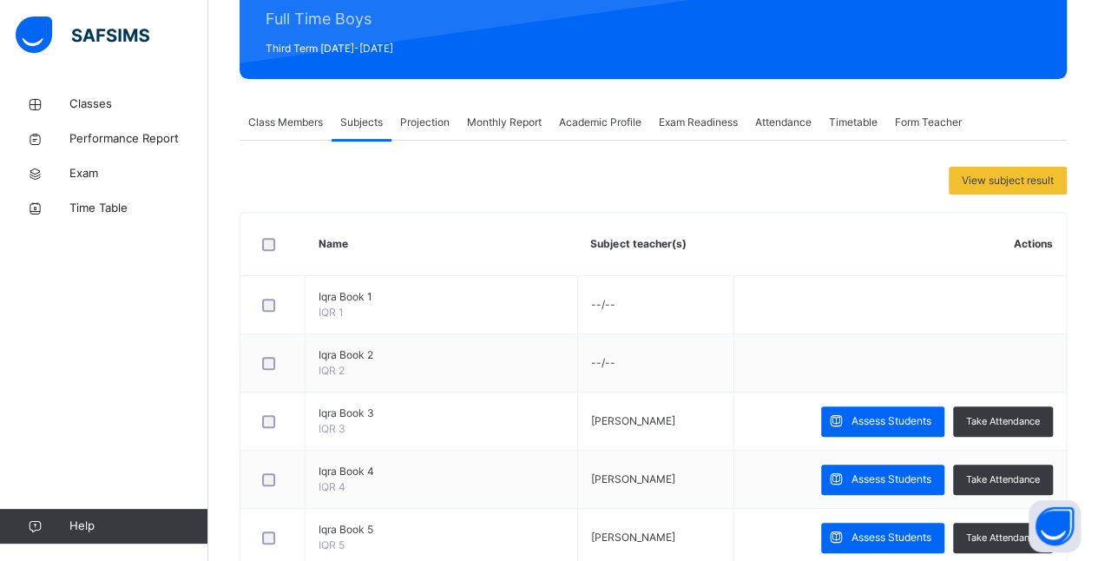
click at [436, 117] on span "Projection" at bounding box center [424, 123] width 49 height 16
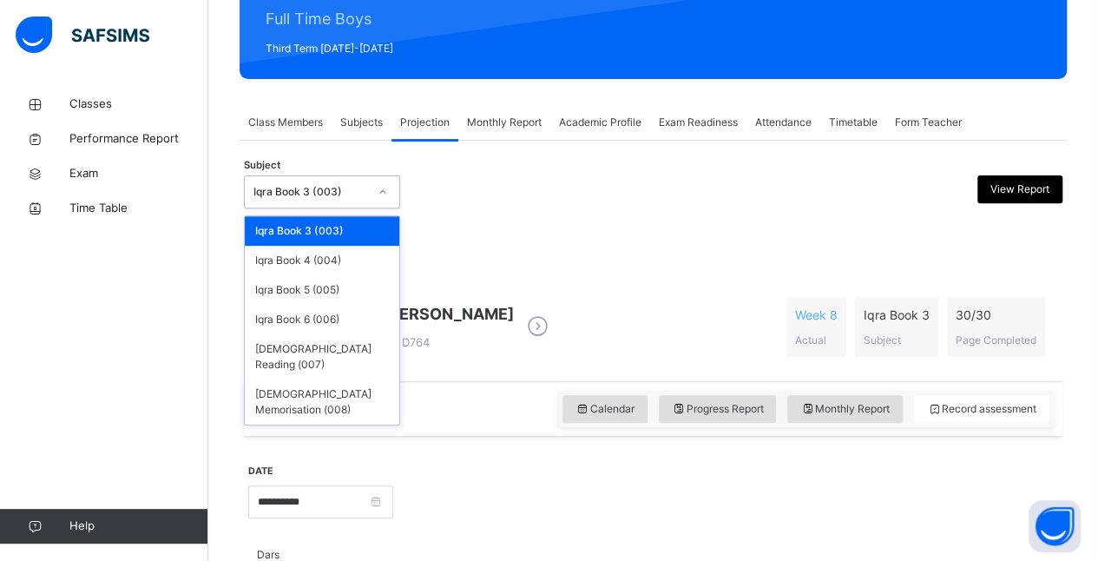
click at [460, 394] on div "Calendar Progress Report Monthly Report Record assessment" at bounding box center [653, 409] width 818 height 56
click at [523, 484] on div at bounding box center [725, 500] width 647 height 75
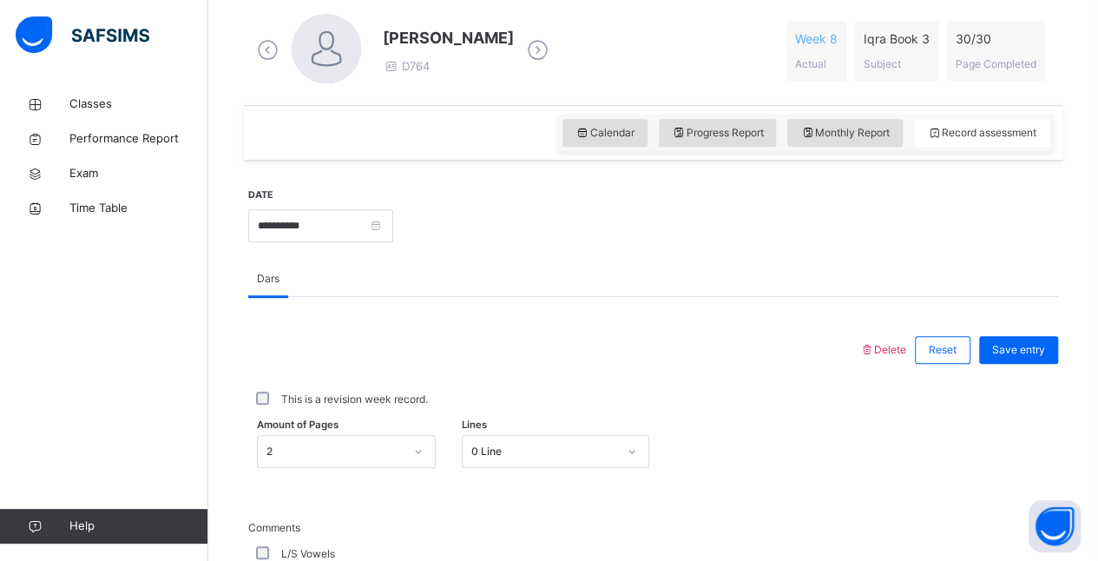
scroll to position [500, 0]
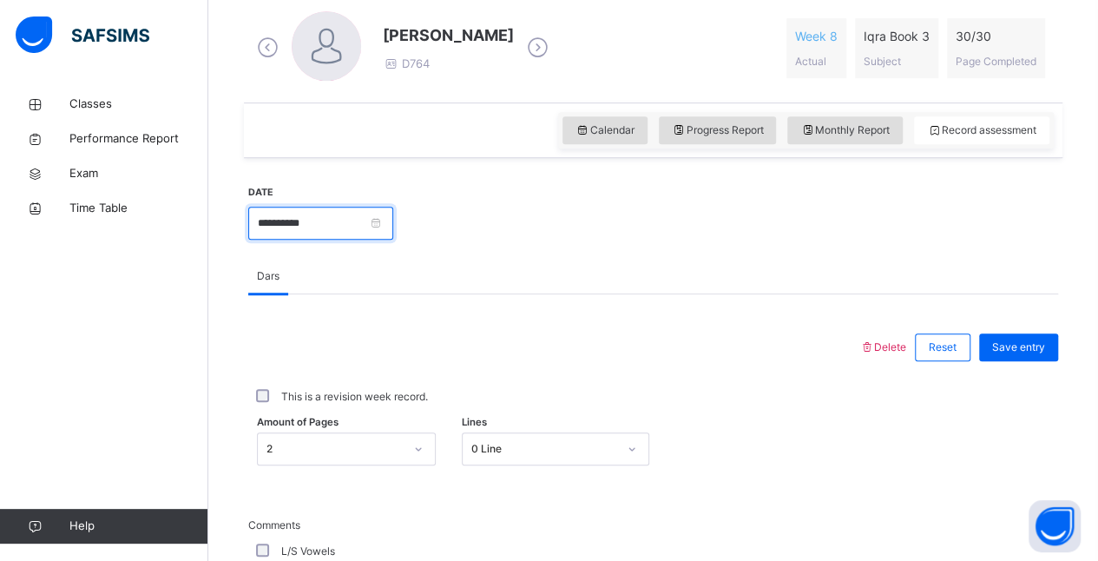
click at [283, 219] on input "**********" at bounding box center [320, 223] width 145 height 33
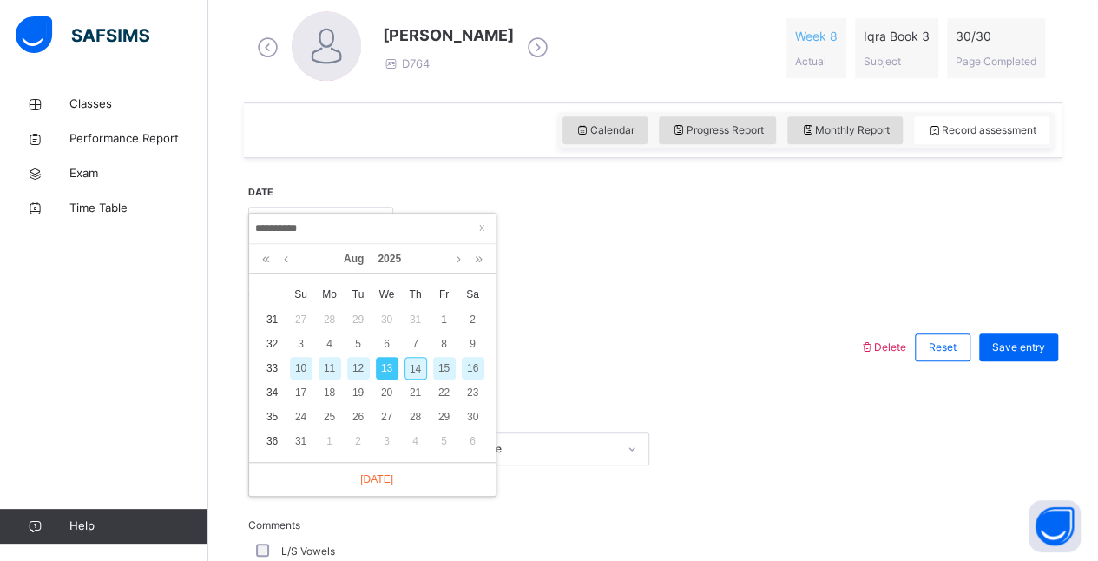
click at [415, 367] on div "14" at bounding box center [415, 368] width 23 height 23
type input "**********"
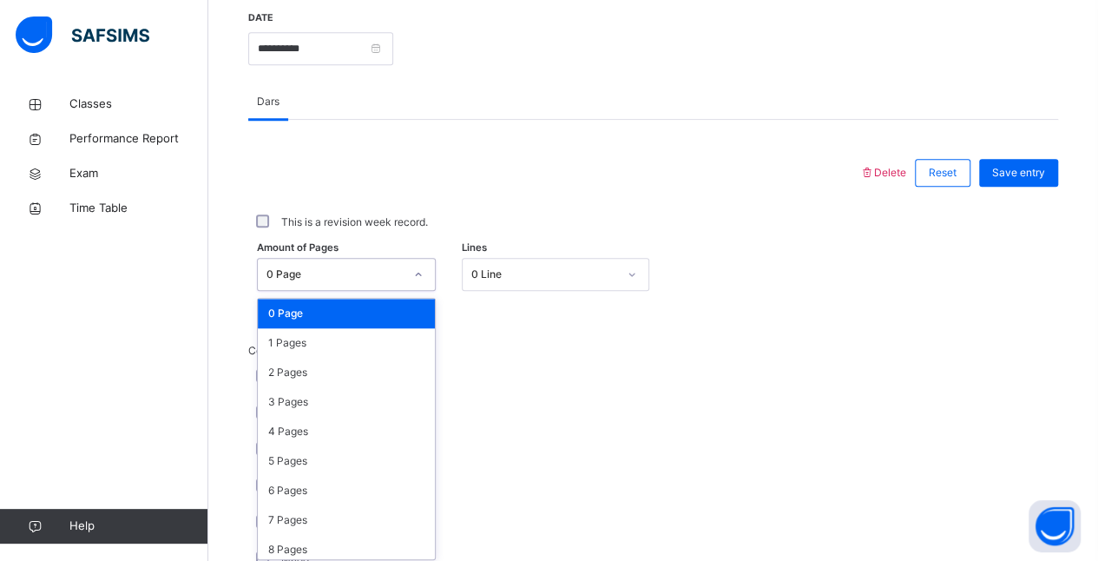
scroll to position [678, 0]
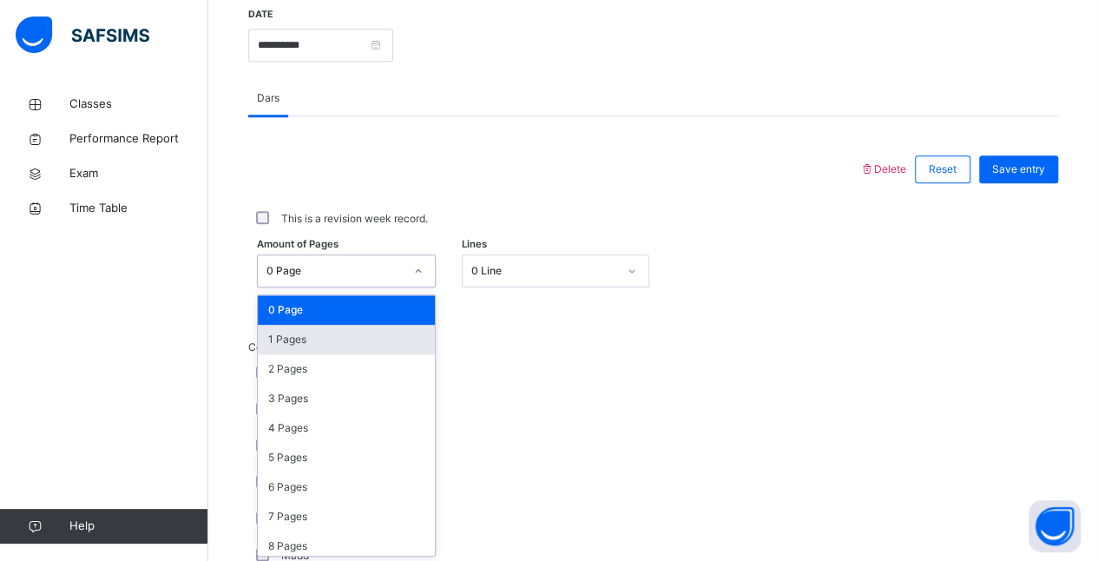
click at [285, 335] on div "1 Pages" at bounding box center [346, 340] width 177 height 30
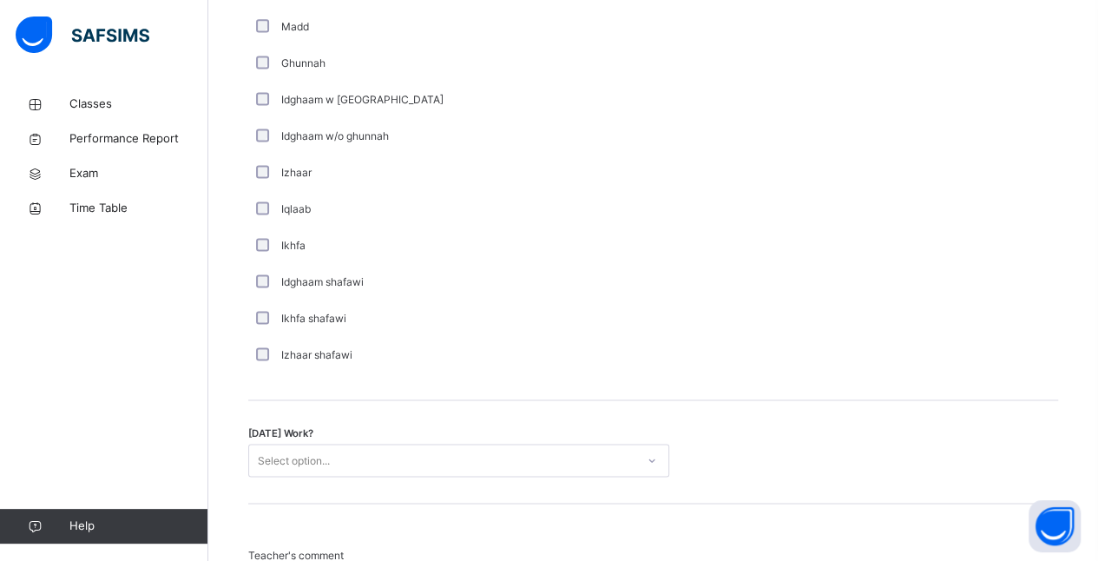
scroll to position [1228, 0]
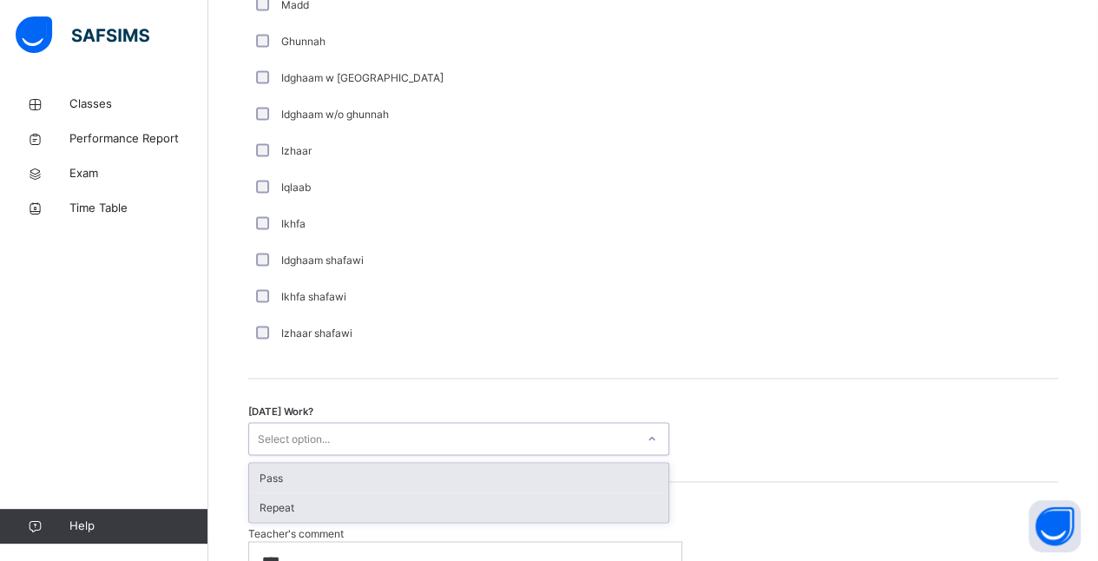
click at [275, 515] on div "Repeat" at bounding box center [458, 507] width 419 height 30
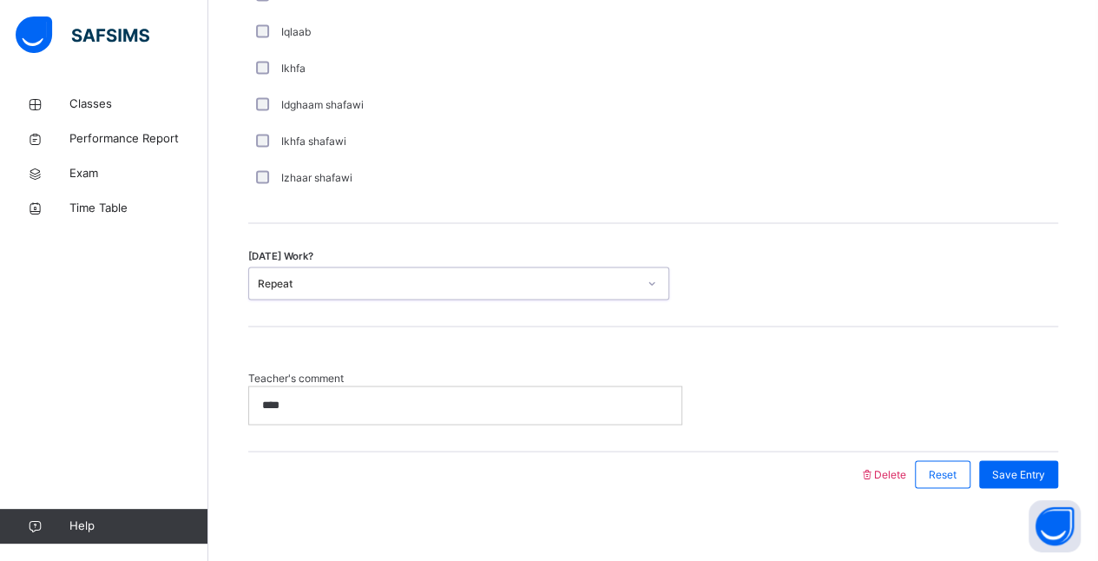
scroll to position [1394, 0]
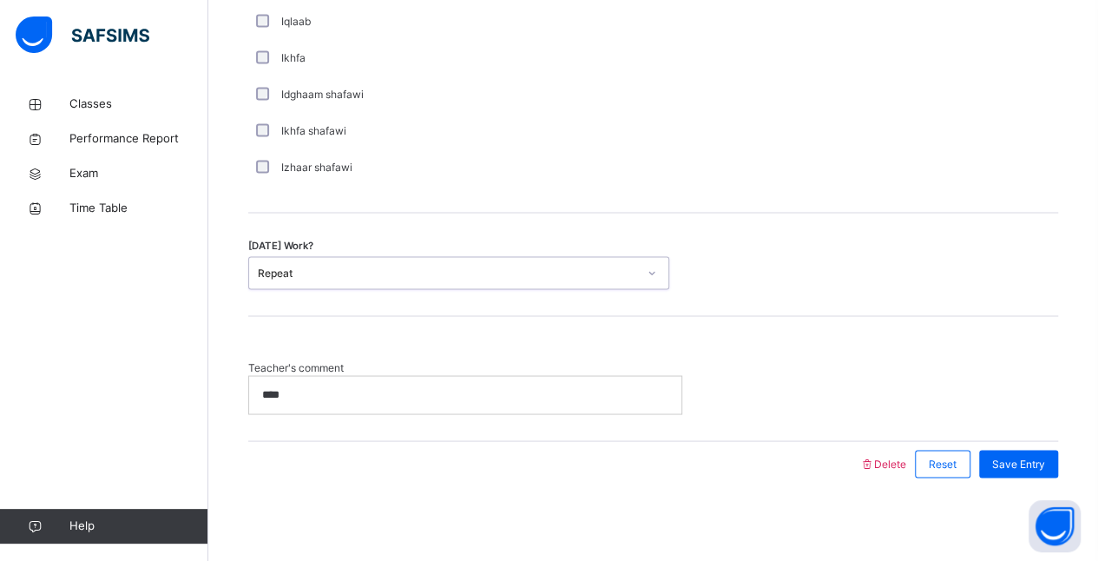
click at [304, 401] on div "****" at bounding box center [465, 394] width 432 height 36
click at [262, 399] on p "****" at bounding box center [463, 394] width 402 height 16
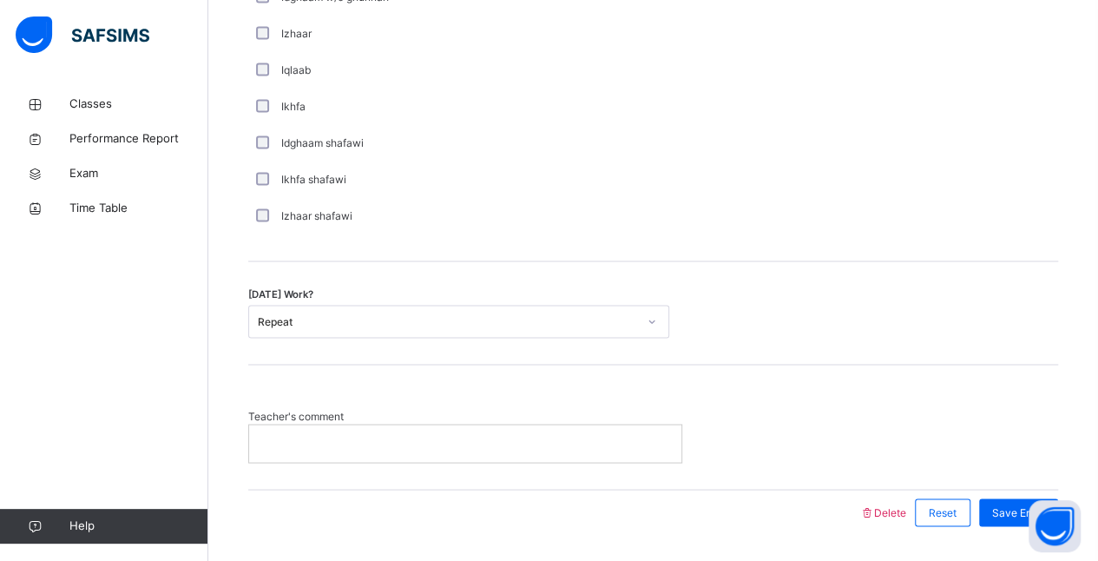
scroll to position [1362, 0]
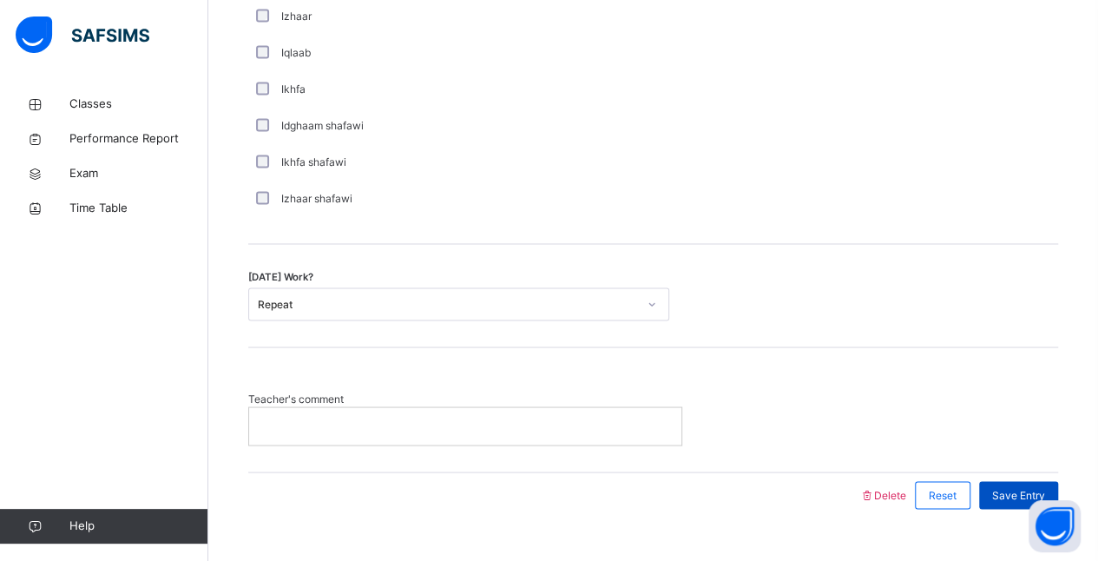
click at [1014, 489] on span "Save Entry" at bounding box center [1018, 495] width 53 height 16
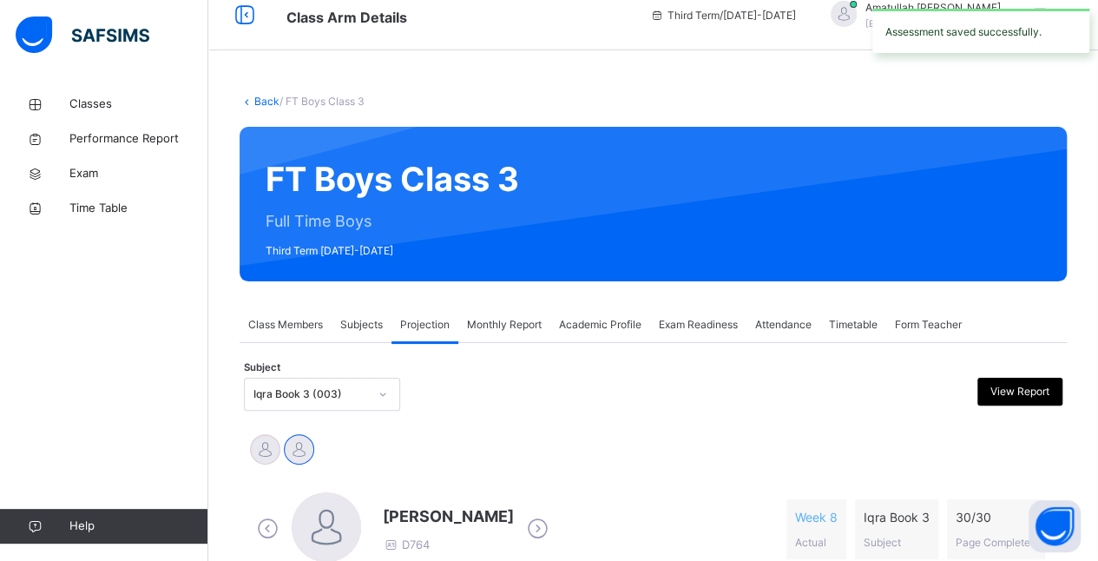
scroll to position [0, 0]
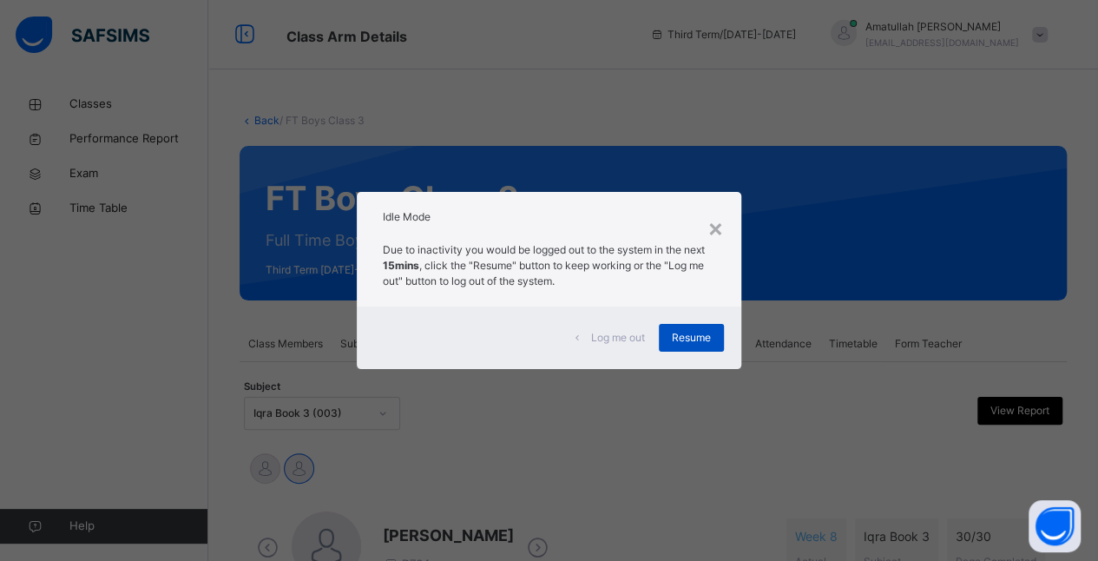
click at [670, 332] on div "Resume" at bounding box center [691, 338] width 65 height 28
